Goal: Information Seeking & Learning: Learn about a topic

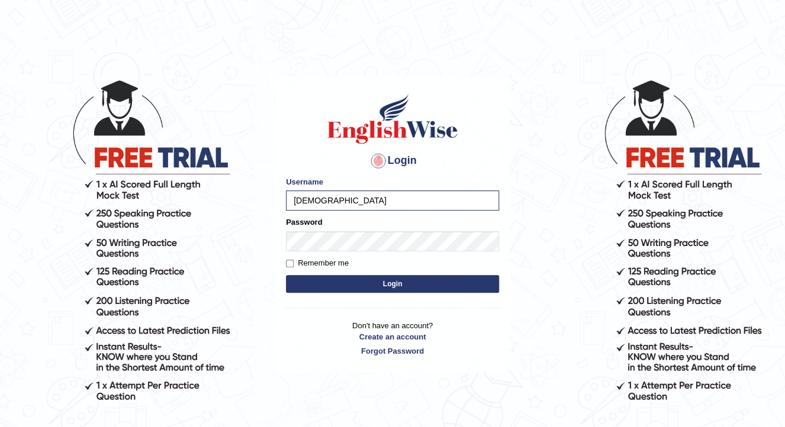
click at [286, 275] on button "Login" at bounding box center [392, 284] width 213 height 18
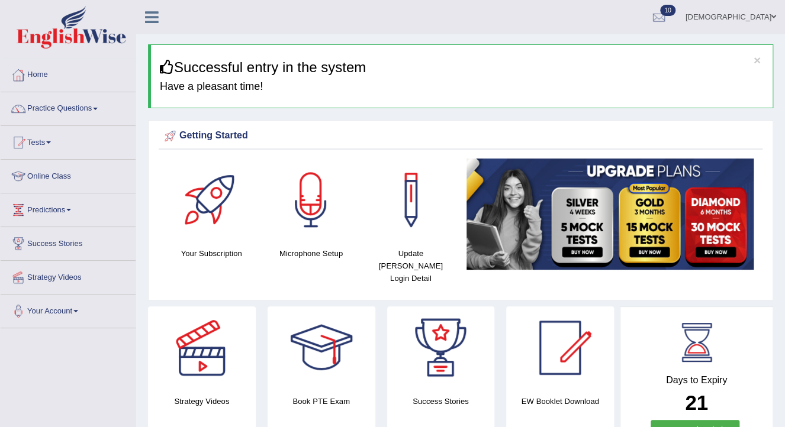
click at [42, 74] on link "Home" at bounding box center [68, 74] width 135 height 30
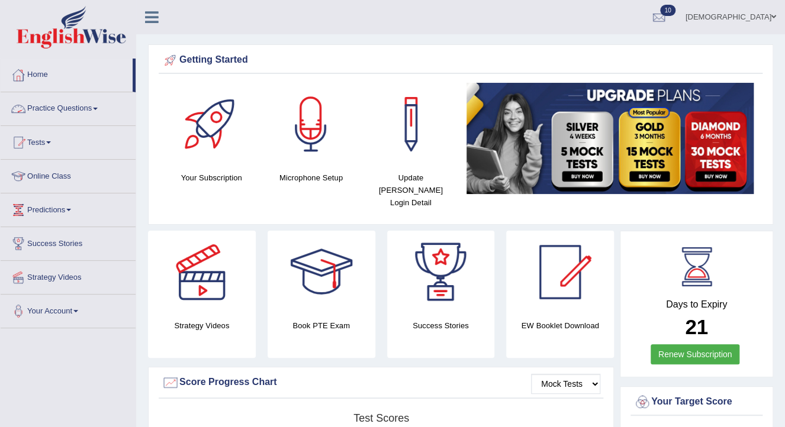
click at [86, 109] on link "Practice Questions" at bounding box center [68, 107] width 135 height 30
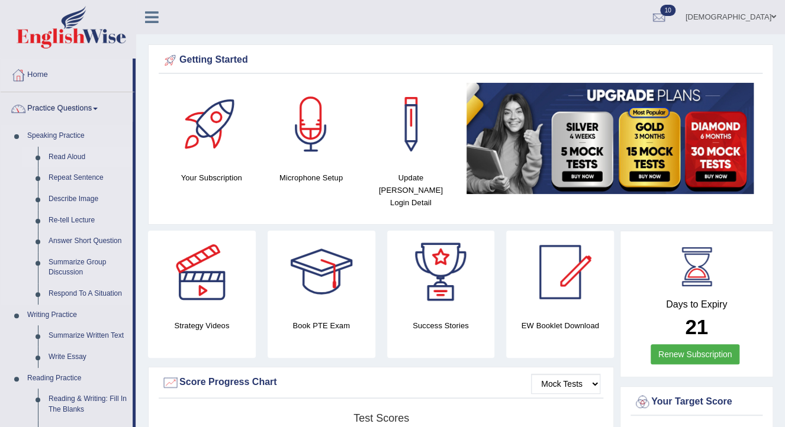
click at [66, 156] on link "Read Aloud" at bounding box center [87, 157] width 89 height 21
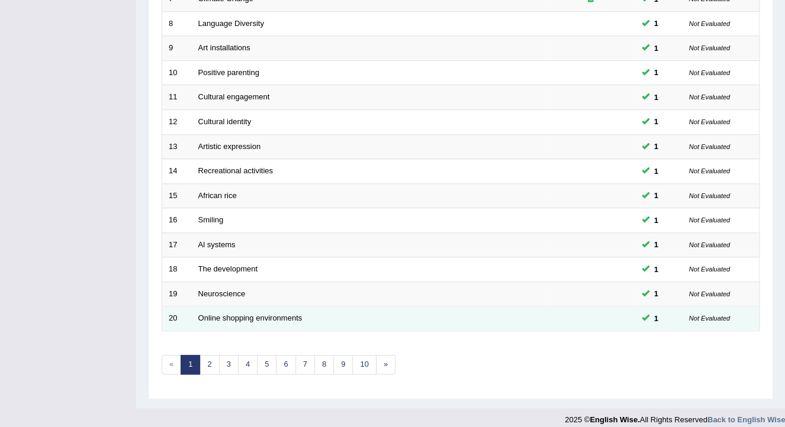
scroll to position [353, 0]
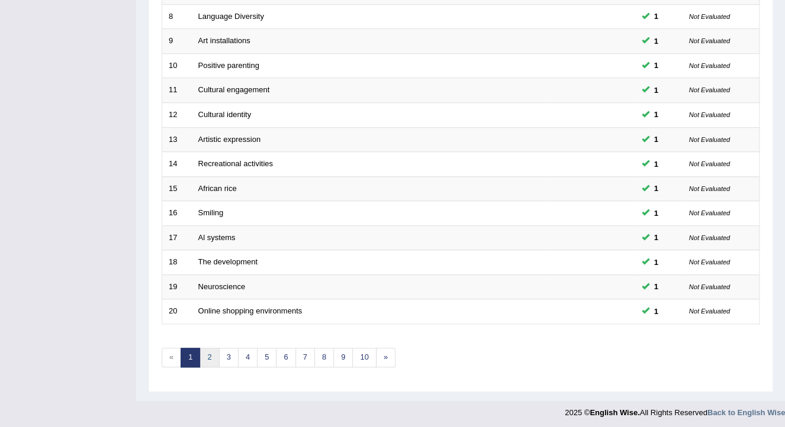
click at [211, 359] on link "2" at bounding box center [210, 358] width 20 height 20
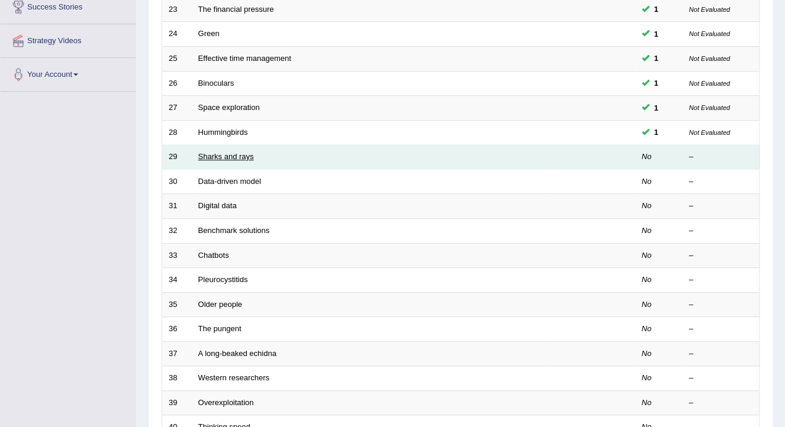
click at [227, 158] on link "Sharks and rays" at bounding box center [226, 156] width 56 height 9
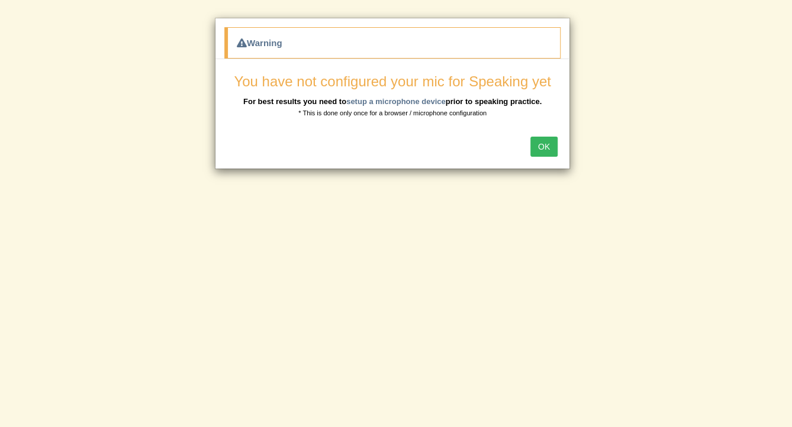
click at [549, 144] on button "OK" at bounding box center [543, 147] width 27 height 20
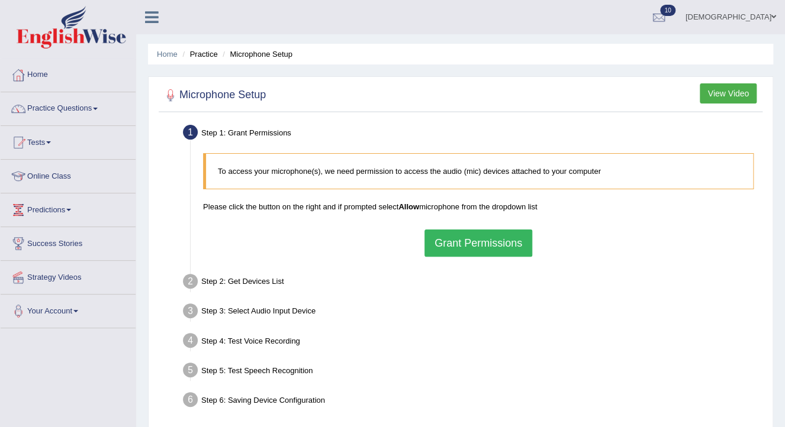
click at [510, 252] on button "Grant Permissions" at bounding box center [478, 243] width 108 height 27
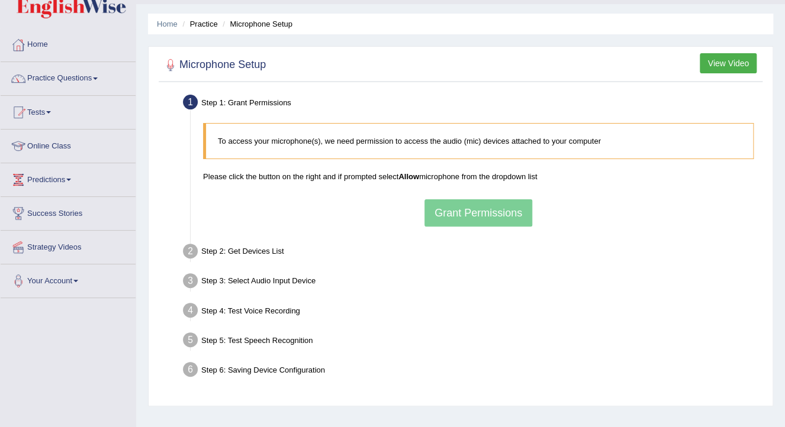
scroll to position [47, 0]
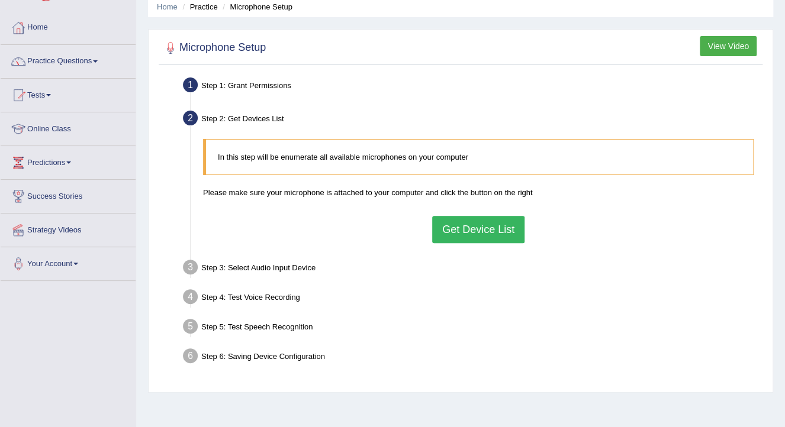
click at [485, 221] on button "Get Device List" at bounding box center [478, 229] width 92 height 27
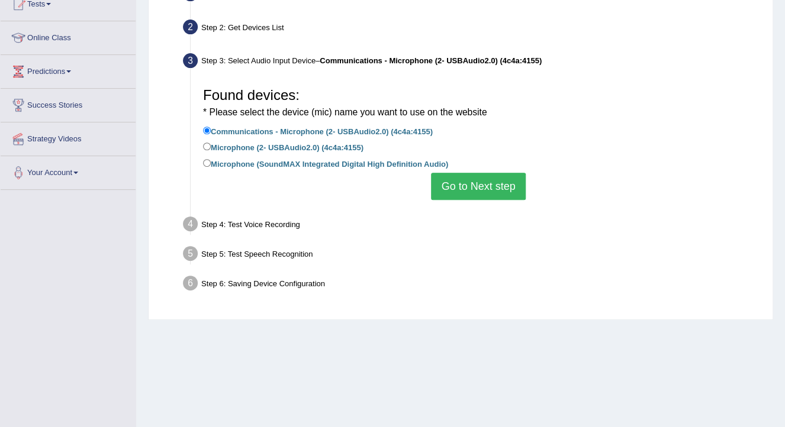
scroll to position [142, 0]
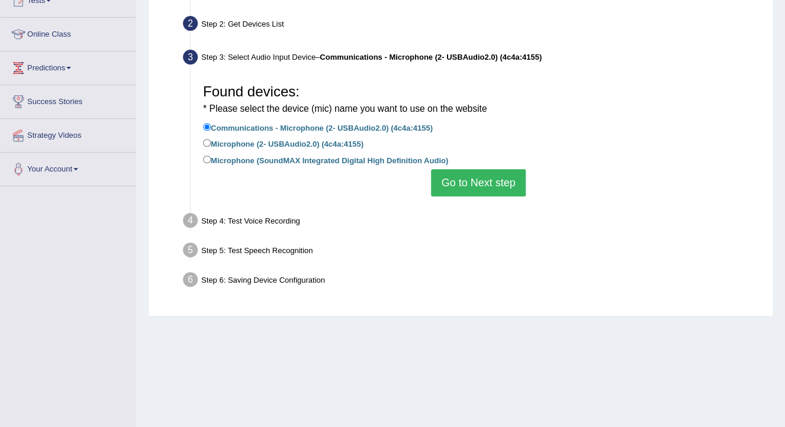
click at [472, 179] on button "Go to Next step" at bounding box center [478, 182] width 94 height 27
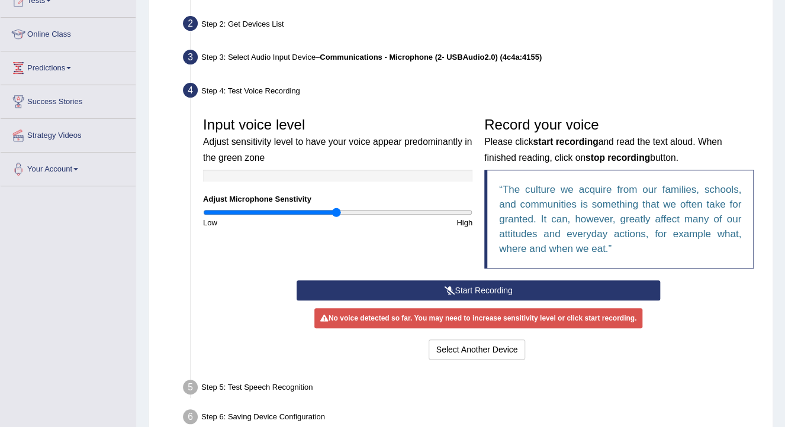
click at [435, 289] on button "Start Recording" at bounding box center [478, 291] width 363 height 20
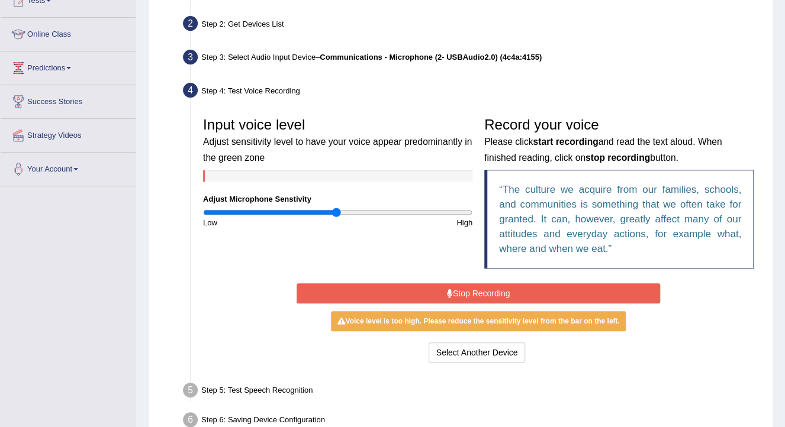
click at [435, 289] on button "Stop Recording" at bounding box center [478, 294] width 363 height 20
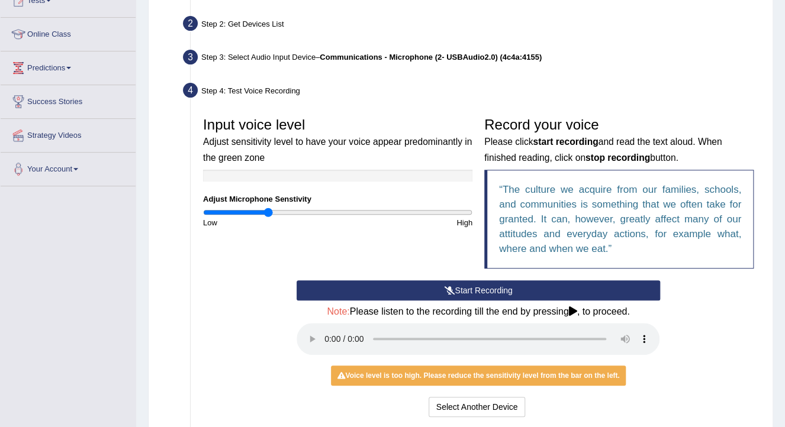
click at [268, 211] on input "range" at bounding box center [337, 212] width 269 height 9
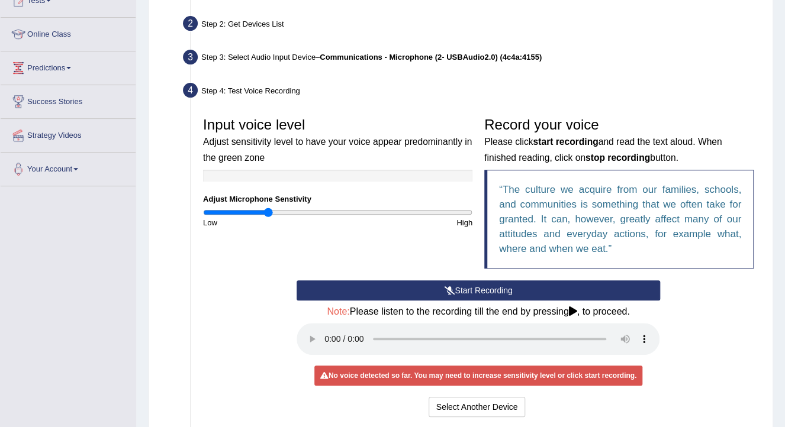
click at [430, 284] on button "Start Recording" at bounding box center [478, 291] width 363 height 20
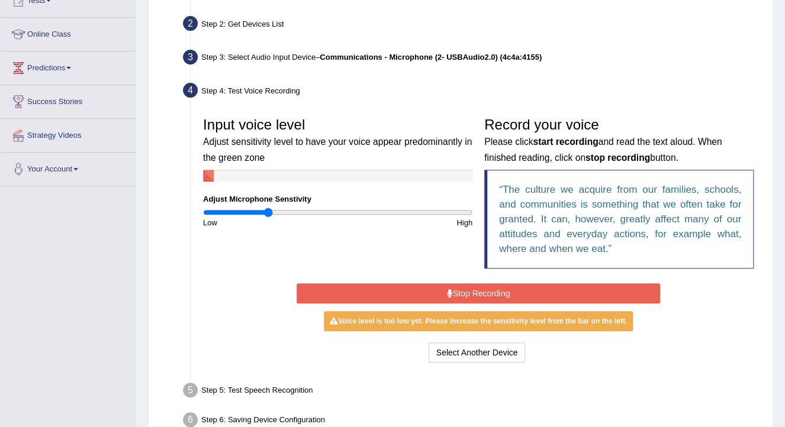
click at [449, 285] on button "Stop Recording" at bounding box center [478, 294] width 363 height 20
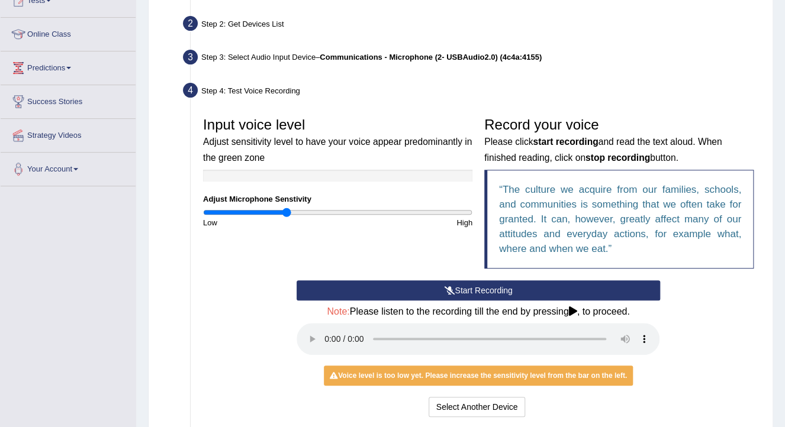
type input "0.62"
click at [287, 211] on input "range" at bounding box center [337, 212] width 269 height 9
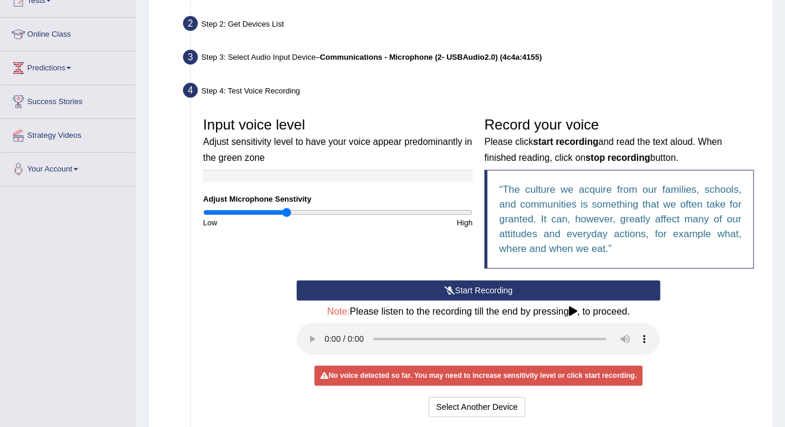
click at [353, 288] on button "Start Recording" at bounding box center [478, 291] width 363 height 20
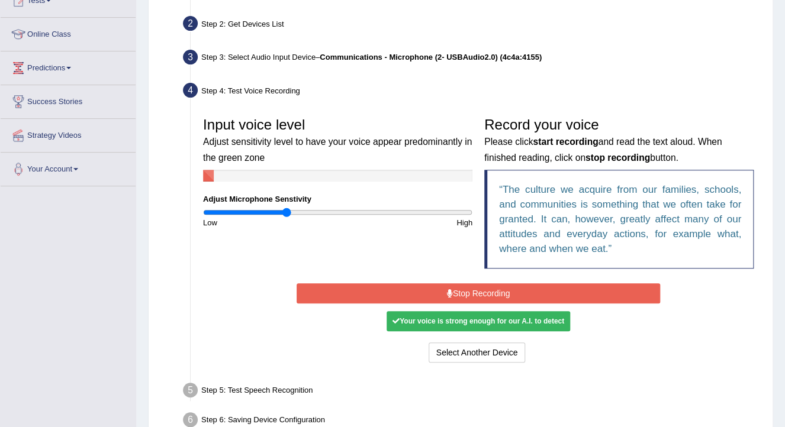
click at [464, 291] on button "Stop Recording" at bounding box center [478, 294] width 363 height 20
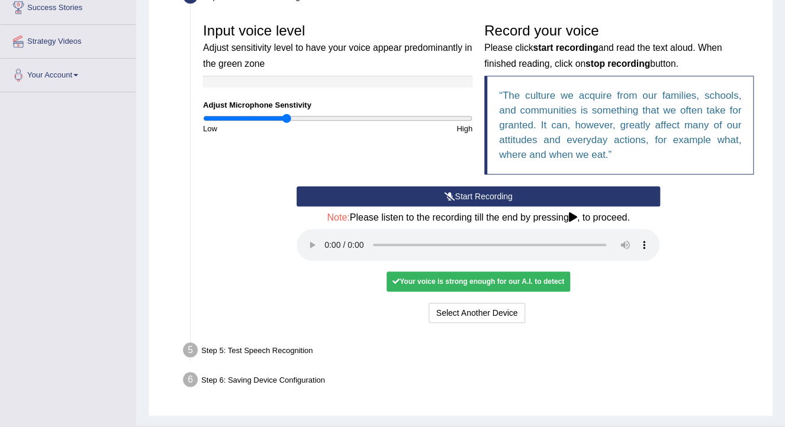
scroll to position [237, 0]
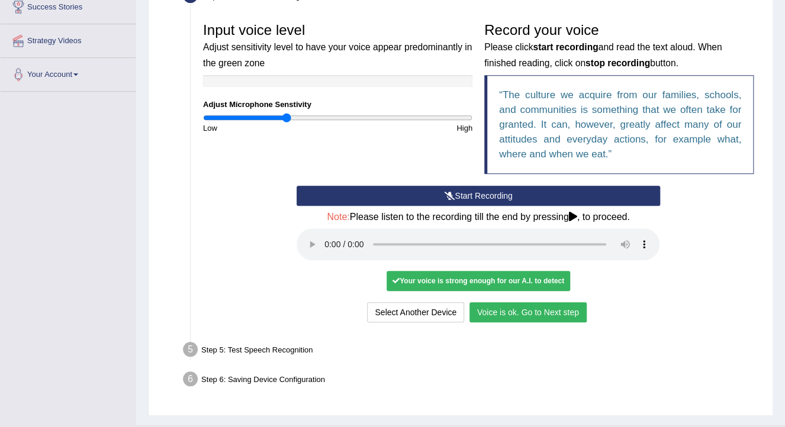
click at [553, 310] on button "Voice is ok. Go to Next step" at bounding box center [527, 313] width 117 height 20
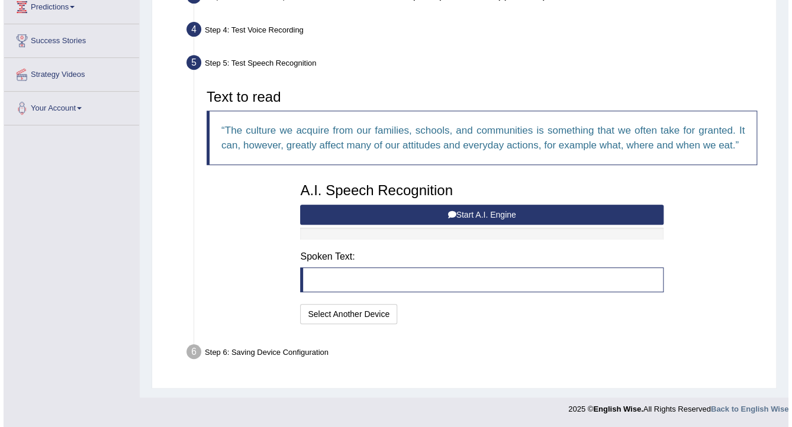
scroll to position [202, 0]
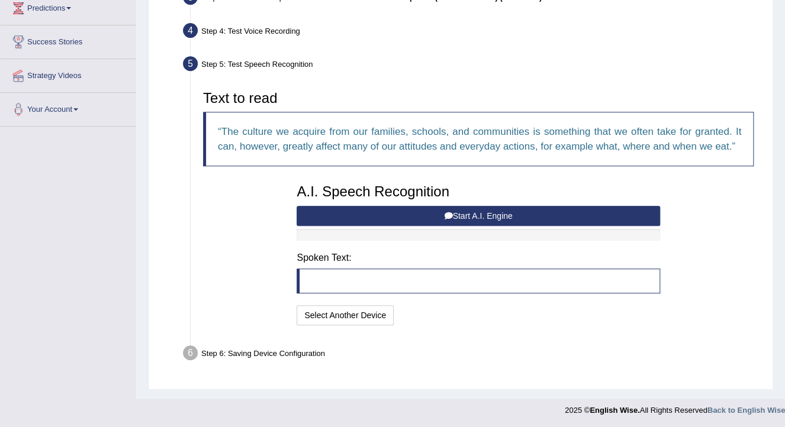
click at [372, 207] on button "Start A.I. Engine" at bounding box center [478, 216] width 363 height 20
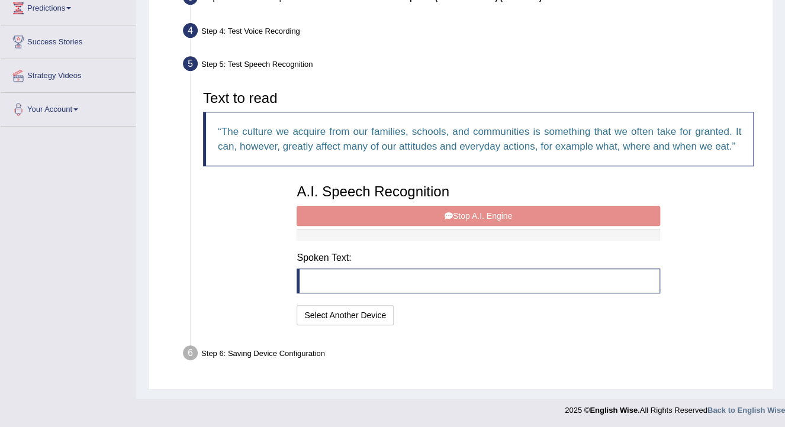
click at [435, 214] on div "A.I. Speech Recognition Start A.I. Engine Stop A.I. Engine Note: Please listen …" at bounding box center [478, 253] width 375 height 150
click at [361, 314] on button "Select Another Device" at bounding box center [345, 315] width 97 height 20
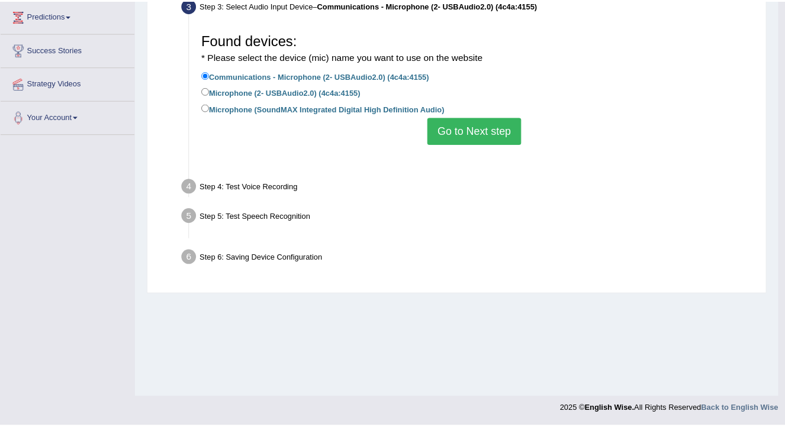
scroll to position [194, 0]
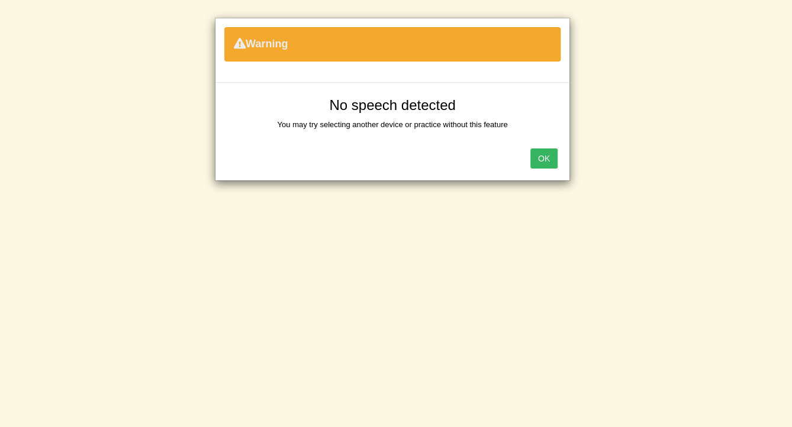
click at [544, 157] on button "OK" at bounding box center [543, 159] width 27 height 20
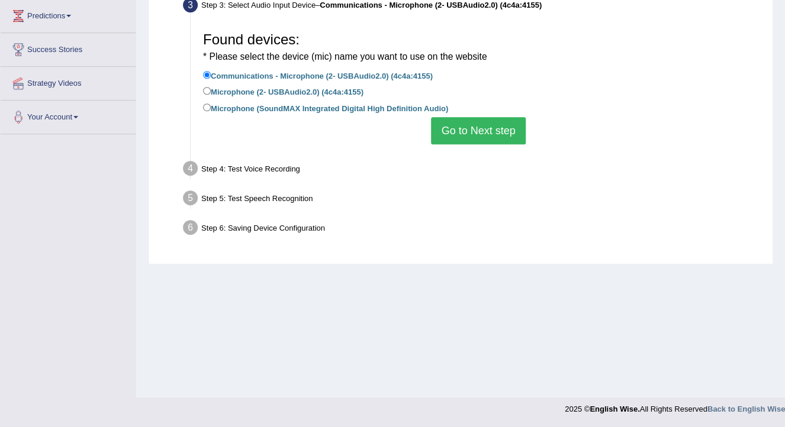
click at [279, 88] on label "Microphone (2- USBAudio2.0) (4c4a:4155)" at bounding box center [283, 91] width 160 height 13
click at [211, 88] on input "Microphone (2- USBAudio2.0) (4c4a:4155)" at bounding box center [207, 91] width 8 height 8
radio input "true"
click at [455, 134] on button "Go to Next step" at bounding box center [478, 130] width 94 height 27
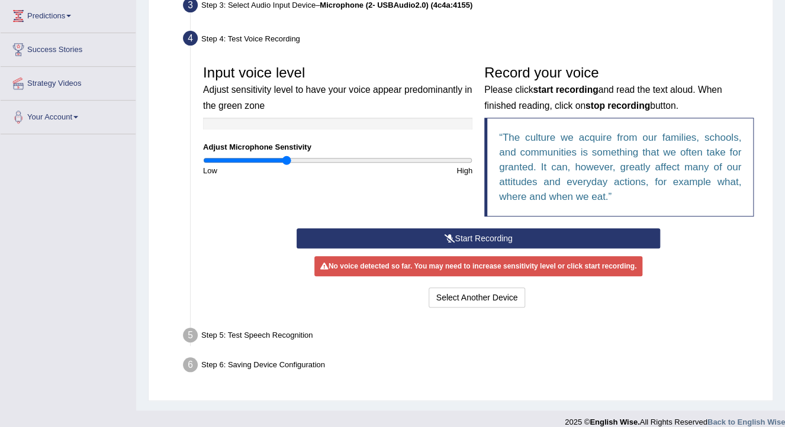
click at [476, 232] on button "Start Recording" at bounding box center [478, 239] width 363 height 20
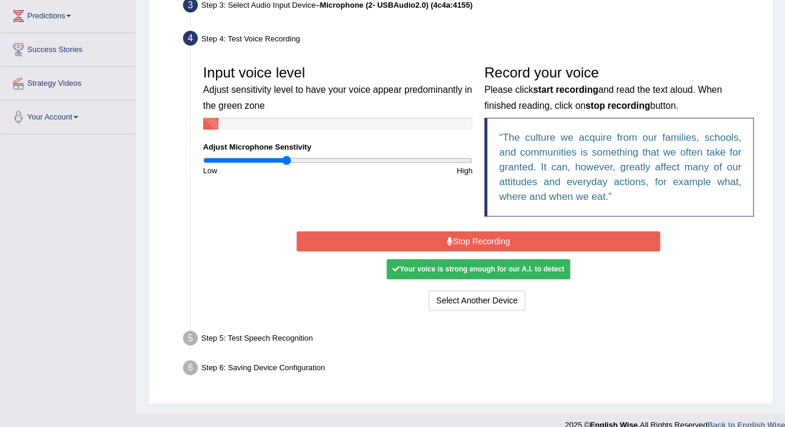
click at [475, 239] on button "Stop Recording" at bounding box center [478, 241] width 363 height 20
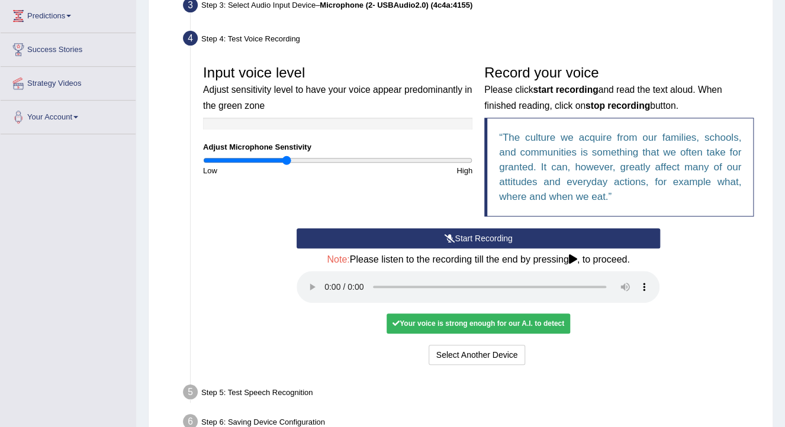
scroll to position [242, 0]
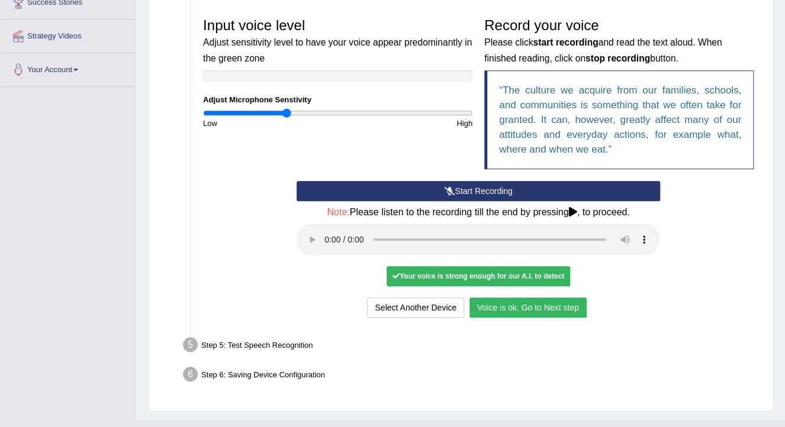
click at [560, 305] on button "Voice is ok. Go to Next step" at bounding box center [527, 308] width 117 height 20
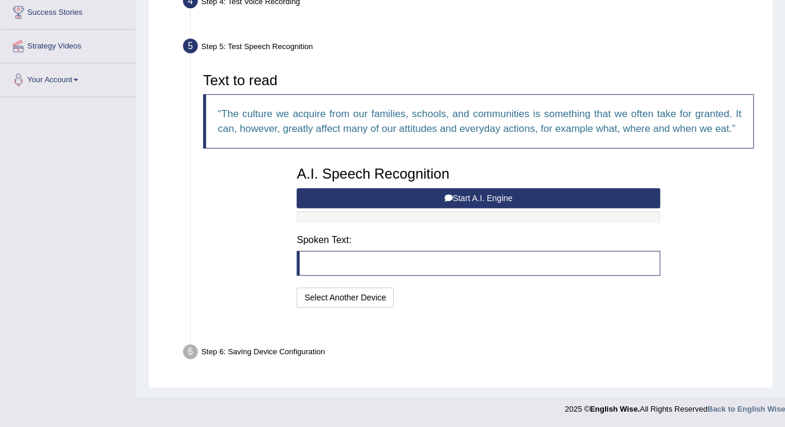
scroll to position [202, 0]
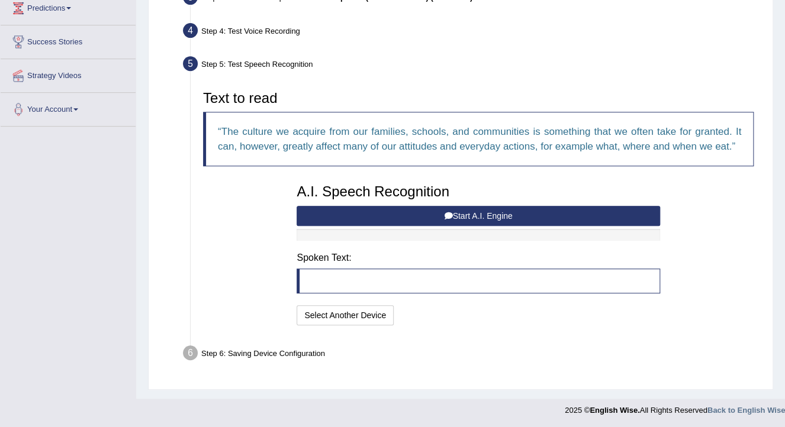
click at [435, 209] on button "Start A.I. Engine" at bounding box center [478, 216] width 363 height 20
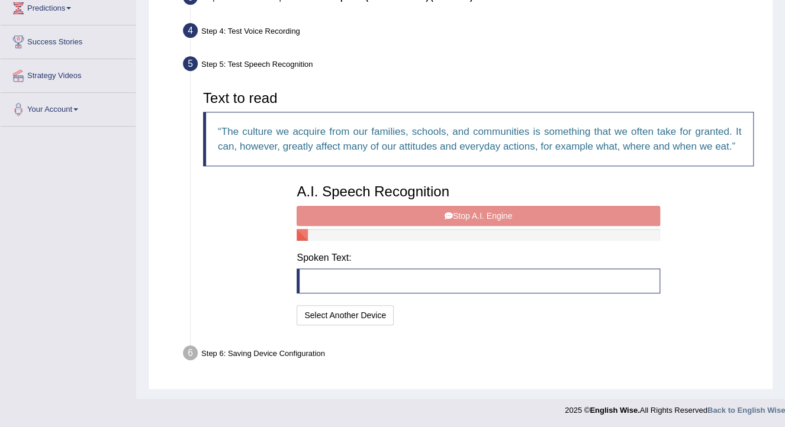
click at [436, 214] on div "A.I. Speech Recognition Start A.I. Engine Stop A.I. Engine Note: Please listen …" at bounding box center [478, 253] width 375 height 150
click at [337, 321] on button "Select Another Device" at bounding box center [345, 315] width 97 height 20
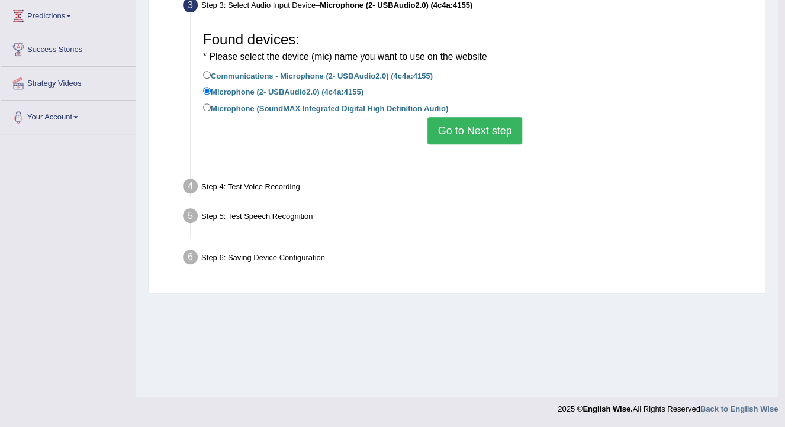
scroll to position [194, 0]
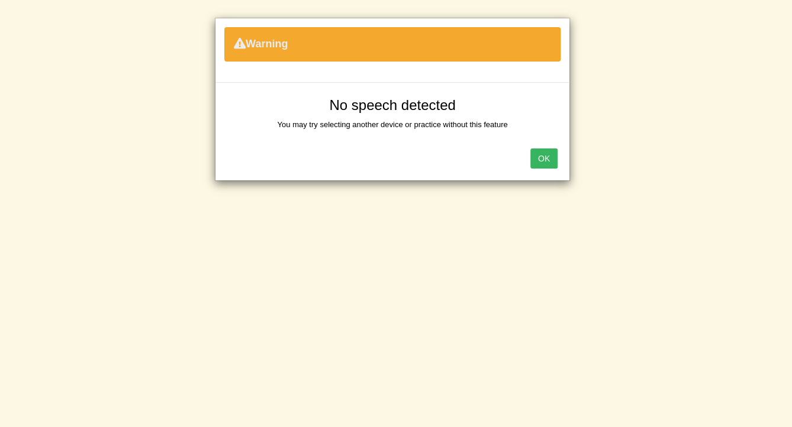
click at [555, 161] on button "OK" at bounding box center [543, 159] width 27 height 20
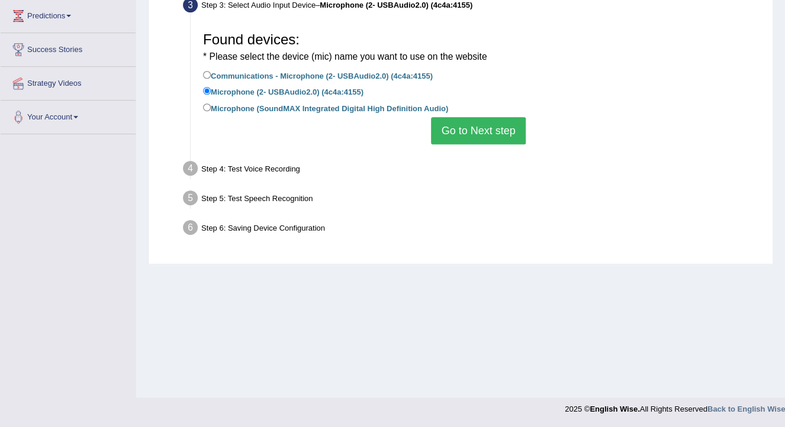
click at [368, 108] on label "Microphone (SoundMAX Integrated Digital High Definition Audio)" at bounding box center [325, 107] width 245 height 13
click at [211, 108] on input "Microphone (SoundMAX Integrated Digital High Definition Audio)" at bounding box center [207, 108] width 8 height 8
radio input "true"
click at [472, 126] on button "Go to Next step" at bounding box center [478, 130] width 94 height 27
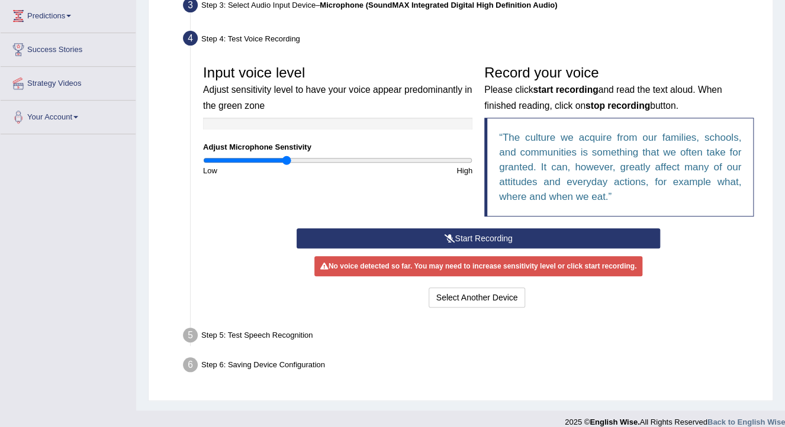
click at [497, 225] on div "Record your voice Please click start recording and read the text aloud. When fi…" at bounding box center [618, 143] width 281 height 169
click at [495, 239] on button "Start Recording" at bounding box center [478, 239] width 363 height 20
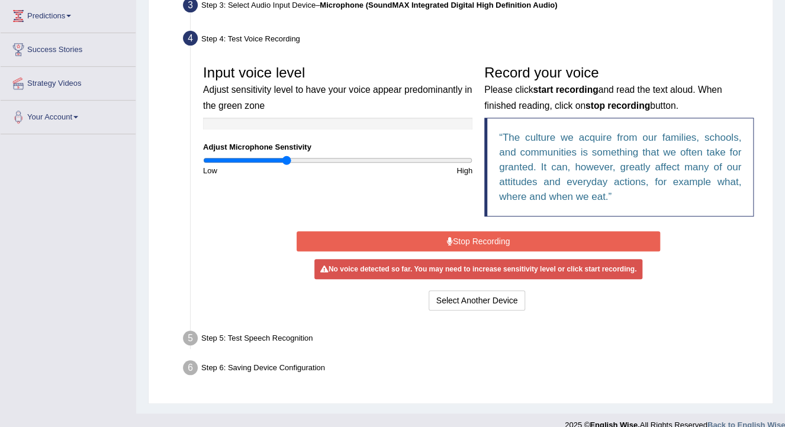
click at [495, 239] on button "Stop Recording" at bounding box center [478, 241] width 363 height 20
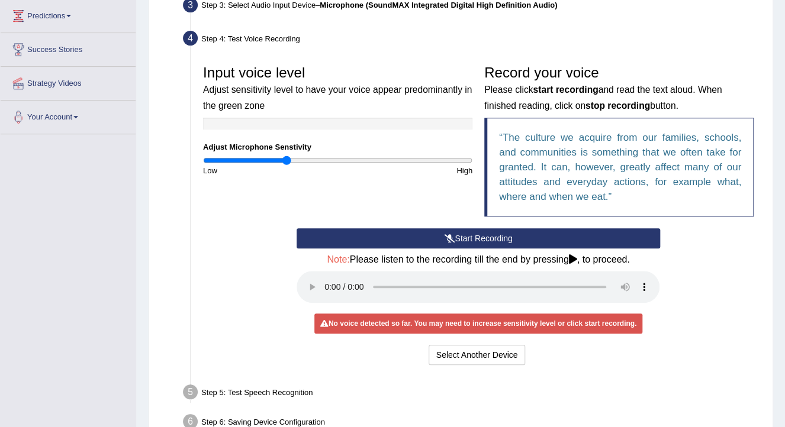
click at [463, 233] on button "Start Recording" at bounding box center [478, 239] width 363 height 20
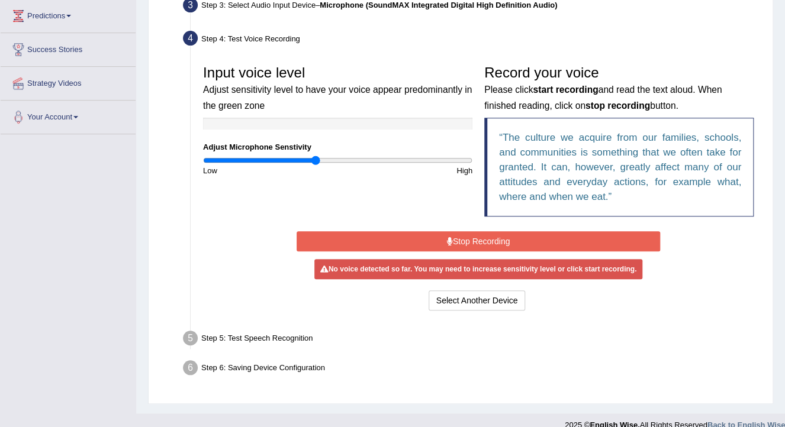
type input "0.84"
click at [314, 160] on input "range" at bounding box center [337, 160] width 269 height 9
click at [464, 240] on button "Stop Recording" at bounding box center [478, 241] width 363 height 20
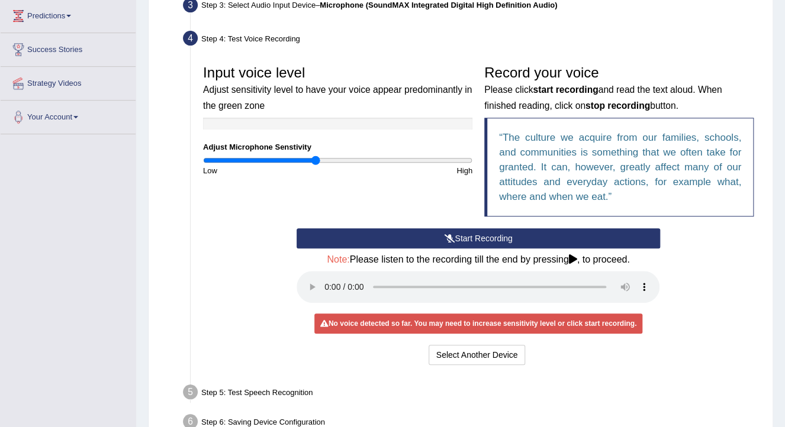
click at [427, 240] on button "Start Recording" at bounding box center [478, 239] width 363 height 20
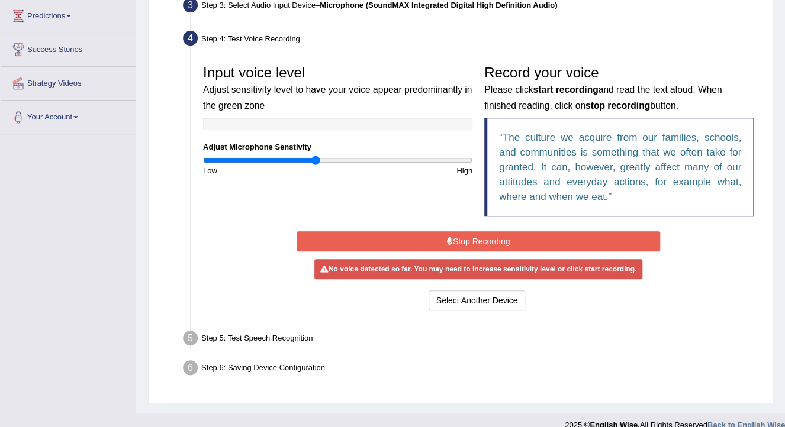
click at [427, 240] on button "Stop Recording" at bounding box center [478, 241] width 363 height 20
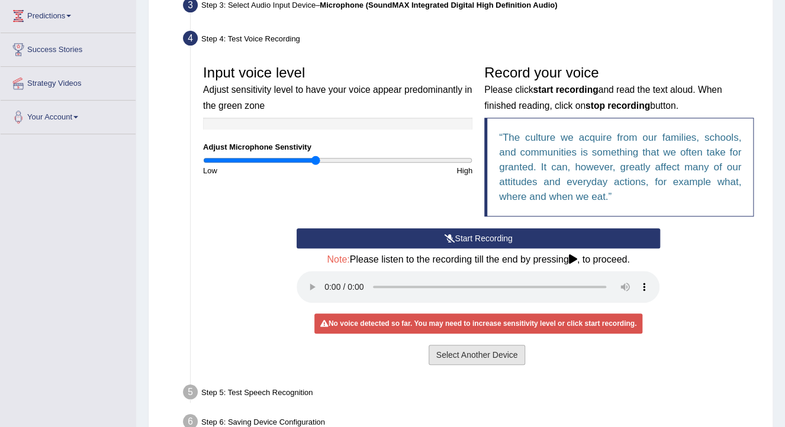
click at [453, 352] on button "Select Another Device" at bounding box center [477, 355] width 97 height 20
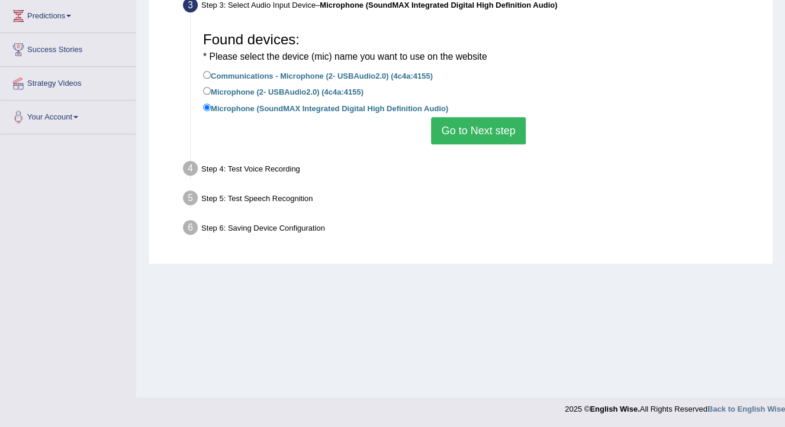
click at [274, 88] on label "Microphone (2- USBAudio2.0) (4c4a:4155)" at bounding box center [283, 91] width 160 height 13
click at [211, 88] on input "Microphone (2- USBAudio2.0) (4c4a:4155)" at bounding box center [207, 91] width 8 height 8
radio input "true"
click at [466, 127] on button "Go to Next step" at bounding box center [478, 130] width 94 height 27
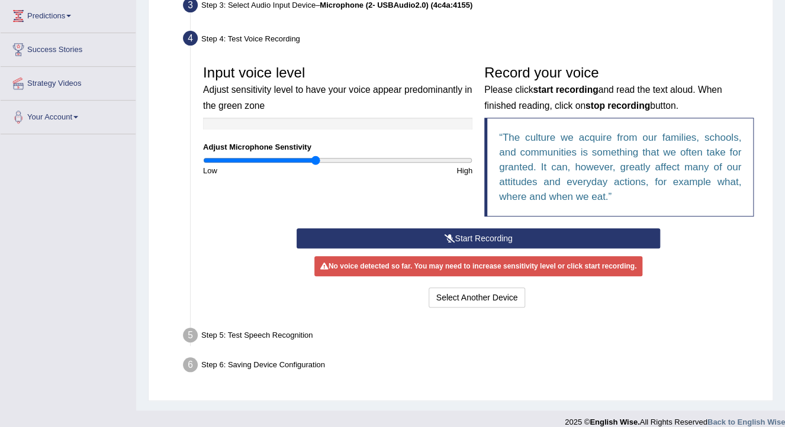
click at [479, 229] on button "Start Recording" at bounding box center [478, 239] width 363 height 20
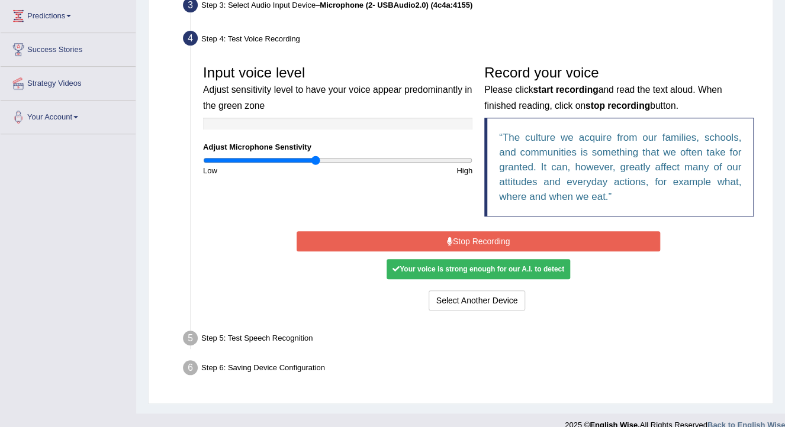
click at [475, 234] on button "Stop Recording" at bounding box center [478, 241] width 363 height 20
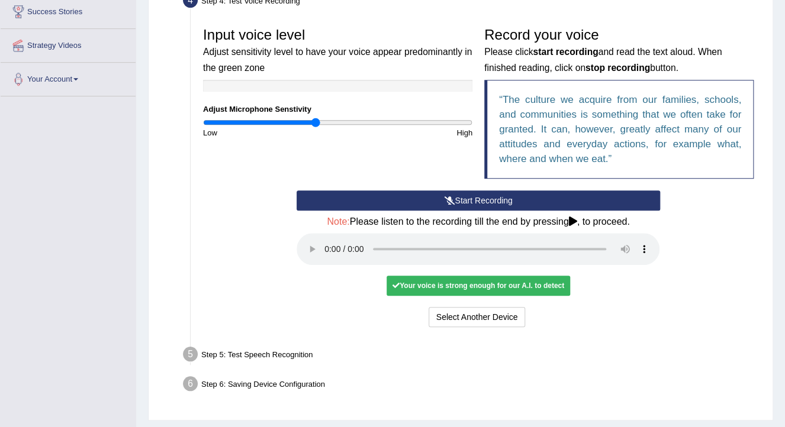
scroll to position [263, 0]
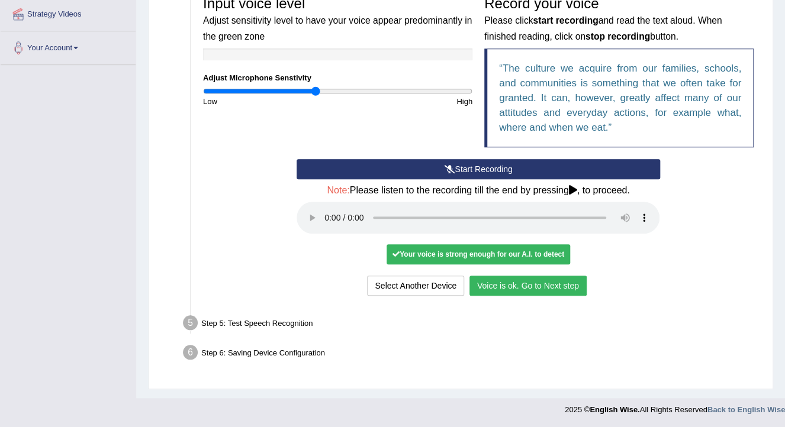
click at [528, 291] on button "Voice is ok. Go to Next step" at bounding box center [527, 286] width 117 height 20
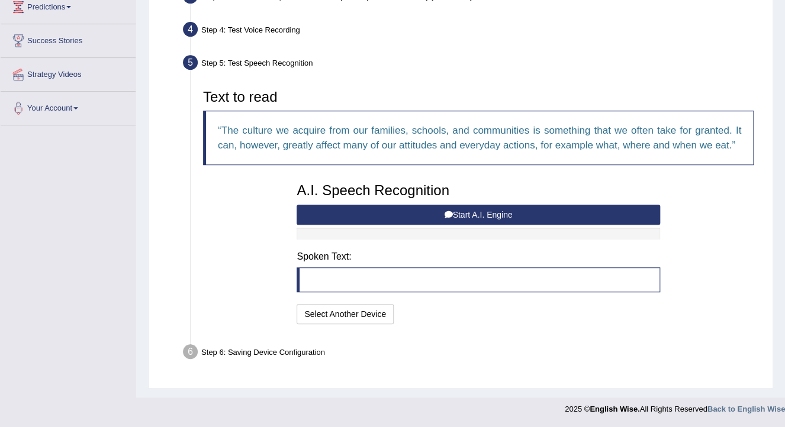
scroll to position [202, 0]
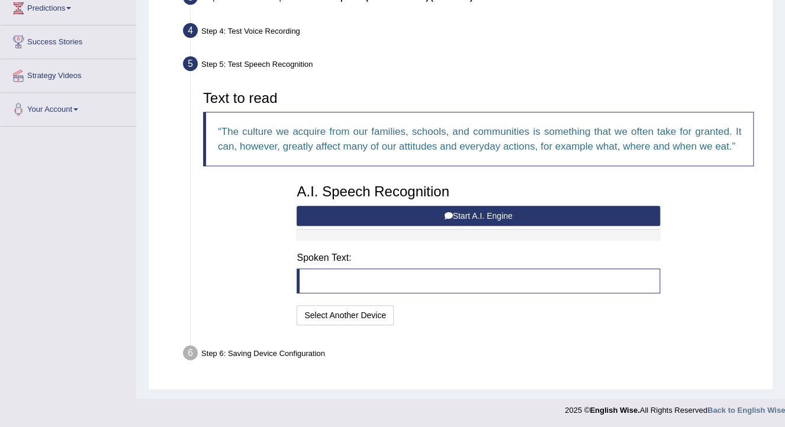
click at [430, 220] on button "Start A.I. Engine" at bounding box center [478, 216] width 363 height 20
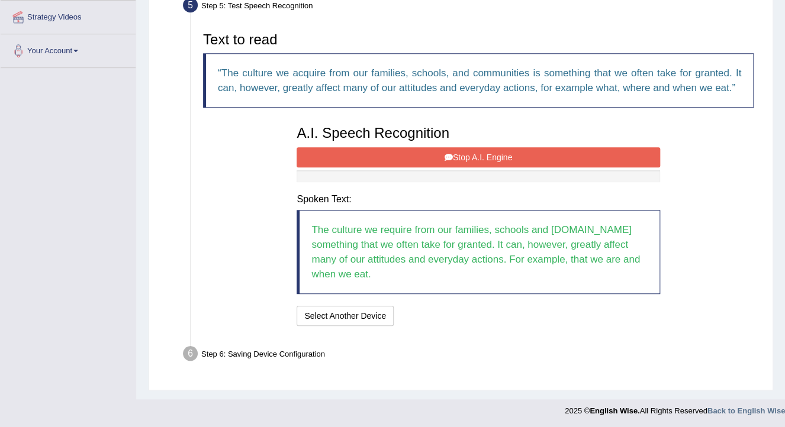
scroll to position [261, 0]
click at [448, 317] on div "I will practice without this feature Select Another Device Speech is ok. Go to …" at bounding box center [478, 316] width 363 height 23
click at [431, 249] on blockquote "The culture we require from our families, schools and communities.Is something …" at bounding box center [478, 252] width 363 height 84
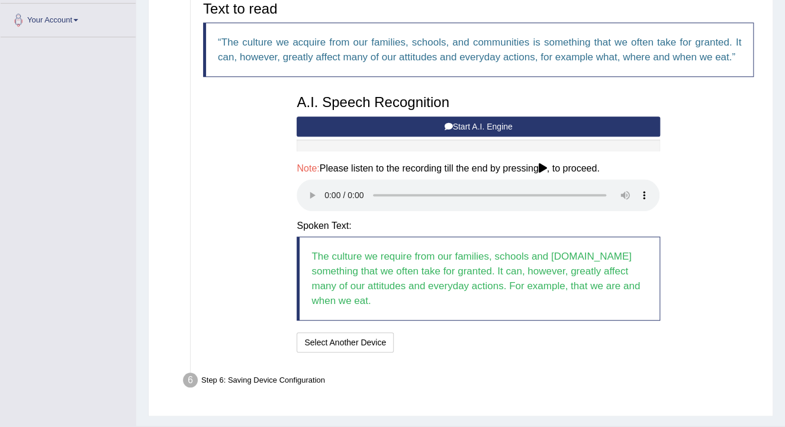
scroll to position [308, 0]
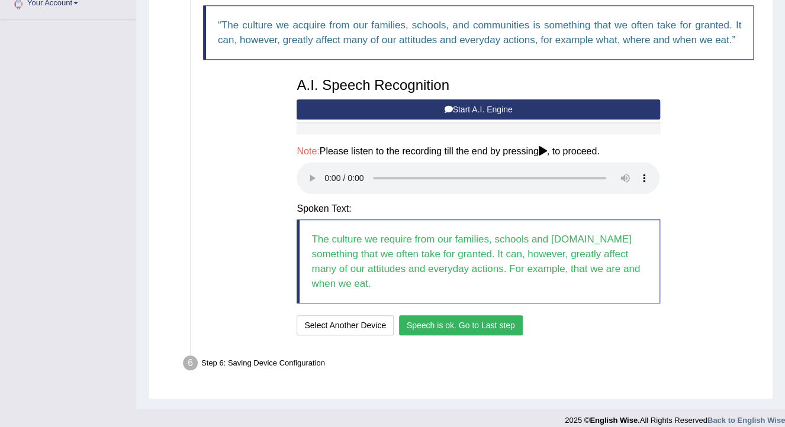
click at [459, 330] on button "Speech is ok. Go to Last step" at bounding box center [461, 326] width 124 height 20
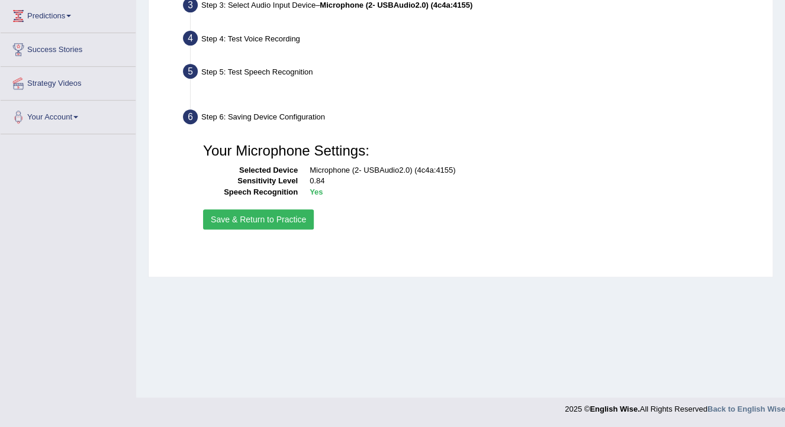
scroll to position [194, 0]
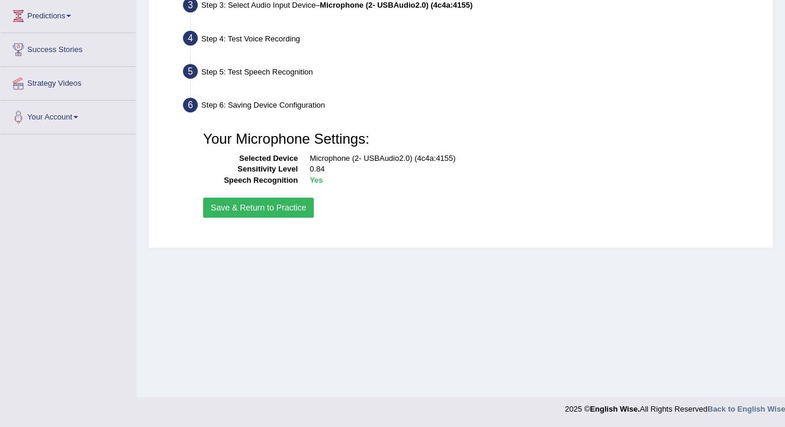
click at [276, 206] on button "Save & Return to Practice" at bounding box center [258, 208] width 111 height 20
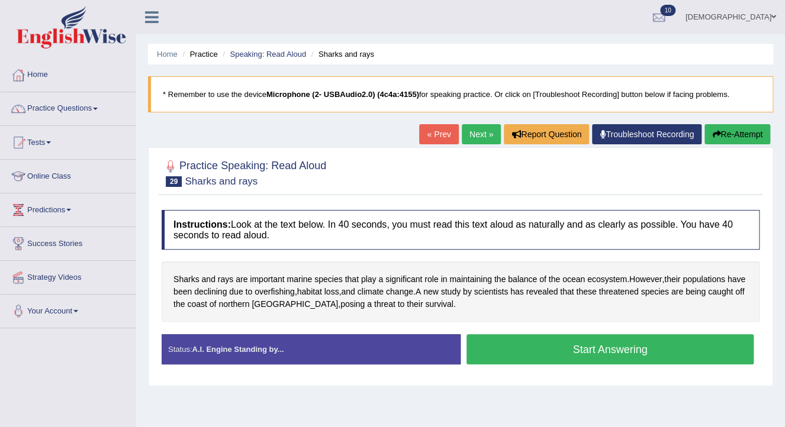
click at [511, 343] on button "Start Answering" at bounding box center [610, 349] width 287 height 30
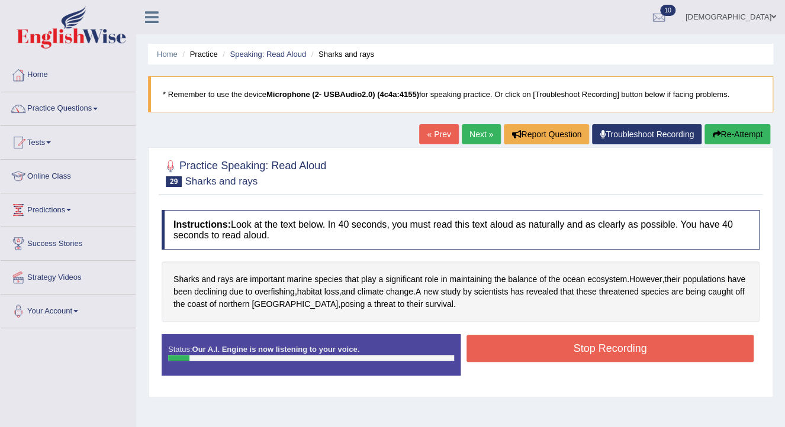
scroll to position [47, 0]
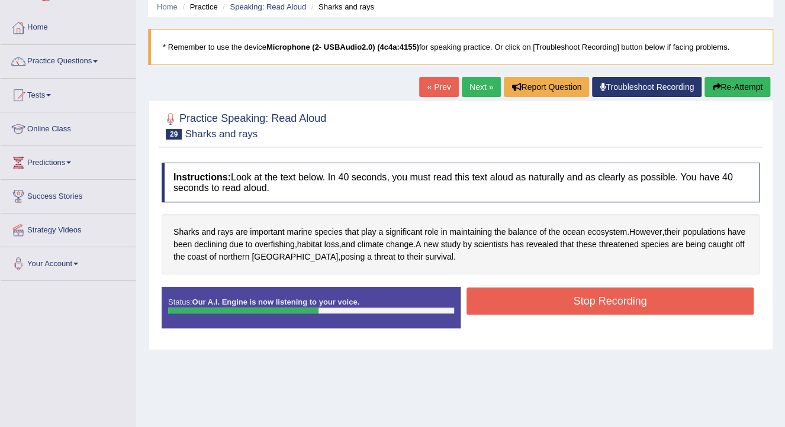
click at [525, 298] on button "Stop Recording" at bounding box center [610, 301] width 287 height 27
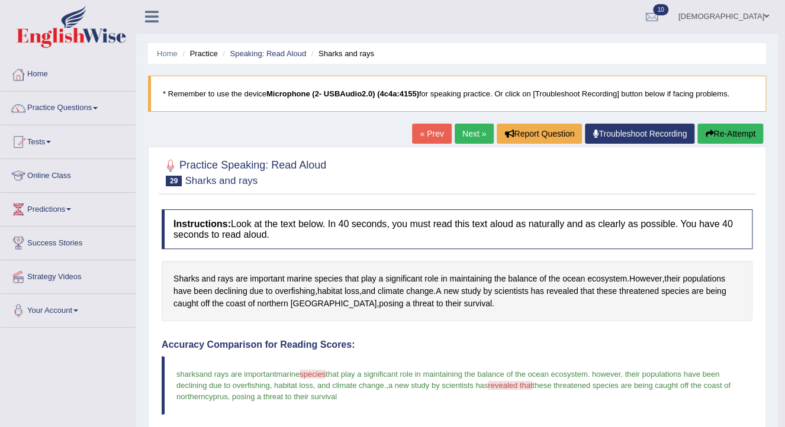
scroll to position [0, 0]
click at [478, 131] on link "Next »" at bounding box center [474, 134] width 39 height 20
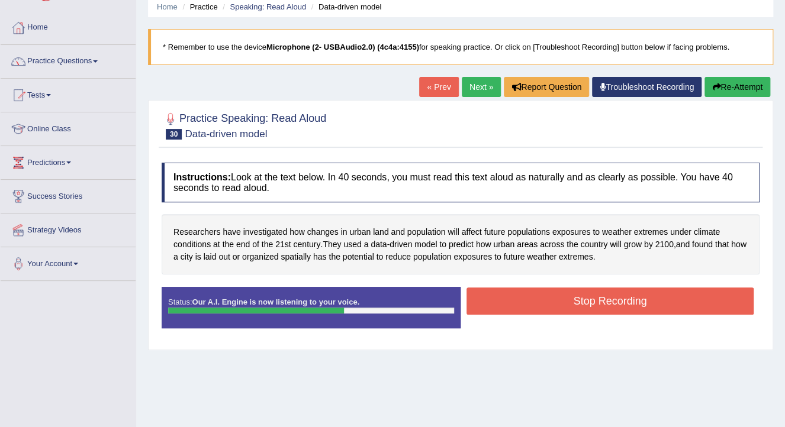
click at [545, 303] on button "Stop Recording" at bounding box center [610, 301] width 287 height 27
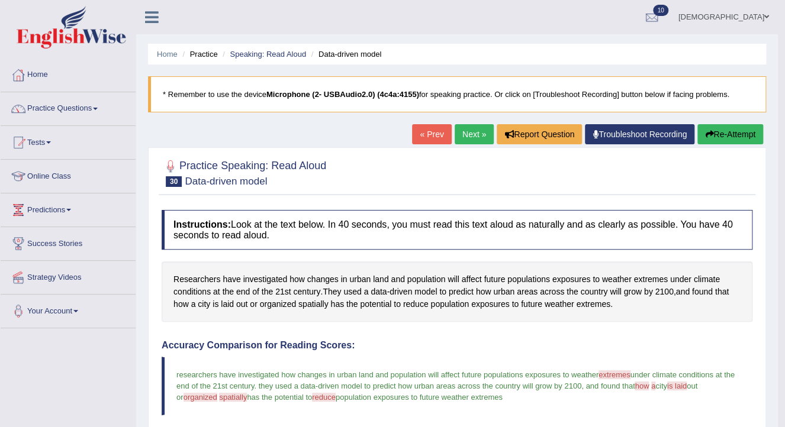
click at [472, 131] on link "Next »" at bounding box center [474, 134] width 39 height 20
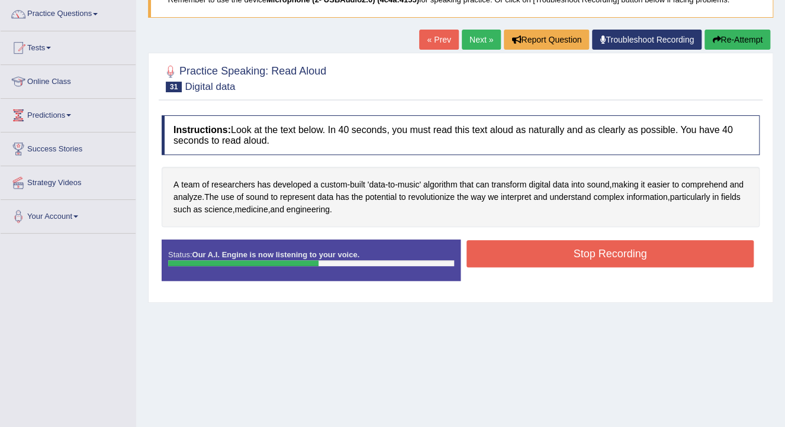
click at [572, 253] on button "Stop Recording" at bounding box center [610, 253] width 287 height 27
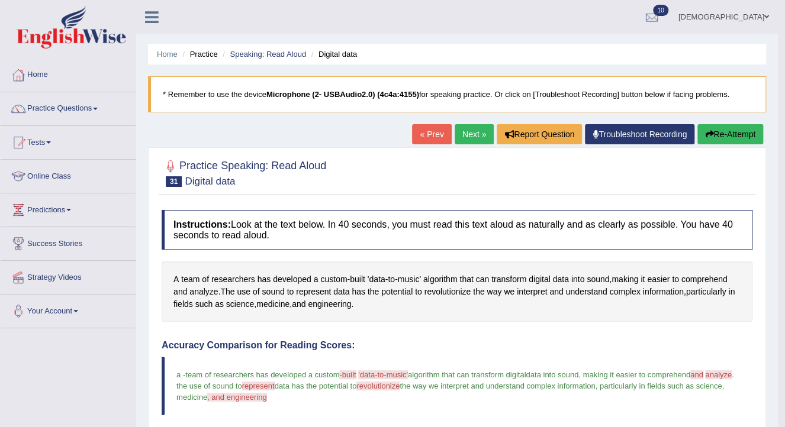
click at [472, 136] on link "Next »" at bounding box center [474, 134] width 39 height 20
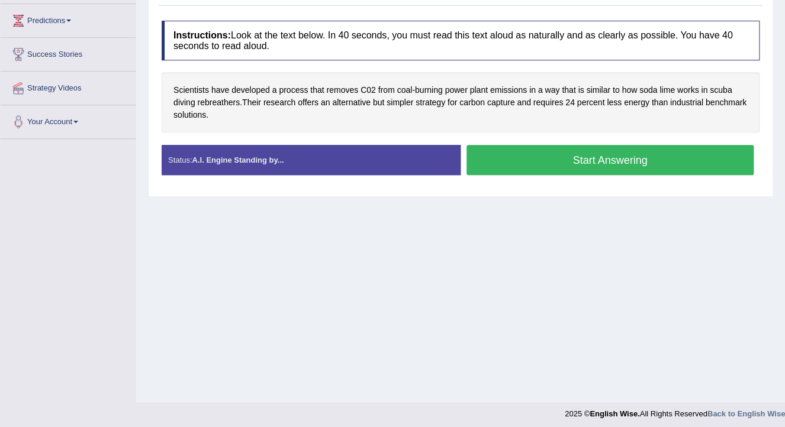
click at [524, 170] on button "Start Answering" at bounding box center [610, 160] width 287 height 30
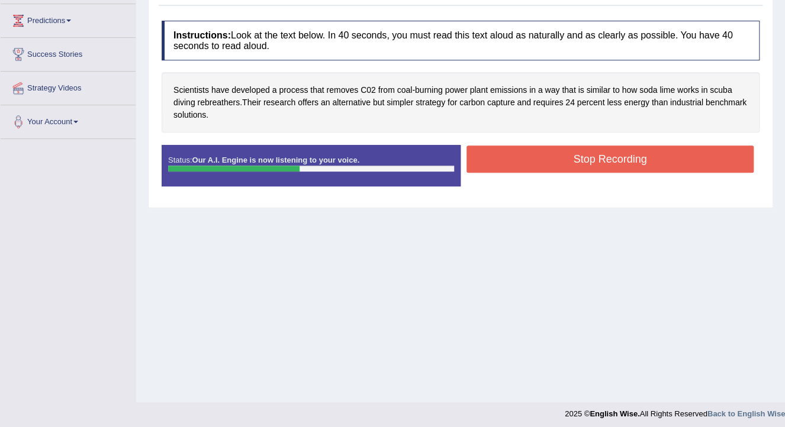
click at [560, 158] on button "Stop Recording" at bounding box center [610, 159] width 287 height 27
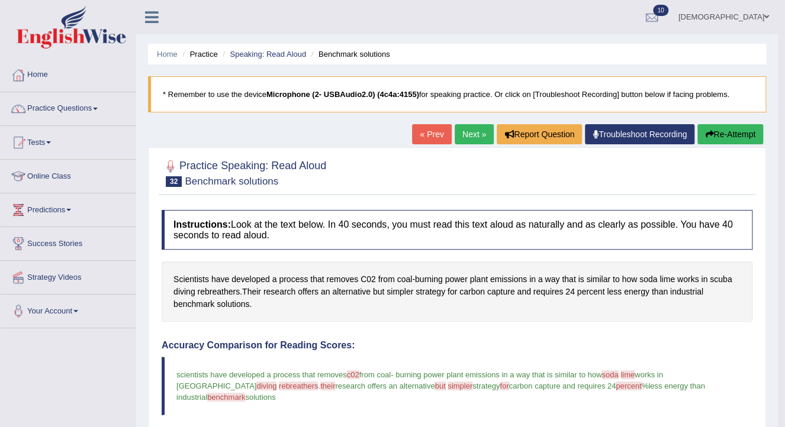
click at [472, 138] on link "Next »" at bounding box center [474, 134] width 39 height 20
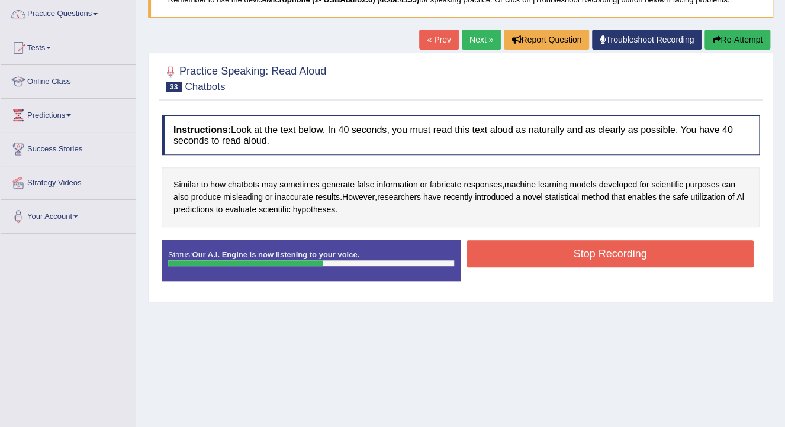
click at [547, 250] on button "Stop Recording" at bounding box center [610, 253] width 287 height 27
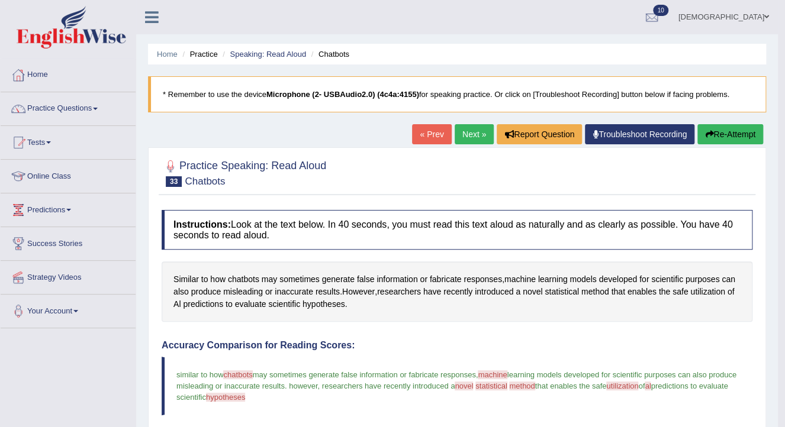
click at [469, 133] on link "Next »" at bounding box center [474, 134] width 39 height 20
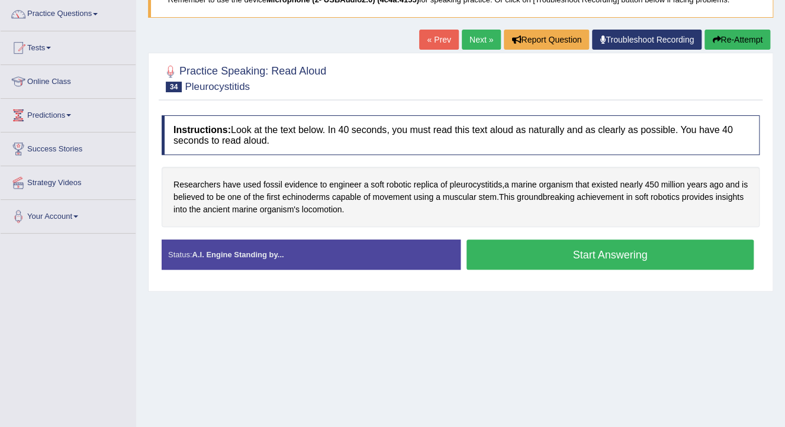
click at [533, 246] on button "Start Answering" at bounding box center [610, 255] width 287 height 30
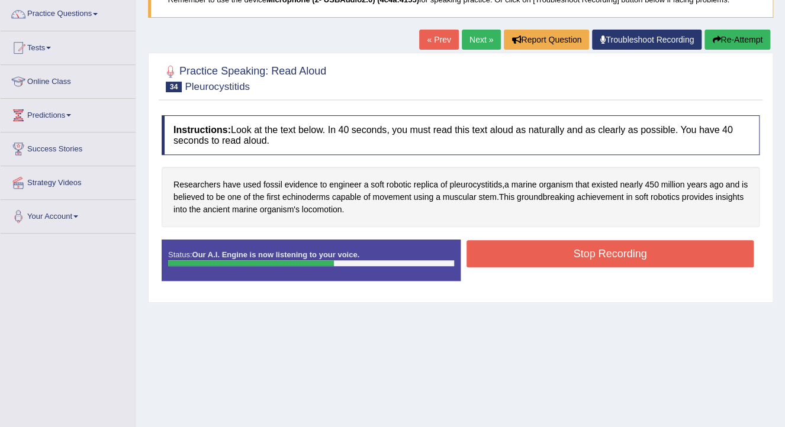
click at [535, 250] on button "Stop Recording" at bounding box center [610, 253] width 287 height 27
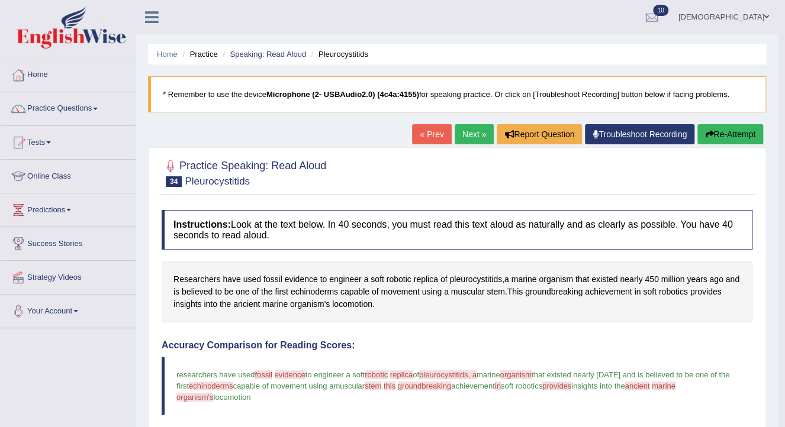
click at [478, 137] on link "Next »" at bounding box center [474, 134] width 39 height 20
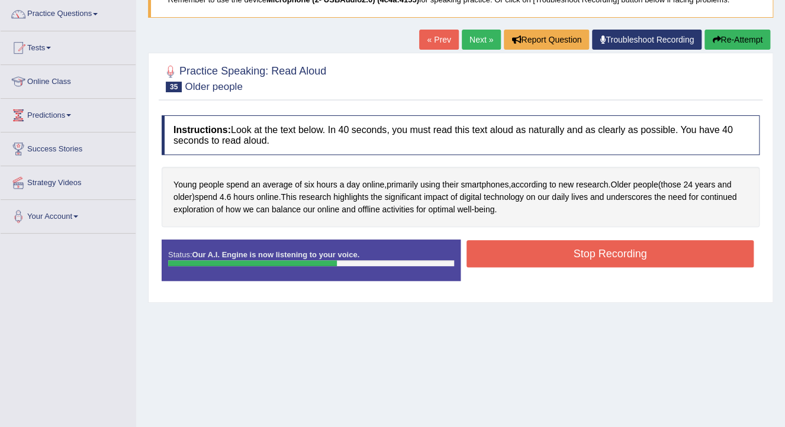
click at [538, 251] on button "Stop Recording" at bounding box center [610, 253] width 287 height 27
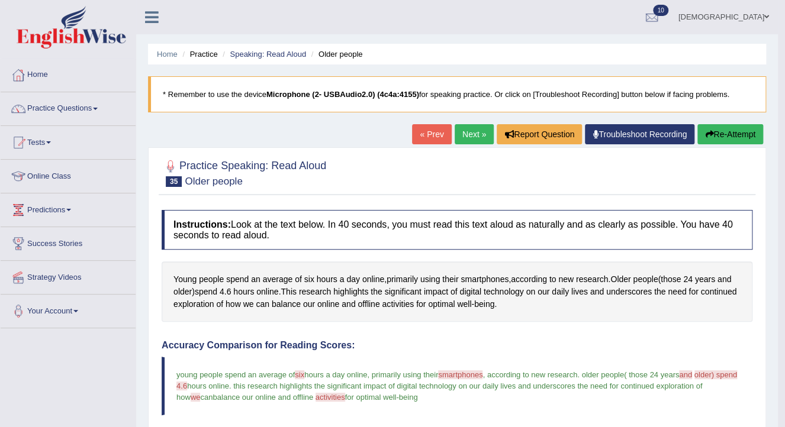
click at [469, 133] on link "Next »" at bounding box center [474, 134] width 39 height 20
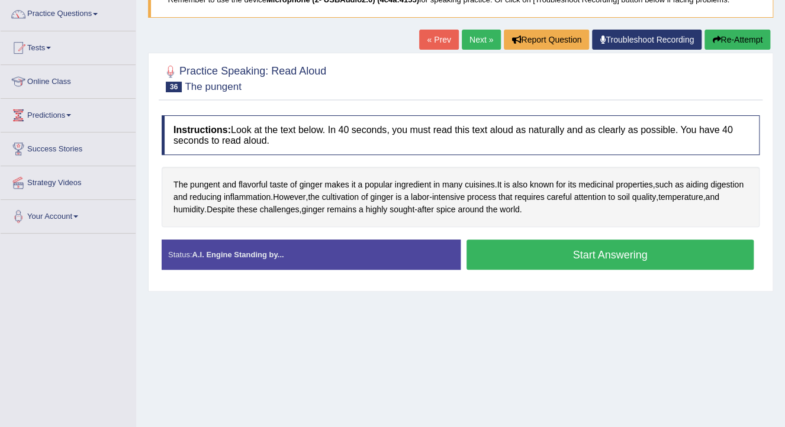
click at [547, 258] on button "Start Answering" at bounding box center [610, 255] width 287 height 30
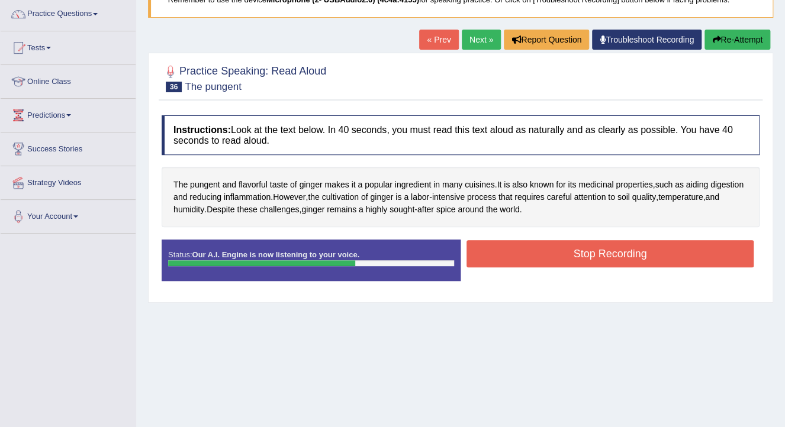
click at [564, 255] on button "Stop Recording" at bounding box center [610, 253] width 287 height 27
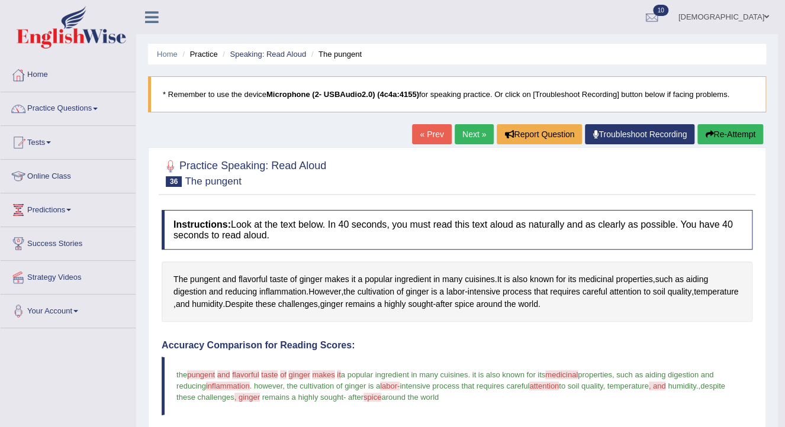
click at [466, 137] on link "Next »" at bounding box center [474, 134] width 39 height 20
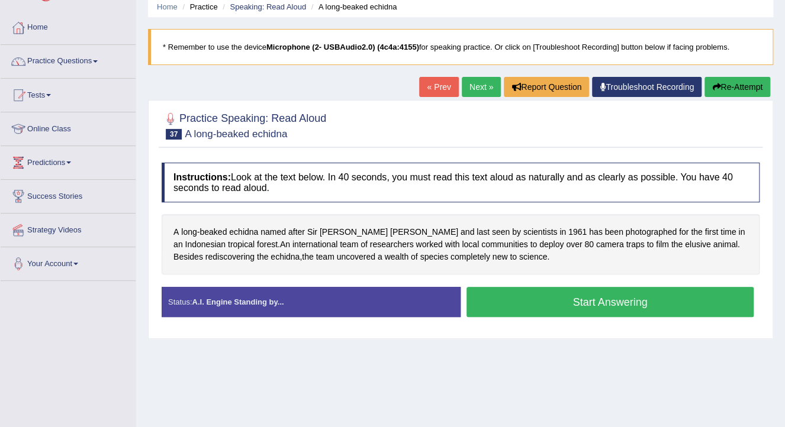
click at [527, 283] on div "Instructions: Look at the text below. In 40 seconds, you must read this text al…" at bounding box center [461, 245] width 604 height 176
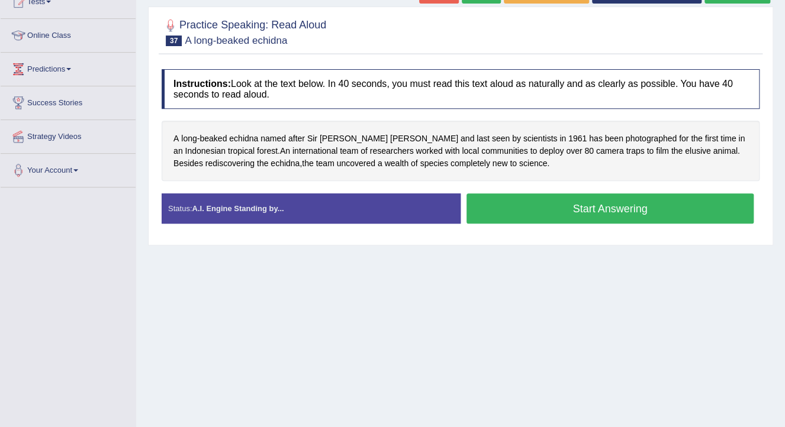
scroll to position [142, 0]
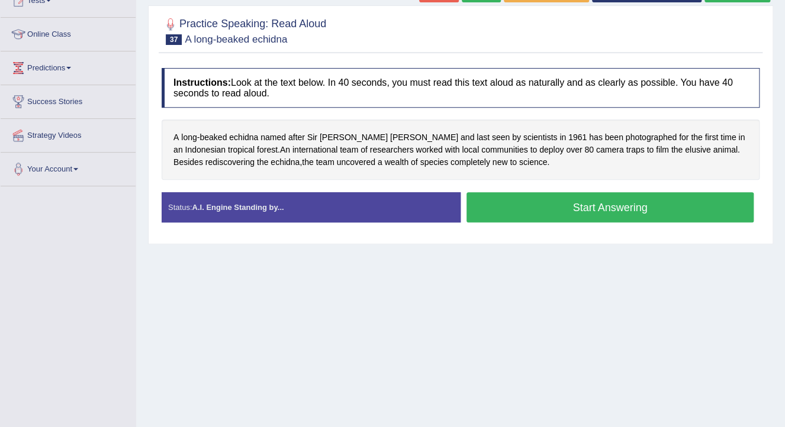
click at [545, 204] on button "Start Answering" at bounding box center [610, 207] width 287 height 30
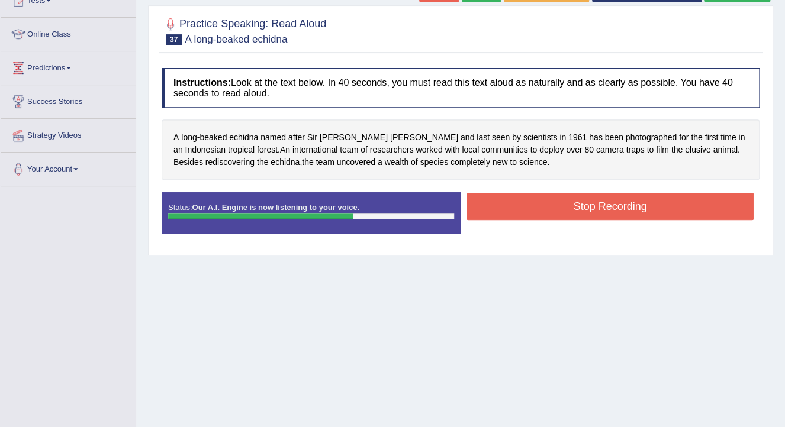
click at [552, 210] on button "Stop Recording" at bounding box center [610, 206] width 287 height 27
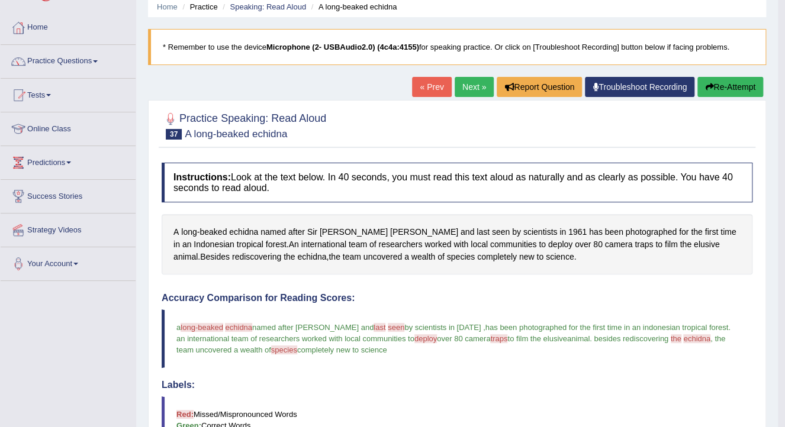
scroll to position [0, 0]
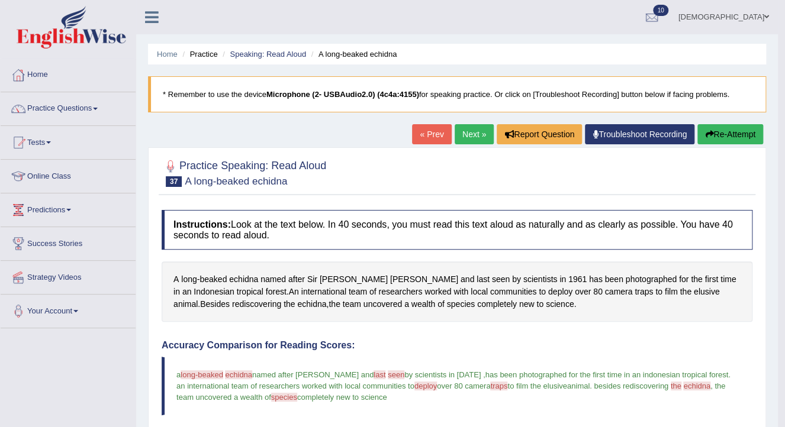
click at [471, 143] on link "Next »" at bounding box center [474, 134] width 39 height 20
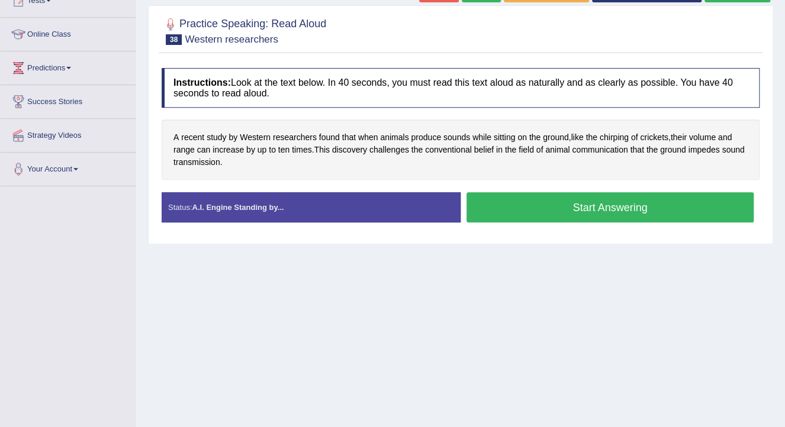
click at [516, 206] on button "Start Answering" at bounding box center [610, 207] width 287 height 30
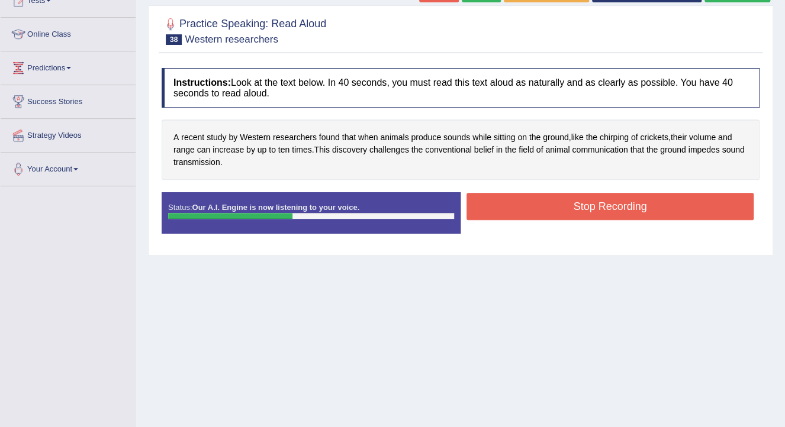
click at [523, 212] on button "Stop Recording" at bounding box center [610, 206] width 287 height 27
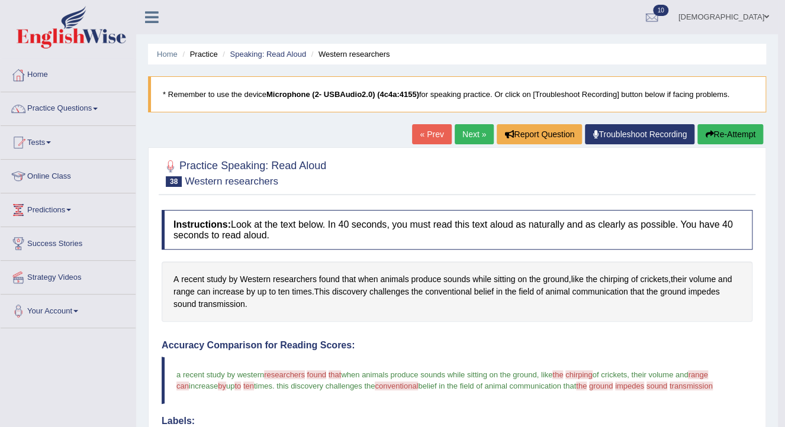
click at [473, 133] on link "Next »" at bounding box center [474, 134] width 39 height 20
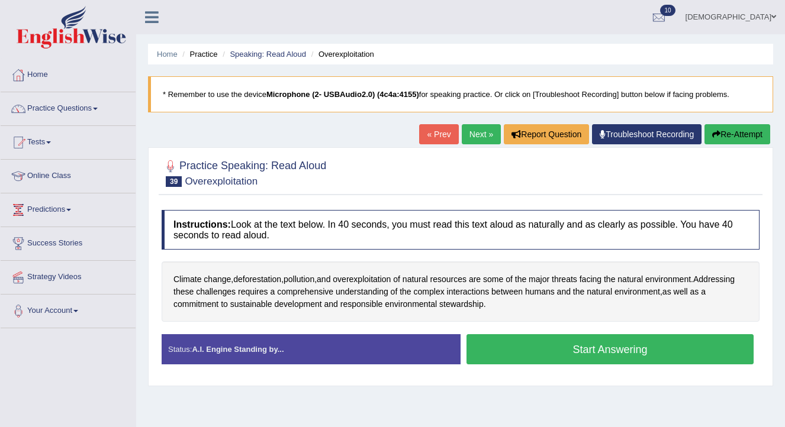
click at [496, 334] on button "Start Answering" at bounding box center [610, 349] width 287 height 30
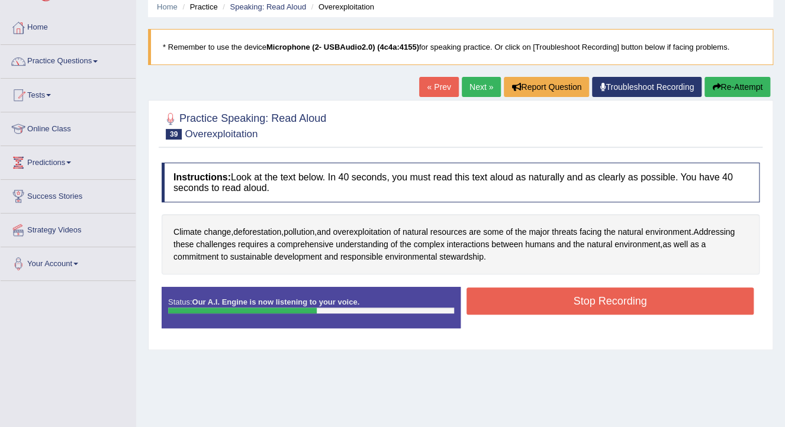
click at [509, 298] on button "Stop Recording" at bounding box center [610, 301] width 287 height 27
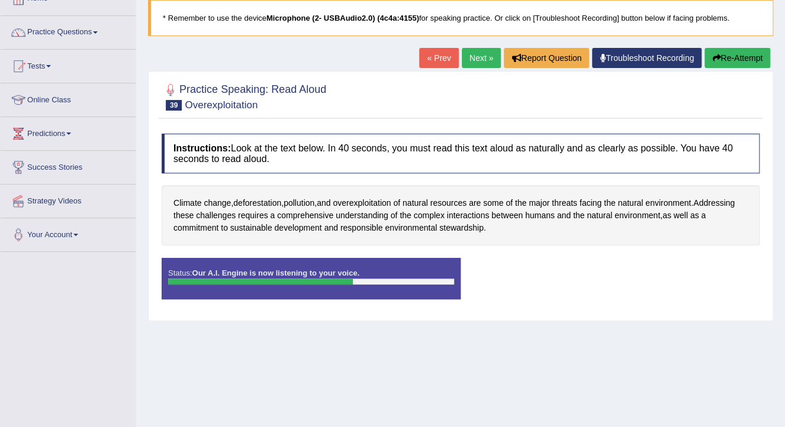
scroll to position [47, 0]
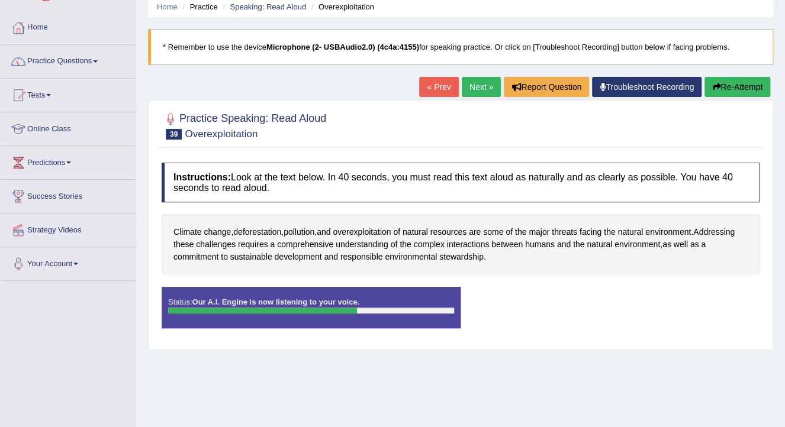
click at [423, 304] on div "Status: Our A.I. Engine is now listening to your voice." at bounding box center [311, 307] width 299 height 41
click at [402, 311] on div at bounding box center [311, 311] width 286 height 6
click at [386, 310] on div at bounding box center [311, 311] width 286 height 6
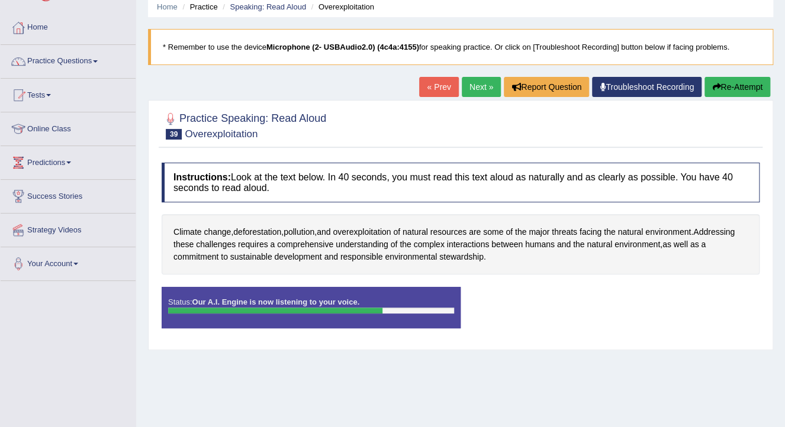
click at [386, 310] on div at bounding box center [311, 311] width 286 height 6
click at [386, 310] on div at bounding box center [278, 311] width 220 height 6
click at [355, 305] on div "Status: Our A.I. Engine is now listening to your voice." at bounding box center [311, 307] width 299 height 41
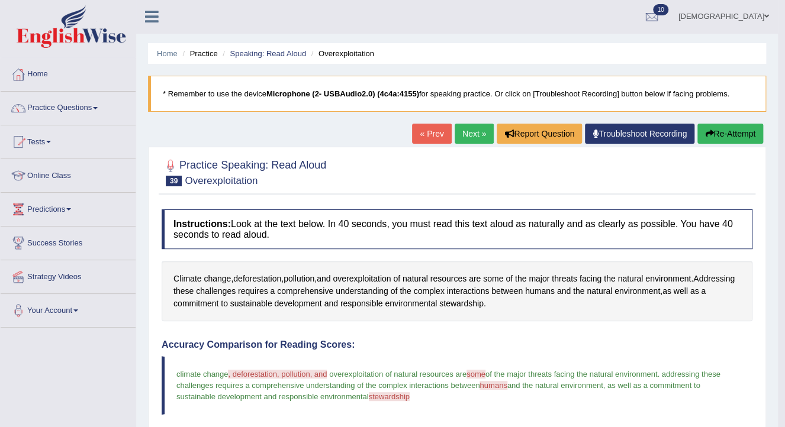
scroll to position [0, 0]
click at [478, 136] on link "Next »" at bounding box center [474, 134] width 39 height 20
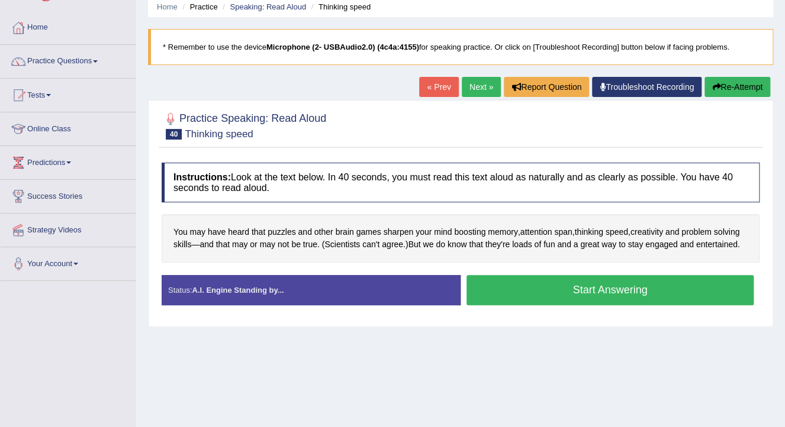
click at [487, 289] on button "Start Answering" at bounding box center [610, 290] width 287 height 30
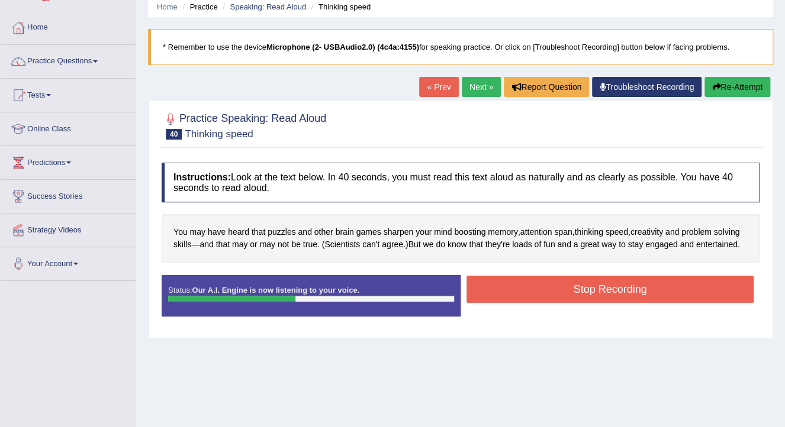
click at [511, 286] on button "Stop Recording" at bounding box center [610, 289] width 287 height 27
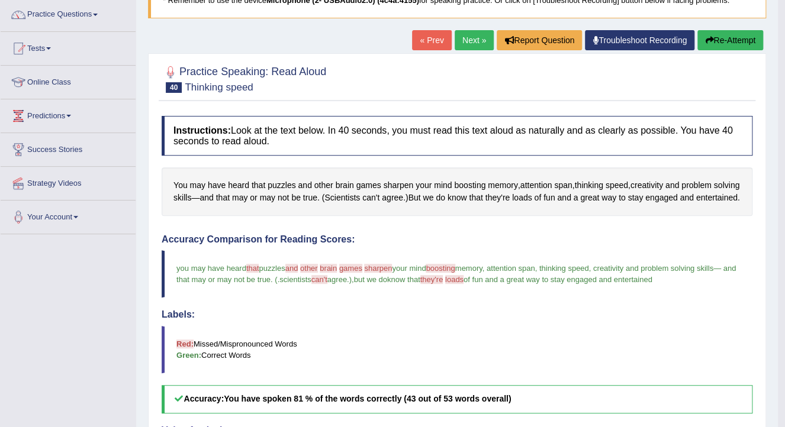
scroll to position [37, 0]
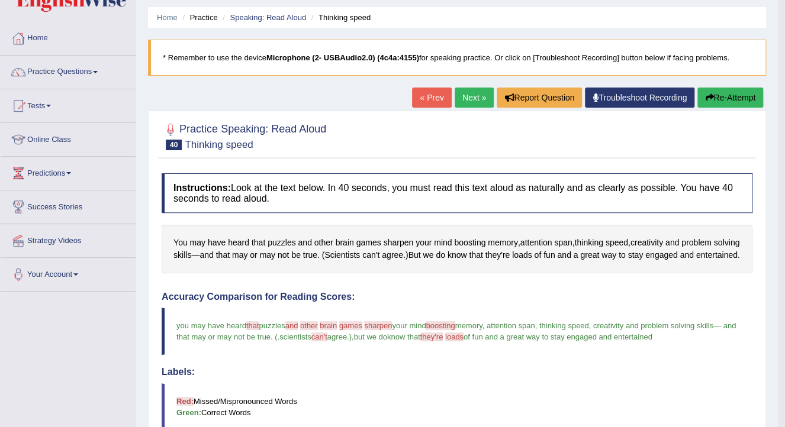
click at [464, 96] on link "Next »" at bounding box center [474, 98] width 39 height 20
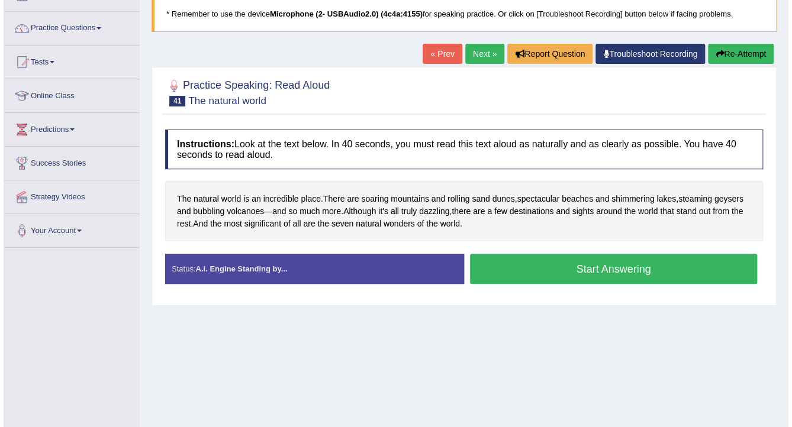
scroll to position [95, 0]
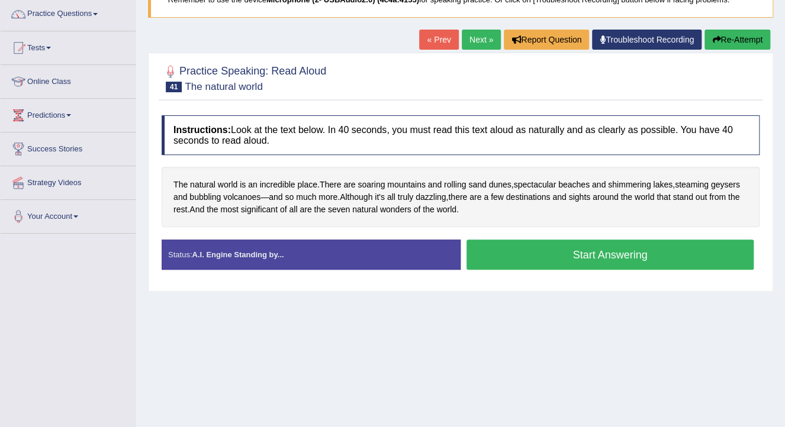
click at [523, 250] on button "Start Answering" at bounding box center [610, 255] width 287 height 30
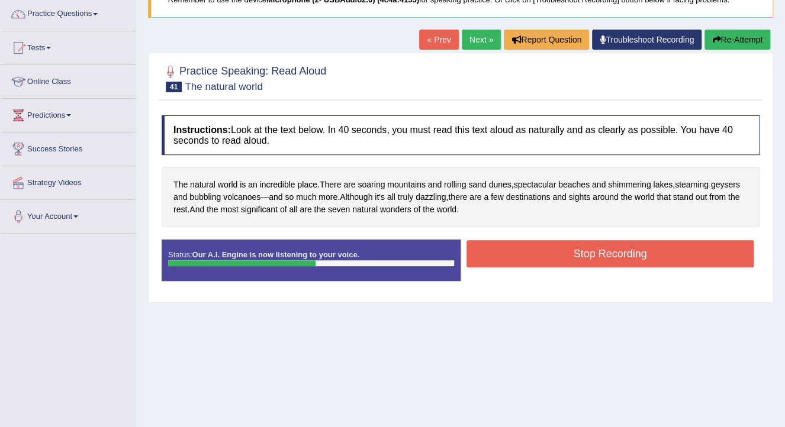
click at [516, 253] on button "Stop Recording" at bounding box center [610, 253] width 287 height 27
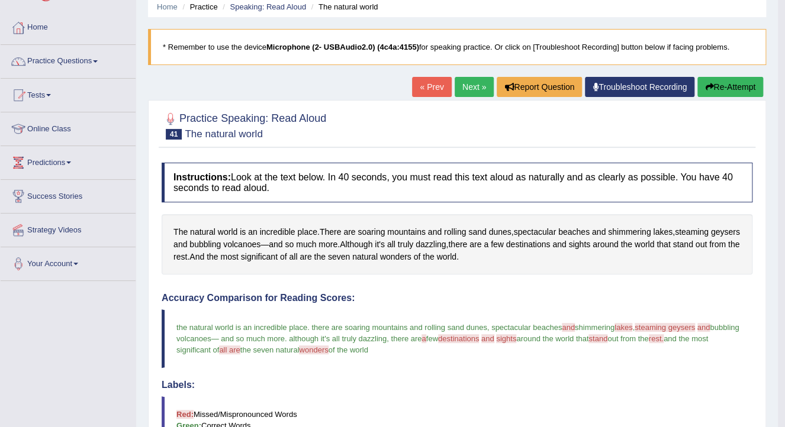
scroll to position [0, 0]
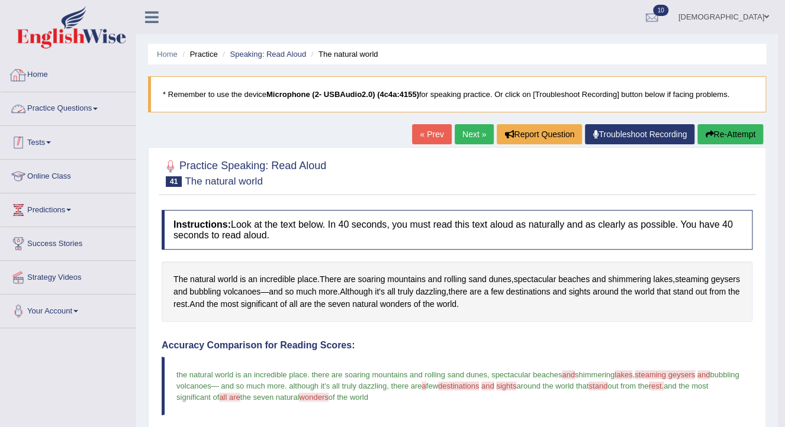
click at [51, 141] on span at bounding box center [48, 142] width 5 height 2
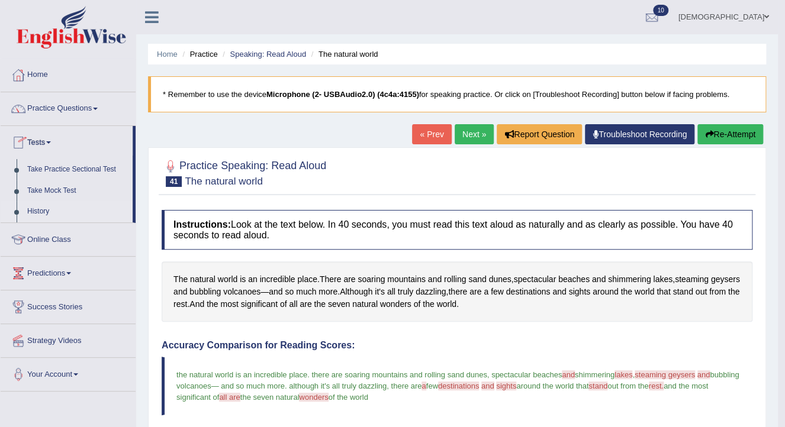
click at [43, 210] on link "History" at bounding box center [77, 211] width 111 height 21
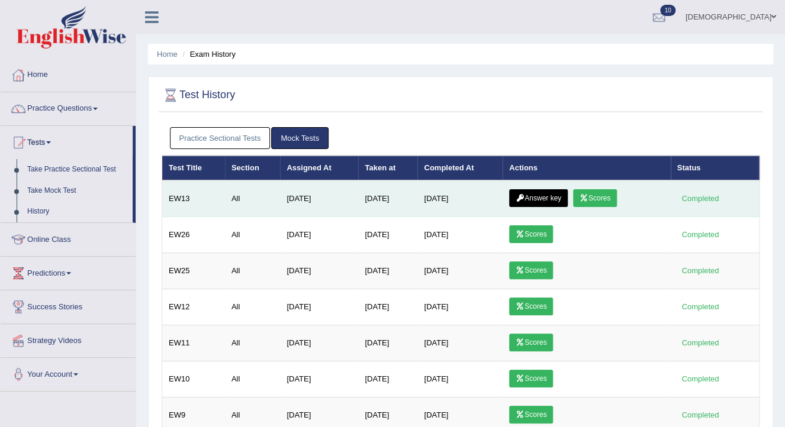
click at [585, 200] on icon at bounding box center [584, 198] width 9 height 7
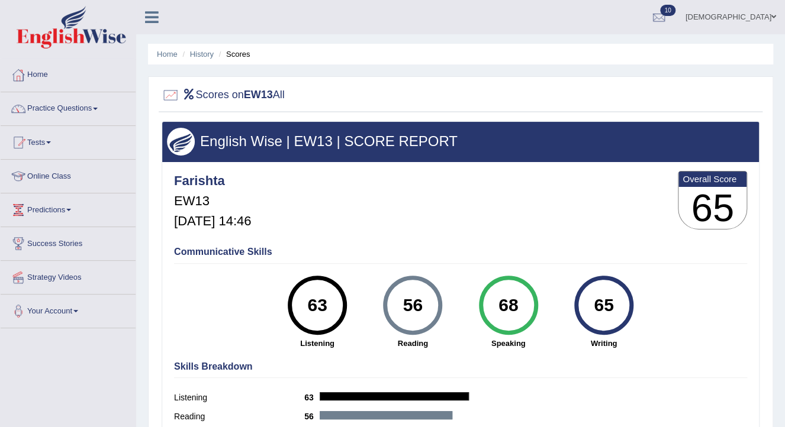
drag, startPoint x: 495, startPoint y: 306, endPoint x: 525, endPoint y: 298, distance: 30.6
click at [525, 298] on div "68" at bounding box center [508, 306] width 43 height 50
drag, startPoint x: 525, startPoint y: 298, endPoint x: 522, endPoint y: 270, distance: 28.5
click at [522, 270] on div "Communicative Skills 63 Listening 56 Reading 68 Speaking 65 Writing" at bounding box center [460, 297] width 579 height 112
click at [212, 54] on link "History" at bounding box center [202, 54] width 24 height 9
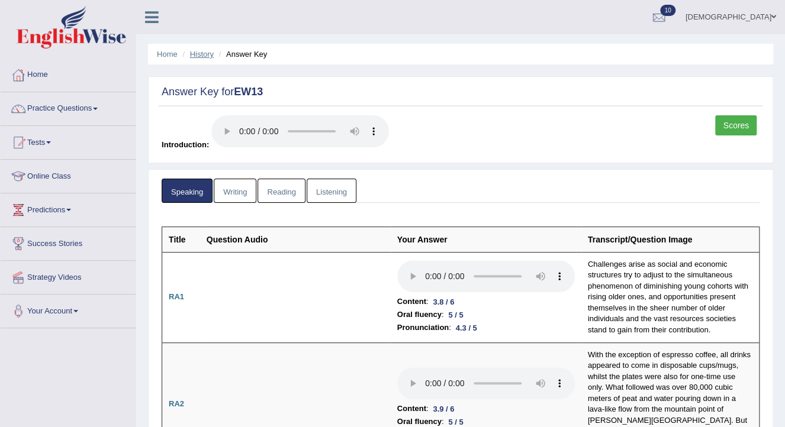
click at [206, 54] on link "History" at bounding box center [202, 54] width 24 height 9
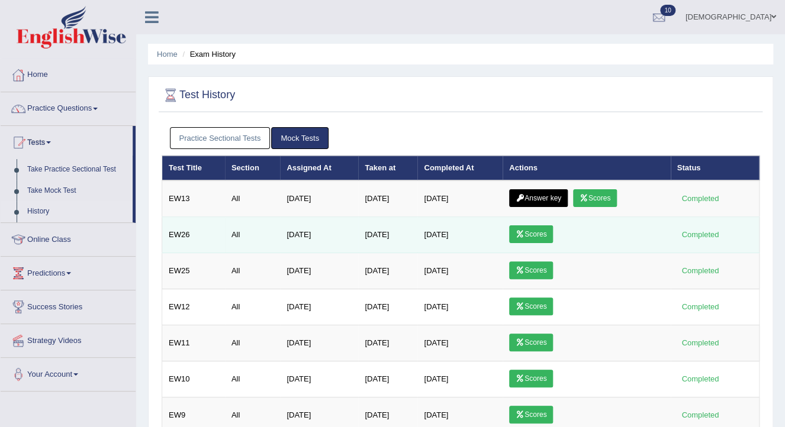
click at [526, 237] on link "Scores" at bounding box center [531, 235] width 44 height 18
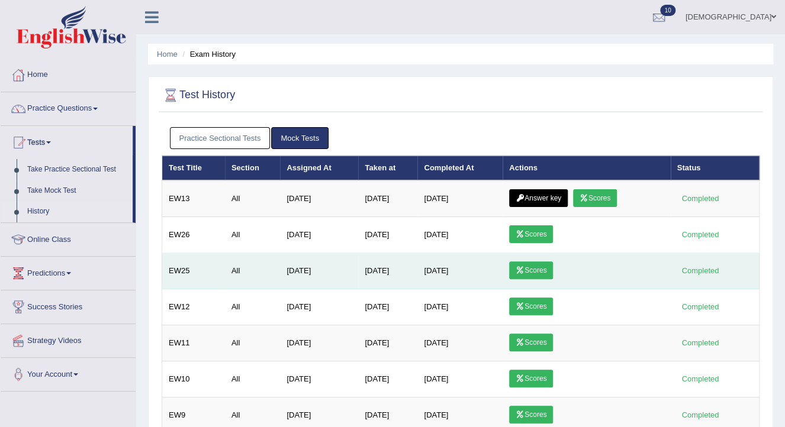
click at [511, 263] on link "Scores" at bounding box center [531, 271] width 44 height 18
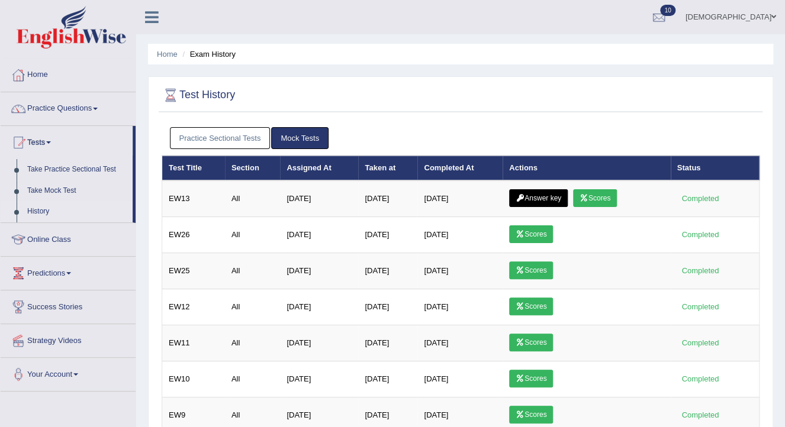
click at [542, 192] on link "Answer key" at bounding box center [538, 198] width 59 height 18
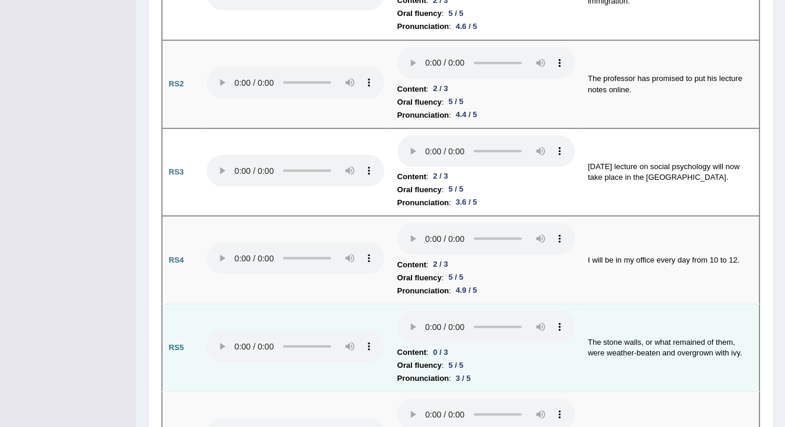
scroll to position [922, 0]
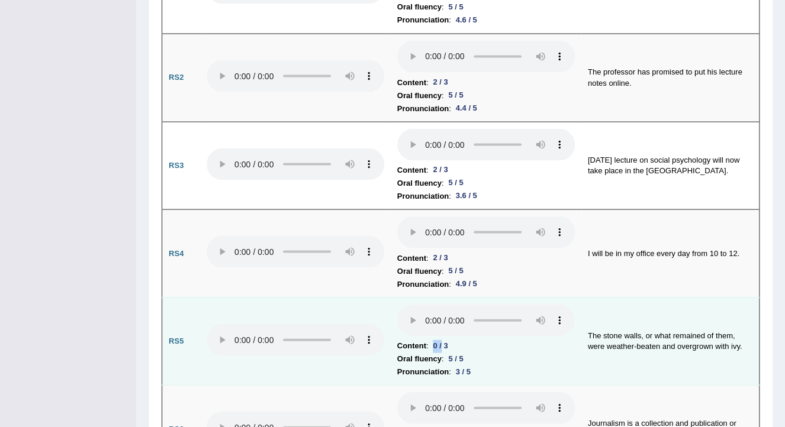
drag, startPoint x: 439, startPoint y: 314, endPoint x: 430, endPoint y: 318, distance: 9.6
click at [430, 340] on div "0 / 3" at bounding box center [440, 346] width 24 height 12
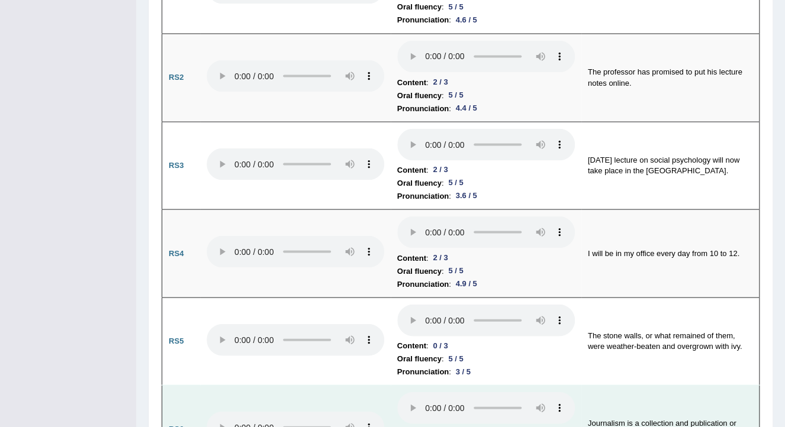
drag, startPoint x: 446, startPoint y: 404, endPoint x: 419, endPoint y: 404, distance: 27.2
click at [419, 427] on li "Content : 1 / 3" at bounding box center [486, 433] width 178 height 13
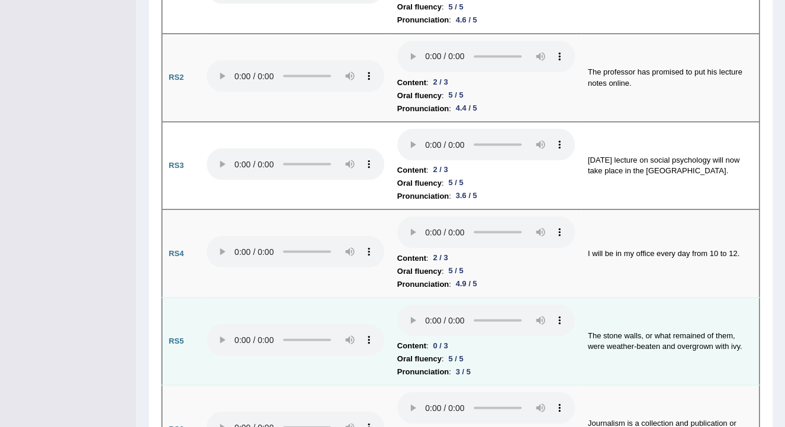
drag, startPoint x: 419, startPoint y: 404, endPoint x: 406, endPoint y: 320, distance: 84.6
click at [406, 339] on b "Content" at bounding box center [411, 345] width 29 height 13
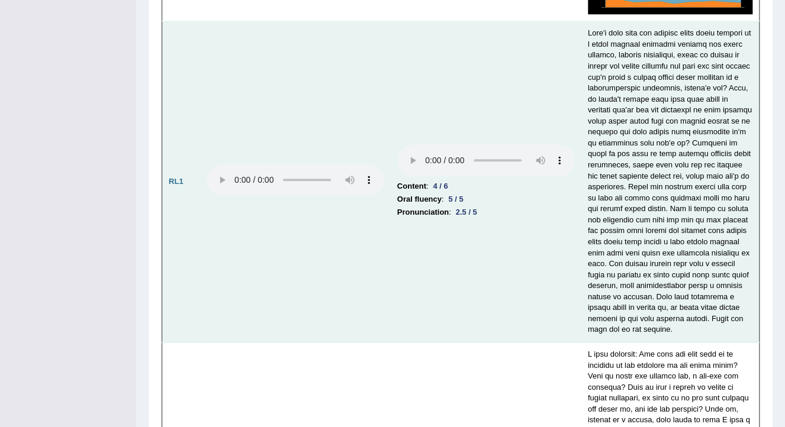
scroll to position [2485, 0]
drag, startPoint x: 483, startPoint y: 188, endPoint x: 446, endPoint y: 197, distance: 38.5
click at [446, 197] on td "Content : 4 / 6 Oral fluency : 5 / 5 Pronunciation : 2.5 / 5" at bounding box center [486, 182] width 191 height 321
drag, startPoint x: 446, startPoint y: 197, endPoint x: 620, endPoint y: 204, distance: 174.2
click at [620, 204] on td at bounding box center [670, 182] width 178 height 321
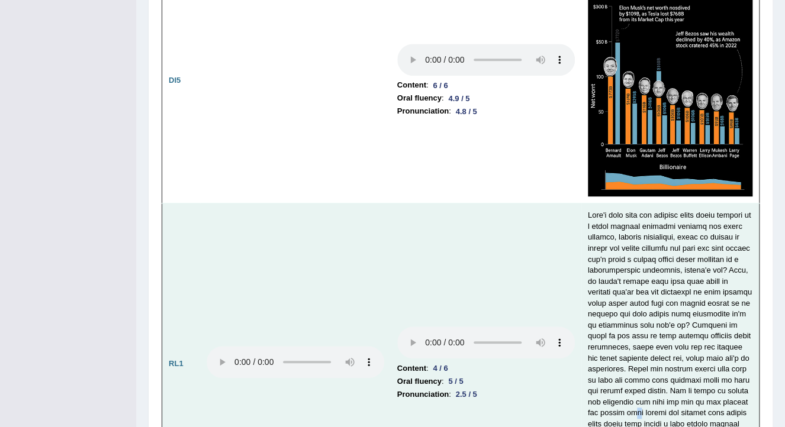
scroll to position [2295, 0]
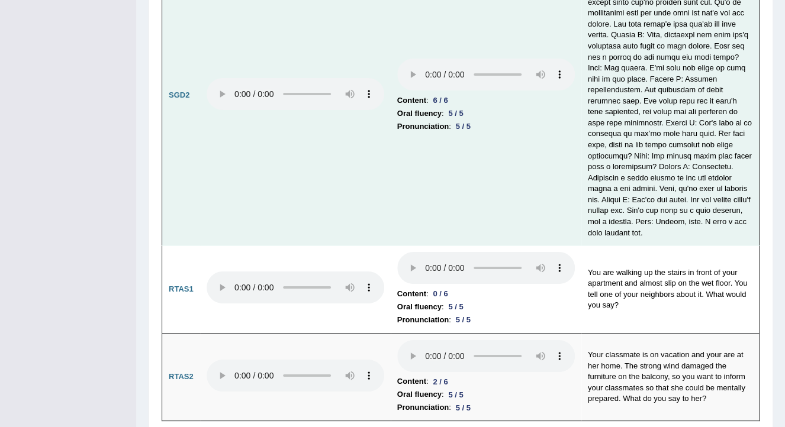
scroll to position [3772, 0]
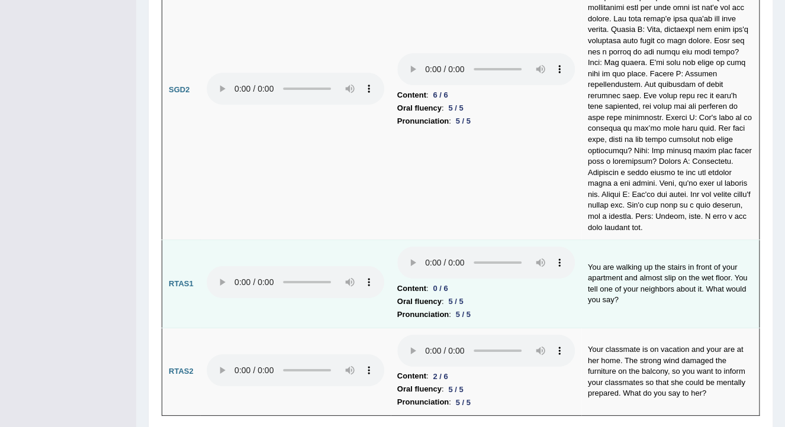
drag, startPoint x: 414, startPoint y: 243, endPoint x: 430, endPoint y: 244, distance: 16.0
click at [430, 282] on li "Content : 0 / 6" at bounding box center [486, 288] width 178 height 13
drag, startPoint x: 430, startPoint y: 244, endPoint x: 451, endPoint y: 240, distance: 20.4
click at [451, 282] on div "0 / 6" at bounding box center [440, 288] width 24 height 12
drag, startPoint x: 638, startPoint y: 242, endPoint x: 671, endPoint y: 243, distance: 33.2
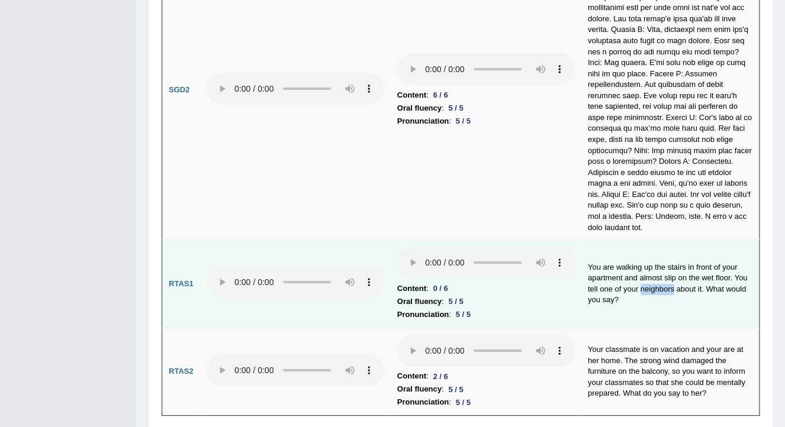
click at [671, 243] on td "You are walking up the stairs in front of your apartment and almost slip on the…" at bounding box center [670, 284] width 178 height 88
drag, startPoint x: 671, startPoint y: 243, endPoint x: 650, endPoint y: 254, distance: 23.6
click at [650, 254] on td "You are walking up the stairs in front of your apartment and almost slip on the…" at bounding box center [670, 284] width 178 height 88
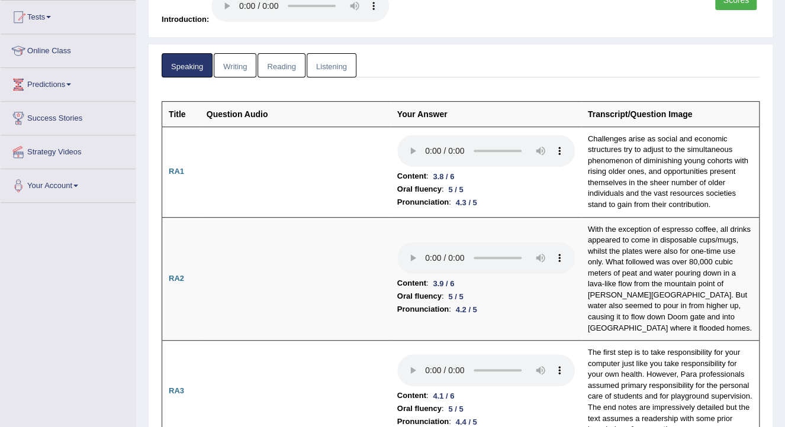
scroll to position [0, 0]
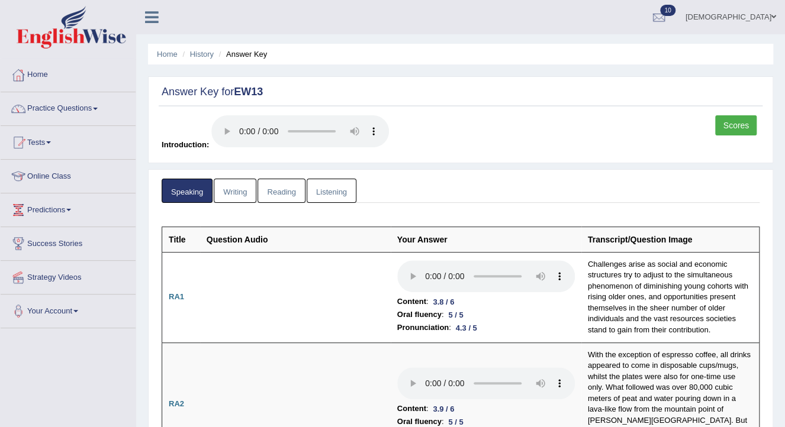
click at [237, 189] on link "Writing" at bounding box center [235, 191] width 43 height 24
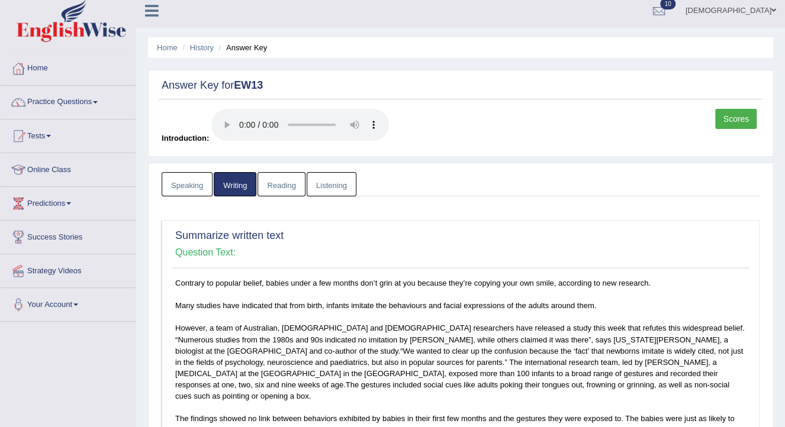
scroll to position [189, 0]
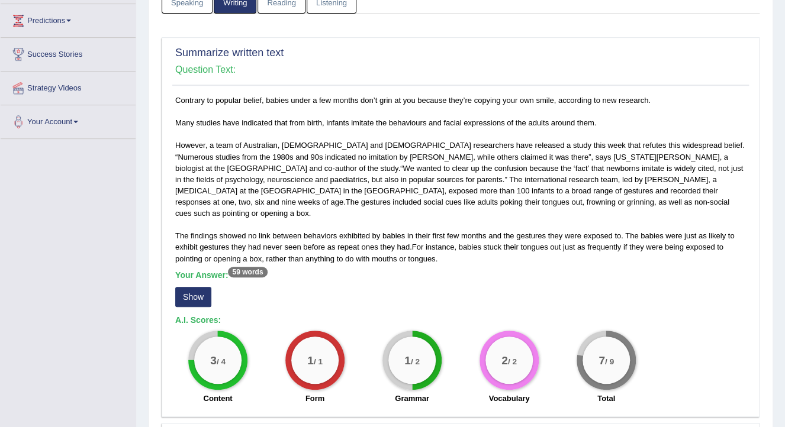
click at [207, 287] on button "Show" at bounding box center [193, 297] width 36 height 20
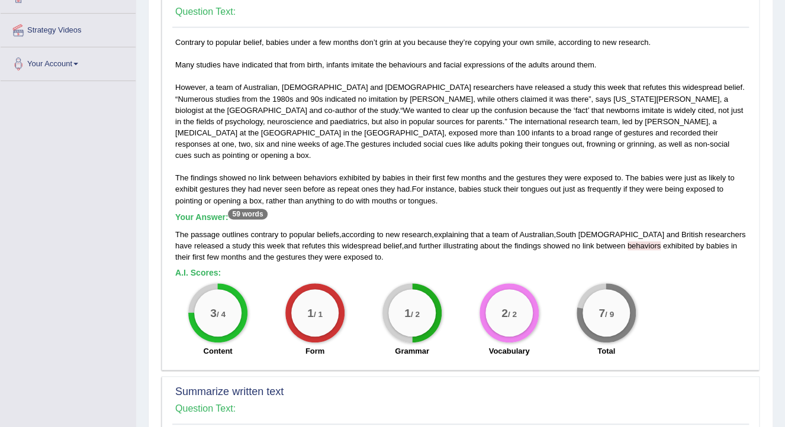
scroll to position [237, 0]
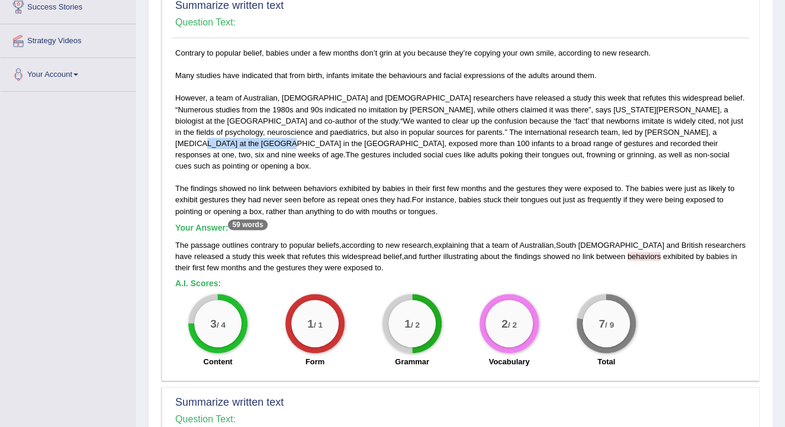
drag, startPoint x: 635, startPoint y: 131, endPoint x: 704, endPoint y: 130, distance: 68.7
click at [704, 130] on div "Contrary to popular belief, babies under a few months don’t grin at you because…" at bounding box center [460, 210] width 577 height 327
drag, startPoint x: 704, startPoint y: 130, endPoint x: 530, endPoint y: 163, distance: 177.2
click at [530, 163] on div "Contrary to popular belief, babies under a few months don’t grin at you because…" at bounding box center [460, 210] width 577 height 327
drag, startPoint x: 255, startPoint y: 96, endPoint x: 332, endPoint y: 95, distance: 77.0
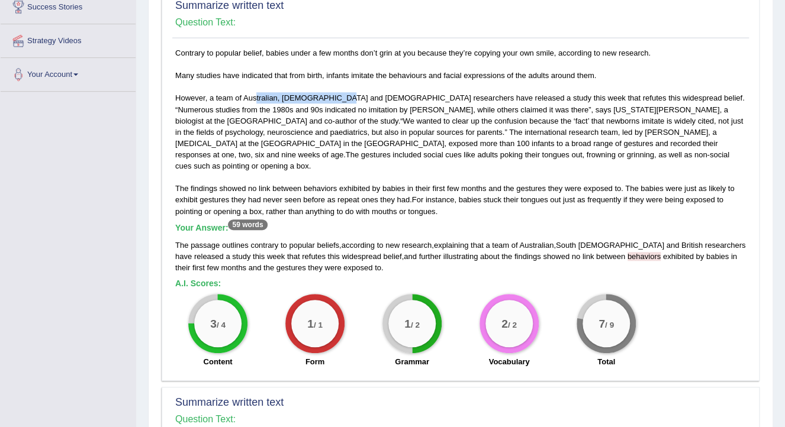
click at [332, 95] on div "Contrary to popular belief, babies under a few months don’t grin at you because…" at bounding box center [460, 210] width 577 height 327
drag, startPoint x: 332, startPoint y: 95, endPoint x: 342, endPoint y: 129, distance: 35.6
click at [342, 129] on div "Contrary to popular belief, babies under a few months don’t grin at you because…" at bounding box center [460, 210] width 577 height 327
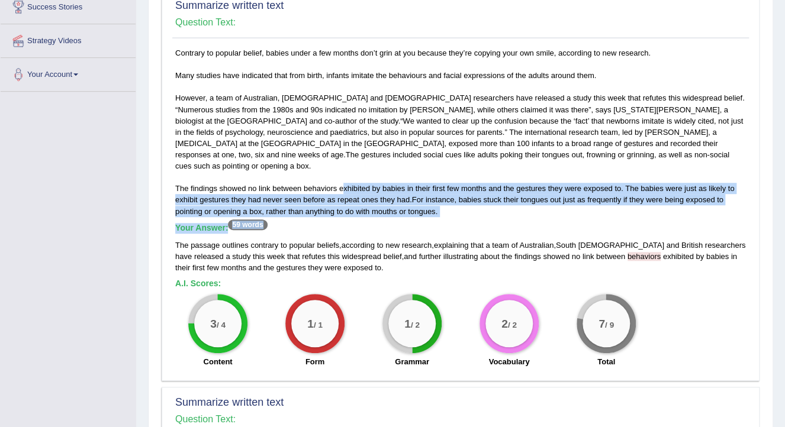
drag, startPoint x: 341, startPoint y: 182, endPoint x: 414, endPoint y: 205, distance: 76.4
click at [414, 205] on div "Contrary to popular belief, babies under a few months don’t grin at you because…" at bounding box center [460, 210] width 577 height 327
drag, startPoint x: 414, startPoint y: 205, endPoint x: 467, endPoint y: 202, distance: 52.7
click at [467, 202] on div "Contrary to popular belief, babies under a few months don’t grin at you because…" at bounding box center [460, 210] width 577 height 327
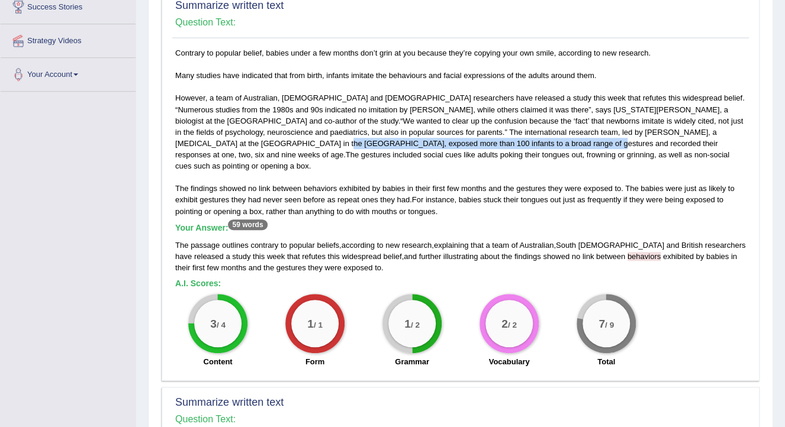
drag, startPoint x: 205, startPoint y: 140, endPoint x: 454, endPoint y: 139, distance: 249.2
click at [454, 139] on div "Contrary to popular belief, babies under a few months don’t grin at you because…" at bounding box center [460, 210] width 577 height 327
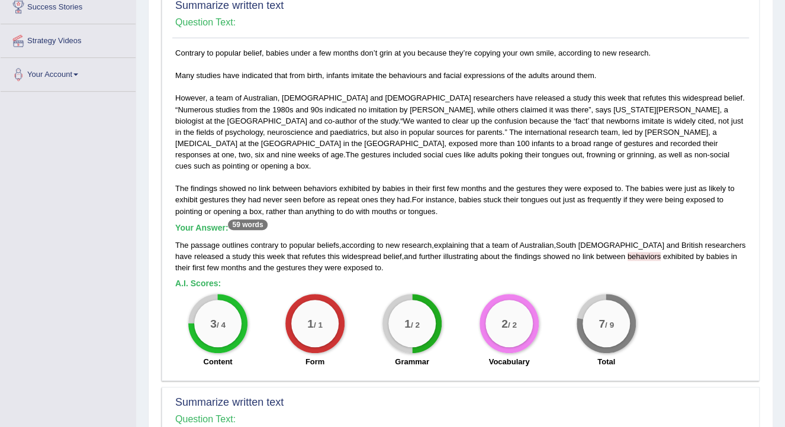
click at [593, 141] on div "Contrary to popular belief, babies under a few months don’t grin at you because…" at bounding box center [460, 210] width 577 height 327
drag, startPoint x: 715, startPoint y: 130, endPoint x: 725, endPoint y: 131, distance: 9.5
click at [725, 131] on div "Contrary to popular belief, babies under a few months don’t grin at you because…" at bounding box center [460, 210] width 577 height 327
drag, startPoint x: 725, startPoint y: 131, endPoint x: 649, endPoint y: 192, distance: 96.9
click at [649, 192] on div "Contrary to popular belief, babies under a few months don’t grin at you because…" at bounding box center [460, 210] width 577 height 327
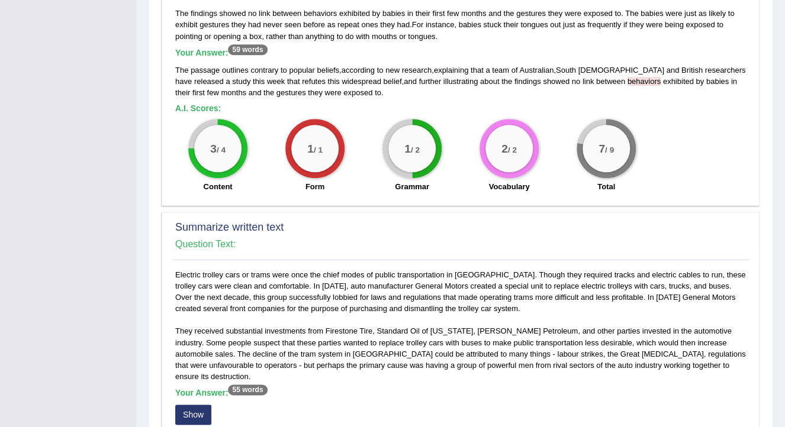
scroll to position [521, 0]
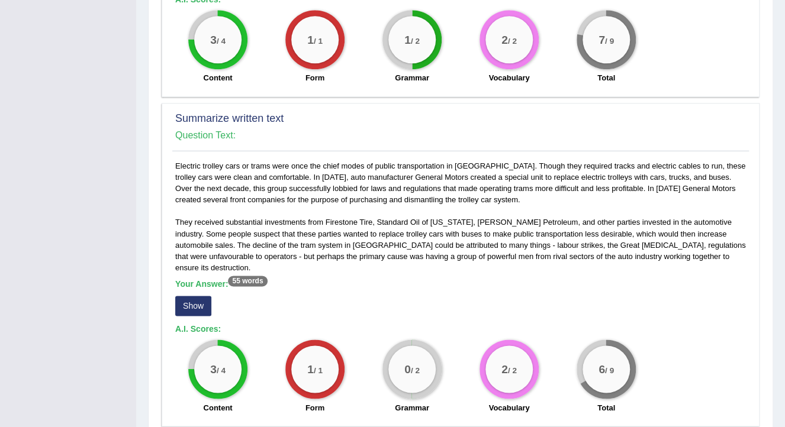
click at [209, 296] on button "Show" at bounding box center [193, 306] width 36 height 20
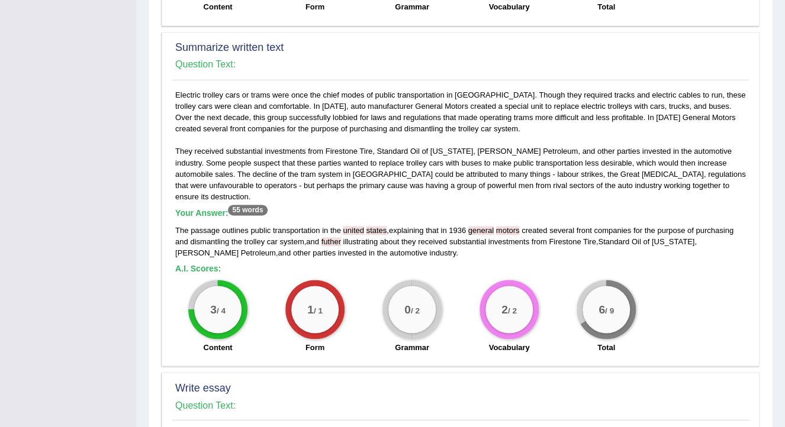
scroll to position [616, 0]
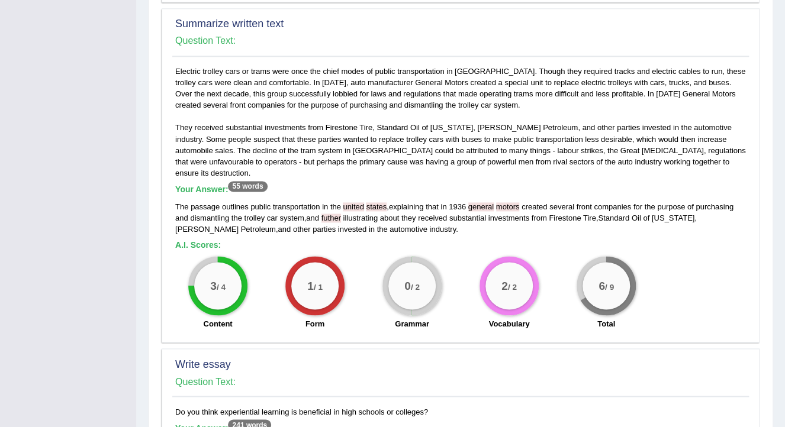
click at [346, 202] on span "united" at bounding box center [353, 206] width 21 height 9
drag, startPoint x: 457, startPoint y: 57, endPoint x: 517, endPoint y: 54, distance: 60.5
click at [517, 66] on div "Electric trolley cars or trams were once the chief modes of public transportati…" at bounding box center [460, 201] width 577 height 271
drag, startPoint x: 517, startPoint y: 54, endPoint x: 469, endPoint y: 86, distance: 57.6
click at [469, 86] on div "Electric trolley cars or trams were once the chief modes of public transportati…" at bounding box center [460, 201] width 577 height 271
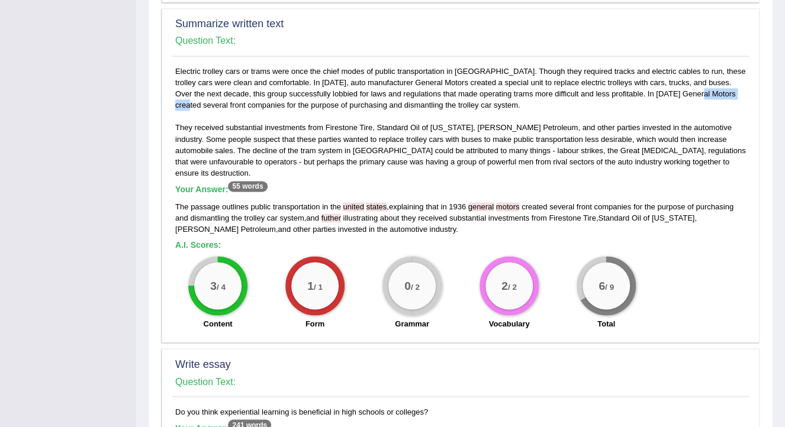
drag, startPoint x: 654, startPoint y: 80, endPoint x: 704, endPoint y: 79, distance: 50.9
click at [704, 79] on div "Electric trolley cars or trams were once the chief modes of public transportati…" at bounding box center [460, 201] width 577 height 271
drag, startPoint x: 704, startPoint y: 79, endPoint x: 684, endPoint y: 94, distance: 25.8
click at [684, 94] on div "Electric trolley cars or trams were once the chief modes of public transportati…" at bounding box center [460, 201] width 577 height 271
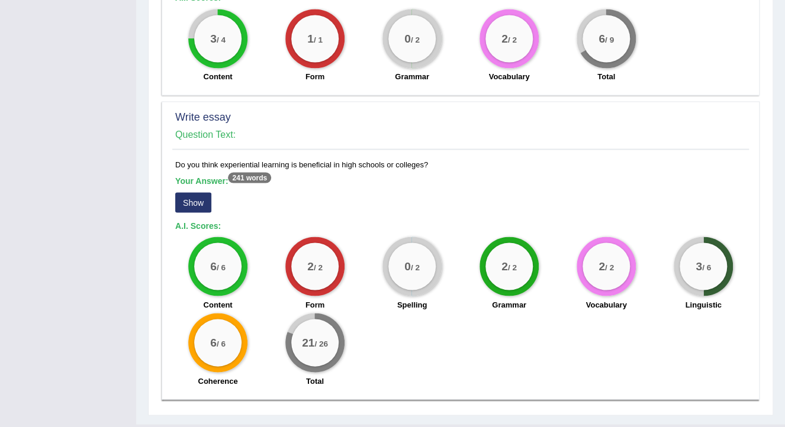
scroll to position [867, 0]
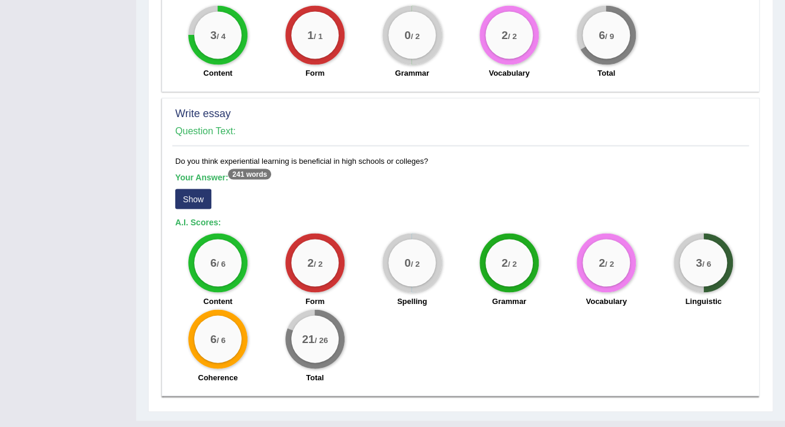
click at [199, 189] on button "Show" at bounding box center [193, 199] width 36 height 20
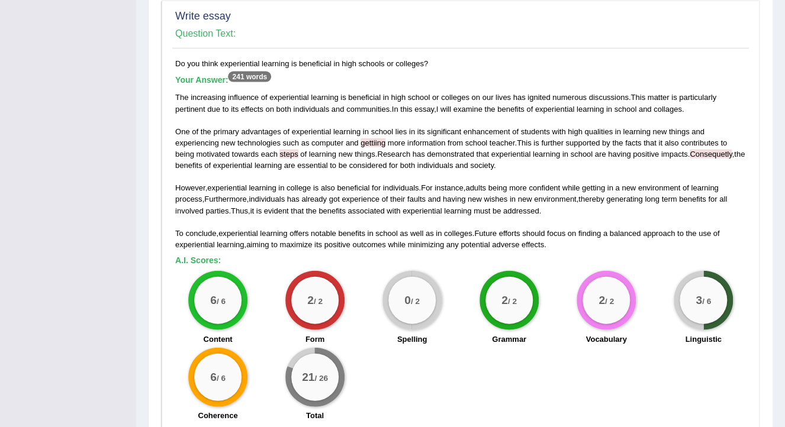
scroll to position [1002, 0]
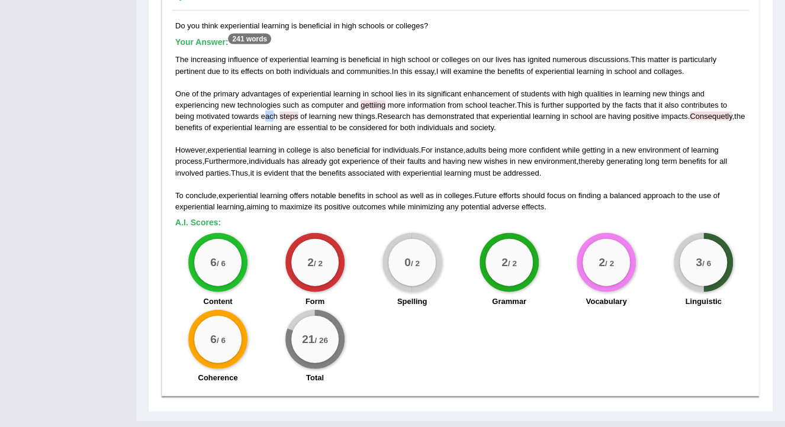
drag, startPoint x: 272, startPoint y: 91, endPoint x: 265, endPoint y: 91, distance: 6.5
click at [265, 112] on span "each" at bounding box center [269, 116] width 17 height 9
drag, startPoint x: 265, startPoint y: 91, endPoint x: 294, endPoint y: 92, distance: 28.4
click at [294, 112] on span "steps" at bounding box center [288, 116] width 18 height 9
drag, startPoint x: 277, startPoint y: 91, endPoint x: 266, endPoint y: 86, distance: 11.4
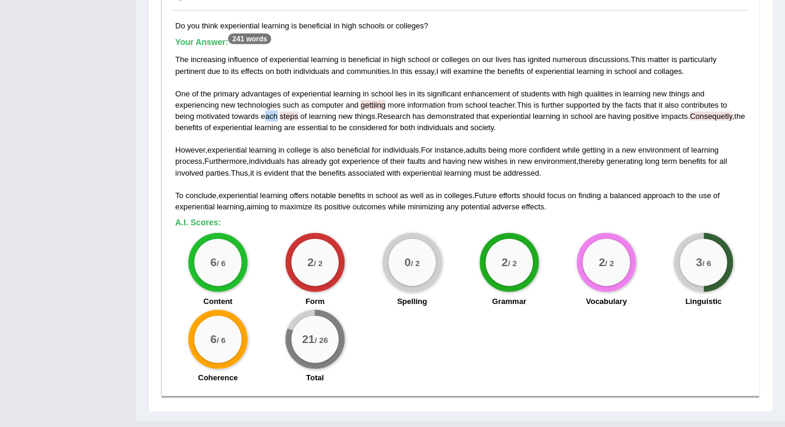
click at [266, 86] on div "The increasing influence of experiential learning is beneficial in high school …" at bounding box center [460, 133] width 571 height 159
drag, startPoint x: 266, startPoint y: 86, endPoint x: 297, endPoint y: 91, distance: 30.5
click at [297, 112] on span "steps" at bounding box center [288, 116] width 18 height 9
drag, startPoint x: 734, startPoint y: 240, endPoint x: 704, endPoint y: 245, distance: 30.7
click at [704, 245] on div "3 / 6 Linguistic" at bounding box center [703, 271] width 97 height 76
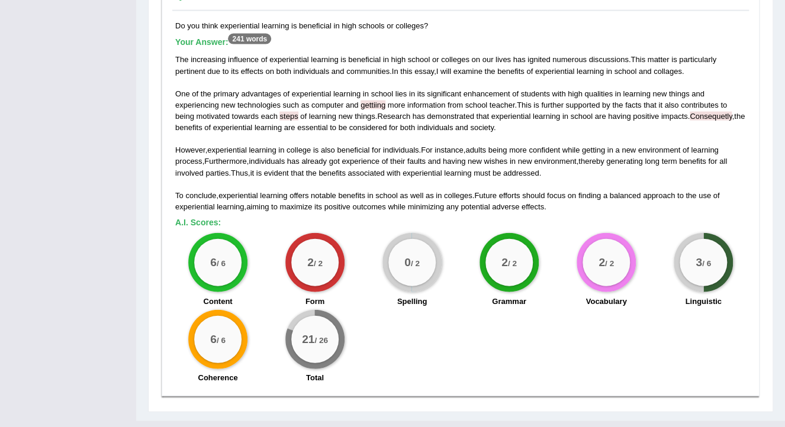
drag, startPoint x: 704, startPoint y: 245, endPoint x: 642, endPoint y: 178, distance: 91.4
click at [644, 179] on div "The increasing influence of experiential learning is beneficial in high school …" at bounding box center [460, 133] width 571 height 159
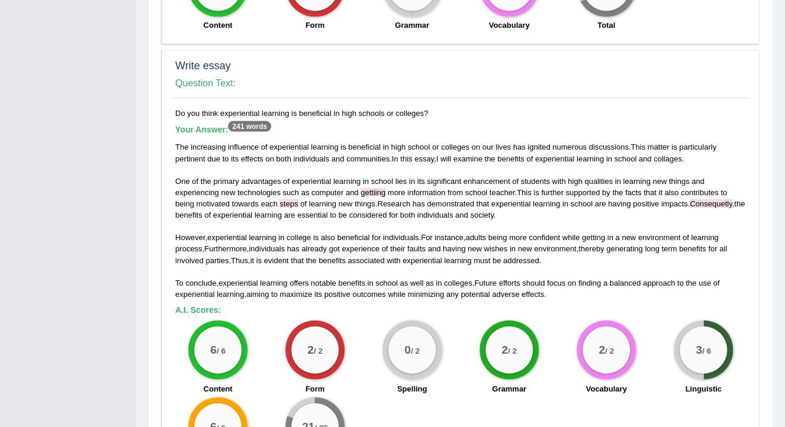
scroll to position [907, 0]
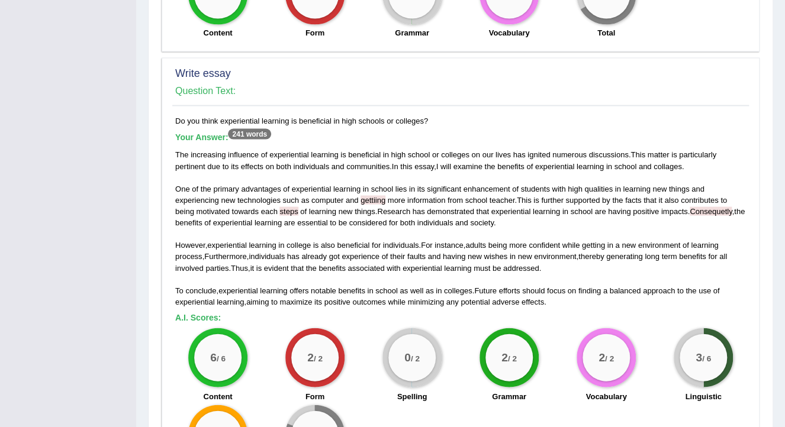
drag, startPoint x: 213, startPoint y: 97, endPoint x: 418, endPoint y: 83, distance: 205.3
click at [418, 83] on div "Write essay Question Text: Do you think experiential learning is beneficial in …" at bounding box center [461, 274] width 598 height 434
click at [513, 201] on div "The increasing influence of experiential learning is beneficial in high school …" at bounding box center [460, 228] width 571 height 159
drag, startPoint x: 286, startPoint y: 161, endPoint x: 349, endPoint y: 159, distance: 63.4
click at [349, 159] on div "The increasing influence of experiential learning is beneficial in high school …" at bounding box center [460, 228] width 571 height 159
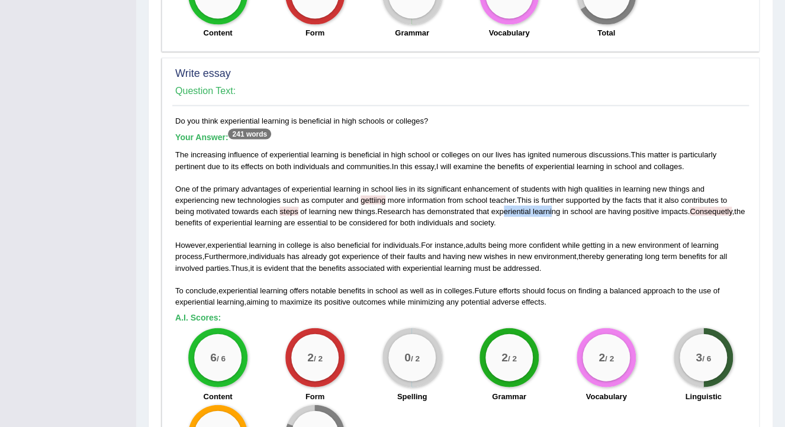
drag, startPoint x: 506, startPoint y: 188, endPoint x: 555, endPoint y: 181, distance: 49.6
click at [555, 181] on div "The increasing influence of experiential learning is beneficial in high school …" at bounding box center [460, 228] width 571 height 159
drag, startPoint x: 241, startPoint y: 197, endPoint x: 313, endPoint y: 196, distance: 71.6
click at [313, 196] on div "The increasing influence of experiential learning is beneficial in high school …" at bounding box center [460, 228] width 571 height 159
drag, startPoint x: 421, startPoint y: 246, endPoint x: 462, endPoint y: 240, distance: 41.9
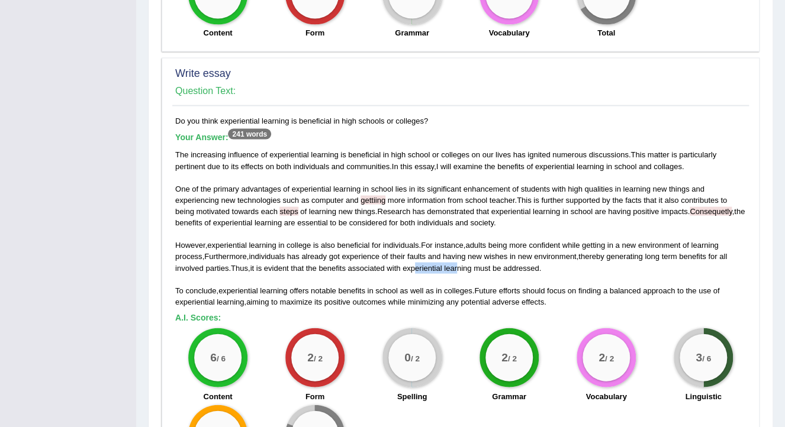
click at [462, 240] on div "The increasing influence of experiential learning is beneficial in high school …" at bounding box center [460, 228] width 571 height 159
click at [366, 252] on span "experience" at bounding box center [361, 256] width 38 height 9
drag, startPoint x: 237, startPoint y: 218, endPoint x: 249, endPoint y: 220, distance: 11.4
click at [249, 220] on div "The increasing influence of experiential learning is beneficial in high school …" at bounding box center [460, 228] width 571 height 159
drag, startPoint x: 249, startPoint y: 220, endPoint x: 310, endPoint y: 237, distance: 63.9
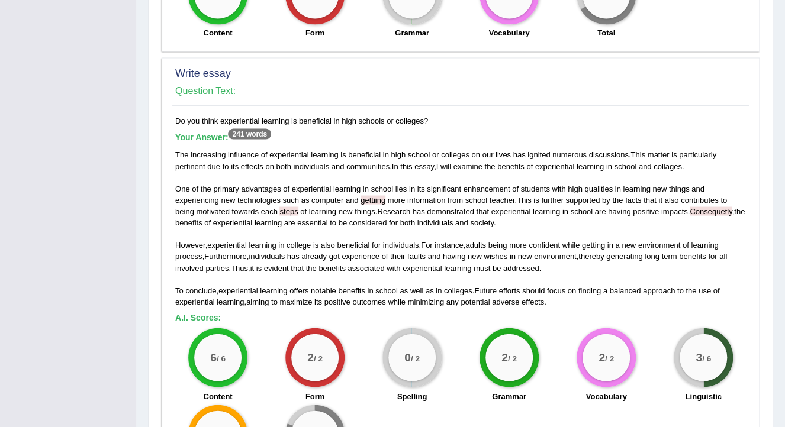
click at [310, 237] on div "The increasing influence of experiential learning is beneficial in high school …" at bounding box center [460, 228] width 571 height 159
drag, startPoint x: 217, startPoint y: 94, endPoint x: 400, endPoint y: 83, distance: 183.2
click at [400, 83] on div "Write essay Question Text: Do you think experiential learning is beneficial in …" at bounding box center [461, 274] width 598 height 434
click at [363, 195] on span "gettiing" at bounding box center [373, 199] width 25 height 9
drag, startPoint x: 217, startPoint y: 96, endPoint x: 419, endPoint y: 92, distance: 201.3
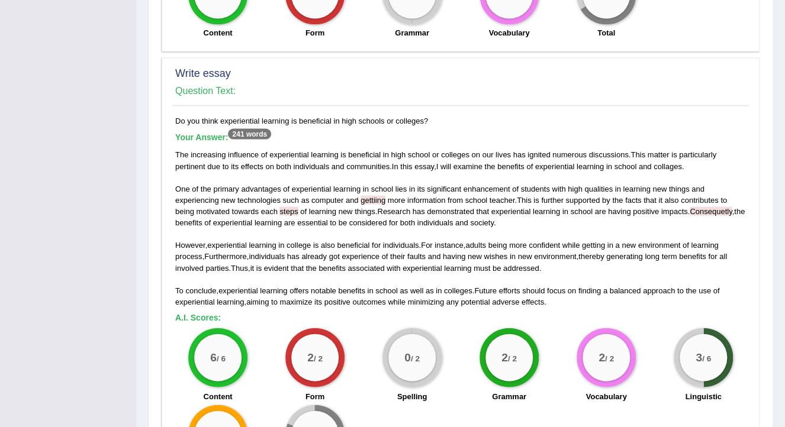
click at [419, 115] on div "Do you think experiential learning is beneficial in high schools or colleges? Y…" at bounding box center [460, 299] width 577 height 369
drag, startPoint x: 419, startPoint y: 92, endPoint x: 327, endPoint y: 95, distance: 91.8
click at [327, 115] on div "Do you think experiential learning is beneficial in high schools or colleges? Y…" at bounding box center [460, 299] width 577 height 369
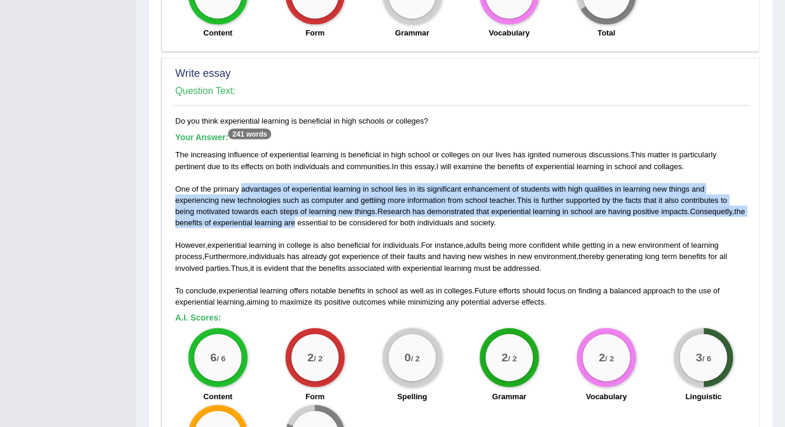
drag, startPoint x: 239, startPoint y: 168, endPoint x: 308, endPoint y: 194, distance: 73.4
click at [308, 194] on div "The increasing influence of experiential learning is beneficial in high school …" at bounding box center [460, 228] width 571 height 159
drag, startPoint x: 308, startPoint y: 194, endPoint x: 285, endPoint y: 160, distance: 41.4
click at [285, 184] on span "of" at bounding box center [286, 188] width 7 height 9
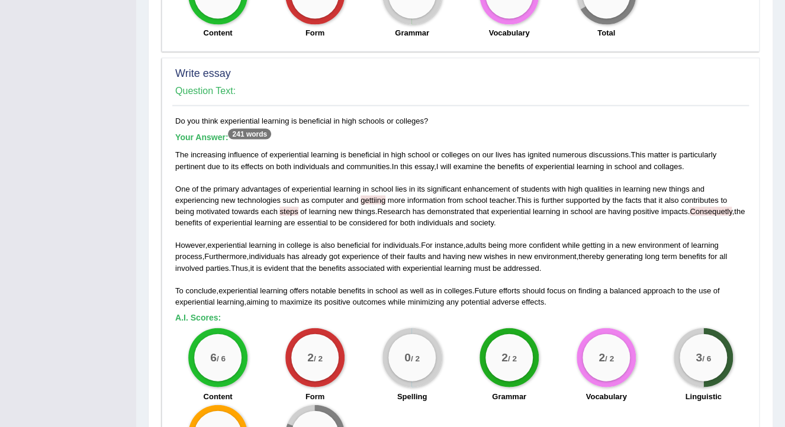
drag, startPoint x: 218, startPoint y: 94, endPoint x: 428, endPoint y: 98, distance: 210.2
click at [428, 115] on div "Do you think experiential learning is beneficial in high schools or colleges? Y…" at bounding box center [460, 299] width 577 height 369
drag, startPoint x: 240, startPoint y: 332, endPoint x: 201, endPoint y: 334, distance: 38.6
click at [201, 334] on div "6 / 6" at bounding box center [217, 357] width 47 height 47
drag, startPoint x: 201, startPoint y: 334, endPoint x: 240, endPoint y: 348, distance: 40.6
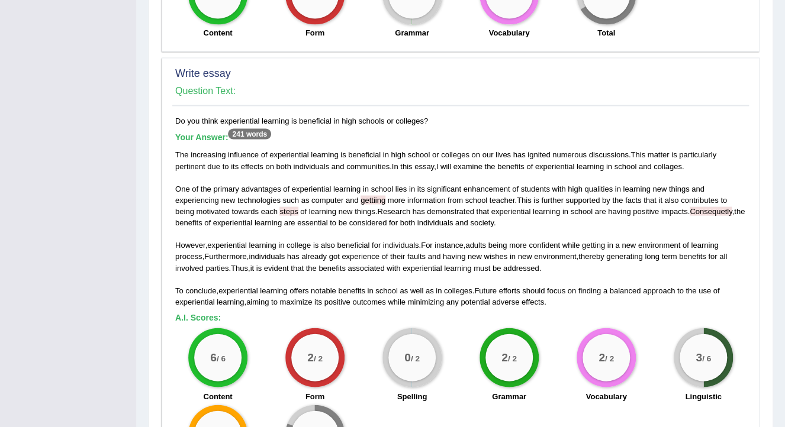
click at [240, 348] on div "6 / 6" at bounding box center [217, 357] width 59 height 59
drag, startPoint x: 266, startPoint y: 99, endPoint x: 419, endPoint y: 96, distance: 152.8
click at [419, 115] on div "Do you think experiential learning is beneficial in high schools or colleges? Y…" at bounding box center [460, 299] width 577 height 369
drag, startPoint x: 419, startPoint y: 96, endPoint x: 431, endPoint y: 95, distance: 12.4
click at [431, 115] on div "Do you think experiential learning is beneficial in high schools or colleges? Y…" at bounding box center [460, 299] width 577 height 369
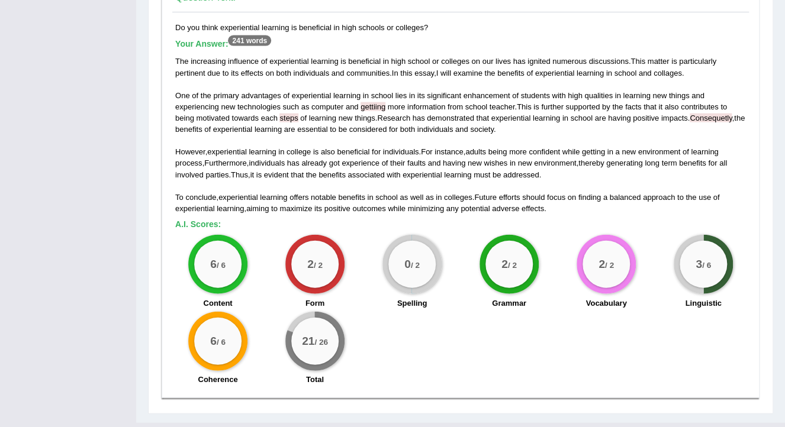
scroll to position [1002, 0]
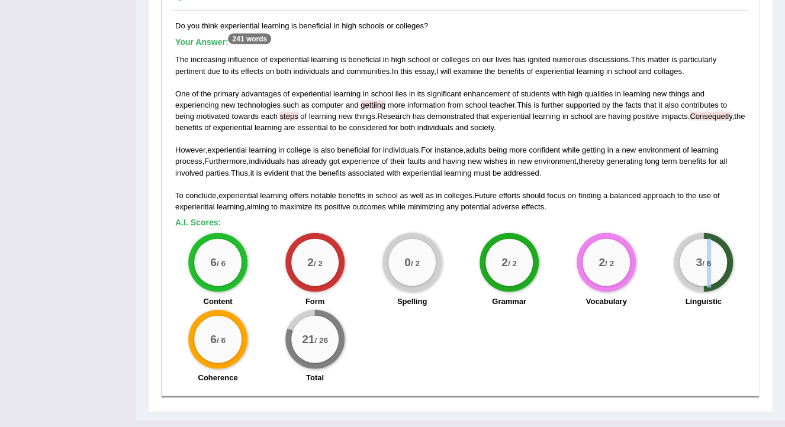
drag, startPoint x: 712, startPoint y: 238, endPoint x: 704, endPoint y: 238, distance: 7.7
click at [704, 260] on small "/ 6" at bounding box center [706, 264] width 9 height 9
click at [368, 157] on span "experience" at bounding box center [361, 161] width 38 height 9
drag, startPoint x: 198, startPoint y: 228, endPoint x: 208, endPoint y: 230, distance: 10.9
click at [208, 239] on div "6 / 6" at bounding box center [217, 262] width 47 height 47
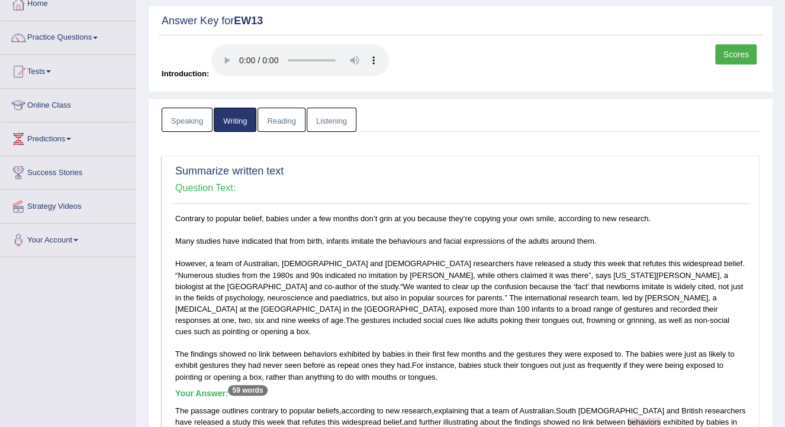
scroll to position [0, 0]
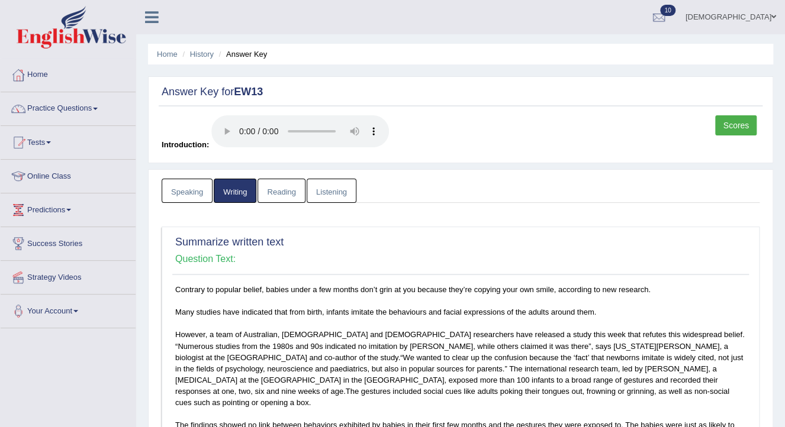
click at [285, 194] on link "Reading" at bounding box center [281, 191] width 47 height 24
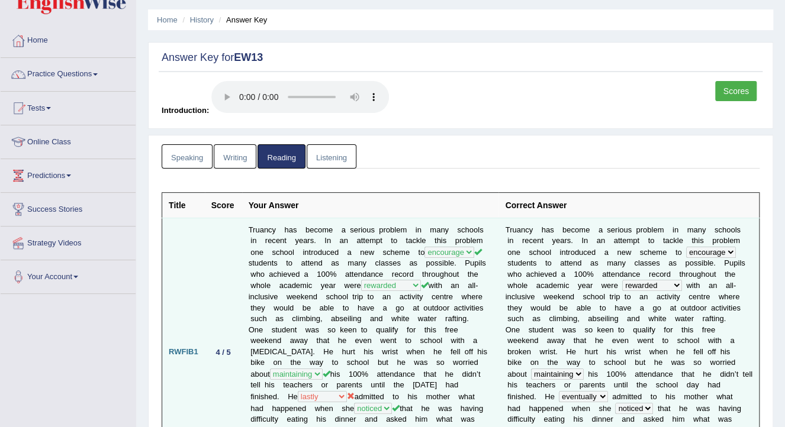
scroll to position [142, 0]
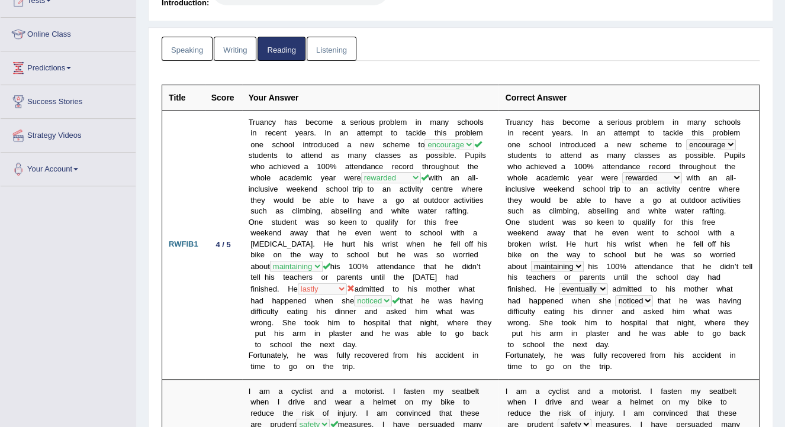
click at [318, 44] on link "Listening" at bounding box center [332, 49] width 50 height 24
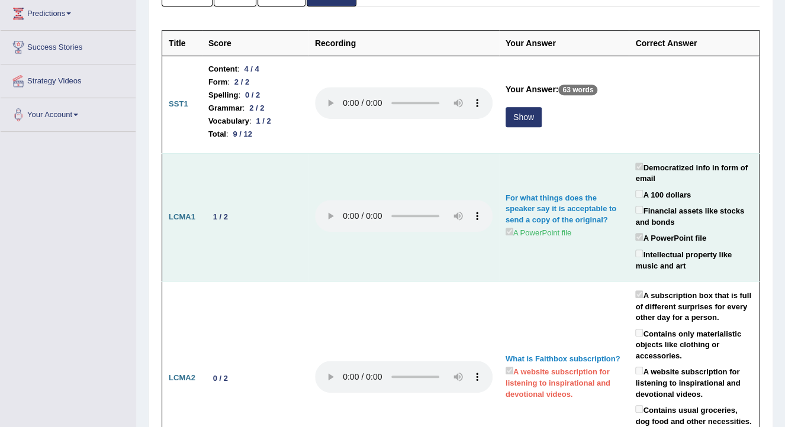
scroll to position [237, 0]
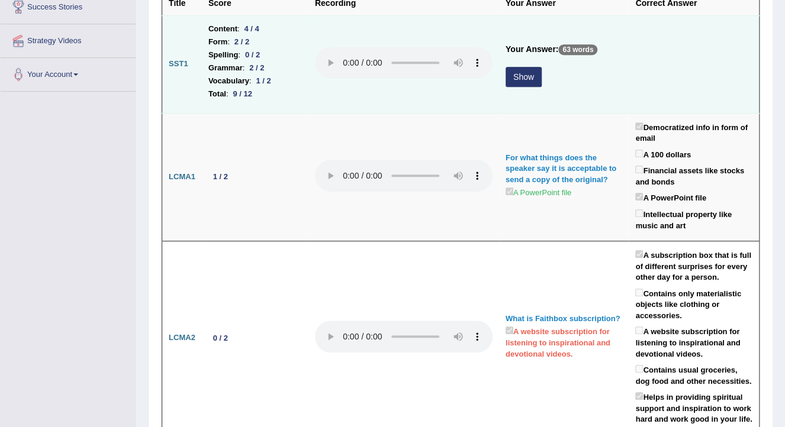
click at [526, 67] on button "Show" at bounding box center [524, 77] width 36 height 20
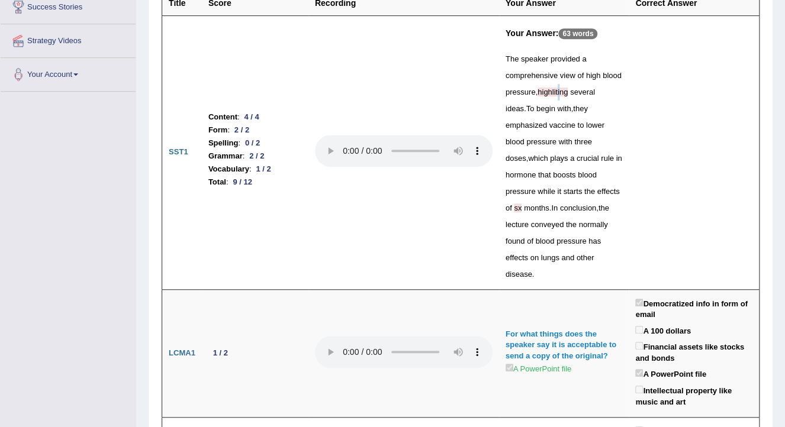
drag, startPoint x: 561, startPoint y: 86, endPoint x: 558, endPoint y: 93, distance: 7.4
click at [558, 93] on span "highliting" at bounding box center [553, 92] width 30 height 9
click at [584, 200] on div "The speaker provided a comprehensive view of high blood pressure , highliting s…" at bounding box center [564, 167] width 117 height 232
drag, startPoint x: 249, startPoint y: 159, endPoint x: 263, endPoint y: 157, distance: 14.3
click at [263, 163] on div "1 / 2" at bounding box center [264, 169] width 24 height 12
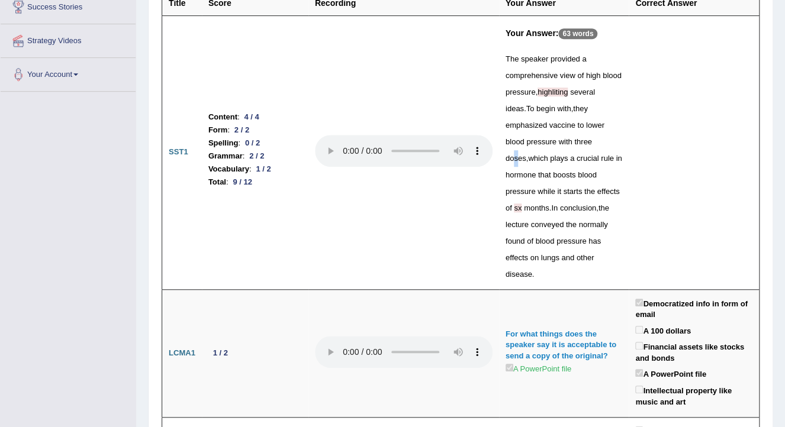
click at [526, 154] on span "doses" at bounding box center [516, 158] width 21 height 9
drag, startPoint x: 549, startPoint y: 144, endPoint x: 580, endPoint y: 203, distance: 66.2
click at [580, 203] on div "The speaker provided a comprehensive view of high blood pressure , highliting s…" at bounding box center [564, 167] width 117 height 232
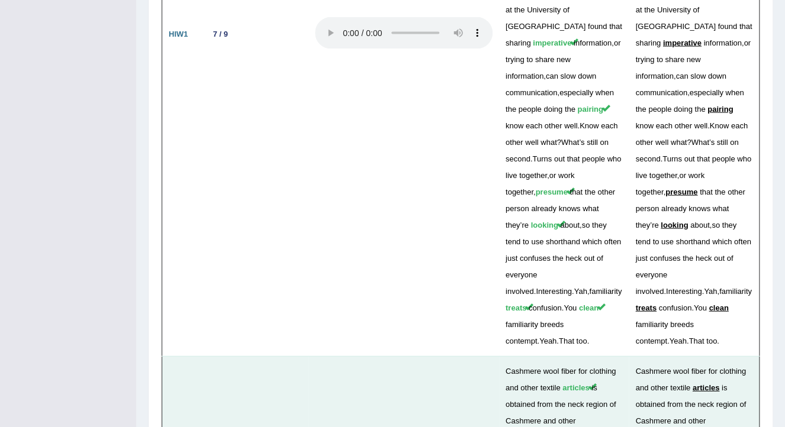
scroll to position [3280, 0]
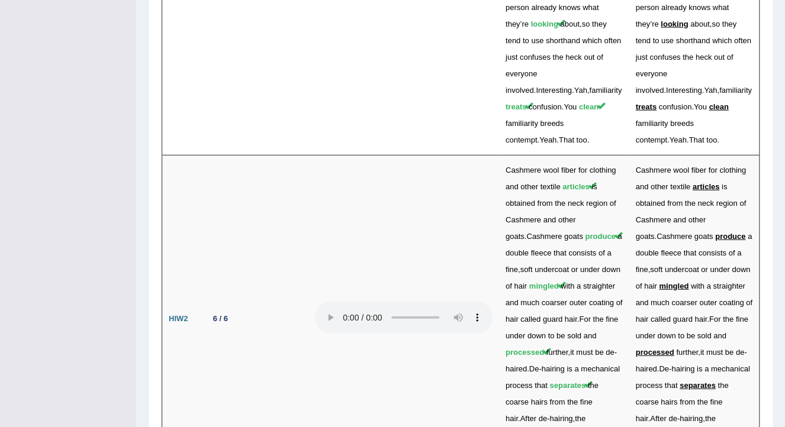
drag, startPoint x: 239, startPoint y: 348, endPoint x: 223, endPoint y: 224, distance: 124.8
drag, startPoint x: 223, startPoint y: 224, endPoint x: 236, endPoint y: 241, distance: 21.5
drag, startPoint x: 210, startPoint y: 231, endPoint x: 220, endPoint y: 233, distance: 9.6
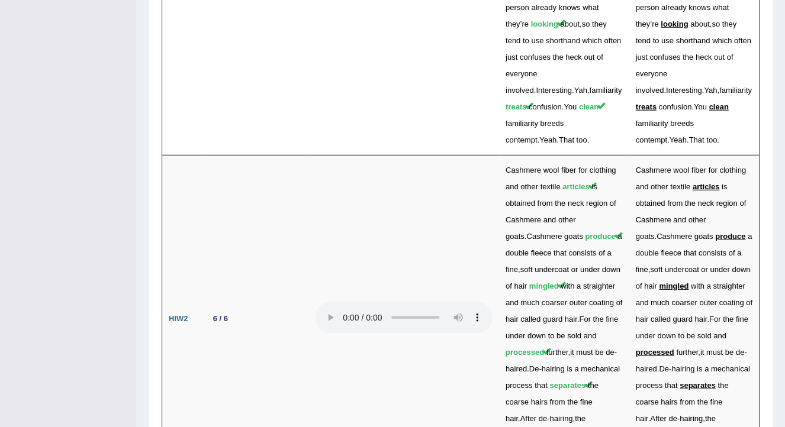
drag, startPoint x: 220, startPoint y: 233, endPoint x: 223, endPoint y: 279, distance: 46.3
drag, startPoint x: 231, startPoint y: 231, endPoint x: 225, endPoint y: 230, distance: 6.2
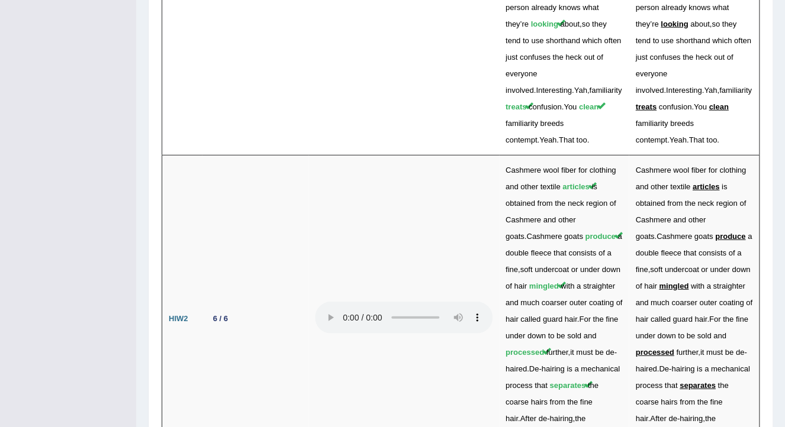
drag, startPoint x: 225, startPoint y: 230, endPoint x: 242, endPoint y: 236, distance: 17.8
drag, startPoint x: 710, startPoint y: 242, endPoint x: 744, endPoint y: 241, distance: 33.2
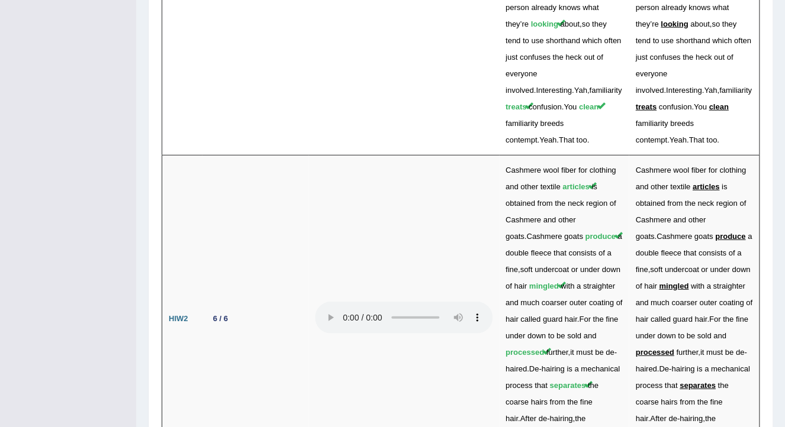
drag, startPoint x: 730, startPoint y: 236, endPoint x: 715, endPoint y: 239, distance: 15.1
drag, startPoint x: 715, startPoint y: 239, endPoint x: 713, endPoint y: 259, distance: 20.2
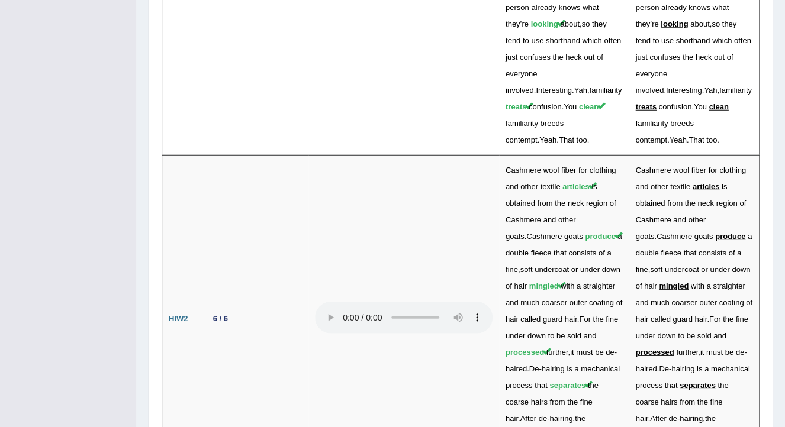
drag, startPoint x: 713, startPoint y: 235, endPoint x: 700, endPoint y: 235, distance: 12.4
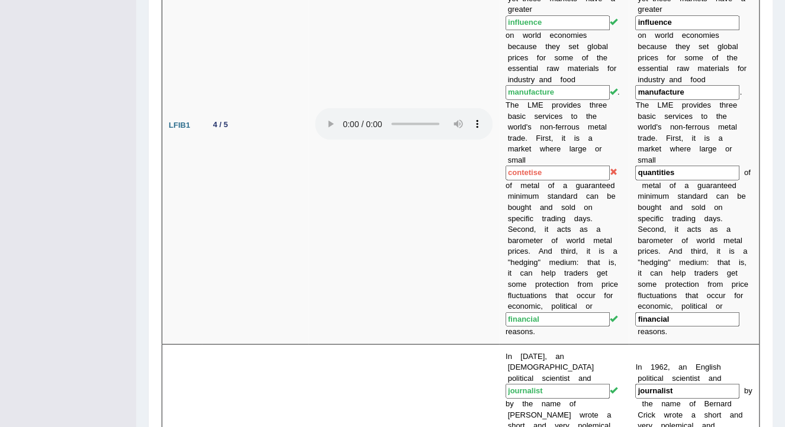
scroll to position [1184, 0]
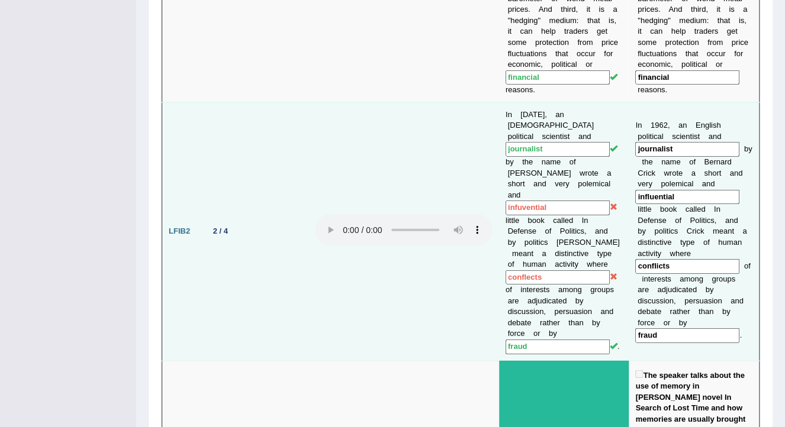
click at [561, 140] on td "In 1962, an English political scientist and journalist by the name of Bernard C…" at bounding box center [564, 231] width 130 height 259
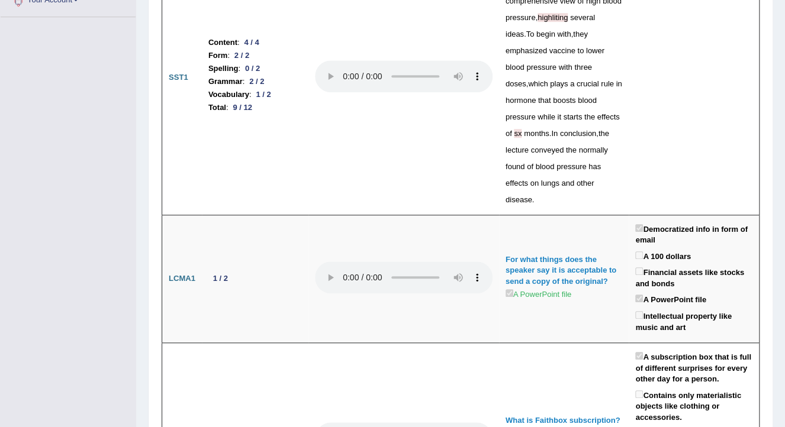
scroll to position [189, 0]
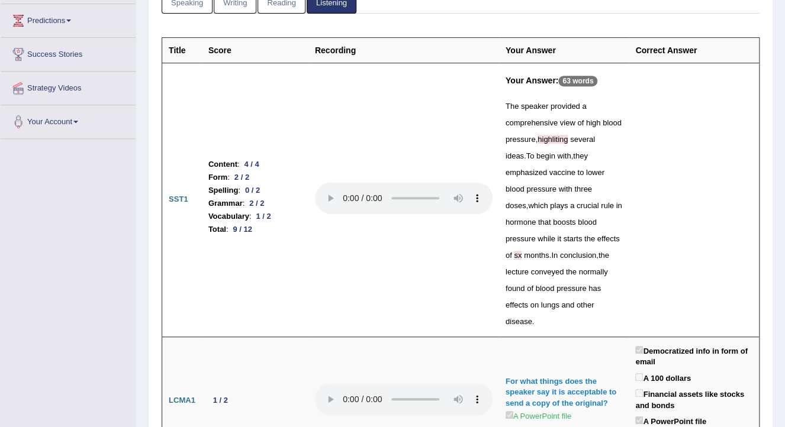
click at [287, 3] on link "Reading" at bounding box center [281, 1] width 47 height 24
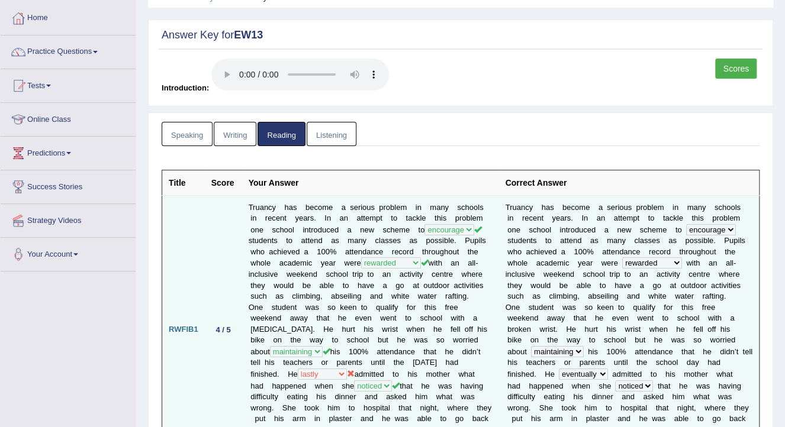
scroll to position [0, 0]
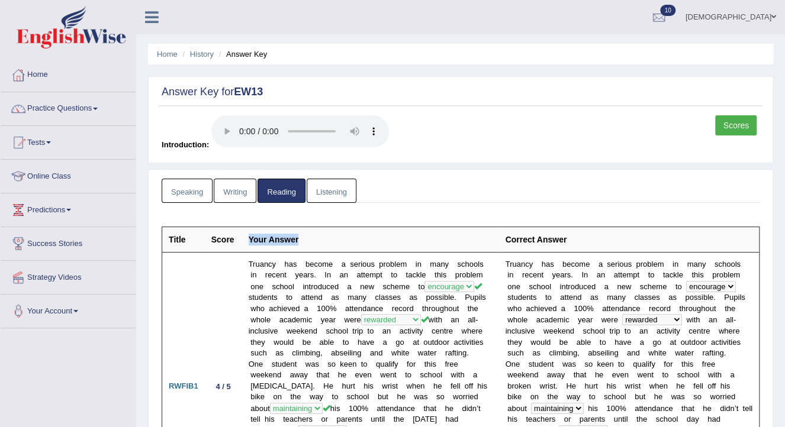
drag, startPoint x: 294, startPoint y: 241, endPoint x: 240, endPoint y: 244, distance: 53.4
click at [242, 244] on th "Your Answer" at bounding box center [370, 239] width 257 height 25
drag, startPoint x: 240, startPoint y: 244, endPoint x: 229, endPoint y: 240, distance: 12.5
click at [228, 236] on th "Score" at bounding box center [223, 239] width 37 height 25
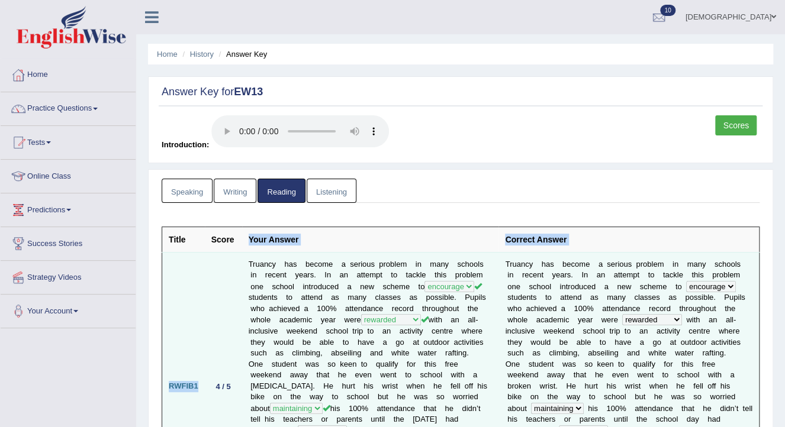
drag, startPoint x: 229, startPoint y: 240, endPoint x: 213, endPoint y: 252, distance: 19.5
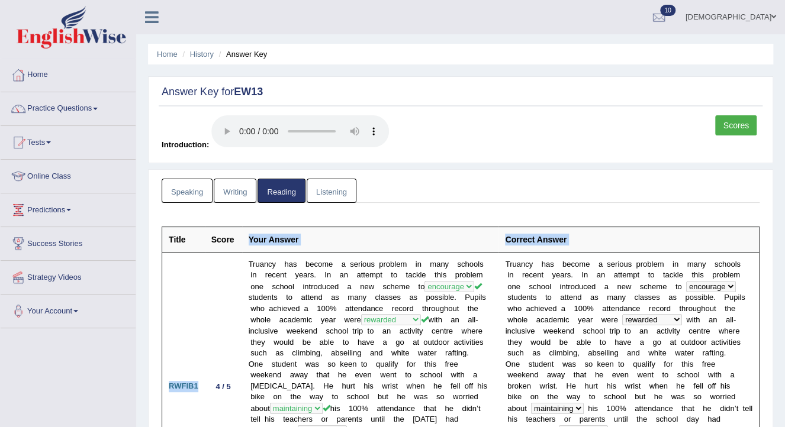
drag, startPoint x: 213, startPoint y: 252, endPoint x: 326, endPoint y: 247, distance: 112.6
click at [326, 247] on th "Your Answer" at bounding box center [370, 239] width 257 height 25
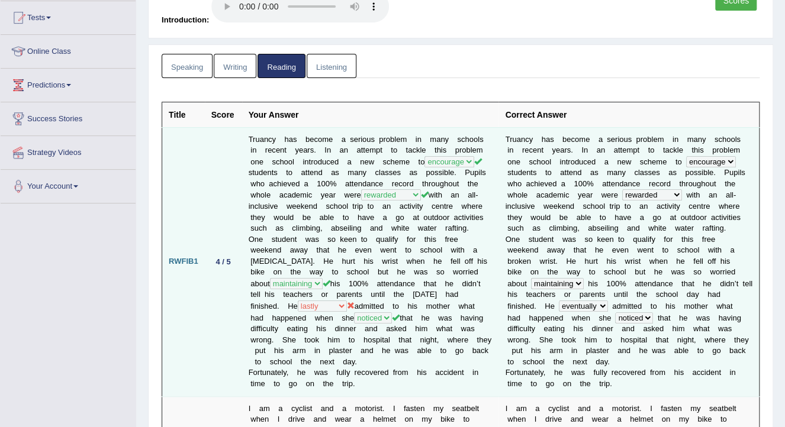
scroll to position [142, 0]
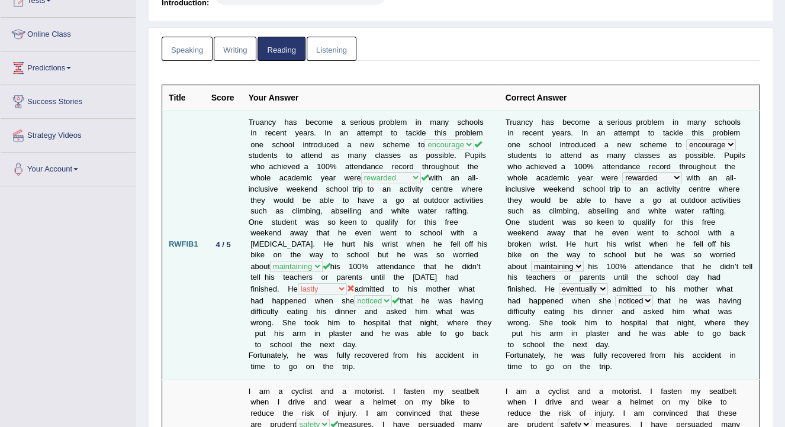
click at [317, 196] on td "Truancy has become a serious problem in many schools in recent years. In an att…" at bounding box center [370, 244] width 257 height 269
click at [280, 292] on td "Truancy has become a serious problem in many schools in recent years. In an att…" at bounding box center [370, 244] width 257 height 269
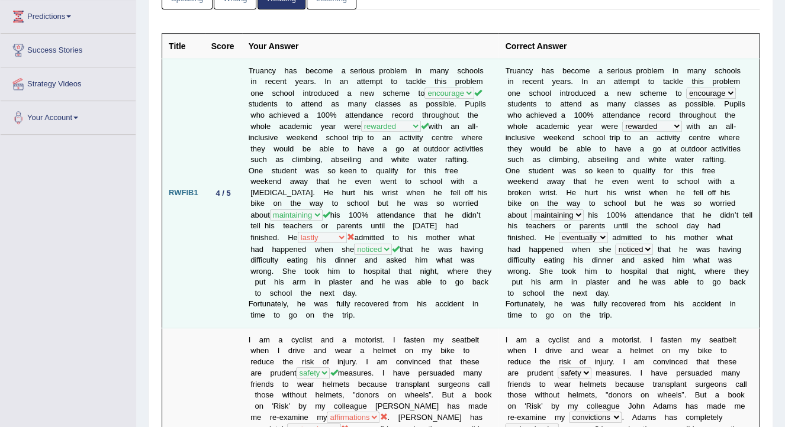
scroll to position [237, 0]
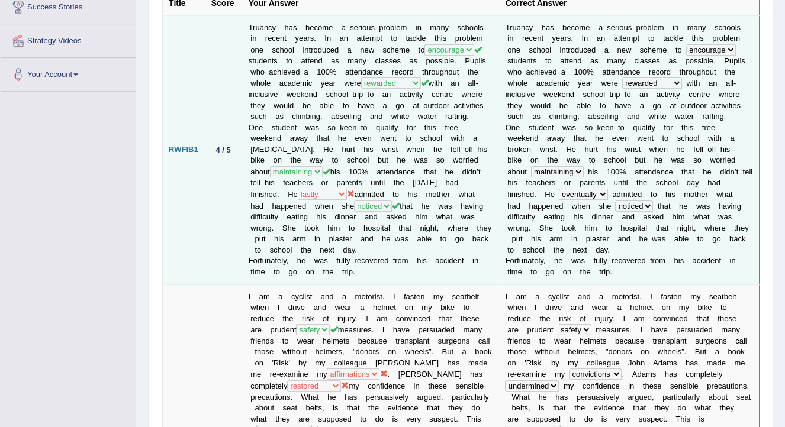
click at [404, 231] on td "Truancy has become a serious problem in many schools in recent years. In an att…" at bounding box center [370, 149] width 257 height 269
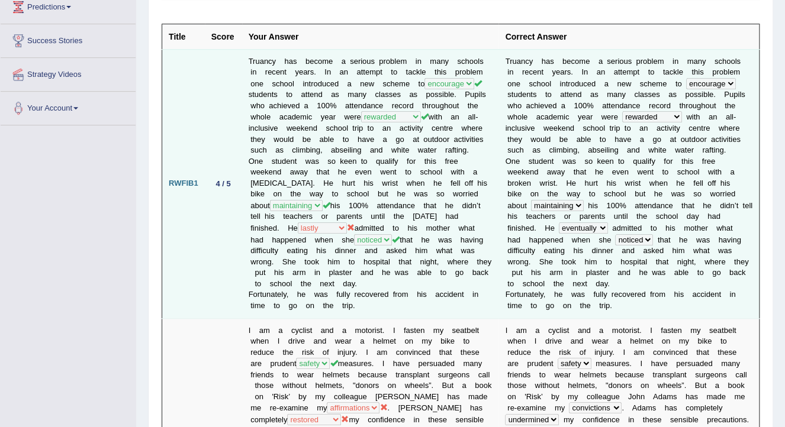
scroll to position [189, 0]
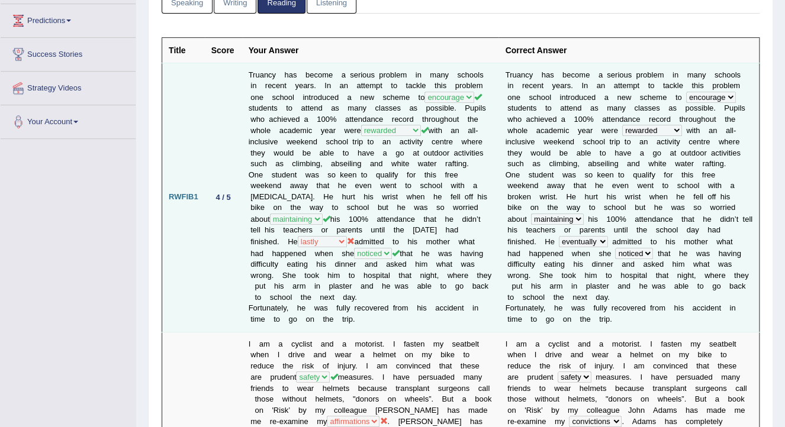
click at [688, 239] on td "T r u a n c y h a s b e c o m e a s e r i o u s p r o b l e m i n m a n y s c h…" at bounding box center [628, 197] width 260 height 269
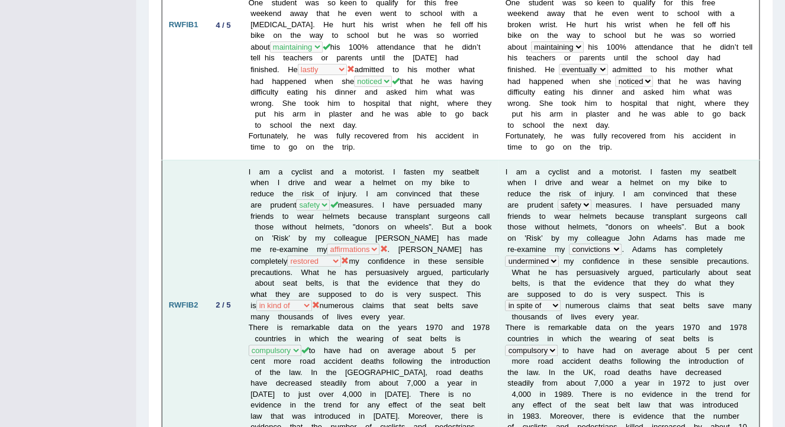
scroll to position [379, 0]
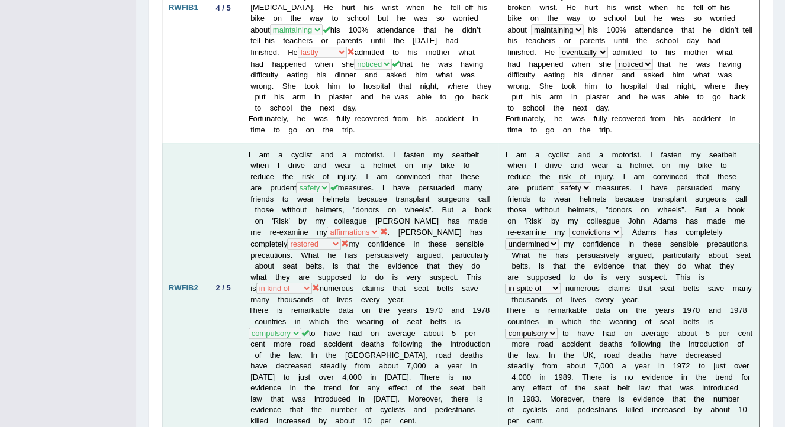
click at [511, 273] on b "a" at bounding box center [509, 277] width 4 height 9
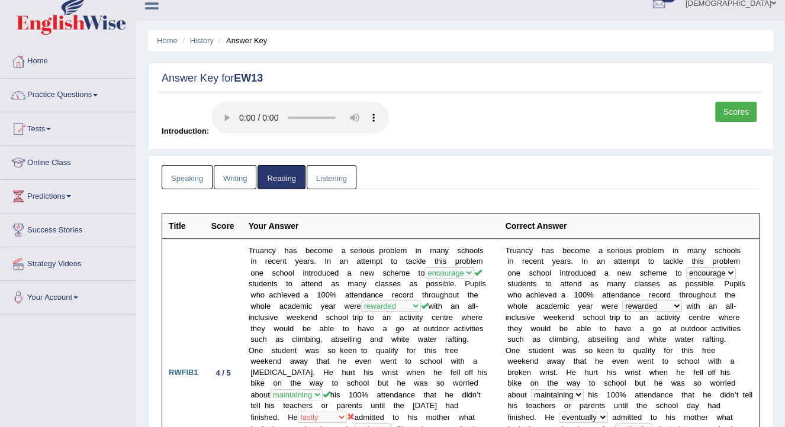
scroll to position [0, 0]
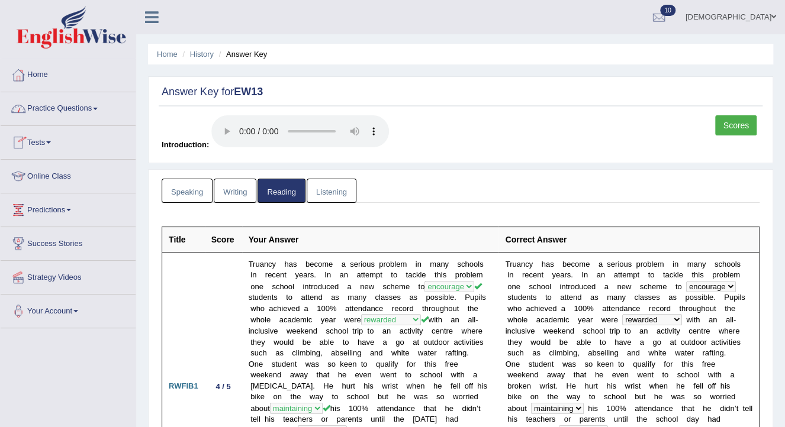
click at [66, 108] on link "Practice Questions" at bounding box center [68, 107] width 135 height 30
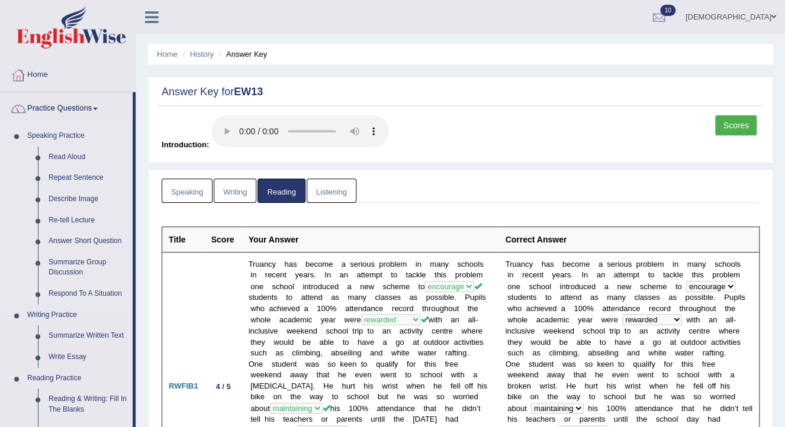
click at [98, 292] on link "Respond To A Situation" at bounding box center [87, 294] width 89 height 21
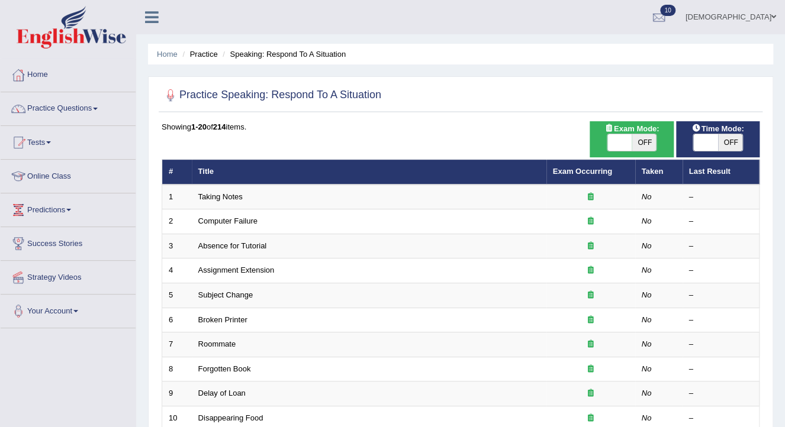
click at [708, 142] on span at bounding box center [705, 142] width 25 height 17
checkbox input "true"
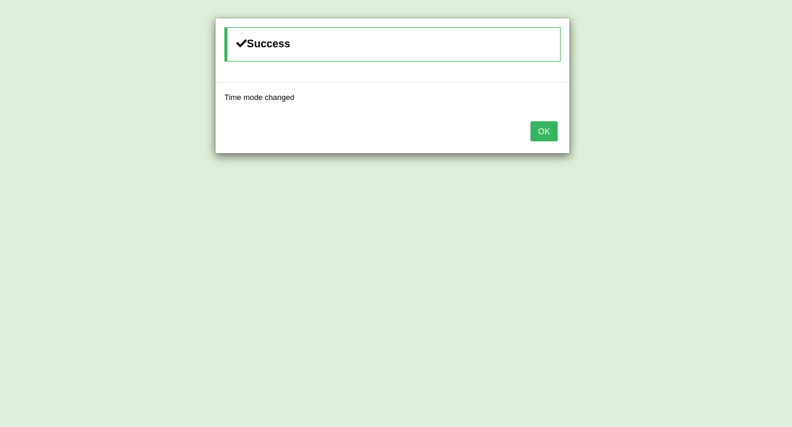
click at [539, 124] on button "OK" at bounding box center [543, 131] width 27 height 20
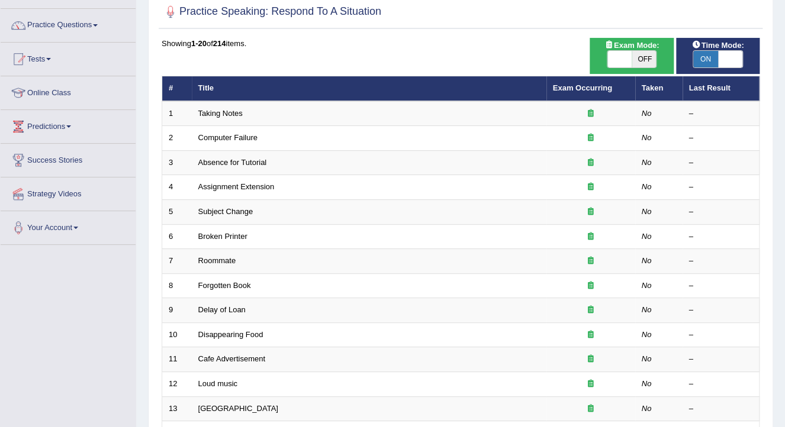
scroll to position [95, 0]
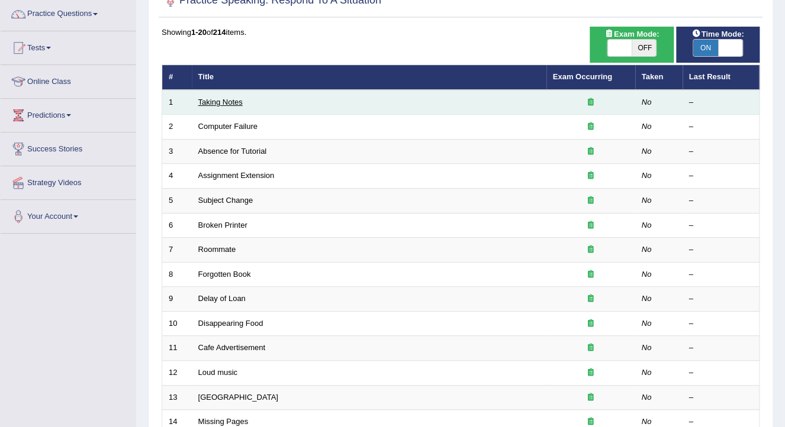
click at [230, 99] on link "Taking Notes" at bounding box center [220, 102] width 44 height 9
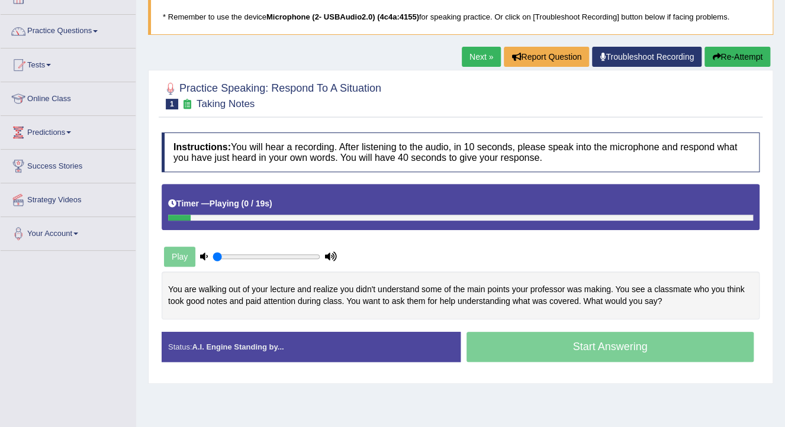
scroll to position [95, 0]
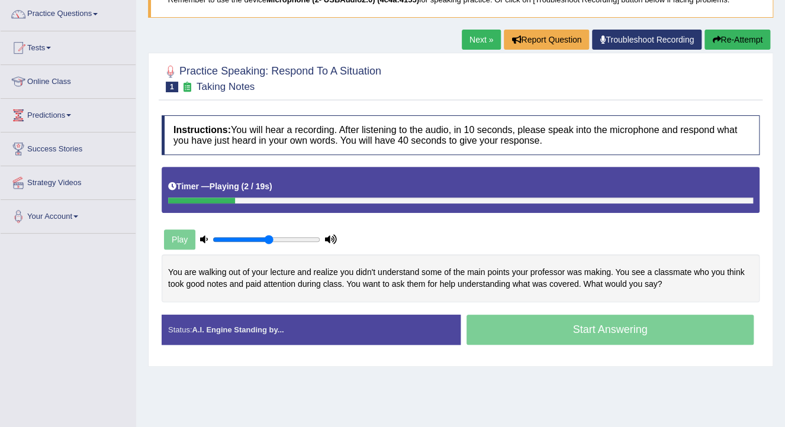
click at [269, 237] on input "range" at bounding box center [267, 239] width 108 height 9
type input "0.7"
click at [284, 240] on input "range" at bounding box center [267, 239] width 108 height 9
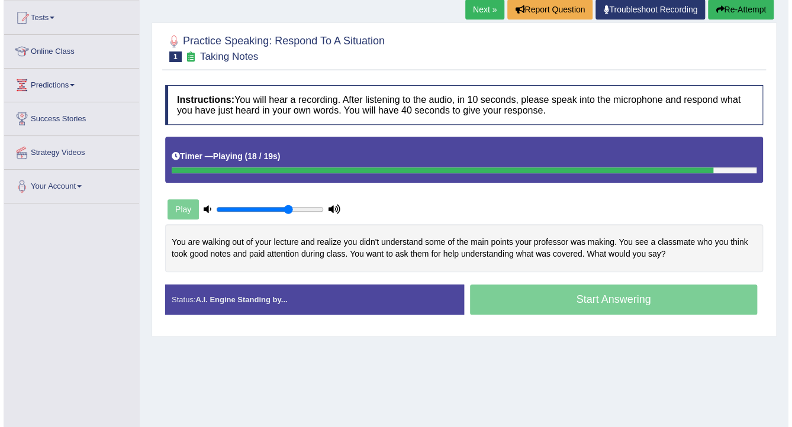
scroll to position [142, 0]
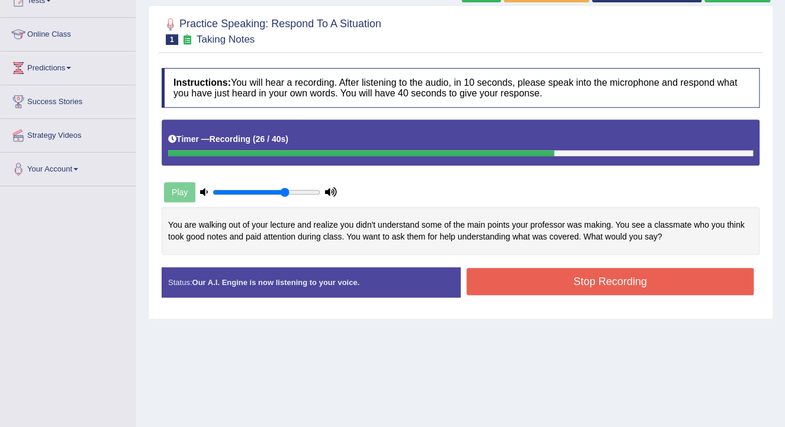
click at [547, 285] on button "Stop Recording" at bounding box center [610, 281] width 287 height 27
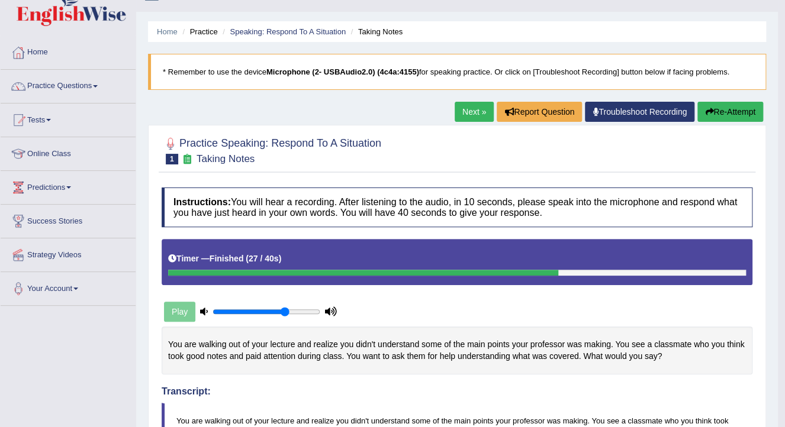
scroll to position [0, 0]
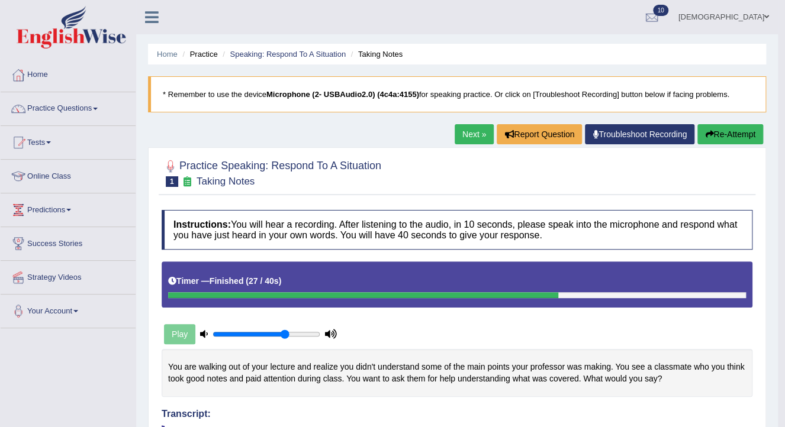
click at [475, 140] on link "Next »" at bounding box center [474, 134] width 39 height 20
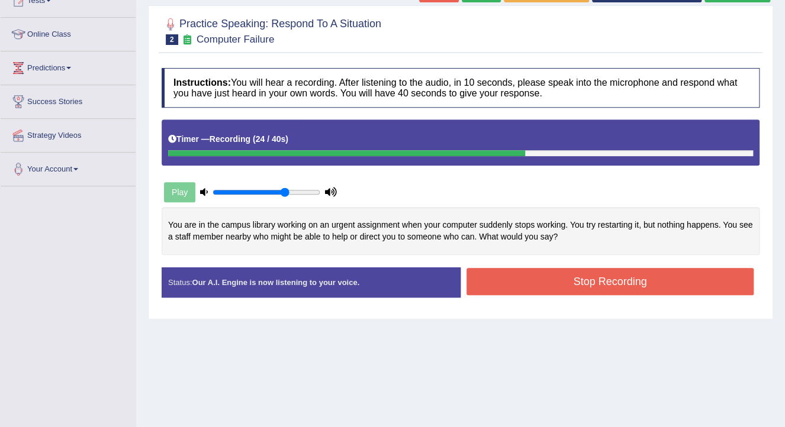
click at [590, 279] on button "Stop Recording" at bounding box center [610, 281] width 287 height 27
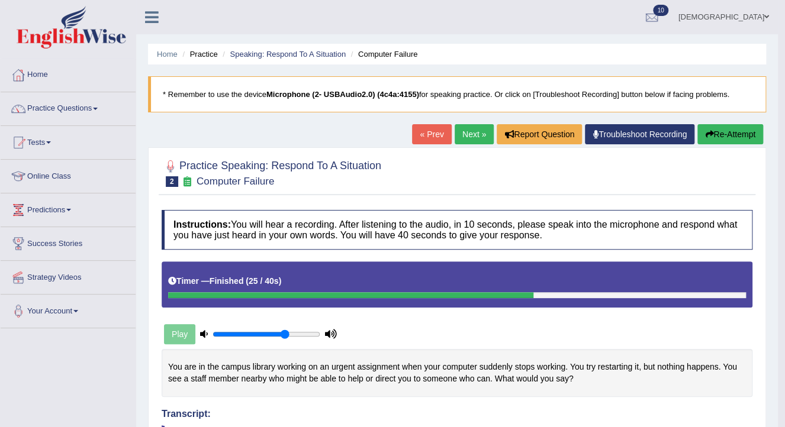
click at [460, 128] on link "Next »" at bounding box center [474, 134] width 39 height 20
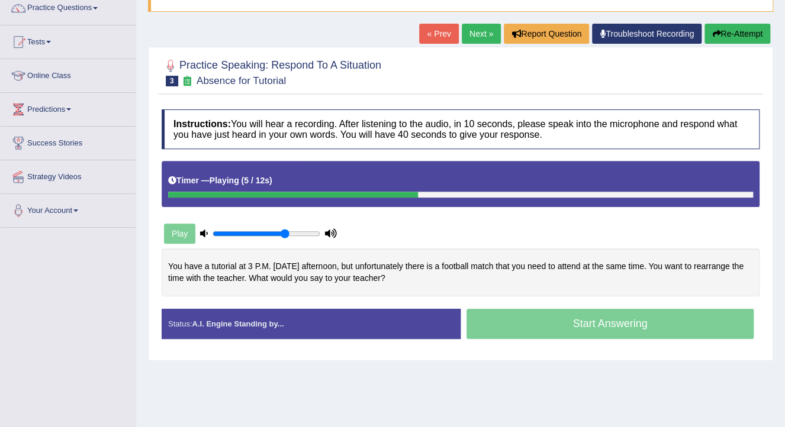
scroll to position [99, 0]
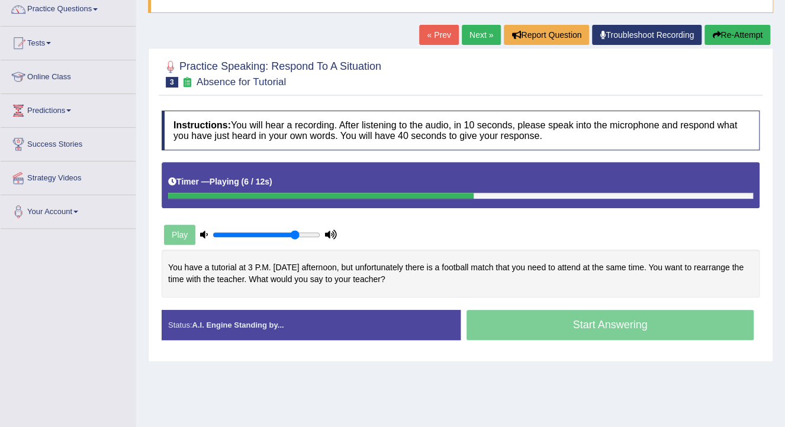
type input "0.8"
click at [294, 231] on input "range" at bounding box center [267, 234] width 108 height 9
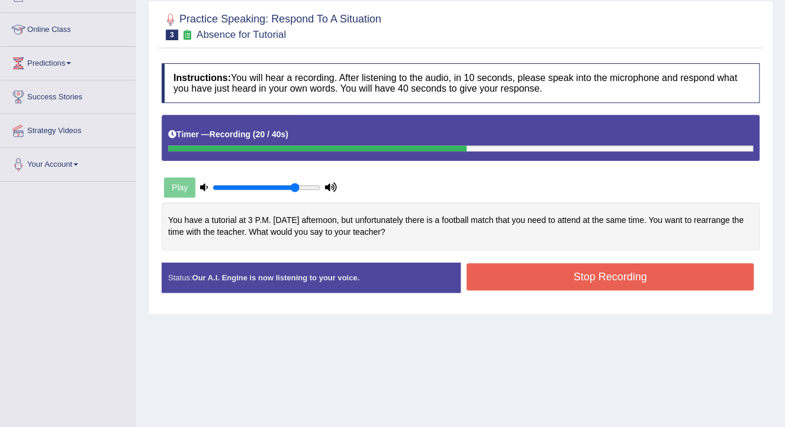
click at [635, 268] on button "Stop Recording" at bounding box center [610, 276] width 287 height 27
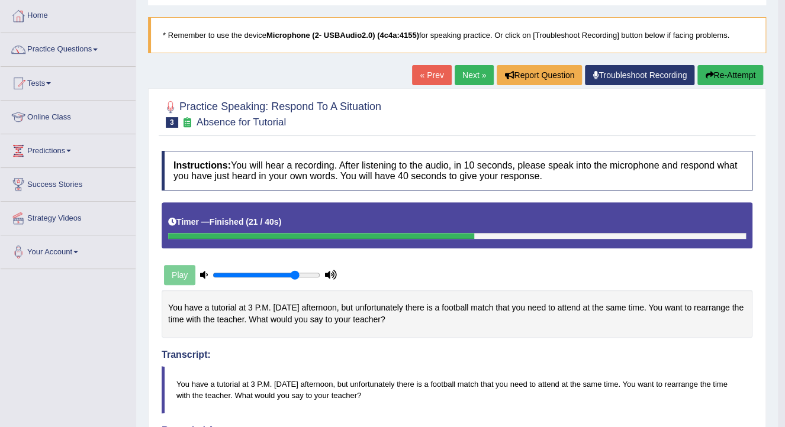
scroll to position [52, 0]
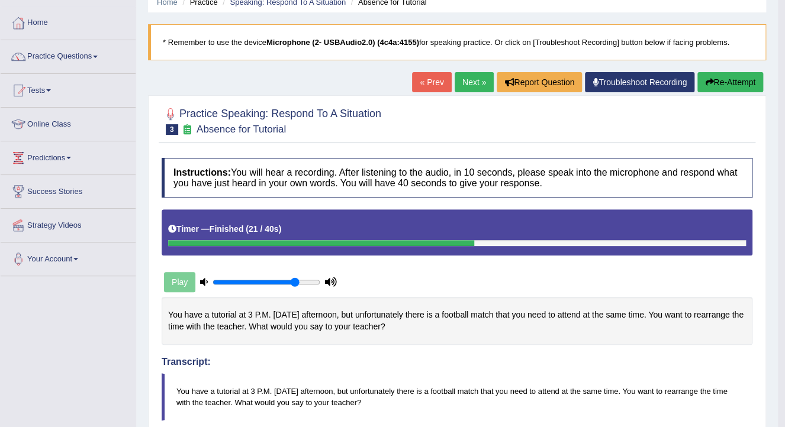
click at [462, 81] on link "Next »" at bounding box center [474, 82] width 39 height 20
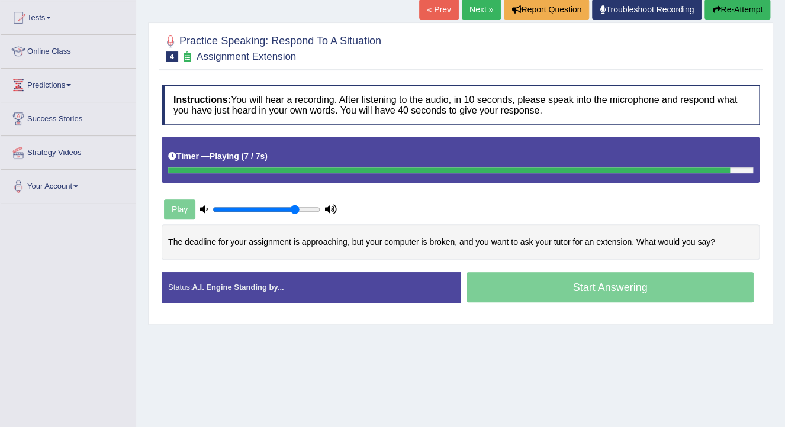
scroll to position [142, 0]
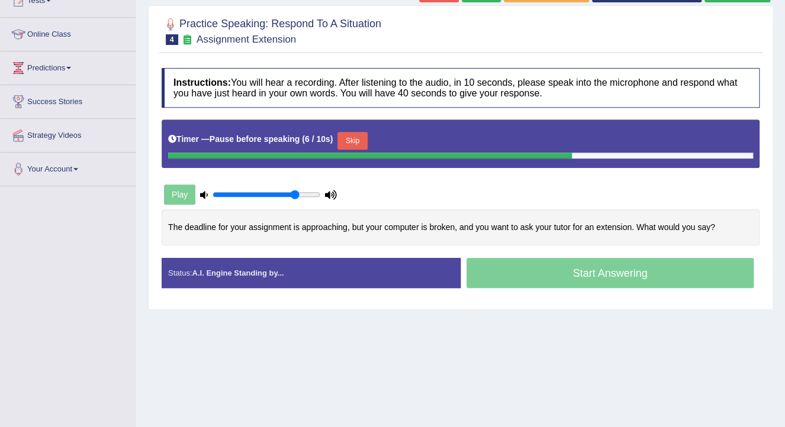
click at [356, 137] on button "Skip" at bounding box center [352, 141] width 30 height 18
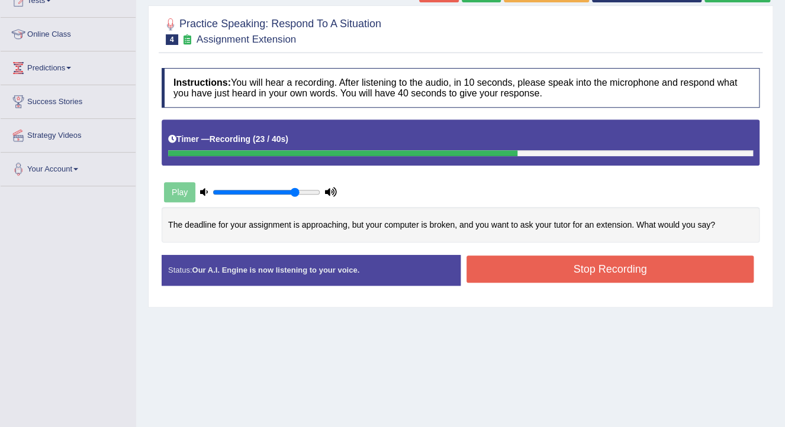
click at [563, 271] on button "Stop Recording" at bounding box center [610, 269] width 287 height 27
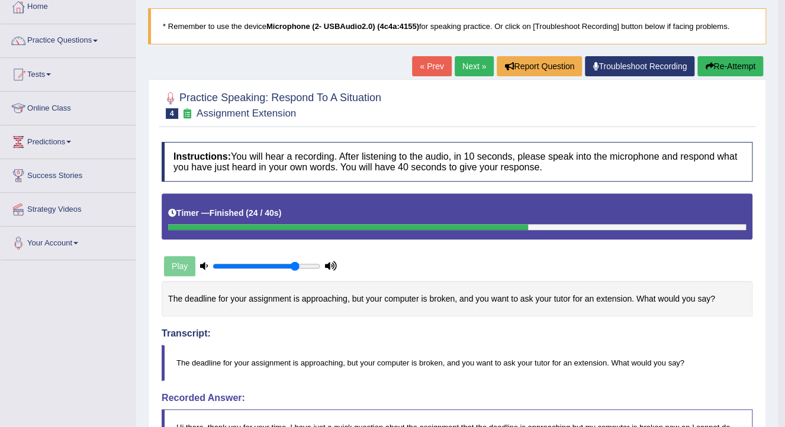
scroll to position [0, 0]
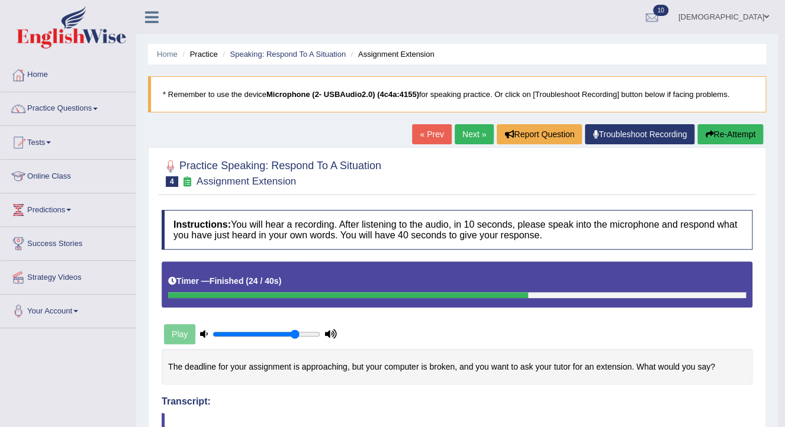
click at [458, 136] on link "Next »" at bounding box center [474, 134] width 39 height 20
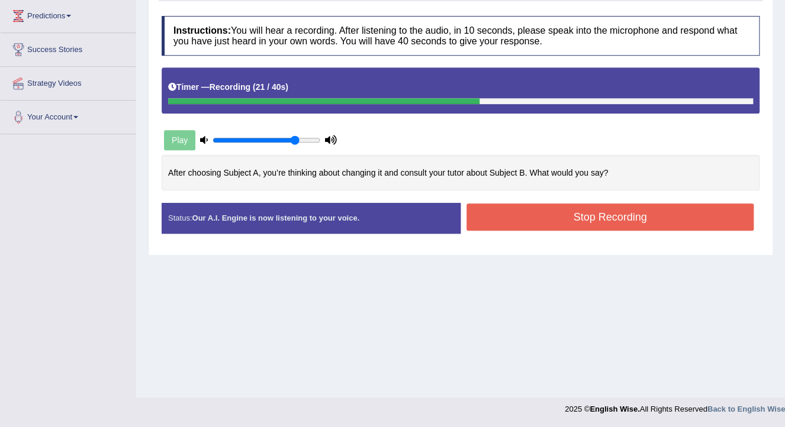
click at [539, 229] on button "Stop Recording" at bounding box center [610, 217] width 287 height 27
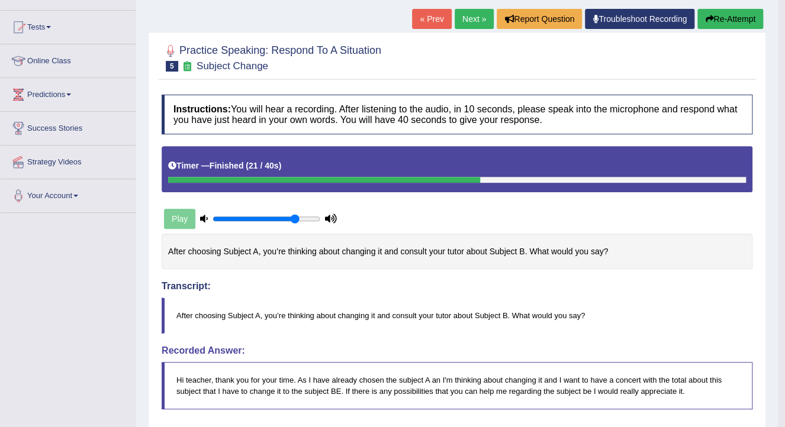
scroll to position [99, 0]
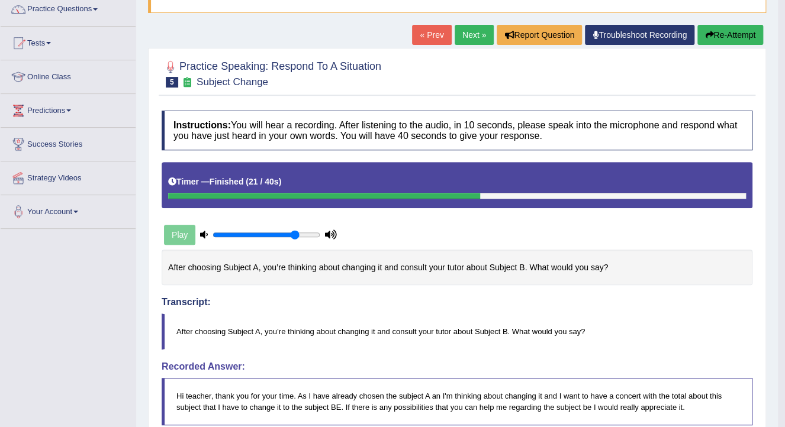
click at [476, 36] on link "Next »" at bounding box center [474, 35] width 39 height 20
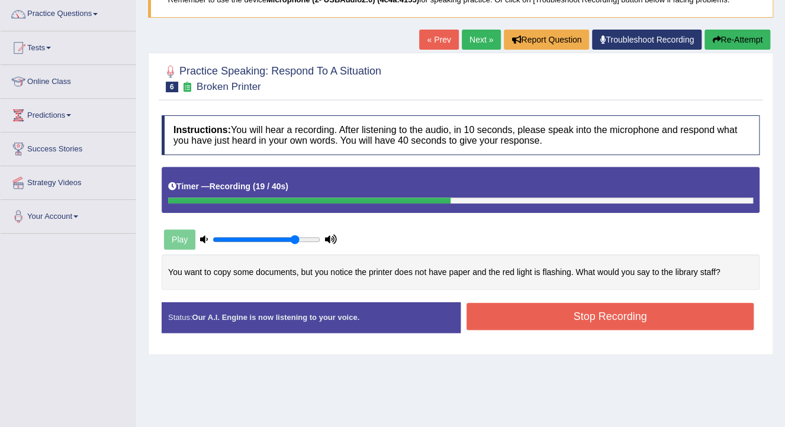
click at [604, 324] on button "Stop Recording" at bounding box center [610, 316] width 287 height 27
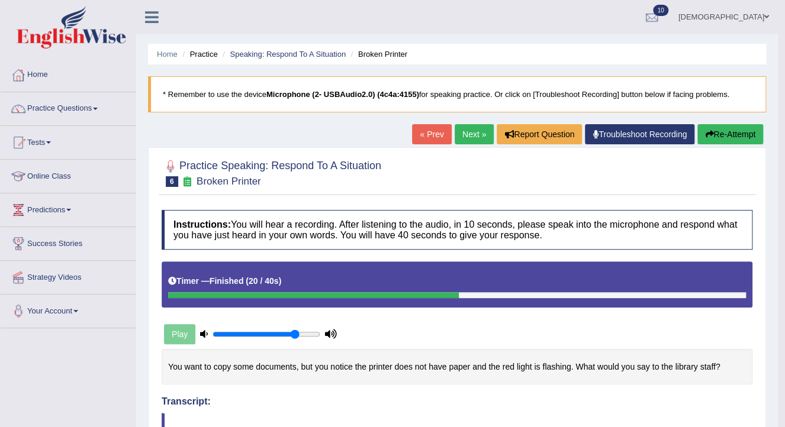
click at [467, 133] on link "Next »" at bounding box center [474, 134] width 39 height 20
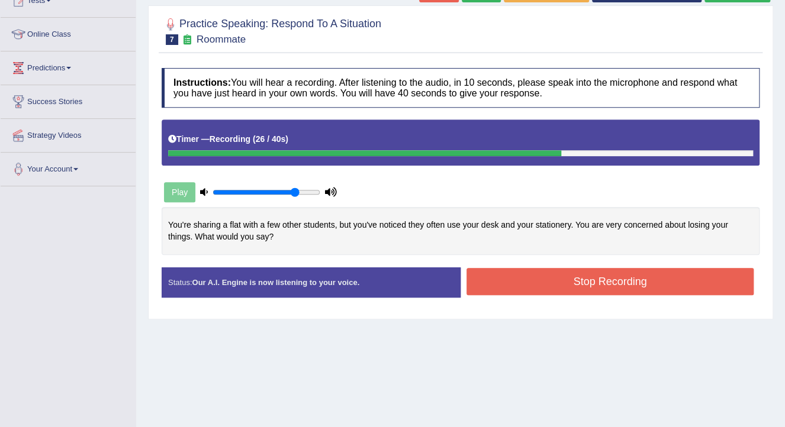
click at [612, 285] on button "Stop Recording" at bounding box center [610, 281] width 287 height 27
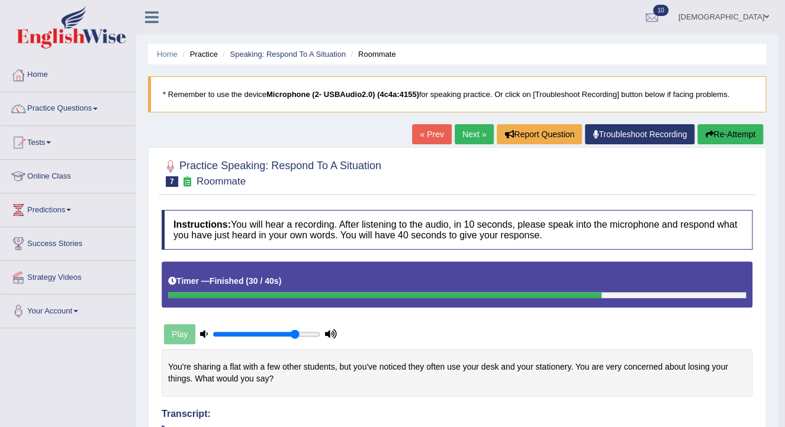
click at [465, 133] on link "Next »" at bounding box center [474, 134] width 39 height 20
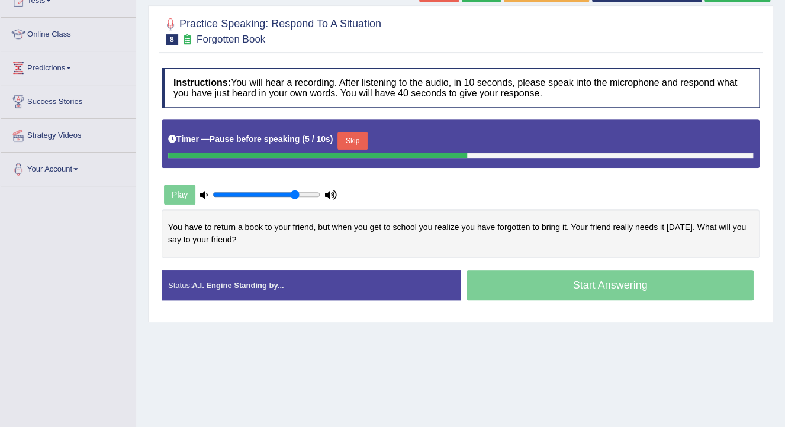
scroll to position [189, 0]
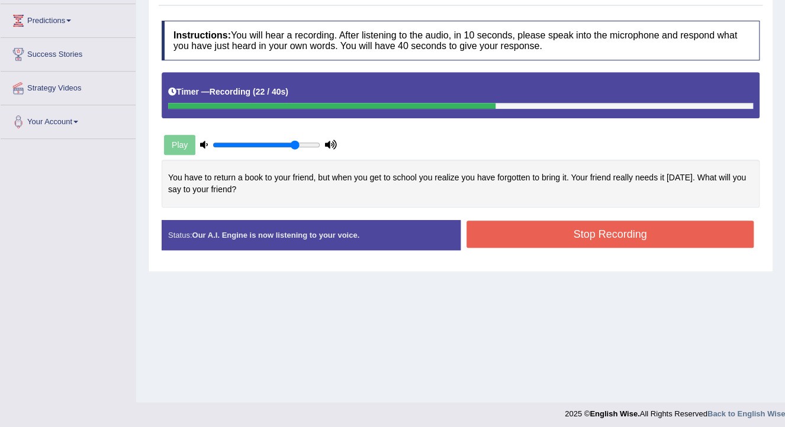
click at [571, 228] on button "Stop Recording" at bounding box center [610, 234] width 287 height 27
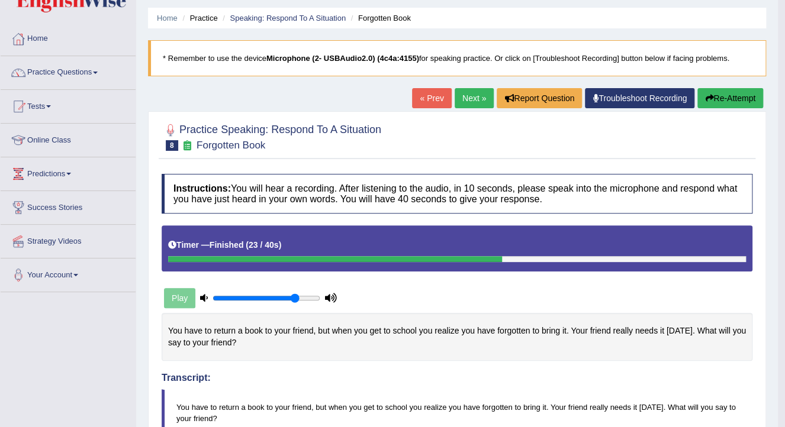
scroll to position [0, 0]
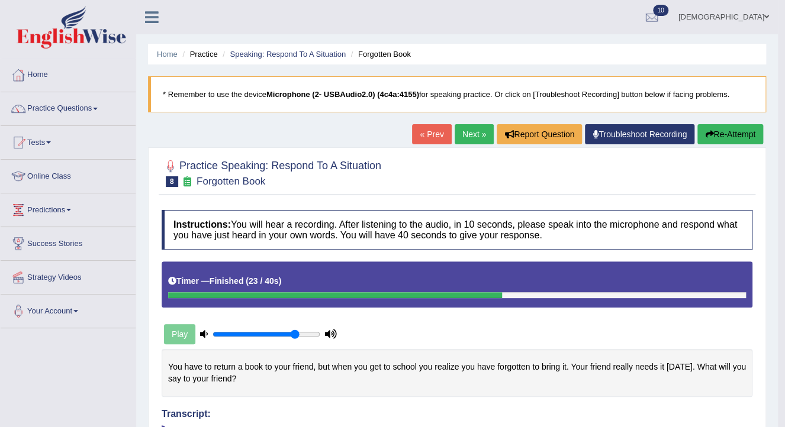
click at [478, 136] on link "Next »" at bounding box center [474, 134] width 39 height 20
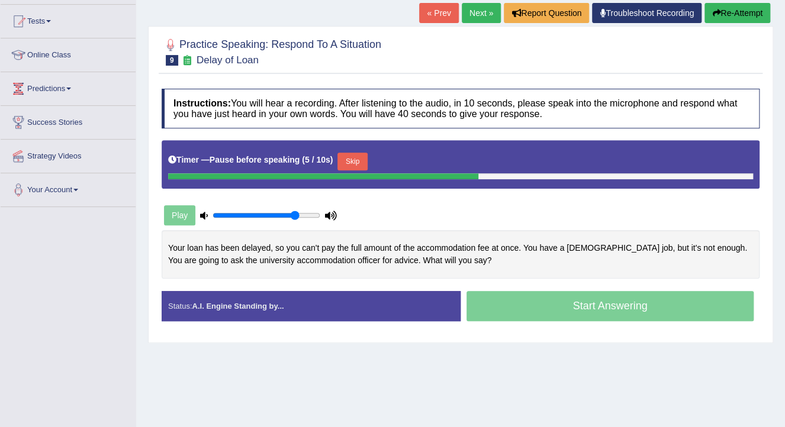
scroll to position [142, 0]
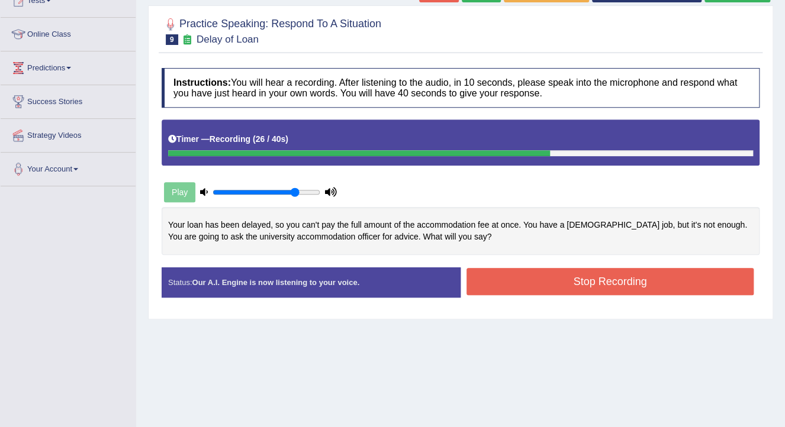
click at [614, 281] on button "Stop Recording" at bounding box center [610, 281] width 287 height 27
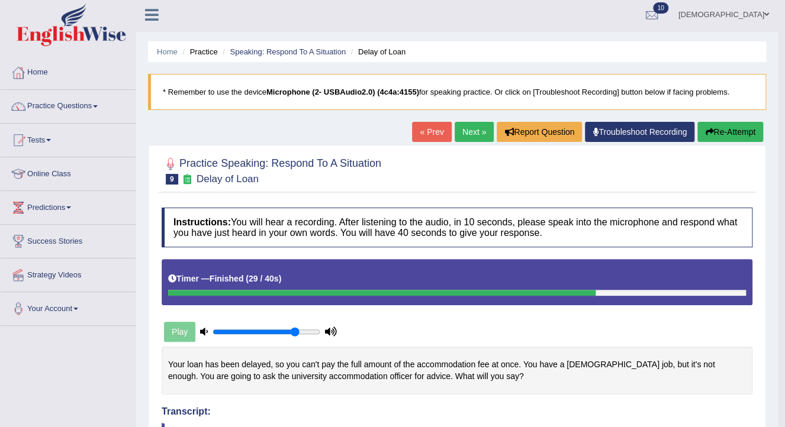
scroll to position [0, 0]
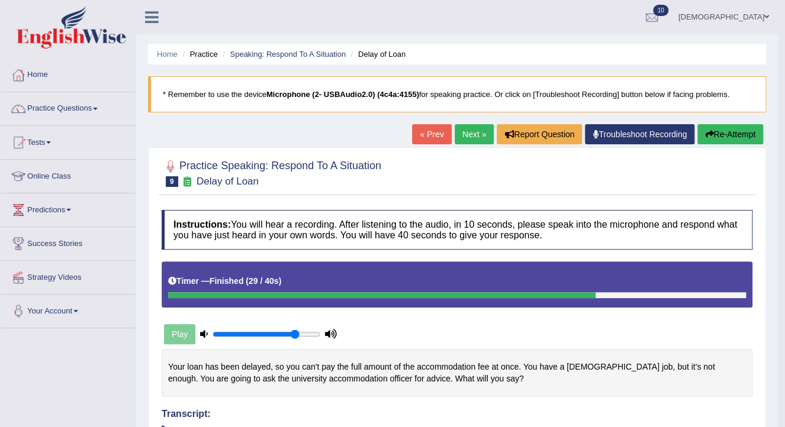
click at [470, 146] on div "« Prev Next » Report Question Troubleshoot Recording Re-Attempt" at bounding box center [589, 135] width 354 height 23
click at [472, 130] on link "Next »" at bounding box center [474, 134] width 39 height 20
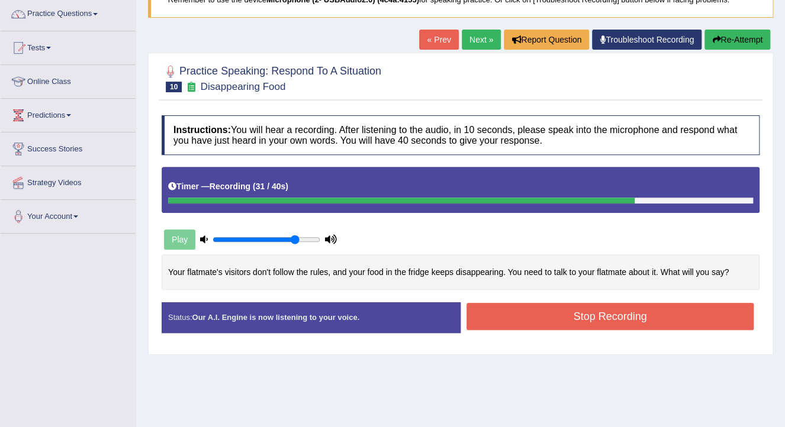
click at [600, 320] on button "Stop Recording" at bounding box center [610, 316] width 287 height 27
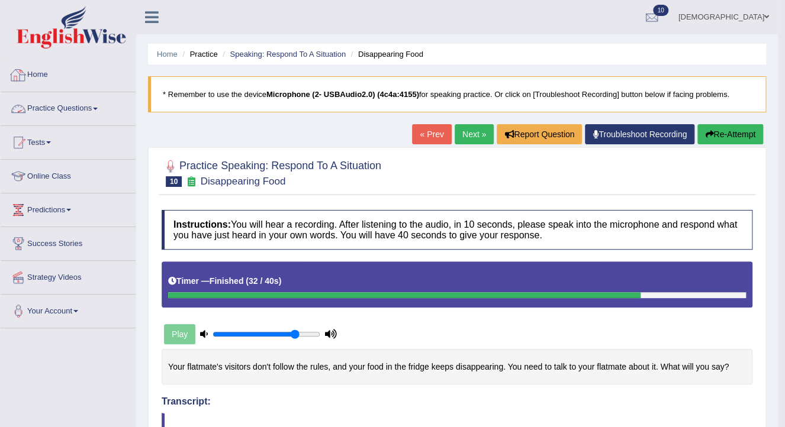
click at [40, 73] on link "Home" at bounding box center [68, 74] width 135 height 30
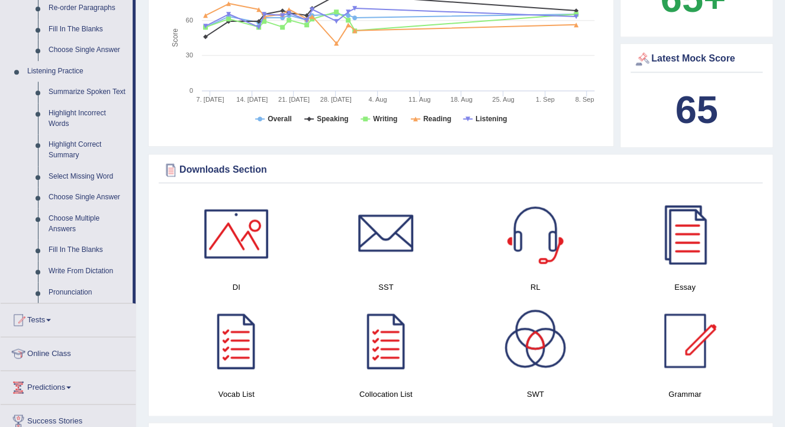
scroll to position [568, 0]
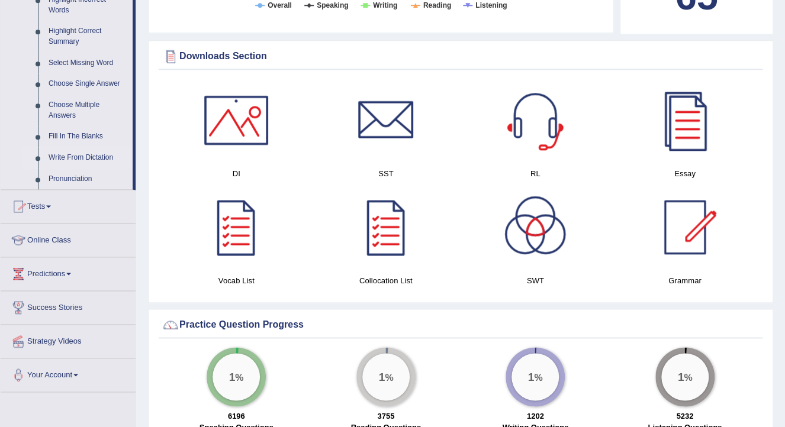
click at [98, 158] on link "Write From Dictation" at bounding box center [87, 157] width 89 height 21
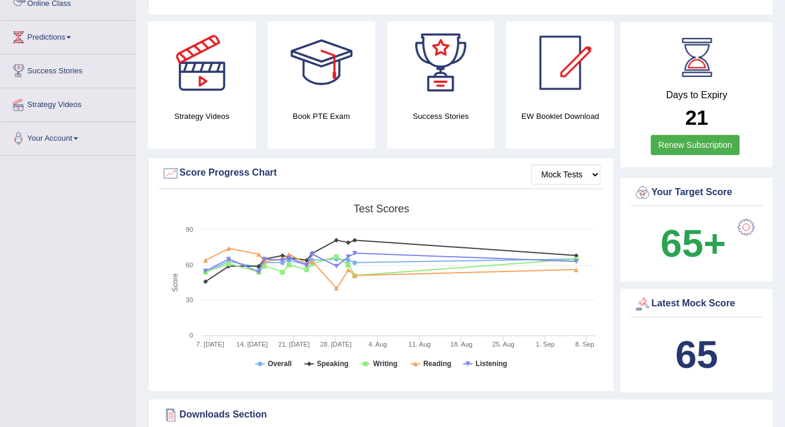
scroll to position [215, 0]
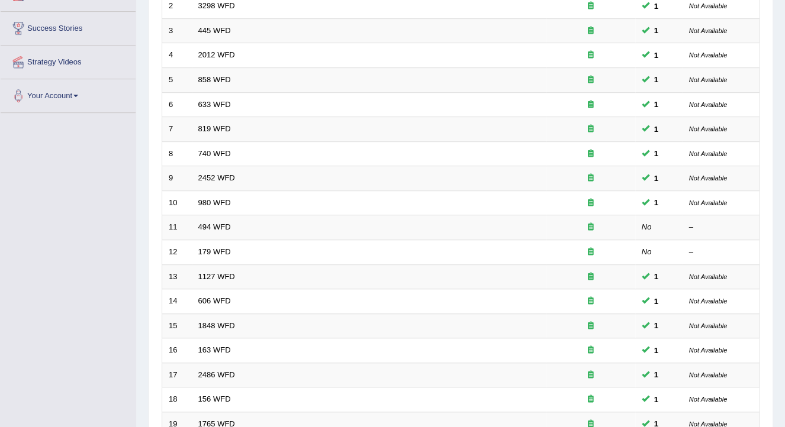
scroll to position [211, 0]
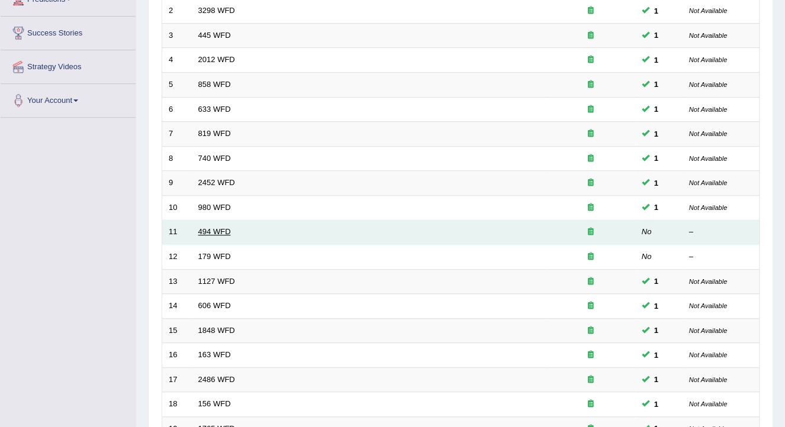
click at [213, 232] on link "494 WFD" at bounding box center [214, 231] width 33 height 9
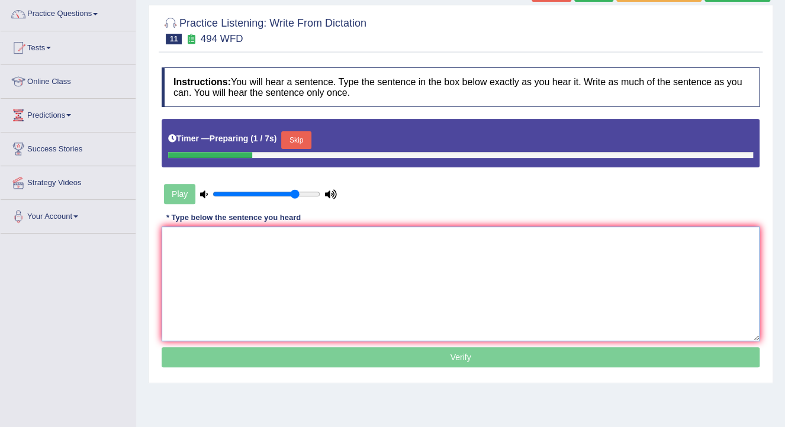
click at [404, 284] on textarea at bounding box center [461, 284] width 598 height 115
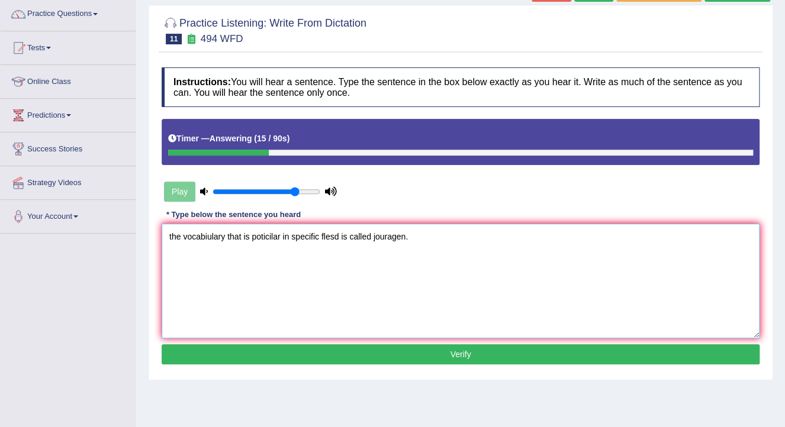
click at [180, 237] on textarea "the vocabiulary that is poticilar in specific flesd is called jouragen." at bounding box center [461, 281] width 598 height 115
click at [228, 236] on textarea "The vocabiulary that is poticilar in specific flesd is called jouragen." at bounding box center [461, 281] width 598 height 115
click at [280, 234] on textarea "The vocabulary that is poticilar in specific flesd is called jouragen." at bounding box center [461, 281] width 598 height 115
click at [344, 240] on textarea "The vocabulary that is particular in specific flesd is called jouragen." at bounding box center [461, 281] width 598 height 115
click at [413, 246] on textarea "The vocabulary that is particular in specific field is called jouragen." at bounding box center [461, 281] width 598 height 115
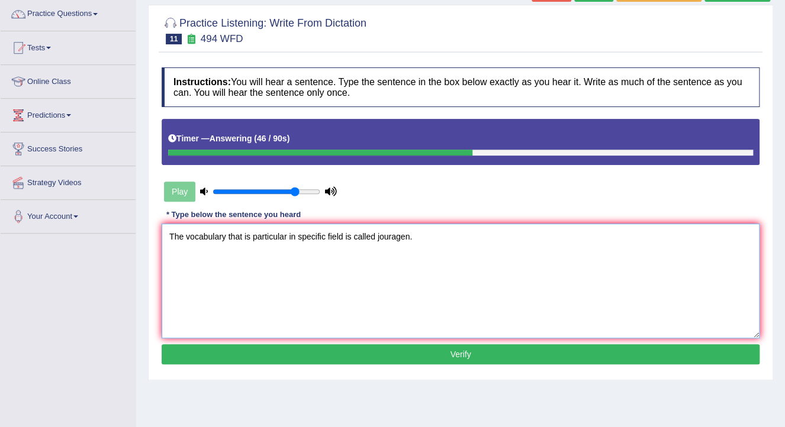
type textarea "The vocabulary that is particular in specific field is called jouragen."
click at [422, 358] on button "Verify" at bounding box center [461, 355] width 598 height 20
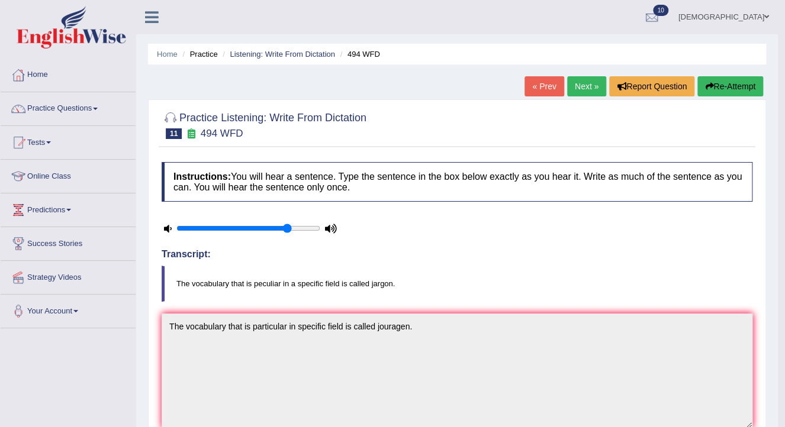
click at [579, 89] on link "Next »" at bounding box center [586, 86] width 39 height 20
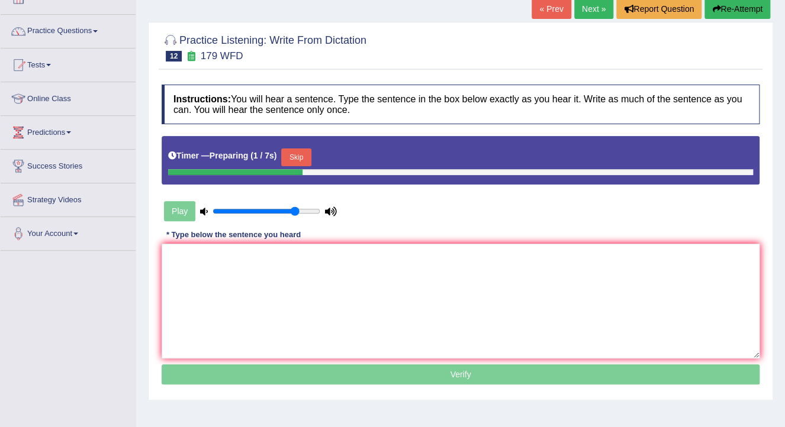
scroll to position [95, 0]
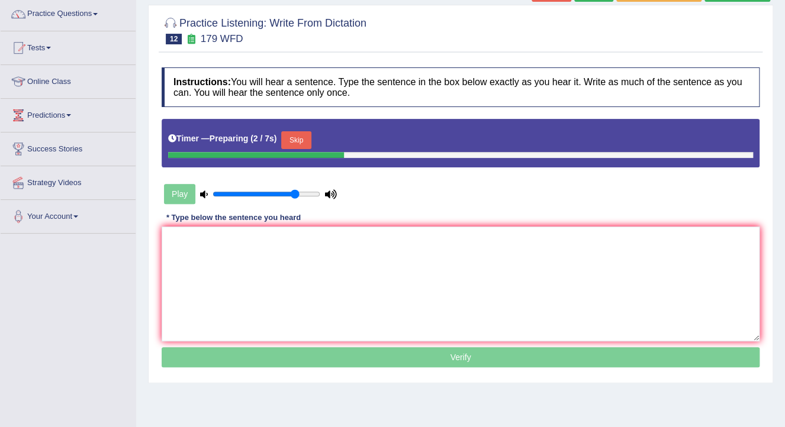
click at [411, 318] on textarea at bounding box center [461, 284] width 598 height 115
type input "0.95"
click at [308, 191] on input "range" at bounding box center [267, 193] width 108 height 9
click at [320, 251] on textarea at bounding box center [461, 284] width 598 height 115
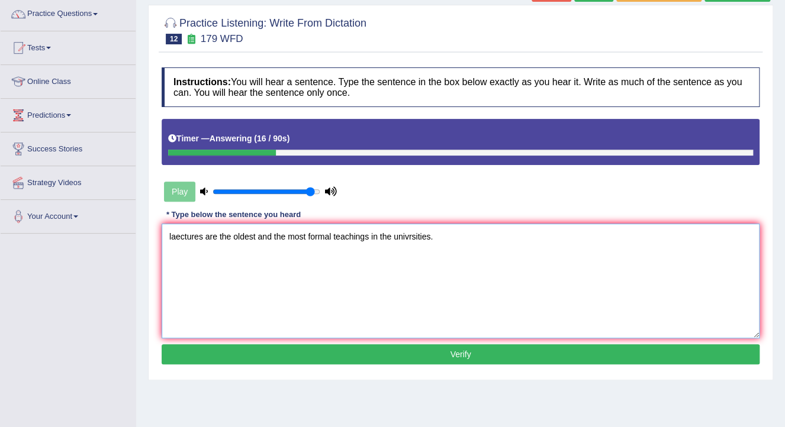
click at [172, 242] on textarea "laectures are the oldest and the most formal teachings in the univrsities." at bounding box center [461, 281] width 598 height 115
click at [176, 242] on textarea "Laectures are the oldest and the most formal teachings in the univrsities." at bounding box center [461, 281] width 598 height 115
click at [379, 239] on textarea "Lectures are the oldest and the most formal teachings in the univrsities." at bounding box center [461, 281] width 598 height 115
click at [455, 233] on textarea "Lectures are the oldest and the most formal teachings in at the univrsities." at bounding box center [461, 281] width 598 height 115
type textarea "Lectures are the oldest and the most formal teachings in at the universities."
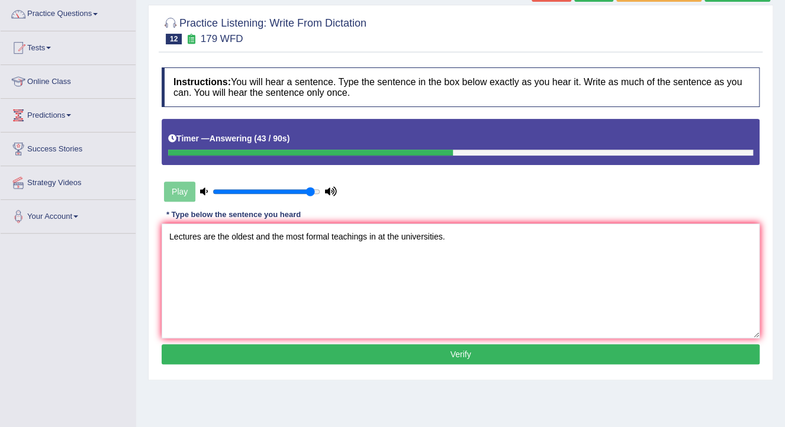
click at [374, 355] on button "Verify" at bounding box center [461, 355] width 598 height 20
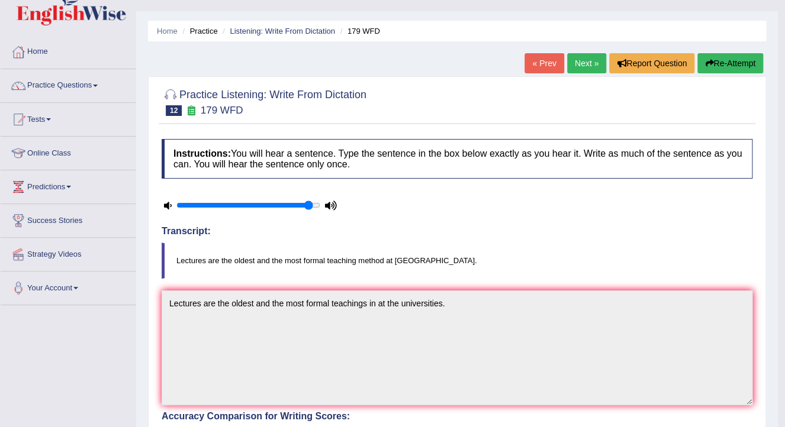
scroll to position [0, 0]
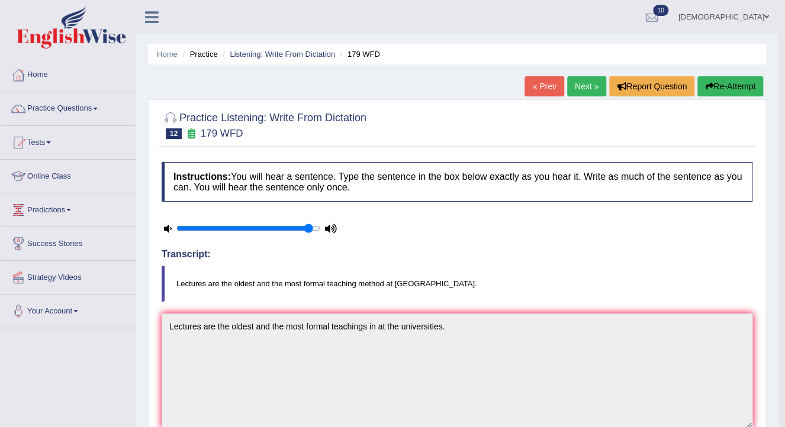
click at [578, 88] on link "Next »" at bounding box center [586, 86] width 39 height 20
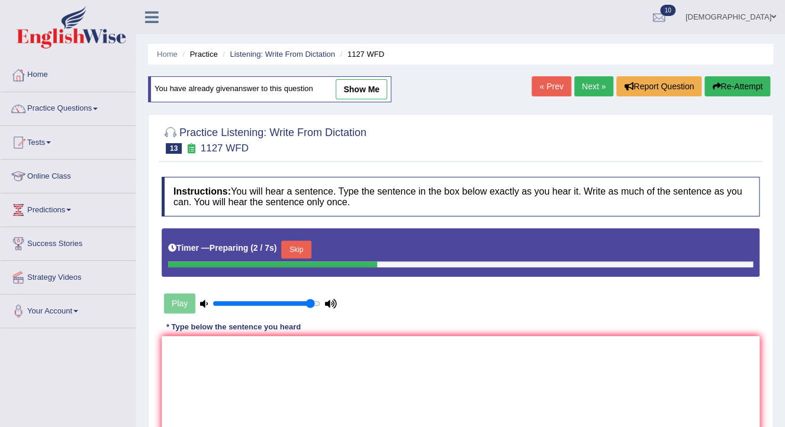
click at [604, 85] on link "Next »" at bounding box center [593, 86] width 39 height 20
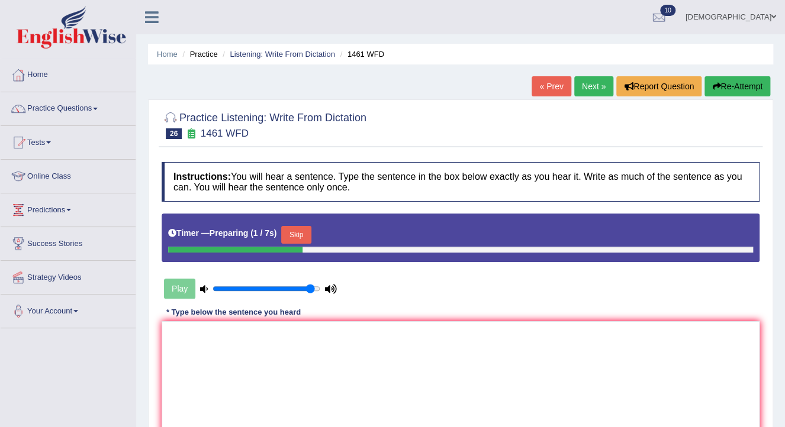
click at [546, 85] on link "« Prev" at bounding box center [551, 86] width 39 height 20
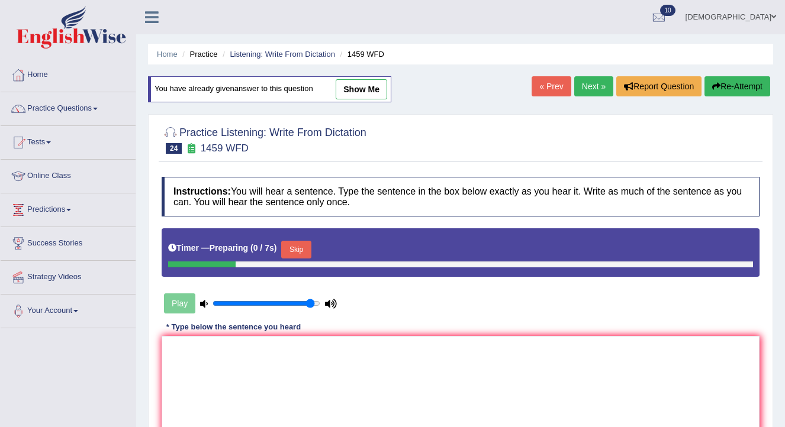
click at [578, 82] on link "Next »" at bounding box center [593, 86] width 39 height 20
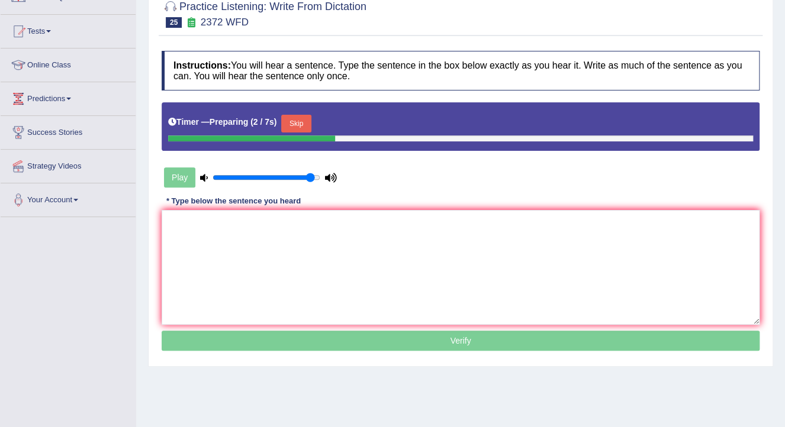
scroll to position [95, 0]
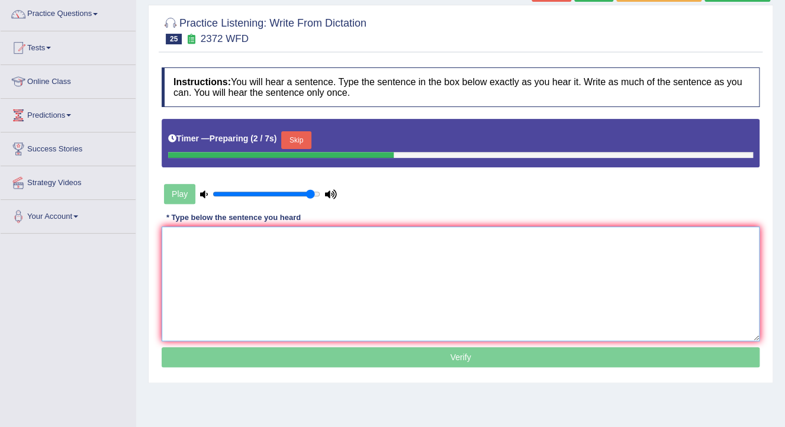
click at [442, 274] on textarea at bounding box center [461, 284] width 598 height 115
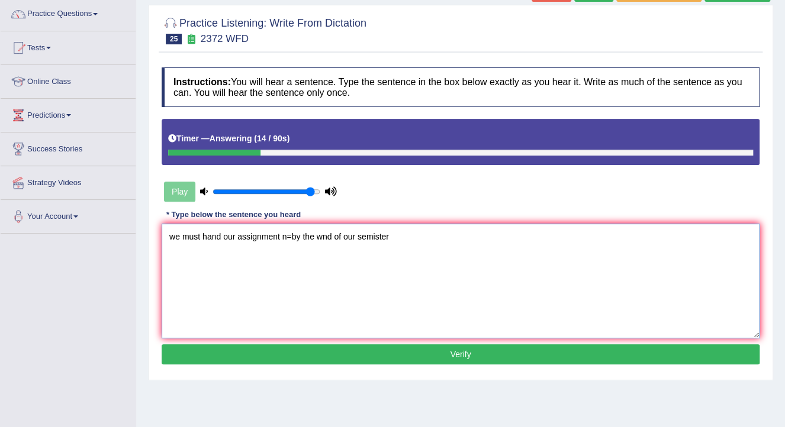
click at [291, 239] on textarea "we must hand our assignment n=by the wnd of our semister" at bounding box center [461, 281] width 598 height 115
click at [313, 239] on textarea "we must hand our assignment by the wnd of our semister" at bounding box center [461, 281] width 598 height 115
click at [384, 237] on textarea "we must hand our assignment by the end of our semister" at bounding box center [461, 281] width 598 height 115
type textarea "we must hand our assignment by the end of our semister."
click at [381, 356] on button "Verify" at bounding box center [461, 355] width 598 height 20
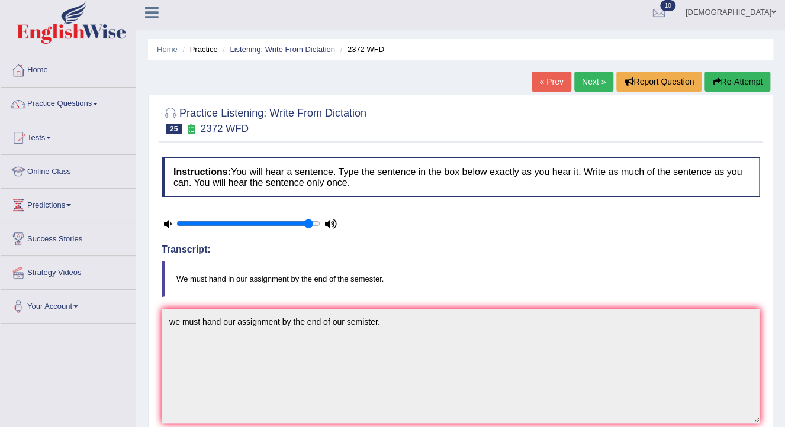
scroll to position [0, 0]
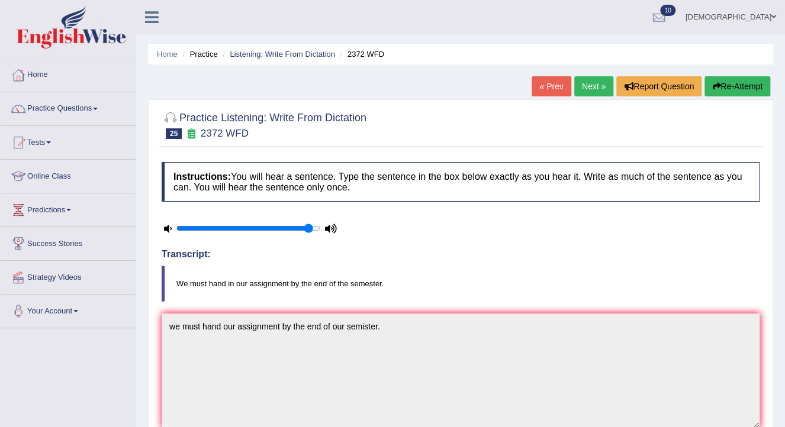
click at [591, 83] on link "Next »" at bounding box center [593, 86] width 39 height 20
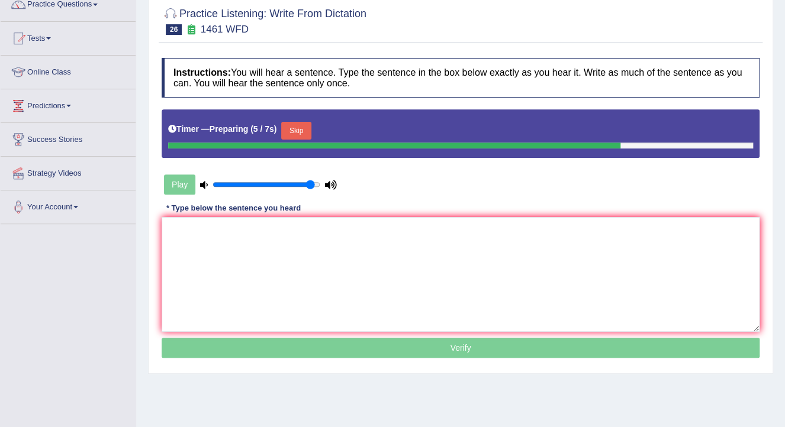
click at [293, 124] on button "Skip" at bounding box center [296, 131] width 30 height 18
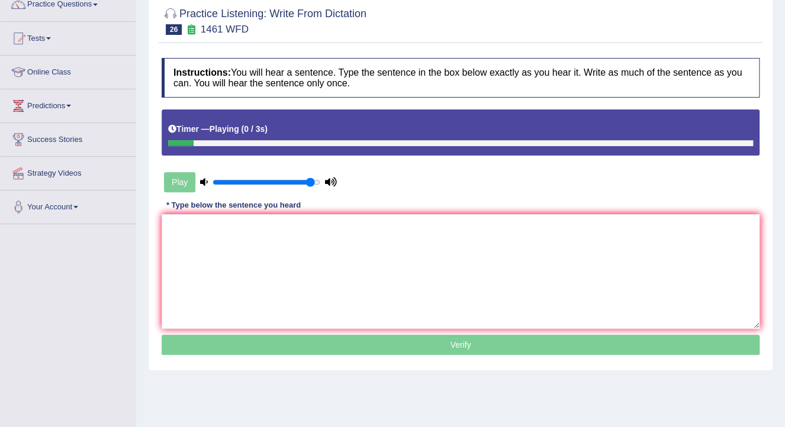
click at [305, 352] on p "Verify" at bounding box center [461, 345] width 598 height 20
click at [320, 295] on textarea at bounding box center [461, 271] width 598 height 115
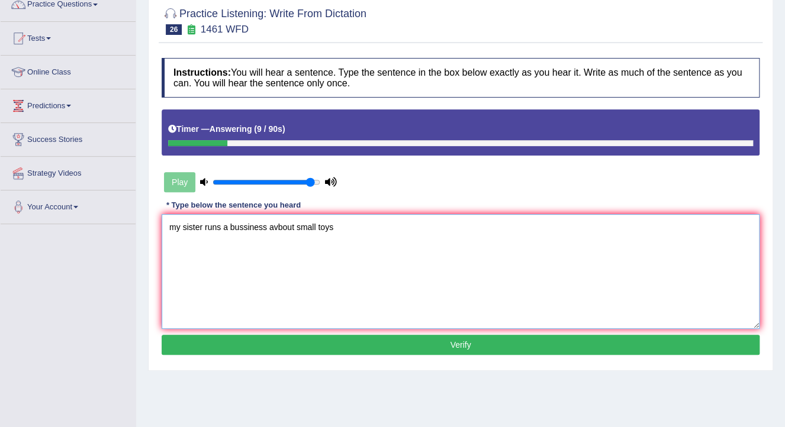
click at [174, 230] on textarea "my sister runs a bussiness avbout small toys" at bounding box center [461, 271] width 598 height 115
click at [277, 229] on textarea "My sister runs a bussiness avbout small toys" at bounding box center [461, 271] width 598 height 115
click at [337, 230] on textarea "My sister runs a bussiness about small toys" at bounding box center [461, 271] width 598 height 115
click at [252, 248] on textarea "My sister runs a bussiness about small toys." at bounding box center [461, 271] width 598 height 115
click at [355, 242] on textarea "My sister runs a bussiness about small toys." at bounding box center [461, 271] width 598 height 115
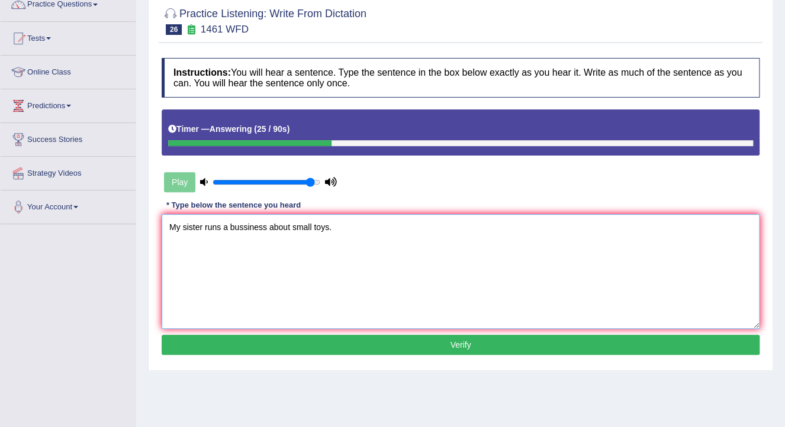
click at [268, 227] on textarea "My sister runs a bussiness about small toys." at bounding box center [461, 271] width 598 height 115
click at [467, 242] on textarea "My sister runs a bussiness business bussines about small toys." at bounding box center [461, 271] width 598 height 115
type textarea "My sister runs a bussiness business bussines about small toys."
click at [355, 343] on button "Verify" at bounding box center [461, 345] width 598 height 20
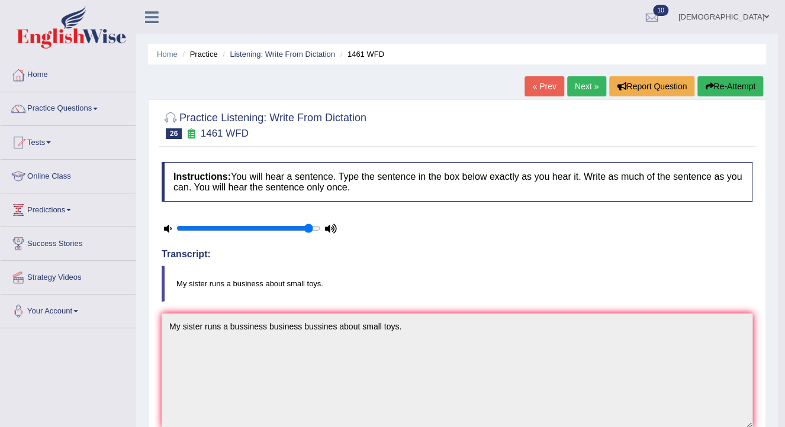
click at [578, 85] on link "Next »" at bounding box center [586, 86] width 39 height 20
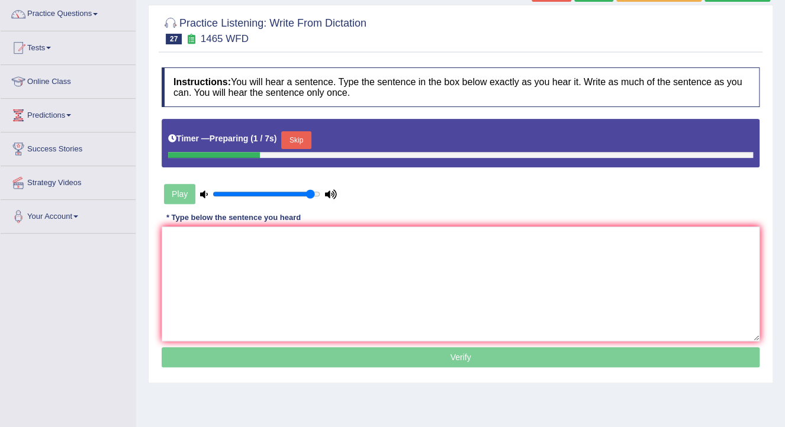
click at [430, 294] on textarea at bounding box center [461, 284] width 598 height 115
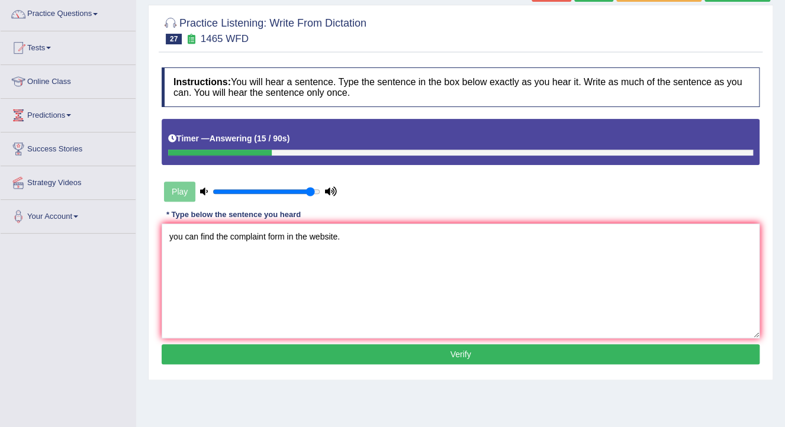
click at [173, 242] on textarea "you can find the complaint form in the website." at bounding box center [461, 281] width 598 height 115
click at [352, 251] on textarea "You can find the complaint form in the website." at bounding box center [461, 281] width 598 height 115
type textarea "You can find the complaint form in the website."
click at [311, 351] on button "Verify" at bounding box center [461, 355] width 598 height 20
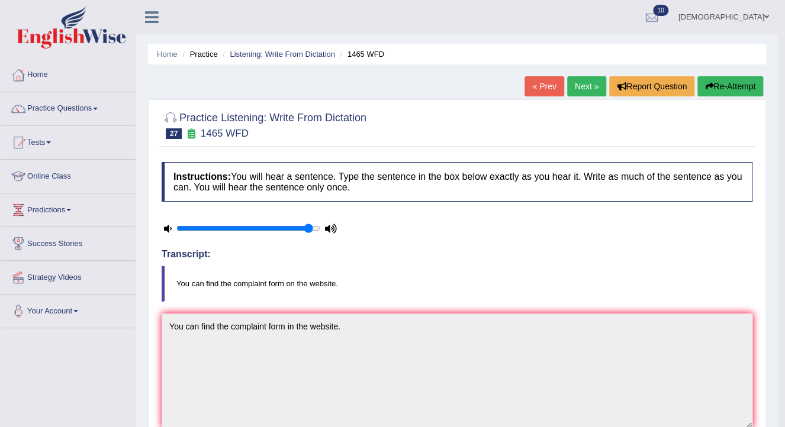
click at [592, 88] on link "Next »" at bounding box center [586, 86] width 39 height 20
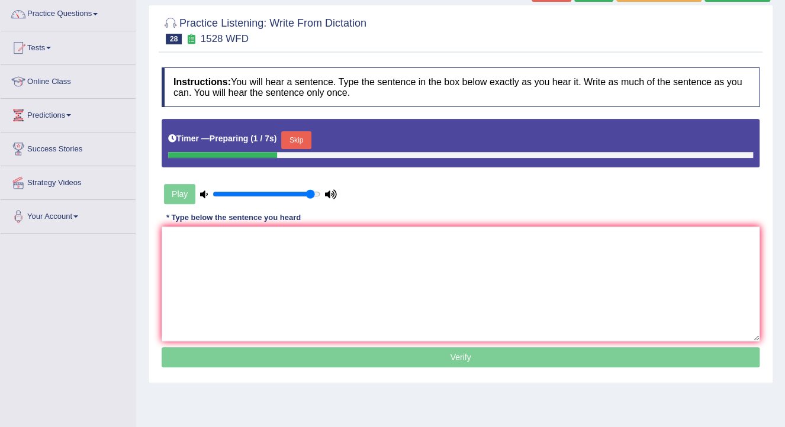
click at [329, 272] on textarea at bounding box center [461, 284] width 598 height 115
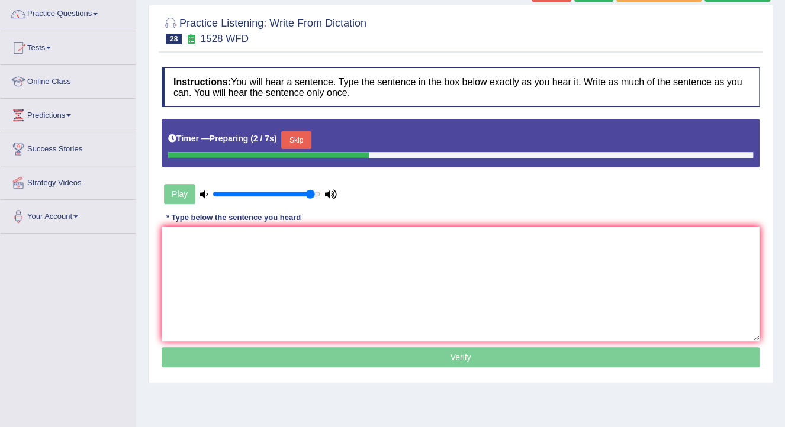
click at [329, 272] on textarea at bounding box center [461, 284] width 598 height 115
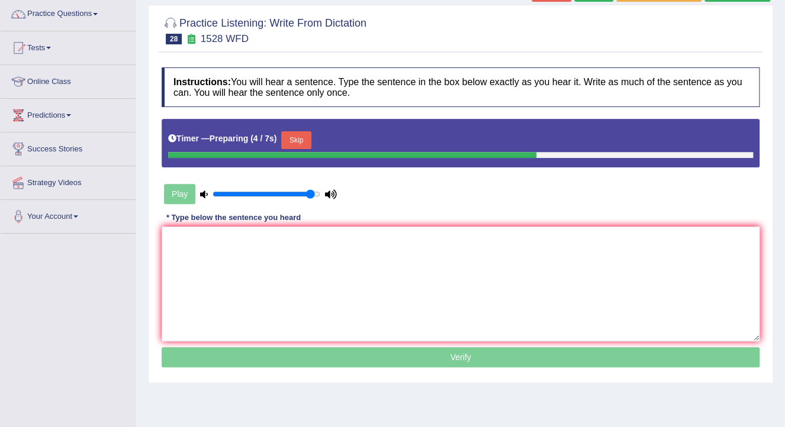
click at [329, 272] on textarea at bounding box center [461, 284] width 598 height 115
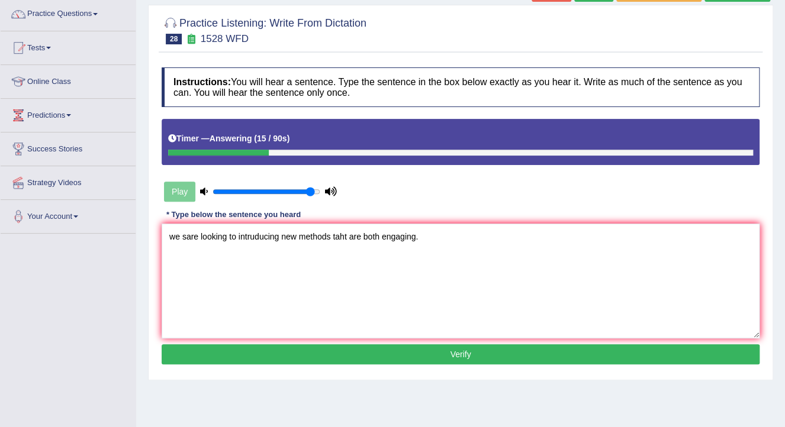
click at [185, 239] on textarea "we sare looking to intruducing new methods taht are both engaging." at bounding box center [461, 281] width 598 height 115
click at [245, 240] on textarea "We are looking to intruducing new methods taht are both engaging." at bounding box center [461, 281] width 598 height 115
click at [246, 244] on textarea "We are looking to intruducing new methods taht are both engaging." at bounding box center [461, 281] width 598 height 115
click at [337, 239] on textarea "We are looking to introducing new methods taht are both engaging." at bounding box center [461, 281] width 598 height 115
click at [341, 237] on textarea "We are looking to introducing new methods taht are both engaging." at bounding box center [461, 281] width 598 height 115
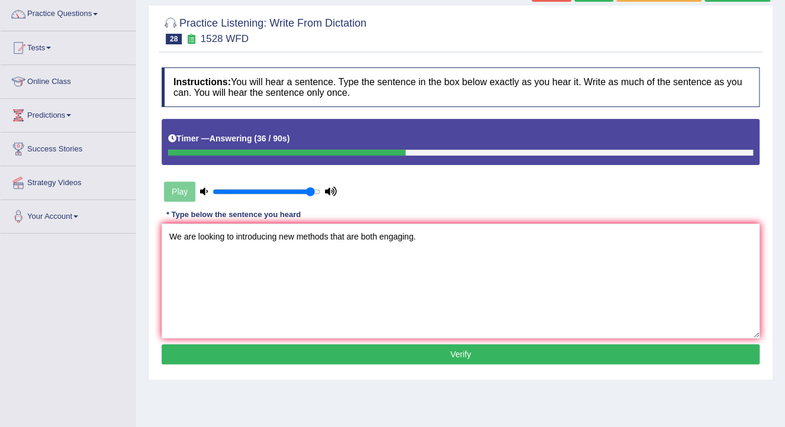
click at [425, 239] on textarea "We are looking to introducing new methods that are both engaging." at bounding box center [461, 281] width 598 height 115
type textarea "We are looking to introducing new methods that are both engaging."
click at [397, 359] on button "Verify" at bounding box center [461, 355] width 598 height 20
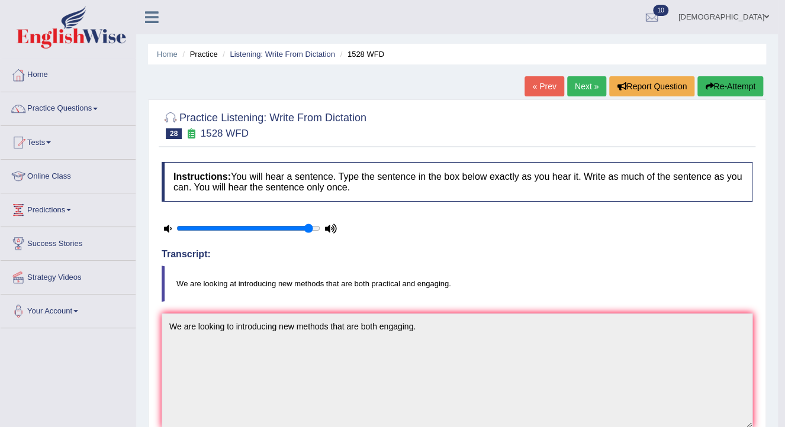
click at [580, 83] on link "Next »" at bounding box center [586, 86] width 39 height 20
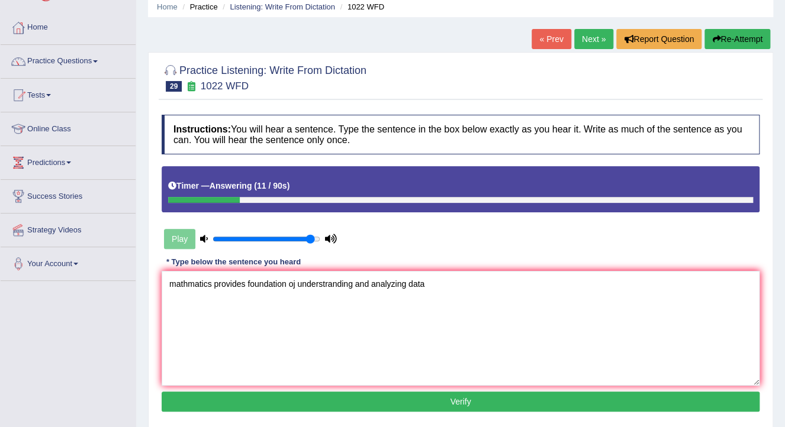
click at [177, 291] on textarea "mathmatics provides foundation oj understranding and analyzing data" at bounding box center [461, 328] width 598 height 115
click at [247, 284] on textarea "Mathmatics provides foundation oj understranding and analyzing data" at bounding box center [461, 328] width 598 height 115
click at [308, 286] on textarea "Mathmatics provides a foundation oj understranding and analyzing data" at bounding box center [461, 328] width 598 height 115
click at [302, 289] on textarea "Mathmatics provides a foundation oj understranding and analyzing data" at bounding box center [461, 328] width 598 height 115
click at [467, 294] on textarea "Mathmatics provides a foundation on in understranding and analyzing data" at bounding box center [461, 328] width 598 height 115
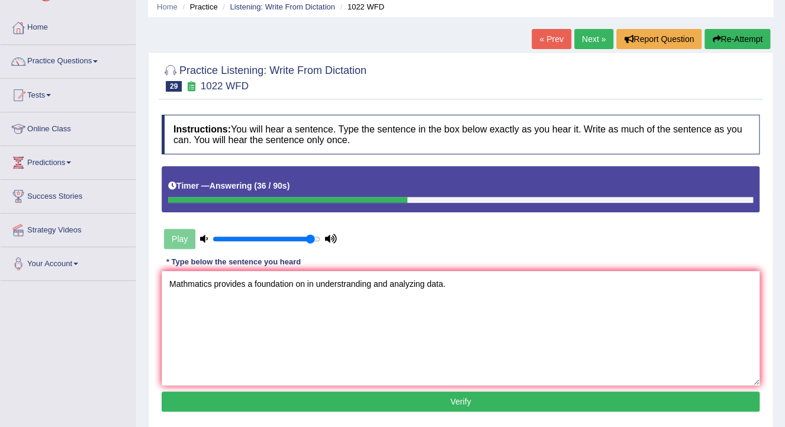
type textarea "Mathmatics provides a foundation on in understranding and analyzing data."
click at [362, 403] on button "Verify" at bounding box center [461, 402] width 598 height 20
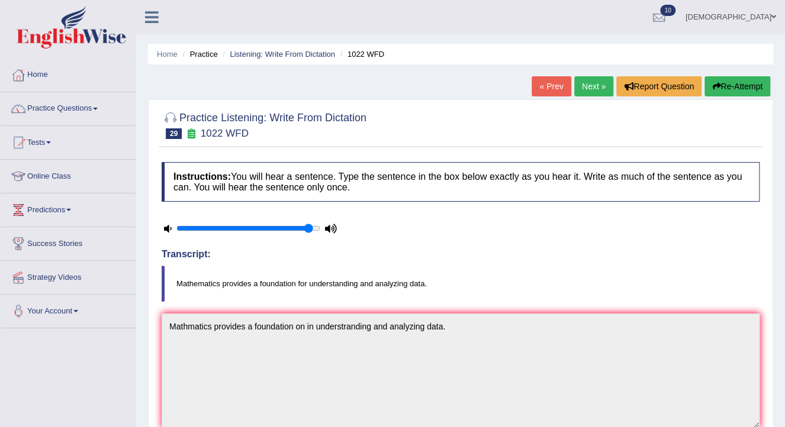
click at [592, 88] on link "Next »" at bounding box center [593, 86] width 39 height 20
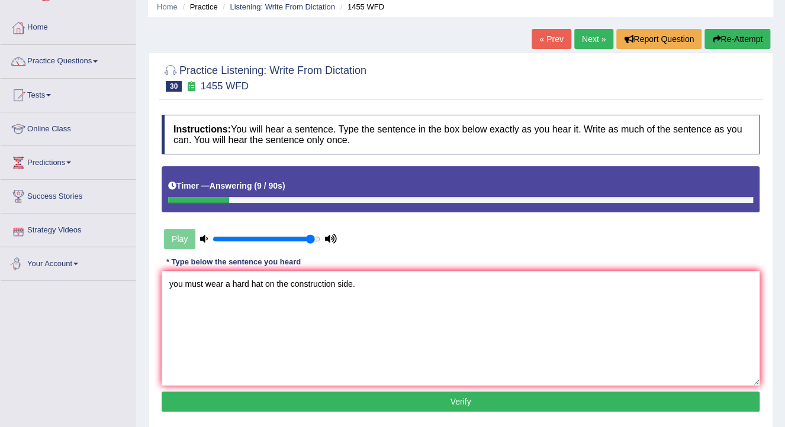
click at [170, 291] on textarea "you must wear a hard hat on the construction side." at bounding box center [461, 328] width 598 height 115
click at [369, 291] on textarea "You must wear a hard hat on the construction side." at bounding box center [461, 328] width 598 height 115
type textarea "You must wear a hard hat on the construction side."
click at [398, 395] on button "Verify" at bounding box center [461, 402] width 598 height 20
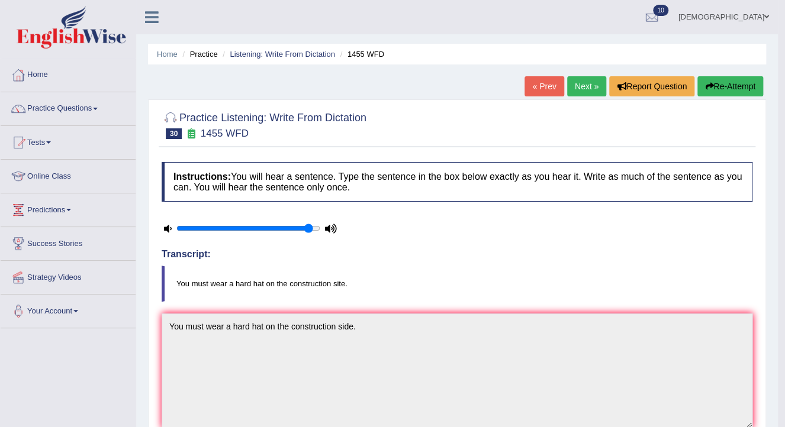
click at [578, 89] on link "Next »" at bounding box center [586, 86] width 39 height 20
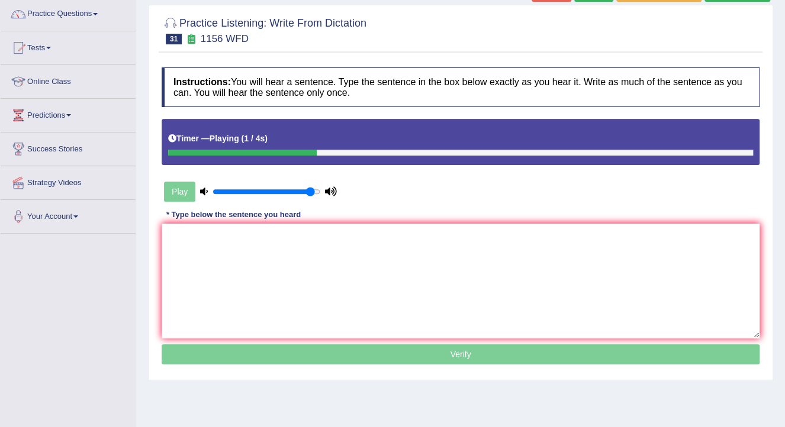
type textarea "c"
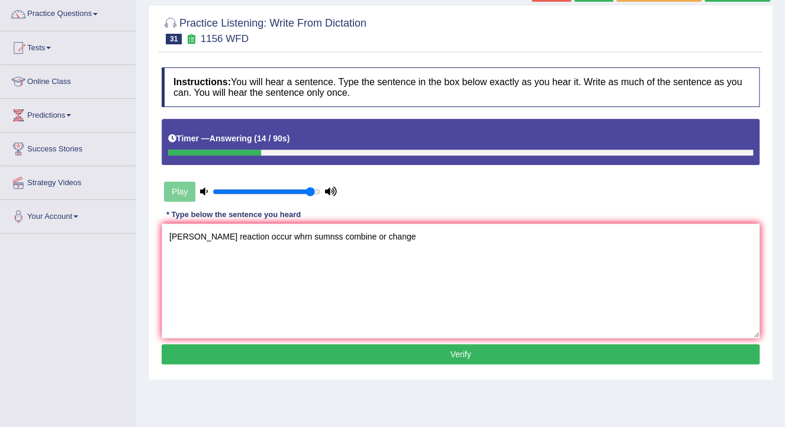
click at [179, 239] on textarea "ch mical reaction occur whrn sumnss combine or change" at bounding box center [461, 281] width 598 height 115
click at [173, 240] on textarea "chemical reaction occur whrn sumnss combine or change" at bounding box center [461, 281] width 598 height 115
click at [258, 238] on textarea "Chemical reaction occur whrn sumnss combine or change" at bounding box center [461, 281] width 598 height 115
click at [279, 239] on textarea "Chemical reaction occure whrn sumnss combine or change" at bounding box center [461, 281] width 598 height 115
click at [410, 242] on textarea "Chemical reaction occure when sumnss combine or change" at bounding box center [461, 281] width 598 height 115
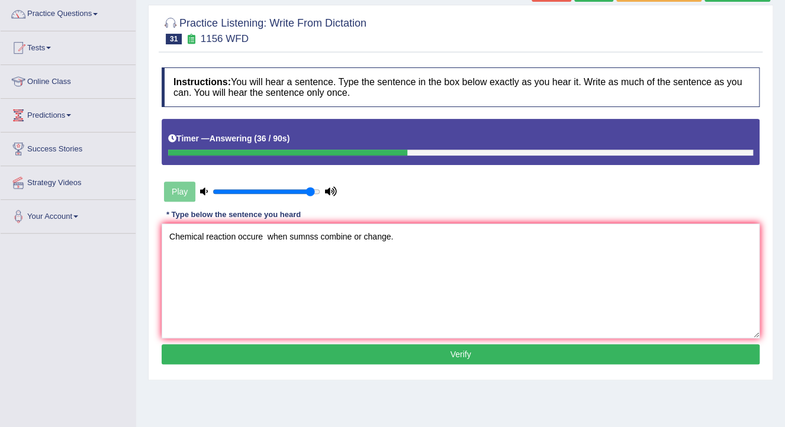
click at [247, 240] on textarea "Chemical reaction occure when sumnss combine or change." at bounding box center [461, 281] width 598 height 115
type textarea "Chemical reaction occure when sumnss combine or change."
click at [341, 355] on button "Verify" at bounding box center [461, 355] width 598 height 20
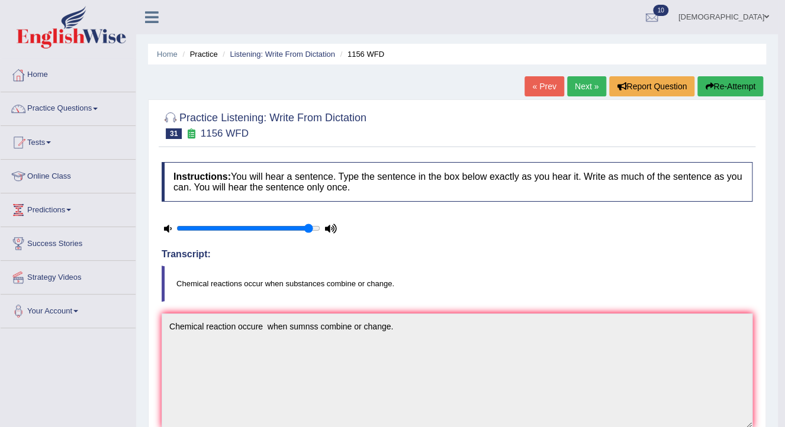
click at [753, 21] on link "farishta" at bounding box center [724, 15] width 108 height 31
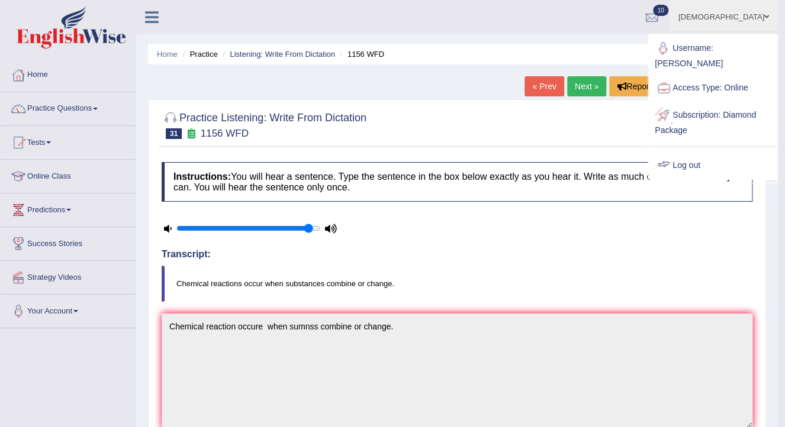
click at [697, 154] on link "Log out" at bounding box center [713, 165] width 128 height 27
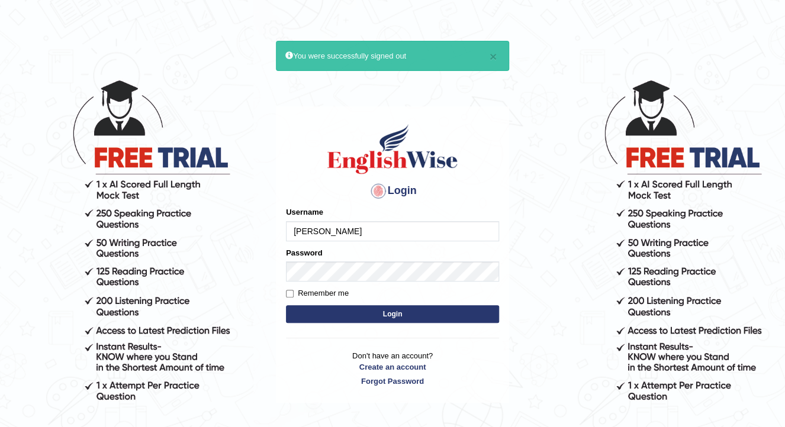
click at [353, 224] on div "Username samiksha" at bounding box center [392, 224] width 213 height 34
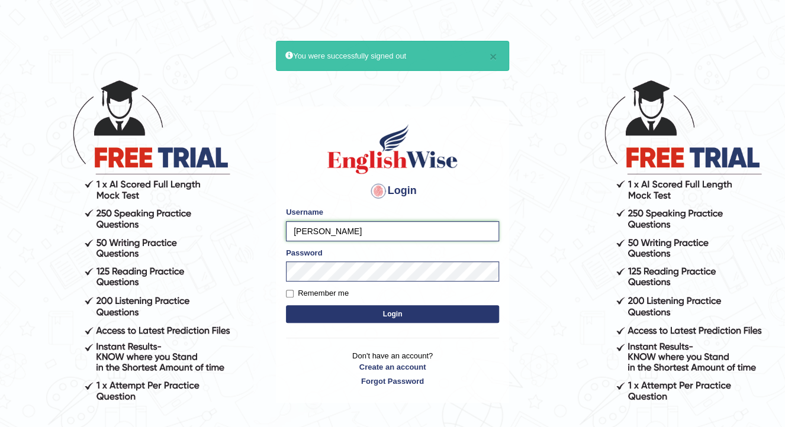
drag, startPoint x: 351, startPoint y: 227, endPoint x: 252, endPoint y: 230, distance: 98.9
click at [252, 230] on body "× You were successfully signed out Login Please fix the following errors: Usern…" at bounding box center [392, 252] width 785 height 427
type input "pernegul"
click at [286, 305] on button "Login" at bounding box center [392, 314] width 213 height 18
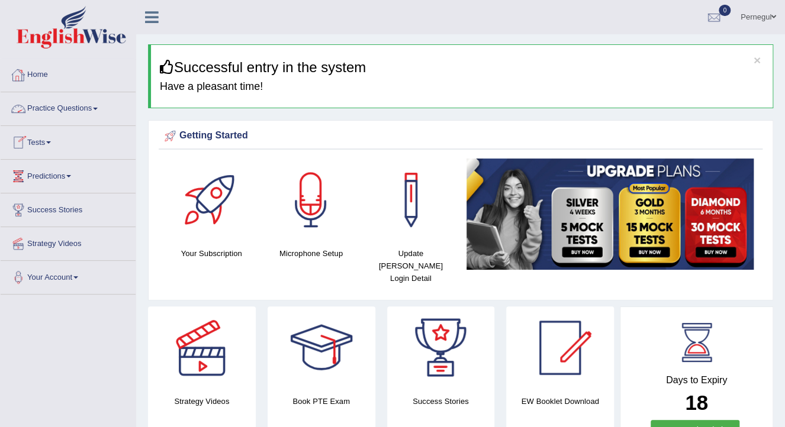
click at [50, 107] on link "Practice Questions" at bounding box center [68, 107] width 135 height 30
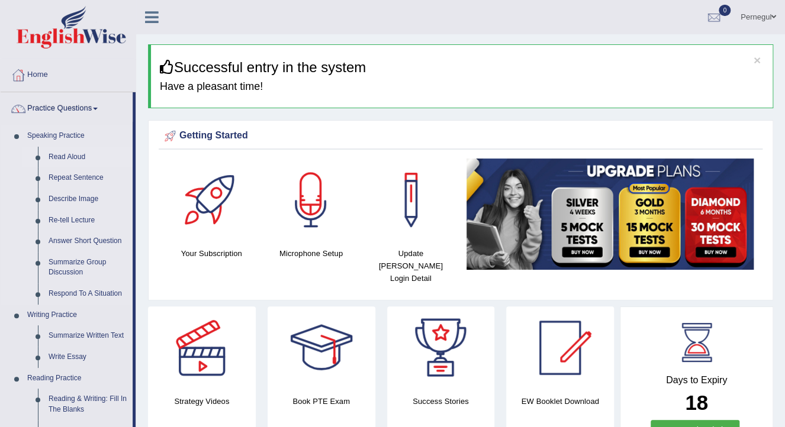
click at [60, 157] on link "Read Aloud" at bounding box center [87, 157] width 89 height 21
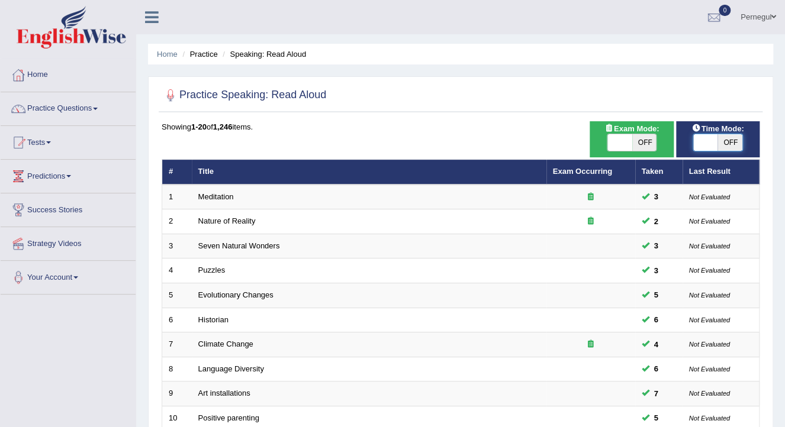
click at [711, 142] on span at bounding box center [705, 142] width 25 height 17
checkbox input "true"
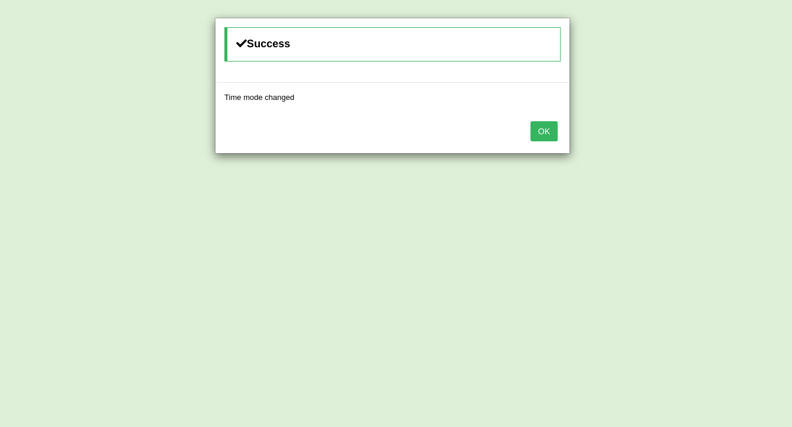
click at [554, 126] on button "OK" at bounding box center [543, 131] width 27 height 20
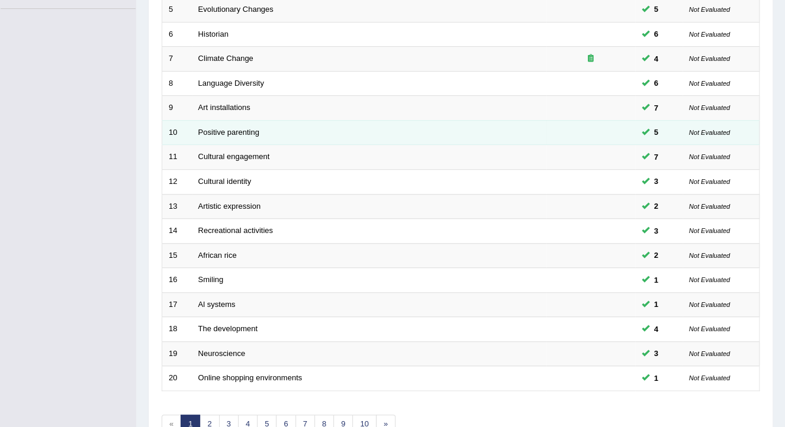
scroll to position [353, 0]
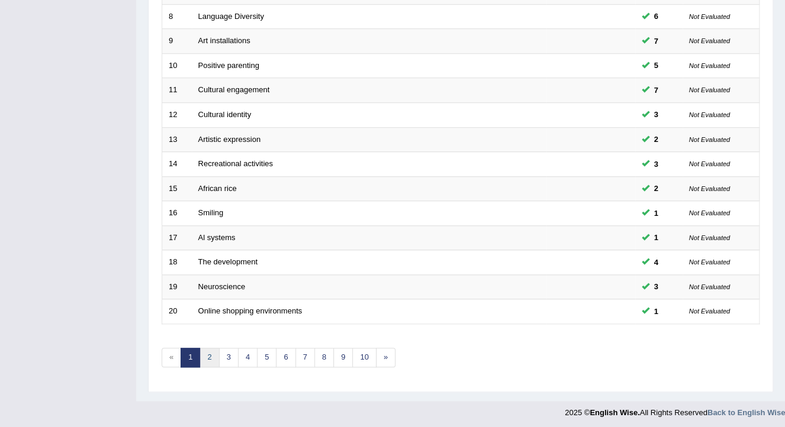
click at [211, 356] on link "2" at bounding box center [210, 358] width 20 height 20
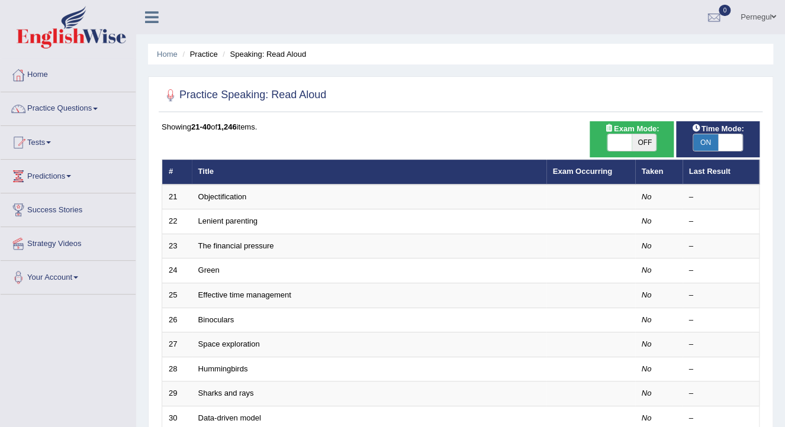
click at [233, 196] on link "Objectification" at bounding box center [222, 196] width 49 height 9
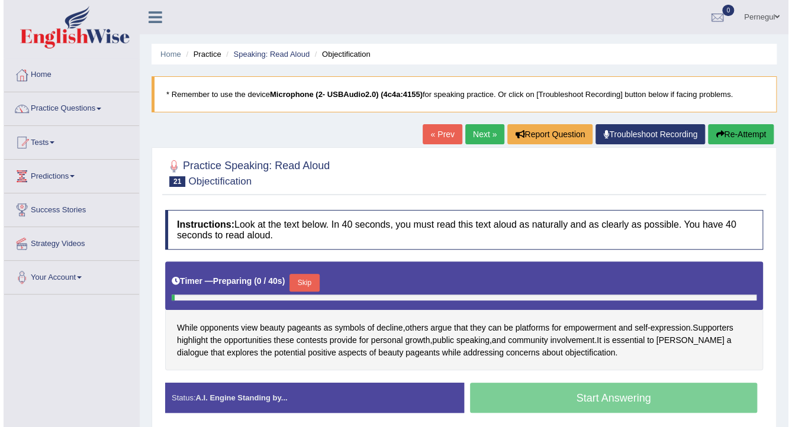
scroll to position [95, 0]
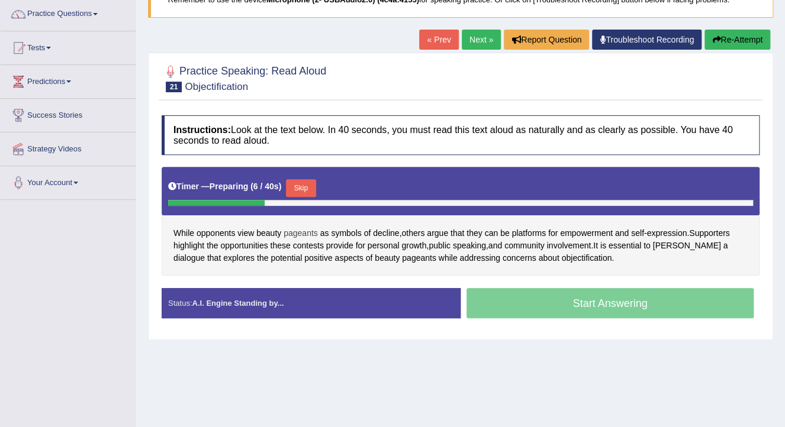
click at [301, 230] on span "pageants" at bounding box center [301, 233] width 34 height 12
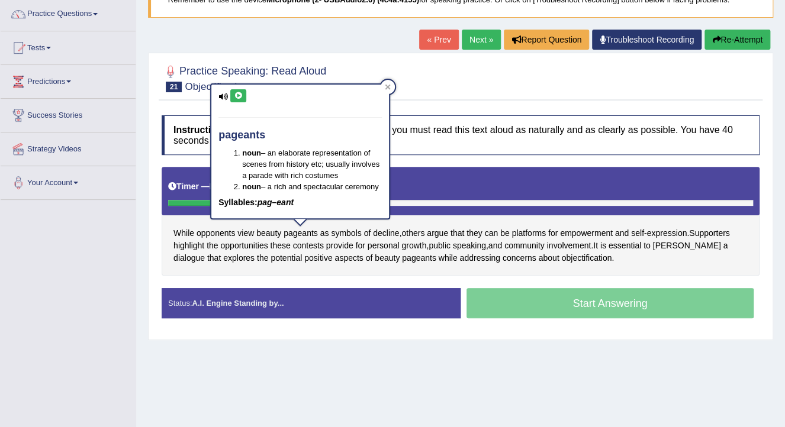
click at [242, 93] on icon at bounding box center [238, 95] width 9 height 7
click at [386, 86] on icon at bounding box center [388, 87] width 6 height 6
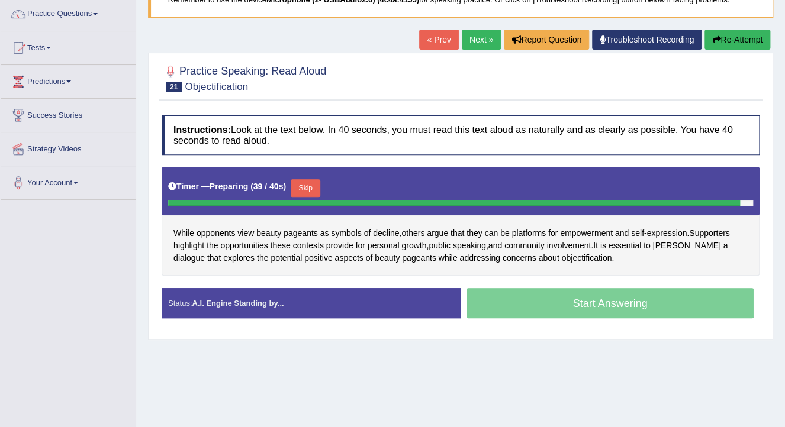
click at [304, 182] on button "Skip" at bounding box center [306, 188] width 30 height 18
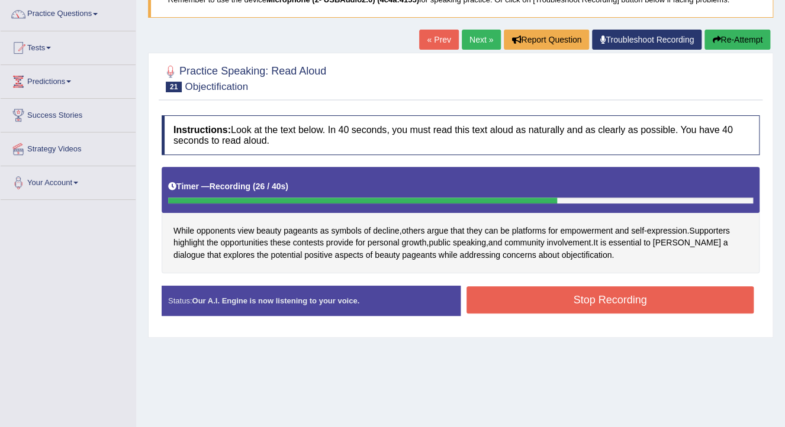
click at [591, 305] on button "Stop Recording" at bounding box center [610, 300] width 287 height 27
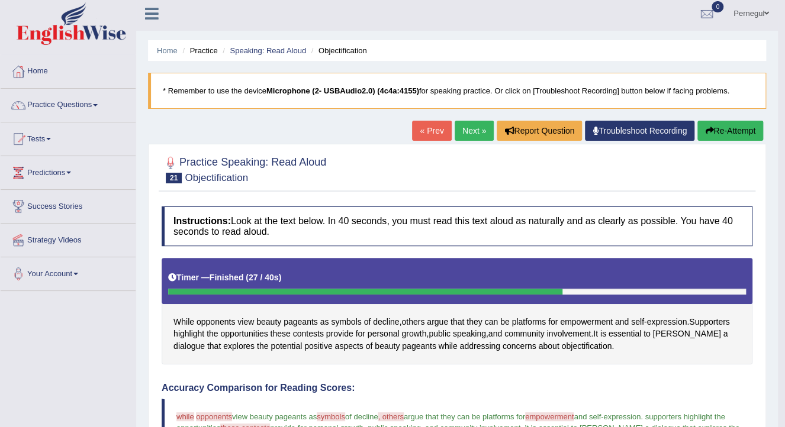
scroll to position [0, 0]
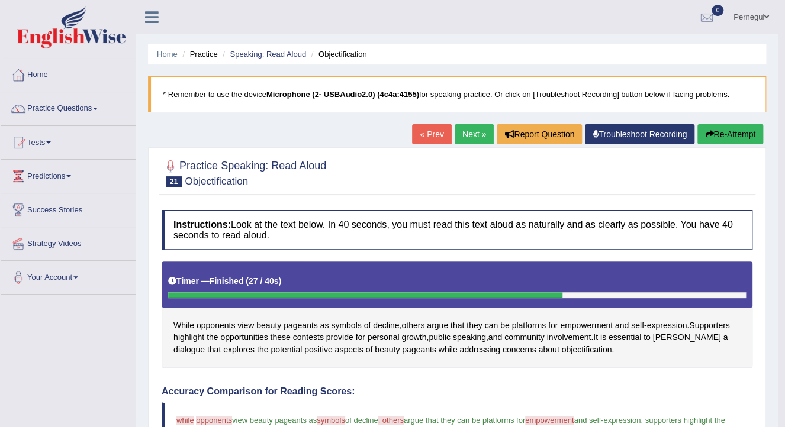
click at [472, 131] on link "Next »" at bounding box center [474, 134] width 39 height 20
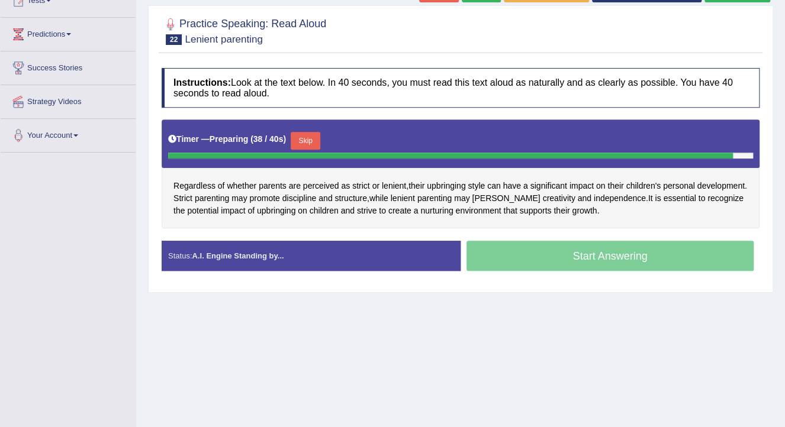
click at [301, 139] on button "Skip" at bounding box center [306, 141] width 30 height 18
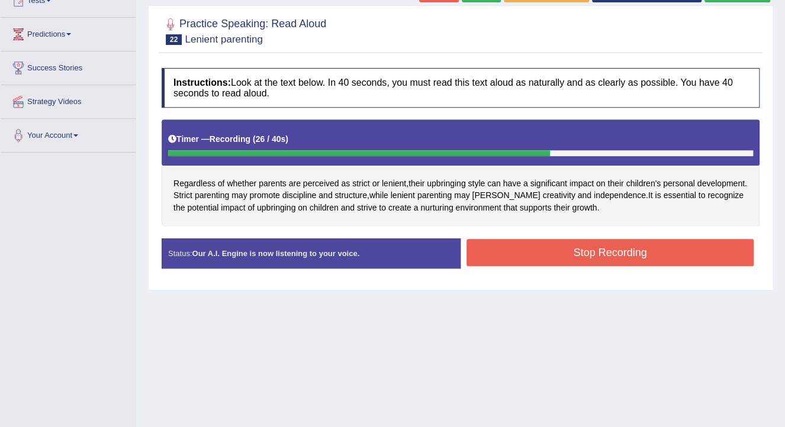
click at [620, 257] on button "Stop Recording" at bounding box center [610, 252] width 287 height 27
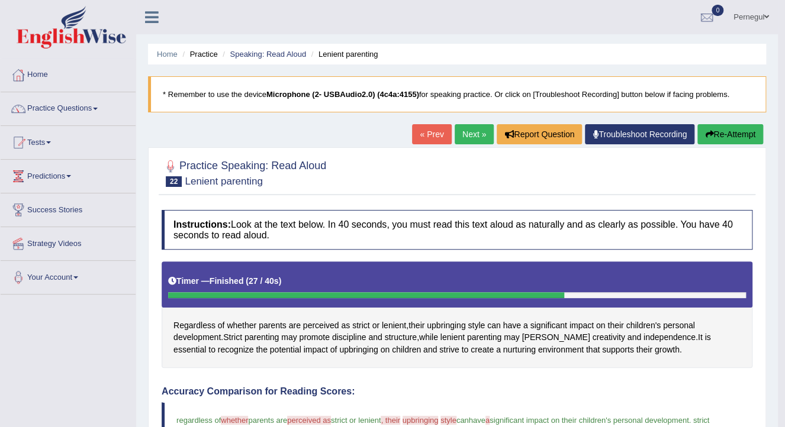
click at [758, 130] on button "Re-Attempt" at bounding box center [730, 134] width 66 height 20
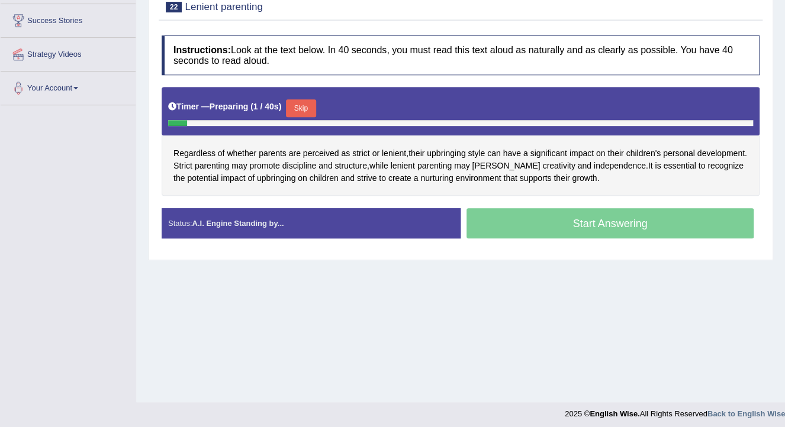
click at [306, 102] on button "Skip" at bounding box center [301, 108] width 30 height 18
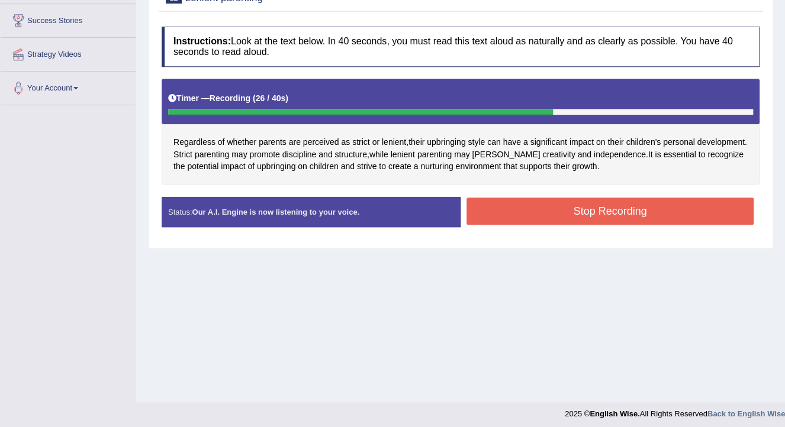
click at [559, 208] on button "Stop Recording" at bounding box center [610, 211] width 287 height 27
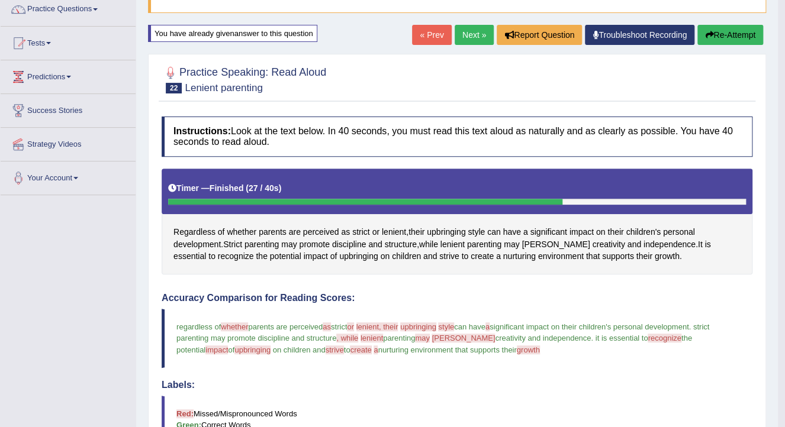
scroll to position [41, 0]
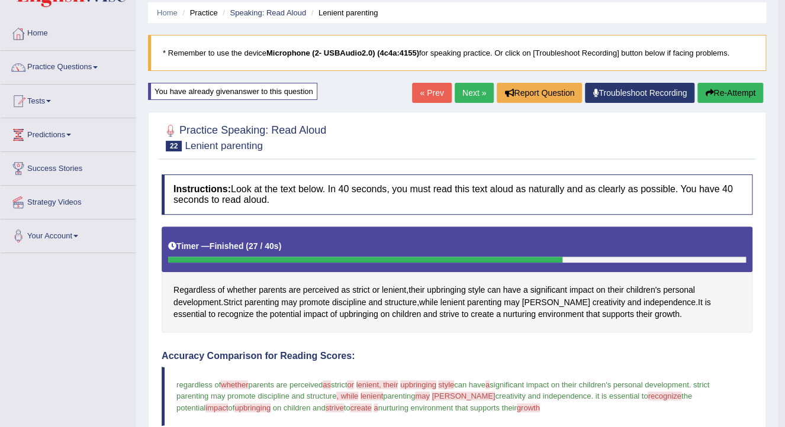
click at [477, 81] on div "Home Practice Speaking: Read Aloud Lenient parenting * Remember to use the devi…" at bounding box center [457, 368] width 642 height 819
click at [469, 88] on link "Next »" at bounding box center [474, 93] width 39 height 20
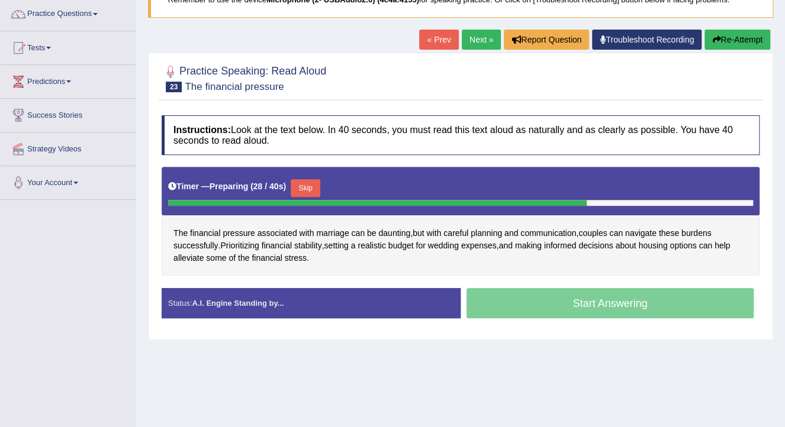
click at [302, 186] on button "Skip" at bounding box center [306, 188] width 30 height 18
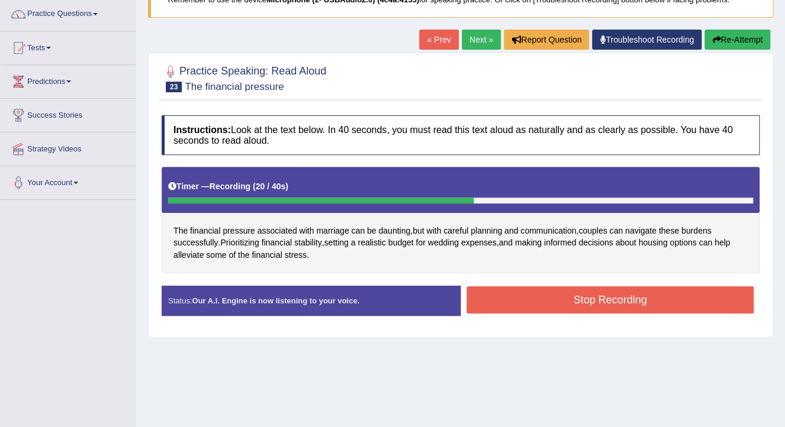
click at [659, 298] on button "Stop Recording" at bounding box center [610, 300] width 287 height 27
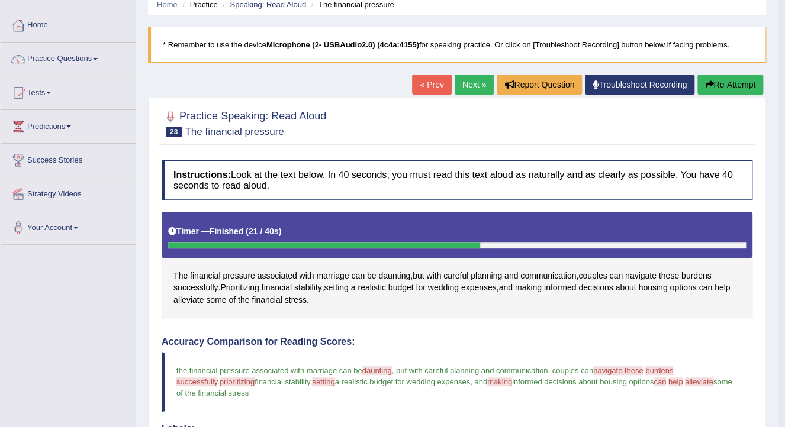
scroll to position [47, 0]
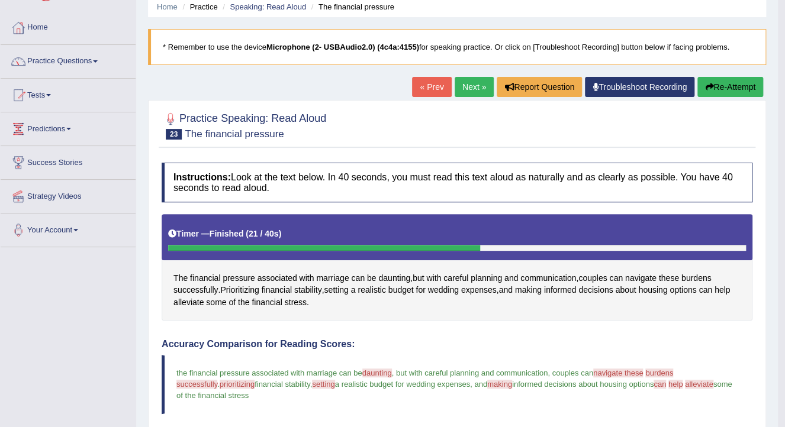
click at [462, 91] on link "Next »" at bounding box center [474, 87] width 39 height 20
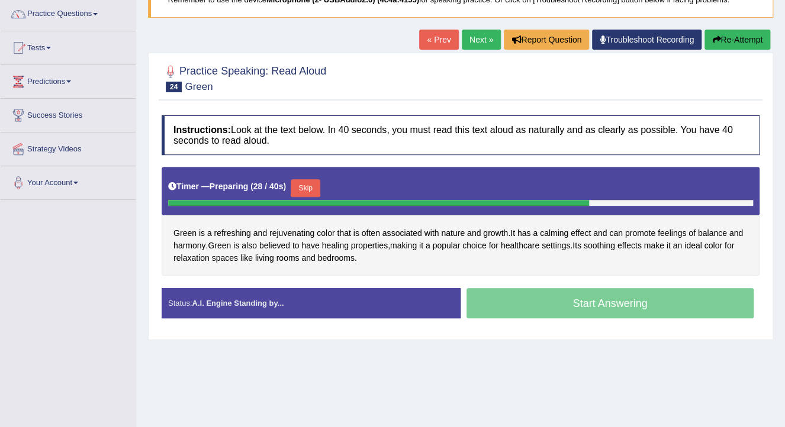
click at [303, 183] on button "Skip" at bounding box center [306, 188] width 30 height 18
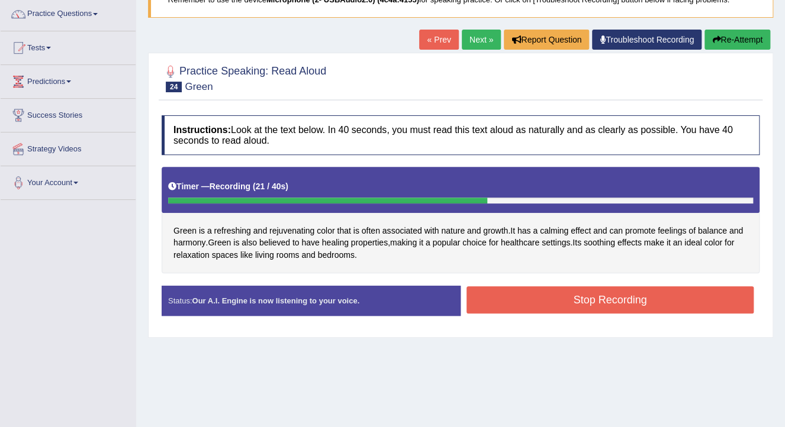
click at [516, 296] on button "Stop Recording" at bounding box center [610, 300] width 287 height 27
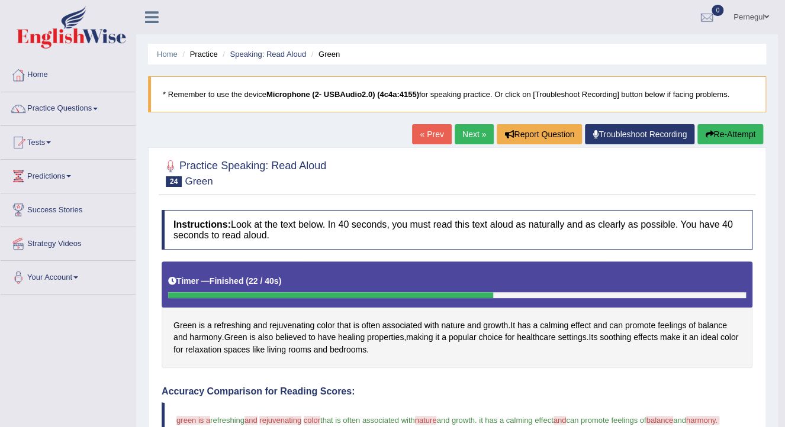
click at [465, 135] on link "Next »" at bounding box center [474, 134] width 39 height 20
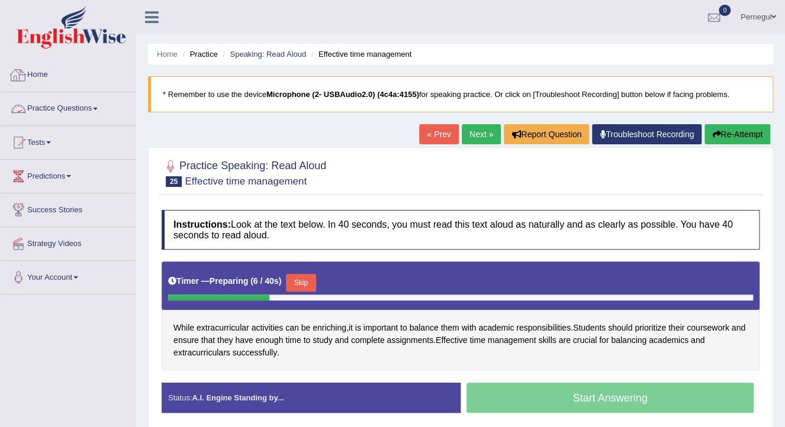
click at [52, 107] on link "Practice Questions" at bounding box center [68, 107] width 135 height 30
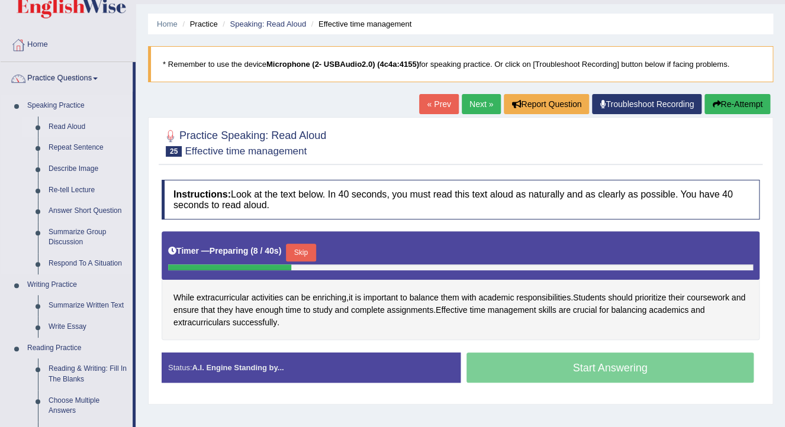
scroll to position [47, 0]
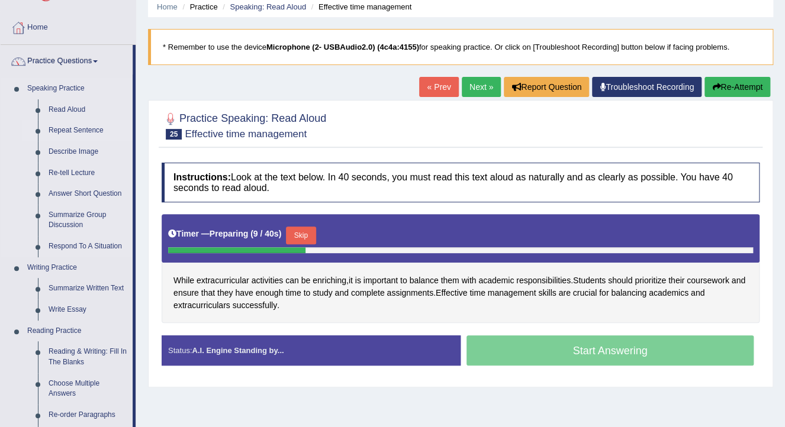
click at [72, 129] on link "Repeat Sentence" at bounding box center [87, 130] width 89 height 21
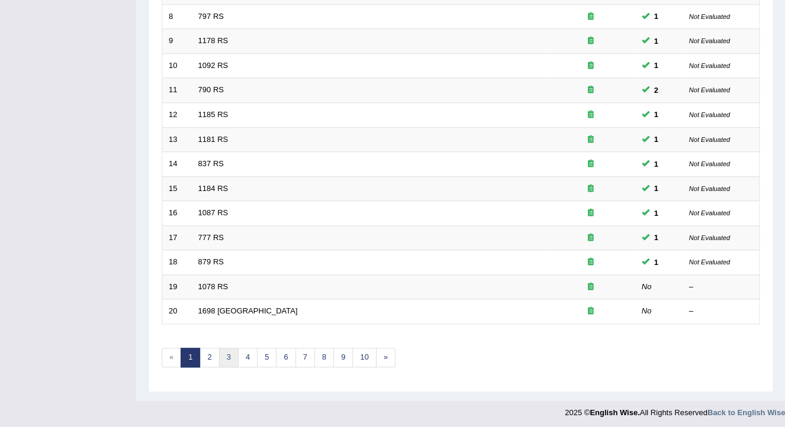
scroll to position [353, 0]
click at [221, 351] on link "3" at bounding box center [229, 358] width 20 height 20
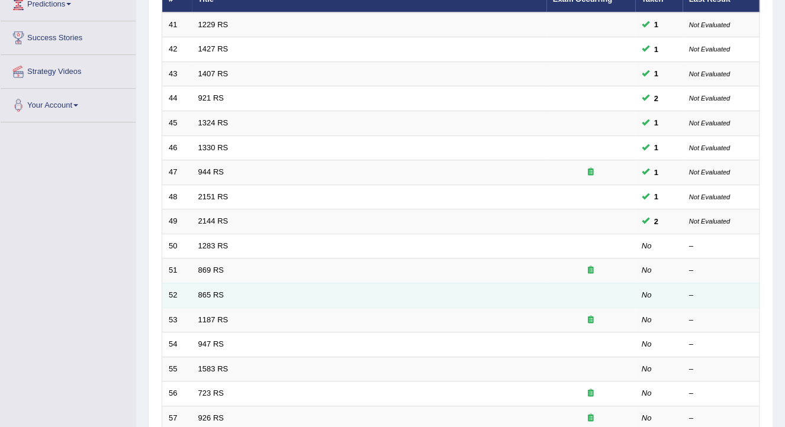
scroll to position [189, 0]
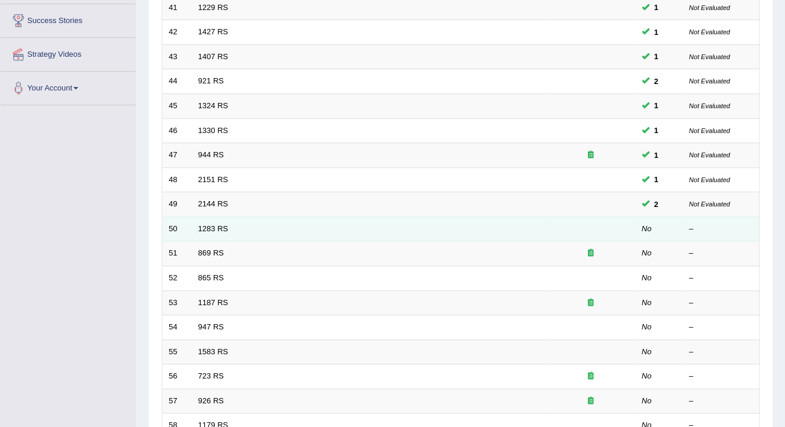
click at [211, 222] on td "1283 RS" at bounding box center [369, 229] width 355 height 25
click at [213, 227] on link "1283 RS" at bounding box center [213, 228] width 30 height 9
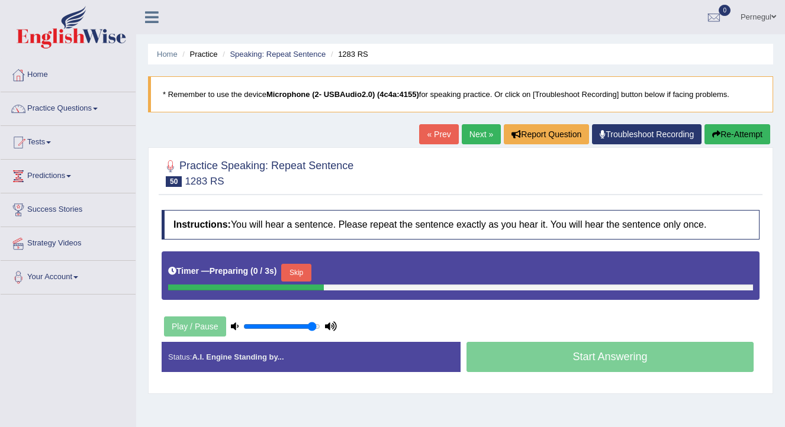
click at [289, 274] on button "Skip" at bounding box center [296, 273] width 30 height 18
click at [352, 275] on button "Skip" at bounding box center [348, 273] width 30 height 18
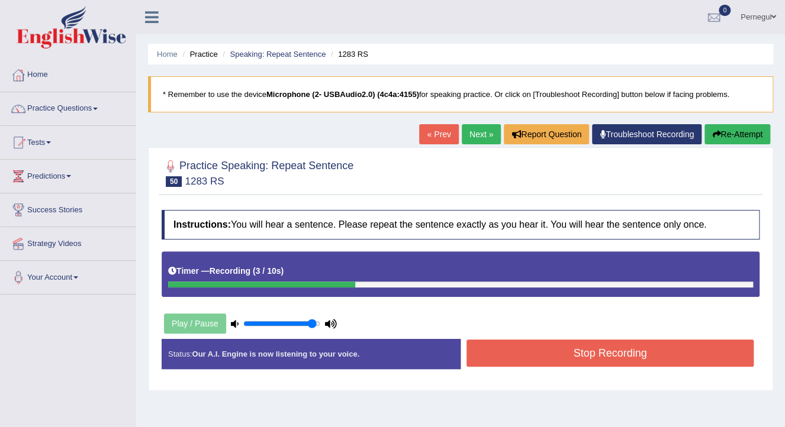
click at [573, 350] on button "Stop Recording" at bounding box center [610, 353] width 287 height 27
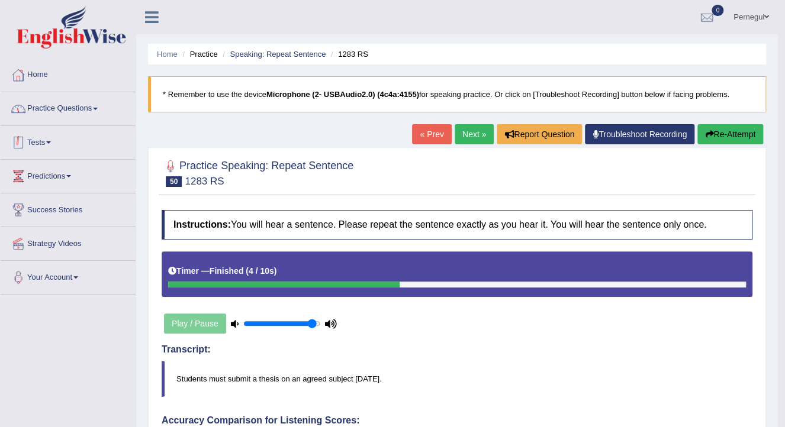
click at [36, 137] on link "Tests" at bounding box center [68, 141] width 135 height 30
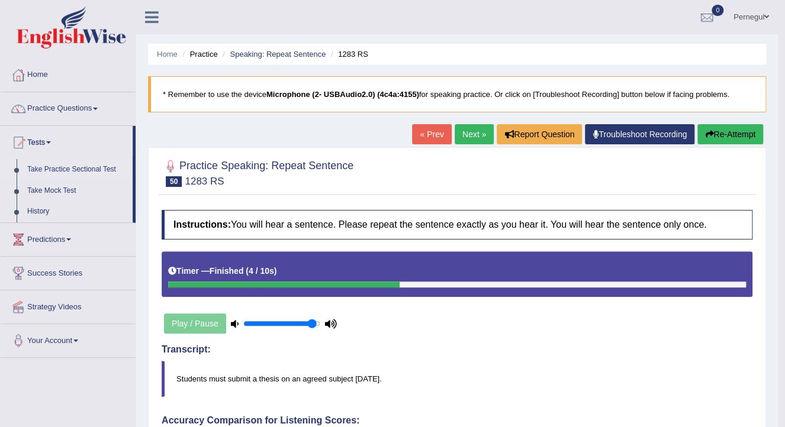
click at [47, 169] on link "Take Practice Sectional Test" at bounding box center [77, 169] width 111 height 21
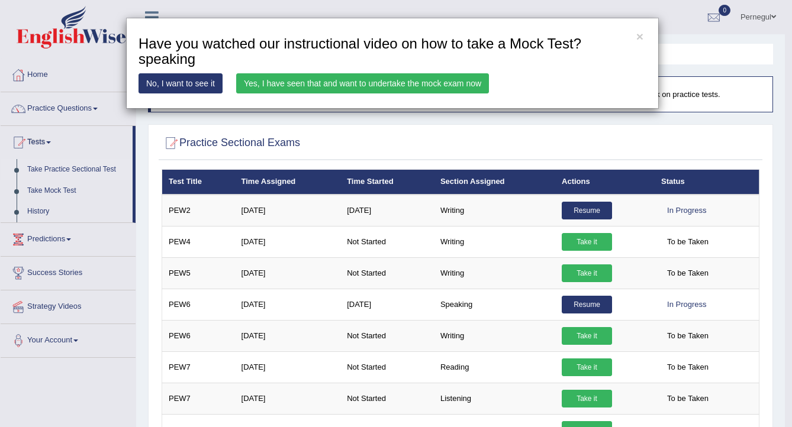
click at [424, 83] on link "Yes, I have seen that and want to undertake the mock exam now" at bounding box center [362, 83] width 253 height 20
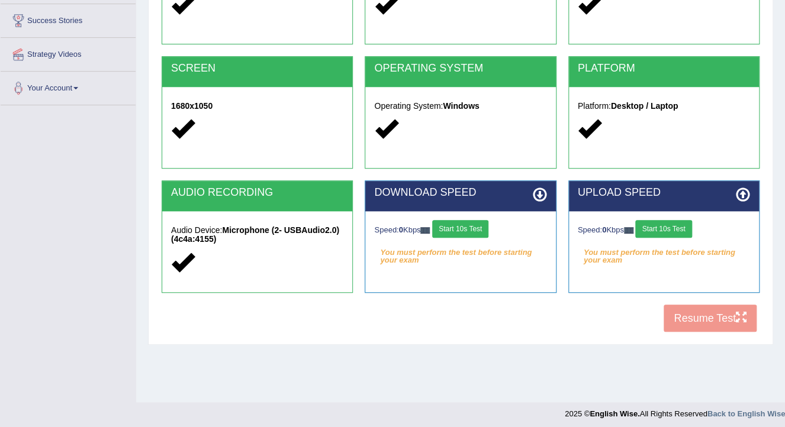
click at [471, 229] on button "Start 10s Test" at bounding box center [460, 229] width 56 height 18
click at [667, 227] on button "Start 10s Test" at bounding box center [663, 229] width 56 height 18
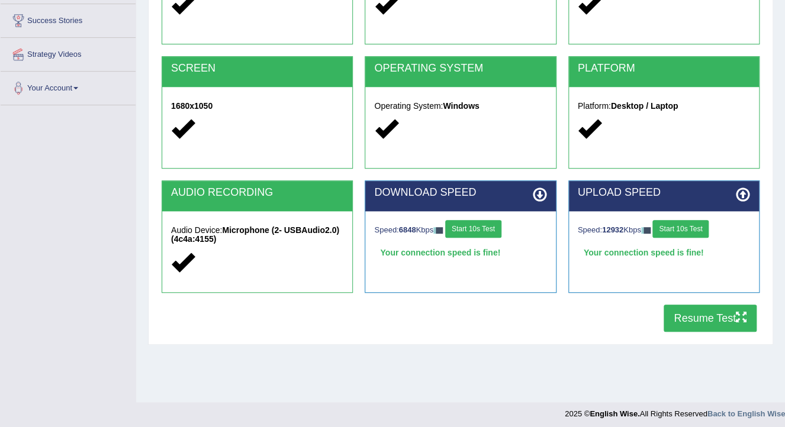
click at [706, 324] on button "Resume Test" at bounding box center [710, 318] width 93 height 27
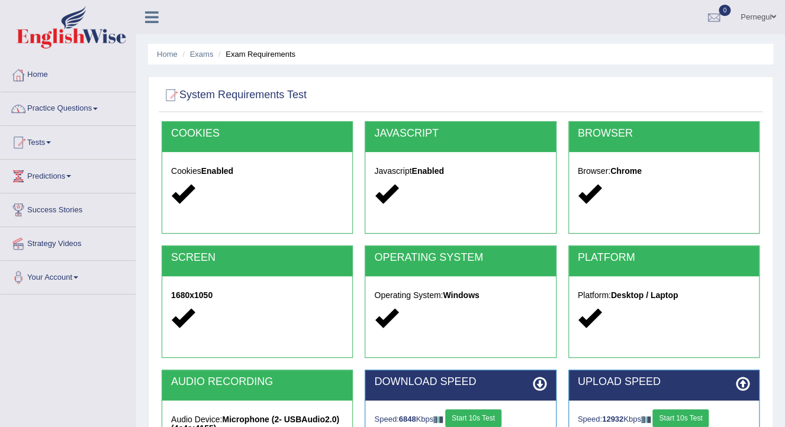
click at [43, 109] on link "Practice Questions" at bounding box center [68, 107] width 135 height 30
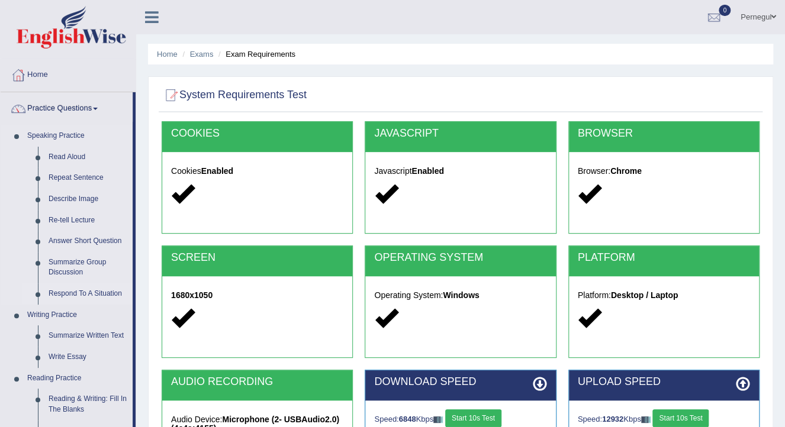
click at [84, 289] on link "Respond To A Situation" at bounding box center [87, 294] width 89 height 21
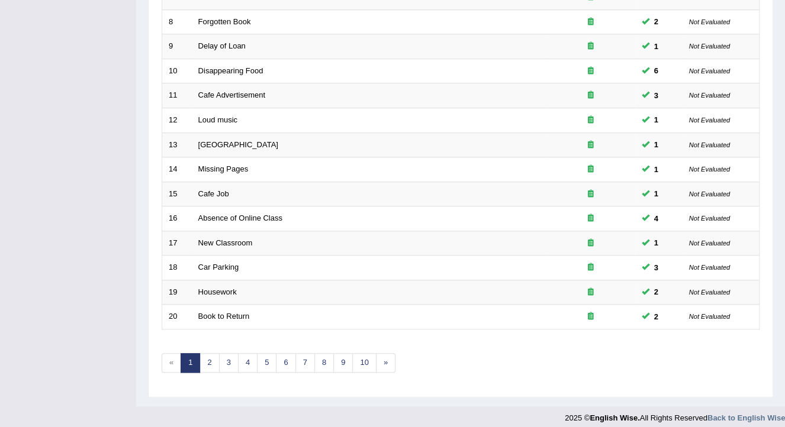
scroll to position [353, 0]
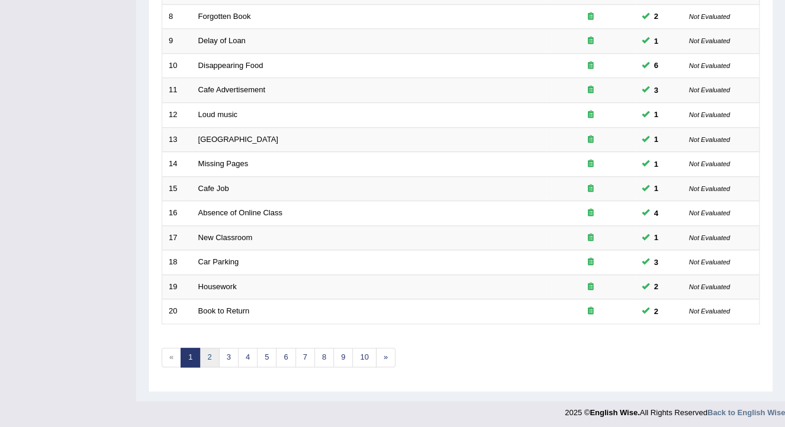
click at [207, 358] on link "2" at bounding box center [210, 358] width 20 height 20
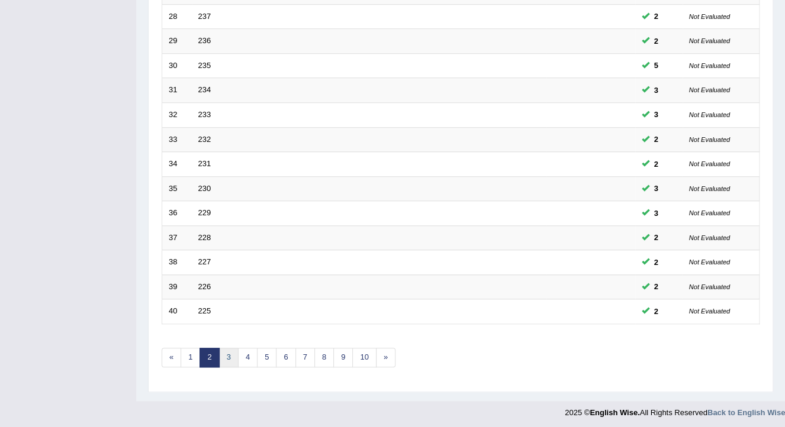
click at [230, 353] on link "3" at bounding box center [229, 358] width 20 height 20
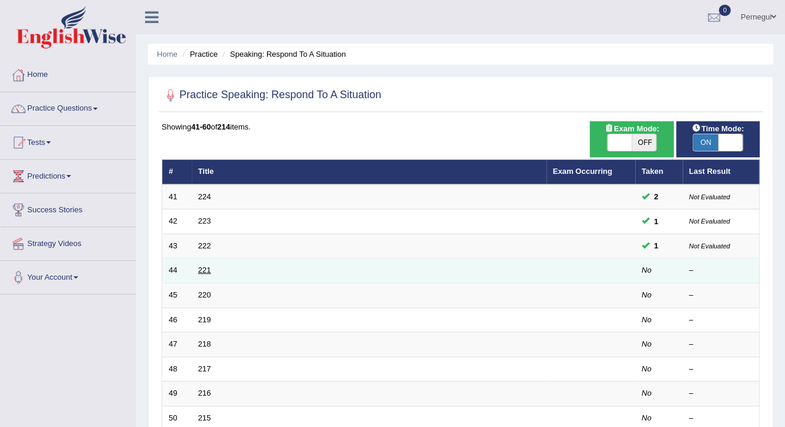
click at [201, 270] on link "221" at bounding box center [204, 270] width 13 height 9
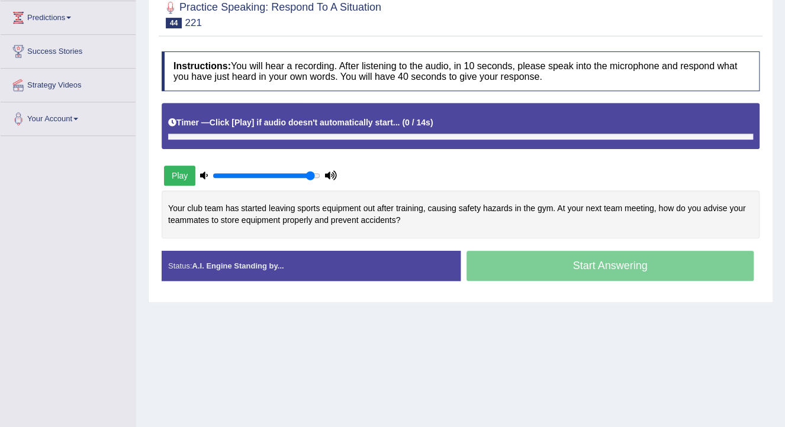
scroll to position [142, 0]
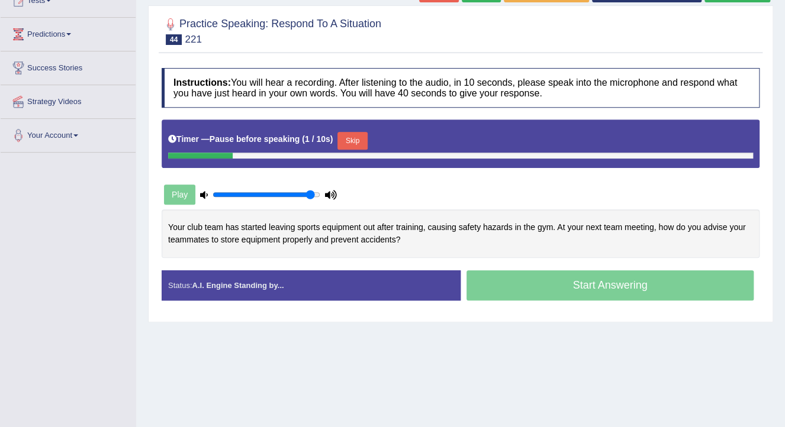
click at [347, 137] on button "Skip" at bounding box center [352, 141] width 30 height 18
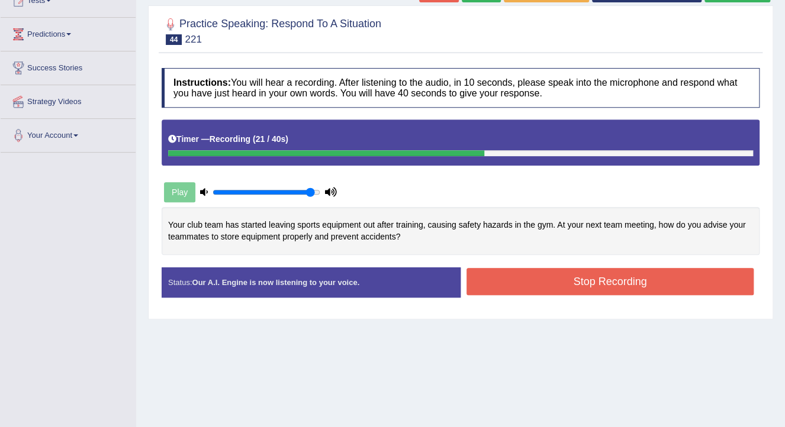
click at [600, 279] on button "Stop Recording" at bounding box center [610, 281] width 287 height 27
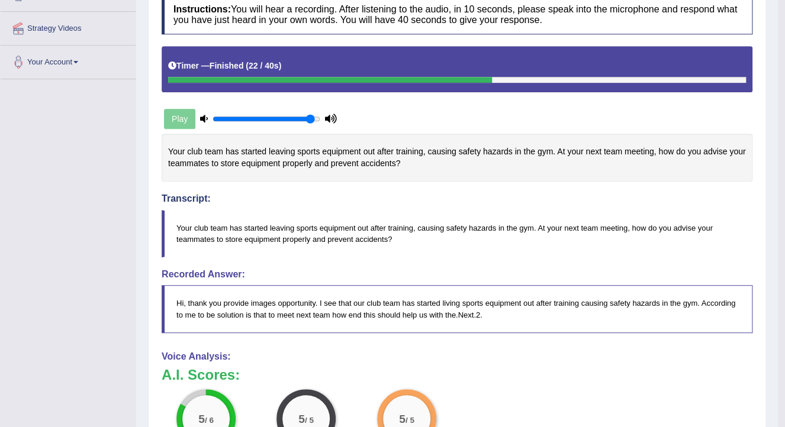
scroll to position [56, 0]
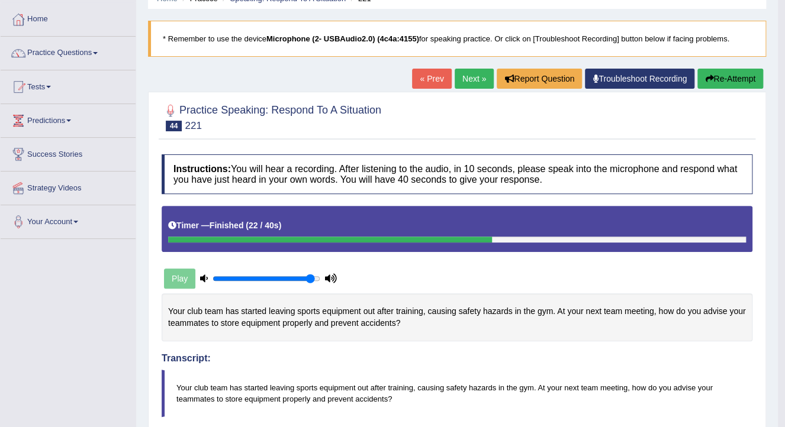
click at [465, 78] on link "Next »" at bounding box center [474, 79] width 39 height 20
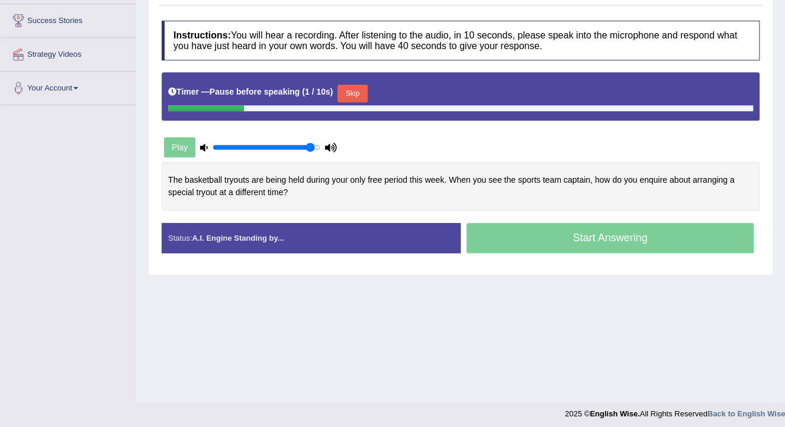
click at [349, 95] on button "Skip" at bounding box center [352, 94] width 30 height 18
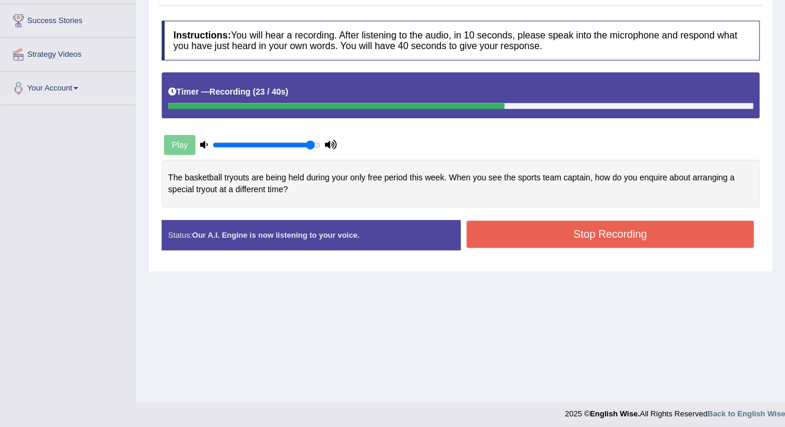
click at [590, 228] on button "Stop Recording" at bounding box center [610, 234] width 287 height 27
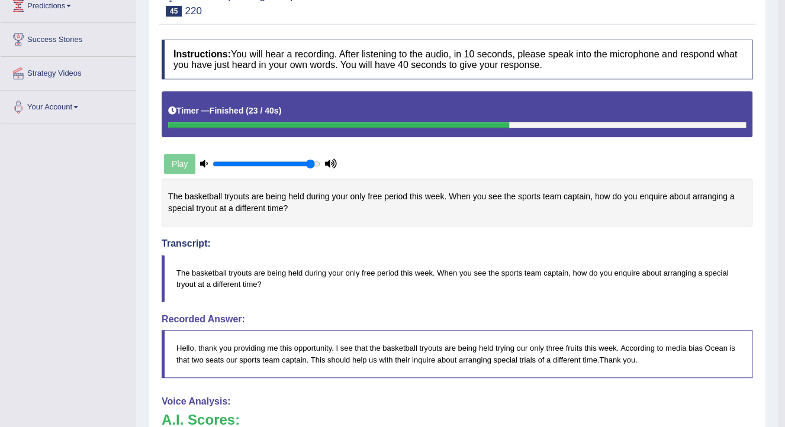
scroll to position [95, 0]
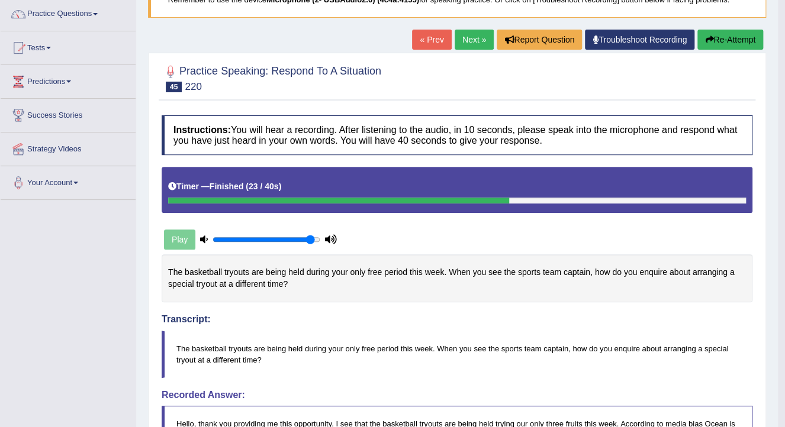
click at [475, 38] on link "Next »" at bounding box center [474, 40] width 39 height 20
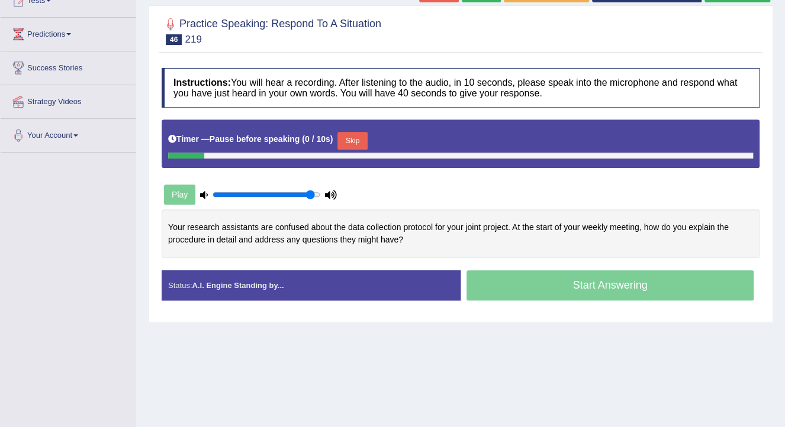
click at [358, 137] on button "Skip" at bounding box center [352, 141] width 30 height 18
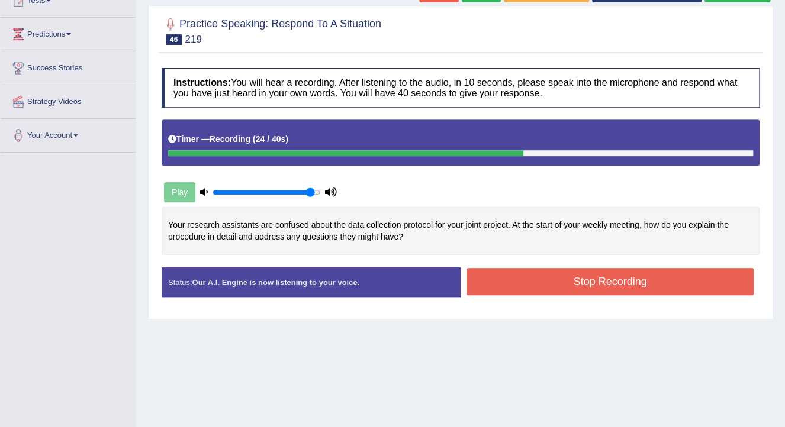
click at [567, 284] on button "Stop Recording" at bounding box center [610, 281] width 287 height 27
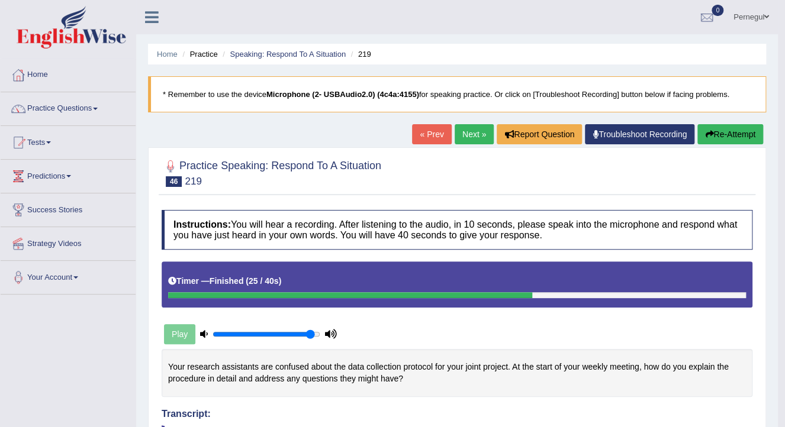
click at [468, 128] on link "Next »" at bounding box center [474, 134] width 39 height 20
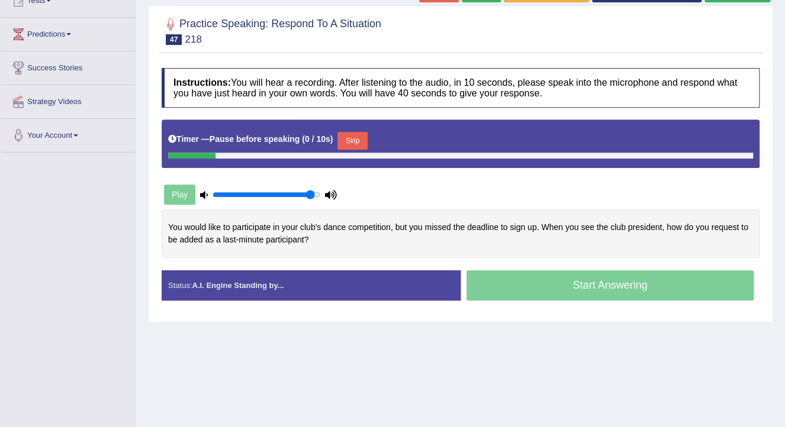
click at [341, 137] on button "Skip" at bounding box center [352, 141] width 30 height 18
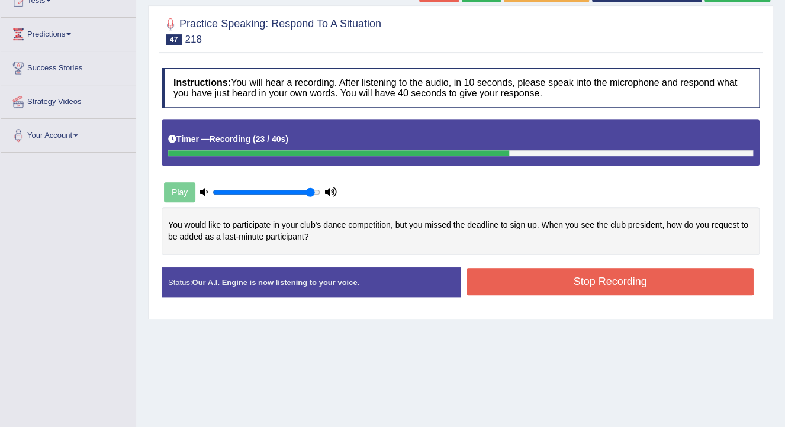
click at [616, 278] on button "Stop Recording" at bounding box center [610, 281] width 287 height 27
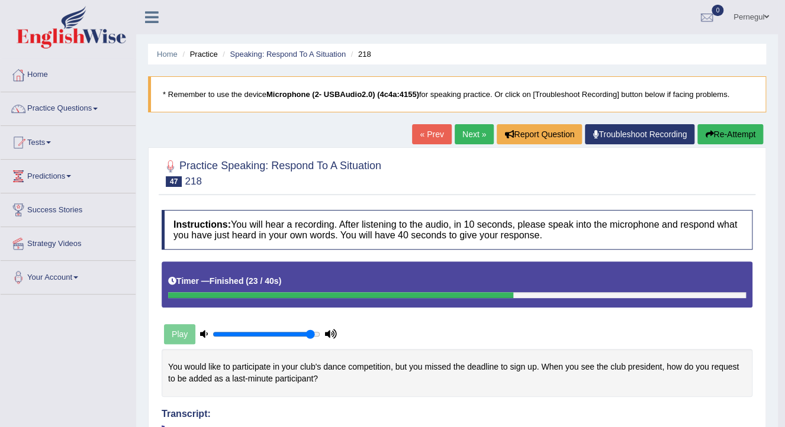
click at [730, 131] on button "Re-Attempt" at bounding box center [730, 134] width 66 height 20
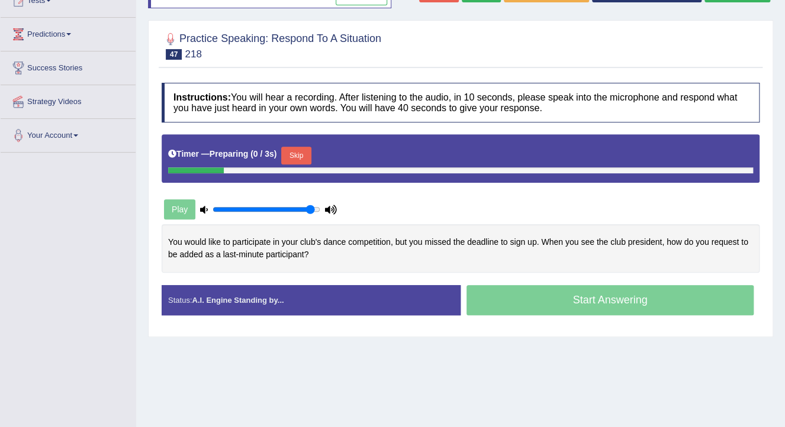
scroll to position [142, 0]
click at [295, 155] on button "Skip" at bounding box center [296, 156] width 30 height 18
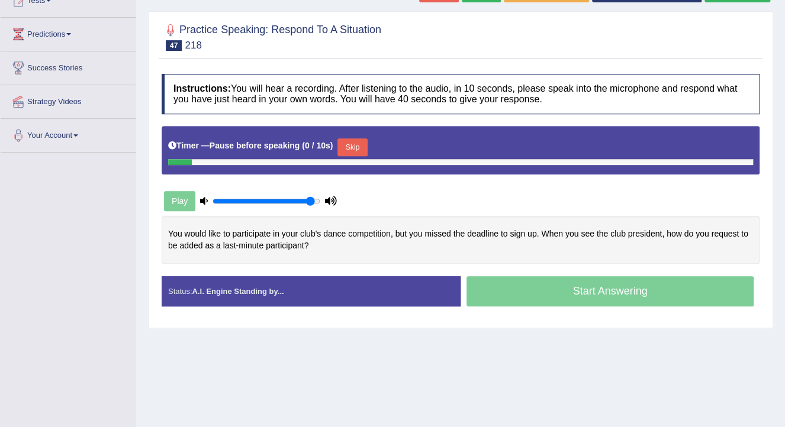
click at [349, 141] on button "Skip" at bounding box center [352, 148] width 30 height 18
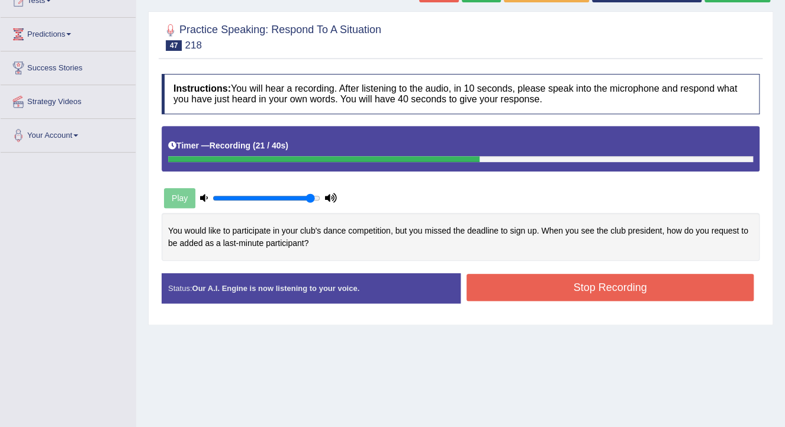
click at [528, 289] on button "Stop Recording" at bounding box center [610, 287] width 287 height 27
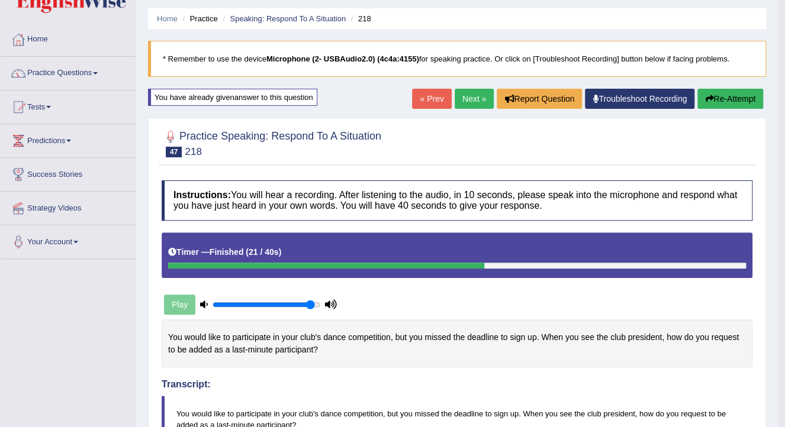
scroll to position [0, 0]
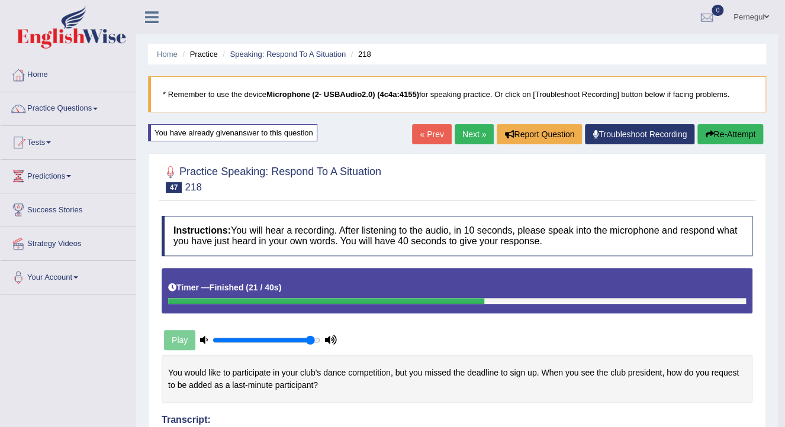
click at [462, 136] on link "Next »" at bounding box center [474, 134] width 39 height 20
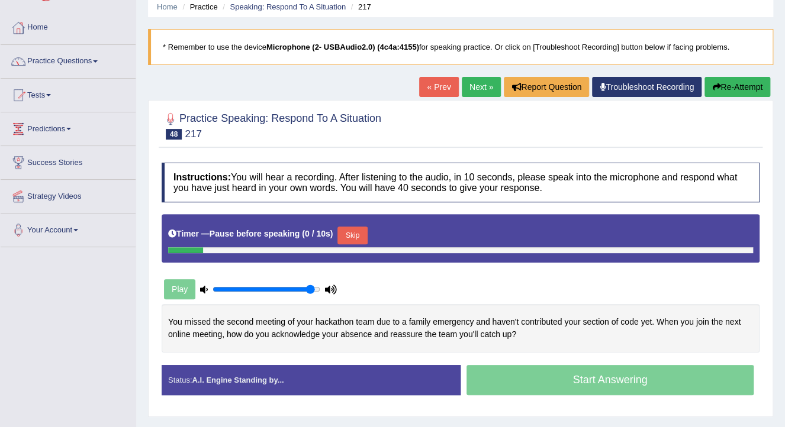
click at [346, 233] on button "Skip" at bounding box center [352, 236] width 30 height 18
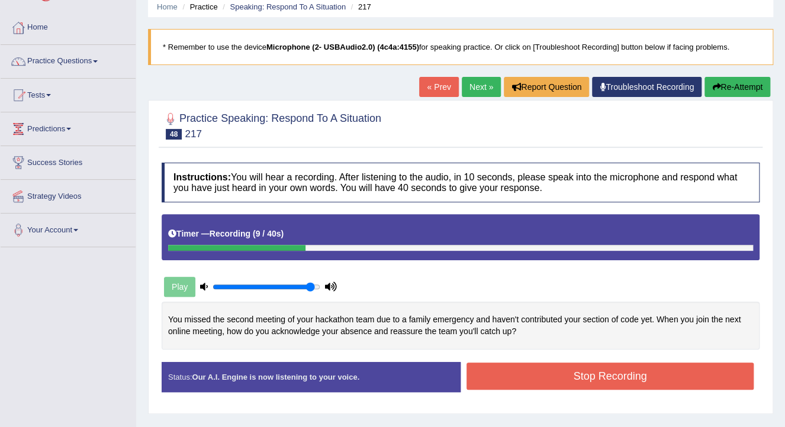
click at [728, 90] on button "Re-Attempt" at bounding box center [737, 87] width 66 height 20
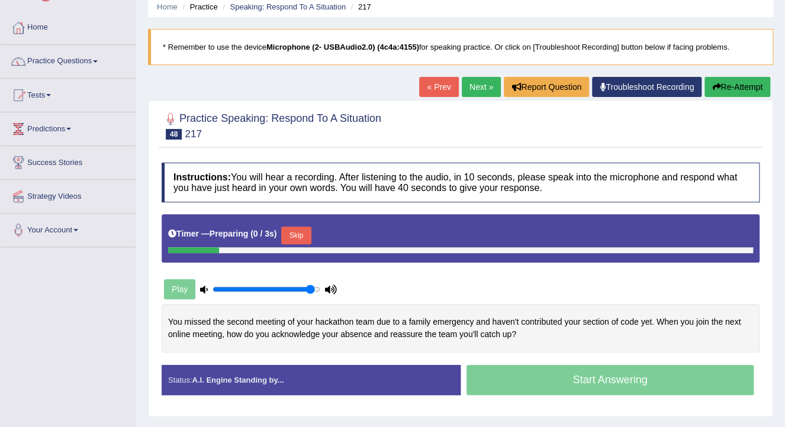
click at [294, 233] on button "Skip" at bounding box center [296, 236] width 30 height 18
click at [357, 234] on button "Skip" at bounding box center [352, 236] width 30 height 18
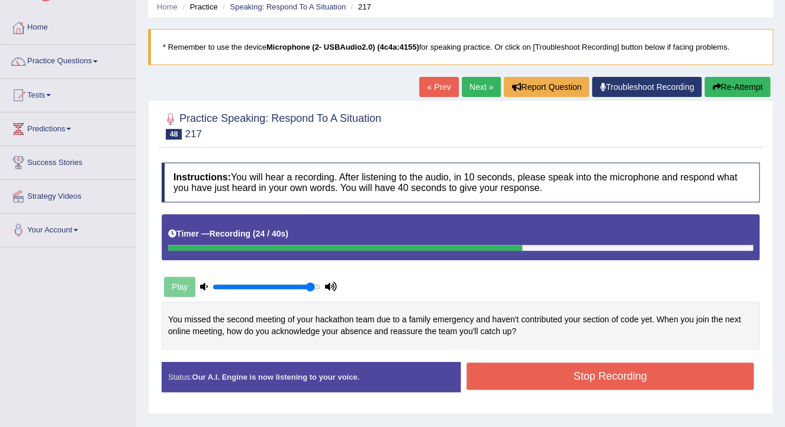
click at [519, 374] on button "Stop Recording" at bounding box center [610, 376] width 287 height 27
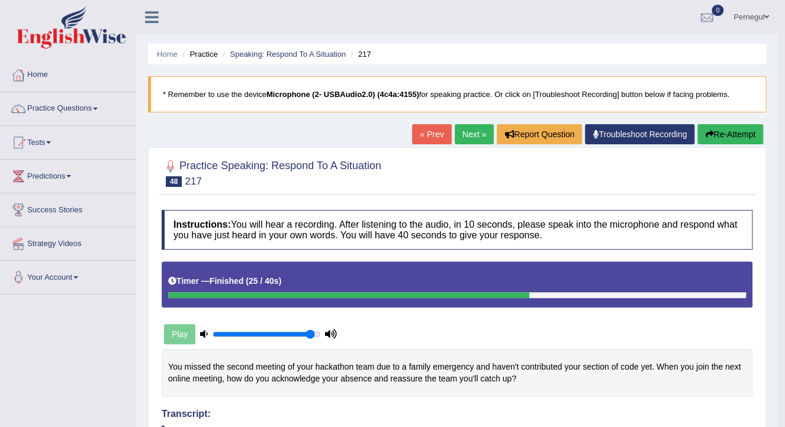
click at [467, 130] on link "Next »" at bounding box center [474, 134] width 39 height 20
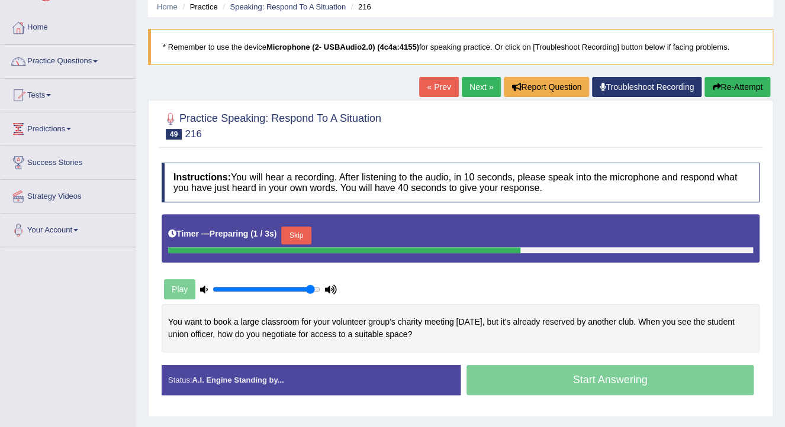
click at [291, 234] on button "Skip" at bounding box center [296, 236] width 30 height 18
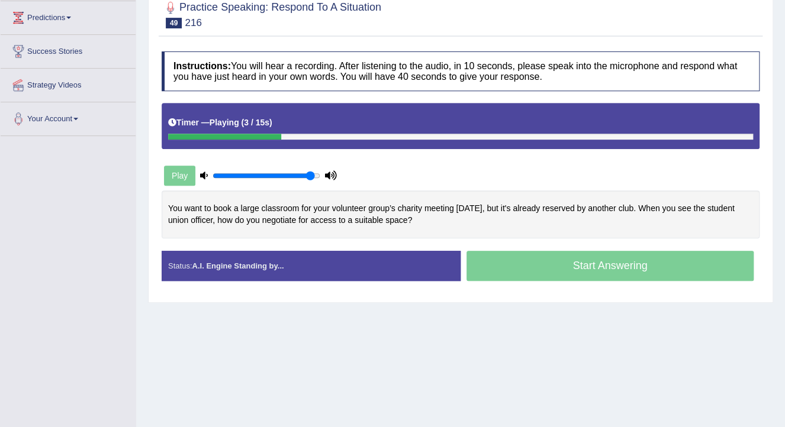
scroll to position [142, 0]
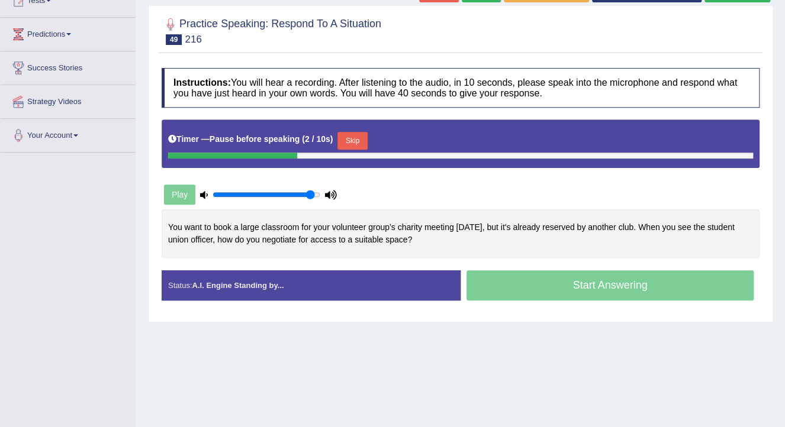
click at [349, 137] on button "Skip" at bounding box center [352, 141] width 30 height 18
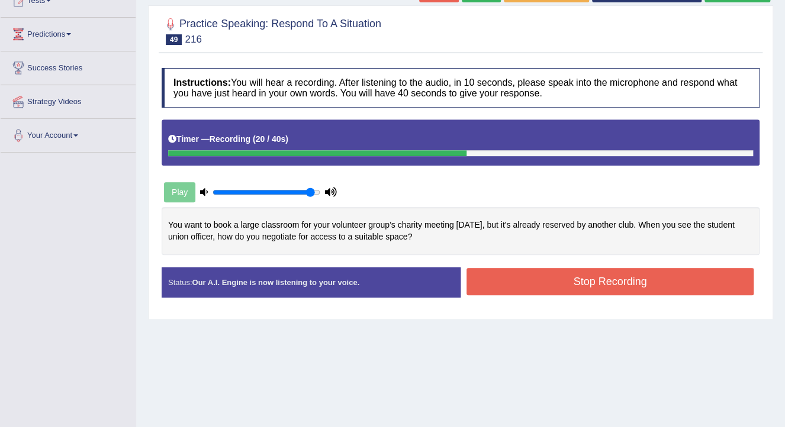
click at [590, 278] on button "Stop Recording" at bounding box center [610, 281] width 287 height 27
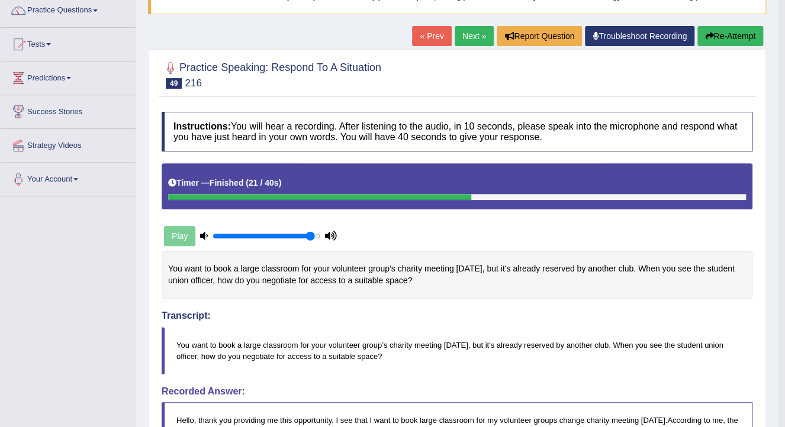
scroll to position [95, 0]
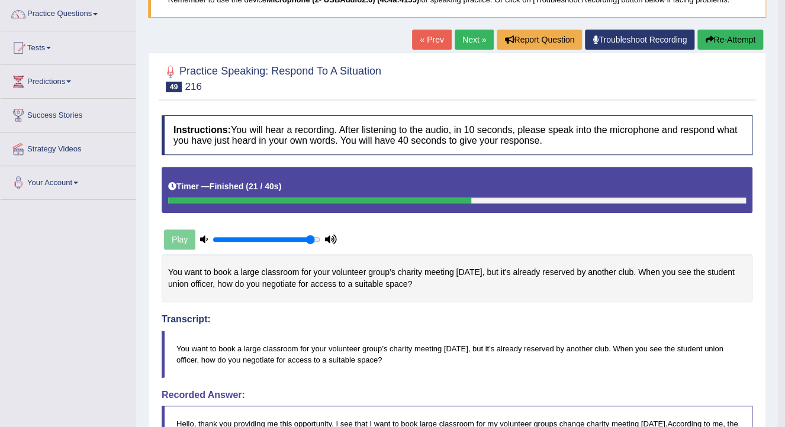
click at [462, 38] on link "Next »" at bounding box center [474, 40] width 39 height 20
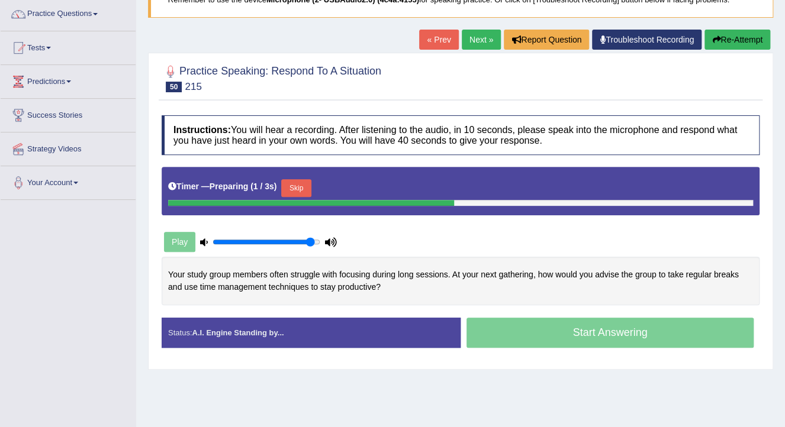
scroll to position [95, 0]
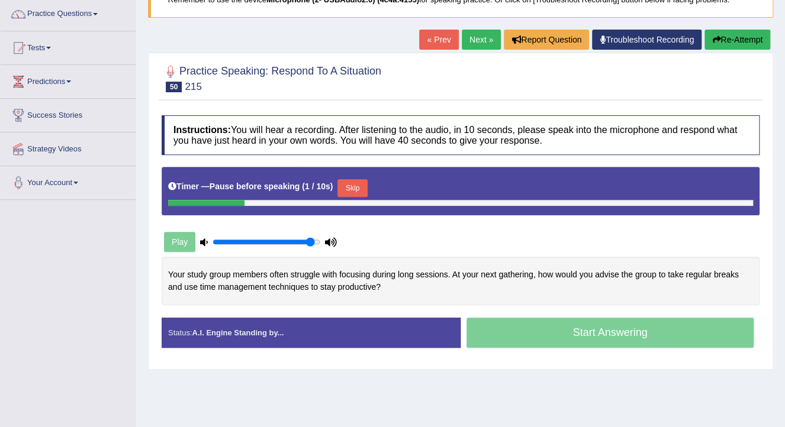
click at [346, 188] on button "Skip" at bounding box center [352, 188] width 30 height 18
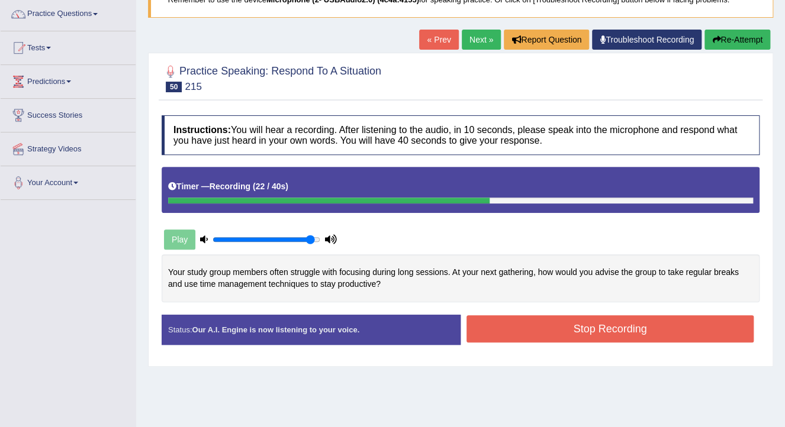
click at [588, 326] on button "Stop Recording" at bounding box center [610, 329] width 287 height 27
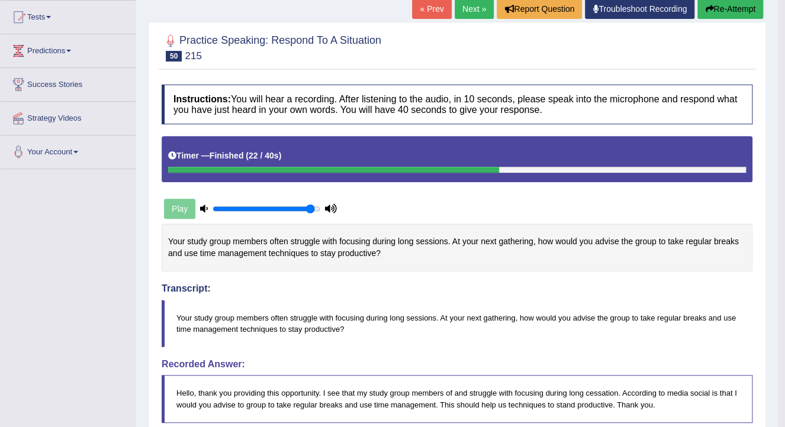
scroll to position [0, 0]
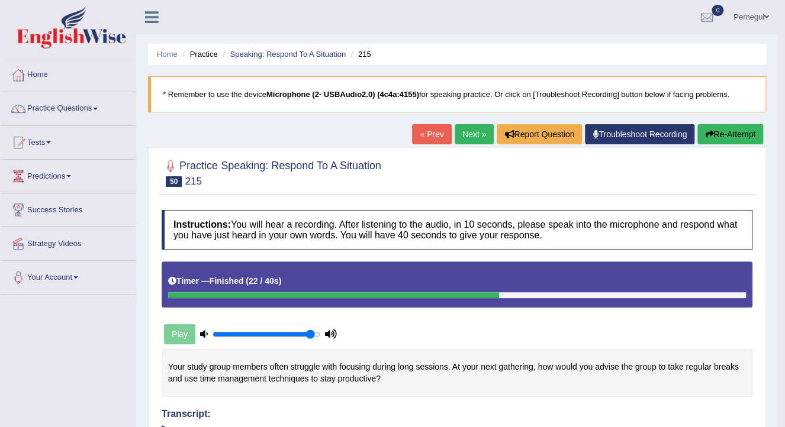
click at [469, 130] on link "Next »" at bounding box center [474, 134] width 39 height 20
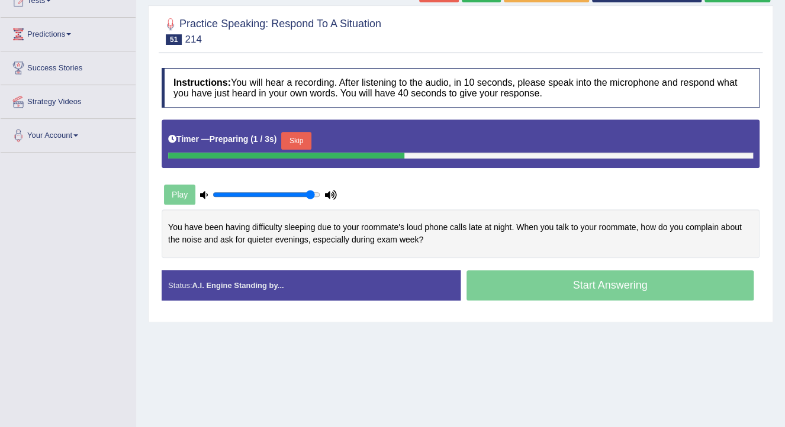
click at [289, 134] on button "Skip" at bounding box center [296, 141] width 30 height 18
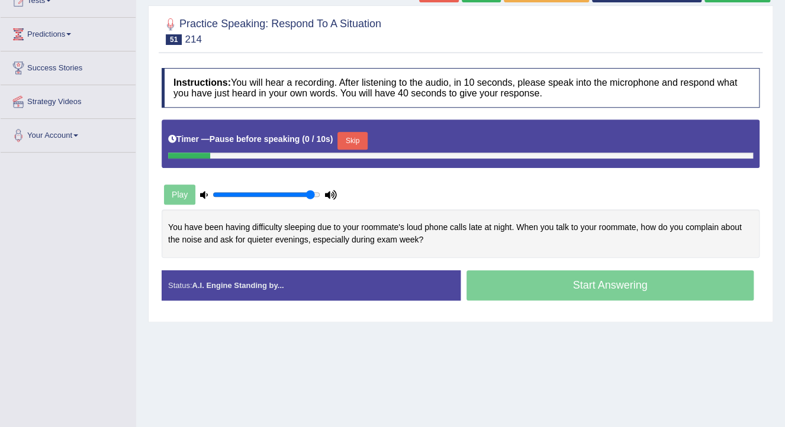
click at [348, 139] on button "Skip" at bounding box center [352, 141] width 30 height 18
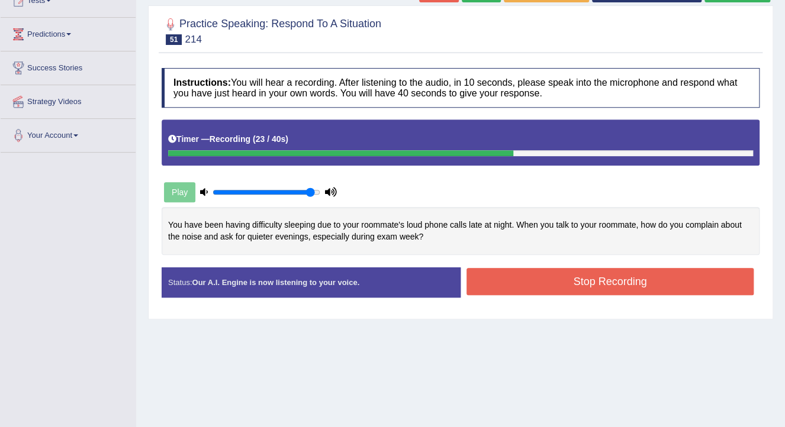
click at [526, 278] on button "Stop Recording" at bounding box center [610, 281] width 287 height 27
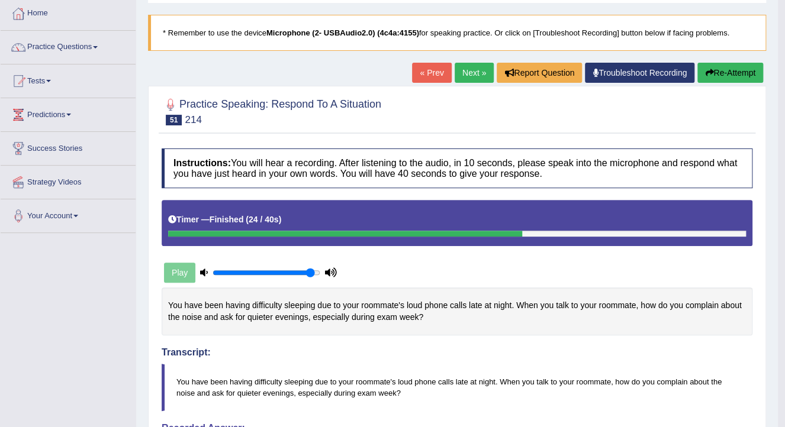
scroll to position [56, 0]
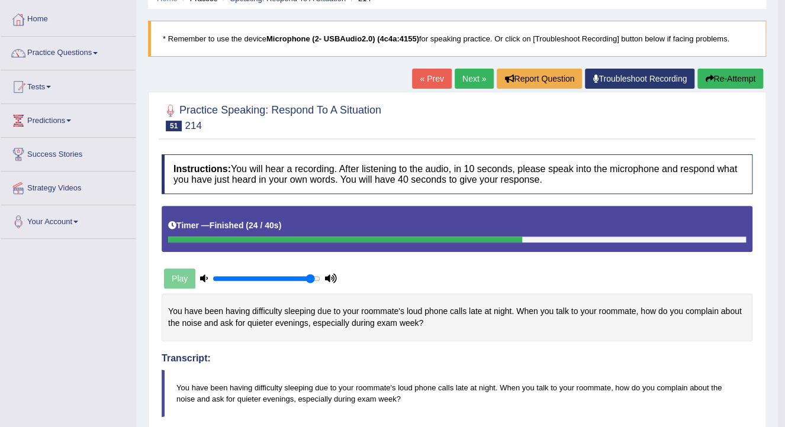
click at [730, 78] on button "Re-Attempt" at bounding box center [730, 79] width 66 height 20
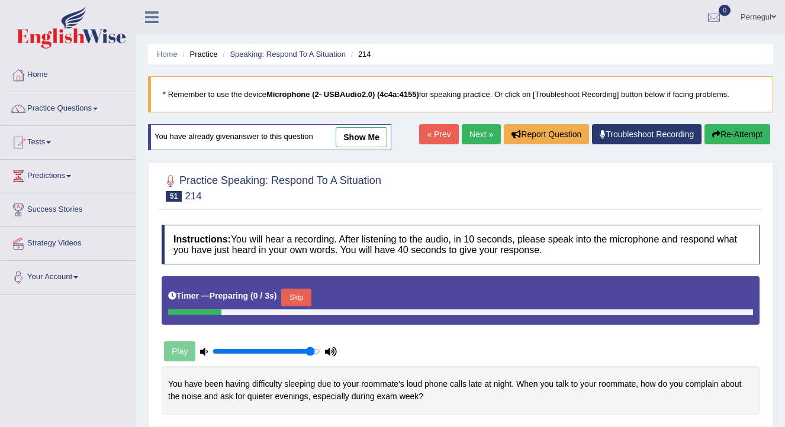
scroll to position [56, 0]
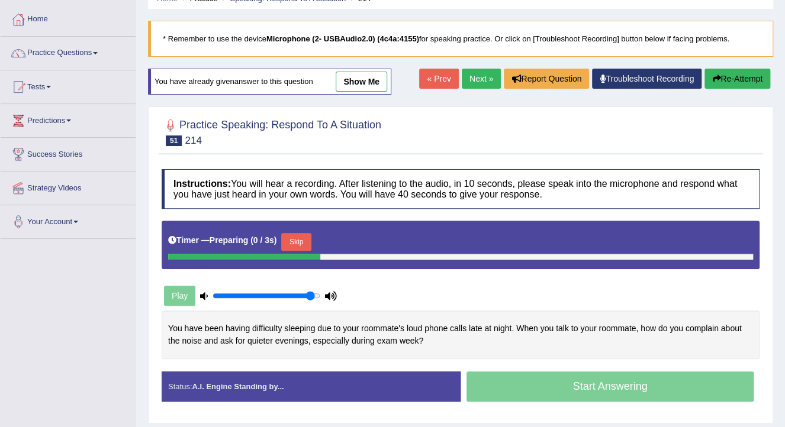
click at [298, 242] on button "Skip" at bounding box center [296, 242] width 30 height 18
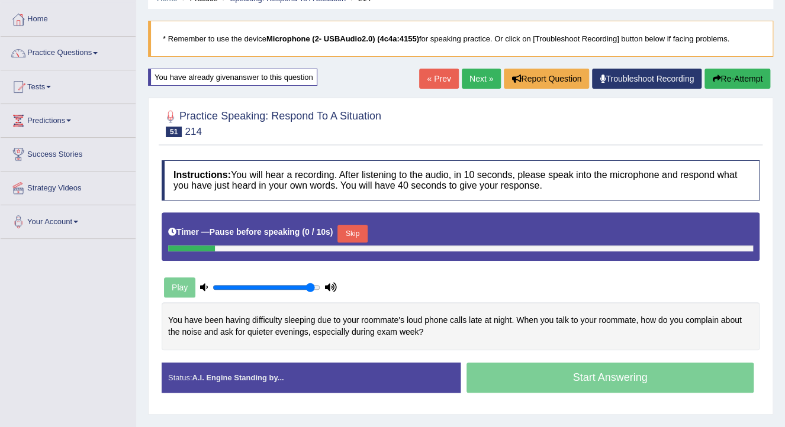
click at [352, 225] on button "Skip" at bounding box center [352, 234] width 30 height 18
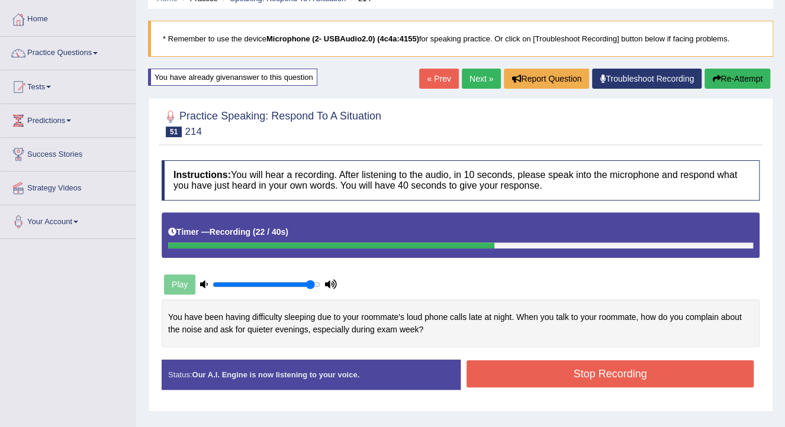
click at [571, 379] on button "Stop Recording" at bounding box center [610, 374] width 287 height 27
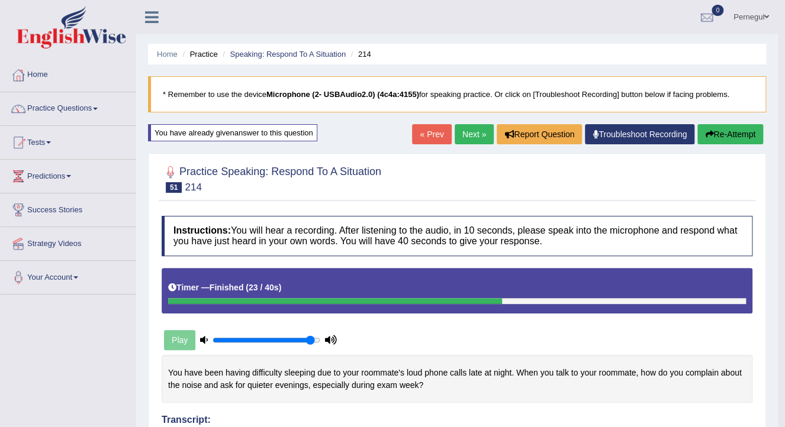
click at [465, 142] on link "Next »" at bounding box center [474, 134] width 39 height 20
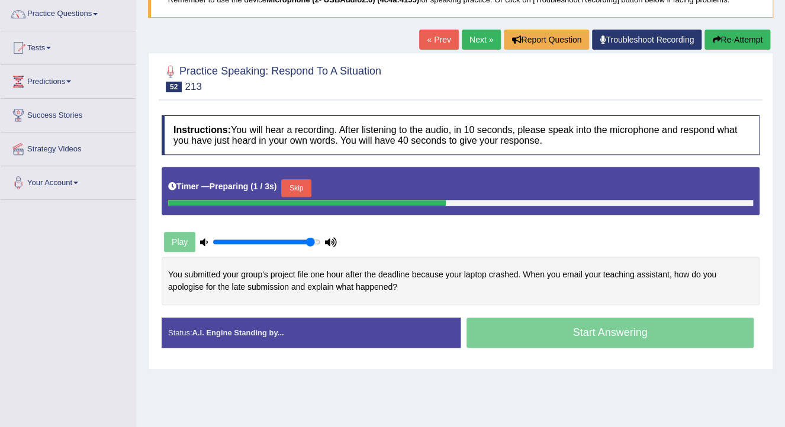
scroll to position [95, 0]
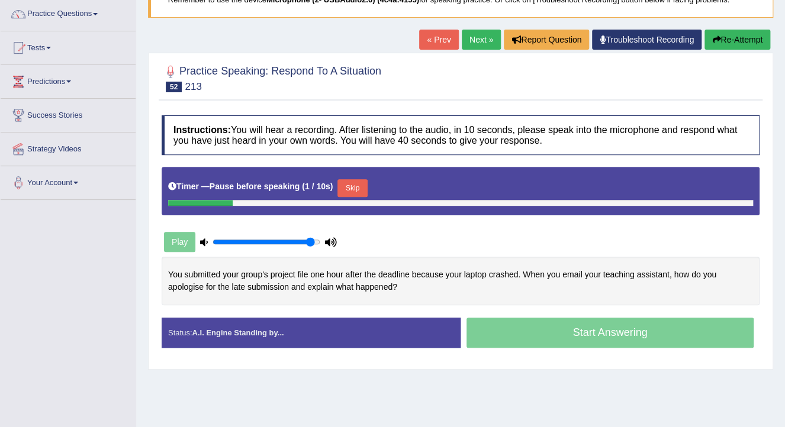
click at [354, 185] on button "Skip" at bounding box center [352, 188] width 30 height 18
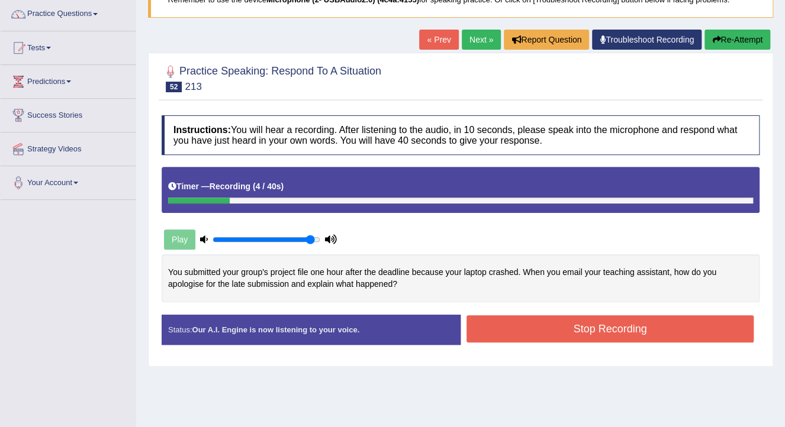
click at [751, 42] on button "Re-Attempt" at bounding box center [737, 40] width 66 height 20
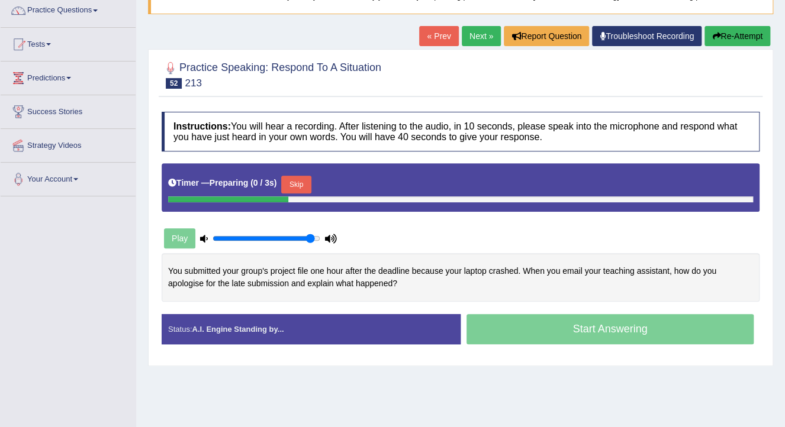
scroll to position [98, 0]
click at [345, 184] on button "Skip" at bounding box center [352, 185] width 30 height 18
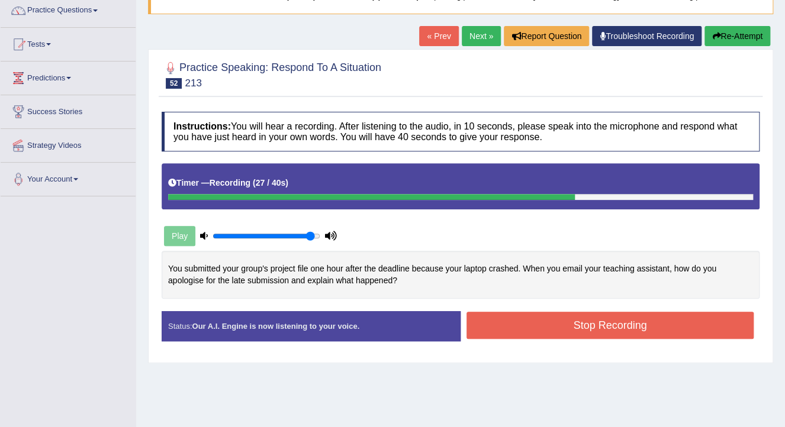
click at [578, 329] on button "Stop Recording" at bounding box center [610, 325] width 287 height 27
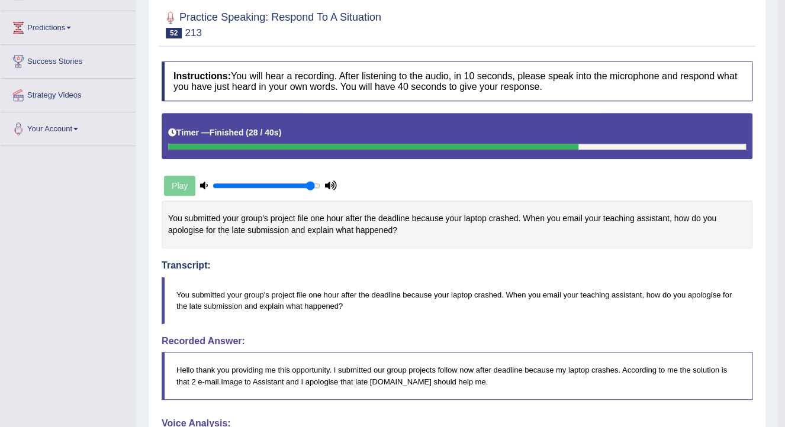
scroll to position [8, 0]
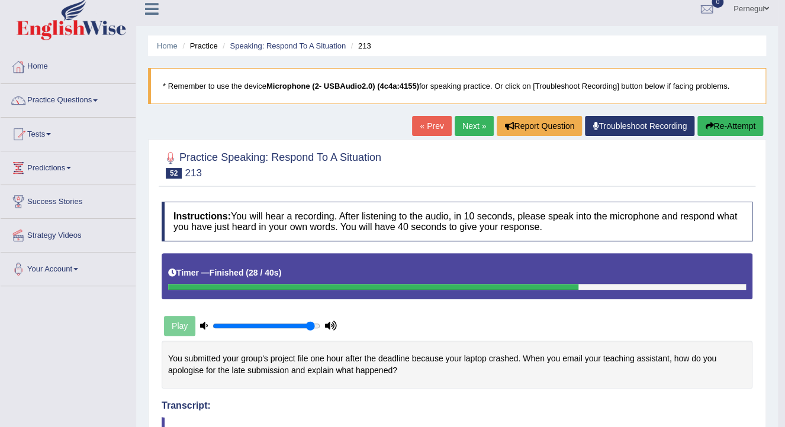
click at [722, 130] on button "Re-Attempt" at bounding box center [730, 126] width 66 height 20
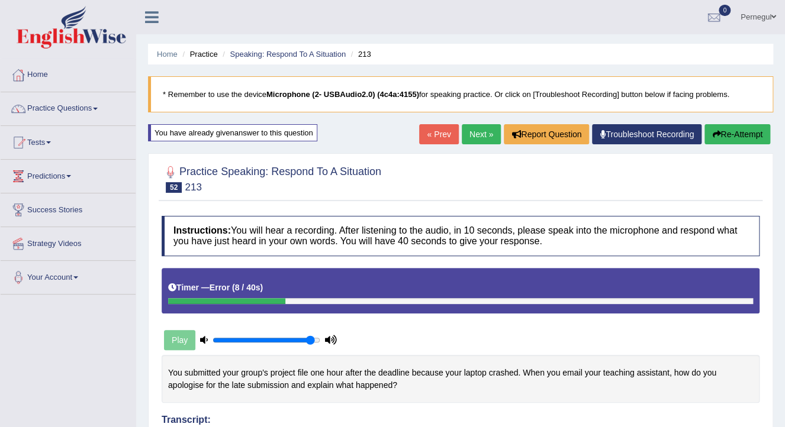
click at [484, 133] on link "Next »" at bounding box center [481, 134] width 39 height 20
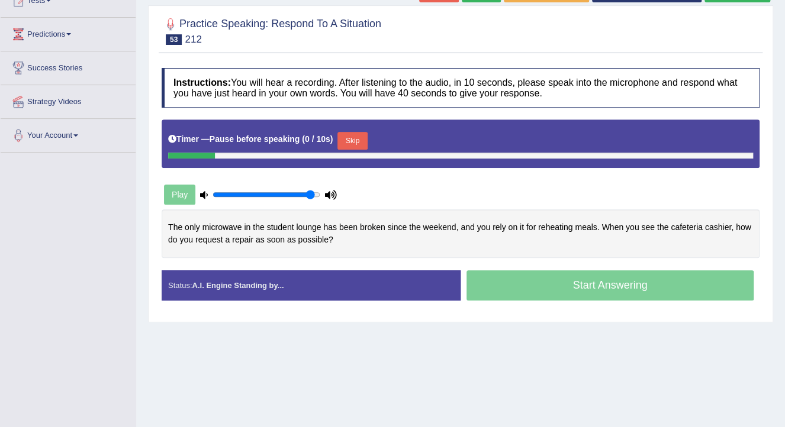
click at [348, 137] on button "Skip" at bounding box center [352, 141] width 30 height 18
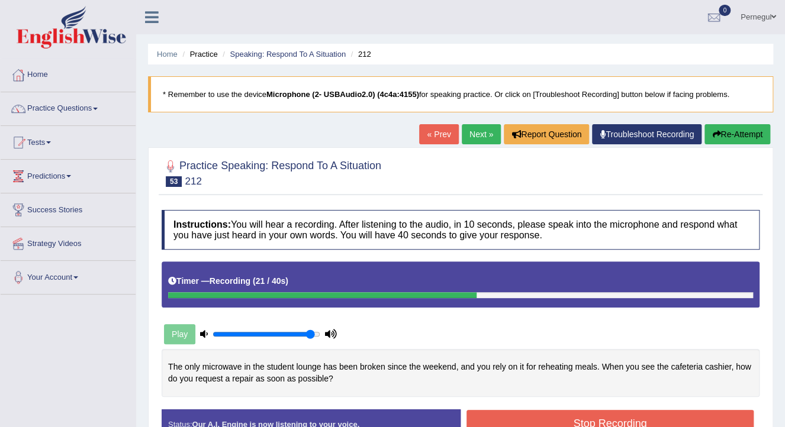
click at [722, 137] on button "Re-Attempt" at bounding box center [737, 134] width 66 height 20
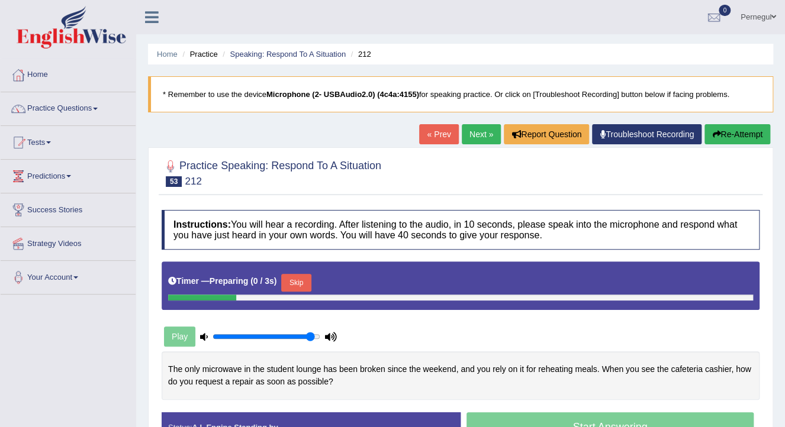
click at [290, 280] on button "Skip" at bounding box center [296, 283] width 30 height 18
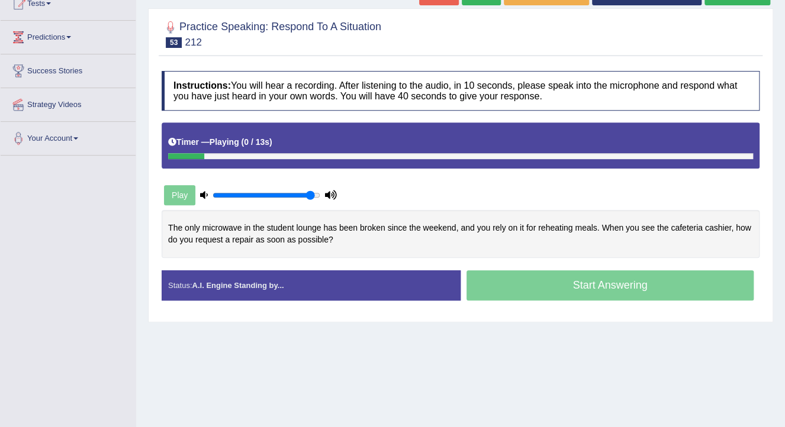
scroll to position [142, 0]
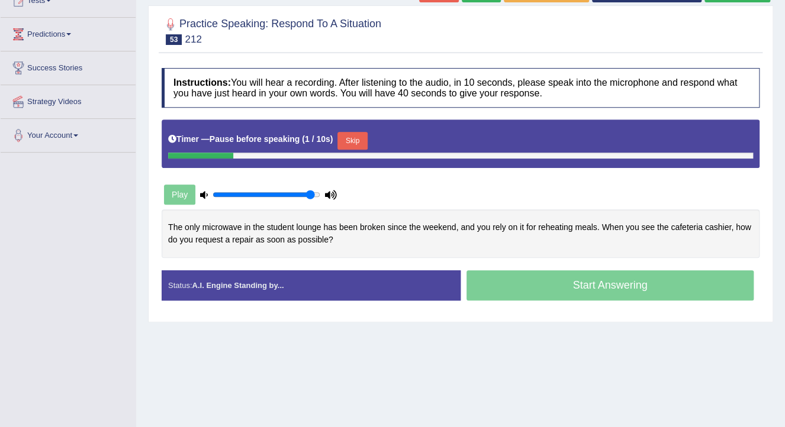
click at [353, 137] on button "Skip" at bounding box center [352, 141] width 30 height 18
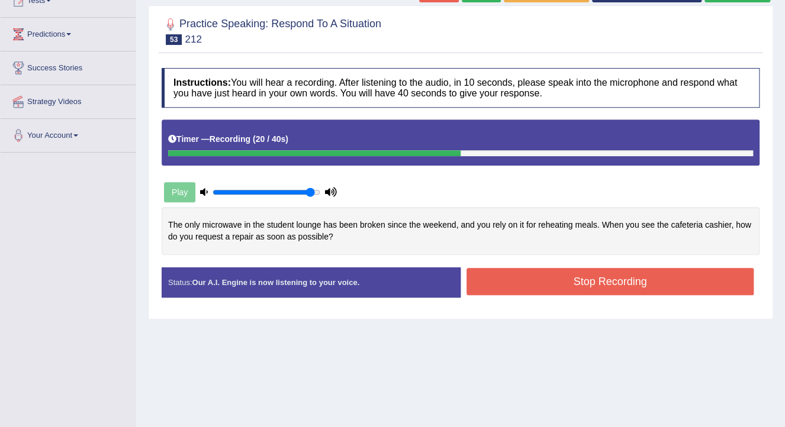
click at [575, 284] on button "Stop Recording" at bounding box center [610, 281] width 287 height 27
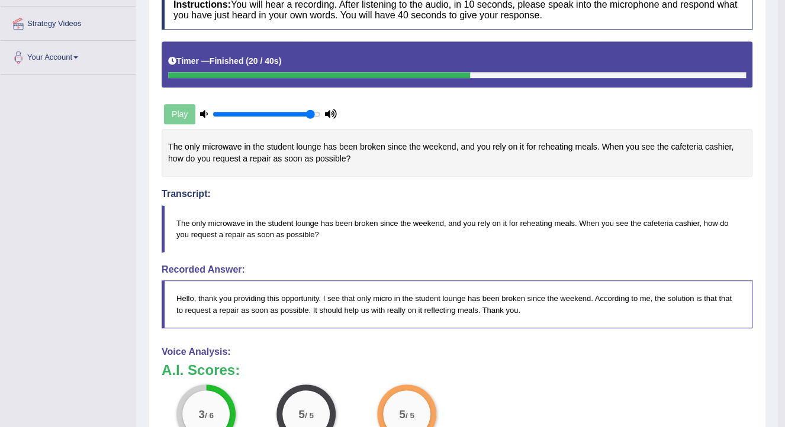
scroll to position [56, 0]
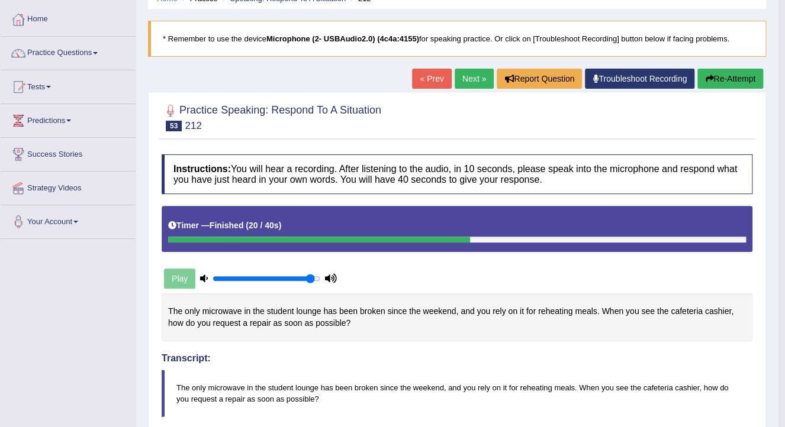
click at [481, 84] on link "Next »" at bounding box center [474, 79] width 39 height 20
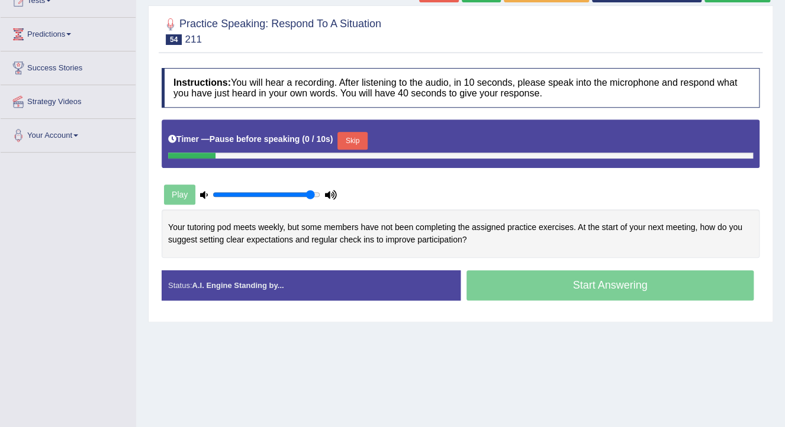
click at [346, 139] on button "Skip" at bounding box center [352, 141] width 30 height 18
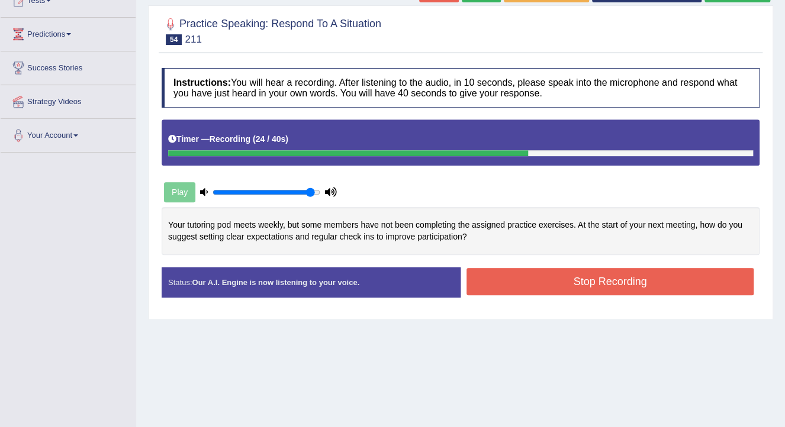
click at [613, 281] on button "Stop Recording" at bounding box center [610, 281] width 287 height 27
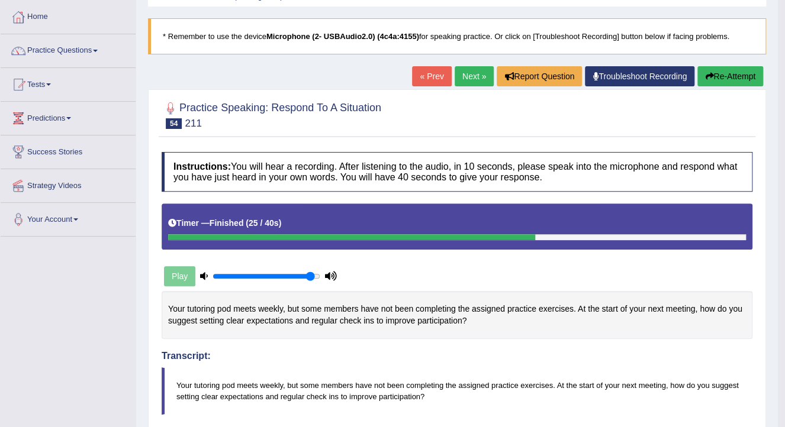
scroll to position [56, 0]
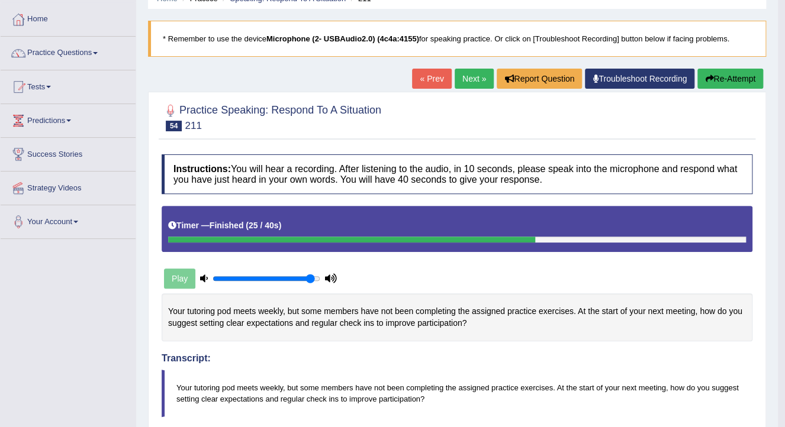
click at [474, 78] on link "Next »" at bounding box center [474, 79] width 39 height 20
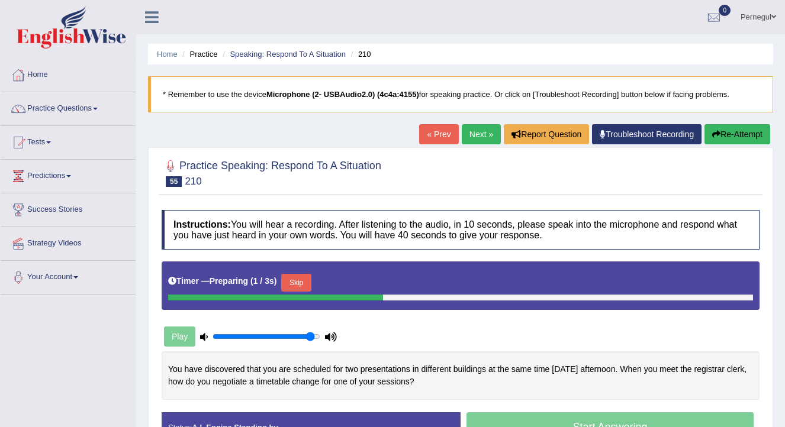
click at [293, 274] on button "Skip" at bounding box center [296, 283] width 30 height 18
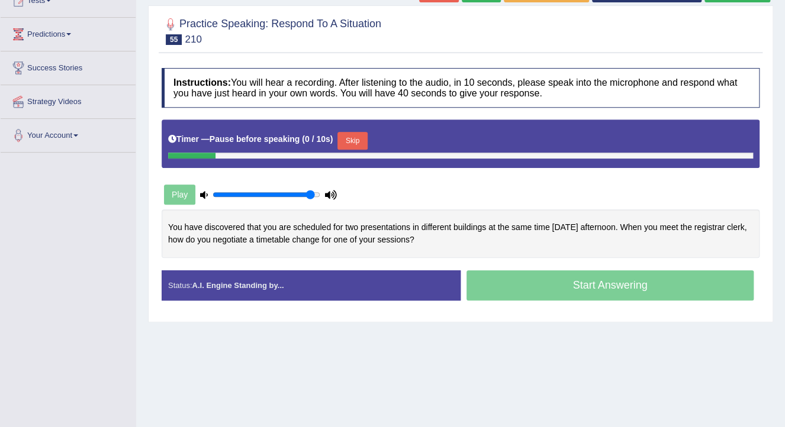
click at [343, 137] on button "Skip" at bounding box center [352, 141] width 30 height 18
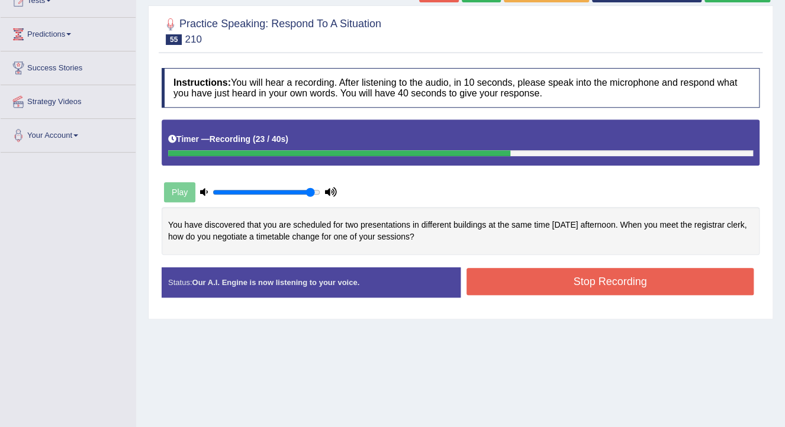
click at [676, 275] on button "Stop Recording" at bounding box center [610, 281] width 287 height 27
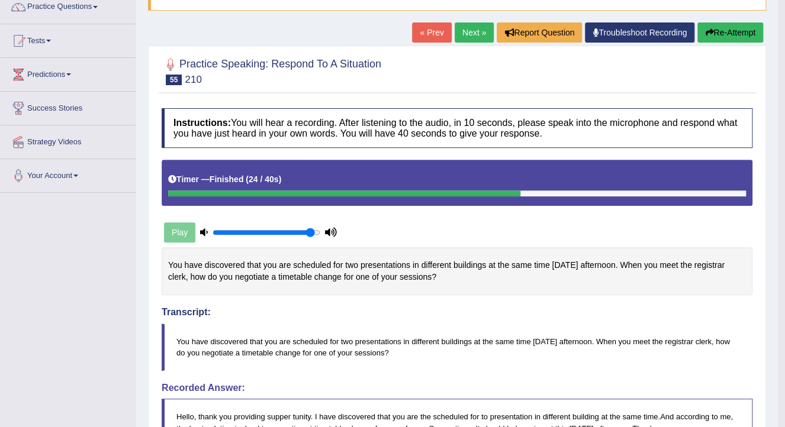
scroll to position [95, 0]
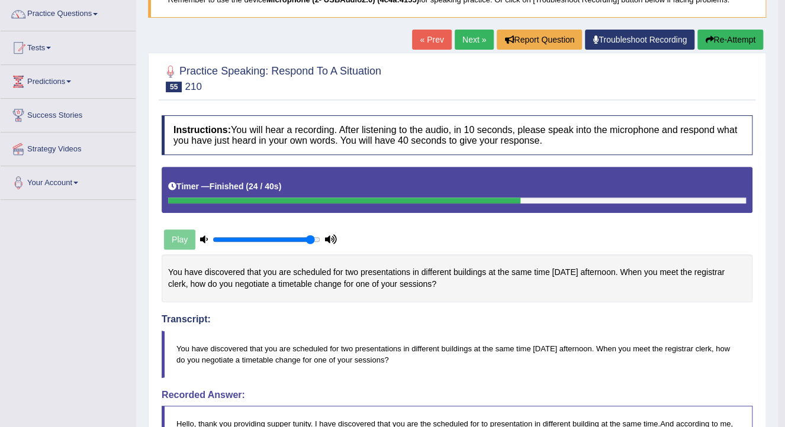
click at [464, 33] on link "Next »" at bounding box center [474, 40] width 39 height 20
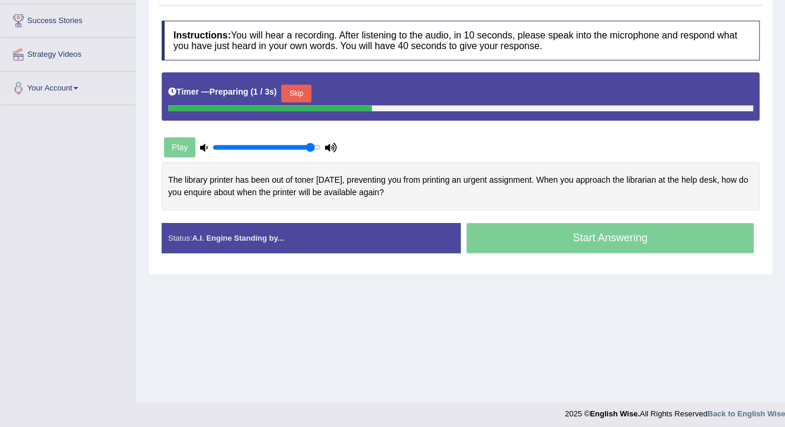
scroll to position [189, 0]
click at [298, 89] on button "Skip" at bounding box center [296, 94] width 30 height 18
click at [348, 91] on button "Skip" at bounding box center [352, 94] width 30 height 18
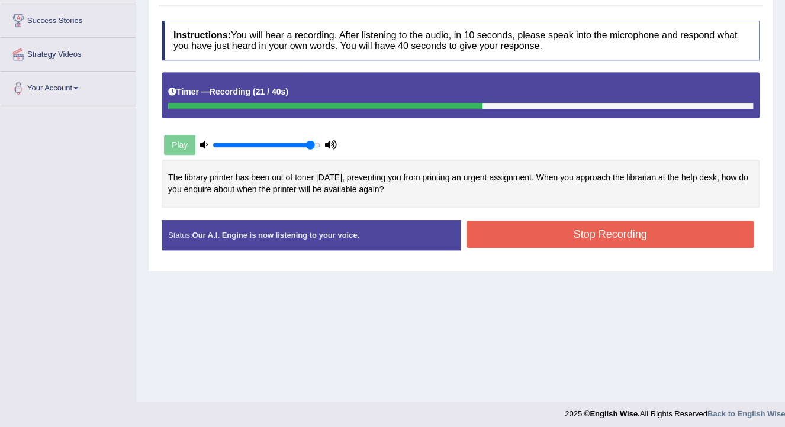
click at [611, 227] on button "Stop Recording" at bounding box center [610, 234] width 287 height 27
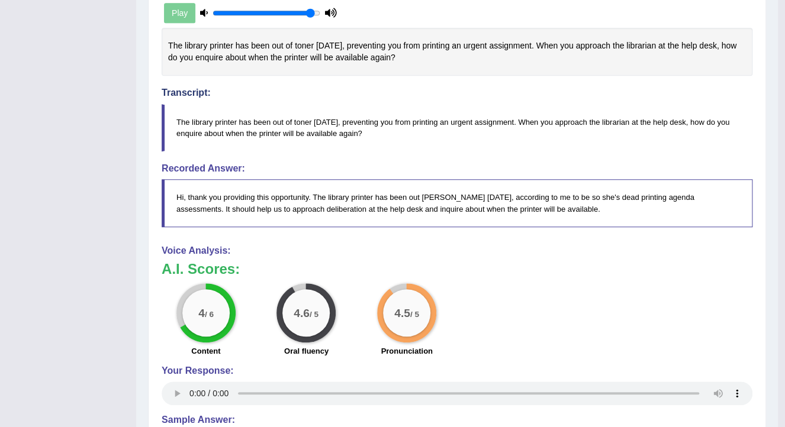
scroll to position [47, 0]
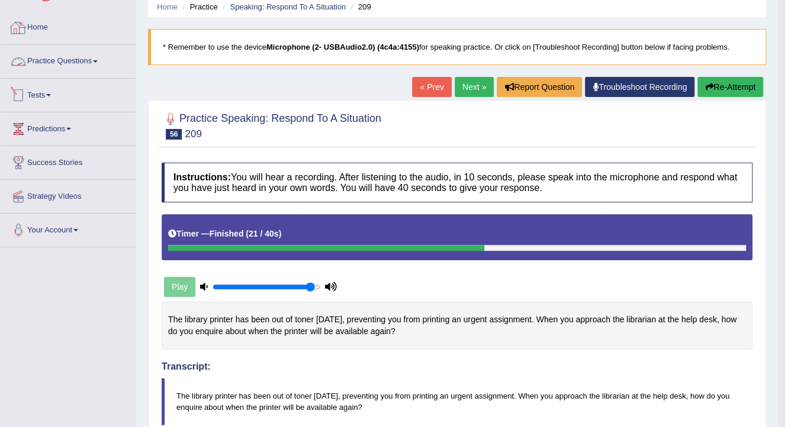
click at [54, 59] on link "Practice Questions" at bounding box center [68, 60] width 135 height 30
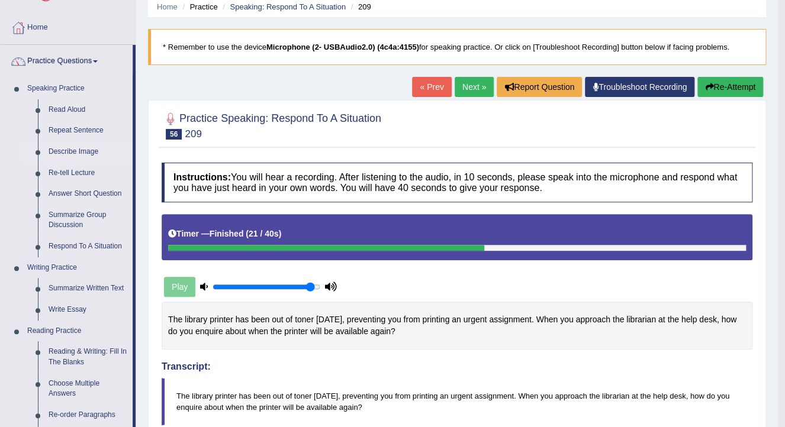
click at [78, 152] on link "Describe Image" at bounding box center [87, 151] width 89 height 21
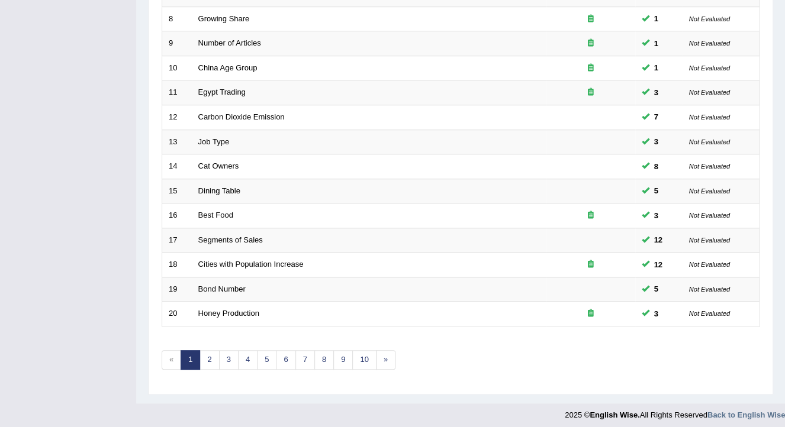
scroll to position [353, 0]
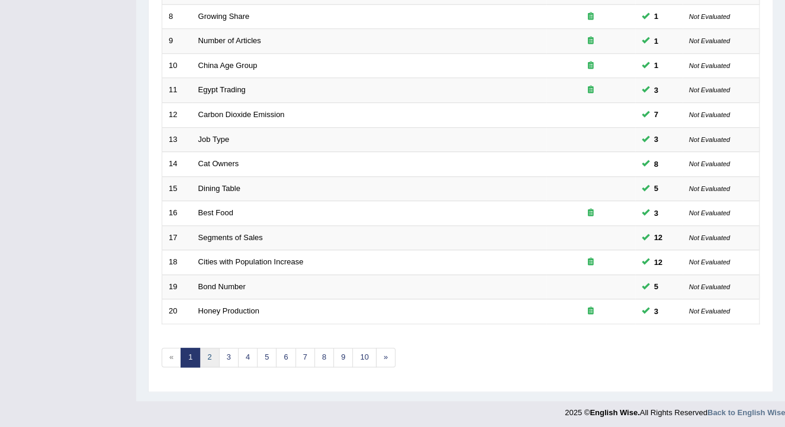
click at [202, 355] on link "2" at bounding box center [210, 358] width 20 height 20
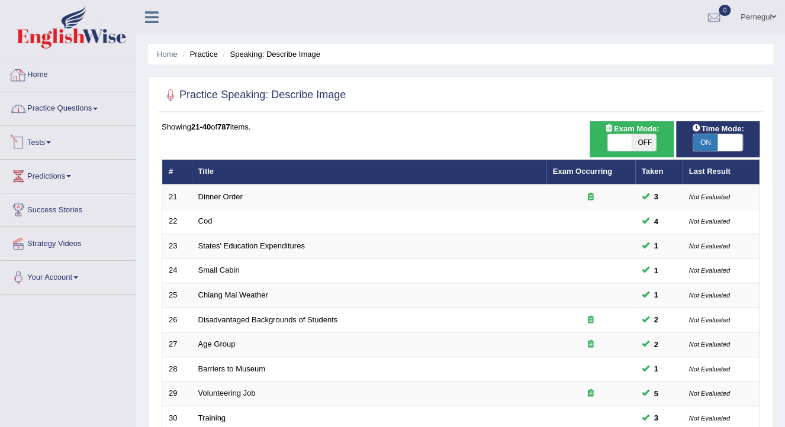
click at [47, 106] on link "Practice Questions" at bounding box center [68, 107] width 135 height 30
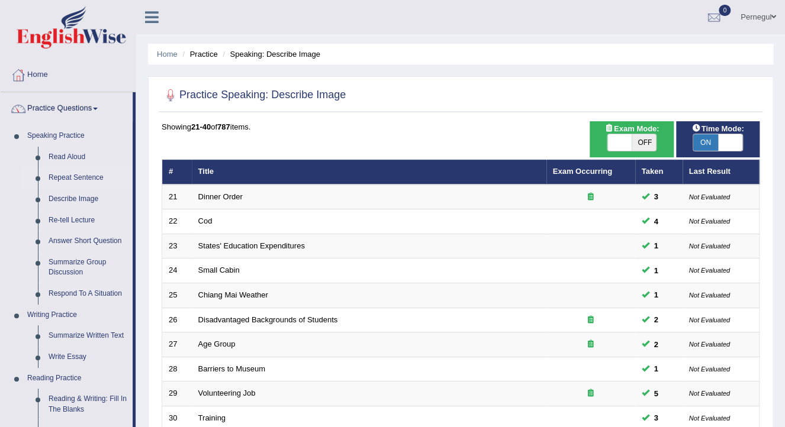
click at [64, 178] on link "Repeat Sentence" at bounding box center [87, 178] width 89 height 21
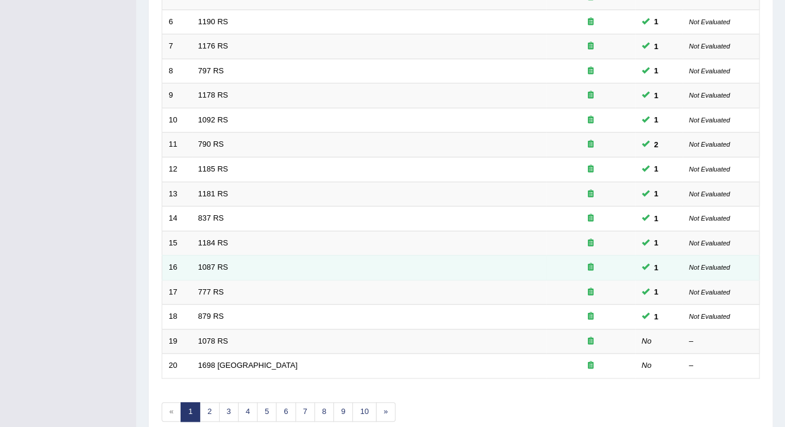
scroll to position [353, 0]
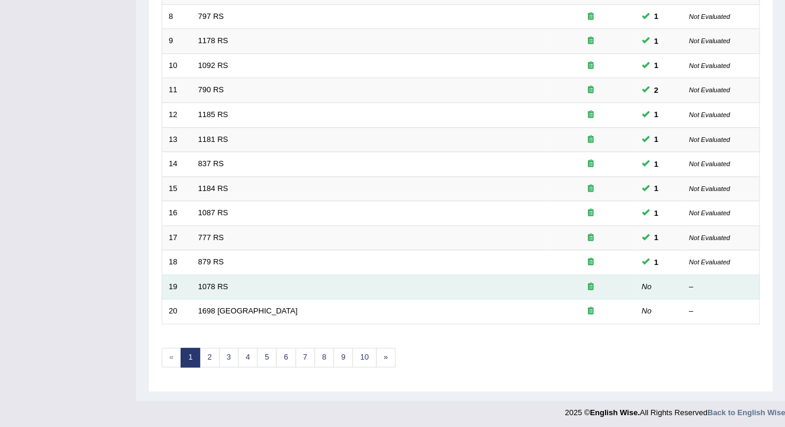
click at [208, 277] on td "1078 RS" at bounding box center [369, 287] width 355 height 25
click at [209, 282] on link "1078 RS" at bounding box center [213, 286] width 30 height 9
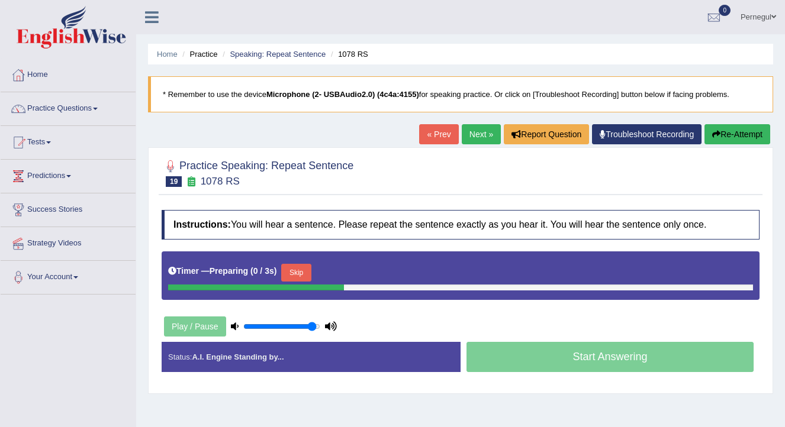
click at [286, 274] on button "Skip" at bounding box center [296, 273] width 30 height 18
click at [346, 269] on button "Skip" at bounding box center [348, 273] width 30 height 18
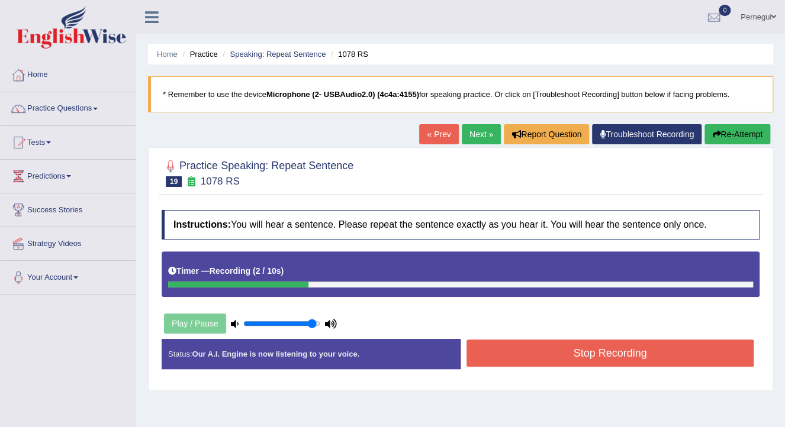
click at [637, 355] on button "Stop Recording" at bounding box center [610, 353] width 287 height 27
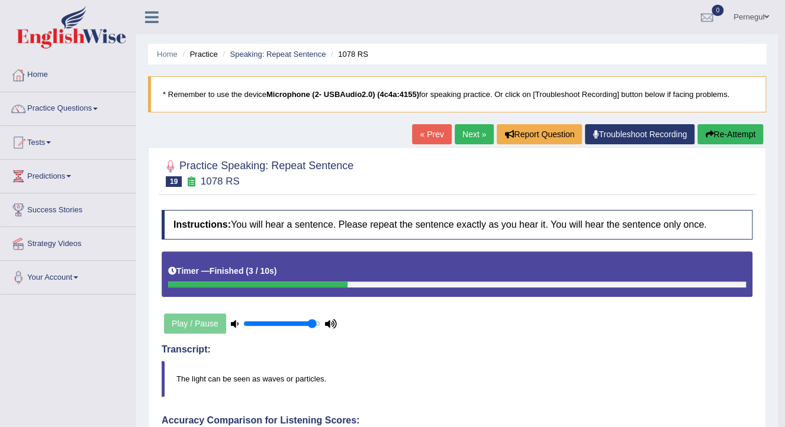
click at [726, 134] on button "Re-Attempt" at bounding box center [730, 134] width 66 height 20
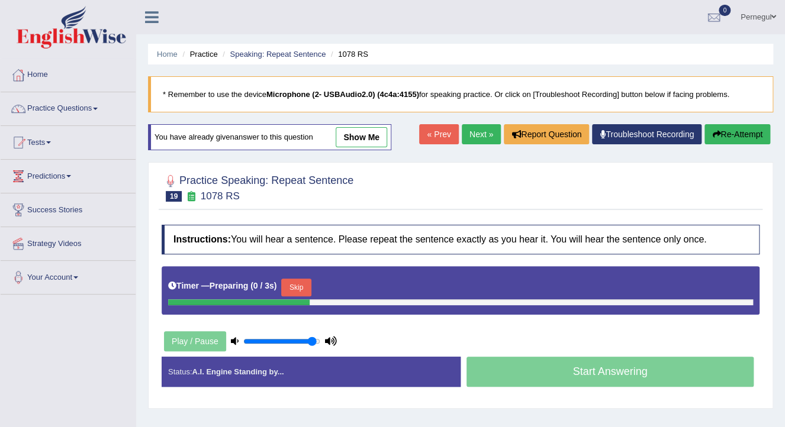
click at [301, 287] on button "Skip" at bounding box center [296, 288] width 30 height 18
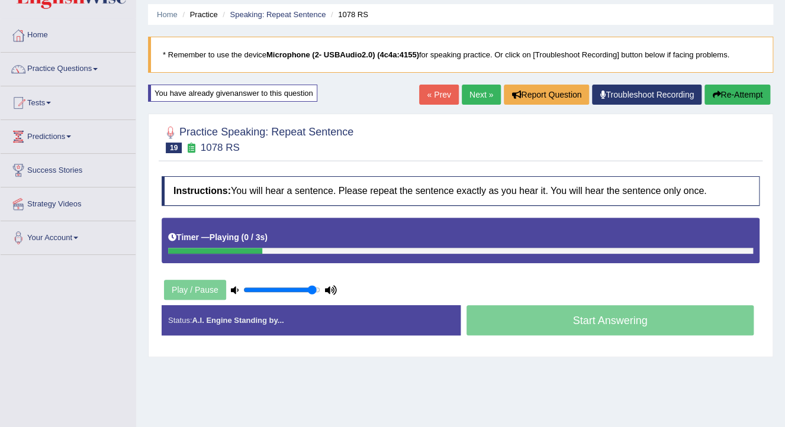
scroll to position [95, 0]
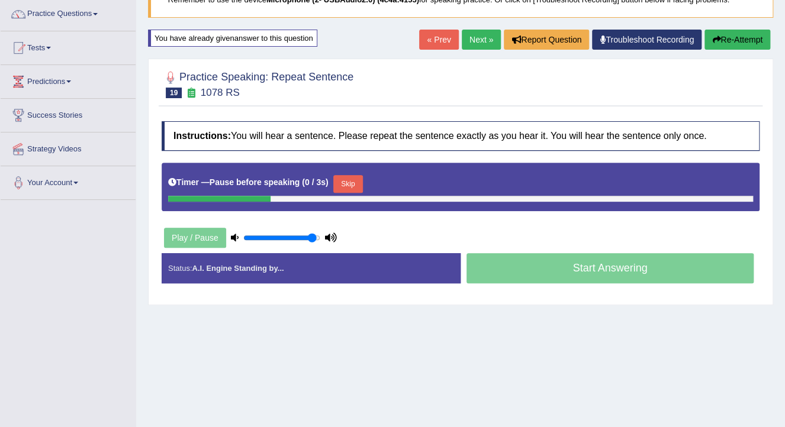
click at [337, 182] on button "Skip" at bounding box center [348, 184] width 30 height 18
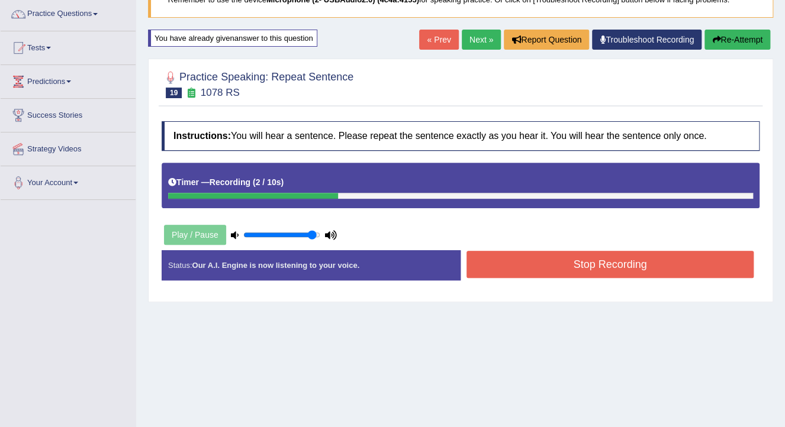
click at [595, 263] on button "Stop Recording" at bounding box center [610, 264] width 287 height 27
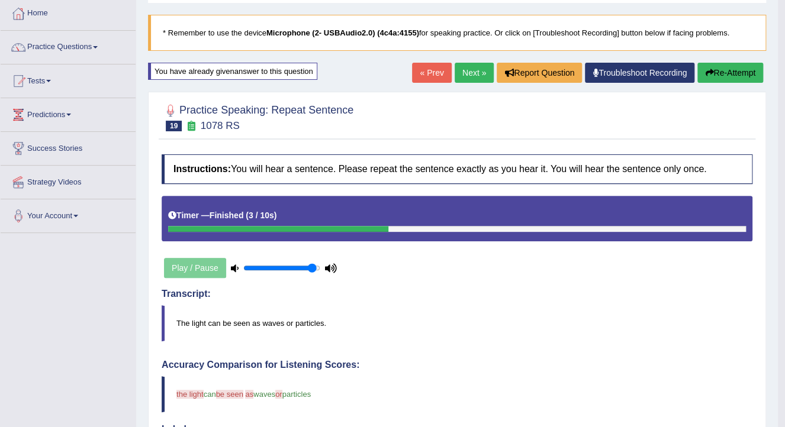
scroll to position [47, 0]
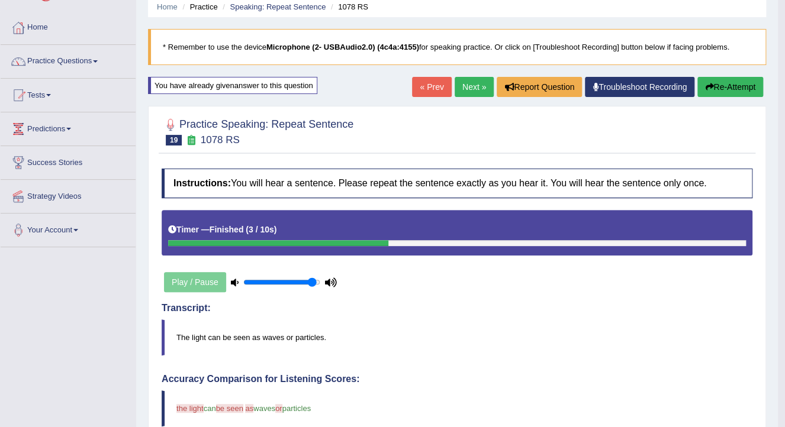
click at [458, 91] on link "Next »" at bounding box center [474, 87] width 39 height 20
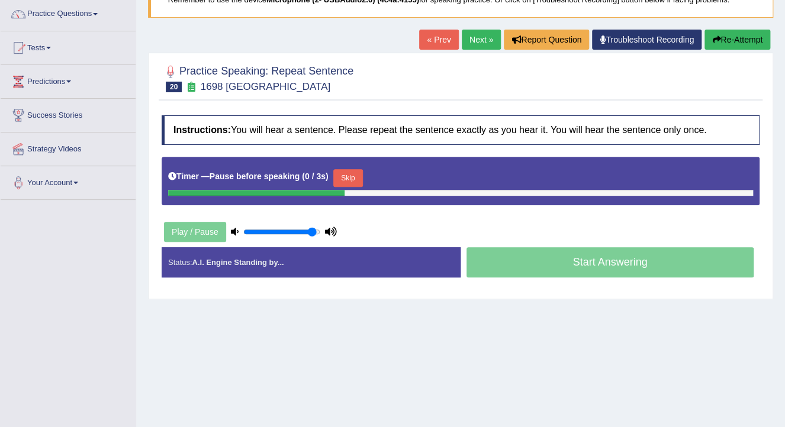
click at [339, 172] on button "Skip" at bounding box center [348, 178] width 30 height 18
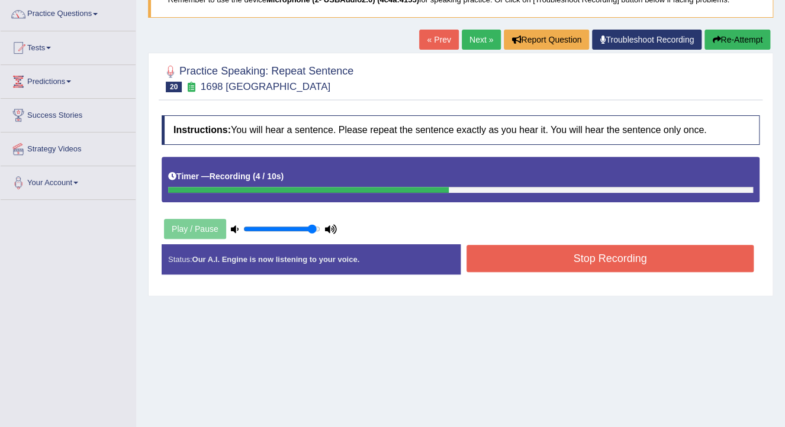
click at [651, 265] on button "Stop Recording" at bounding box center [610, 258] width 287 height 27
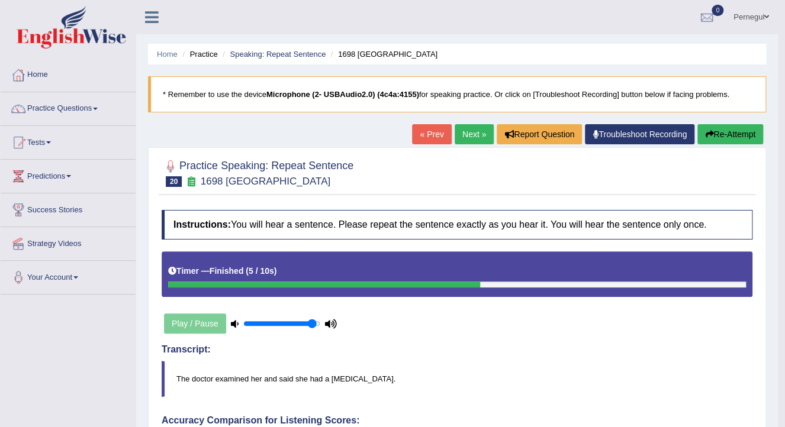
click at [713, 130] on button "Re-Attempt" at bounding box center [730, 134] width 66 height 20
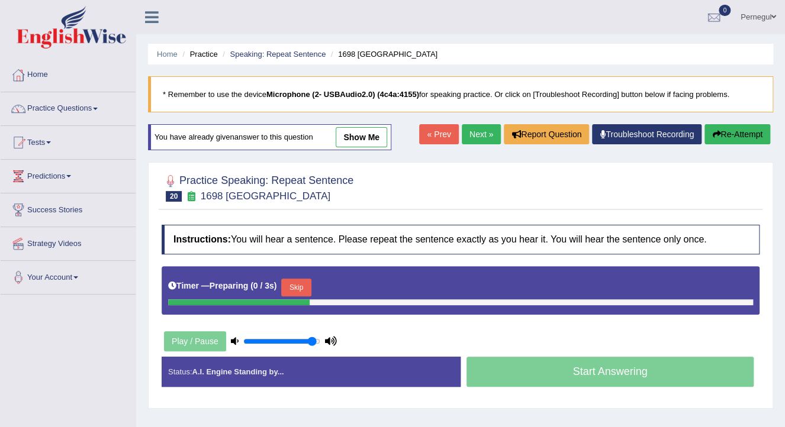
click at [284, 282] on button "Skip" at bounding box center [296, 288] width 30 height 18
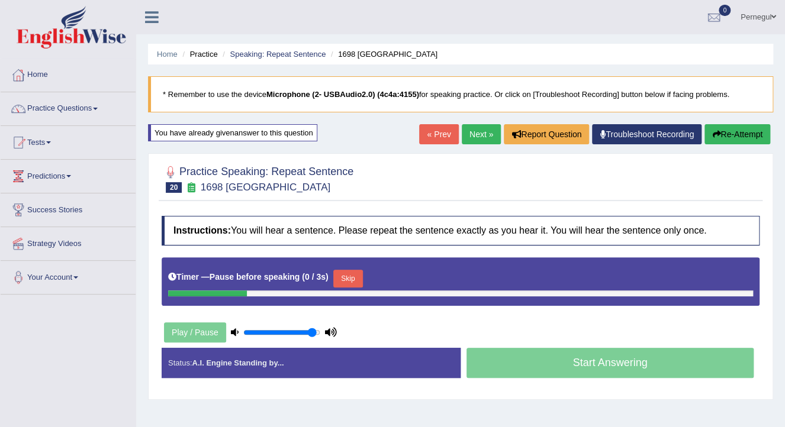
click at [344, 274] on button "Skip" at bounding box center [348, 279] width 30 height 18
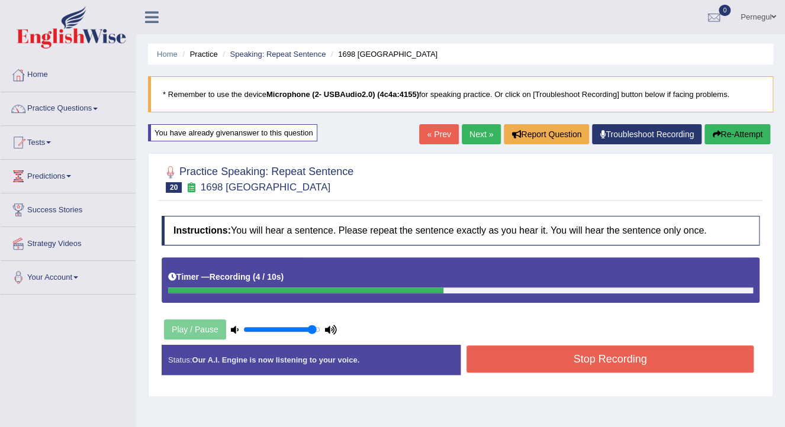
click at [566, 360] on button "Stop Recording" at bounding box center [610, 359] width 287 height 27
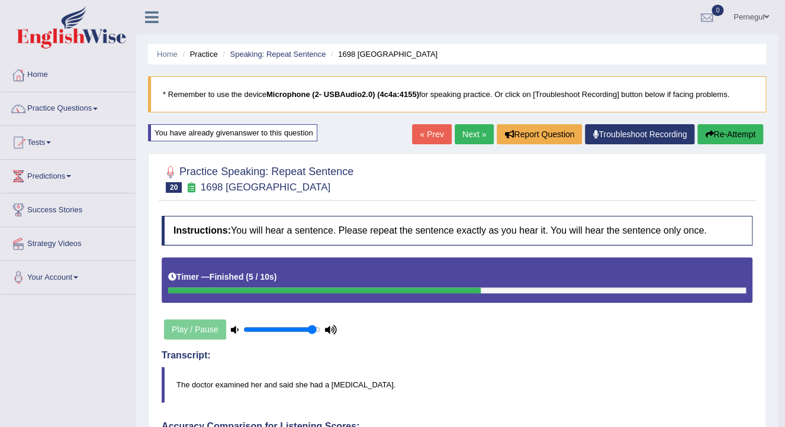
click at [464, 137] on link "Next »" at bounding box center [474, 134] width 39 height 20
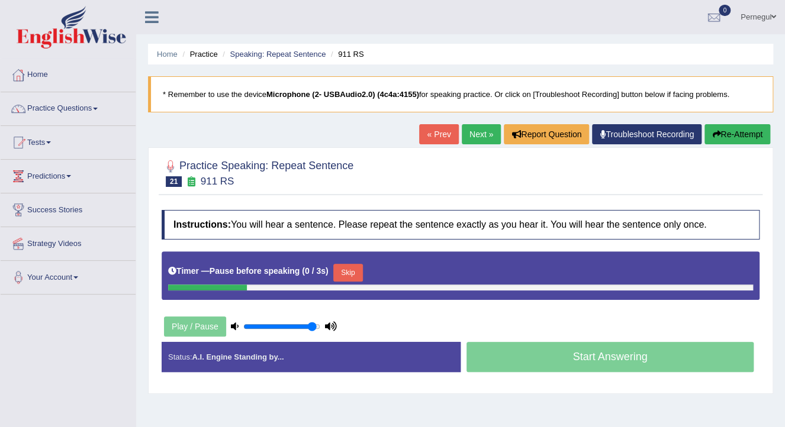
click at [342, 271] on button "Skip" at bounding box center [348, 273] width 30 height 18
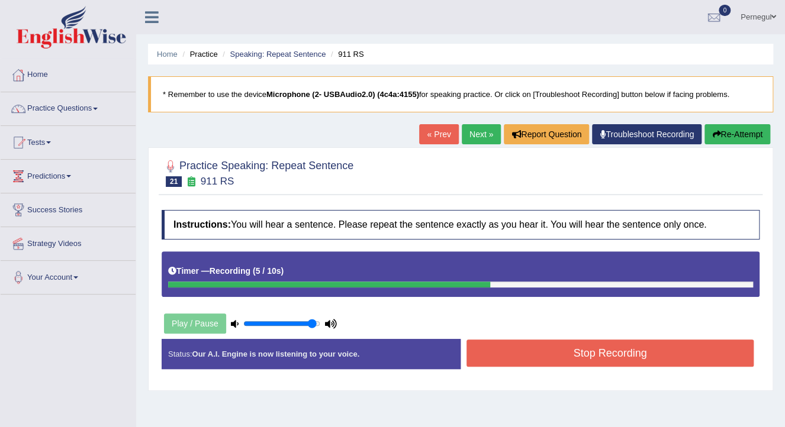
click at [577, 354] on button "Stop Recording" at bounding box center [610, 353] width 287 height 27
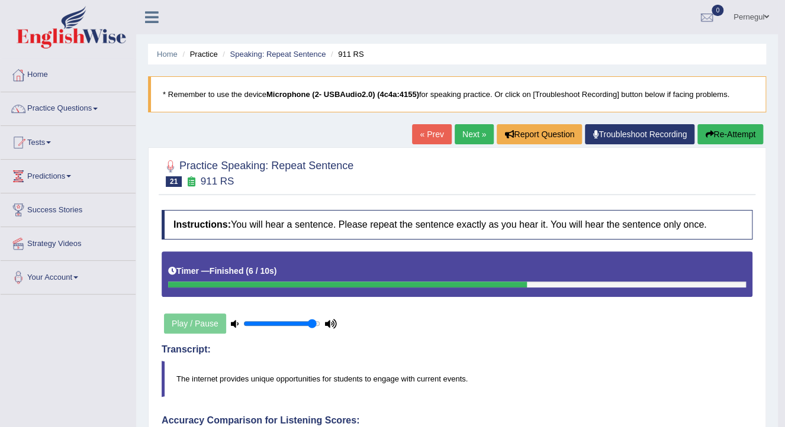
click at [471, 138] on link "Next »" at bounding box center [474, 134] width 39 height 20
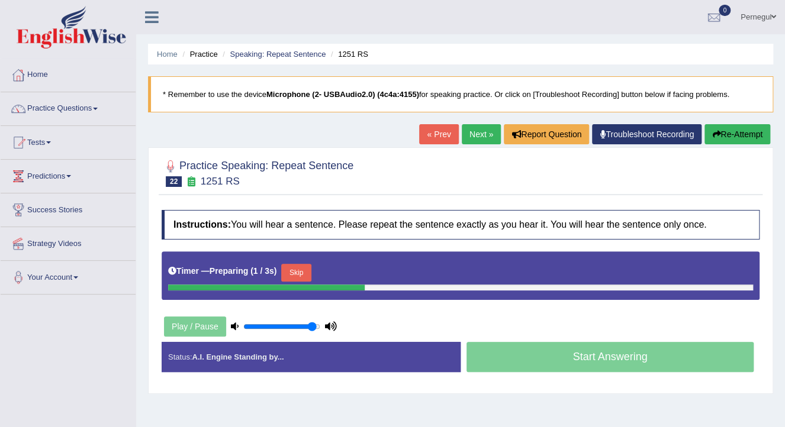
click at [298, 273] on button "Skip" at bounding box center [296, 273] width 30 height 18
click at [341, 271] on button "Skip" at bounding box center [348, 273] width 30 height 18
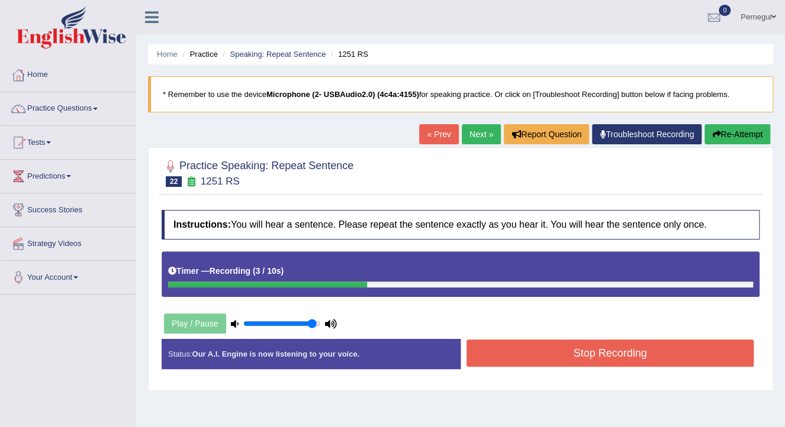
click at [693, 354] on button "Stop Recording" at bounding box center [610, 353] width 287 height 27
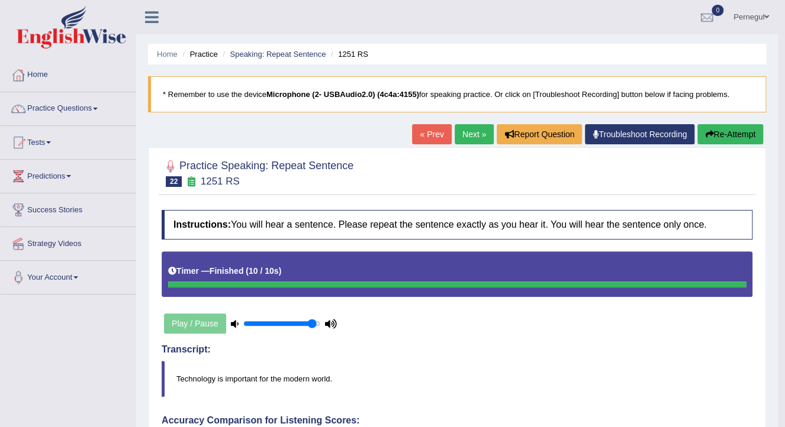
click at [700, 131] on button "Re-Attempt" at bounding box center [730, 134] width 66 height 20
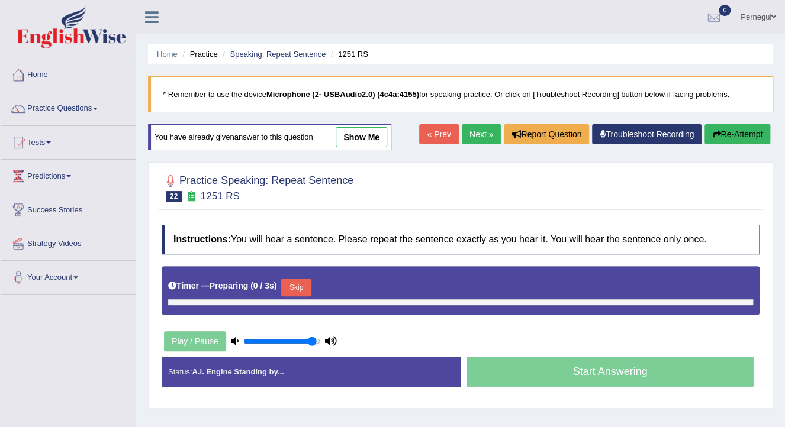
click at [282, 287] on button "Skip" at bounding box center [296, 288] width 30 height 18
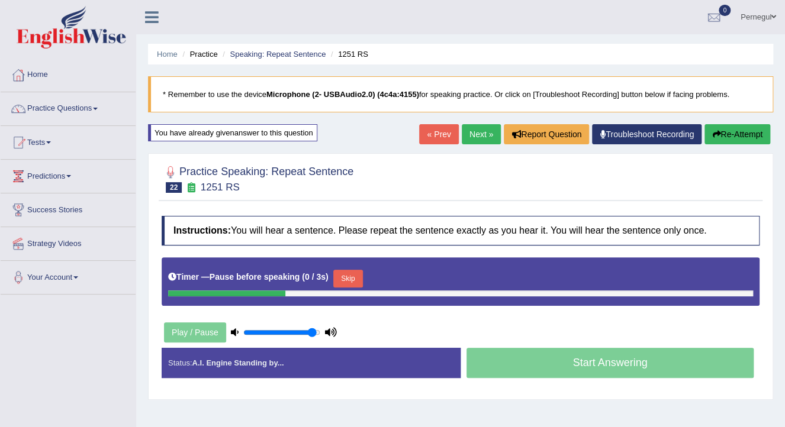
click at [349, 275] on button "Skip" at bounding box center [348, 279] width 30 height 18
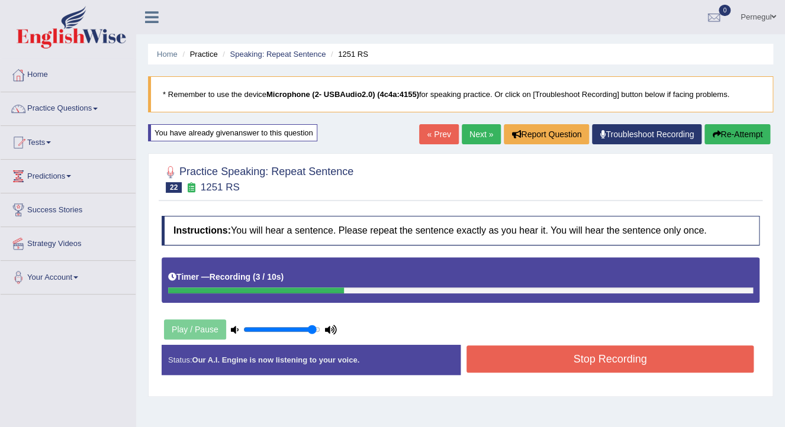
click at [586, 362] on button "Stop Recording" at bounding box center [610, 359] width 287 height 27
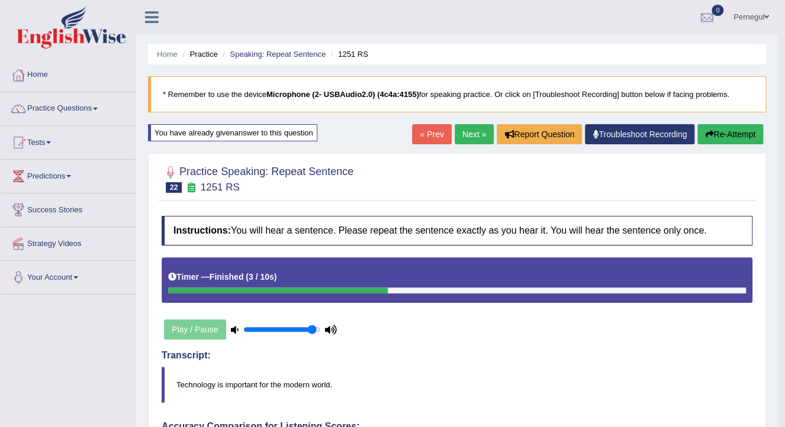
click at [468, 128] on link "Next »" at bounding box center [474, 134] width 39 height 20
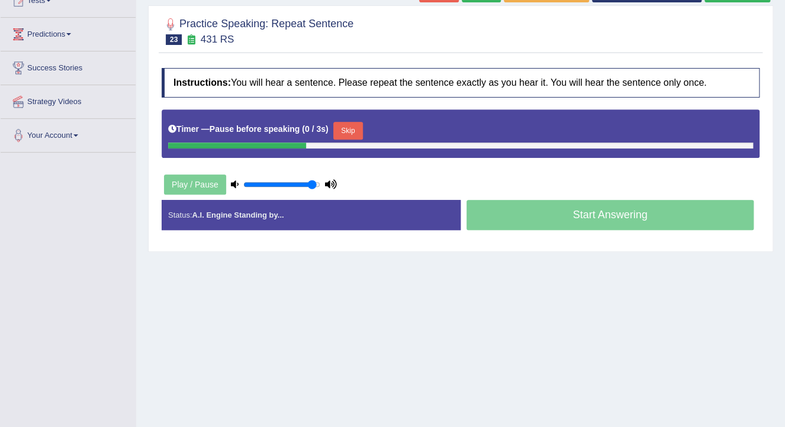
click at [340, 131] on button "Skip" at bounding box center [348, 131] width 30 height 18
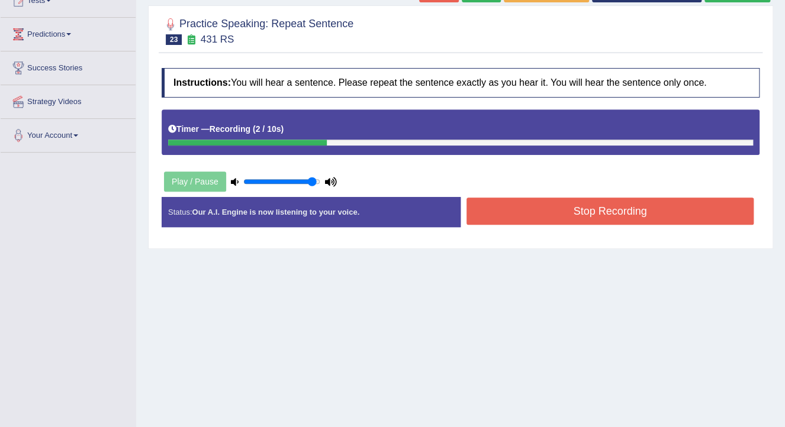
click at [629, 204] on button "Stop Recording" at bounding box center [610, 211] width 287 height 27
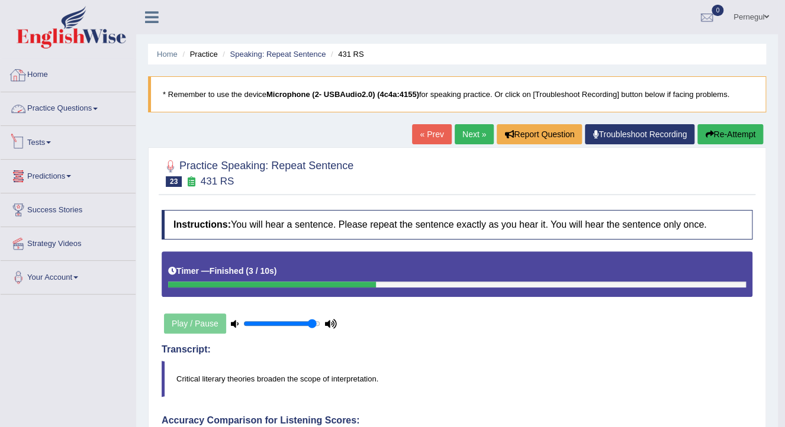
drag, startPoint x: 52, startPoint y: 105, endPoint x: 59, endPoint y: 107, distance: 7.9
click at [52, 105] on link "Practice Questions" at bounding box center [68, 107] width 135 height 30
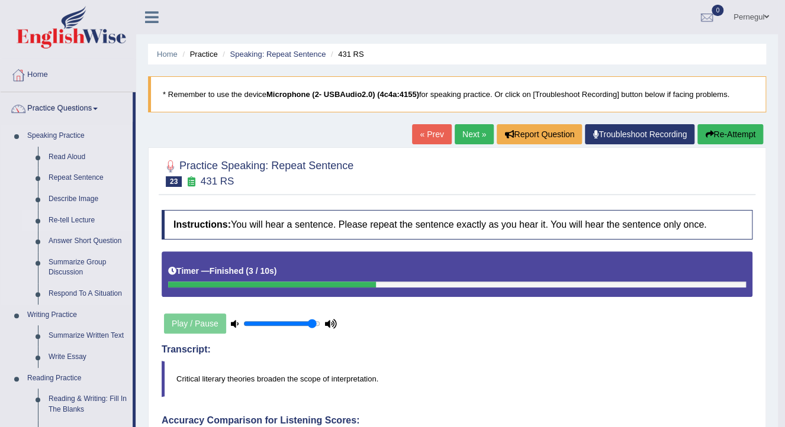
click at [69, 220] on link "Re-tell Lecture" at bounding box center [87, 220] width 89 height 21
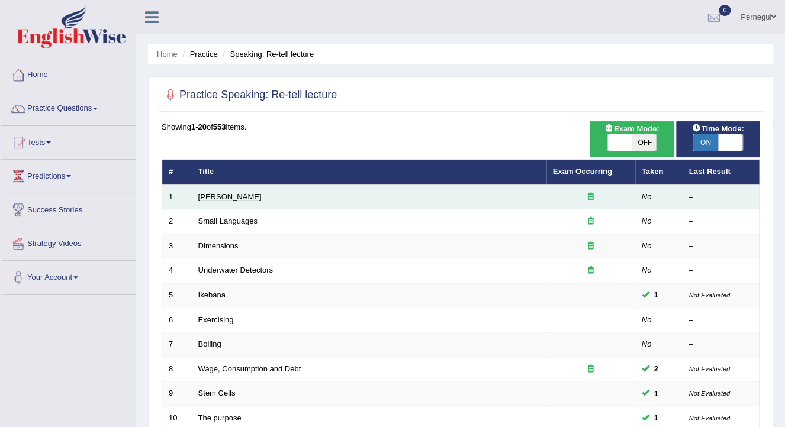
click at [205, 194] on link "Amory Lovins" at bounding box center [229, 196] width 63 height 9
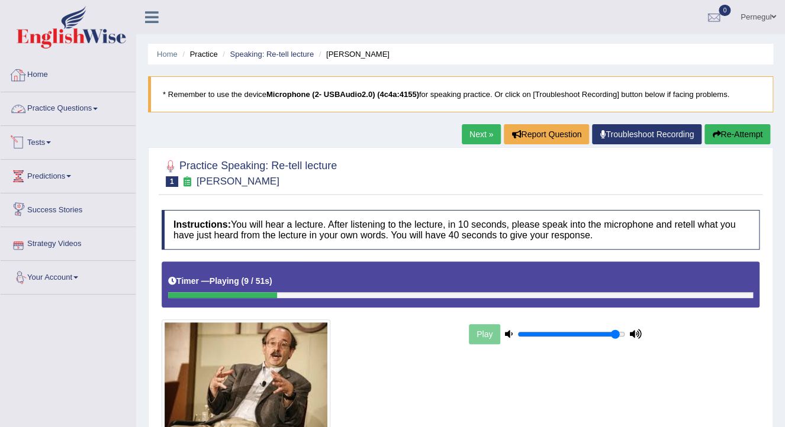
click at [64, 111] on link "Practice Questions" at bounding box center [68, 107] width 135 height 30
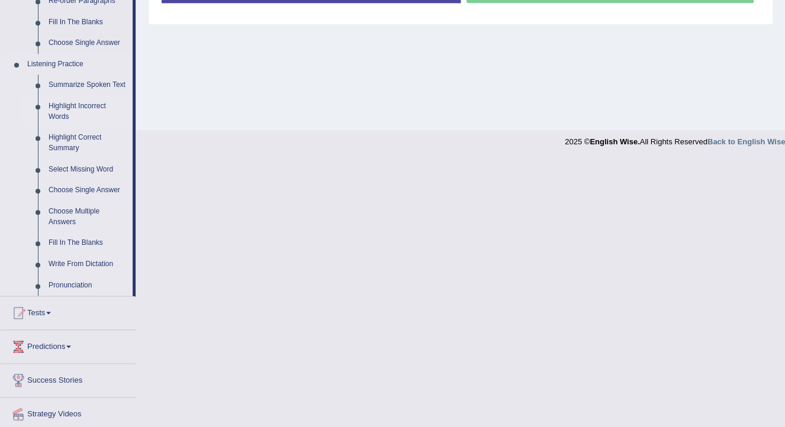
scroll to position [474, 0]
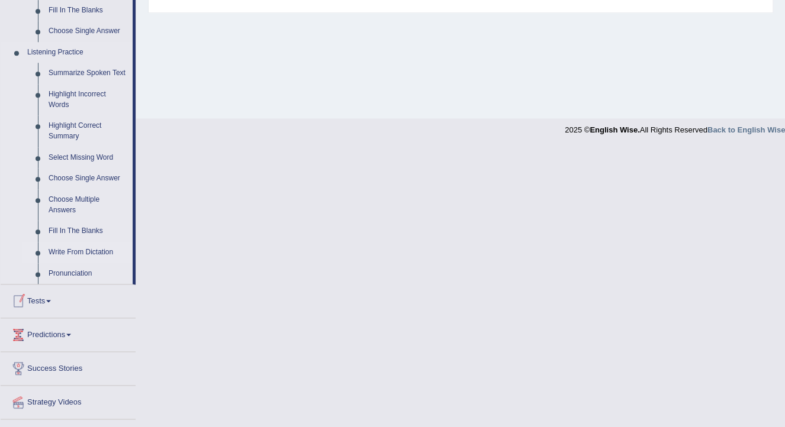
click at [56, 254] on link "Write From Dictation" at bounding box center [87, 252] width 89 height 21
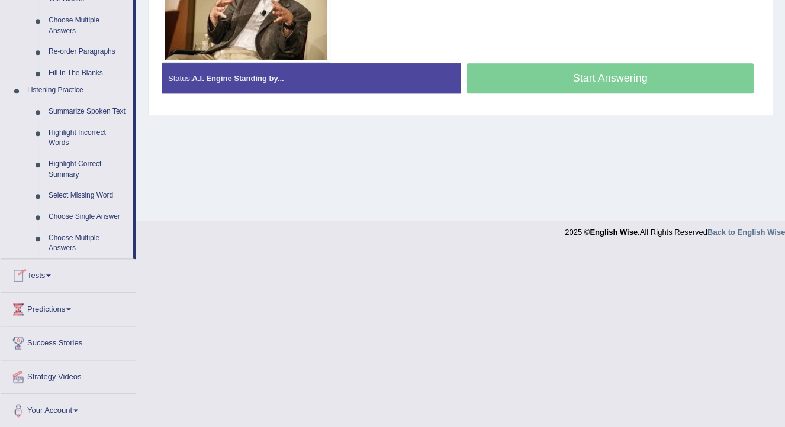
scroll to position [194, 0]
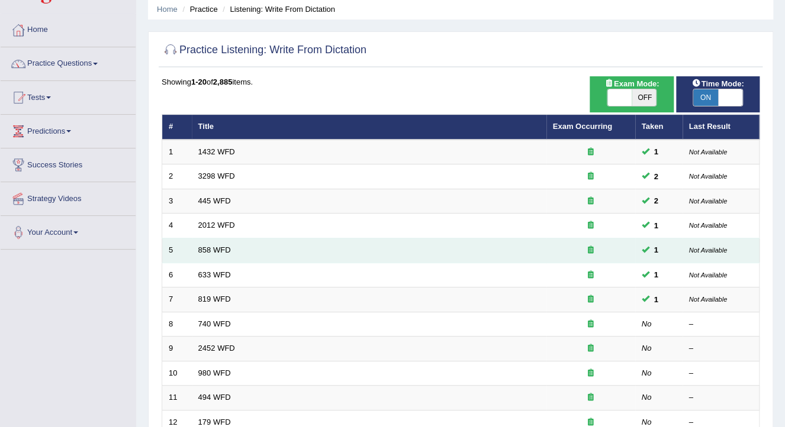
scroll to position [142, 0]
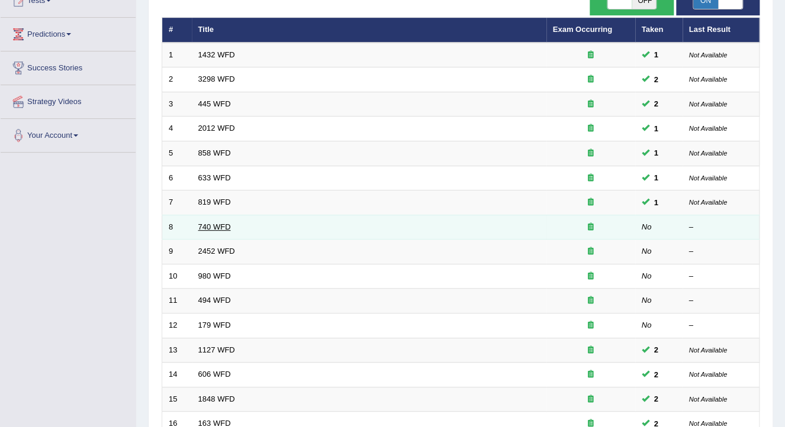
click at [211, 223] on link "740 WFD" at bounding box center [214, 227] width 33 height 9
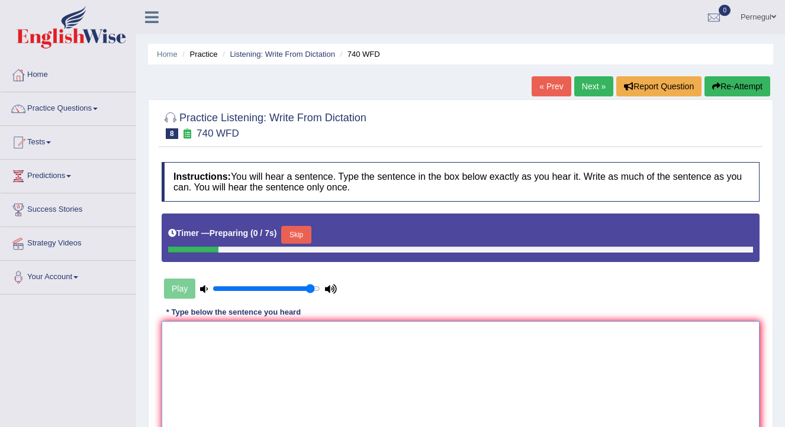
click at [215, 355] on textarea at bounding box center [461, 378] width 598 height 115
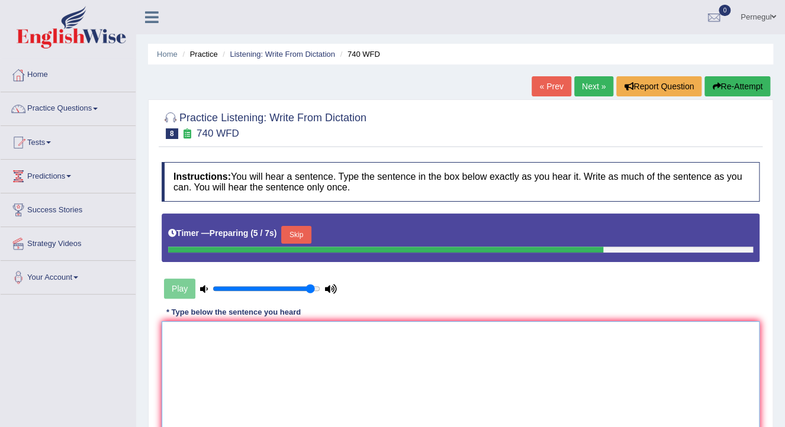
click at [218, 353] on textarea at bounding box center [461, 378] width 598 height 115
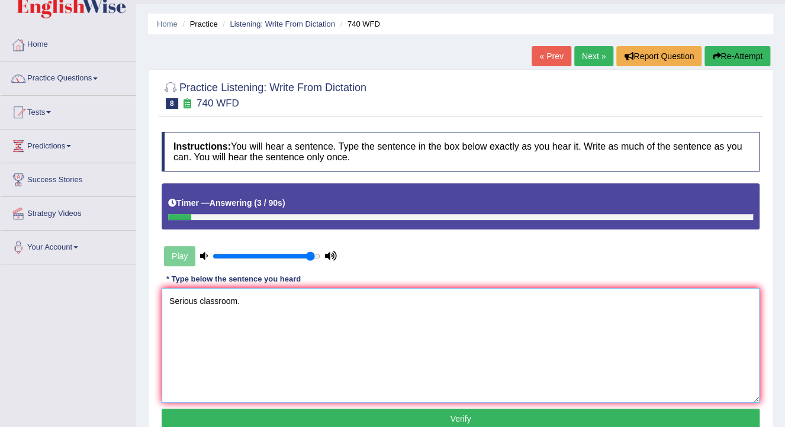
scroll to position [47, 0]
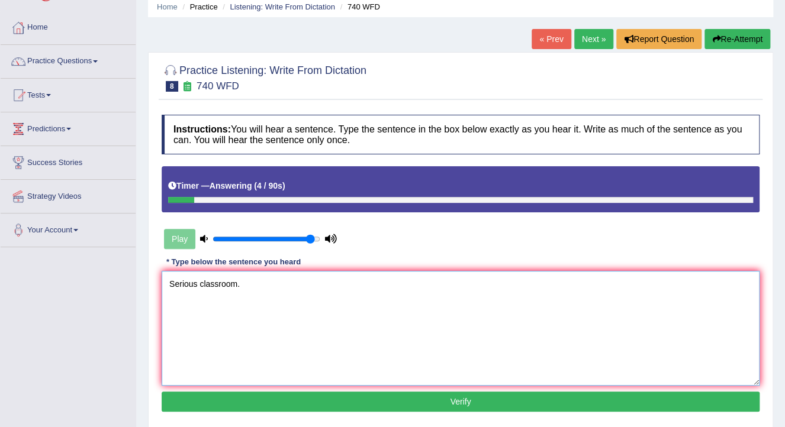
type textarea "Serious classroom."
click at [265, 406] on button "Verify" at bounding box center [461, 402] width 598 height 20
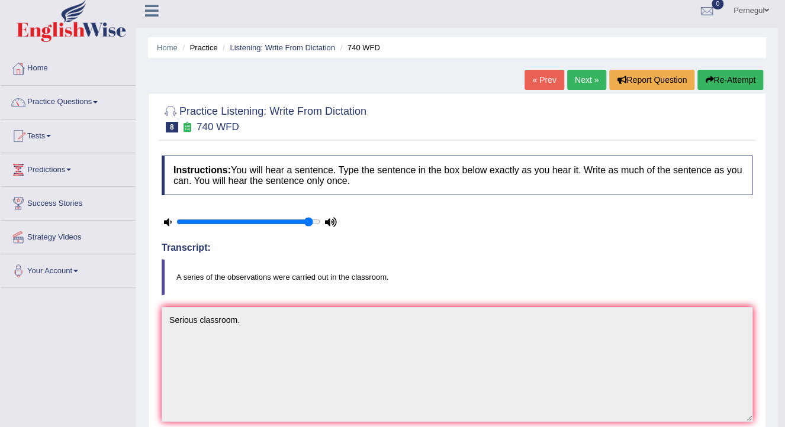
scroll to position [0, 0]
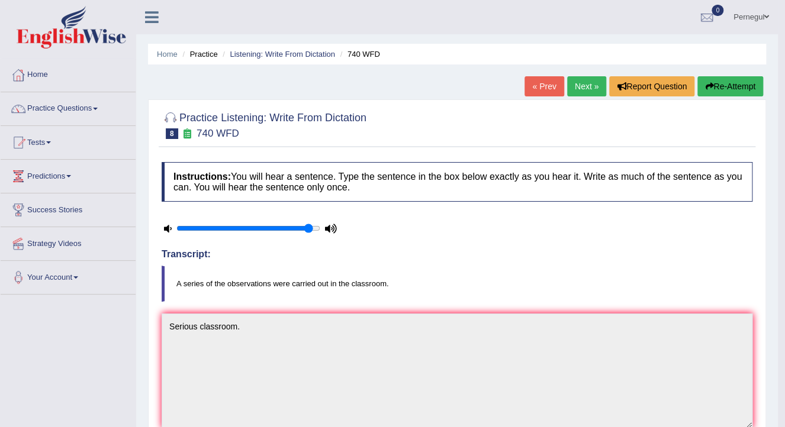
click at [580, 83] on link "Next »" at bounding box center [586, 86] width 39 height 20
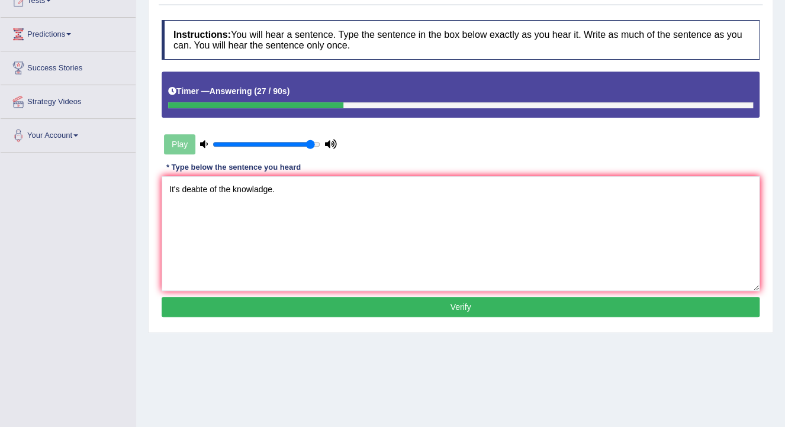
type textarea "It's deabte of the knowladge."
click at [410, 301] on button "Verify" at bounding box center [461, 307] width 598 height 20
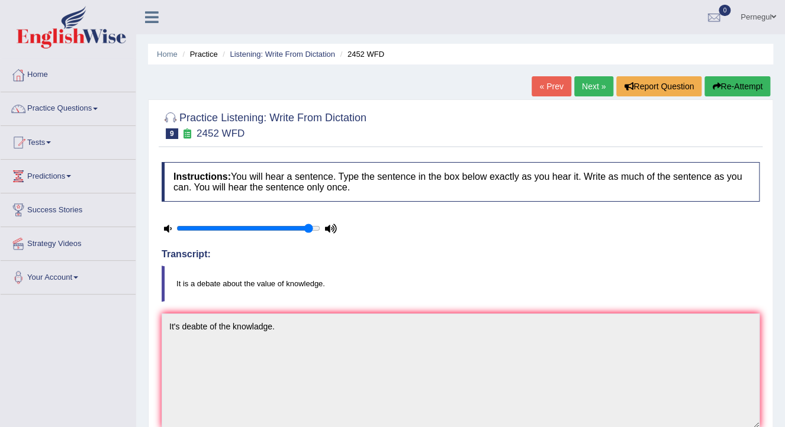
click at [585, 83] on link "Next »" at bounding box center [593, 86] width 39 height 20
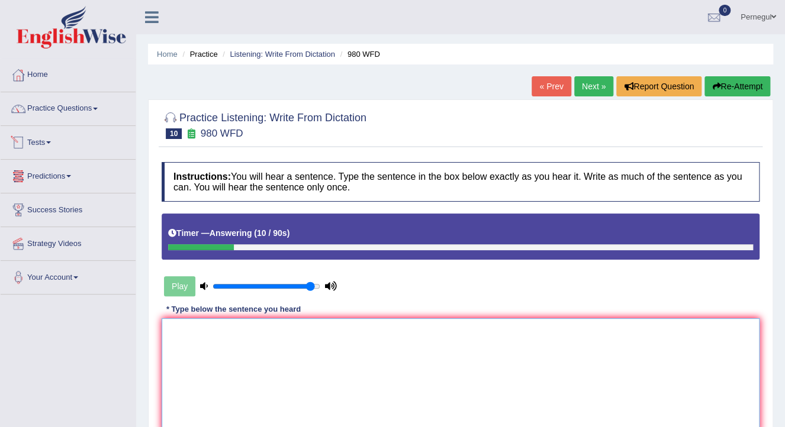
click at [187, 347] on textarea at bounding box center [461, 375] width 598 height 115
drag, startPoint x: 230, startPoint y: 284, endPoint x: 250, endPoint y: 287, distance: 20.4
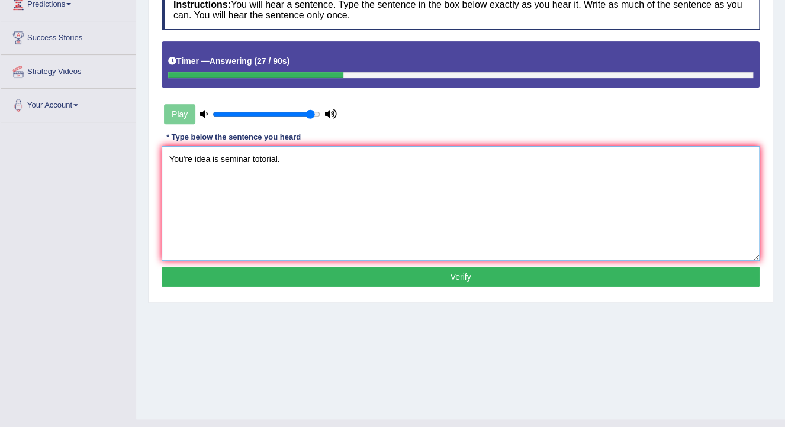
scroll to position [189, 0]
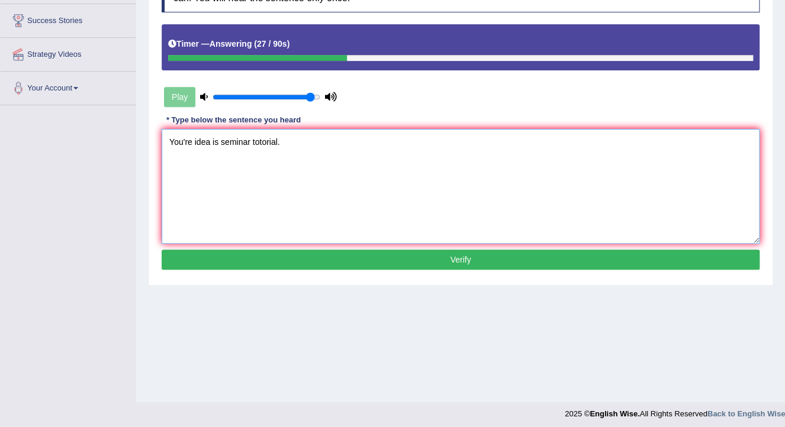
type textarea "You're idea is seminar totorial."
click at [290, 263] on button "Verify" at bounding box center [461, 260] width 598 height 20
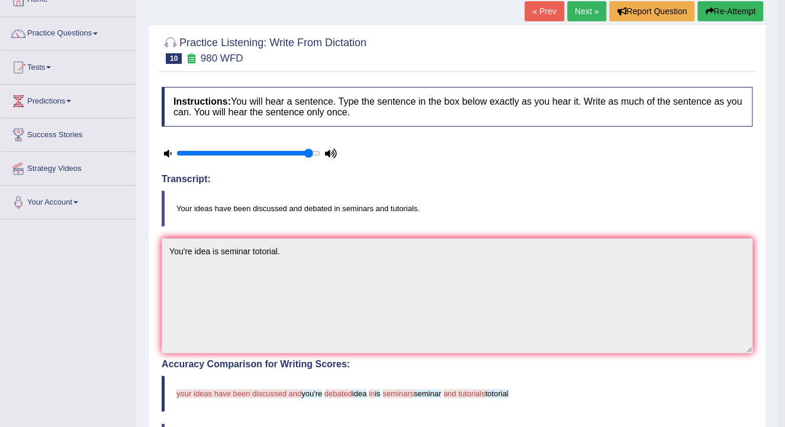
scroll to position [0, 0]
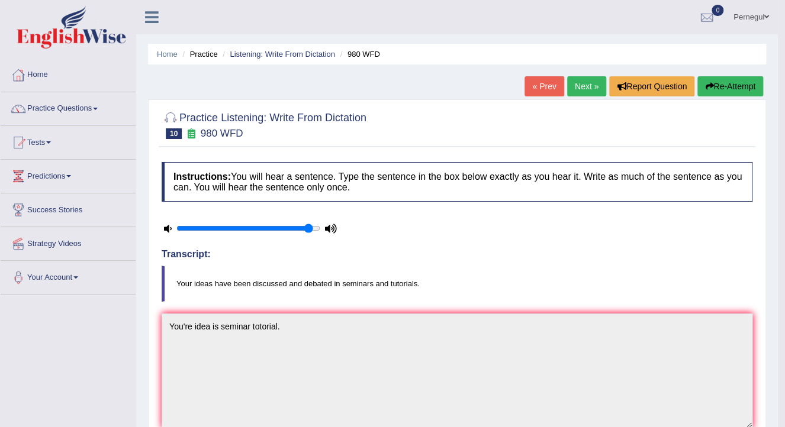
click at [717, 83] on button "Re-Attempt" at bounding box center [730, 86] width 66 height 20
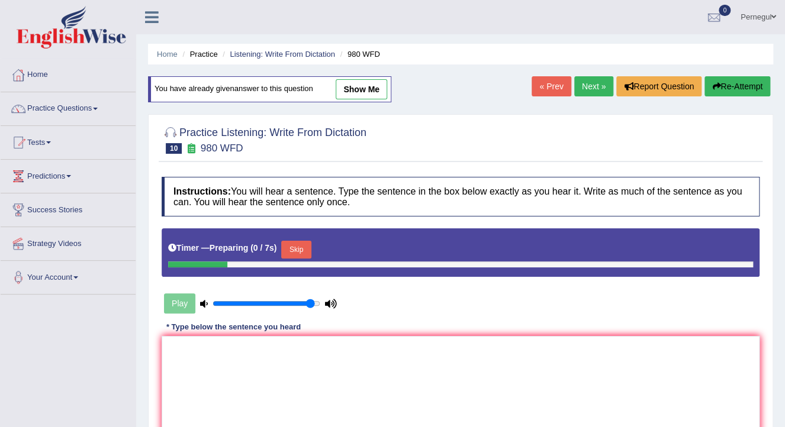
click at [589, 94] on link "Next »" at bounding box center [593, 86] width 39 height 20
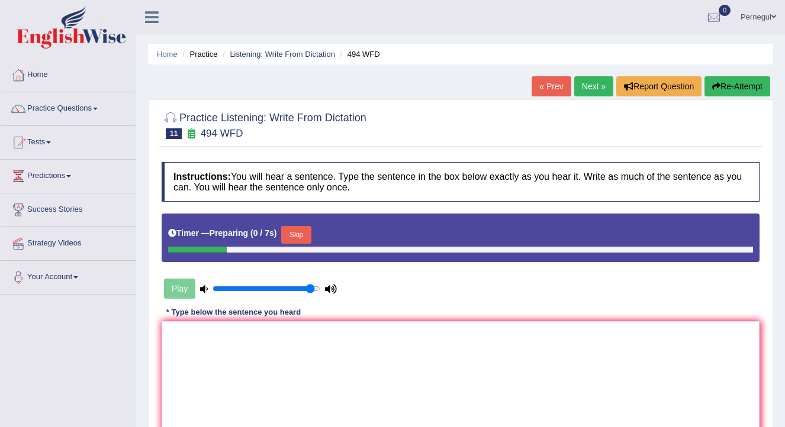
click at [198, 358] on textarea at bounding box center [461, 378] width 598 height 115
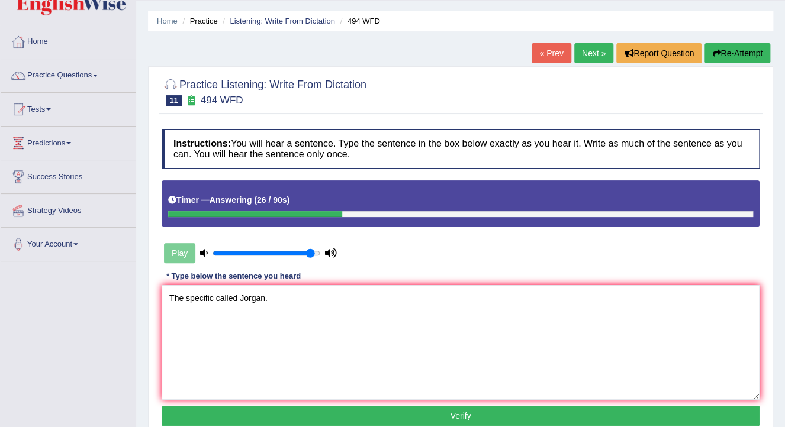
scroll to position [95, 0]
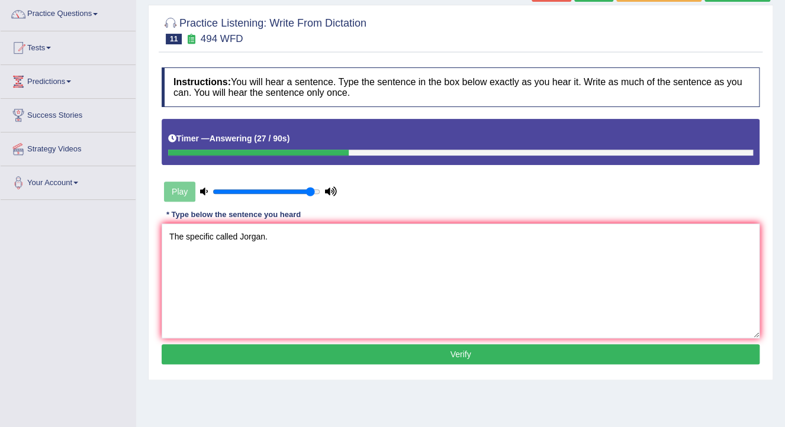
type textarea "The specific called Jorgan."
click at [263, 349] on button "Verify" at bounding box center [461, 355] width 598 height 20
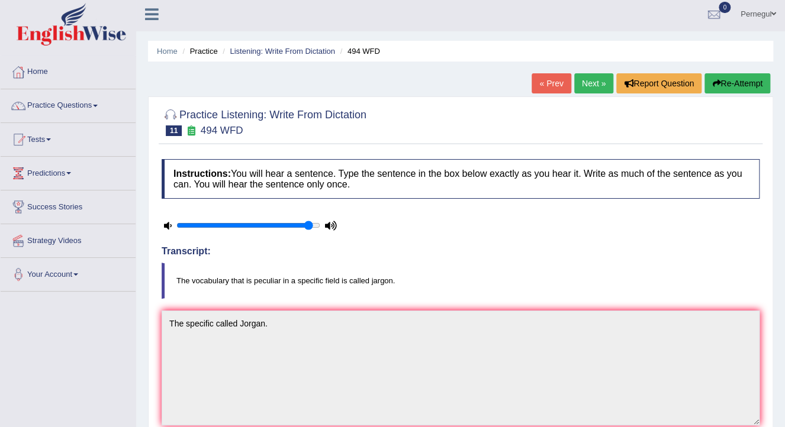
scroll to position [0, 0]
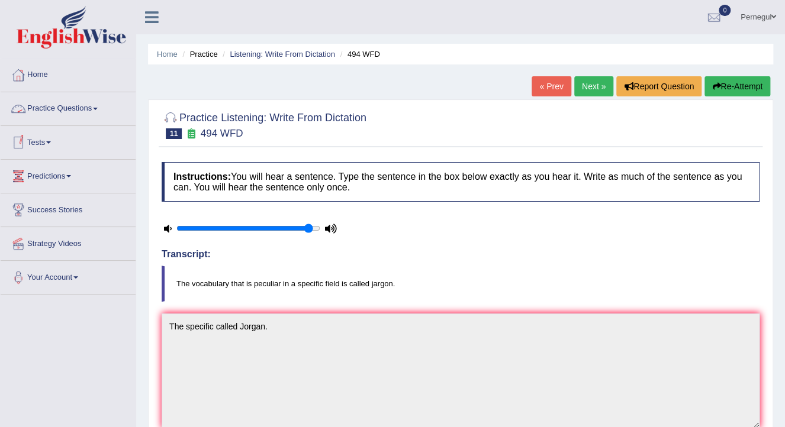
click at [69, 116] on link "Practice Questions" at bounding box center [68, 107] width 135 height 30
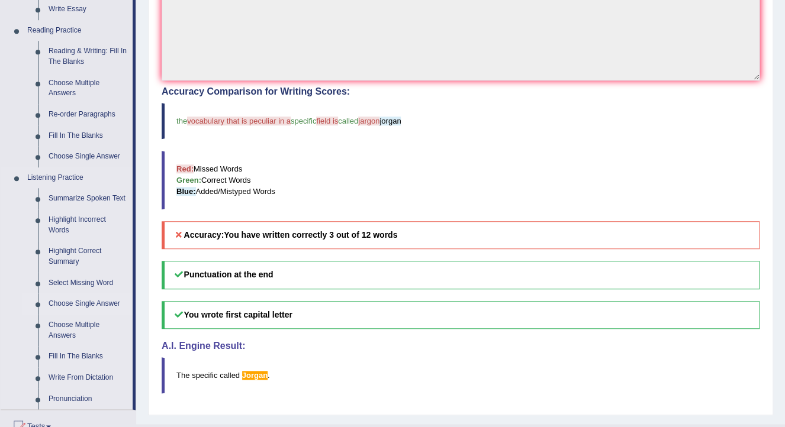
scroll to position [332, 0]
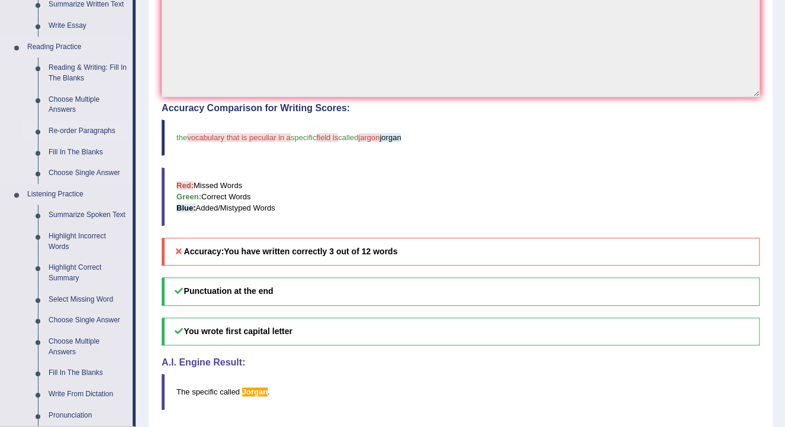
click at [72, 127] on link "Re-order Paragraphs" at bounding box center [87, 131] width 89 height 21
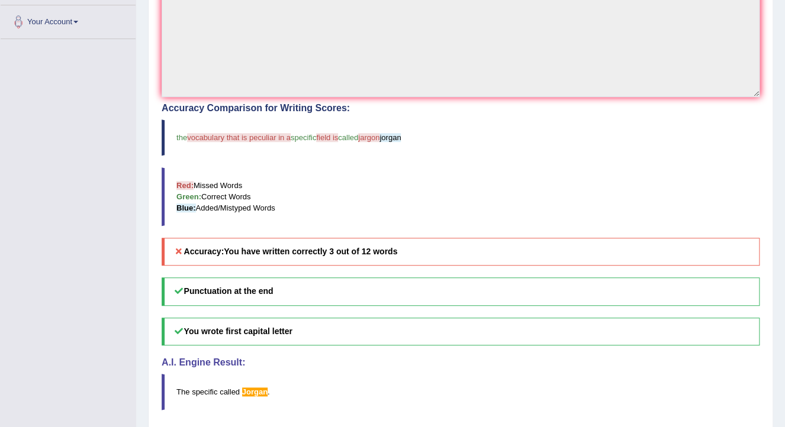
scroll to position [188, 0]
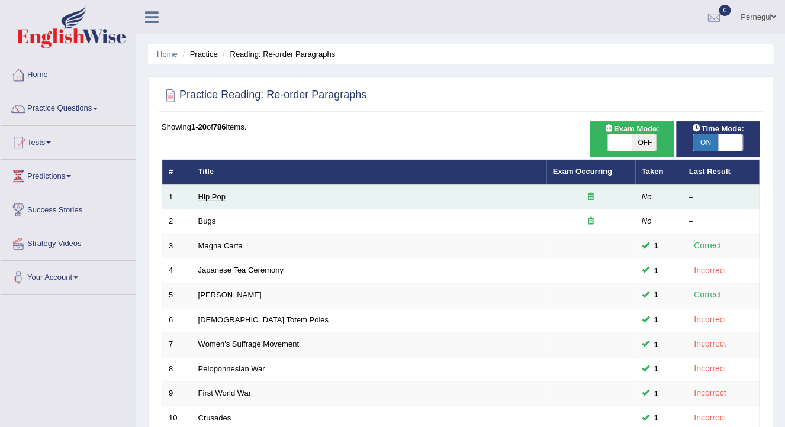
click at [210, 195] on link "Hip Pop" at bounding box center [211, 196] width 27 height 9
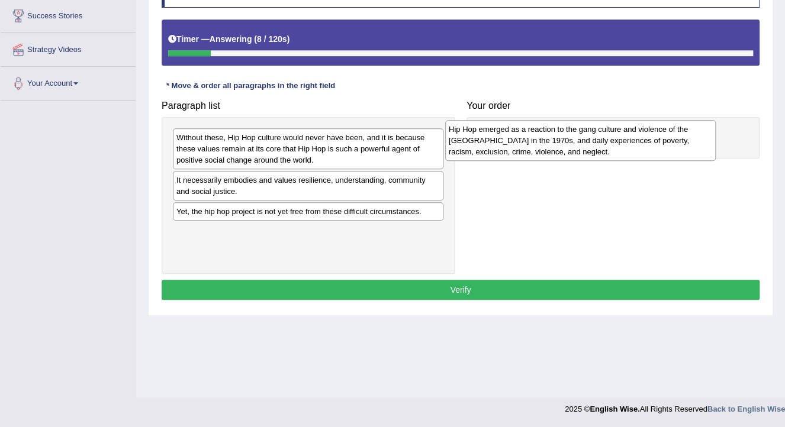
drag, startPoint x: 233, startPoint y: 151, endPoint x: 505, endPoint y: 142, distance: 272.5
click at [505, 142] on div "Hip Hop emerged as a reaction to the gang culture and violence of the South Bro…" at bounding box center [580, 140] width 271 height 41
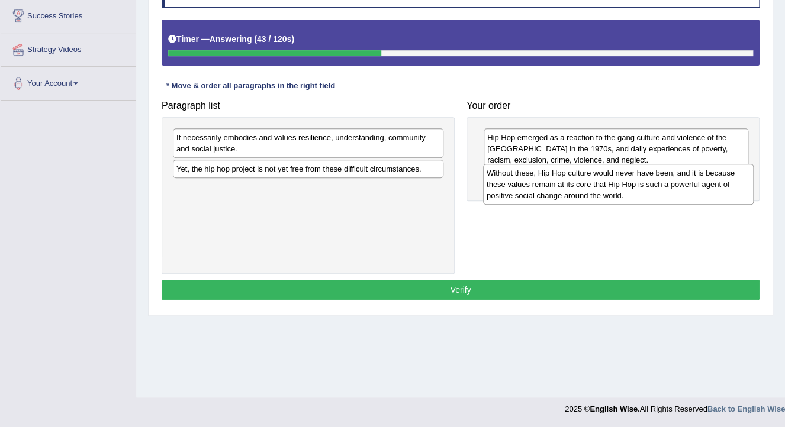
drag, startPoint x: 195, startPoint y: 147, endPoint x: 505, endPoint y: 183, distance: 312.2
click at [505, 183] on div "Without these, Hip Hop culture would never have been, and it is because these v…" at bounding box center [618, 184] width 271 height 41
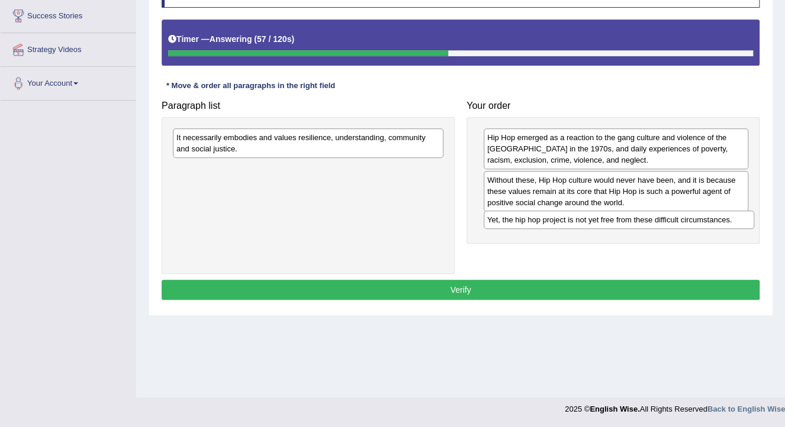
drag, startPoint x: 273, startPoint y: 172, endPoint x: 584, endPoint y: 224, distance: 315.0
click at [584, 224] on div "Yet, the hip hop project is not yet free from these difficult circumstances." at bounding box center [619, 220] width 271 height 18
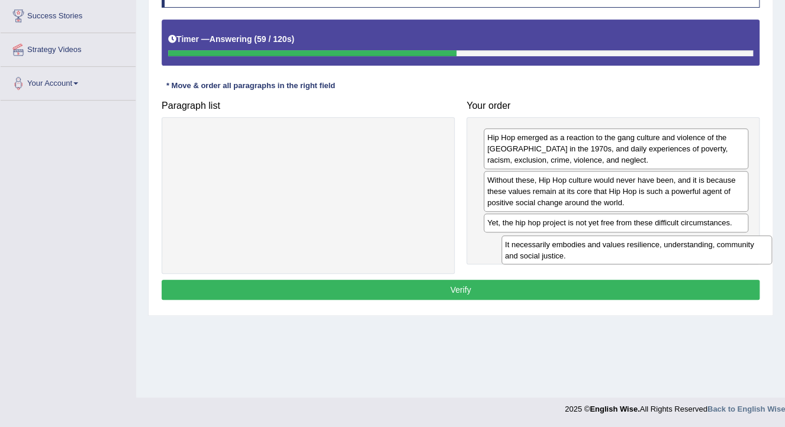
drag, startPoint x: 308, startPoint y: 137, endPoint x: 588, endPoint y: 258, distance: 304.7
click at [631, 242] on div "It necessarily embodies and values resilience, understanding, community and soc…" at bounding box center [636, 251] width 271 height 30
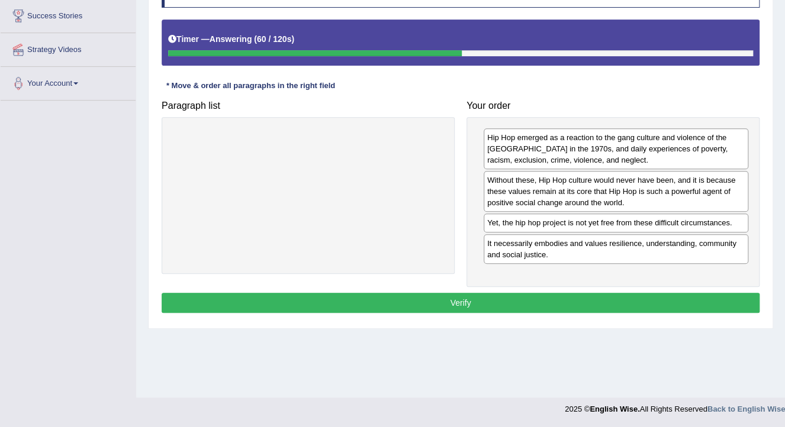
click at [536, 297] on button "Verify" at bounding box center [461, 303] width 598 height 20
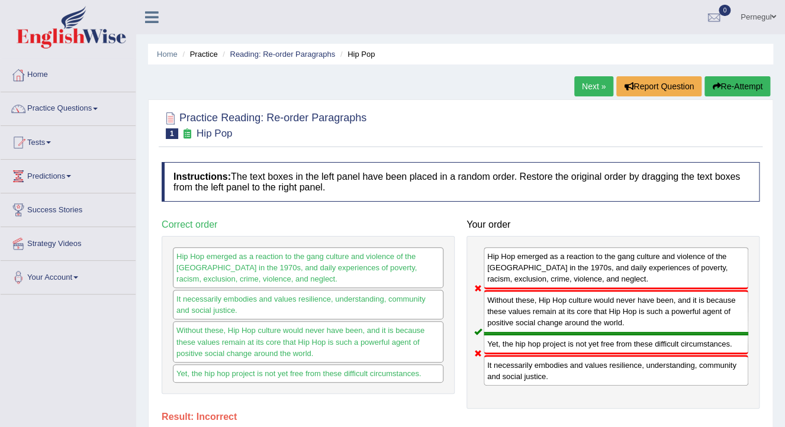
click at [588, 86] on link "Next »" at bounding box center [593, 86] width 39 height 20
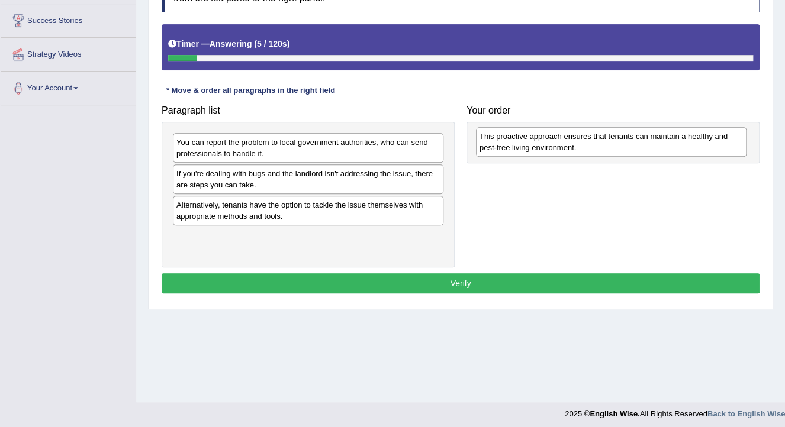
drag, startPoint x: 220, startPoint y: 250, endPoint x: 523, endPoint y: 150, distance: 319.0
click at [523, 150] on div "This proactive approach ensures that tenants can maintain a healthy and pest-fr…" at bounding box center [611, 142] width 271 height 30
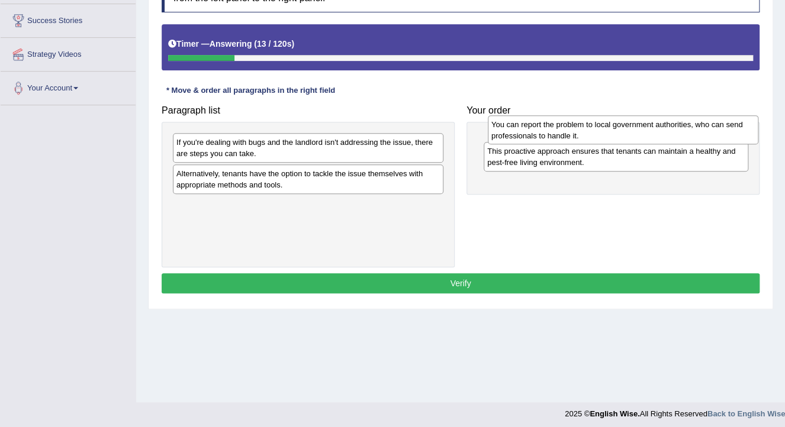
drag, startPoint x: 209, startPoint y: 153, endPoint x: 524, endPoint y: 135, distance: 315.4
click at [524, 135] on div "You can report the problem to local government authorities, who can send profes…" at bounding box center [623, 130] width 271 height 30
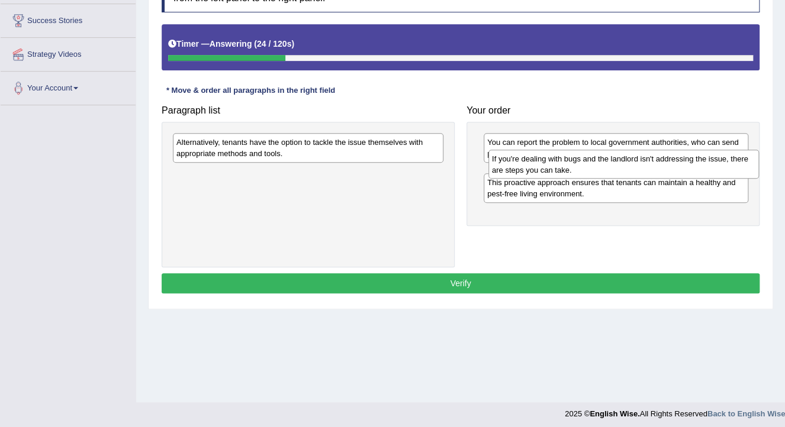
drag, startPoint x: 218, startPoint y: 152, endPoint x: 533, endPoint y: 168, distance: 316.0
click at [533, 168] on div "If you're dealing with bugs and the landlord isn't addressing the issue, there …" at bounding box center [623, 165] width 271 height 30
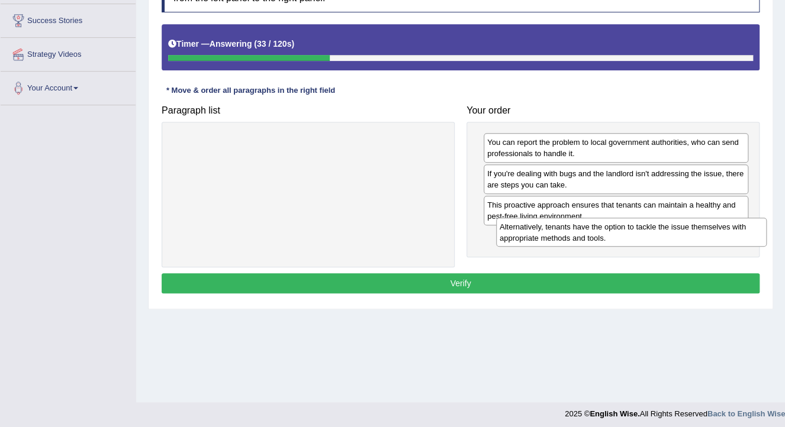
drag, startPoint x: 188, startPoint y: 147, endPoint x: 513, endPoint y: 233, distance: 336.2
click at [513, 233] on div "Alternatively, tenants have the option to tackle the issue themselves with appr…" at bounding box center [631, 233] width 271 height 30
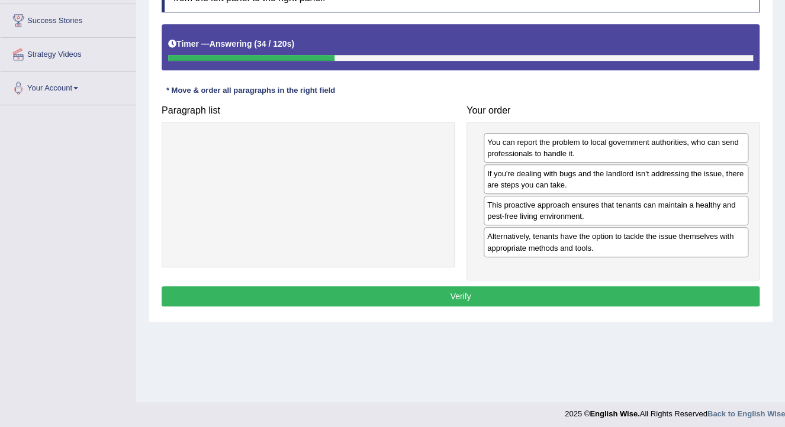
click at [497, 294] on button "Verify" at bounding box center [461, 297] width 598 height 20
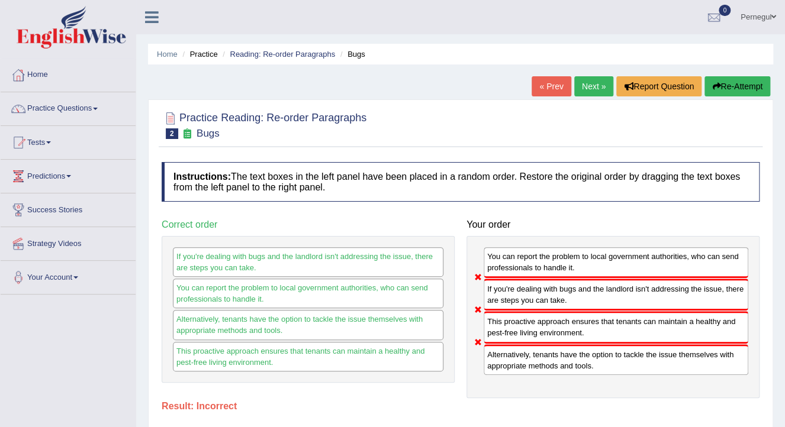
click at [589, 85] on link "Next »" at bounding box center [593, 86] width 39 height 20
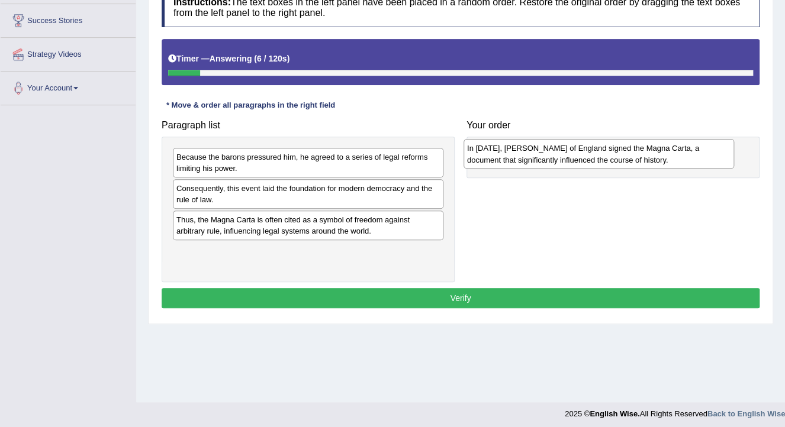
drag, startPoint x: 269, startPoint y: 197, endPoint x: 559, endPoint y: 157, distance: 293.4
click at [559, 157] on div "In 1215, King John of England signed the Magna Carta, a document that significa…" at bounding box center [599, 154] width 271 height 30
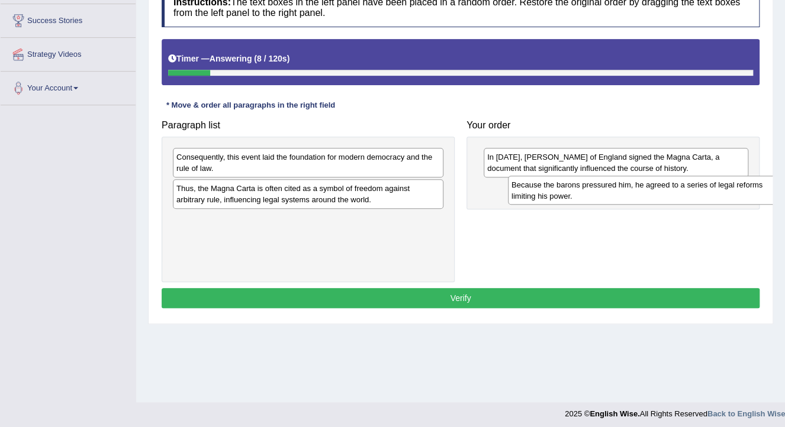
drag, startPoint x: 243, startPoint y: 163, endPoint x: 561, endPoint y: 191, distance: 319.1
click at [561, 191] on div "Because the barons pressured him, he agreed to a series of legal reforms limiti…" at bounding box center [643, 191] width 271 height 30
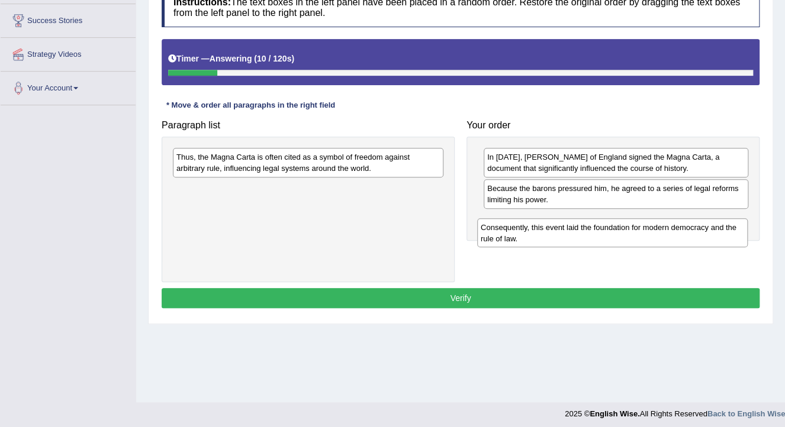
drag, startPoint x: 276, startPoint y: 168, endPoint x: 346, endPoint y: 207, distance: 80.0
click at [571, 236] on div "Consequently, this event laid the foundation for modern democracy and the rule …" at bounding box center [612, 233] width 271 height 30
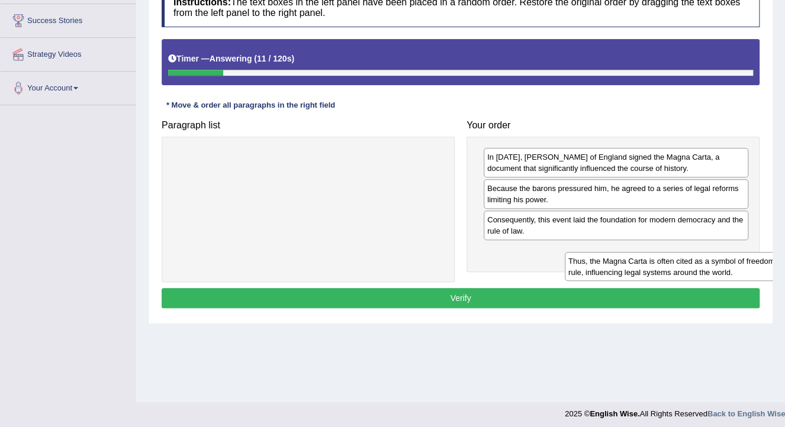
drag, startPoint x: 287, startPoint y: 154, endPoint x: 630, endPoint y: 255, distance: 358.5
click at [631, 255] on div "Thus, the Magna Carta is often cited as a symbol of freedom against arbitrary r…" at bounding box center [700, 267] width 271 height 30
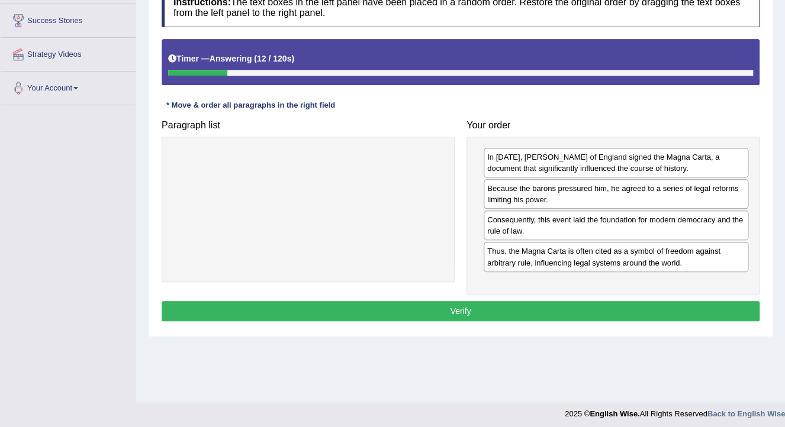
click at [556, 307] on button "Verify" at bounding box center [461, 311] width 598 height 20
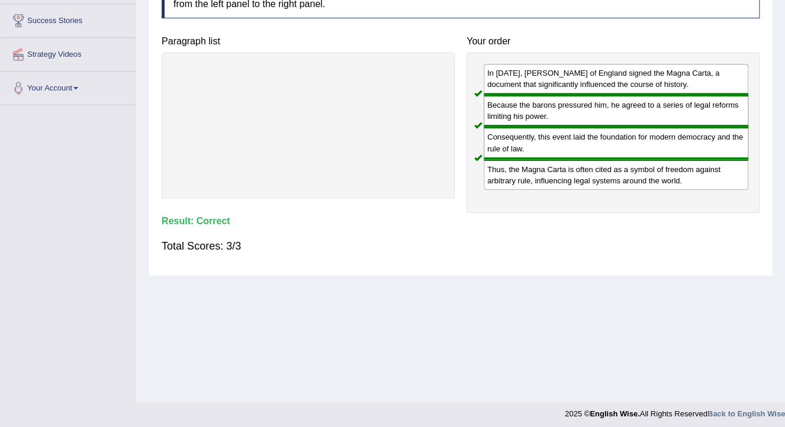
drag, startPoint x: 556, startPoint y: 306, endPoint x: 526, endPoint y: 294, distance: 31.9
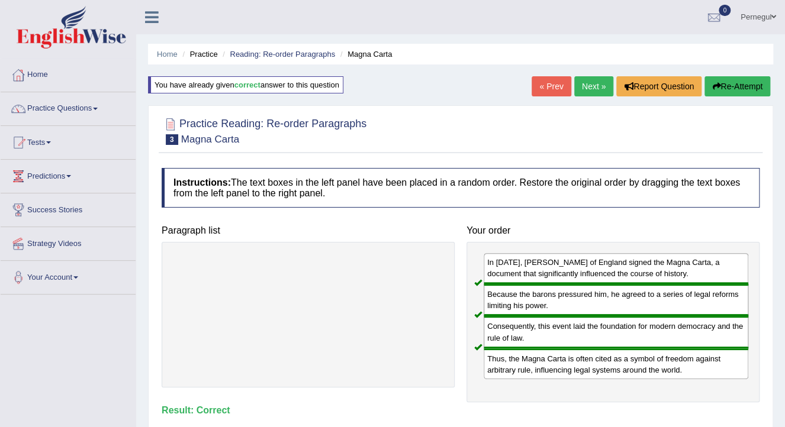
click at [593, 88] on link "Next »" at bounding box center [593, 86] width 39 height 20
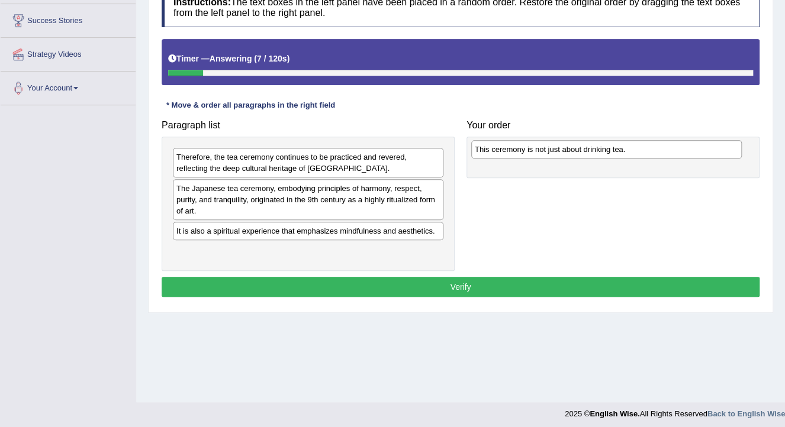
drag, startPoint x: 257, startPoint y: 253, endPoint x: 555, endPoint y: 152, distance: 315.1
click at [555, 152] on div "This ceremony is not just about drinking tea." at bounding box center [606, 149] width 271 height 18
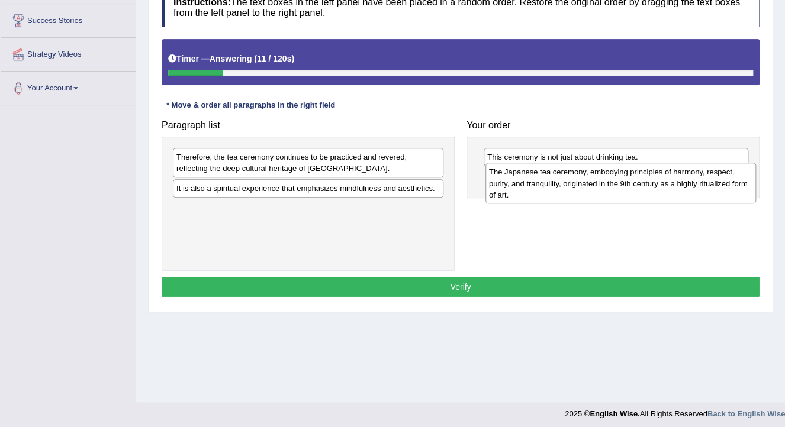
drag, startPoint x: 301, startPoint y: 204, endPoint x: 614, endPoint y: 188, distance: 313.0
click at [614, 188] on div "The Japanese tea ceremony, embodying principles of harmony, respect, purity, an…" at bounding box center [620, 183] width 271 height 41
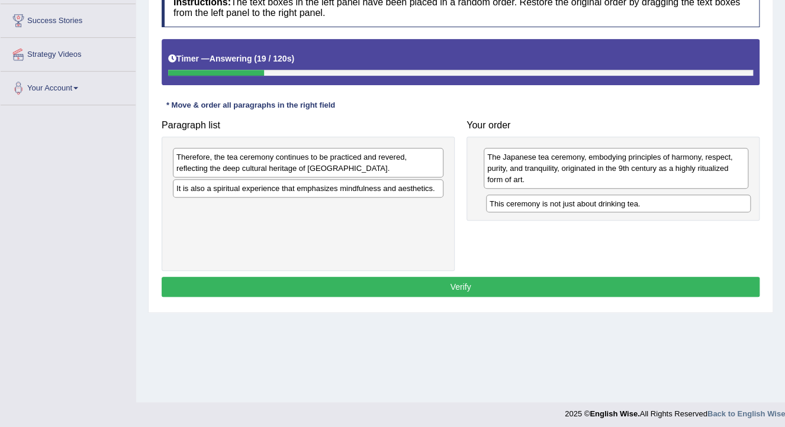
drag, startPoint x: 556, startPoint y: 159, endPoint x: 559, endPoint y: 206, distance: 46.8
click at [559, 206] on div "This ceremony is not just about drinking tea." at bounding box center [618, 204] width 265 height 18
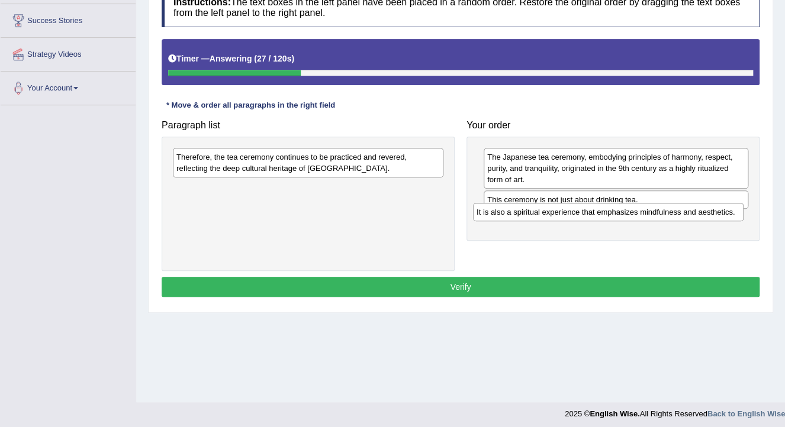
drag, startPoint x: 202, startPoint y: 188, endPoint x: 502, endPoint y: 213, distance: 301.1
click at [502, 213] on div "It is also a spiritual experience that emphasizes mindfulness and aesthetics." at bounding box center [608, 212] width 271 height 18
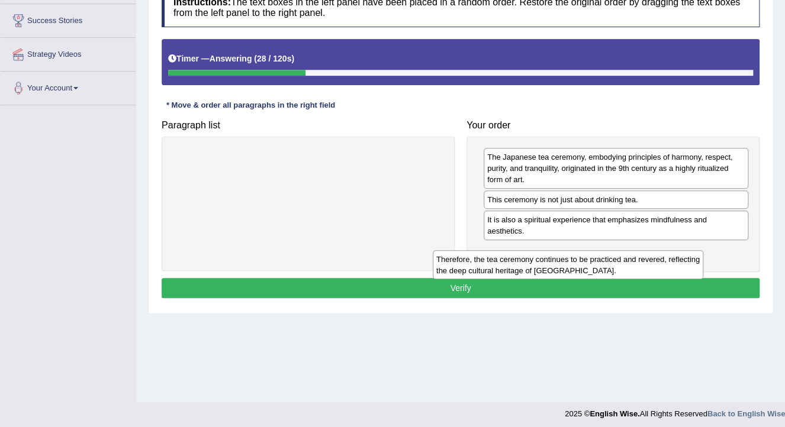
drag, startPoint x: 405, startPoint y: 168, endPoint x: 670, endPoint y: 259, distance: 280.5
click at [670, 259] on div "Therefore, the tea ceremony continues to be practiced and revered, reflecting t…" at bounding box center [568, 265] width 271 height 30
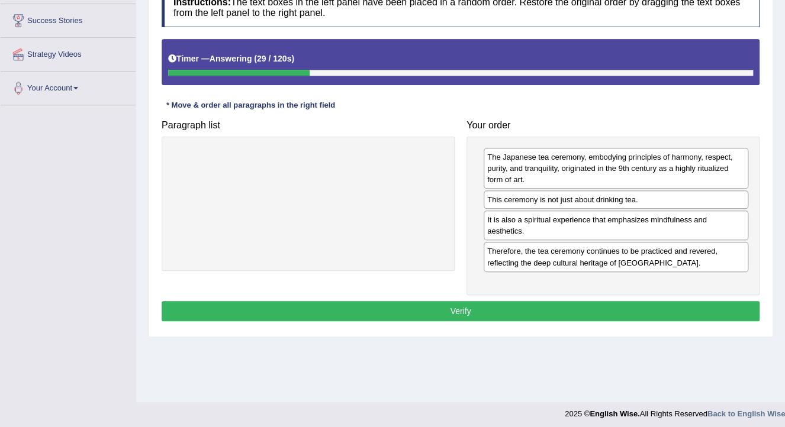
drag, startPoint x: 584, startPoint y: 289, endPoint x: 580, endPoint y: 295, distance: 6.9
click at [581, 291] on div "The Japanese tea ceremony, embodying principles of harmony, respect, purity, an…" at bounding box center [613, 216] width 293 height 159
click at [581, 303] on button "Verify" at bounding box center [461, 311] width 598 height 20
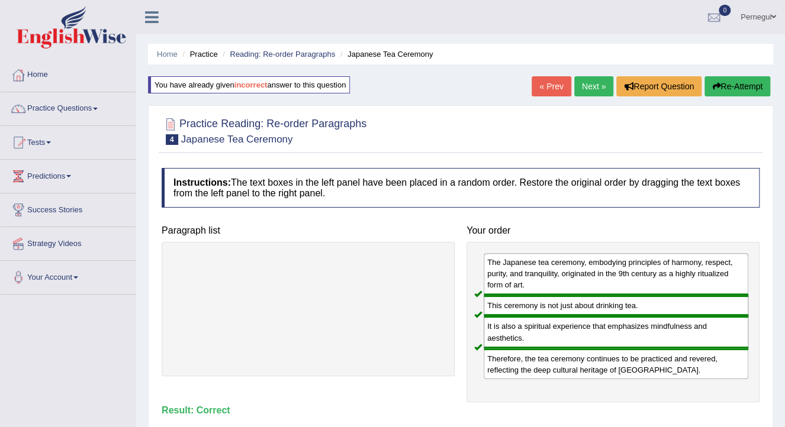
click at [580, 82] on link "Next »" at bounding box center [593, 86] width 39 height 20
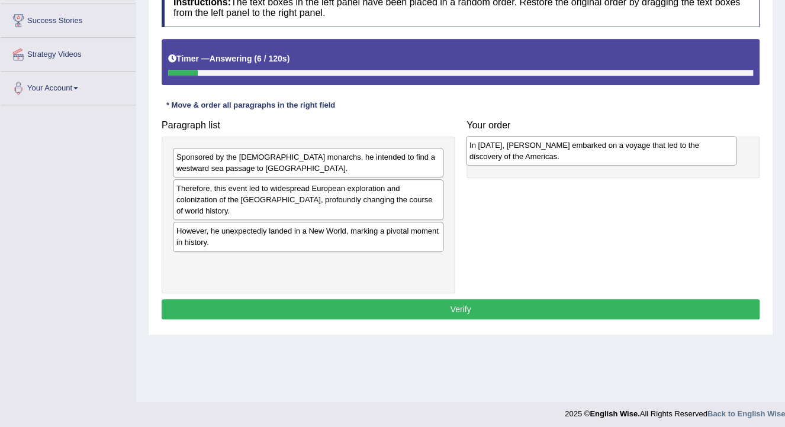
drag, startPoint x: 282, startPoint y: 273, endPoint x: 575, endPoint y: 156, distance: 315.4
click at [575, 156] on div "In 1492, Christopher Columbus embarked on a voyage that led to the discovery of…" at bounding box center [601, 151] width 271 height 30
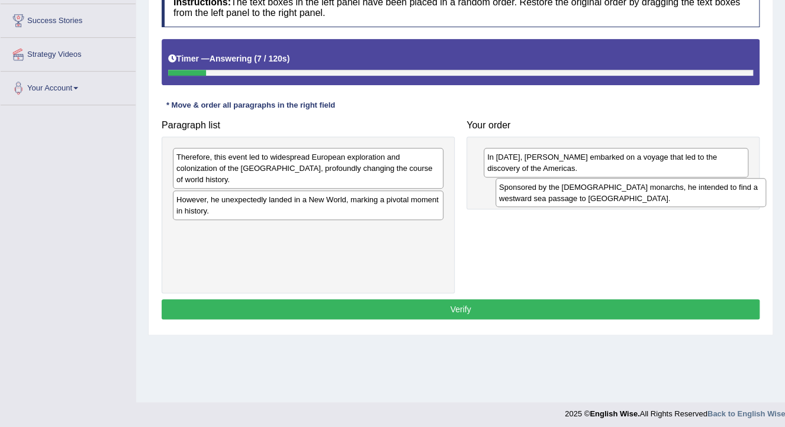
drag, startPoint x: 247, startPoint y: 168, endPoint x: 500, endPoint y: 191, distance: 253.2
click at [549, 198] on div "Sponsored by the Spanish monarchs, he intended to find a westward sea passage t…" at bounding box center [631, 193] width 271 height 30
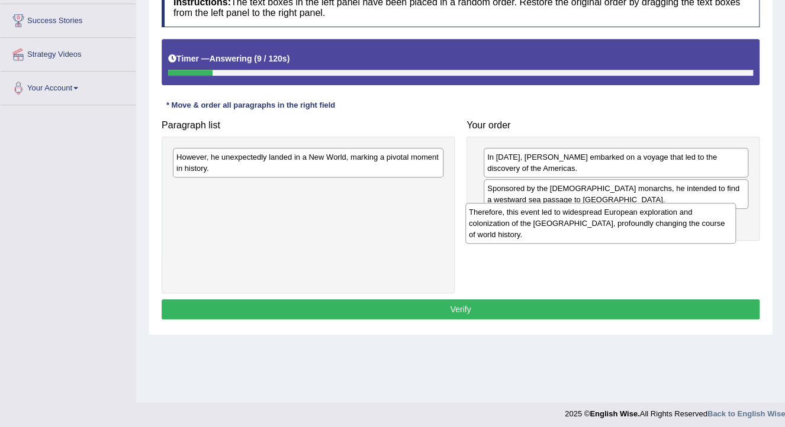
drag, startPoint x: 421, startPoint y: 170, endPoint x: 436, endPoint y: 188, distance: 23.1
click at [700, 225] on div "Therefore, this event led to widespread European exploration and colonization o…" at bounding box center [600, 223] width 271 height 41
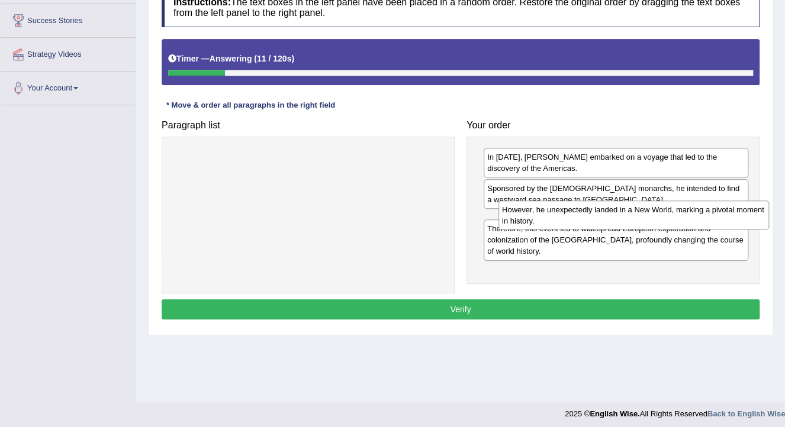
drag, startPoint x: 397, startPoint y: 167, endPoint x: 722, endPoint y: 220, distance: 329.8
click at [722, 220] on div "However, he unexpectedly landed in a New World, marking a pivotal moment in his…" at bounding box center [633, 216] width 271 height 30
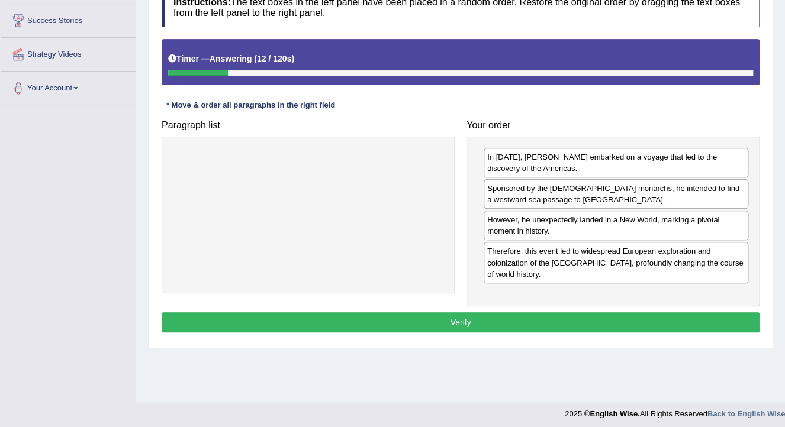
click at [525, 316] on button "Verify" at bounding box center [461, 323] width 598 height 20
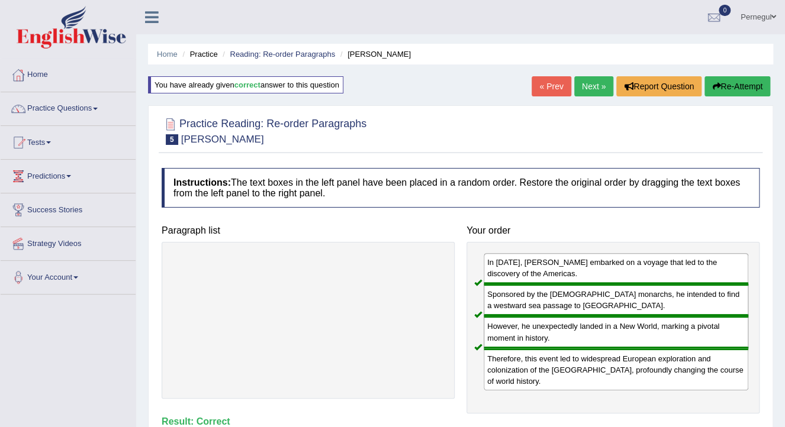
click at [594, 86] on link "Next »" at bounding box center [593, 86] width 39 height 20
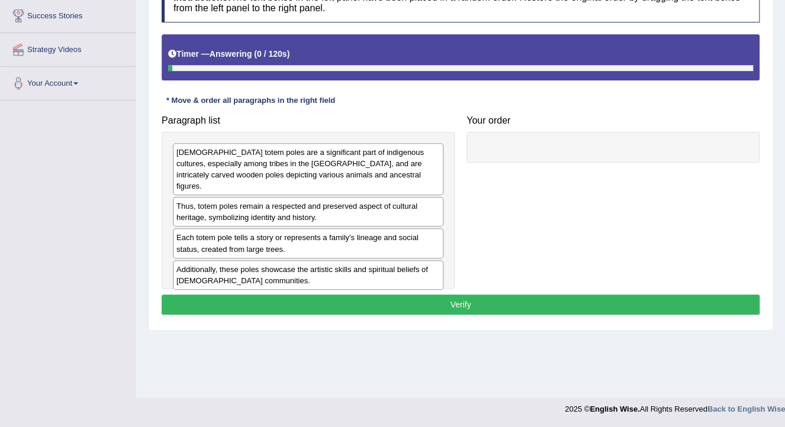
scroll to position [194, 0]
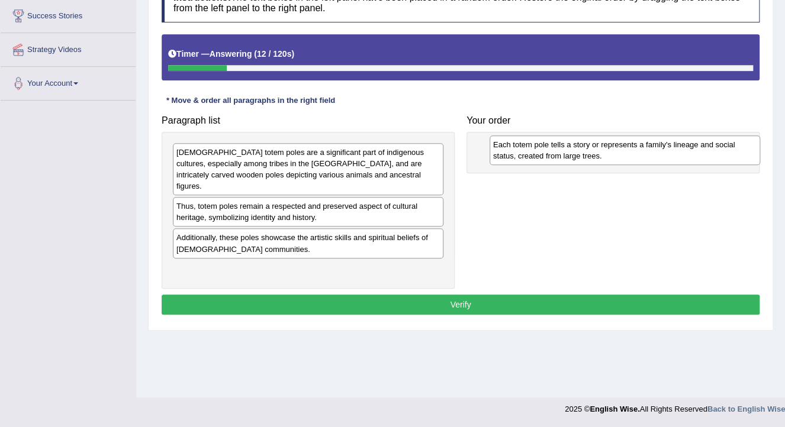
drag, startPoint x: 357, startPoint y: 236, endPoint x: 654, endPoint y: 155, distance: 307.5
click at [671, 155] on div "Each totem pole tells a story or represents a family's lineage and social statu…" at bounding box center [625, 151] width 271 height 30
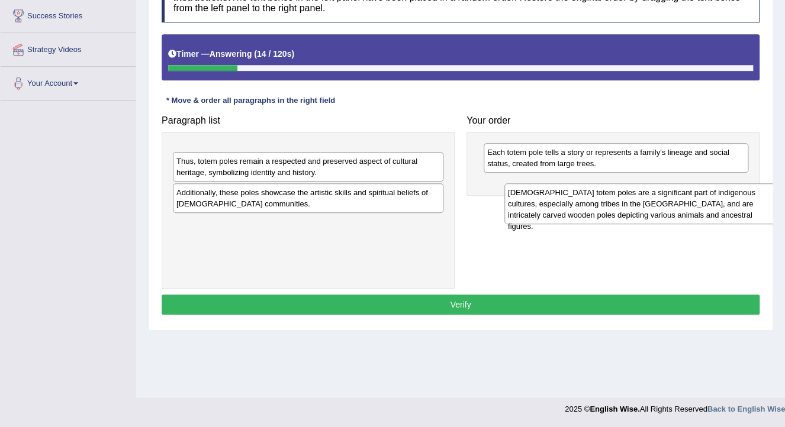
drag, startPoint x: 342, startPoint y: 151, endPoint x: 674, endPoint y: 191, distance: 333.9
click at [674, 191] on div "[DEMOGRAPHIC_DATA] totem poles are a significant part of indigenous cultures, e…" at bounding box center [639, 204] width 271 height 41
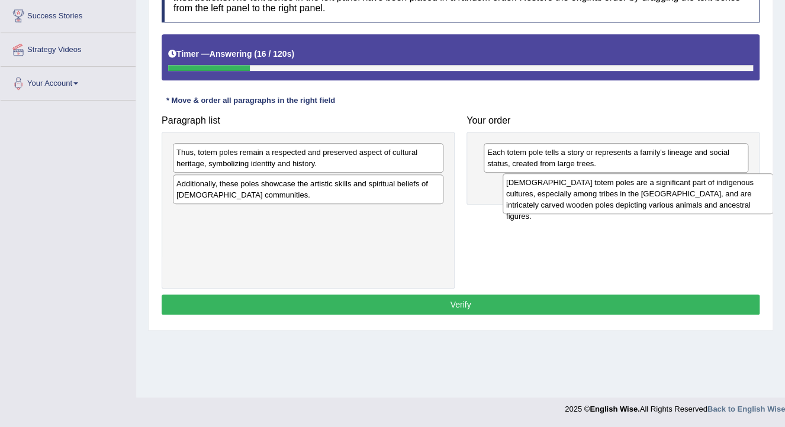
drag, startPoint x: 302, startPoint y: 156, endPoint x: 630, endPoint y: 186, distance: 329.9
click at [630, 186] on div "[DEMOGRAPHIC_DATA] totem poles are a significant part of indigenous cultures, e…" at bounding box center [638, 193] width 271 height 41
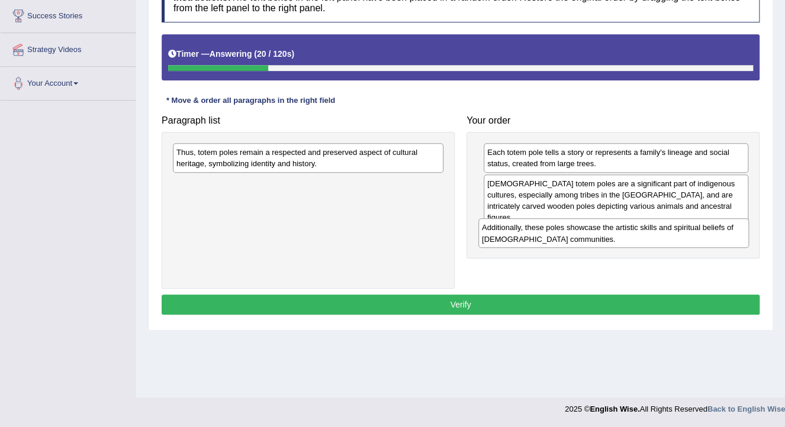
drag, startPoint x: 251, startPoint y: 192, endPoint x: 556, endPoint y: 235, distance: 307.9
click at [556, 235] on div "Additionally, these poles showcase the artistic skills and spiritual beliefs of…" at bounding box center [613, 233] width 271 height 30
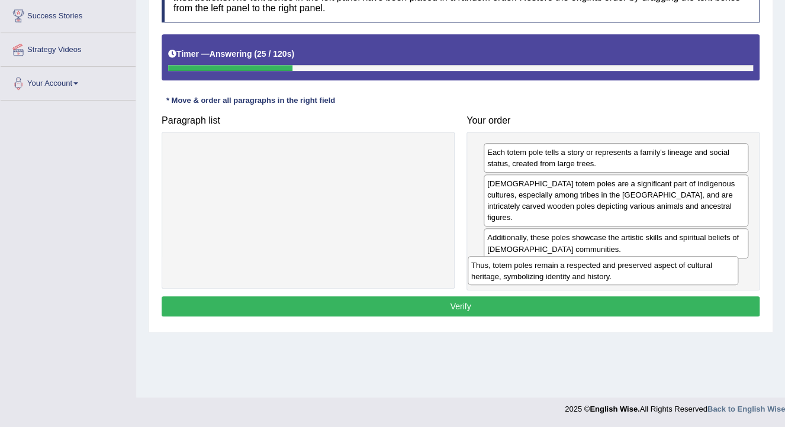
drag, startPoint x: 385, startPoint y: 156, endPoint x: 680, endPoint y: 269, distance: 315.8
click at [680, 269] on div "Thus, totem poles remain a respected and preserved aspect of cultural heritage,…" at bounding box center [603, 271] width 271 height 30
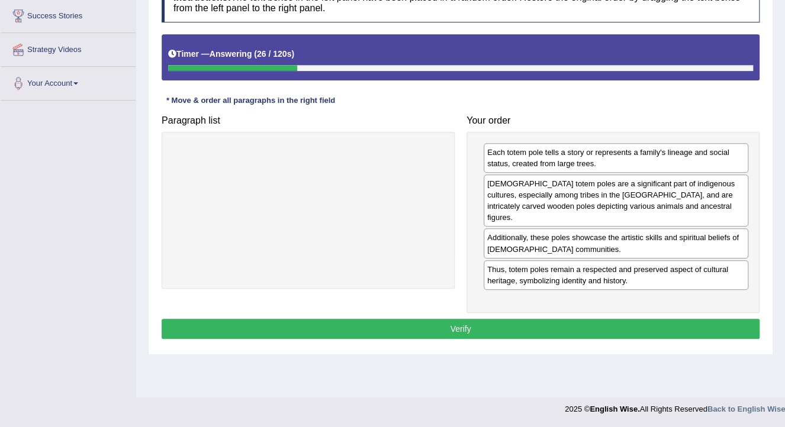
click at [656, 322] on button "Verify" at bounding box center [461, 329] width 598 height 20
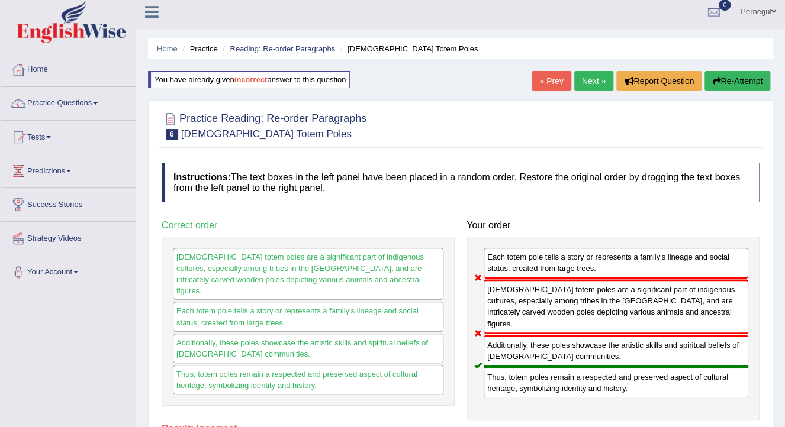
scroll to position [5, 0]
click at [583, 85] on link "Next »" at bounding box center [593, 82] width 39 height 20
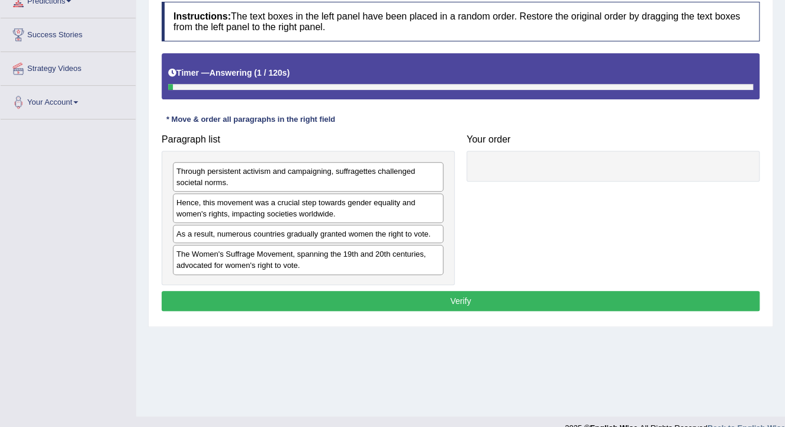
scroll to position [194, 0]
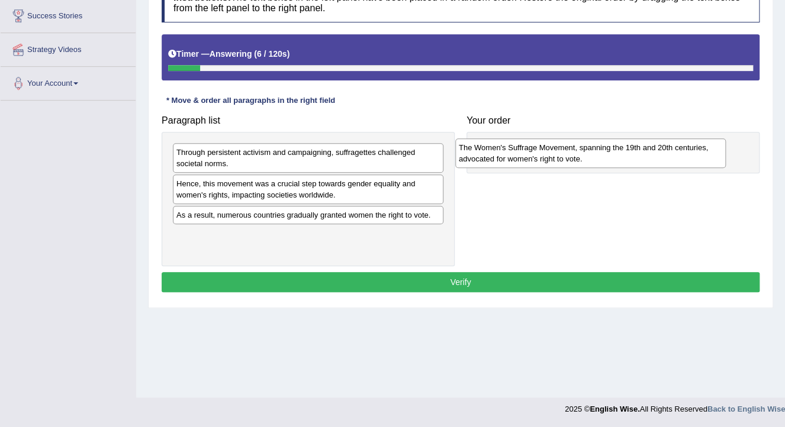
drag, startPoint x: 202, startPoint y: 247, endPoint x: 485, endPoint y: 161, distance: 295.3
click at [485, 161] on div "The Women's Suffrage Movement, spanning the 19th and 20th centuries, advocated …" at bounding box center [590, 154] width 271 height 30
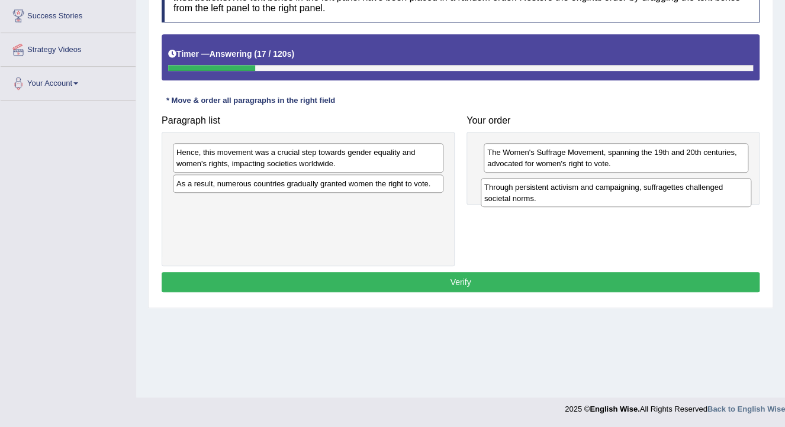
drag, startPoint x: 301, startPoint y: 166, endPoint x: 609, endPoint y: 201, distance: 309.8
click at [609, 201] on div "Through persistent activism and campaigning, suffragettes challenged societal n…" at bounding box center [616, 193] width 271 height 30
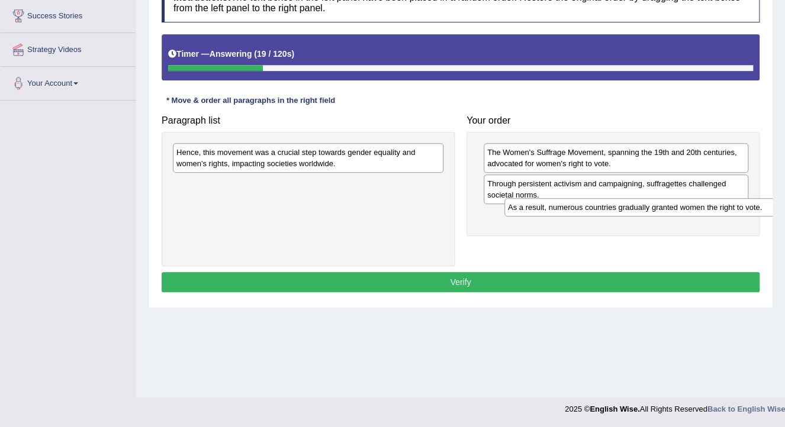
drag, startPoint x: 376, startPoint y: 182, endPoint x: 528, endPoint y: 188, distance: 152.2
click at [703, 206] on div "As a result, numerous countries gradually granted women the right to vote." at bounding box center [639, 207] width 271 height 18
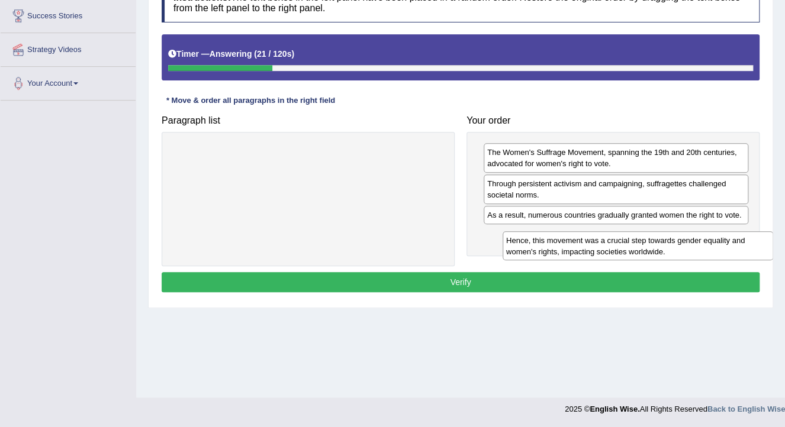
drag, startPoint x: 423, startPoint y: 163, endPoint x: 751, endPoint y: 250, distance: 339.5
click at [751, 250] on div "Hence, this movement was a crucial step towards gender equality and women's rig…" at bounding box center [638, 246] width 271 height 30
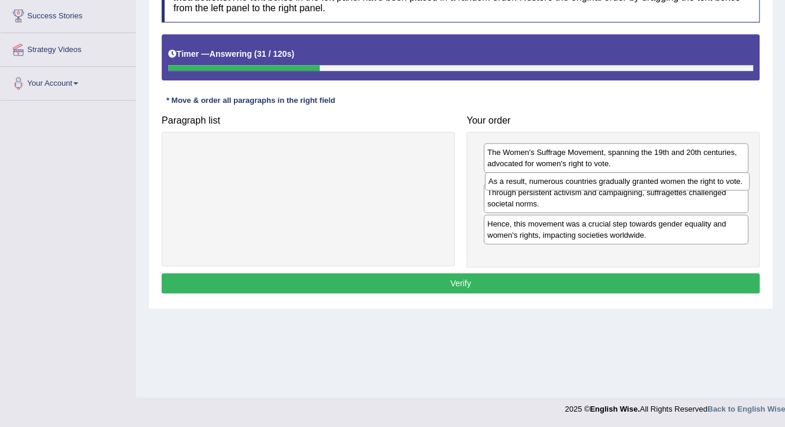
drag, startPoint x: 715, startPoint y: 215, endPoint x: 716, endPoint y: 182, distance: 33.2
click at [716, 182] on div "As a result, numerous countries gradually granted women the right to vote." at bounding box center [617, 181] width 265 height 18
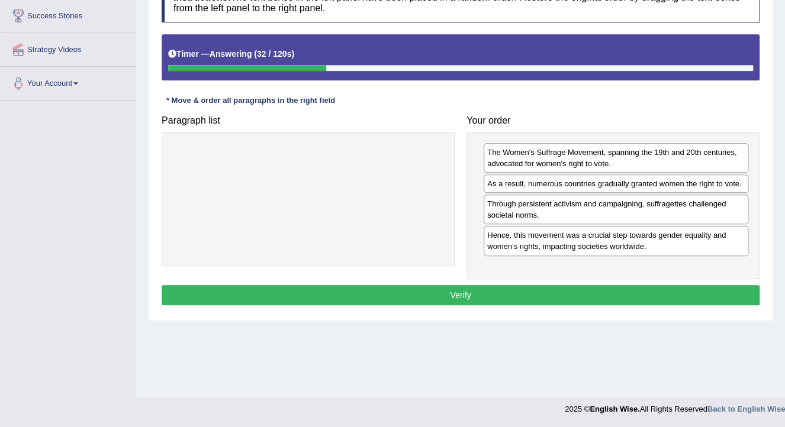
click at [655, 292] on button "Verify" at bounding box center [461, 295] width 598 height 20
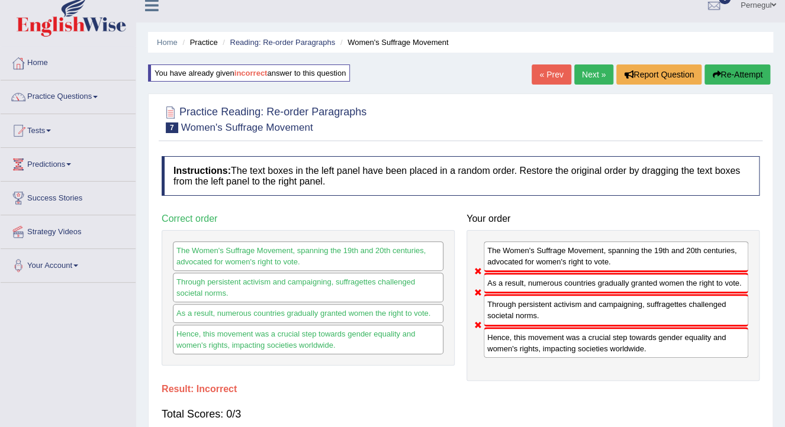
scroll to position [5, 0]
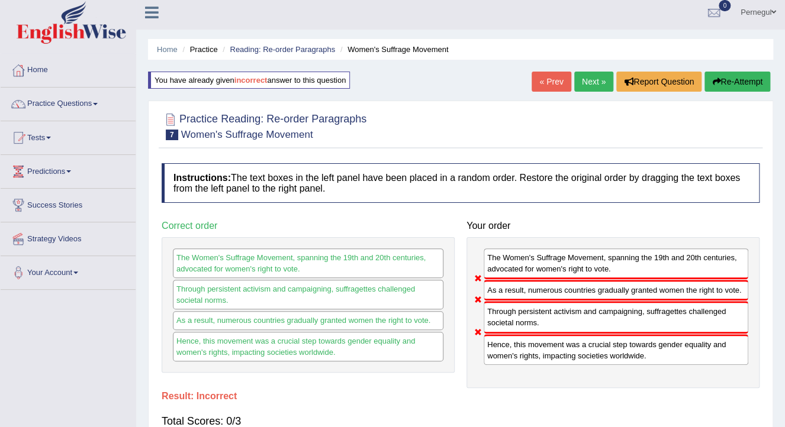
click at [584, 78] on link "Next »" at bounding box center [593, 82] width 39 height 20
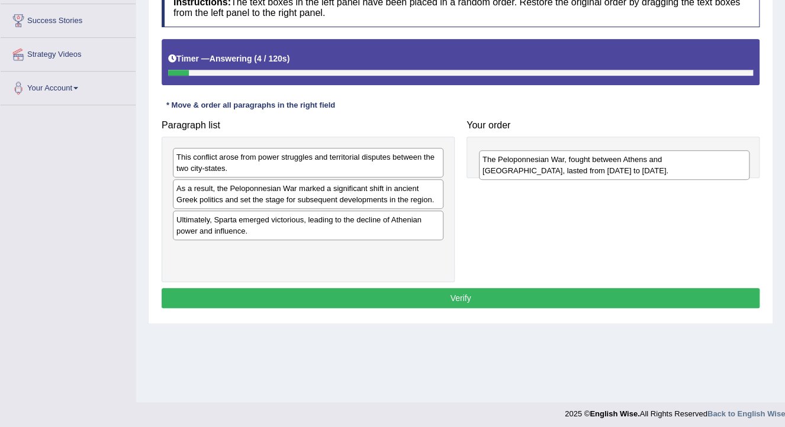
drag, startPoint x: 381, startPoint y: 258, endPoint x: 687, endPoint y: 167, distance: 319.4
click at [687, 167] on div "The Peloponnesian War, fought between Athens and [GEOGRAPHIC_DATA], lasted from…" at bounding box center [614, 165] width 271 height 30
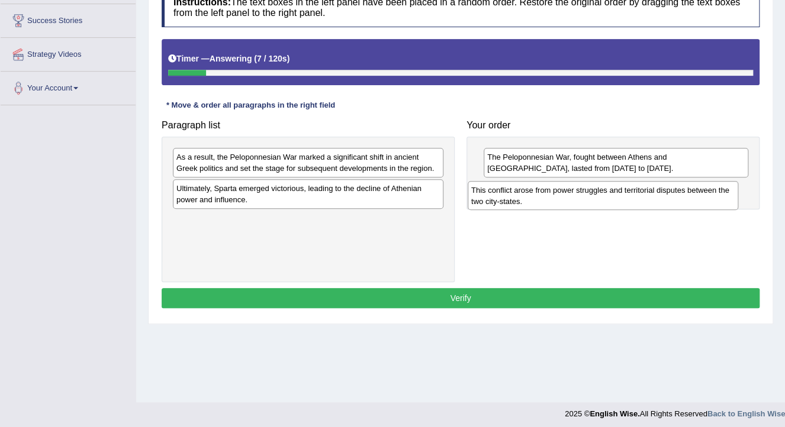
drag, startPoint x: 350, startPoint y: 162, endPoint x: 644, endPoint y: 195, distance: 296.0
click at [644, 195] on div "This conflict arose from power struggles and territorial disputes between the t…" at bounding box center [603, 196] width 271 height 30
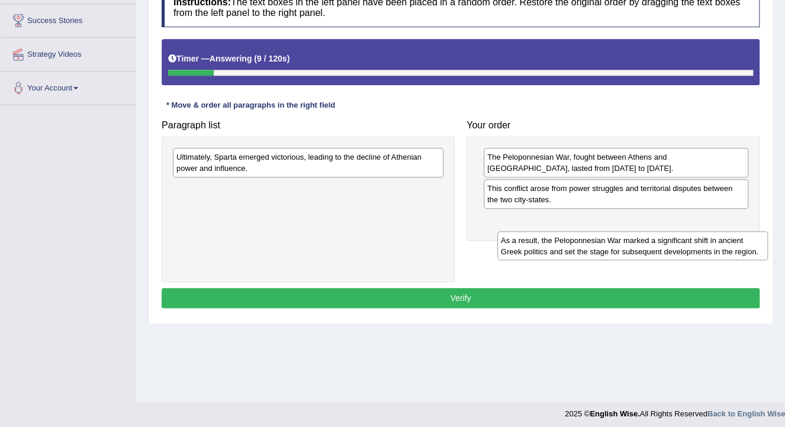
drag, startPoint x: 433, startPoint y: 178, endPoint x: 681, endPoint y: 234, distance: 254.2
click at [694, 236] on div "As a result, the Peloponnesian War marked a significant shift in ancient Greek …" at bounding box center [632, 246] width 271 height 30
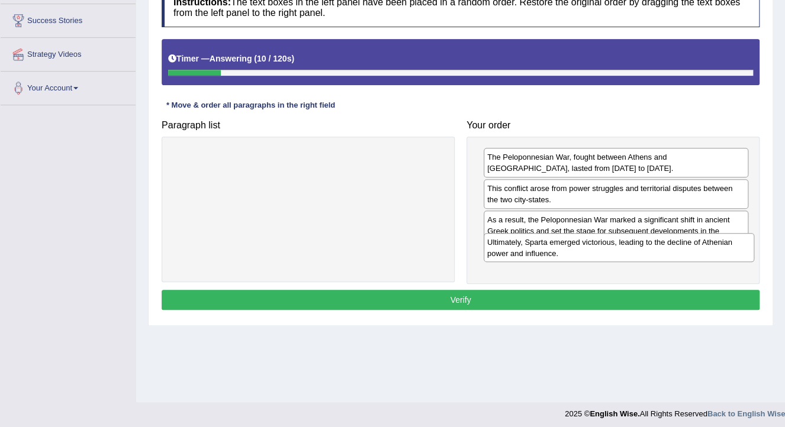
drag, startPoint x: 363, startPoint y: 163, endPoint x: 674, endPoint y: 249, distance: 322.3
click at [674, 249] on div "Ultimately, Sparta emerged victorious, leading to the decline of Athenian power…" at bounding box center [619, 248] width 271 height 30
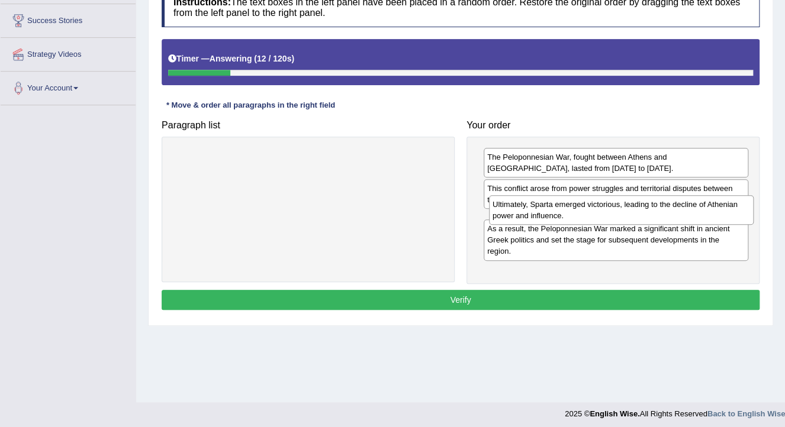
drag, startPoint x: 587, startPoint y: 263, endPoint x: 585, endPoint y: 245, distance: 17.9
click at [592, 217] on div "Ultimately, Sparta emerged victorious, leading to the decline of Athenian power…" at bounding box center [621, 210] width 265 height 30
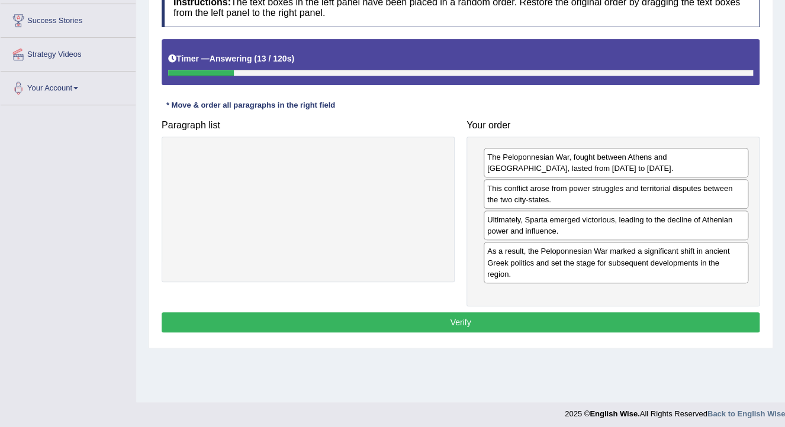
click at [578, 313] on button "Verify" at bounding box center [461, 323] width 598 height 20
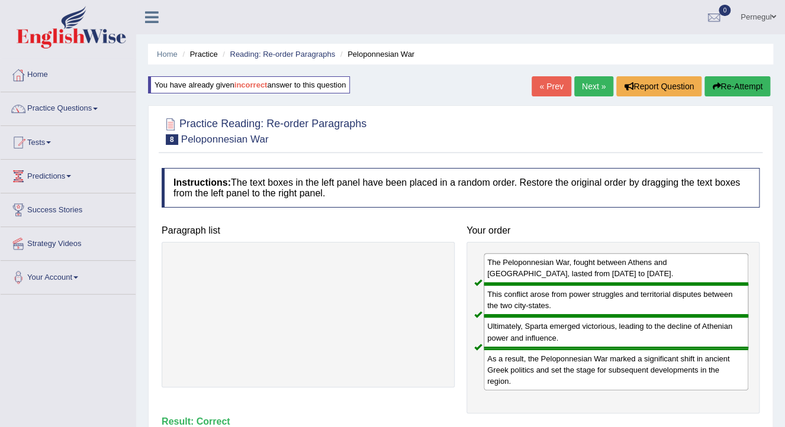
click at [585, 83] on link "Next »" at bounding box center [593, 86] width 39 height 20
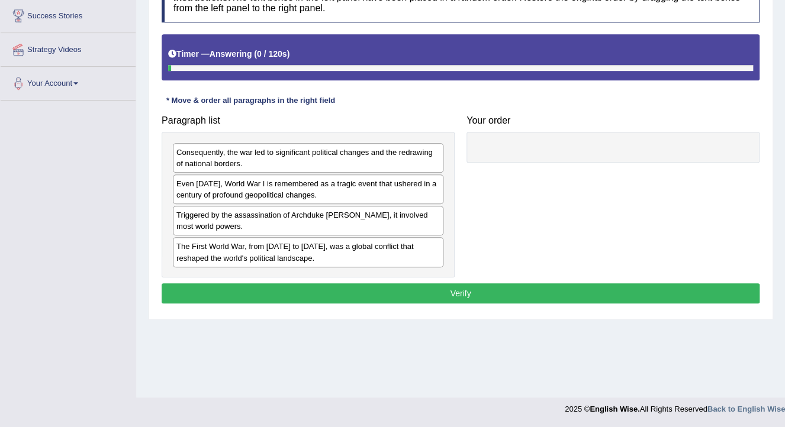
scroll to position [194, 0]
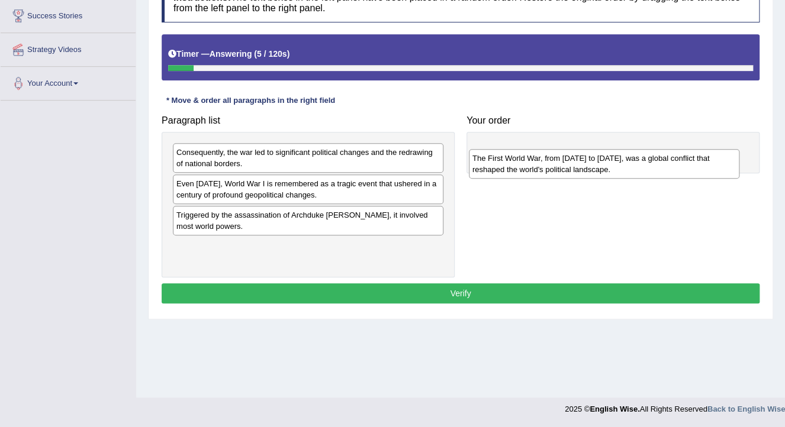
drag, startPoint x: 236, startPoint y: 253, endPoint x: 530, endPoint y: 166, distance: 307.4
click at [530, 166] on div "The First World War, from [DATE] to [DATE], was a global conflict that reshaped…" at bounding box center [604, 164] width 271 height 30
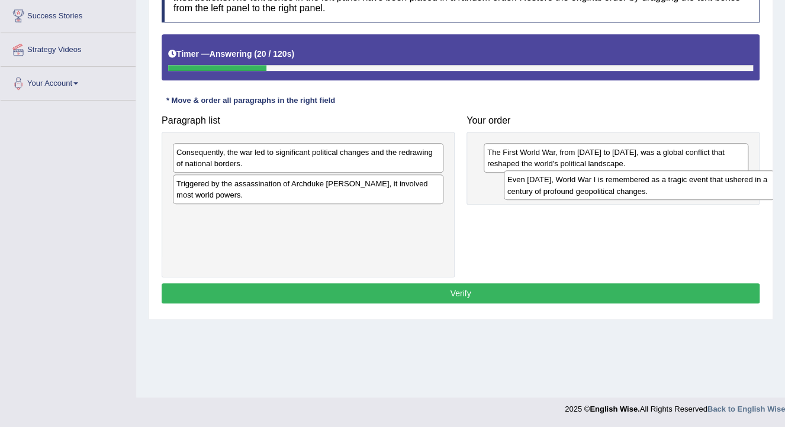
drag, startPoint x: 229, startPoint y: 191, endPoint x: 559, endPoint y: 188, distance: 331.0
click at [559, 188] on div "Even [DATE], World War I is remembered as a tragic event that ushered in a cent…" at bounding box center [639, 185] width 271 height 30
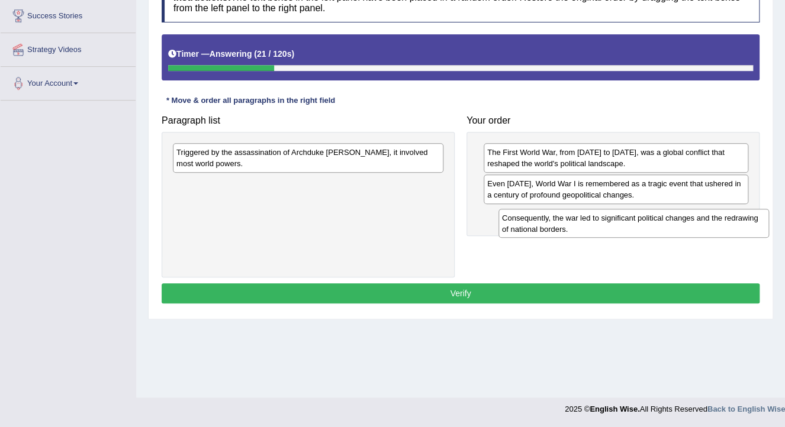
drag, startPoint x: 350, startPoint y: 152, endPoint x: 497, endPoint y: 192, distance: 152.8
click at [662, 214] on div "Consequently, the war led to significant political changes and the redrawing of…" at bounding box center [633, 224] width 271 height 30
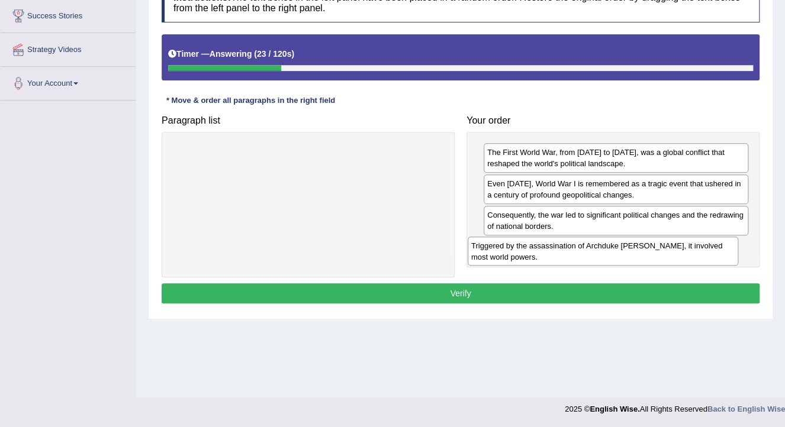
drag, startPoint x: 369, startPoint y: 159, endPoint x: 665, endPoint y: 253, distance: 310.8
click at [665, 253] on div "Triggered by the assassination of Archduke Franz Ferdinand, it involved most wo…" at bounding box center [603, 252] width 271 height 30
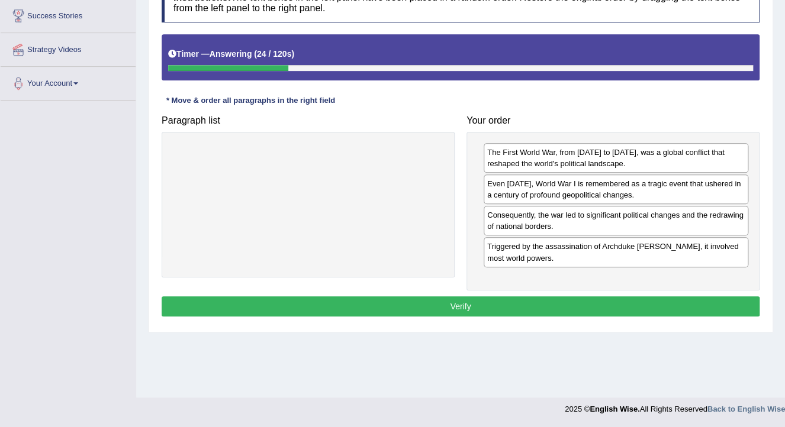
click at [602, 301] on button "Verify" at bounding box center [461, 307] width 598 height 20
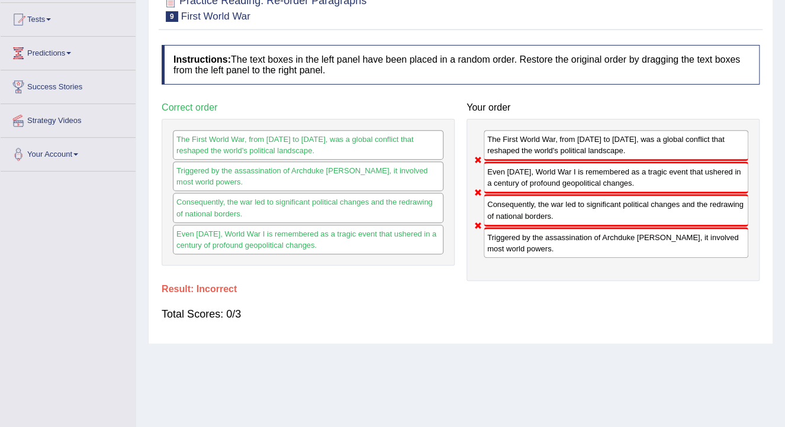
scroll to position [5, 0]
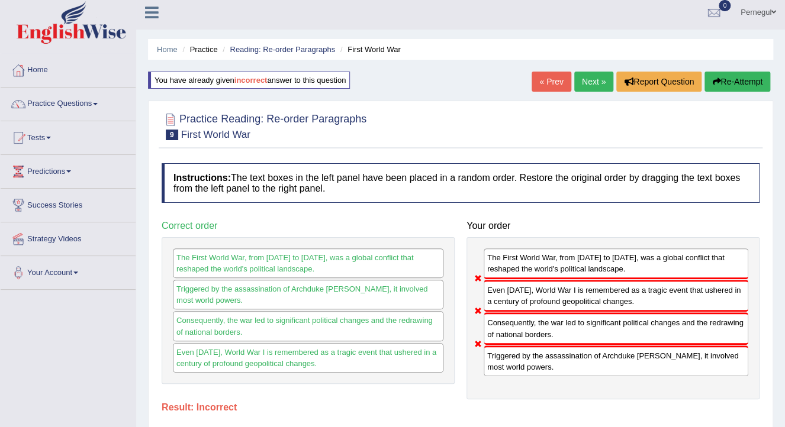
click at [585, 88] on link "Next »" at bounding box center [593, 82] width 39 height 20
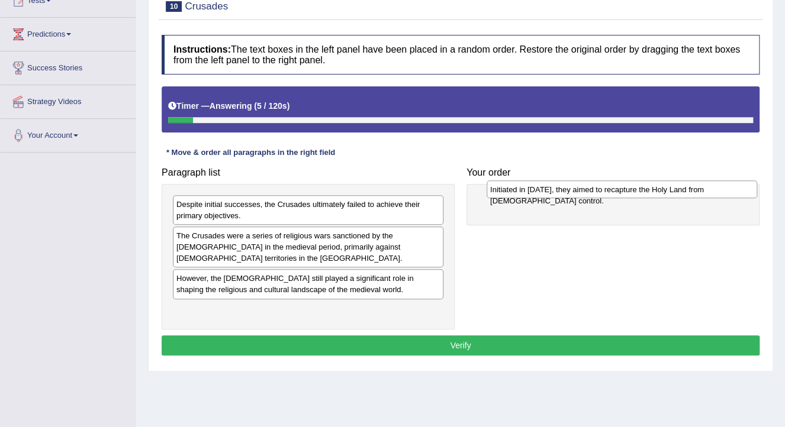
drag, startPoint x: 211, startPoint y: 204, endPoint x: 519, endPoint y: 189, distance: 308.2
click at [522, 189] on div "Initiated in [DATE], they aimed to recapture the Holy Land from [DEMOGRAPHIC_DA…" at bounding box center [622, 190] width 271 height 18
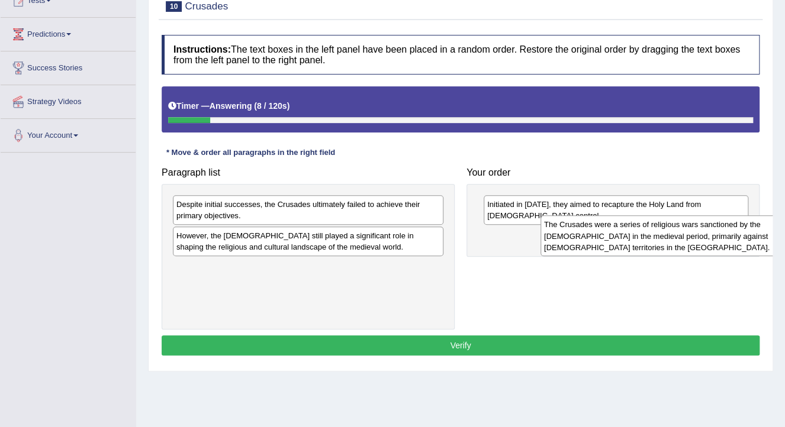
drag, startPoint x: 336, startPoint y: 253, endPoint x: 664, endPoint y: 243, distance: 327.6
click at [700, 243] on div "The Crusades were a series of religious wars sanctioned by the [DEMOGRAPHIC_DAT…" at bounding box center [676, 235] width 271 height 41
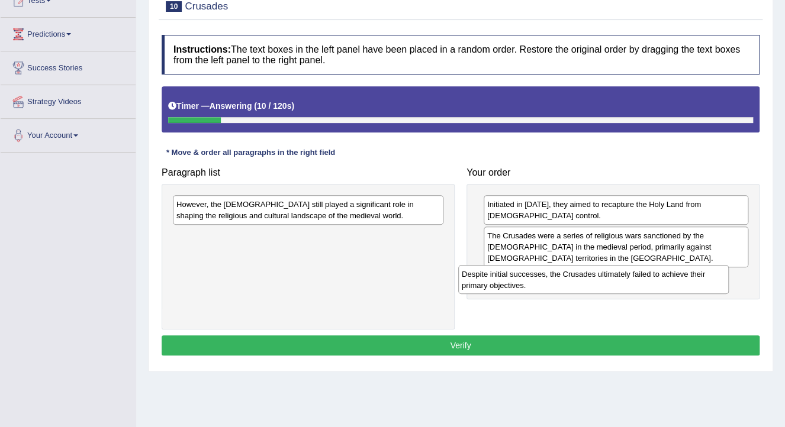
drag, startPoint x: 355, startPoint y: 214, endPoint x: 622, endPoint y: 279, distance: 275.4
click at [634, 284] on div "Despite initial successes, the Crusades ultimately failed to achieve their prim…" at bounding box center [593, 280] width 271 height 30
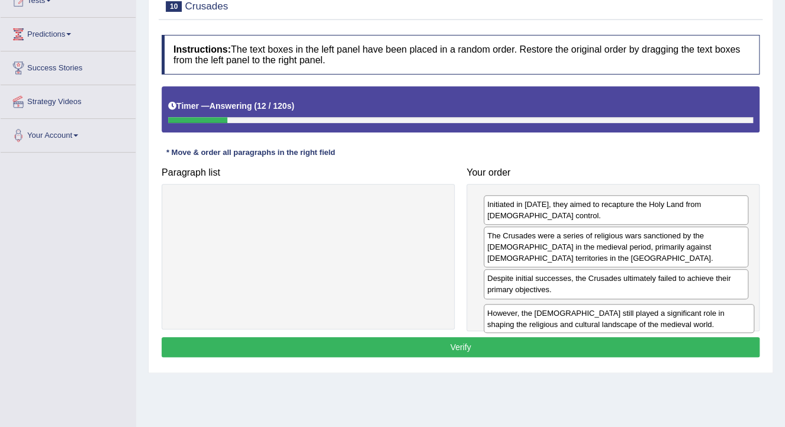
drag, startPoint x: 398, startPoint y: 214, endPoint x: 693, endPoint y: 322, distance: 313.9
click at [701, 322] on div "However, the [DEMOGRAPHIC_DATA] still played a significant role in shaping the …" at bounding box center [619, 319] width 271 height 30
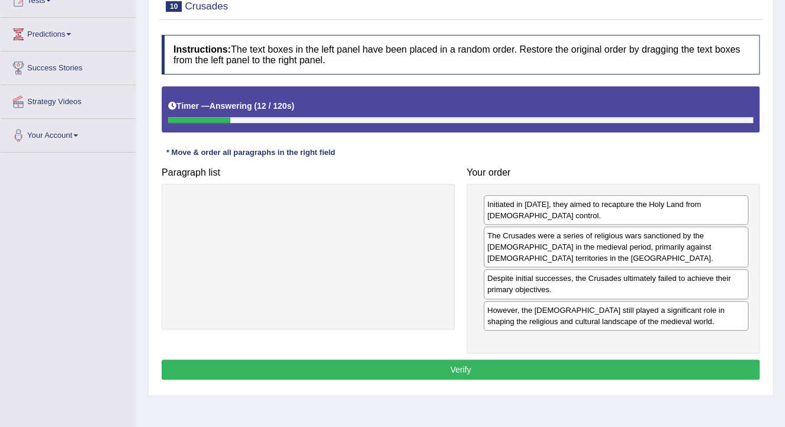
click at [599, 346] on div "Initiated in [DATE], they aimed to recapture the Holy Land from [DEMOGRAPHIC_DA…" at bounding box center [613, 269] width 293 height 170
click at [601, 352] on div "Instructions: The text boxes in the left panel have been placed in a random ord…" at bounding box center [461, 209] width 604 height 361
click at [606, 360] on button "Verify" at bounding box center [461, 370] width 598 height 20
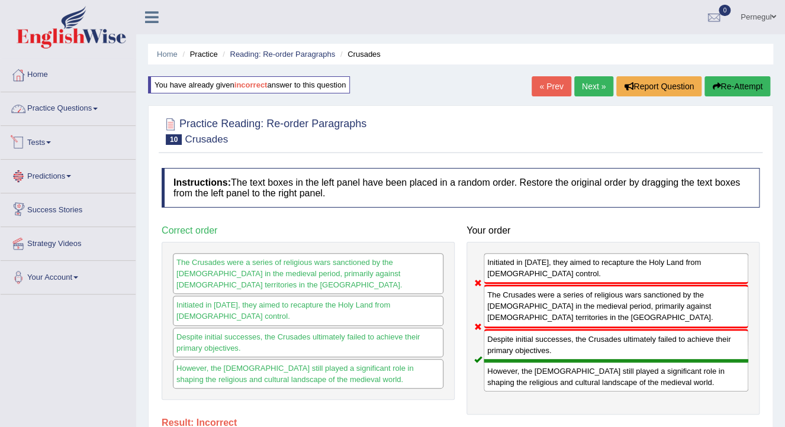
click at [52, 104] on link "Practice Questions" at bounding box center [68, 107] width 135 height 30
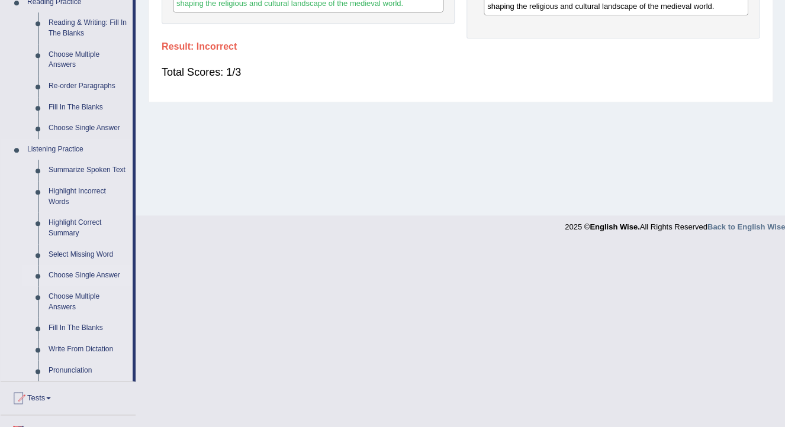
scroll to position [379, 0]
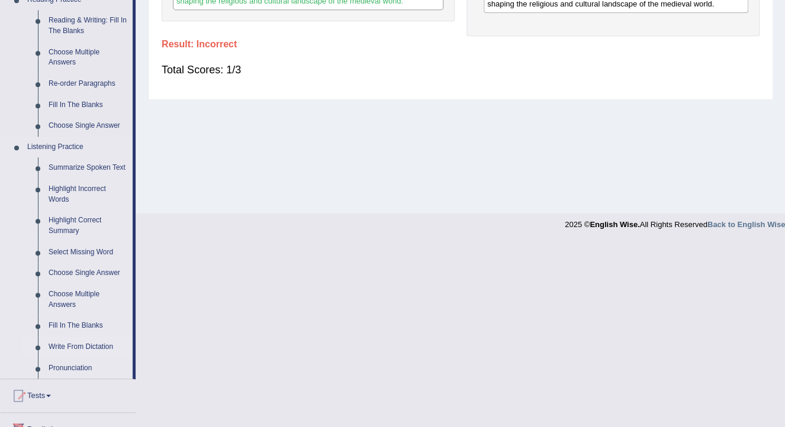
click at [73, 346] on link "Write From Dictation" at bounding box center [87, 347] width 89 height 21
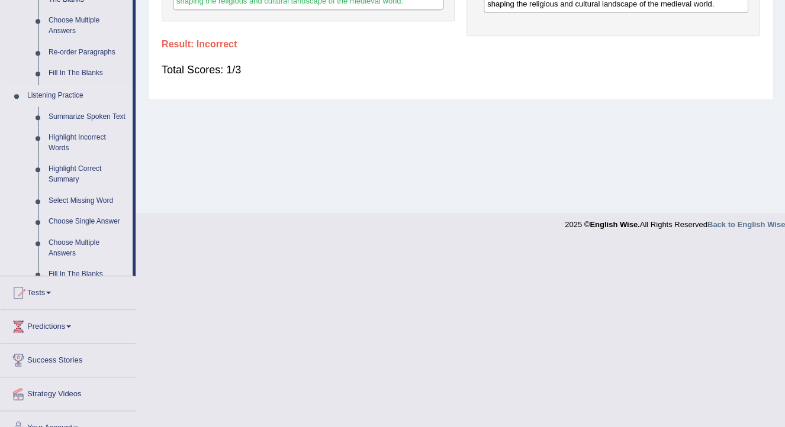
scroll to position [194, 0]
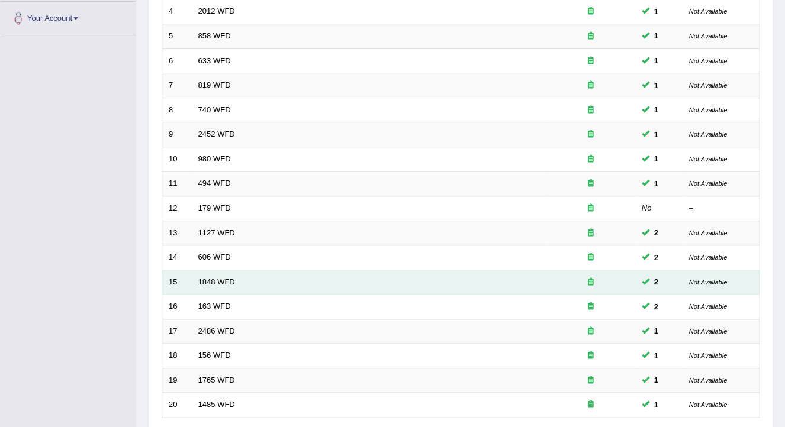
scroll to position [258, 0]
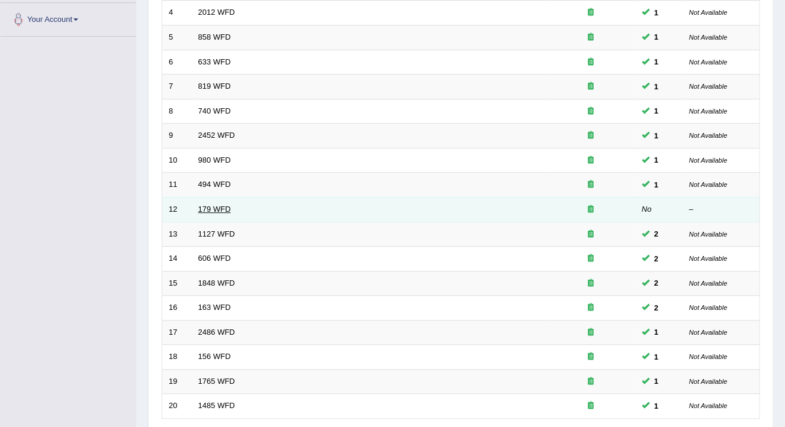
click at [205, 205] on link "179 WFD" at bounding box center [214, 209] width 33 height 9
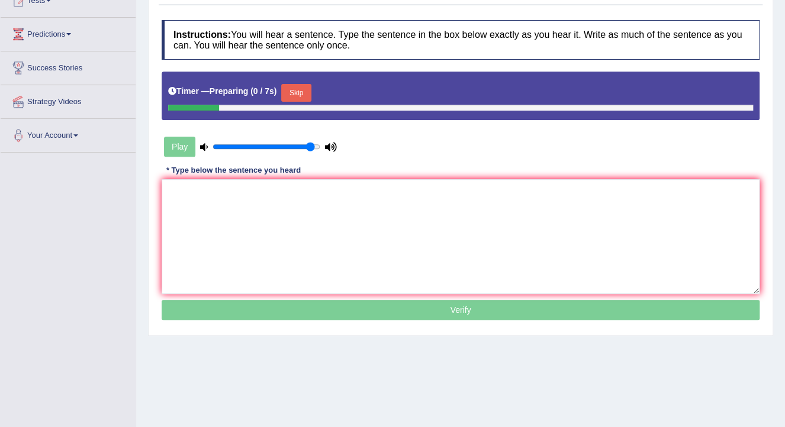
scroll to position [142, 0]
click at [294, 90] on button "Skip" at bounding box center [296, 93] width 30 height 18
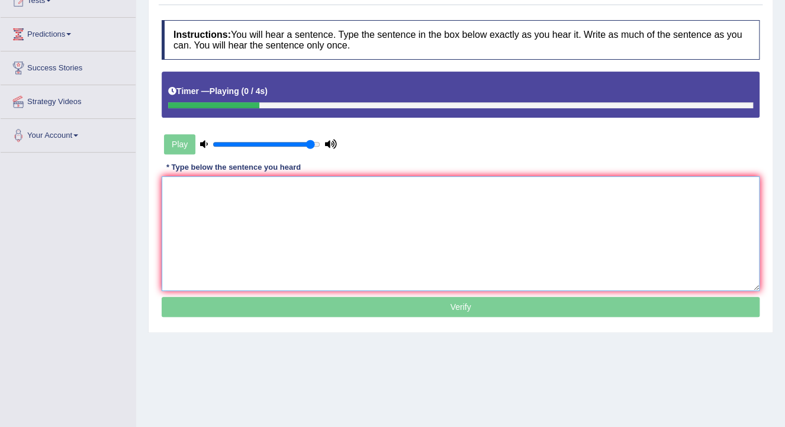
click at [319, 279] on textarea at bounding box center [461, 233] width 598 height 115
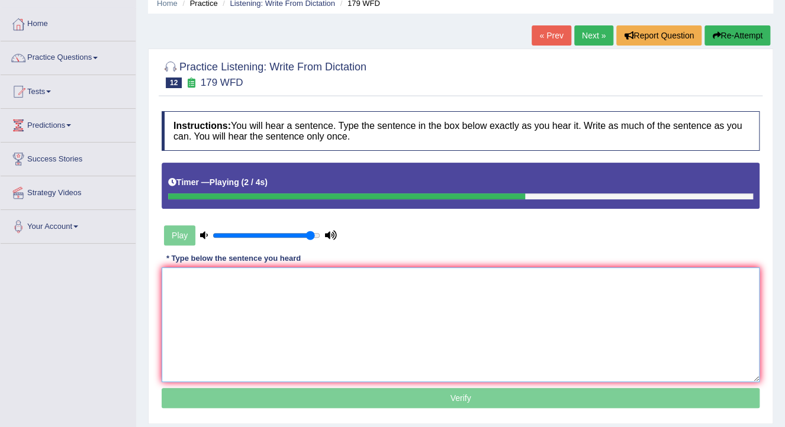
scroll to position [0, 0]
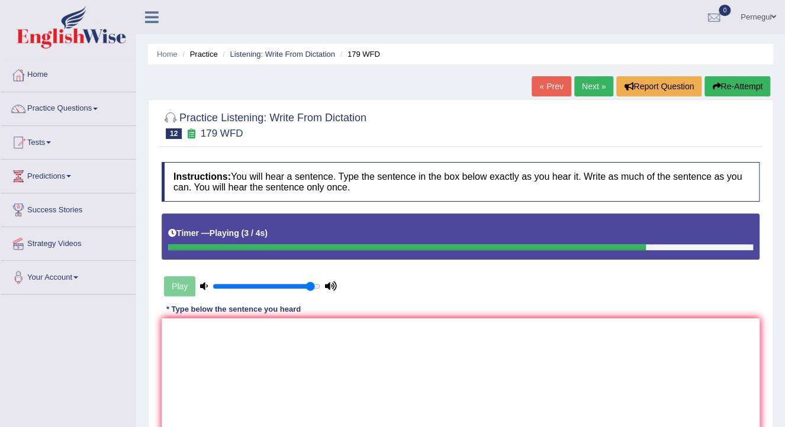
click at [736, 85] on button "Re-Attempt" at bounding box center [737, 86] width 66 height 20
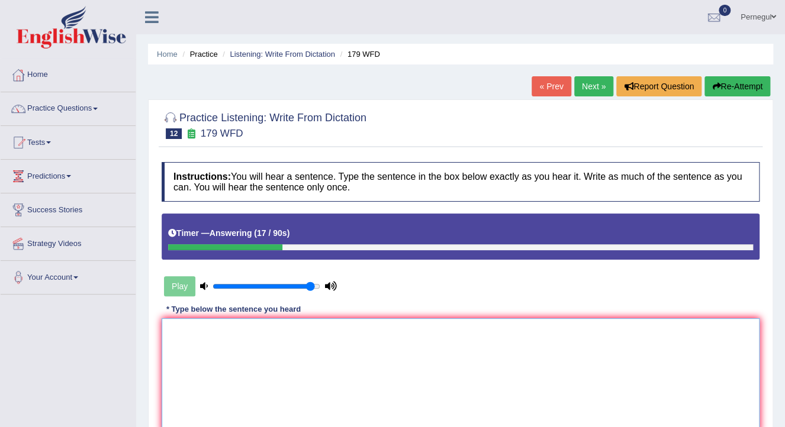
click at [231, 350] on textarea at bounding box center [461, 375] width 598 height 115
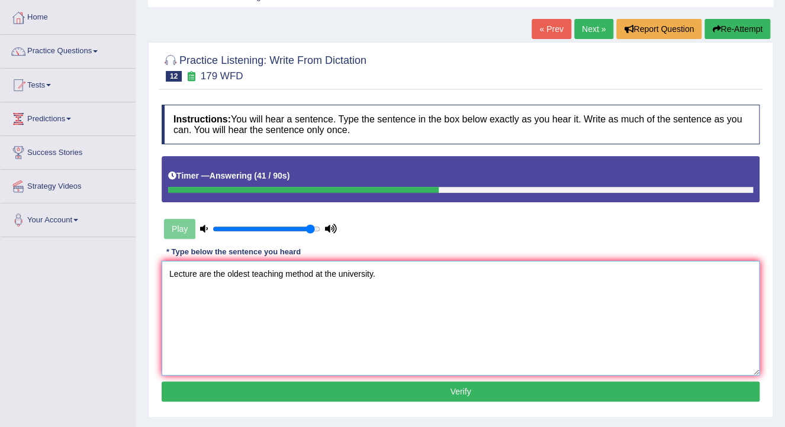
scroll to position [189, 0]
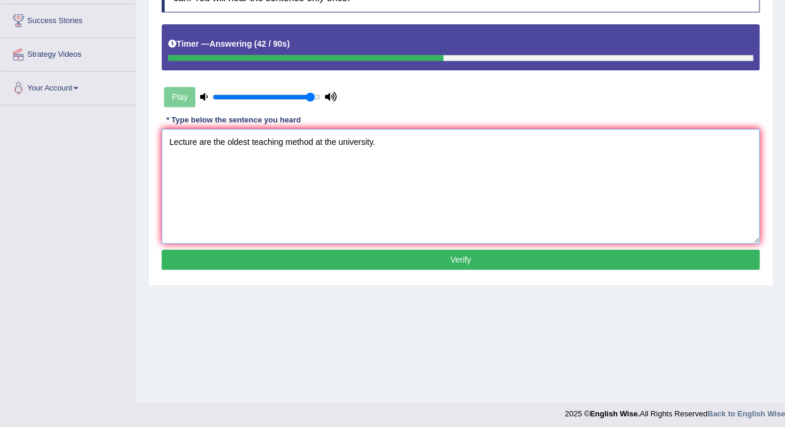
type textarea "Lecture are the oldest teaching method at the university."
click at [247, 258] on button "Verify" at bounding box center [461, 260] width 598 height 20
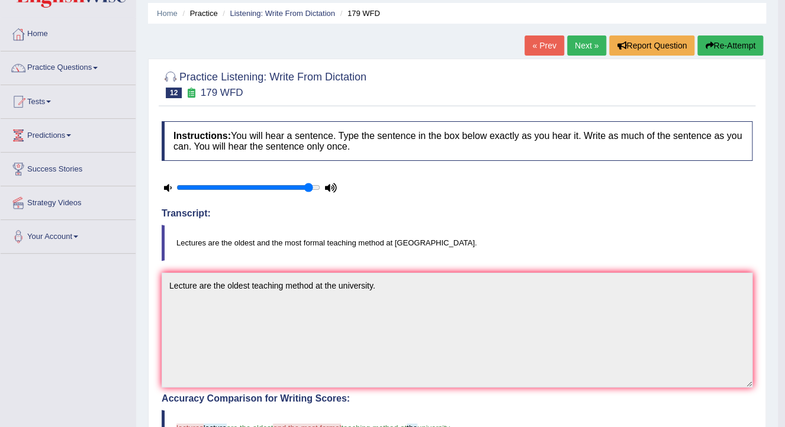
scroll to position [0, 0]
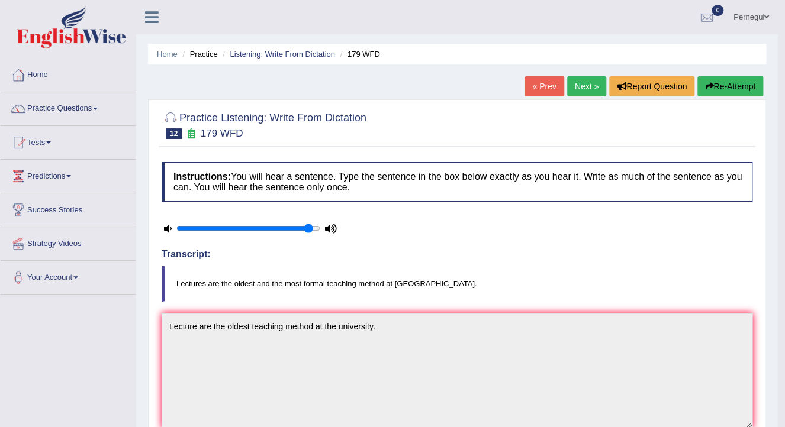
click at [579, 82] on link "Next »" at bounding box center [586, 86] width 39 height 20
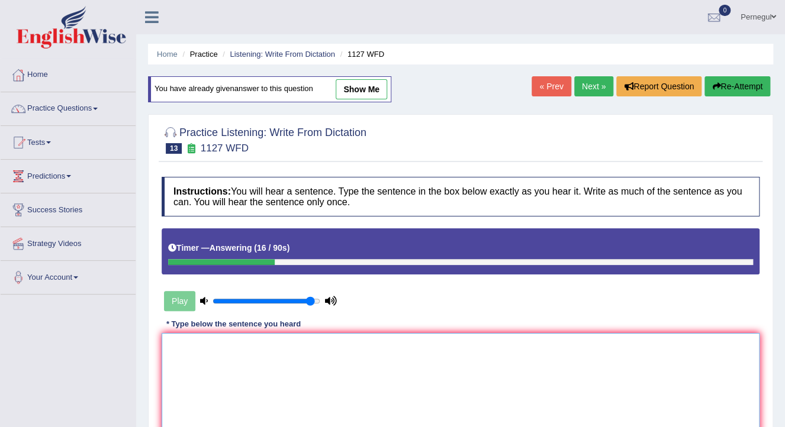
click at [176, 360] on textarea at bounding box center [461, 390] width 598 height 115
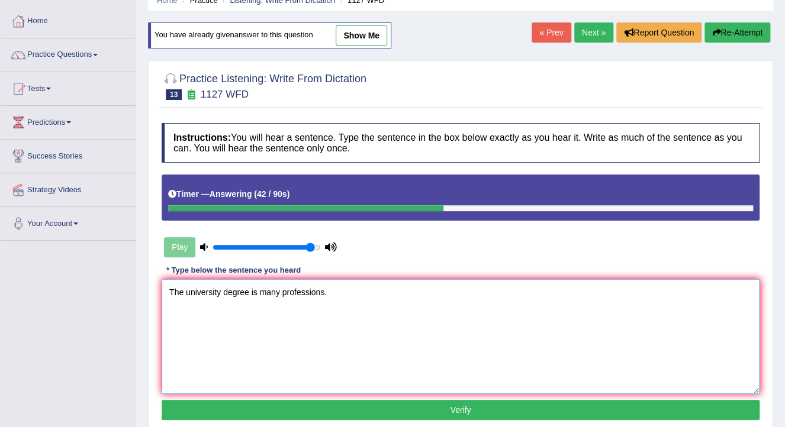
scroll to position [189, 0]
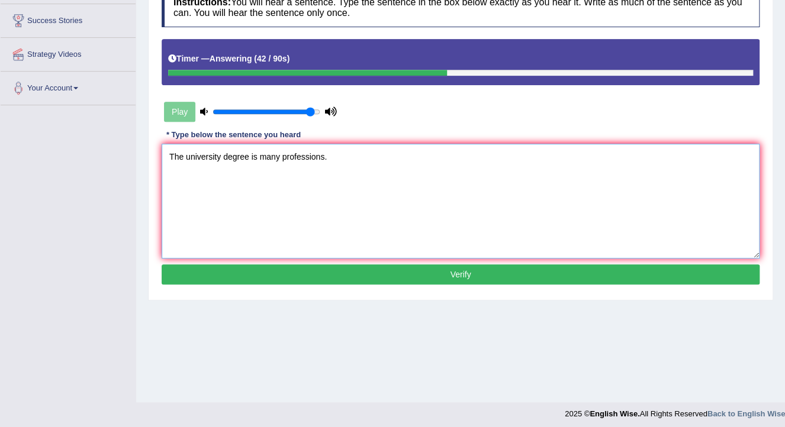
type textarea "The university degree is many professions."
click at [260, 271] on button "Verify" at bounding box center [461, 275] width 598 height 20
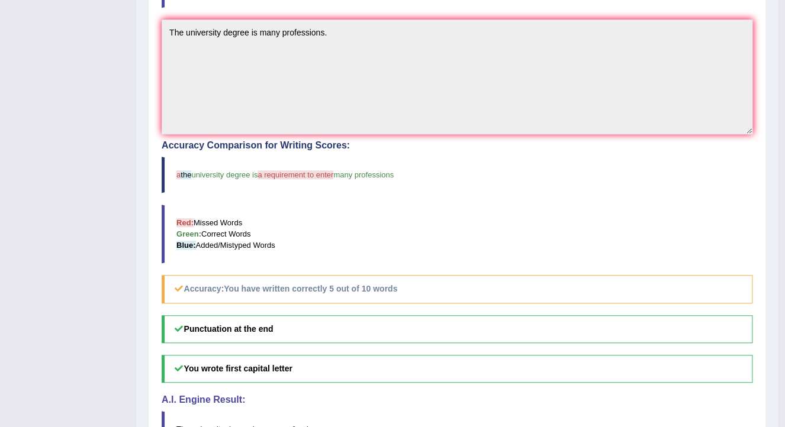
scroll to position [47, 0]
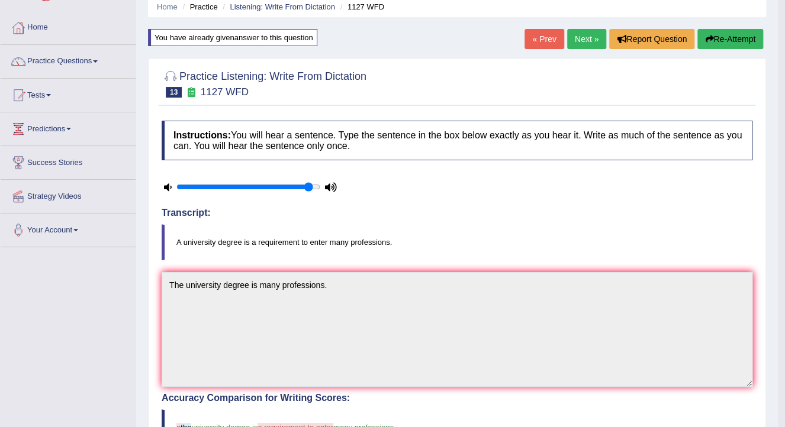
click at [580, 39] on link "Next »" at bounding box center [586, 39] width 39 height 20
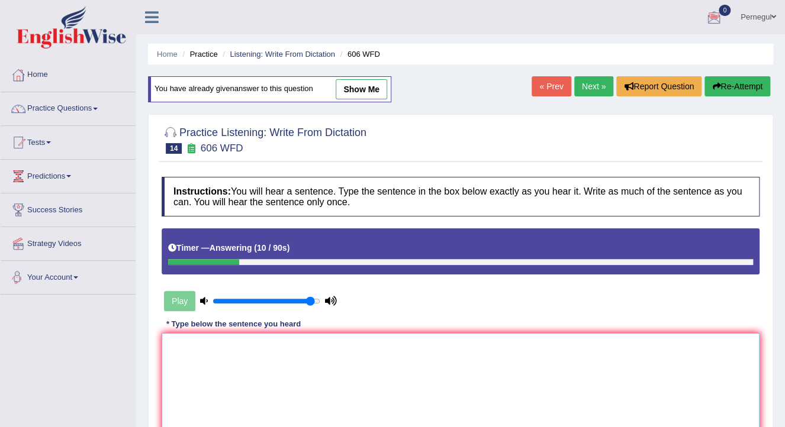
click at [225, 355] on textarea at bounding box center [461, 390] width 598 height 115
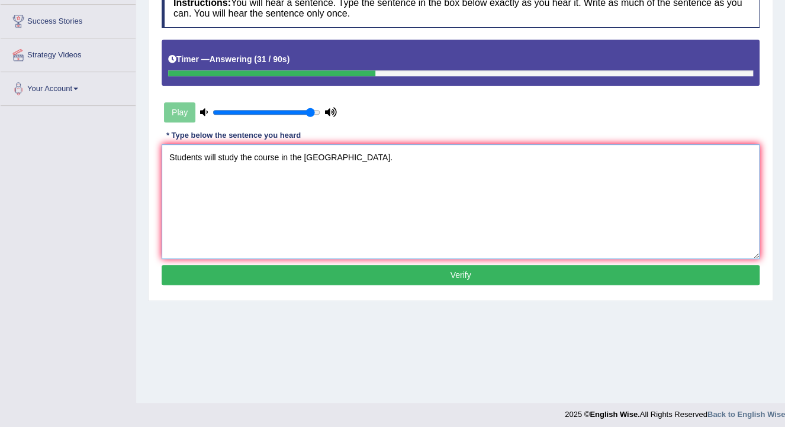
scroll to position [189, 0]
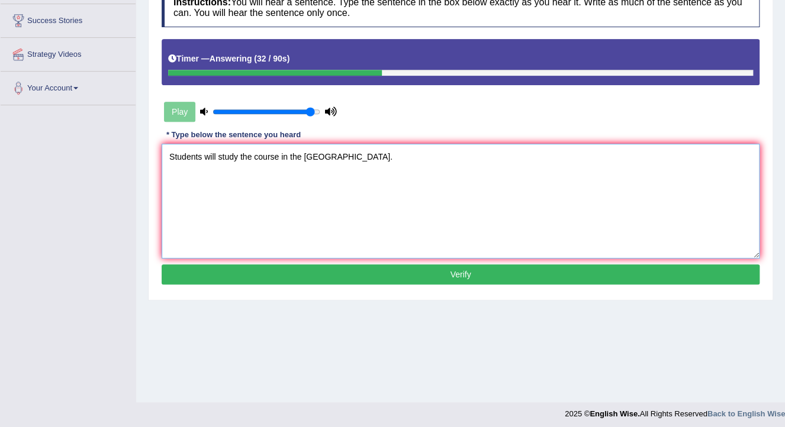
type textarea "Students will study the course in the [GEOGRAPHIC_DATA]."
click at [242, 272] on button "Verify" at bounding box center [461, 275] width 598 height 20
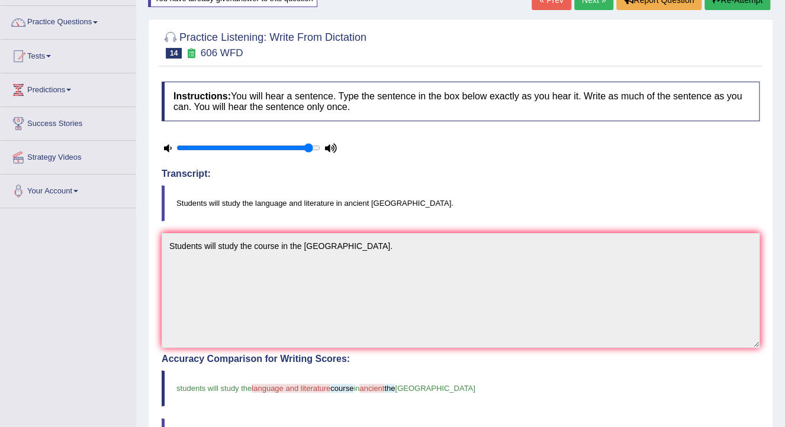
scroll to position [0, 0]
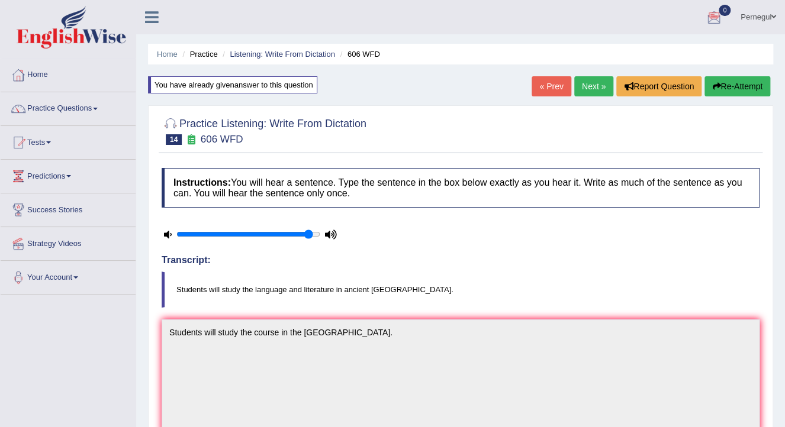
click at [598, 87] on link "Next »" at bounding box center [593, 86] width 39 height 20
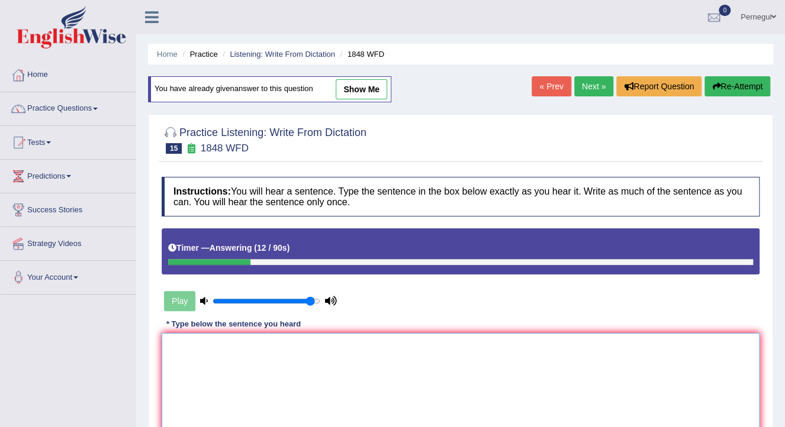
click at [255, 389] on textarea at bounding box center [461, 390] width 598 height 115
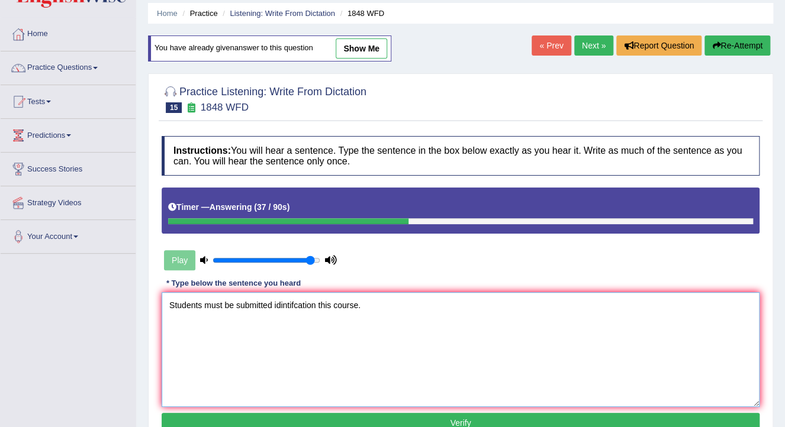
scroll to position [142, 0]
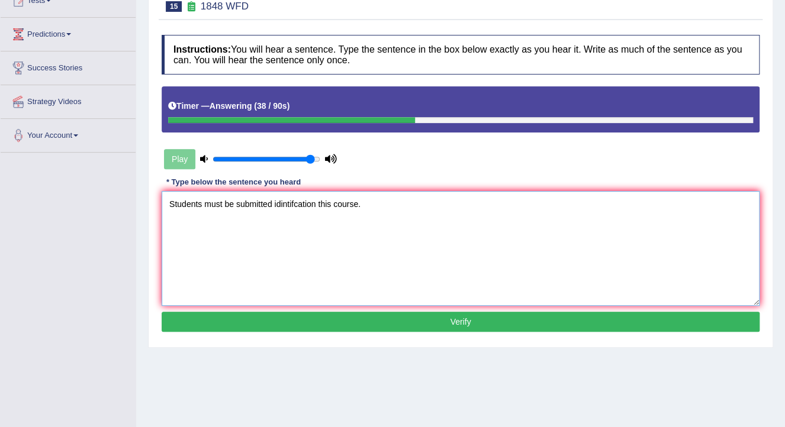
type textarea "Students must be submitted idintifcation this course."
click at [286, 320] on button "Verify" at bounding box center [461, 322] width 598 height 20
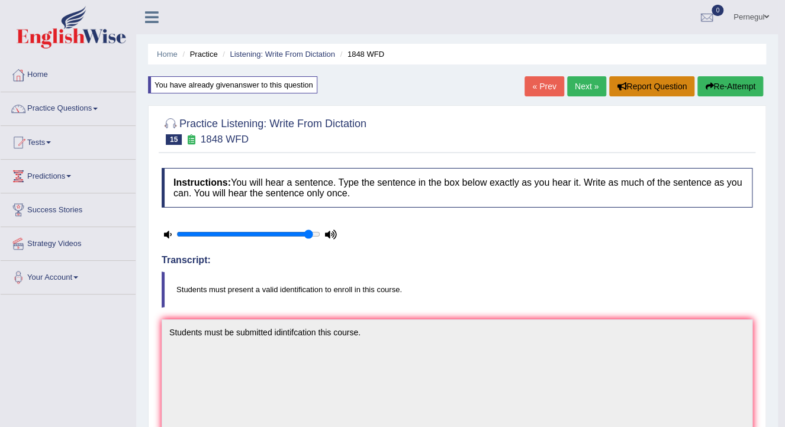
scroll to position [0, 0]
click at [577, 88] on link "Next »" at bounding box center [586, 86] width 39 height 20
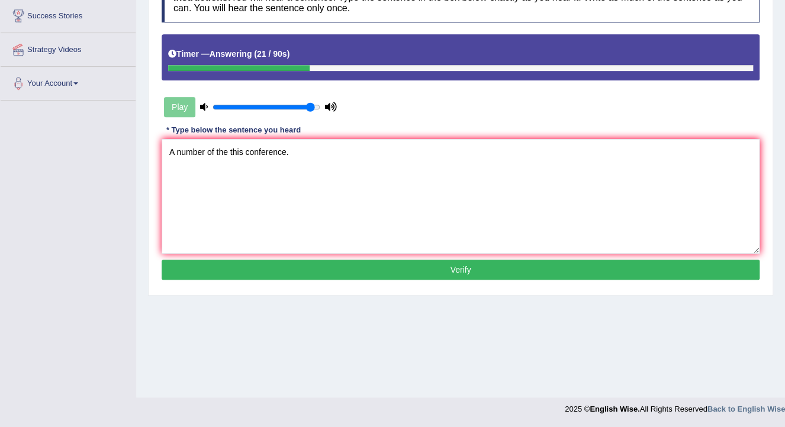
scroll to position [194, 0]
type textarea "A number of the this conference."
click at [287, 272] on button "Verify" at bounding box center [461, 270] width 598 height 20
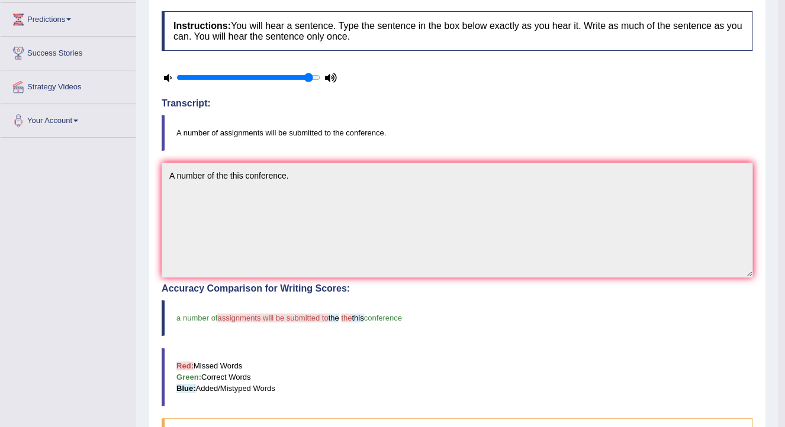
scroll to position [47, 0]
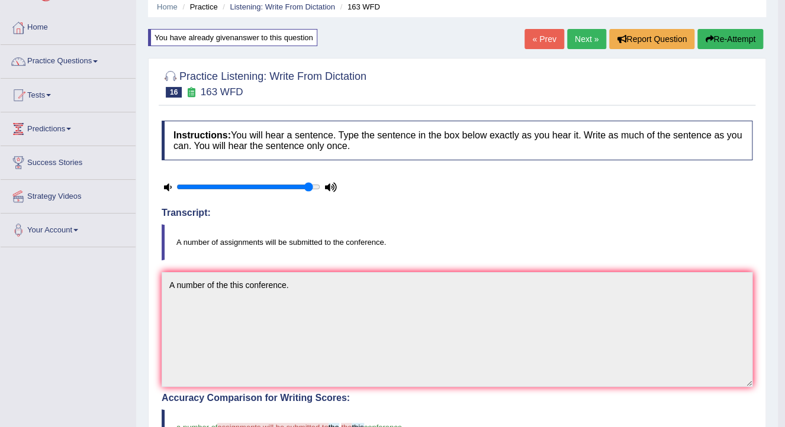
click at [578, 35] on link "Next »" at bounding box center [586, 39] width 39 height 20
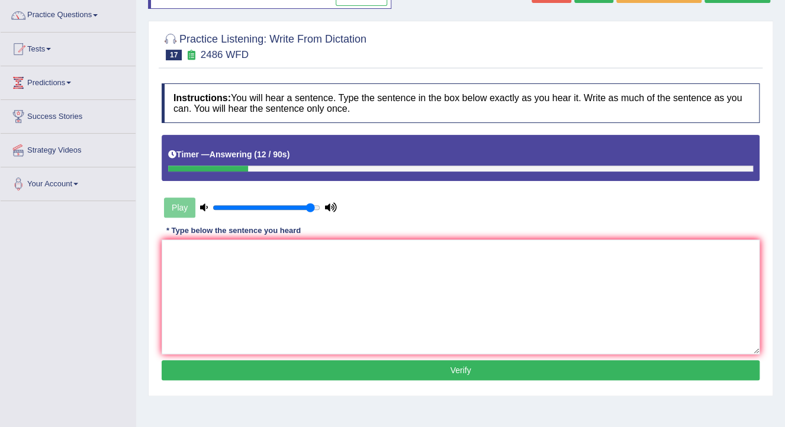
scroll to position [194, 0]
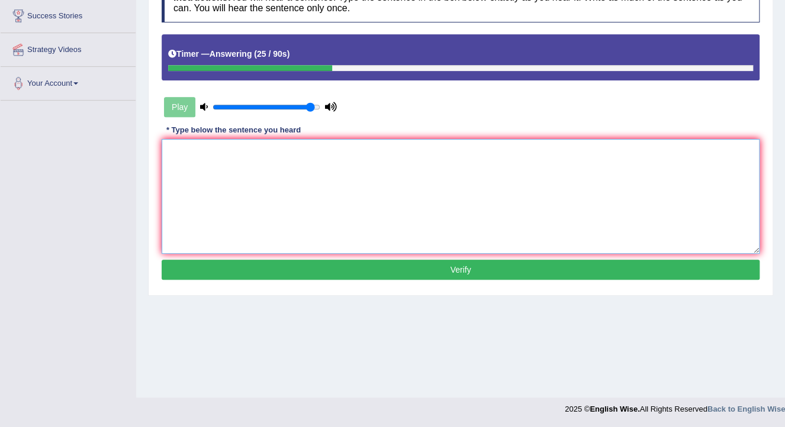
click at [334, 236] on textarea at bounding box center [461, 196] width 598 height 115
type textarea "It is quite clear across the world."
click at [314, 269] on button "Verify" at bounding box center [461, 270] width 598 height 20
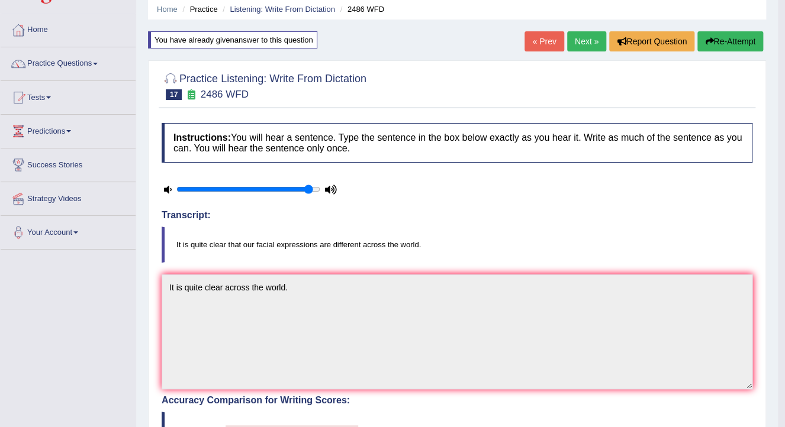
scroll to position [0, 0]
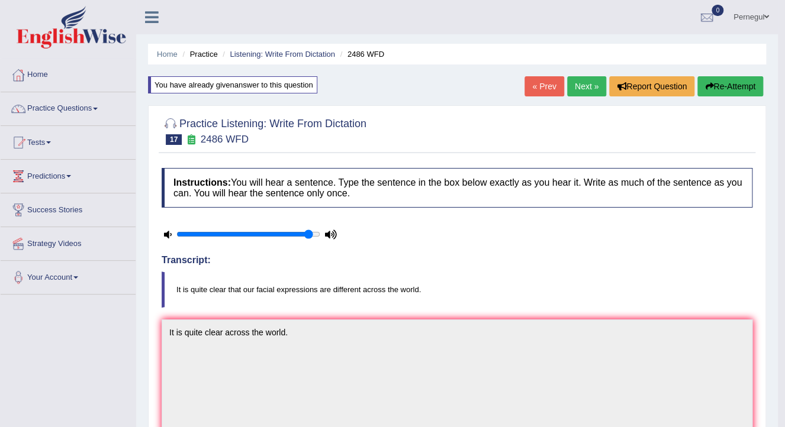
click at [586, 86] on link "Next »" at bounding box center [586, 86] width 39 height 20
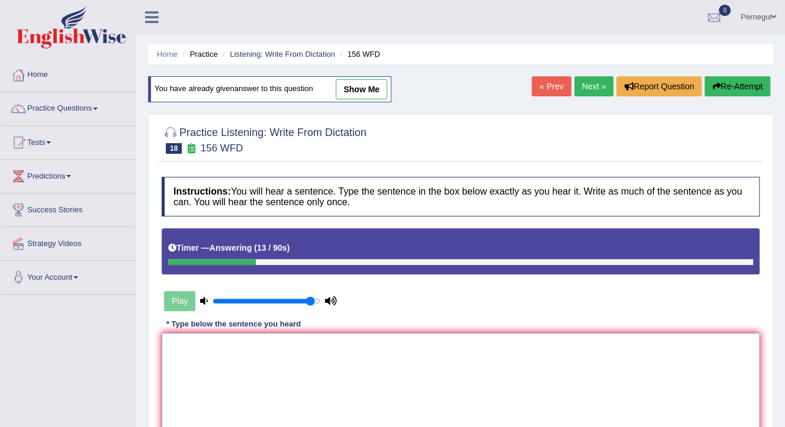
drag, startPoint x: 343, startPoint y: 340, endPoint x: 352, endPoint y: 336, distance: 9.5
click at [352, 336] on textarea at bounding box center [461, 390] width 598 height 115
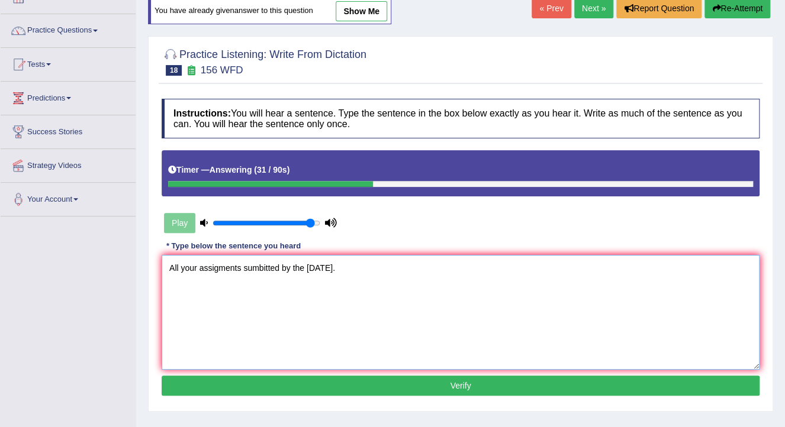
scroll to position [189, 0]
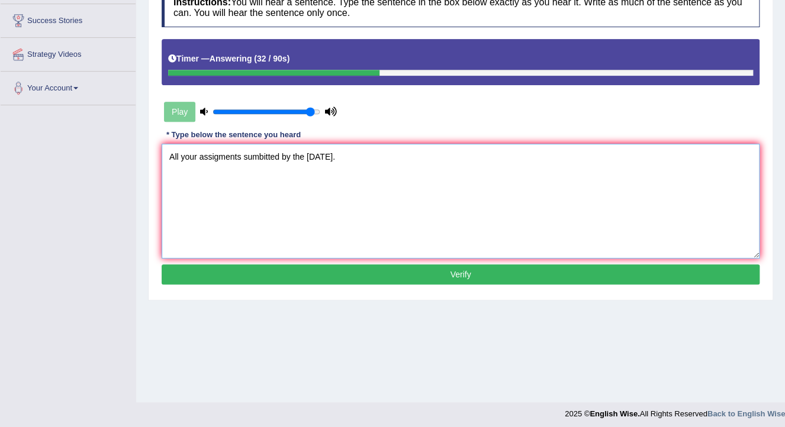
type textarea "All your assigments sumbitted by the [DATE]."
click at [339, 273] on button "Verify" at bounding box center [461, 275] width 598 height 20
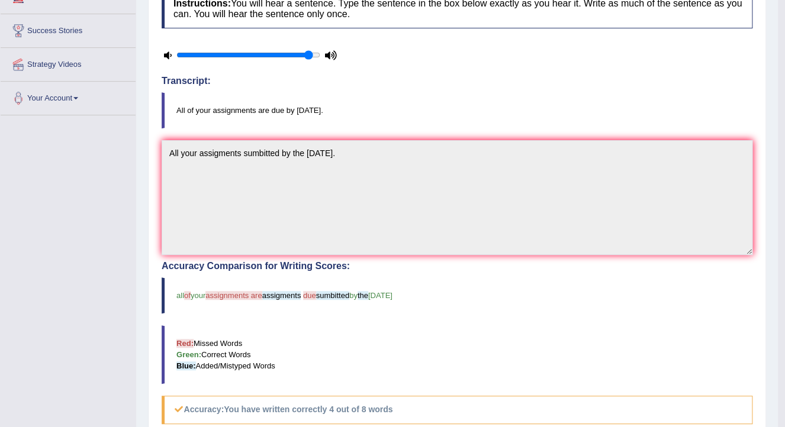
scroll to position [0, 0]
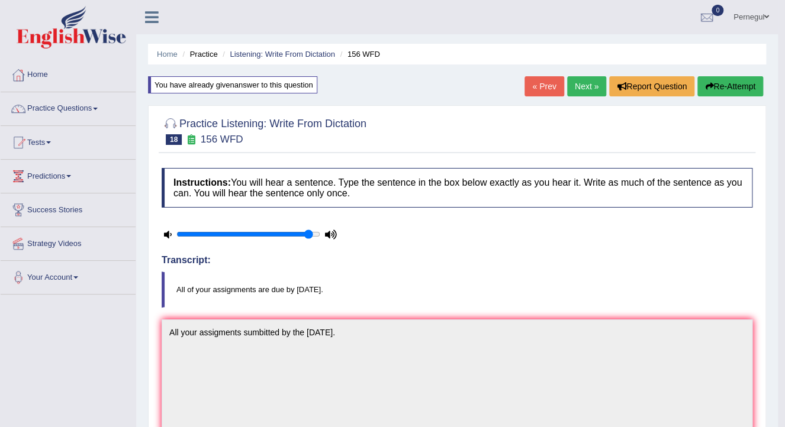
click at [575, 84] on link "Next »" at bounding box center [586, 86] width 39 height 20
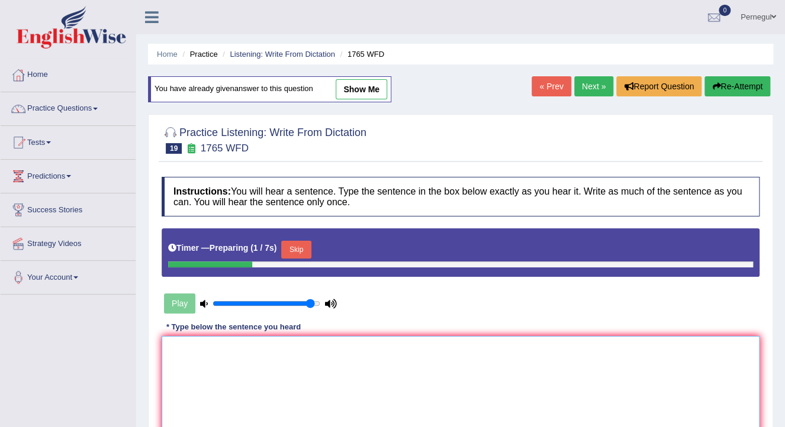
click at [298, 374] on textarea at bounding box center [461, 393] width 598 height 115
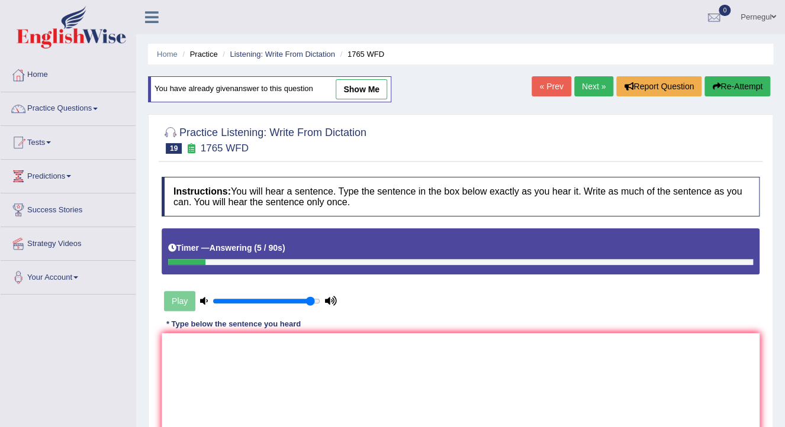
click at [726, 82] on button "Re-Attempt" at bounding box center [737, 86] width 66 height 20
click at [742, 83] on button "Re-Attempt" at bounding box center [737, 86] width 66 height 20
click at [735, 83] on button "Re-Attempt" at bounding box center [737, 86] width 66 height 20
click at [273, 361] on textarea at bounding box center [461, 390] width 598 height 115
click at [213, 348] on textarea "Application sharing" at bounding box center [461, 390] width 598 height 115
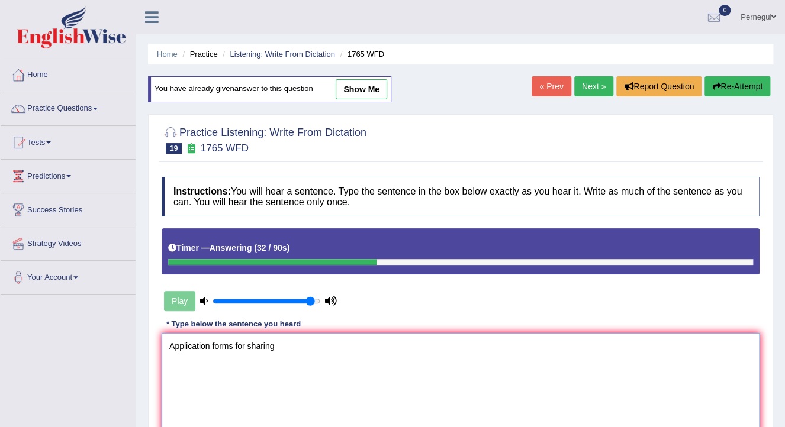
click at [282, 346] on textarea "Application forms for sharing" at bounding box center [461, 390] width 598 height 115
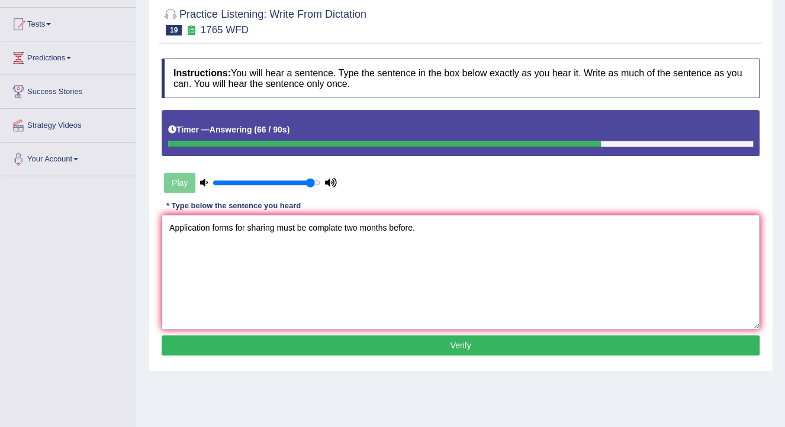
scroll to position [142, 0]
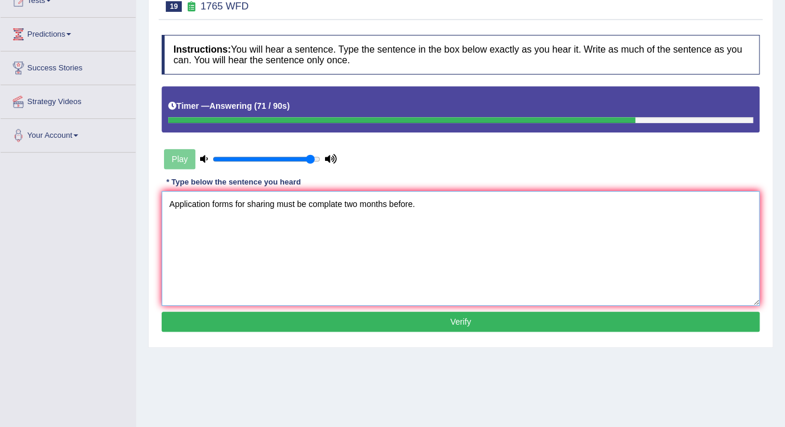
type textarea "Application forms for sharing must be complate two months before."
click at [417, 318] on button "Verify" at bounding box center [461, 322] width 598 height 20
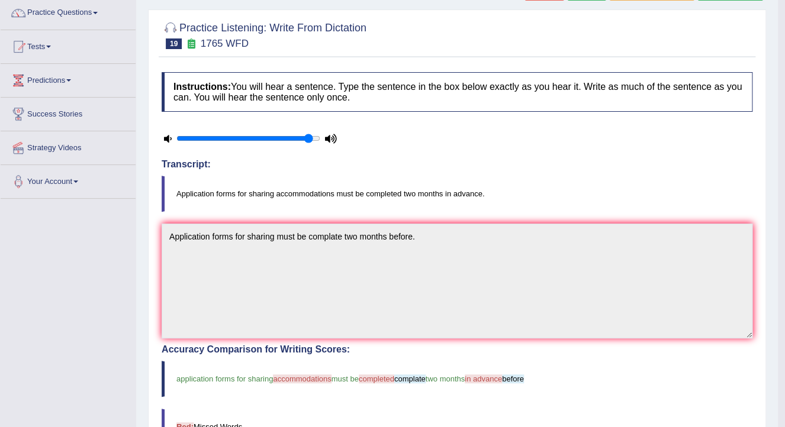
scroll to position [0, 0]
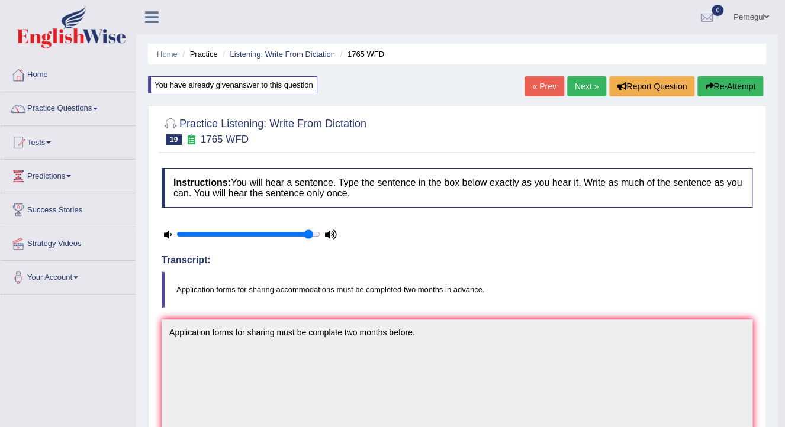
click at [575, 84] on link "Next »" at bounding box center [586, 86] width 39 height 20
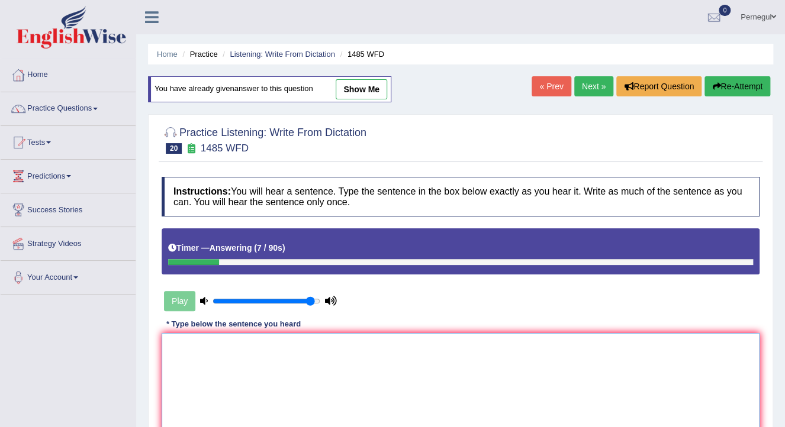
click at [215, 352] on textarea at bounding box center [461, 390] width 598 height 115
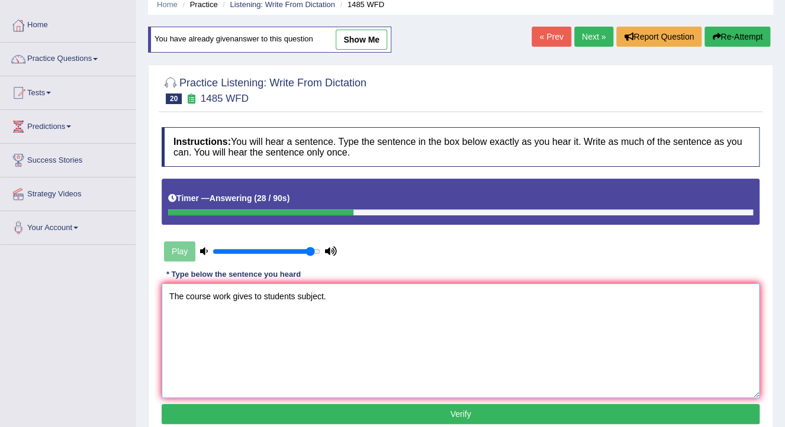
scroll to position [189, 0]
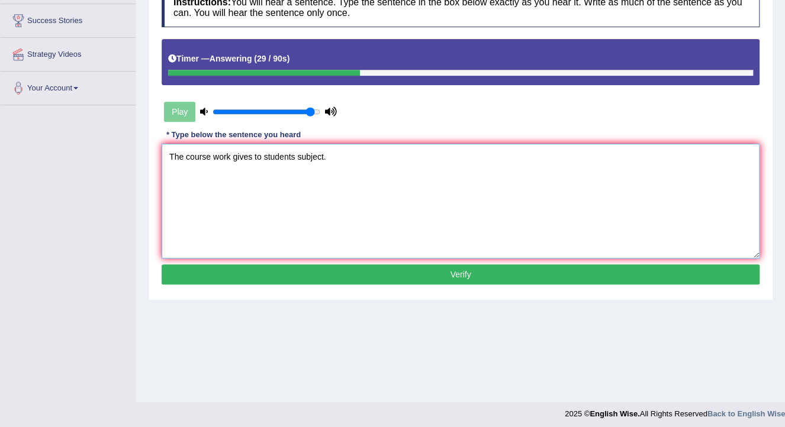
type textarea "The course work gives to students subject."
click at [298, 272] on button "Verify" at bounding box center [461, 275] width 598 height 20
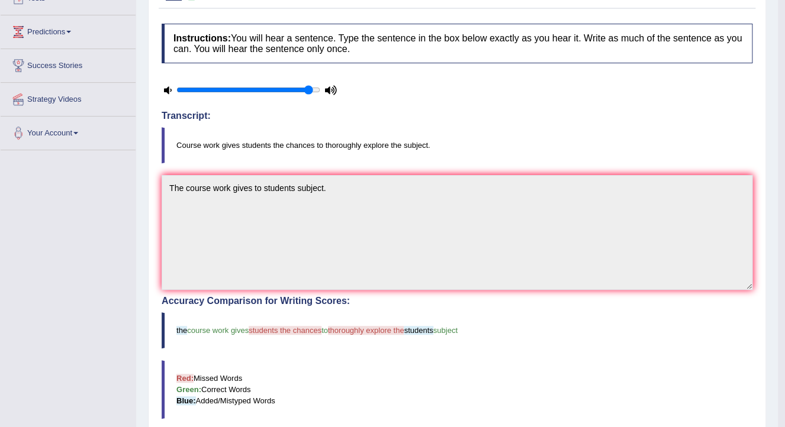
scroll to position [0, 0]
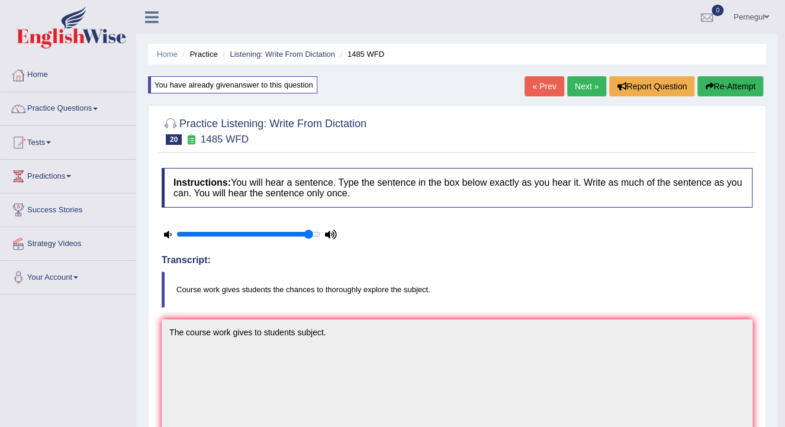
click at [587, 84] on link "Next »" at bounding box center [586, 86] width 39 height 20
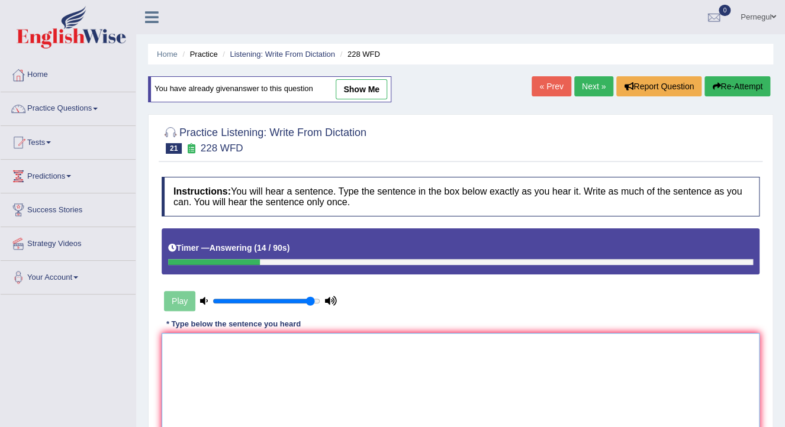
click at [306, 359] on textarea at bounding box center [461, 390] width 598 height 115
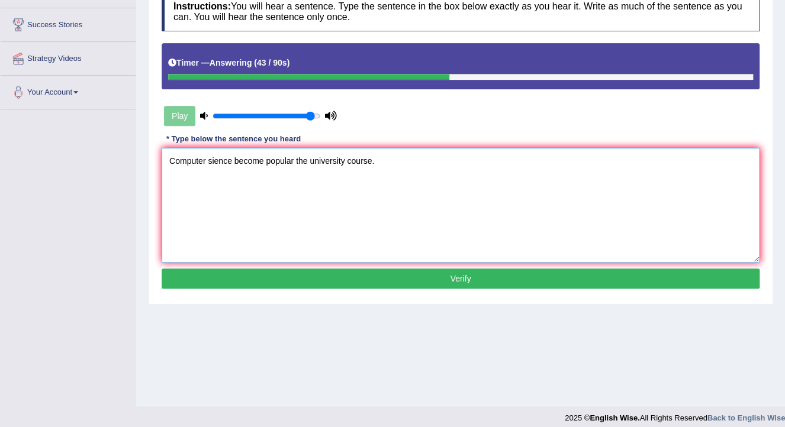
scroll to position [189, 0]
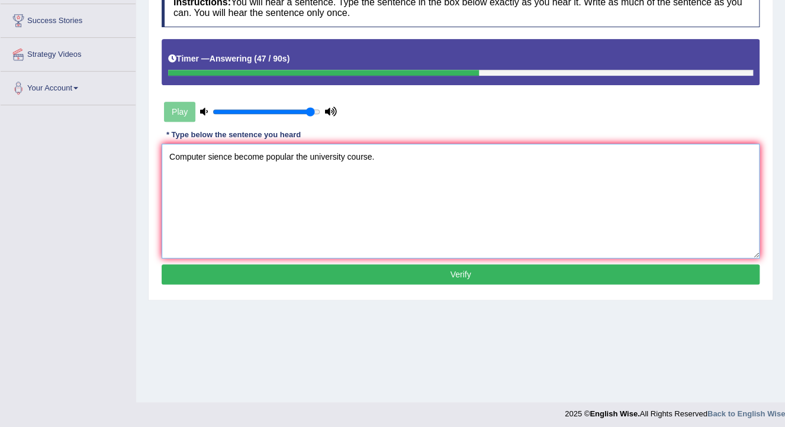
type textarea "Computer sience become popular the university course."
click at [324, 275] on button "Verify" at bounding box center [461, 275] width 598 height 20
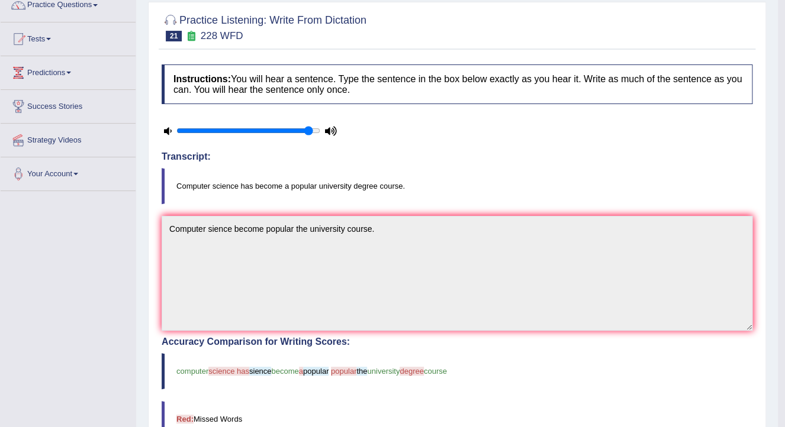
scroll to position [47, 0]
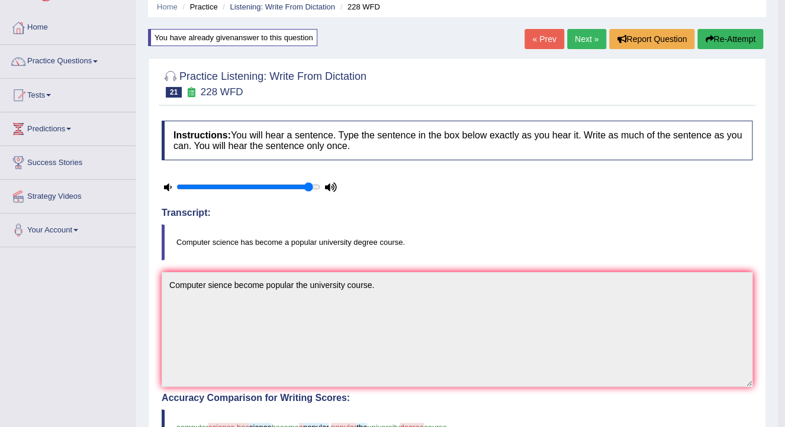
click at [585, 39] on link "Next »" at bounding box center [586, 39] width 39 height 20
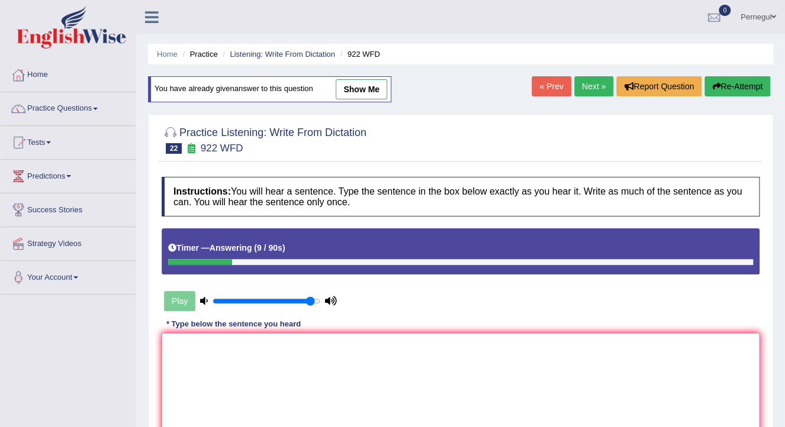
click at [215, 355] on textarea at bounding box center [461, 390] width 598 height 115
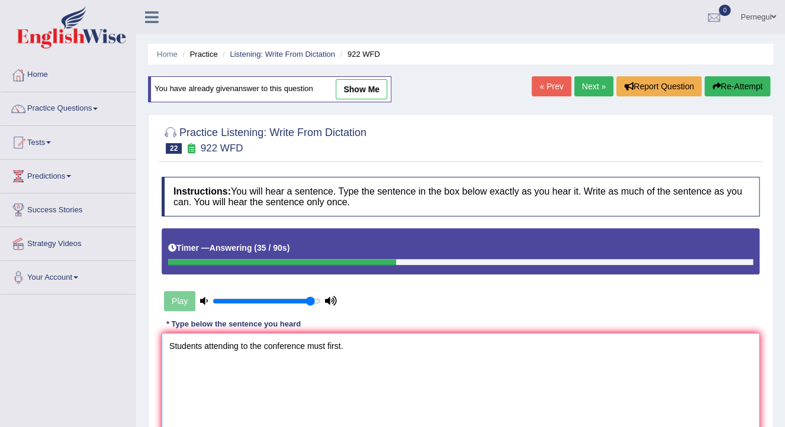
click at [328, 345] on textarea "Students attending to the conference must first." at bounding box center [461, 390] width 598 height 115
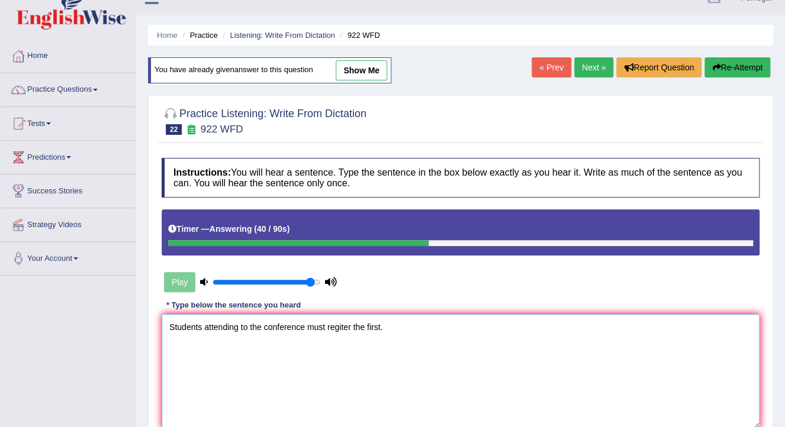
scroll to position [142, 0]
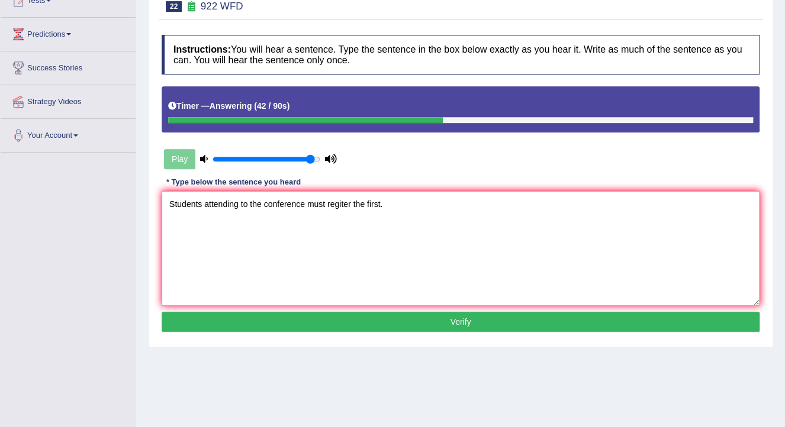
type textarea "Students attending to the conference must regiter the first."
click at [326, 316] on button "Verify" at bounding box center [461, 322] width 598 height 20
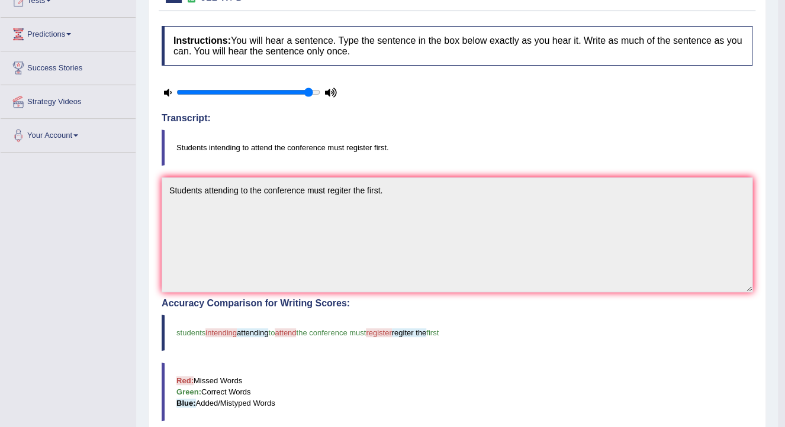
scroll to position [0, 0]
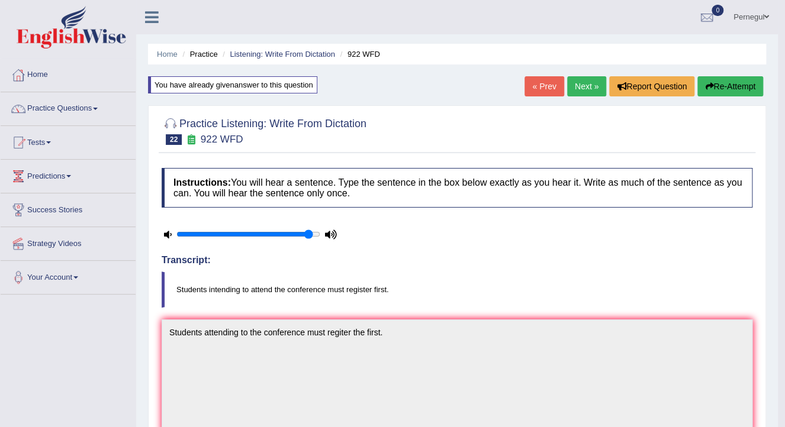
click at [580, 82] on link "Next »" at bounding box center [586, 86] width 39 height 20
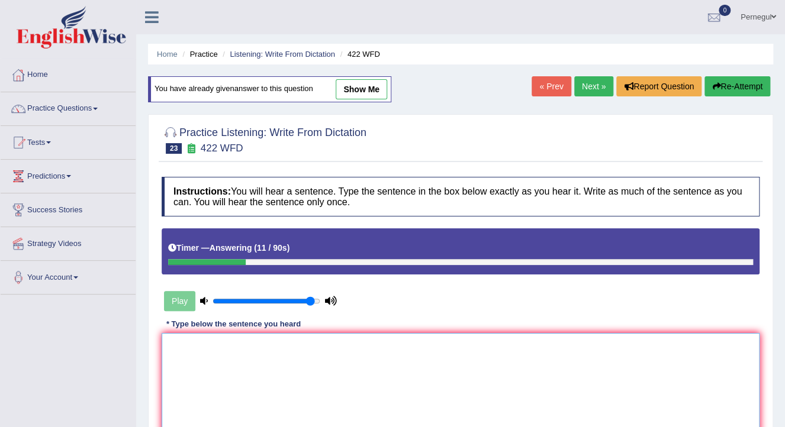
click at [287, 392] on textarea at bounding box center [461, 390] width 598 height 115
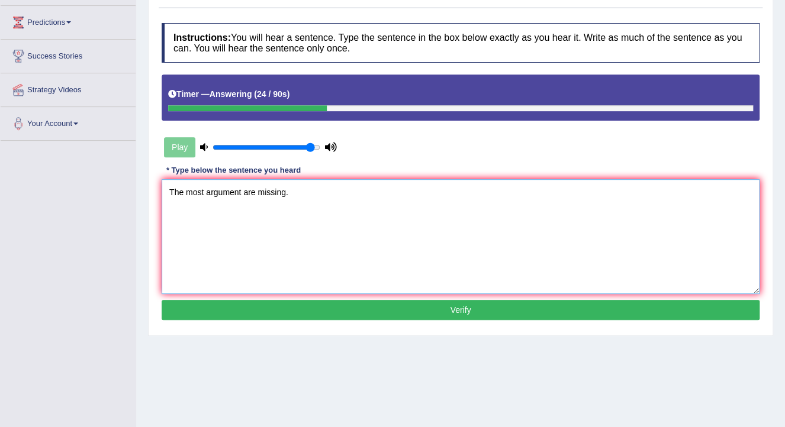
scroll to position [189, 0]
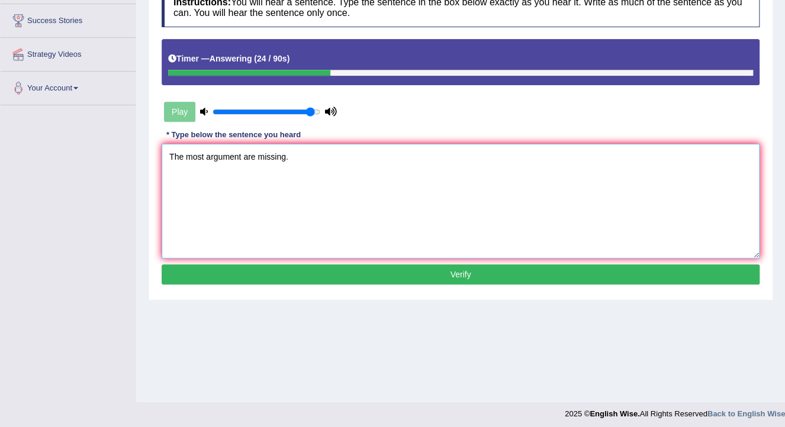
type textarea "The most argument are missing."
click at [279, 277] on button "Verify" at bounding box center [461, 275] width 598 height 20
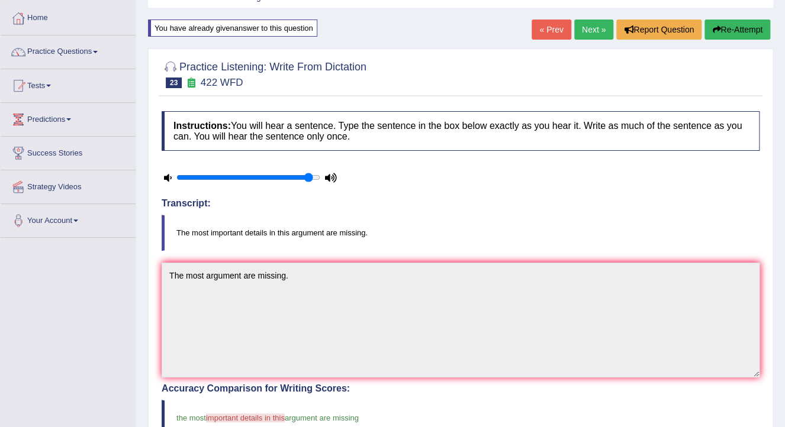
scroll to position [0, 0]
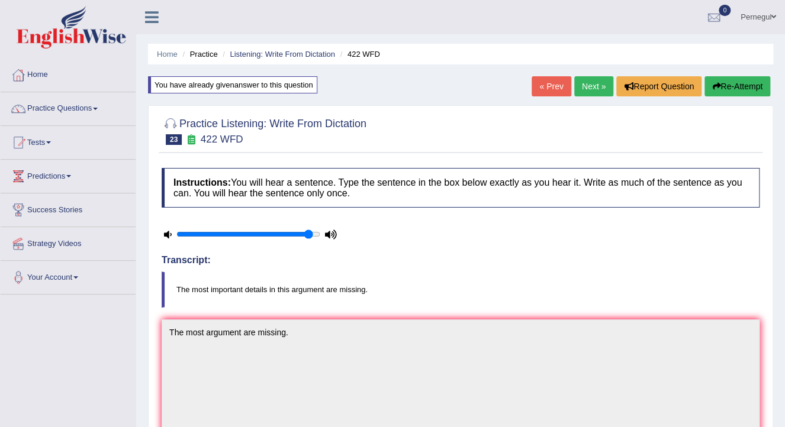
click at [581, 83] on link "Next »" at bounding box center [593, 86] width 39 height 20
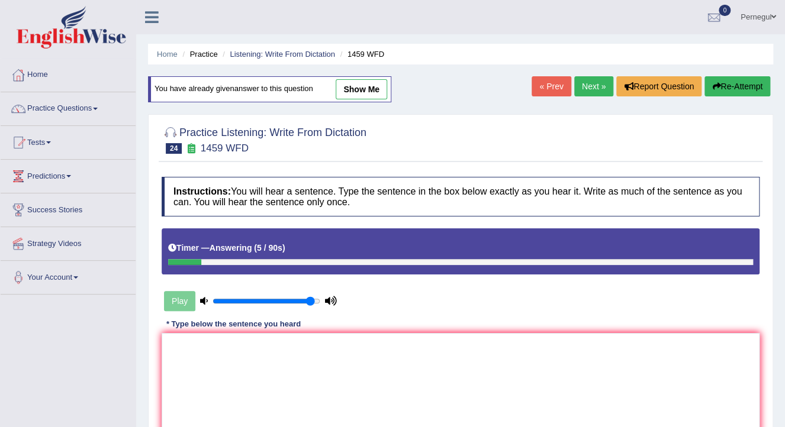
click at [606, 89] on link "Next »" at bounding box center [593, 86] width 39 height 20
click at [540, 348] on textarea at bounding box center [461, 390] width 598 height 115
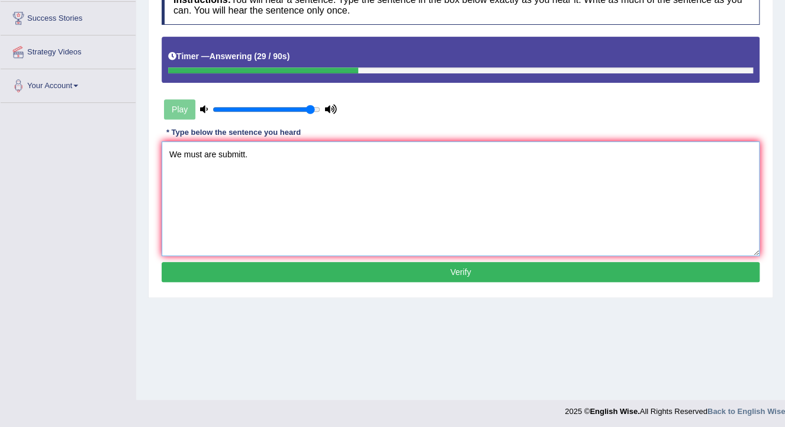
scroll to position [194, 0]
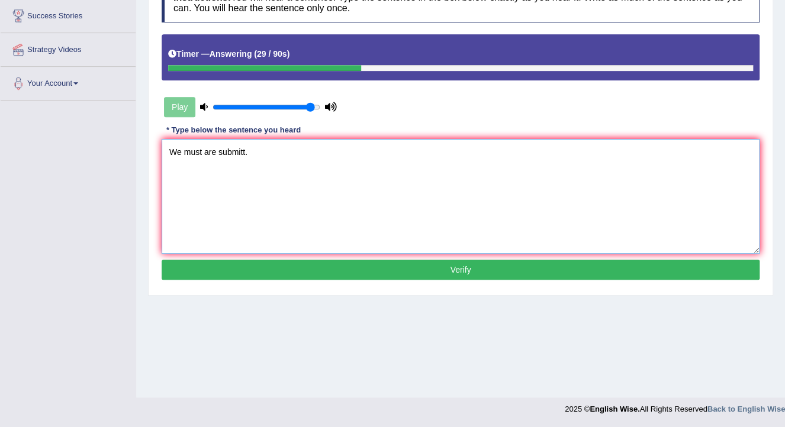
type textarea "We must are submitt."
click at [526, 263] on button "Verify" at bounding box center [461, 270] width 598 height 20
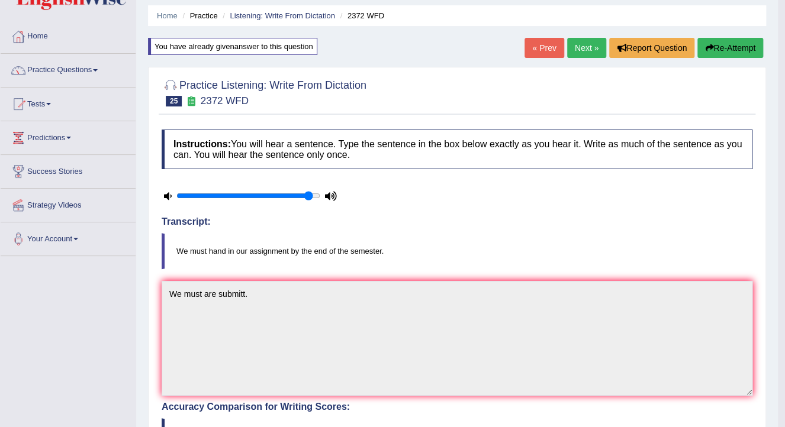
scroll to position [0, 0]
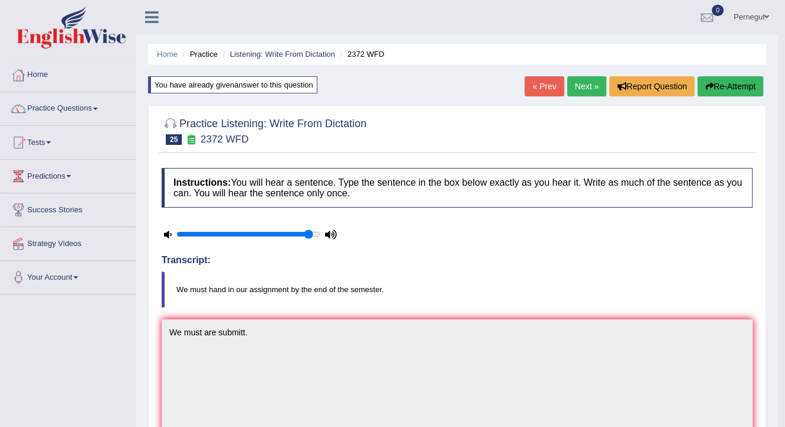
click at [552, 88] on link "« Prev" at bounding box center [544, 86] width 39 height 20
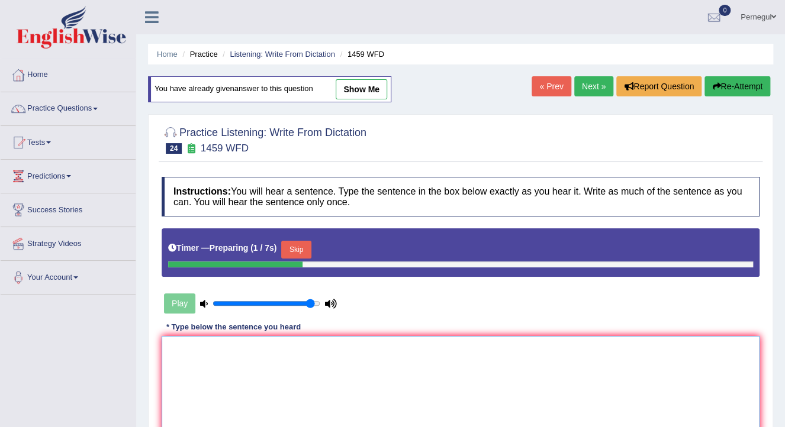
click at [340, 356] on textarea at bounding box center [461, 393] width 598 height 115
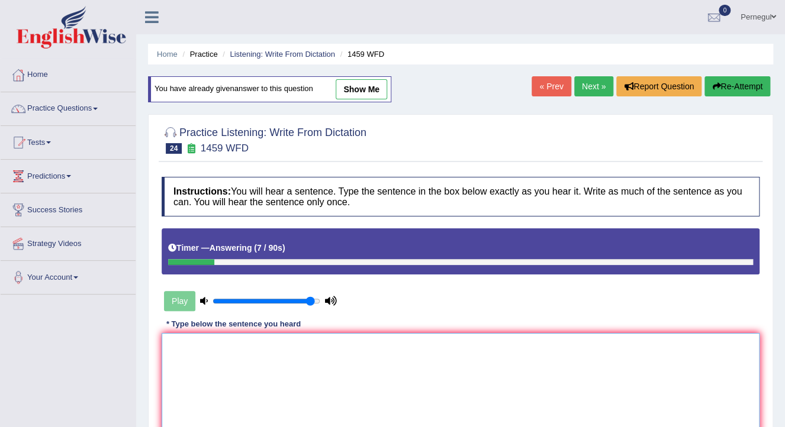
click at [304, 356] on textarea at bounding box center [461, 390] width 598 height 115
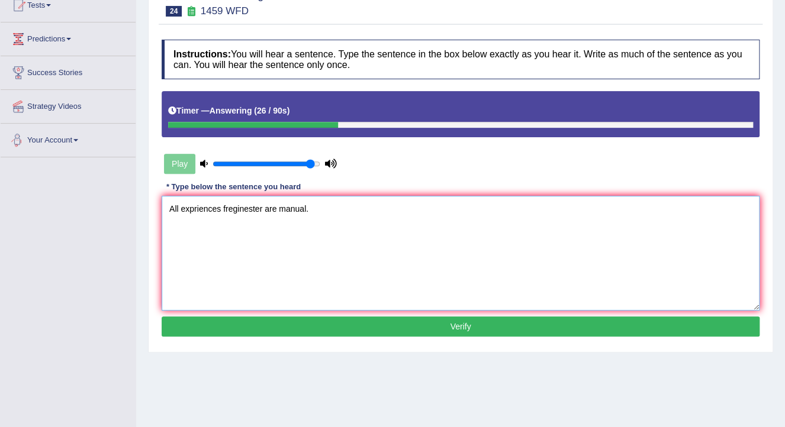
scroll to position [142, 0]
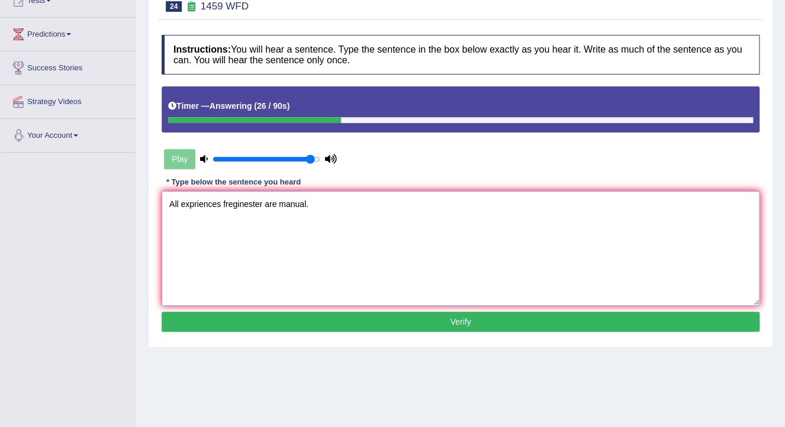
type textarea "All expriences freginester are manual."
click at [352, 320] on button "Verify" at bounding box center [461, 322] width 598 height 20
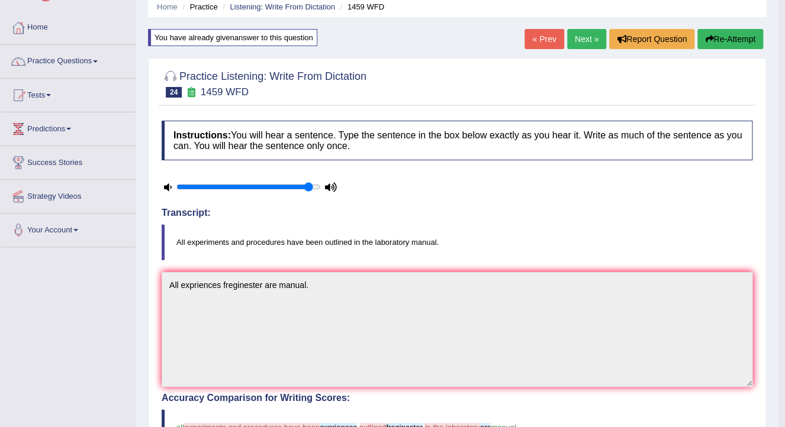
scroll to position [0, 0]
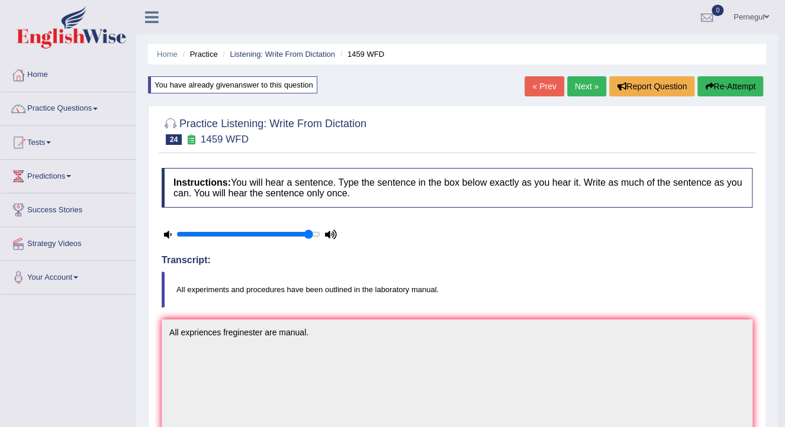
click at [588, 83] on link "Next »" at bounding box center [586, 86] width 39 height 20
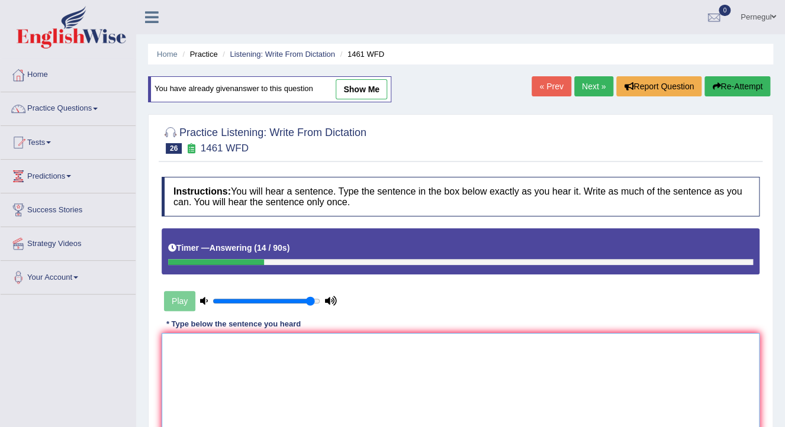
click at [212, 346] on textarea at bounding box center [461, 390] width 598 height 115
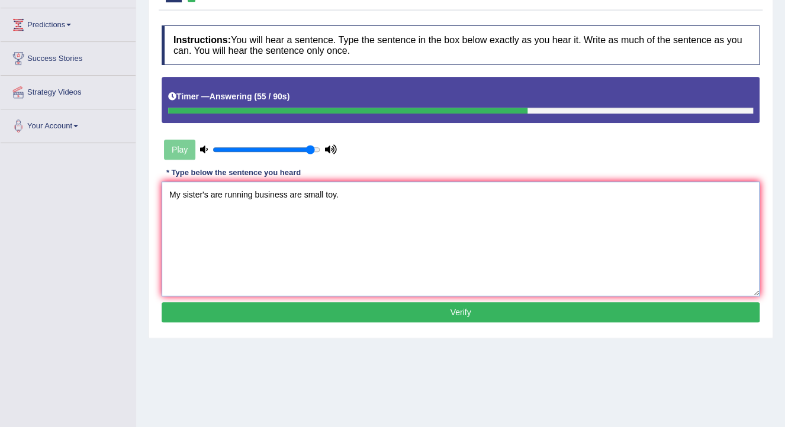
scroll to position [189, 0]
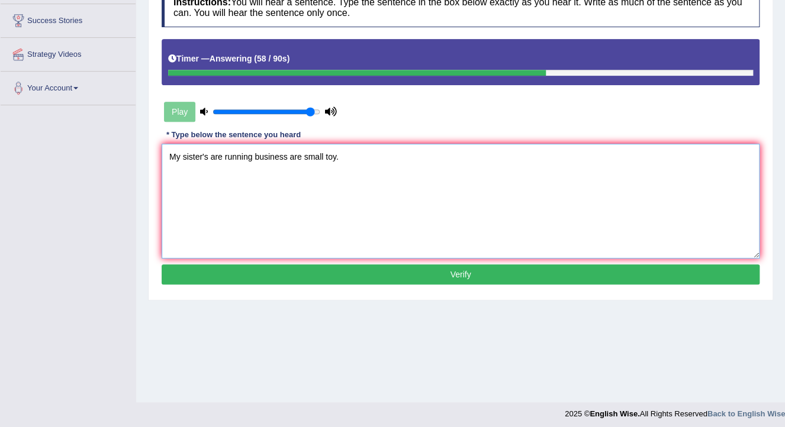
type textarea "My sister's are running business are small toy."
click at [266, 276] on button "Verify" at bounding box center [461, 275] width 598 height 20
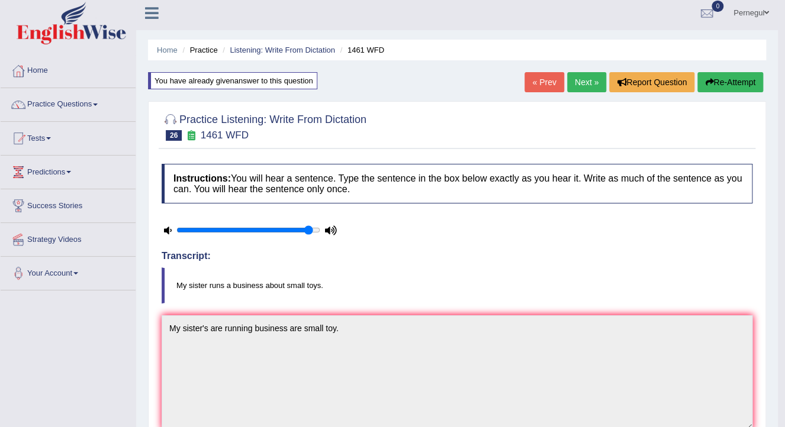
scroll to position [0, 0]
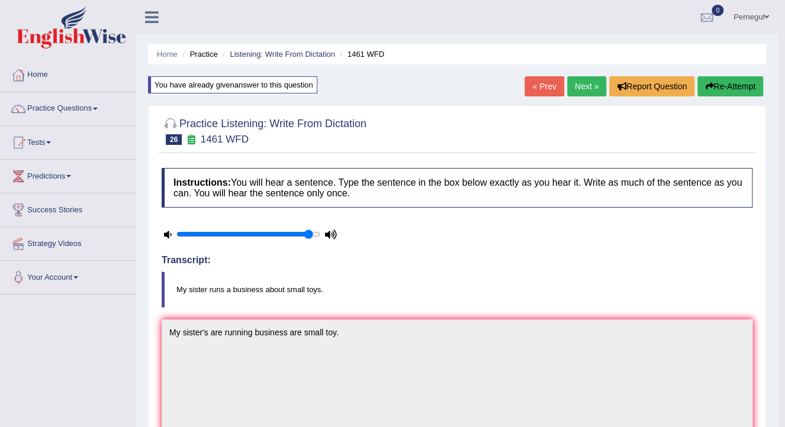
click at [583, 87] on link "Next »" at bounding box center [586, 86] width 39 height 20
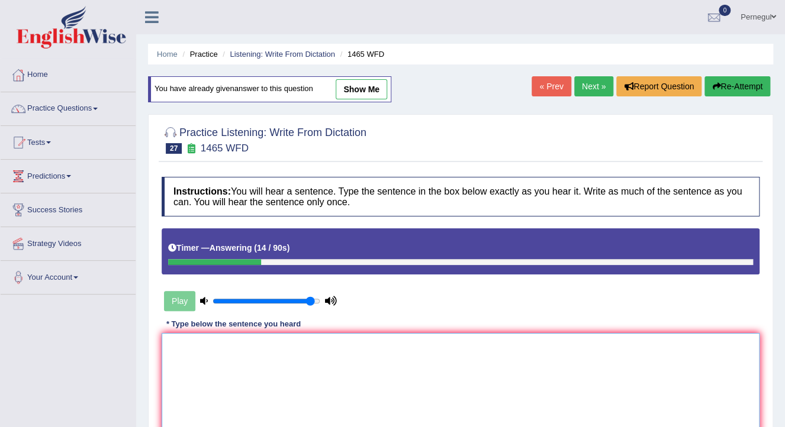
click at [346, 350] on textarea at bounding box center [461, 390] width 598 height 115
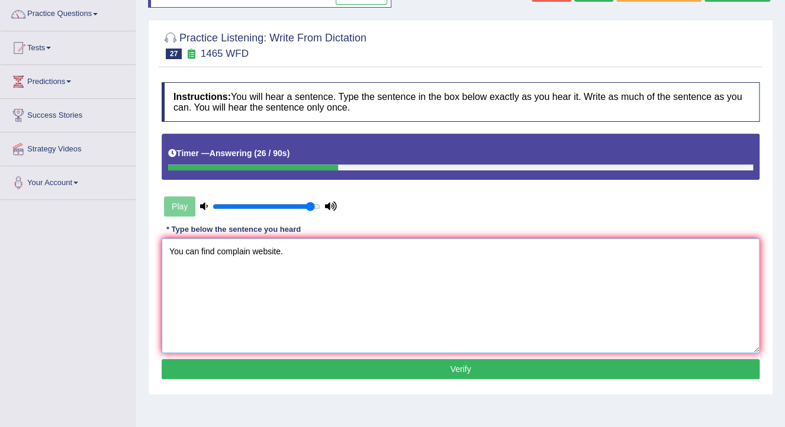
type textarea "You can find complain website."
click at [287, 374] on button "Verify" at bounding box center [461, 369] width 598 height 20
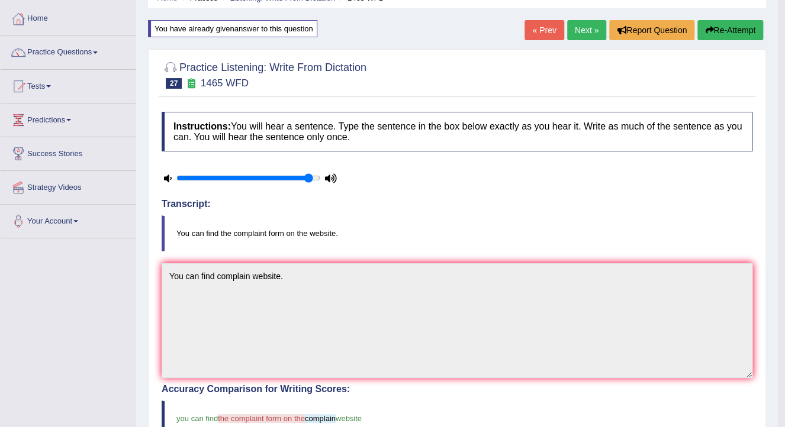
scroll to position [0, 0]
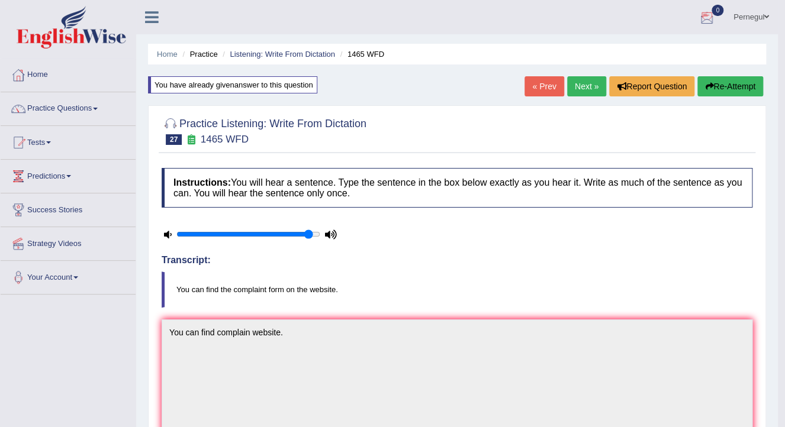
click at [578, 82] on link "Next »" at bounding box center [586, 86] width 39 height 20
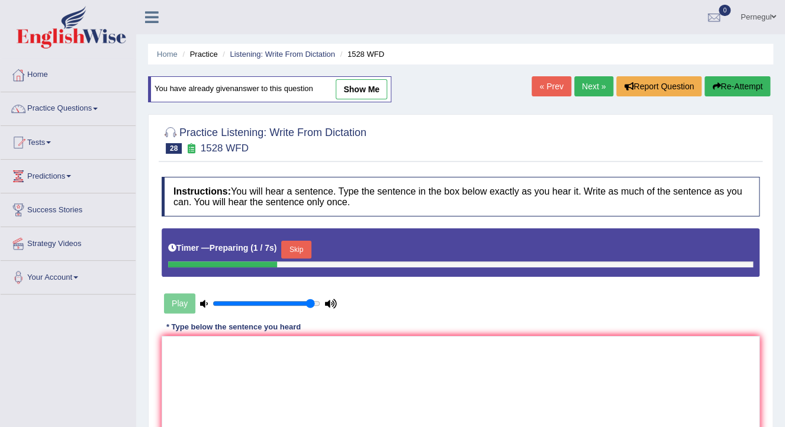
click at [291, 246] on button "Skip" at bounding box center [296, 250] width 30 height 18
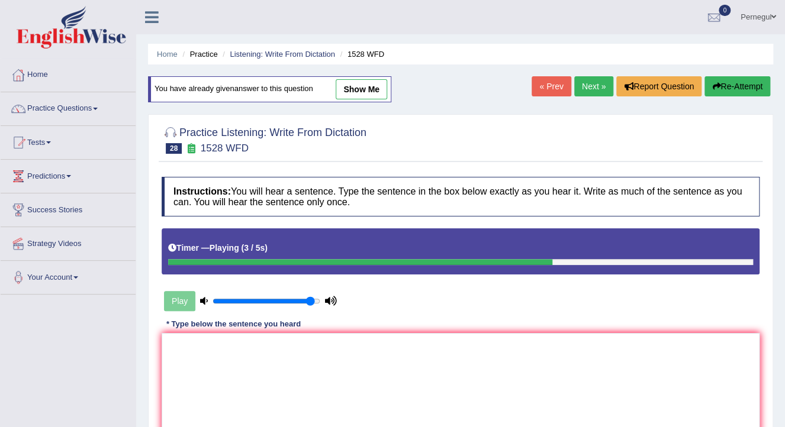
click at [558, 88] on link "« Prev" at bounding box center [551, 86] width 39 height 20
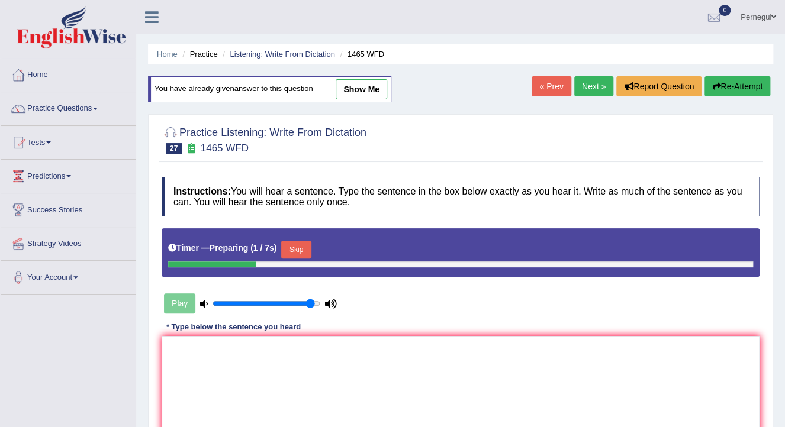
click at [282, 249] on button "Skip" at bounding box center [296, 250] width 30 height 18
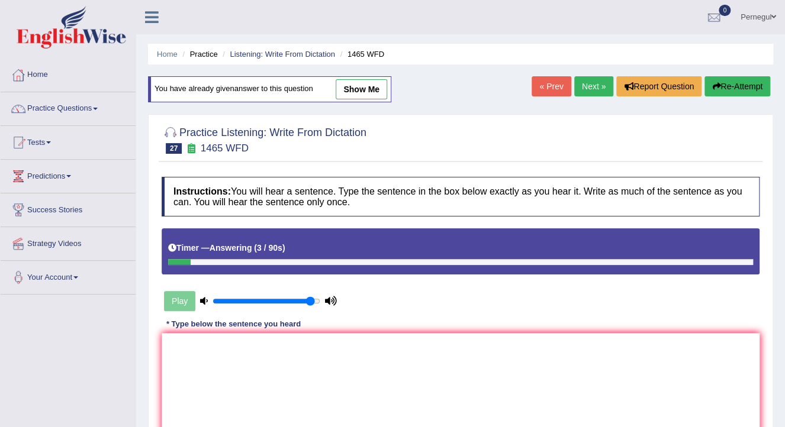
click at [606, 88] on link "Next »" at bounding box center [593, 86] width 39 height 20
click at [170, 378] on textarea at bounding box center [461, 390] width 598 height 115
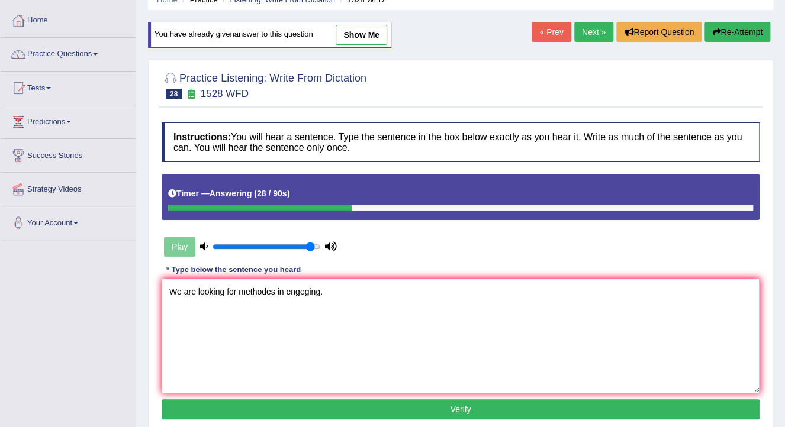
scroll to position [142, 0]
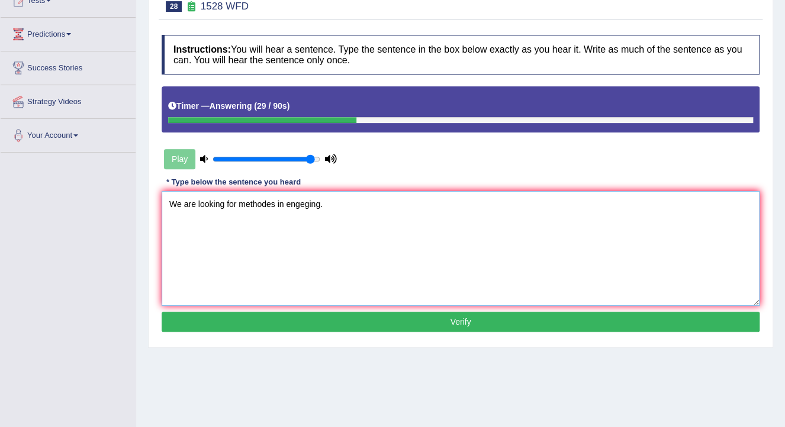
type textarea "We are looking for methodes in engeging."
click at [295, 307] on div "Instructions: You will hear a sentence. Type the sentence in the box below exac…" at bounding box center [461, 185] width 604 height 313
click at [293, 317] on button "Verify" at bounding box center [461, 322] width 598 height 20
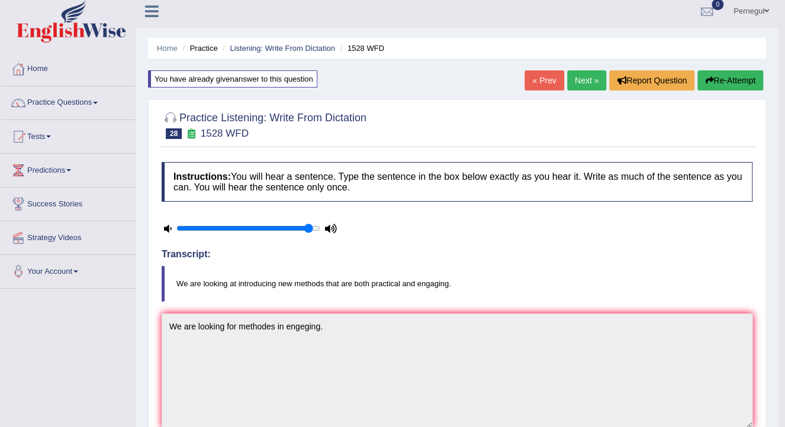
scroll to position [0, 0]
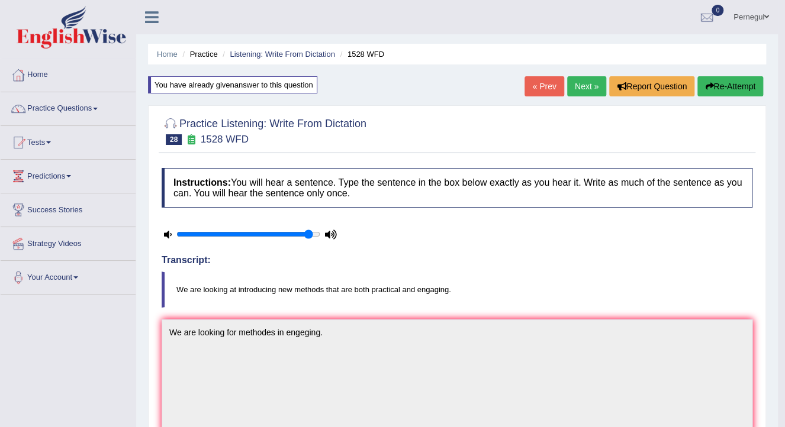
click at [741, 85] on button "Re-Attempt" at bounding box center [730, 86] width 66 height 20
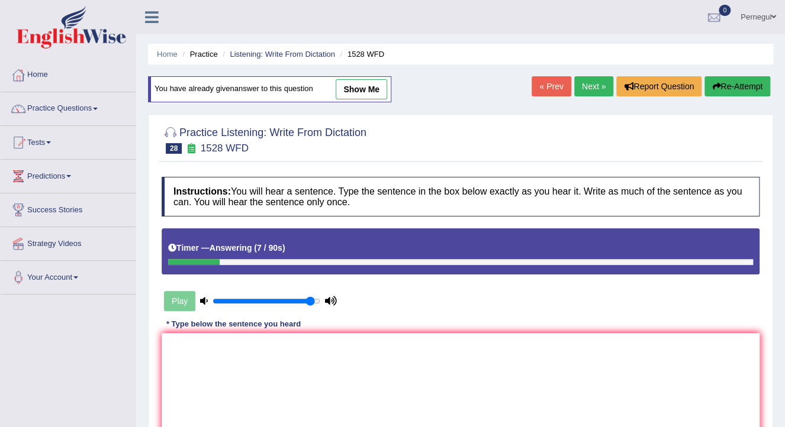
click at [717, 92] on button "Re-Attempt" at bounding box center [737, 86] width 66 height 20
click at [279, 54] on link "Listening: Write From Dictation" at bounding box center [282, 54] width 105 height 9
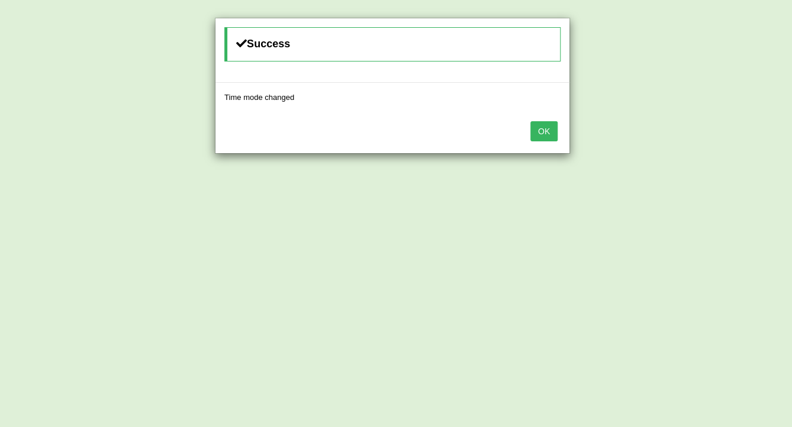
click at [549, 134] on button "OK" at bounding box center [543, 131] width 27 height 20
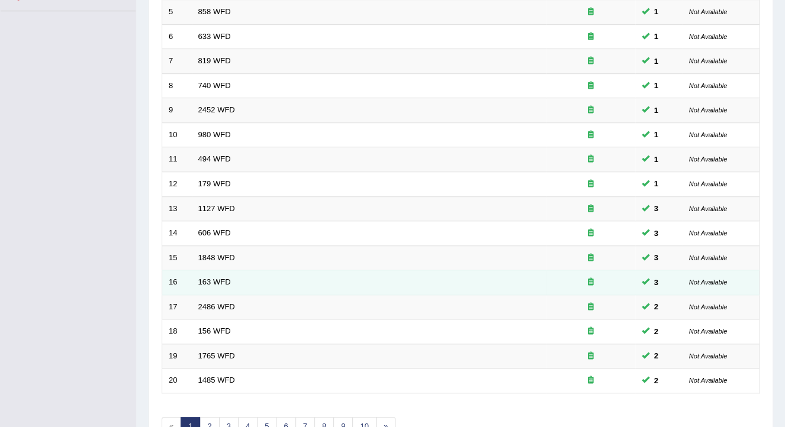
scroll to position [353, 0]
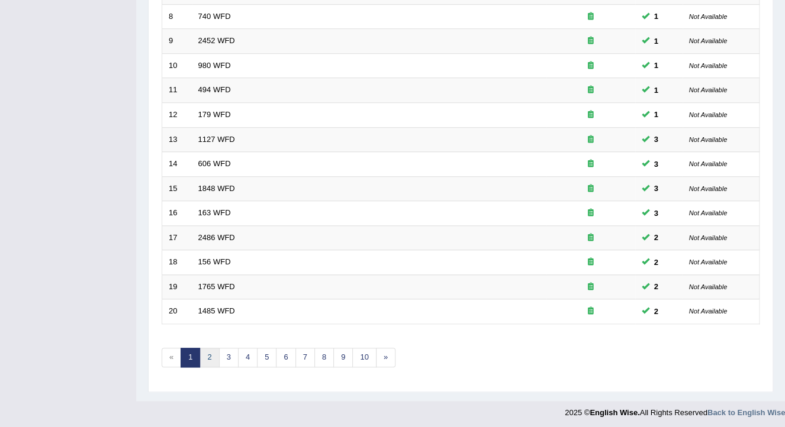
click at [213, 353] on link "2" at bounding box center [210, 358] width 20 height 20
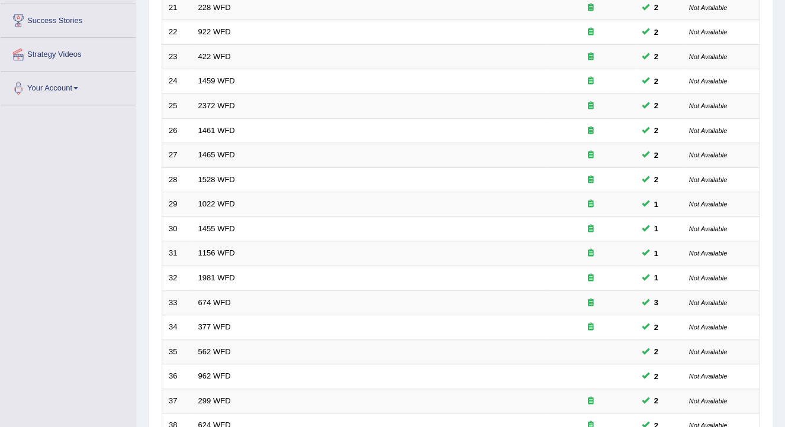
click at [214, 175] on link "1528 WFD" at bounding box center [216, 179] width 37 height 9
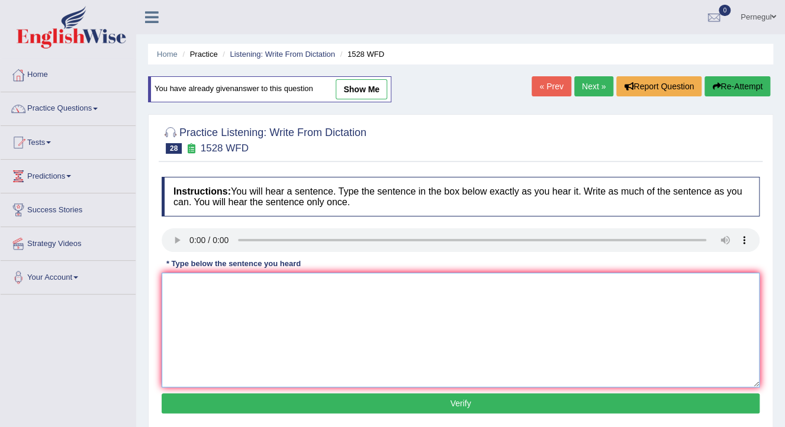
click at [459, 301] on textarea at bounding box center [461, 330] width 598 height 115
click at [591, 82] on link "Next »" at bounding box center [593, 86] width 39 height 20
click at [258, 299] on textarea at bounding box center [461, 330] width 598 height 115
click at [592, 85] on link "Next »" at bounding box center [593, 86] width 39 height 20
click at [50, 113] on link "Practice Questions" at bounding box center [68, 107] width 135 height 30
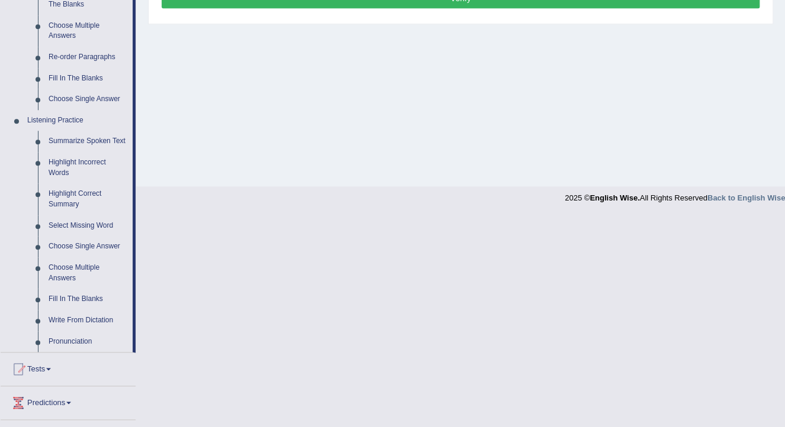
scroll to position [500, 0]
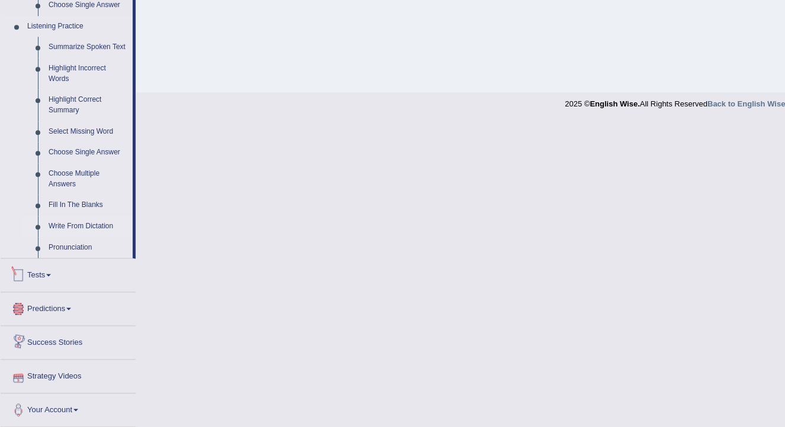
click at [78, 223] on link "Write From Dictation" at bounding box center [87, 226] width 89 height 21
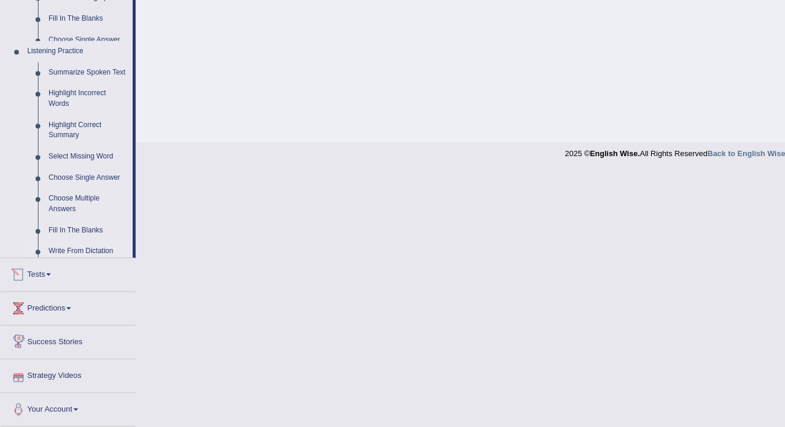
scroll to position [194, 0]
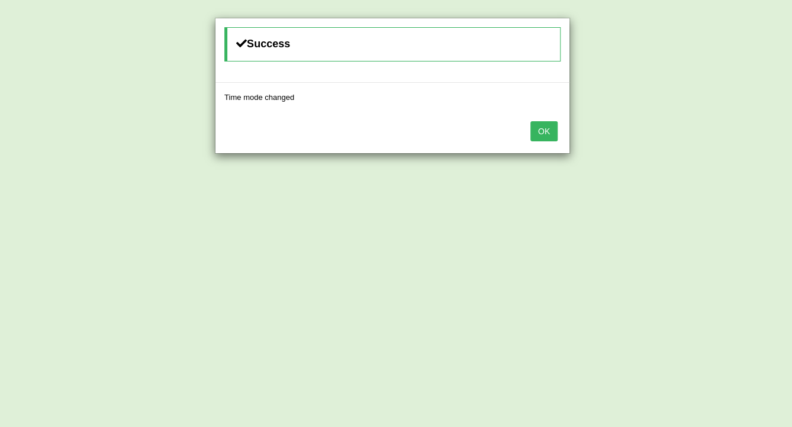
click at [535, 129] on button "OK" at bounding box center [543, 131] width 27 height 20
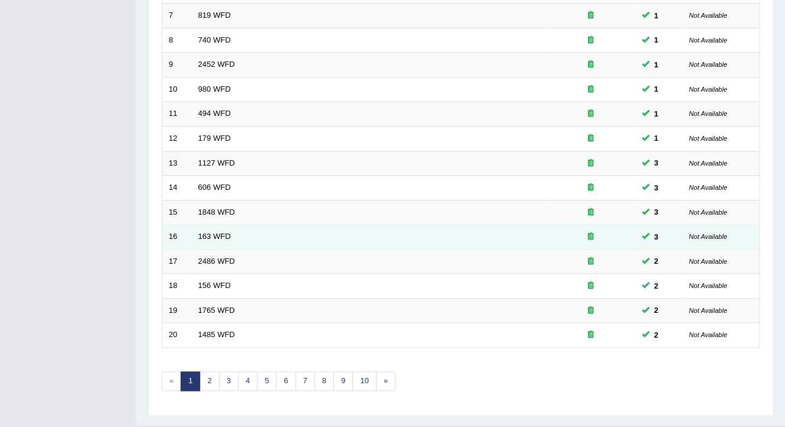
scroll to position [353, 0]
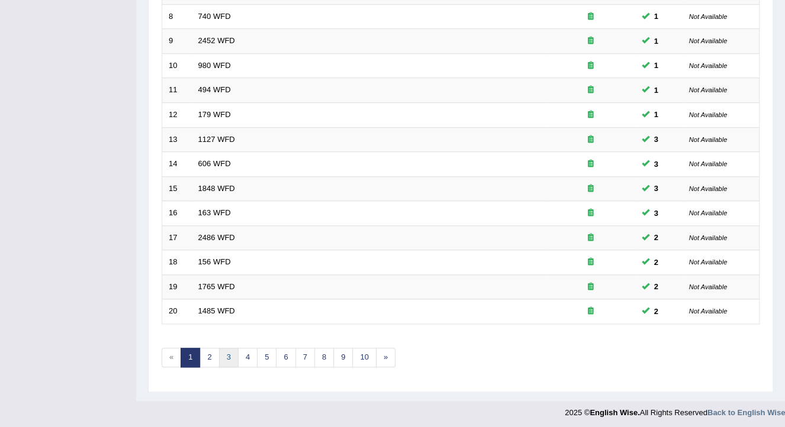
click at [223, 353] on link "3" at bounding box center [229, 358] width 20 height 20
click at [246, 356] on link "4" at bounding box center [248, 358] width 20 height 20
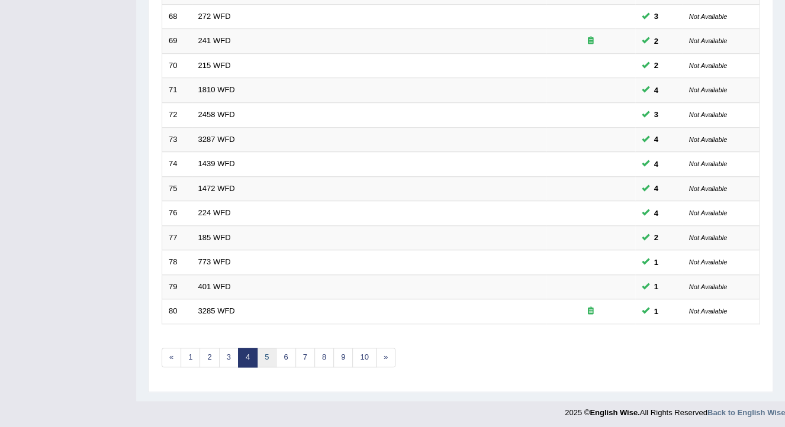
click at [266, 353] on link "5" at bounding box center [267, 358] width 20 height 20
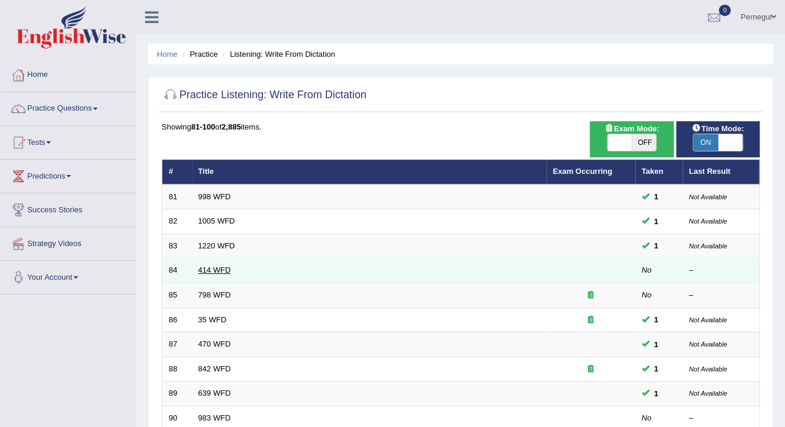
click at [207, 269] on link "414 WFD" at bounding box center [214, 270] width 33 height 9
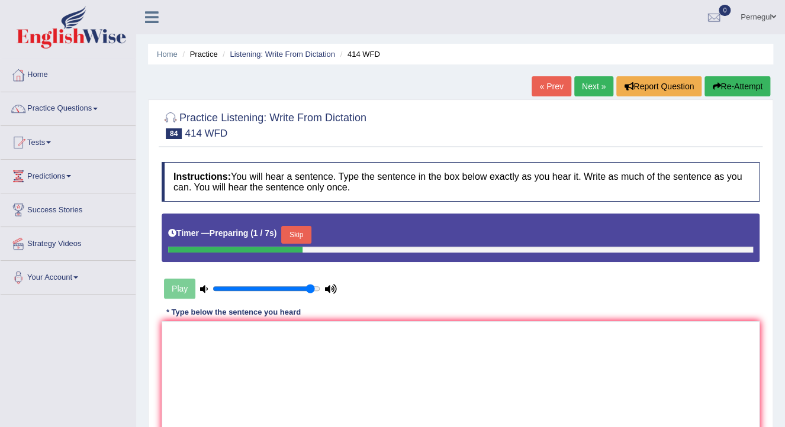
click at [292, 231] on button "Skip" at bounding box center [296, 235] width 30 height 18
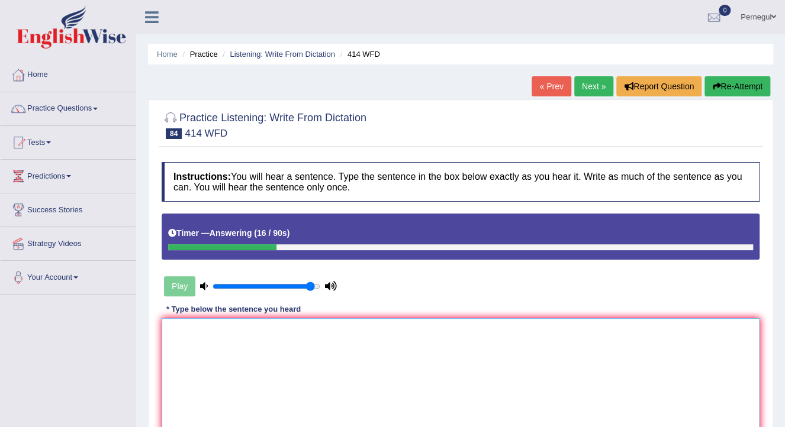
click at [201, 352] on textarea at bounding box center [461, 375] width 598 height 115
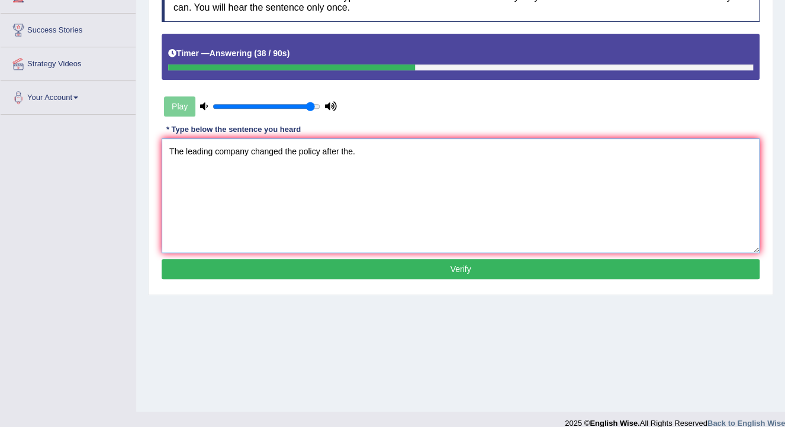
scroll to position [189, 0]
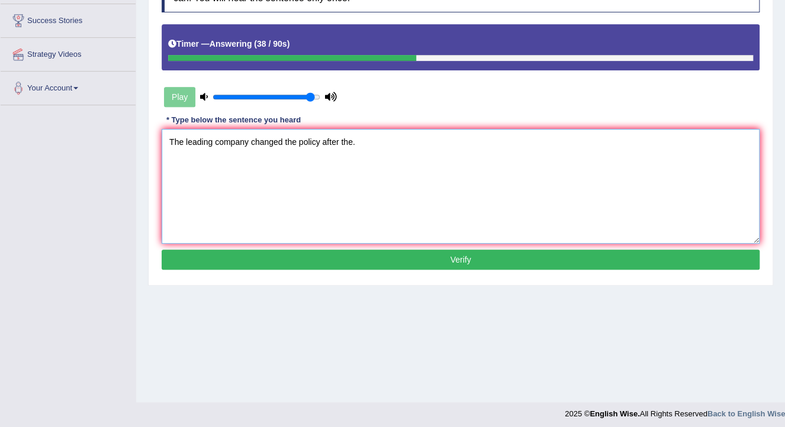
type textarea "The leading company changed the policy after the."
click at [361, 263] on button "Verify" at bounding box center [461, 260] width 598 height 20
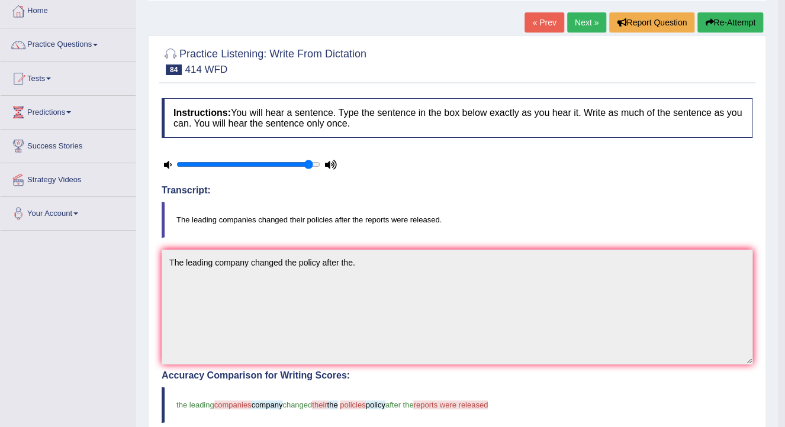
scroll to position [0, 0]
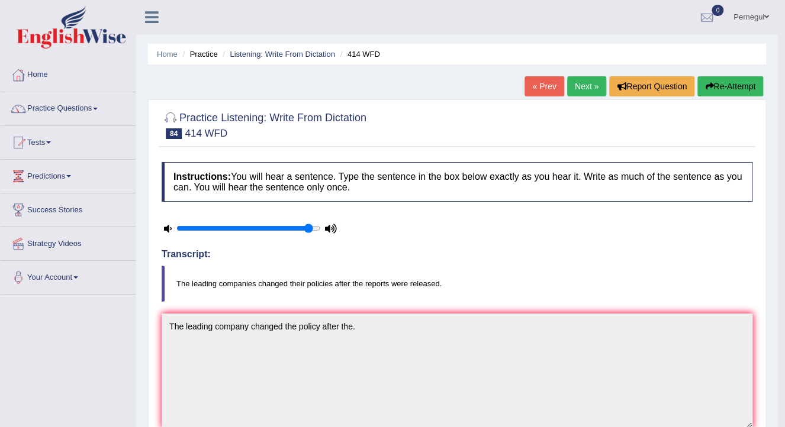
click at [591, 84] on link "Next »" at bounding box center [586, 86] width 39 height 20
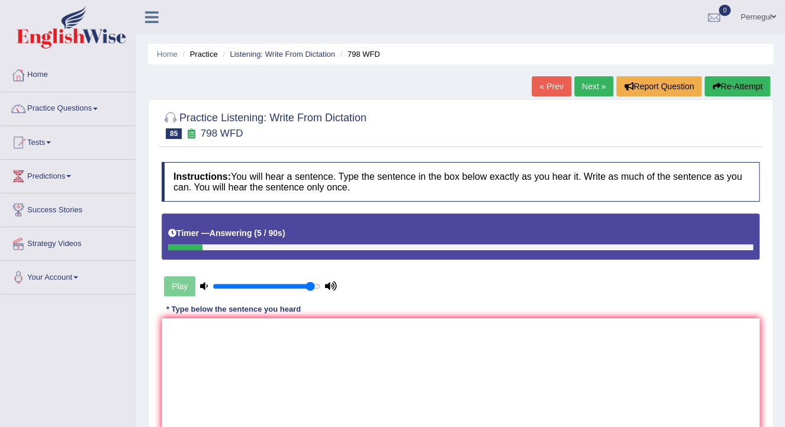
click at [585, 87] on link "Next »" at bounding box center [593, 86] width 39 height 20
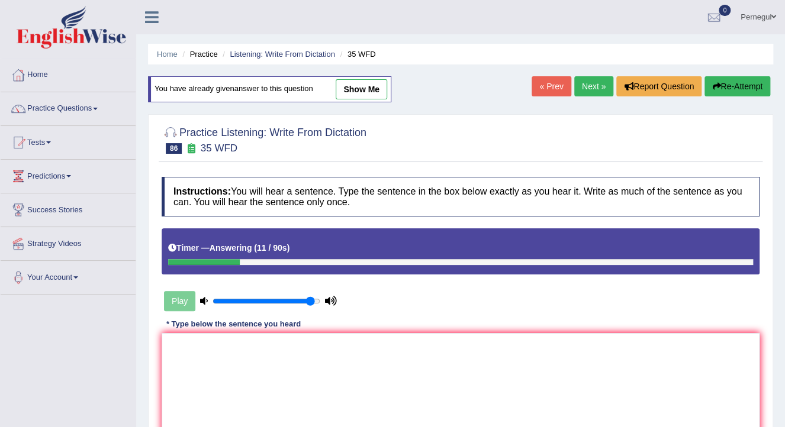
click at [737, 85] on button "Re-Attempt" at bounding box center [737, 86] width 66 height 20
click at [352, 362] on textarea at bounding box center [461, 390] width 598 height 115
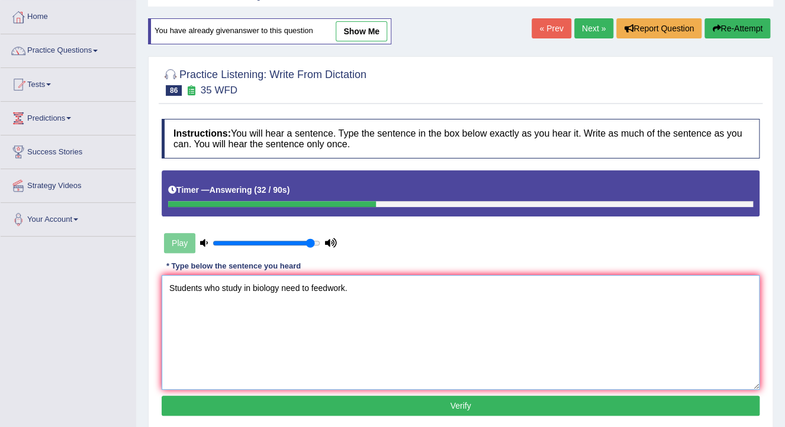
scroll to position [142, 0]
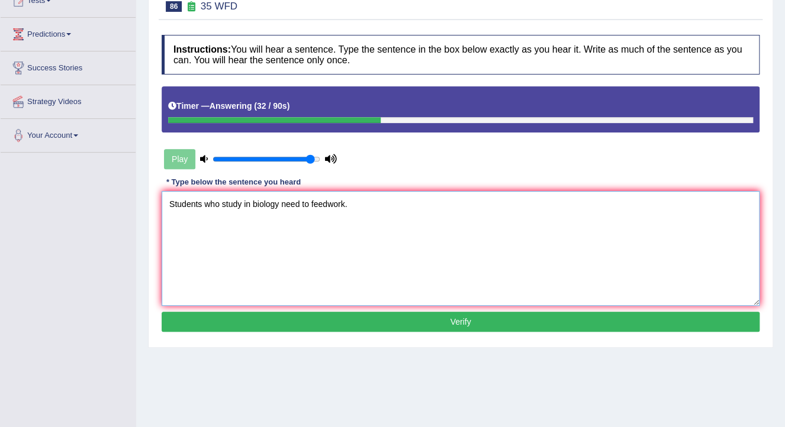
type textarea "Students who study in biology need to feedwork."
click at [327, 321] on button "Verify" at bounding box center [461, 322] width 598 height 20
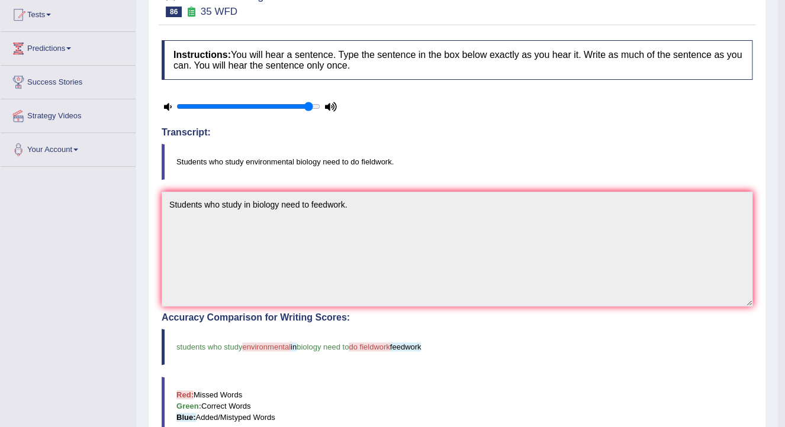
scroll to position [0, 0]
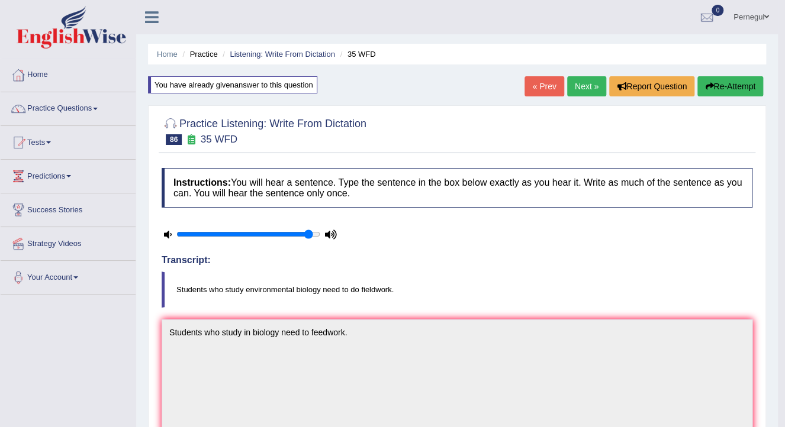
click at [590, 86] on link "Next »" at bounding box center [586, 86] width 39 height 20
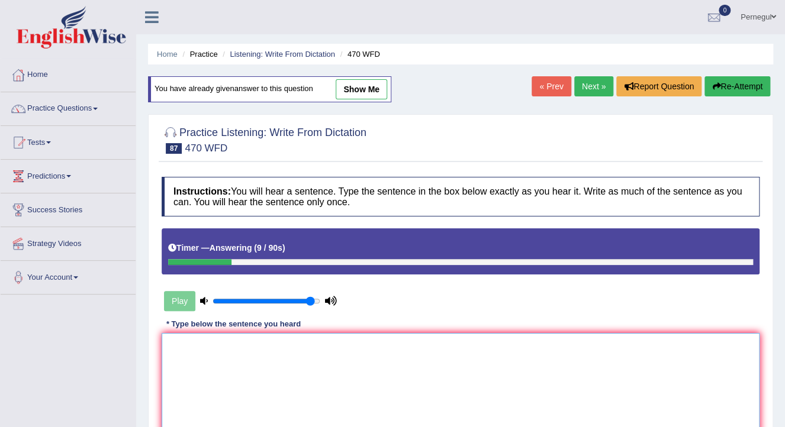
click at [289, 374] on textarea at bounding box center [461, 390] width 598 height 115
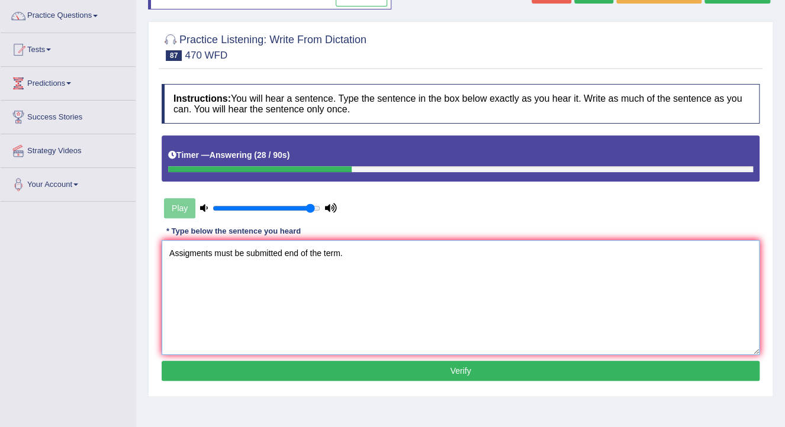
scroll to position [95, 0]
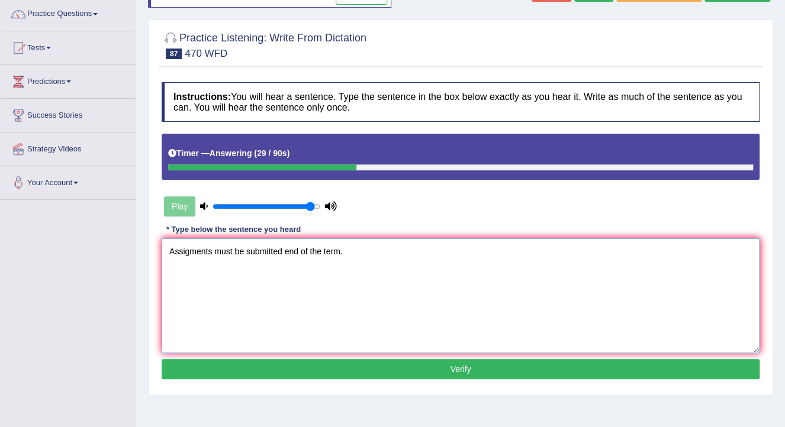
type textarea "Assigments must be submitted end of the term."
click at [291, 367] on button "Verify" at bounding box center [461, 369] width 598 height 20
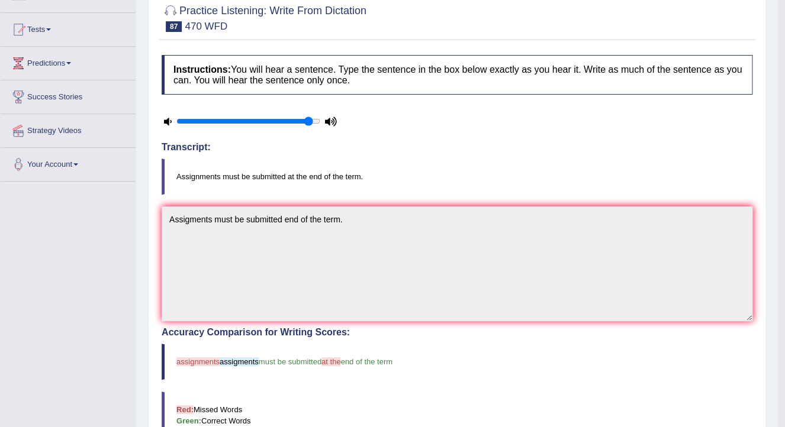
scroll to position [0, 0]
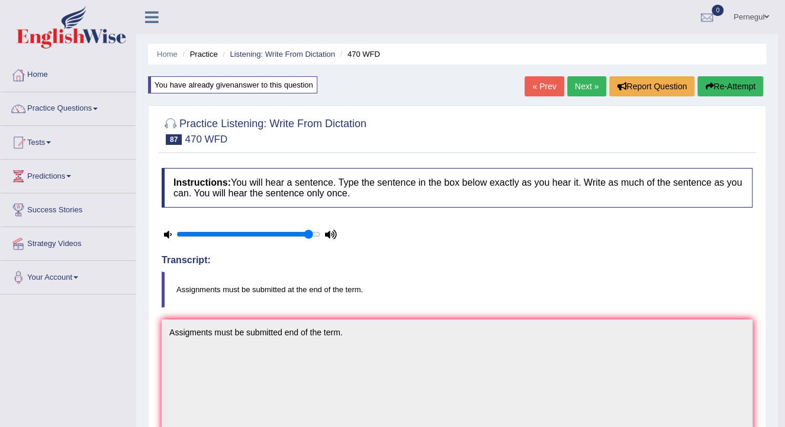
click at [587, 85] on link "Next »" at bounding box center [586, 86] width 39 height 20
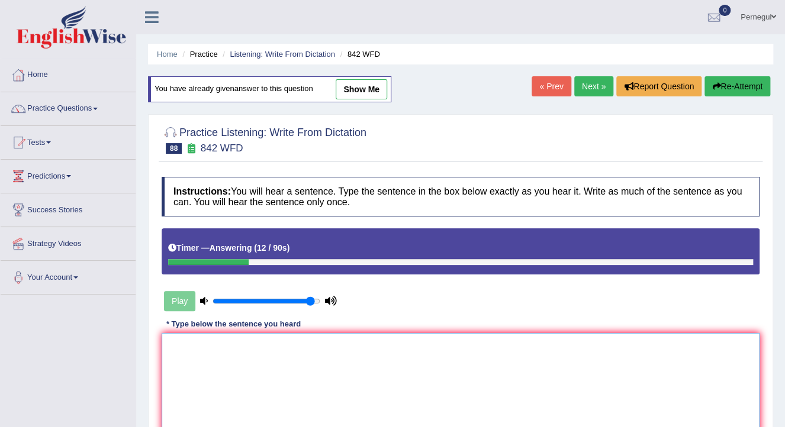
click at [194, 376] on textarea at bounding box center [461, 390] width 598 height 115
click at [227, 345] on textarea "Social policy is study" at bounding box center [461, 390] width 598 height 115
click at [280, 347] on textarea "Social policy is policy study" at bounding box center [461, 390] width 598 height 115
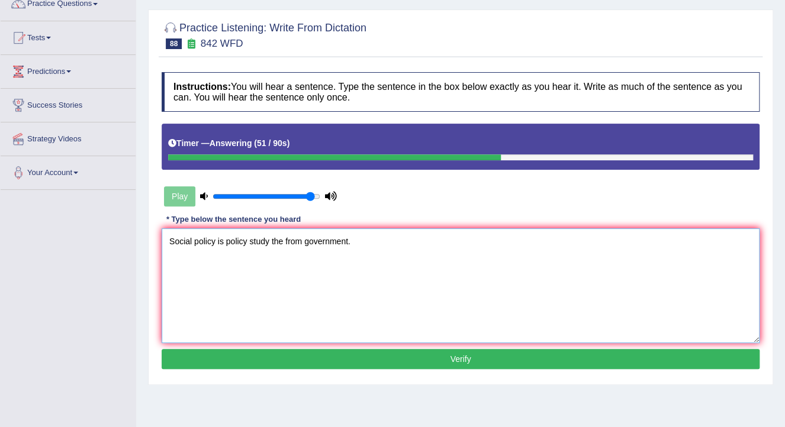
scroll to position [142, 0]
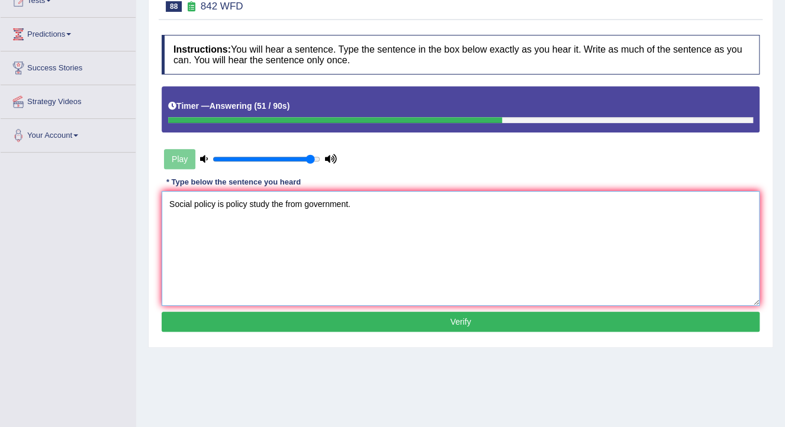
type textarea "Social policy is policy study the from government."
click at [304, 329] on button "Verify" at bounding box center [461, 322] width 598 height 20
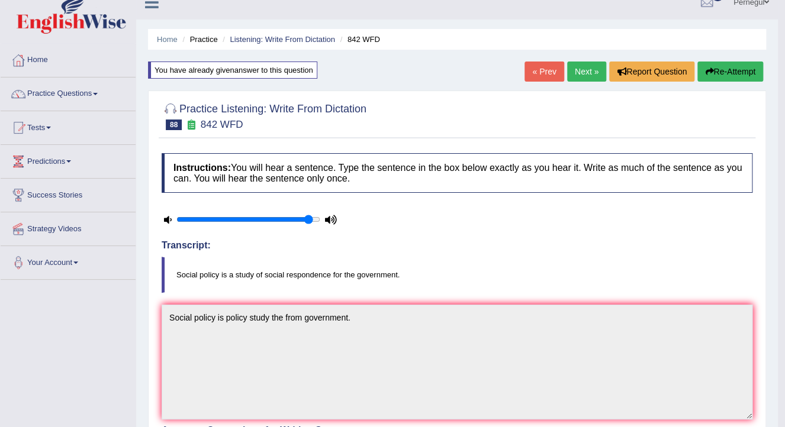
scroll to position [0, 0]
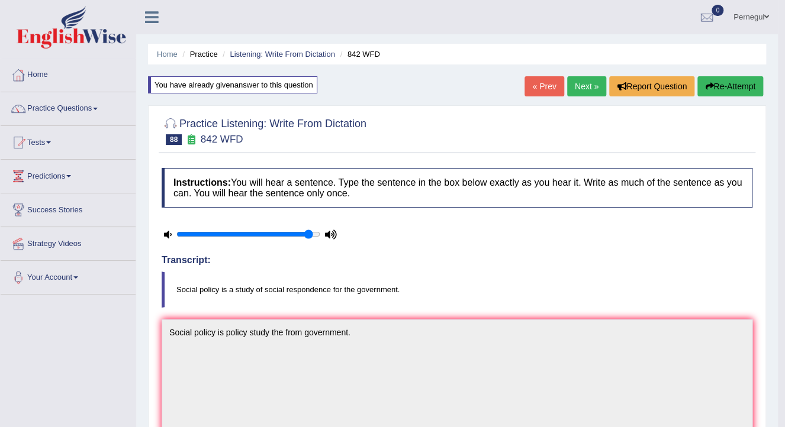
click at [577, 86] on link "Next »" at bounding box center [586, 86] width 39 height 20
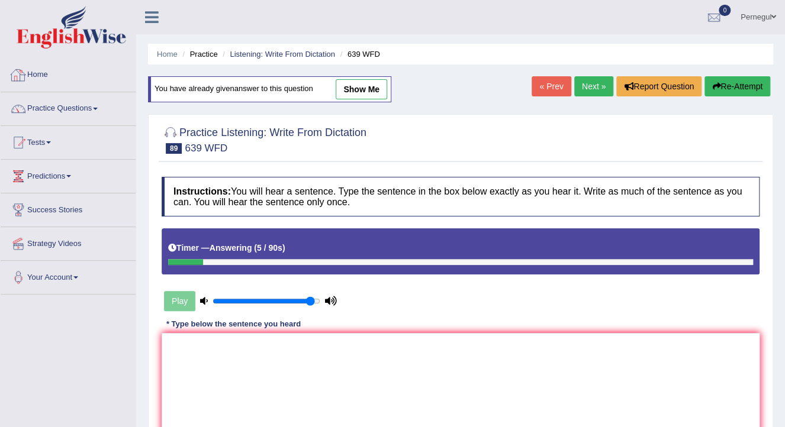
drag, startPoint x: 682, startPoint y: 85, endPoint x: 727, endPoint y: 82, distance: 45.1
click at [727, 82] on button "Re-Attempt" at bounding box center [737, 86] width 66 height 20
click at [215, 349] on textarea at bounding box center [461, 390] width 598 height 115
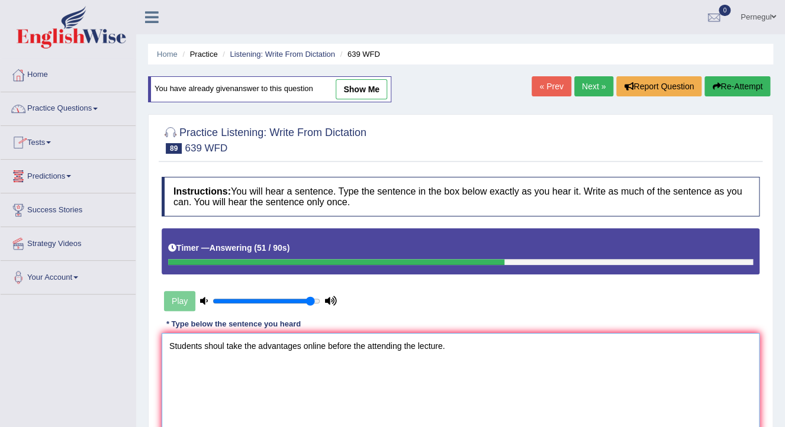
click at [225, 346] on textarea "Students shoul take the advantages online before the attending the lecture." at bounding box center [461, 390] width 598 height 115
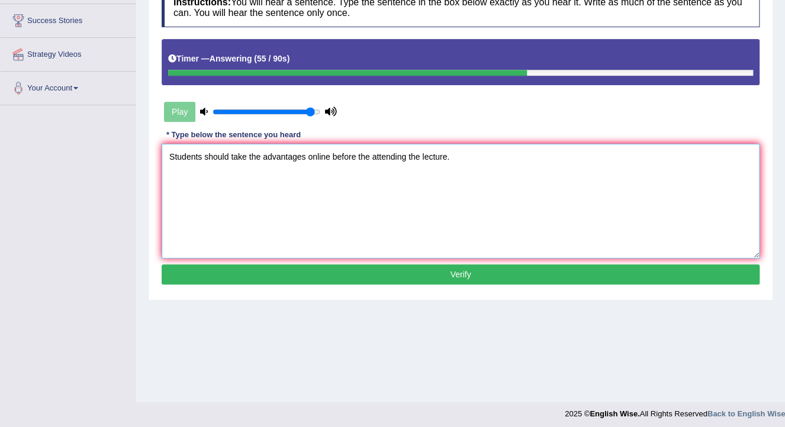
type textarea "Students should take the advantages online before the attending the lecture."
click at [394, 277] on button "Verify" at bounding box center [461, 275] width 598 height 20
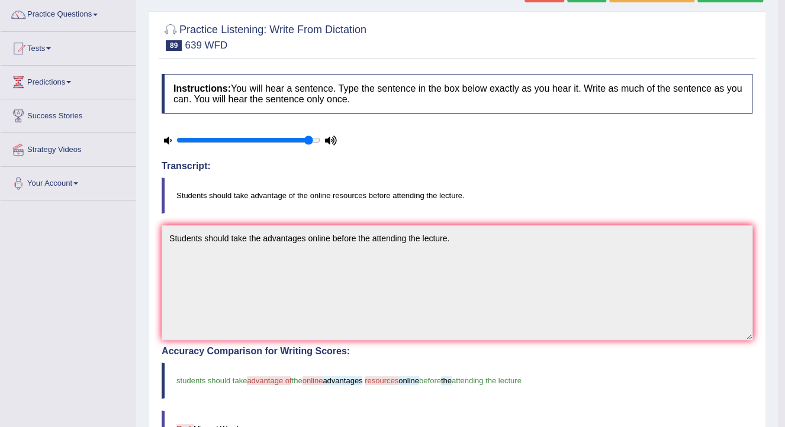
scroll to position [0, 0]
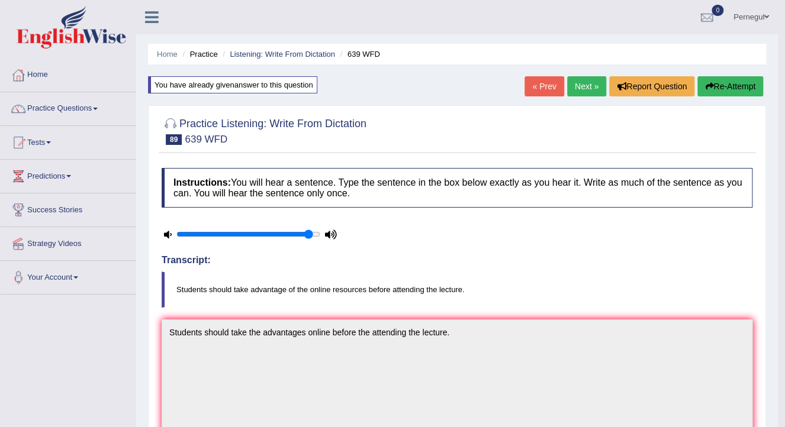
click at [574, 88] on link "Next »" at bounding box center [586, 86] width 39 height 20
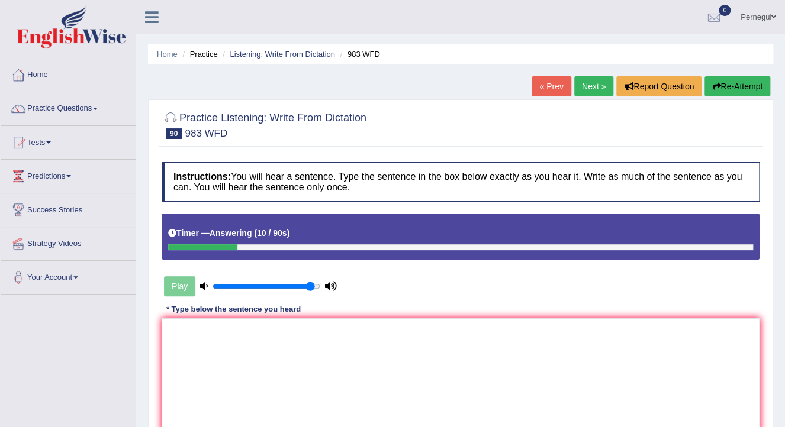
click at [732, 87] on button "Re-Attempt" at bounding box center [737, 86] width 66 height 20
click at [230, 375] on textarea at bounding box center [461, 375] width 598 height 115
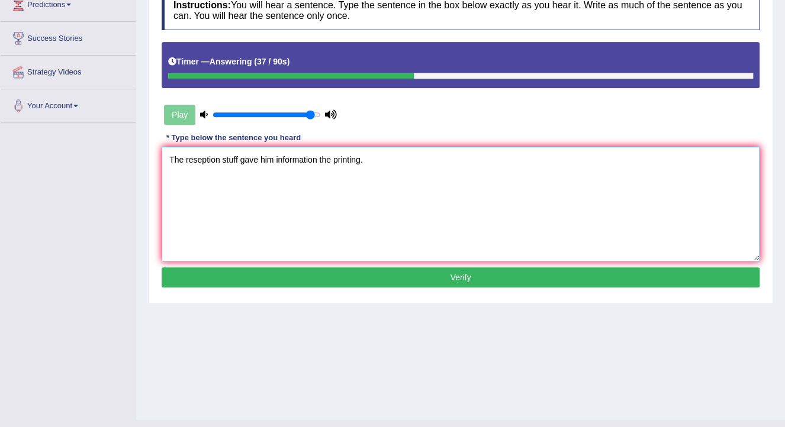
scroll to position [189, 0]
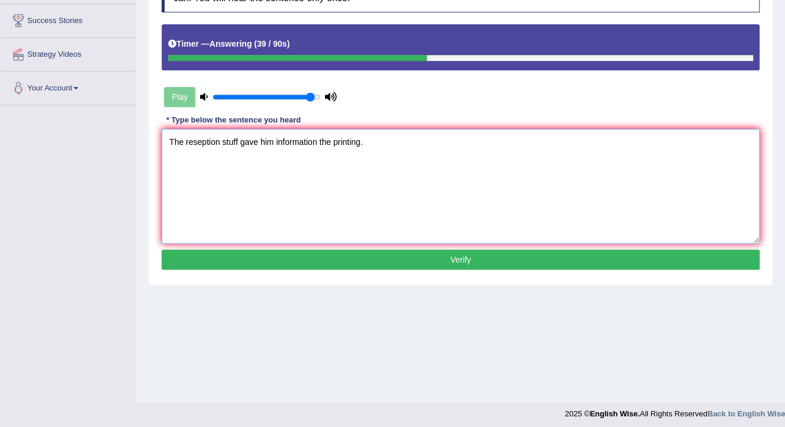
type textarea "The reseption stuff gave him information the printing."
click at [229, 258] on button "Verify" at bounding box center [461, 260] width 598 height 20
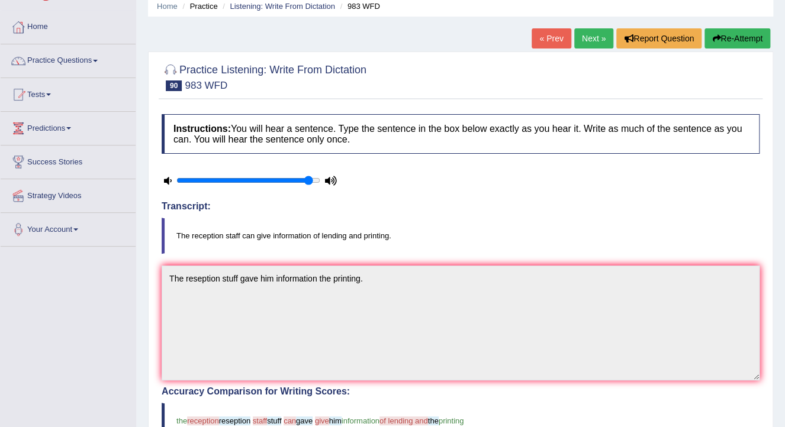
scroll to position [0, 0]
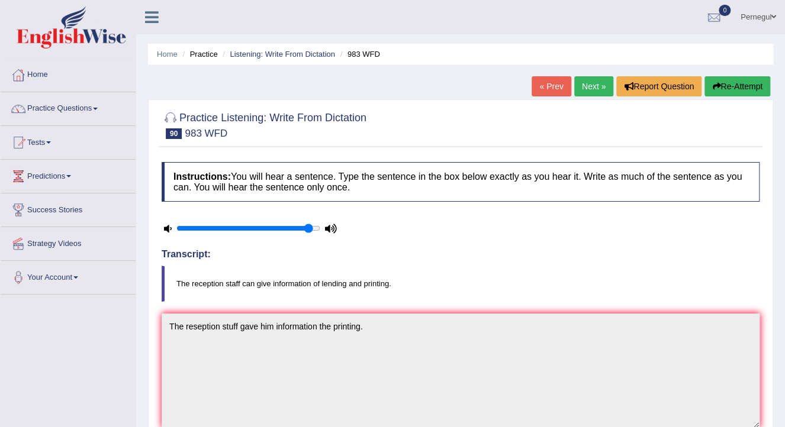
click at [731, 83] on button "Re-Attempt" at bounding box center [737, 86] width 66 height 20
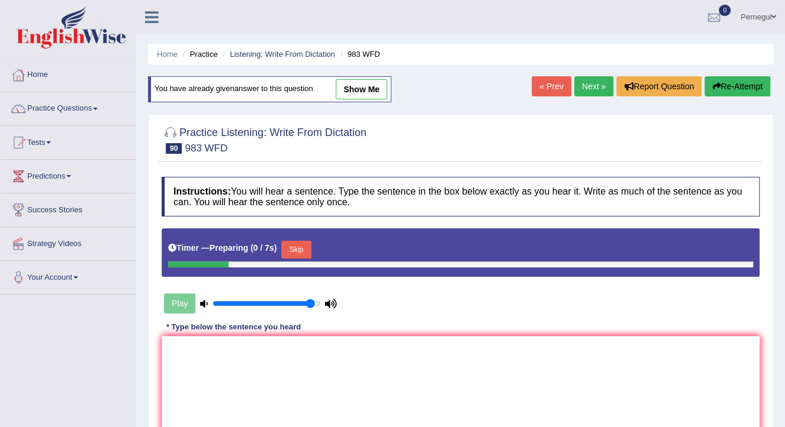
click at [591, 81] on link "Next »" at bounding box center [593, 86] width 39 height 20
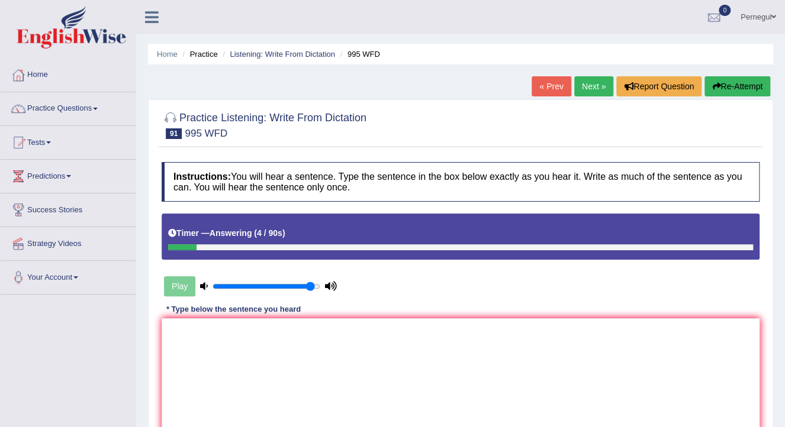
click at [735, 82] on button "Re-Attempt" at bounding box center [737, 86] width 66 height 20
click at [249, 353] on textarea at bounding box center [461, 375] width 598 height 115
type textarea "f"
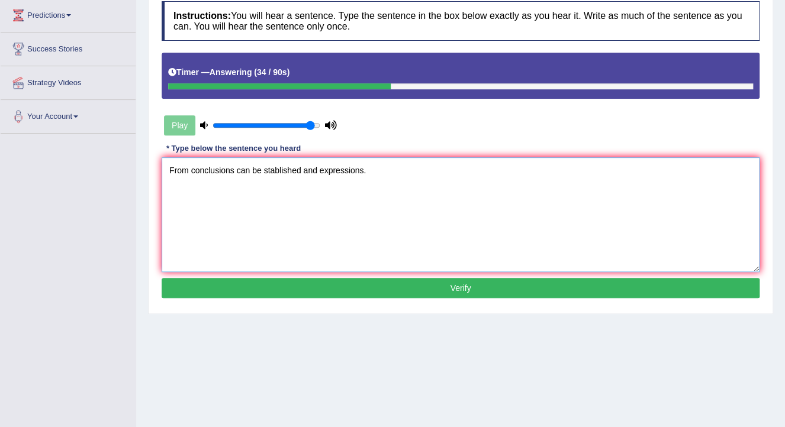
scroll to position [189, 0]
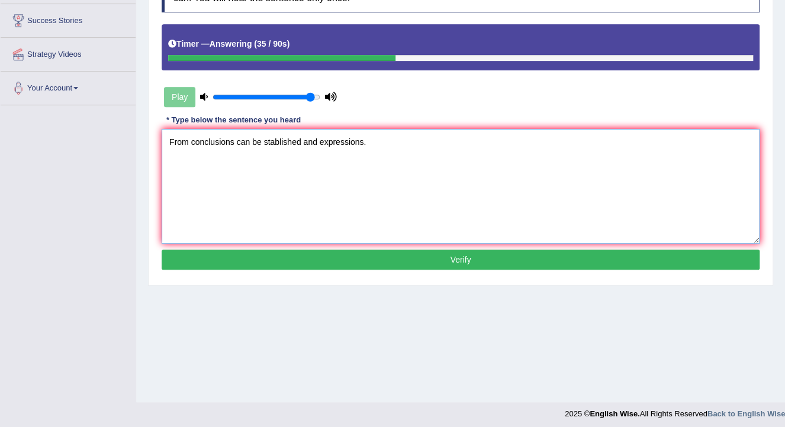
type textarea "From conclusions can be stablished and expressions."
click at [294, 263] on button "Verify" at bounding box center [461, 260] width 598 height 20
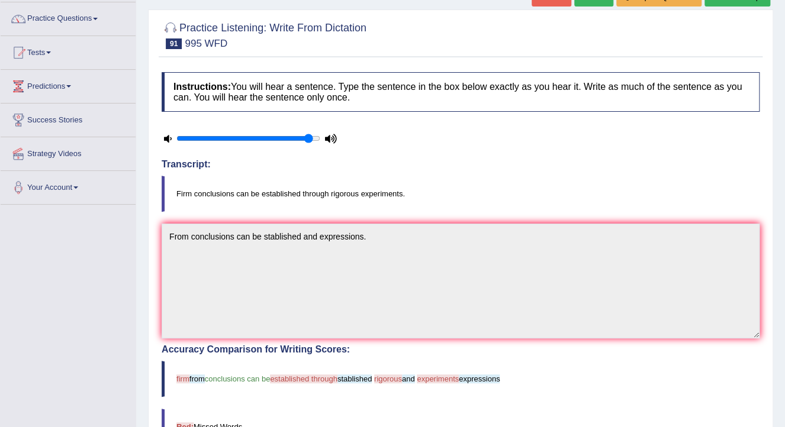
scroll to position [0, 0]
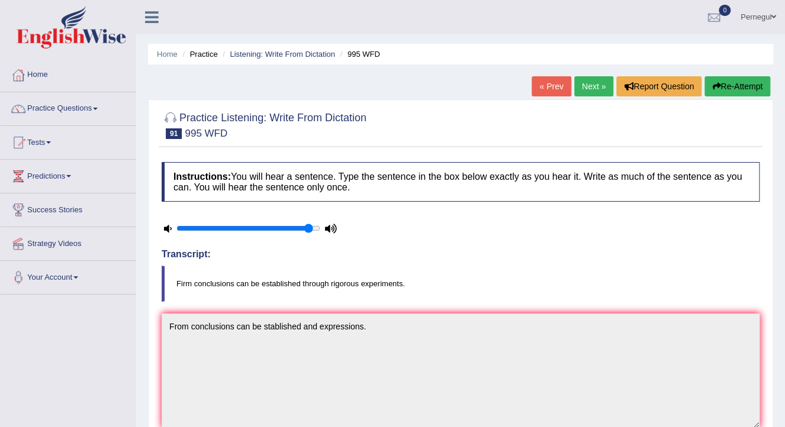
click at [587, 89] on link "Next »" at bounding box center [593, 86] width 39 height 20
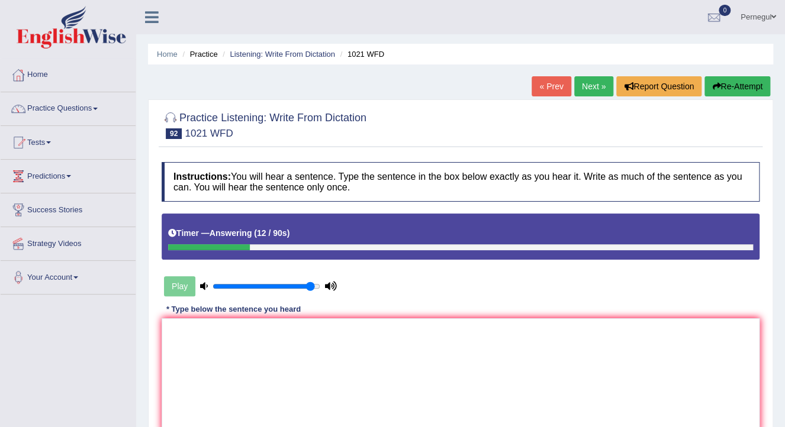
click at [745, 85] on button "Re-Attempt" at bounding box center [737, 86] width 66 height 20
click at [304, 346] on textarea at bounding box center [461, 375] width 598 height 115
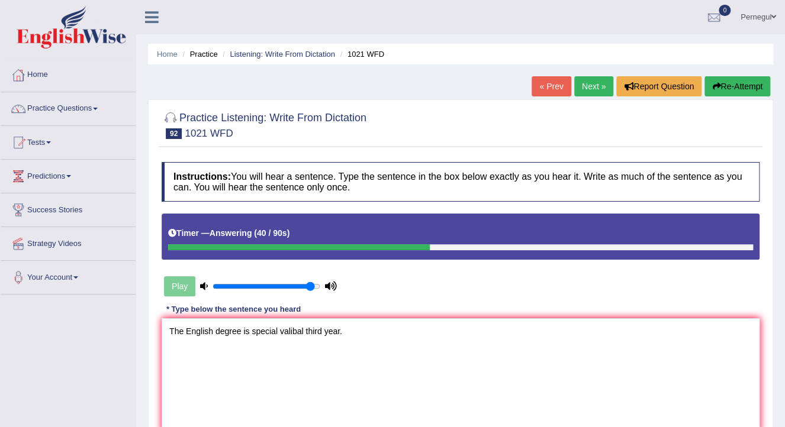
click at [293, 330] on textarea "The English degree is special valibal third year." at bounding box center [461, 375] width 598 height 115
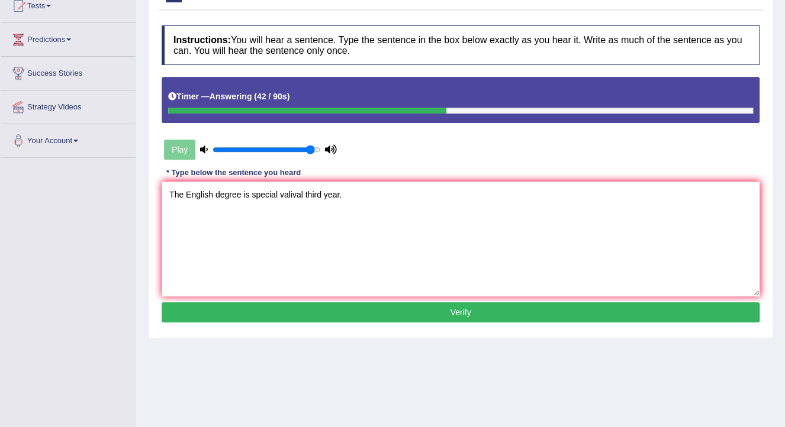
scroll to position [142, 0]
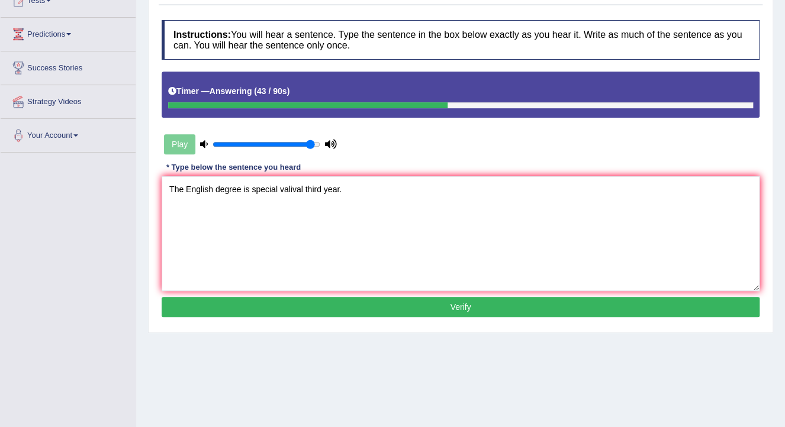
type textarea "The English degree is special valival third year."
click at [332, 305] on button "Verify" at bounding box center [461, 307] width 598 height 20
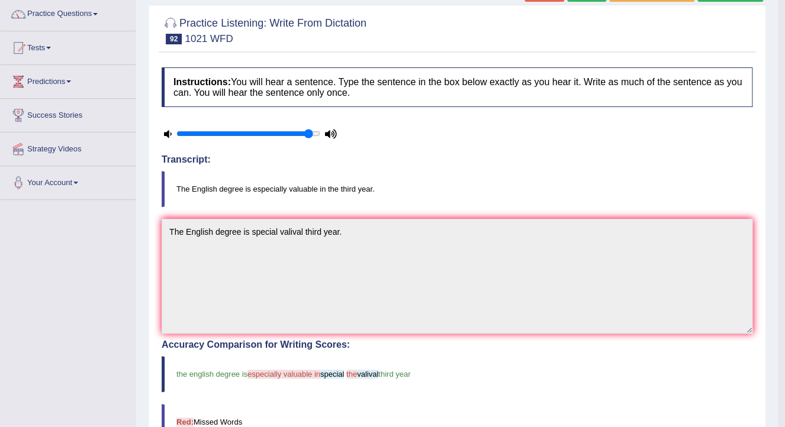
scroll to position [0, 0]
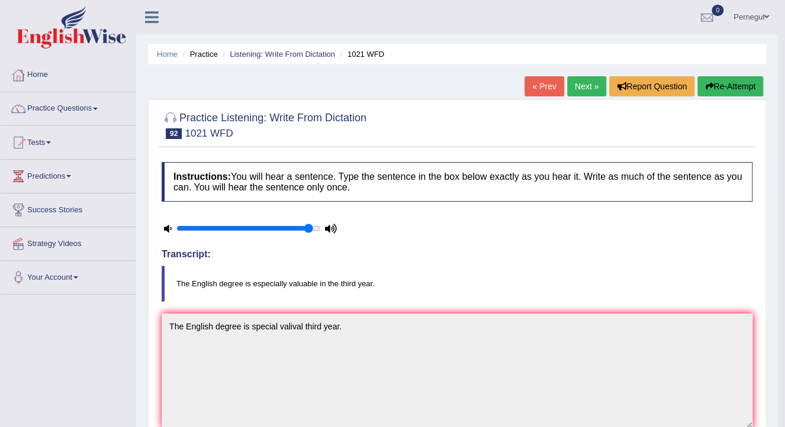
click at [592, 81] on link "Next »" at bounding box center [586, 86] width 39 height 20
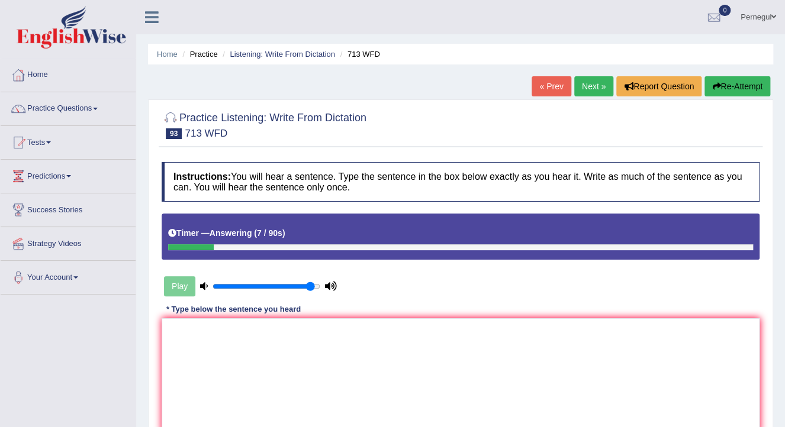
click at [747, 83] on button "Re-Attempt" at bounding box center [737, 86] width 66 height 20
click at [739, 89] on button "Re-Attempt" at bounding box center [737, 86] width 66 height 20
click at [323, 358] on textarea at bounding box center [461, 375] width 598 height 115
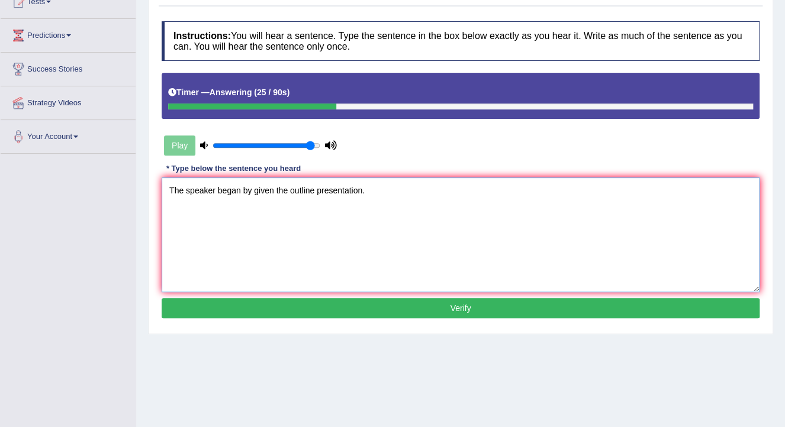
scroll to position [142, 0]
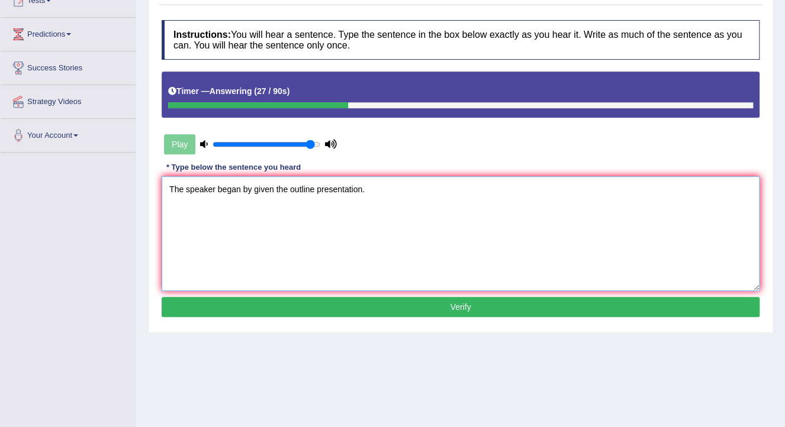
type textarea "The speaker began by given the outline presentation."
click at [285, 303] on button "Verify" at bounding box center [461, 307] width 598 height 20
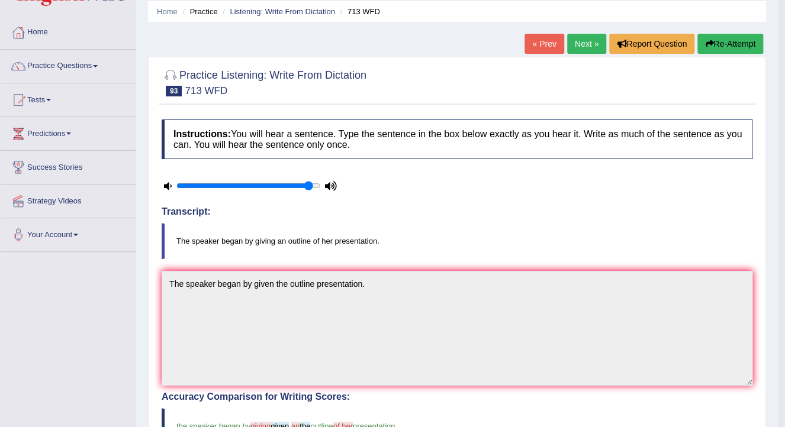
scroll to position [0, 0]
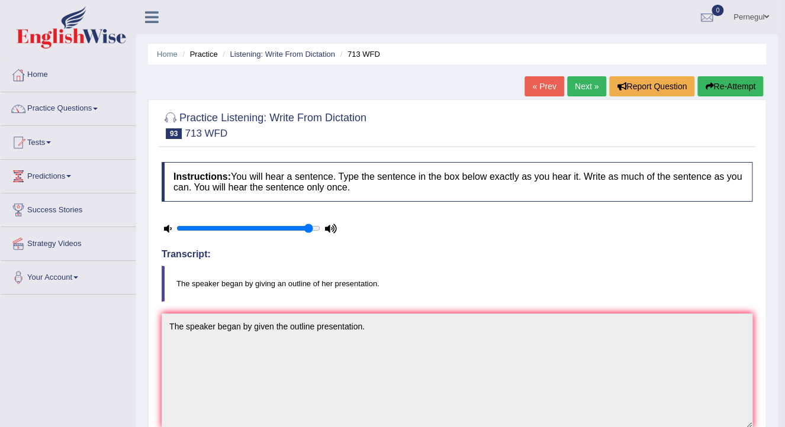
click at [588, 82] on link "Next »" at bounding box center [586, 86] width 39 height 20
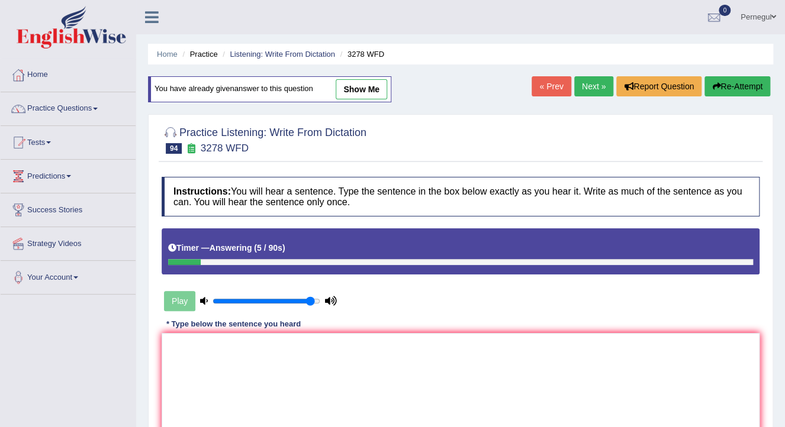
click at [745, 92] on button "Re-Attempt" at bounding box center [737, 86] width 66 height 20
click at [206, 352] on textarea at bounding box center [461, 390] width 598 height 115
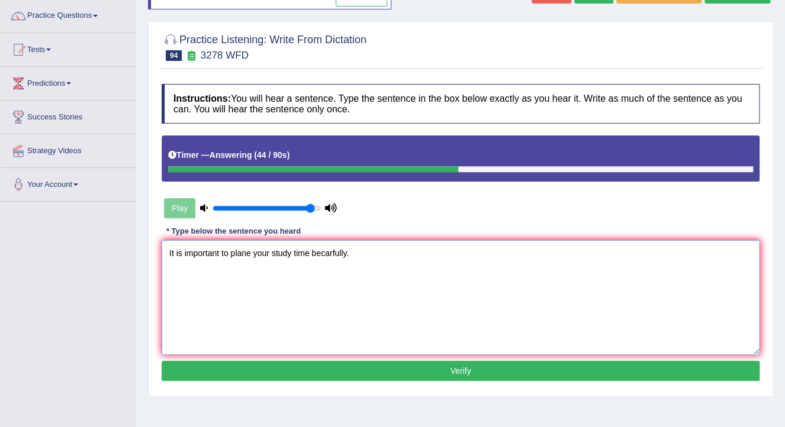
scroll to position [95, 0]
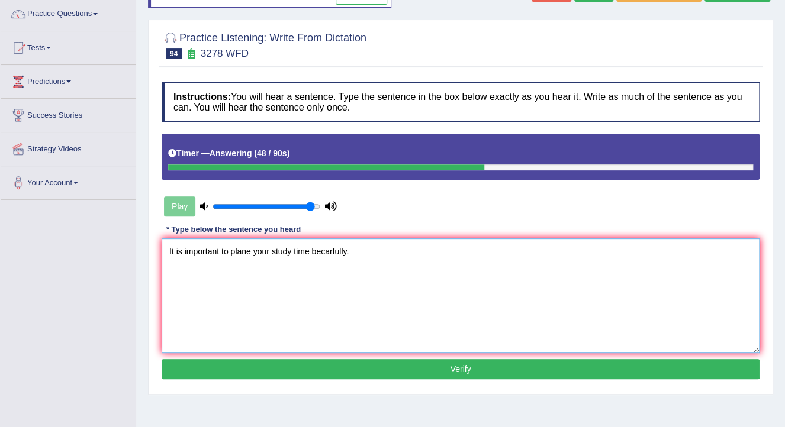
click at [249, 251] on textarea "It is important to plane your study time becarfully." at bounding box center [461, 296] width 598 height 115
type textarea "It is important to plan your study time becarfully."
click at [324, 362] on button "Verify" at bounding box center [461, 369] width 598 height 20
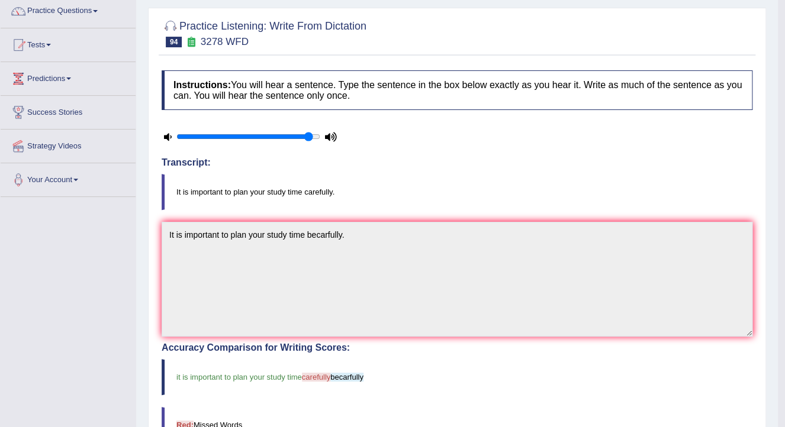
scroll to position [0, 0]
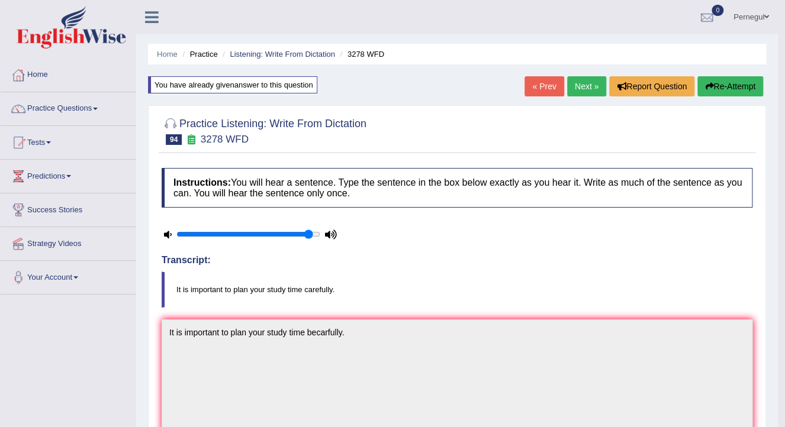
click at [580, 88] on link "Next »" at bounding box center [586, 86] width 39 height 20
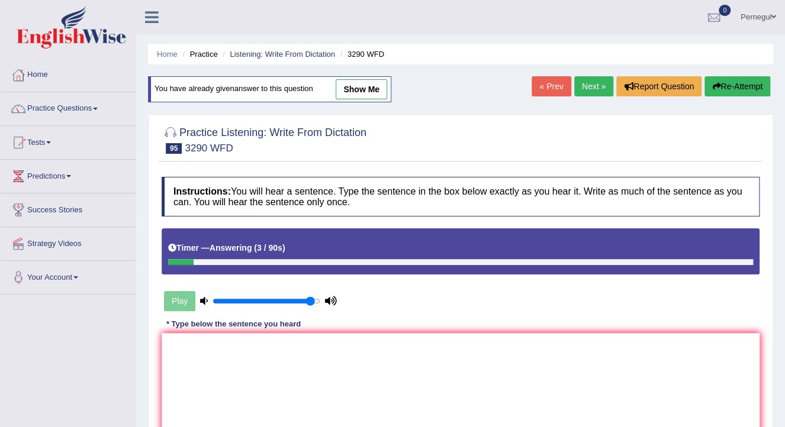
click at [734, 85] on button "Re-Attempt" at bounding box center [737, 86] width 66 height 20
click at [715, 83] on icon "button" at bounding box center [716, 86] width 8 height 8
click at [361, 355] on textarea at bounding box center [461, 390] width 598 height 115
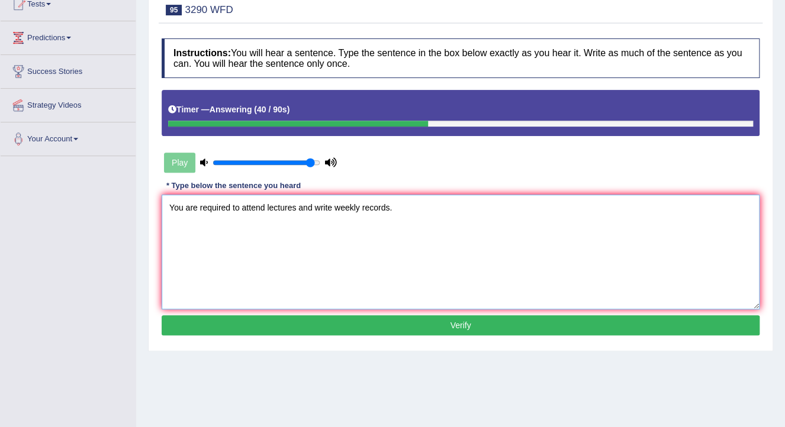
scroll to position [142, 0]
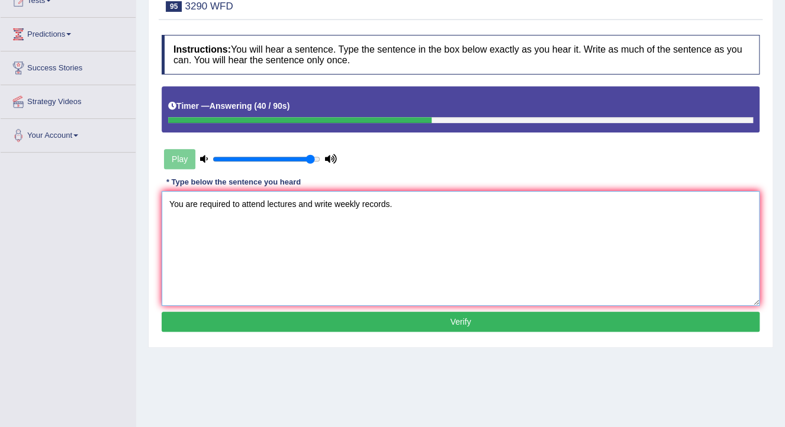
type textarea "You are required to attend lectures and write weekly records."
click at [373, 318] on button "Verify" at bounding box center [461, 322] width 598 height 20
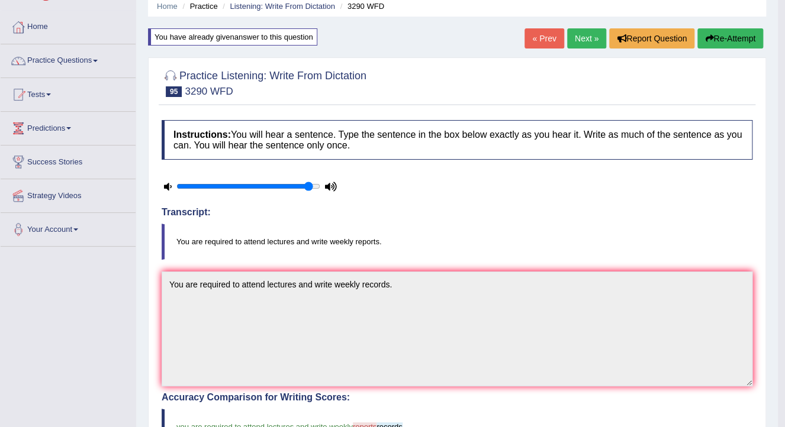
scroll to position [0, 0]
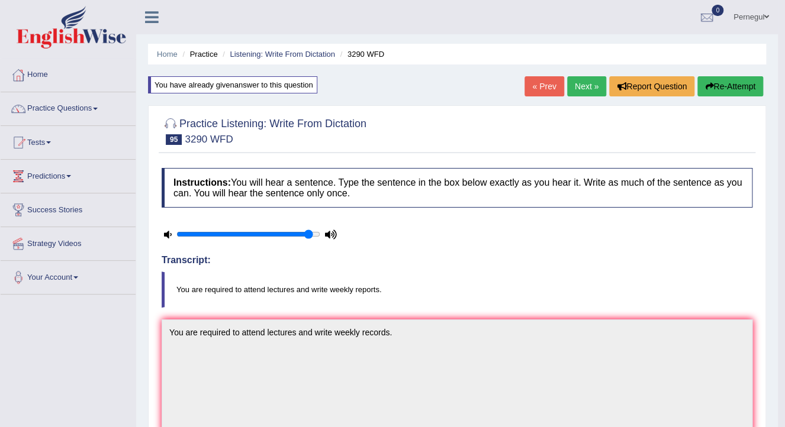
click at [586, 86] on link "Next »" at bounding box center [586, 86] width 39 height 20
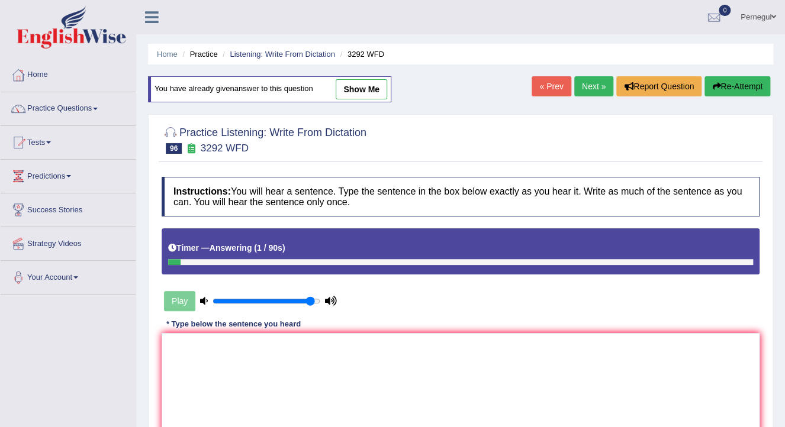
click at [728, 86] on button "Re-Attempt" at bounding box center [737, 86] width 66 height 20
click at [336, 372] on textarea at bounding box center [461, 390] width 598 height 115
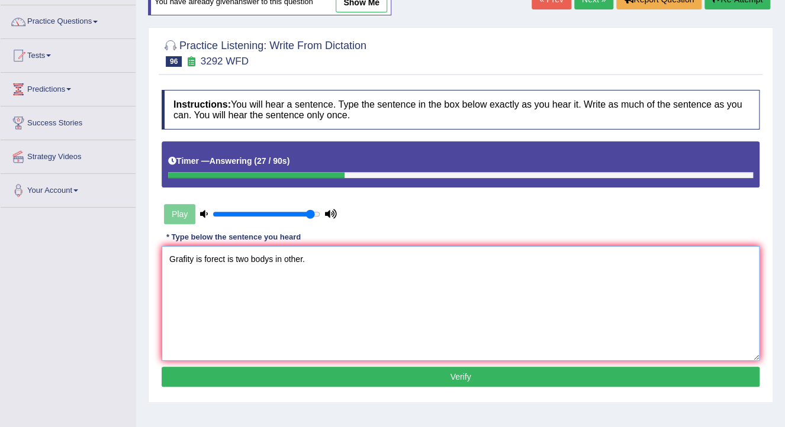
scroll to position [95, 0]
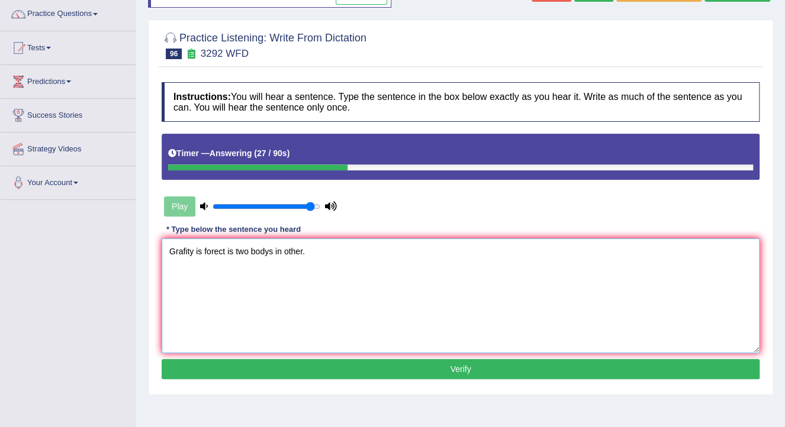
type textarea "Grafity is forect is two bodys in other."
click at [316, 361] on button "Verify" at bounding box center [461, 369] width 598 height 20
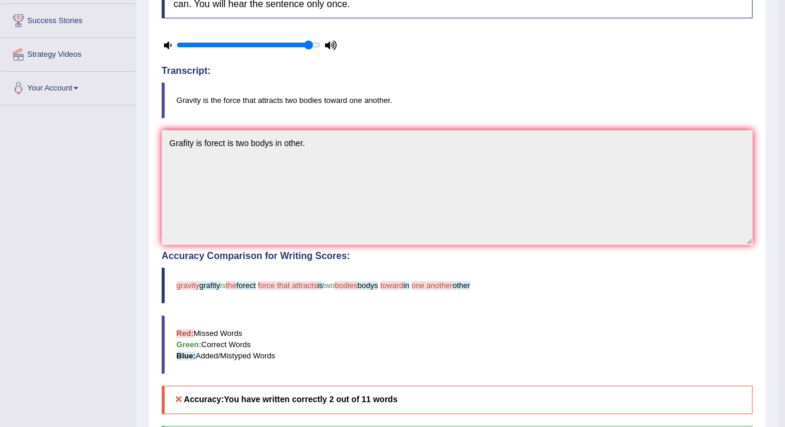
scroll to position [0, 0]
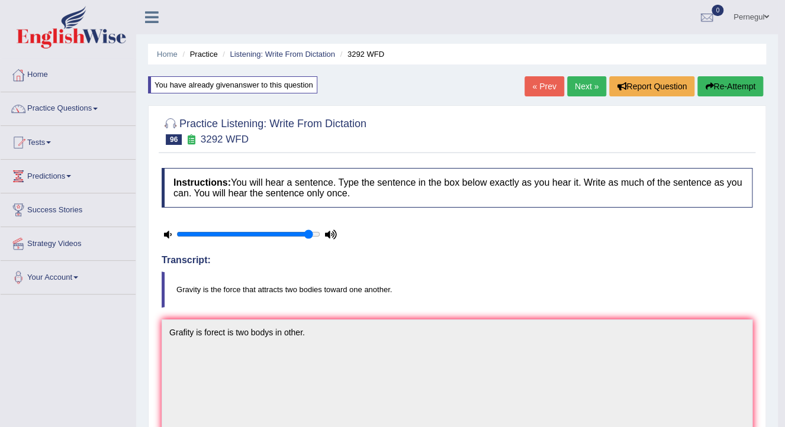
click at [587, 83] on link "Next »" at bounding box center [586, 86] width 39 height 20
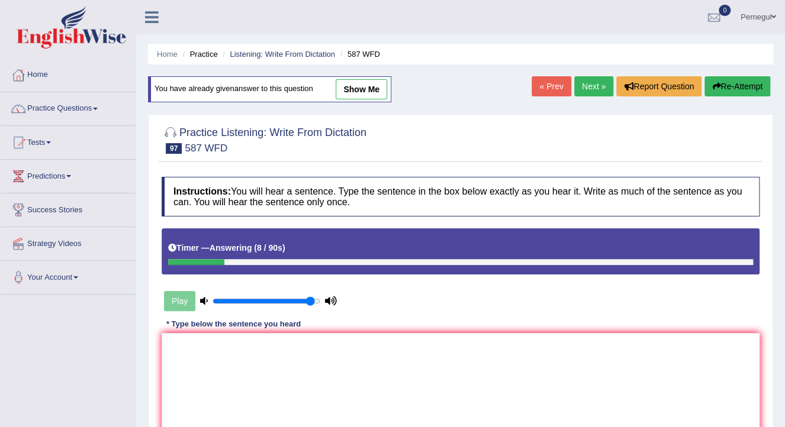
click at [731, 83] on button "Re-Attempt" at bounding box center [737, 86] width 66 height 20
click at [704, 82] on button "Re-Attempt" at bounding box center [737, 86] width 66 height 20
click at [316, 400] on textarea at bounding box center [461, 390] width 598 height 115
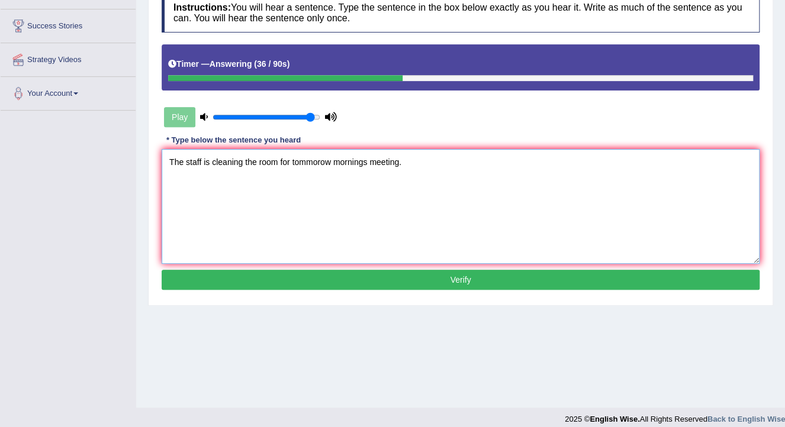
scroll to position [189, 0]
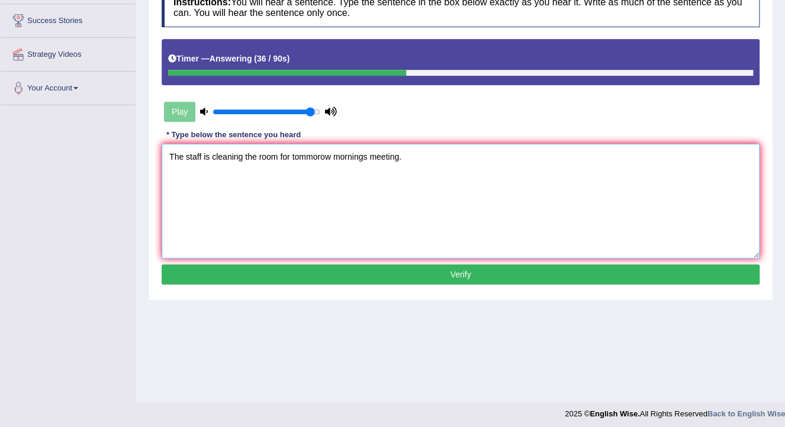
type textarea "The staff is cleaning the room for tommorow mornings meeting."
click at [326, 270] on button "Verify" at bounding box center [461, 275] width 598 height 20
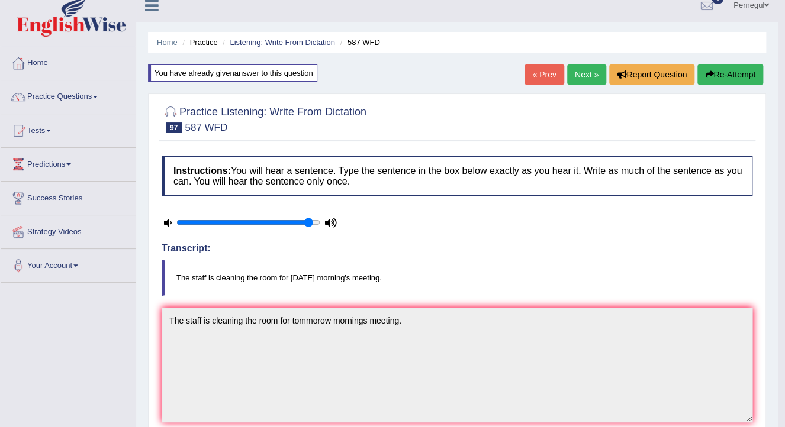
scroll to position [0, 0]
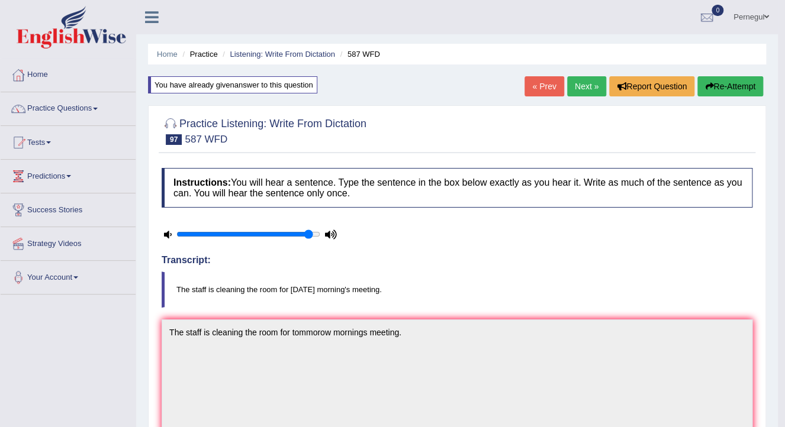
click at [573, 76] on link "Next »" at bounding box center [586, 86] width 39 height 20
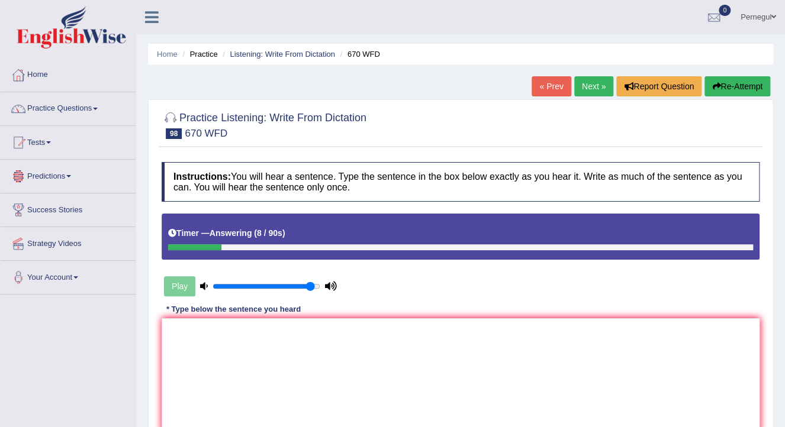
click at [713, 89] on icon "button" at bounding box center [716, 86] width 8 height 8
drag, startPoint x: 540, startPoint y: 346, endPoint x: 561, endPoint y: 334, distance: 24.2
click at [558, 336] on textarea at bounding box center [461, 375] width 598 height 115
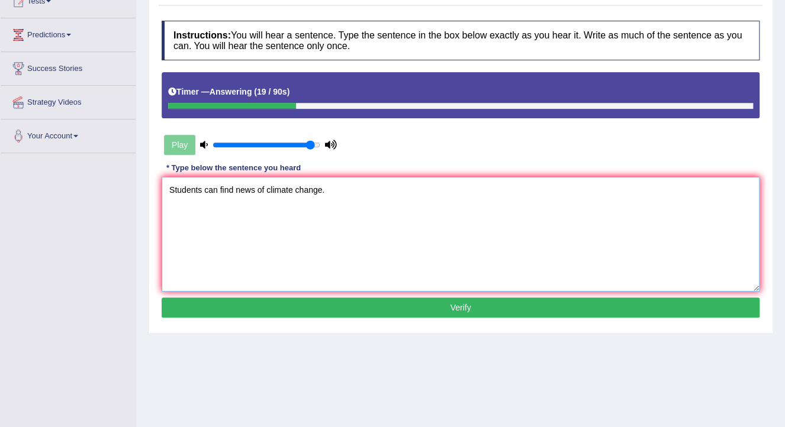
scroll to position [142, 0]
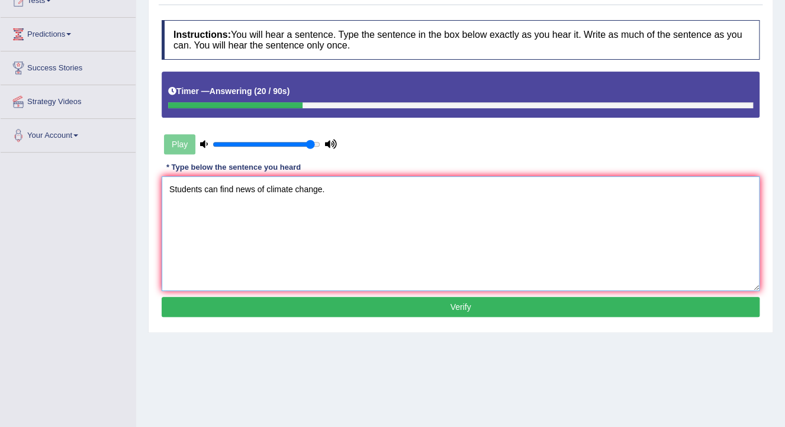
type textarea "Students can find news of climate change."
click at [298, 302] on button "Verify" at bounding box center [461, 307] width 598 height 20
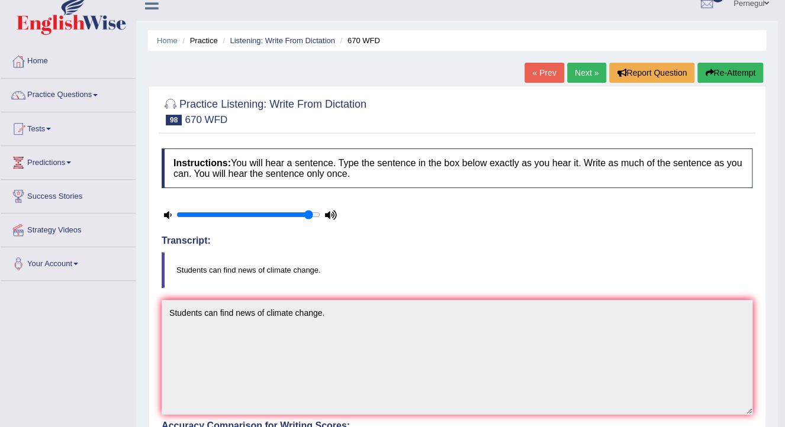
scroll to position [0, 0]
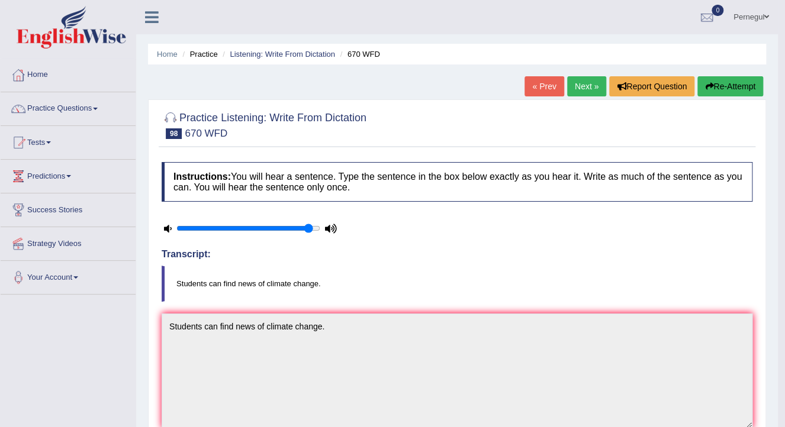
click at [578, 85] on link "Next »" at bounding box center [586, 86] width 39 height 20
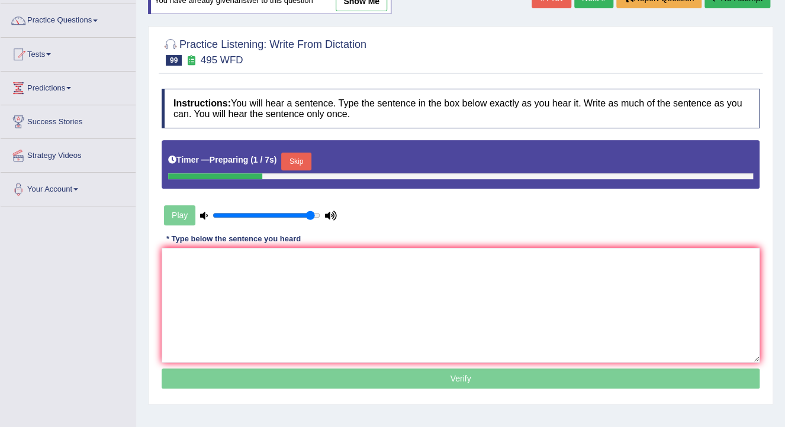
scroll to position [95, 0]
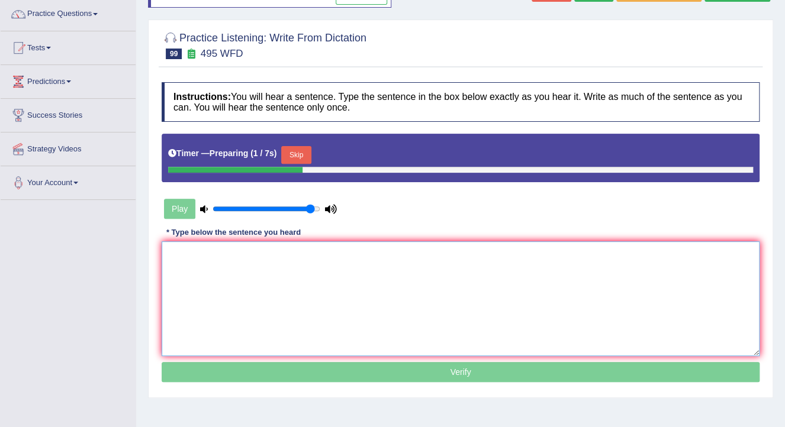
click at [356, 270] on textarea at bounding box center [461, 299] width 598 height 115
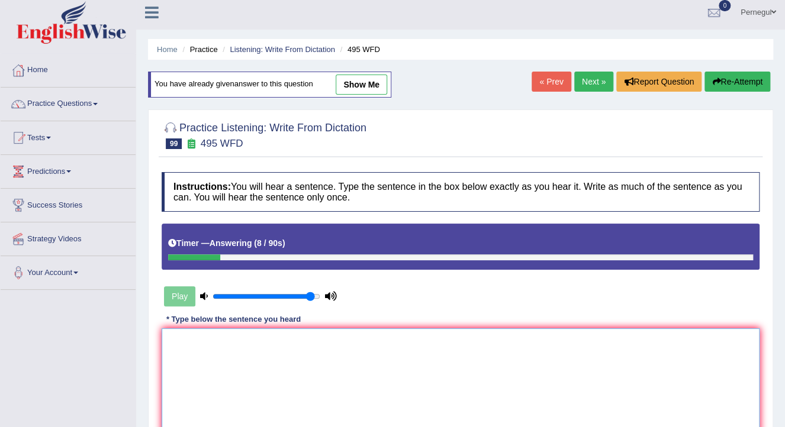
scroll to position [0, 0]
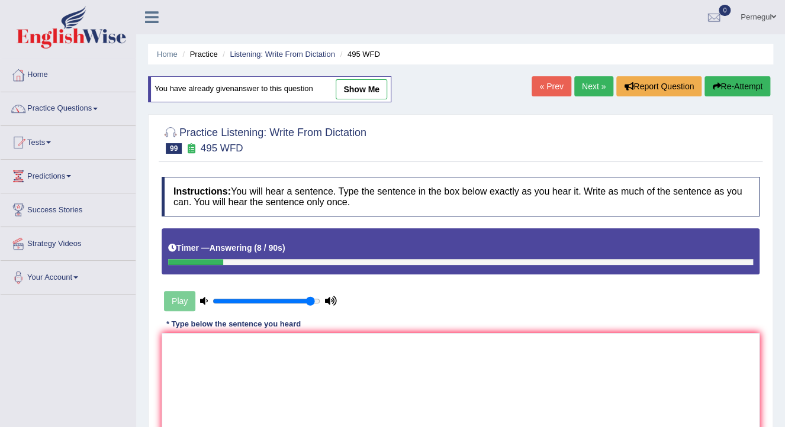
click at [755, 88] on button "Re-Attempt" at bounding box center [737, 86] width 66 height 20
drag, startPoint x: 731, startPoint y: 89, endPoint x: 736, endPoint y: 85, distance: 7.2
click at [731, 88] on button "Re-Attempt" at bounding box center [737, 86] width 66 height 20
click at [345, 387] on textarea at bounding box center [461, 390] width 598 height 115
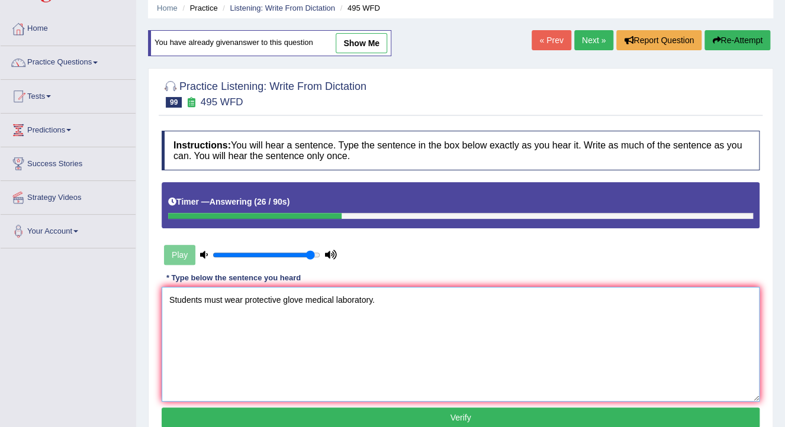
scroll to position [95, 0]
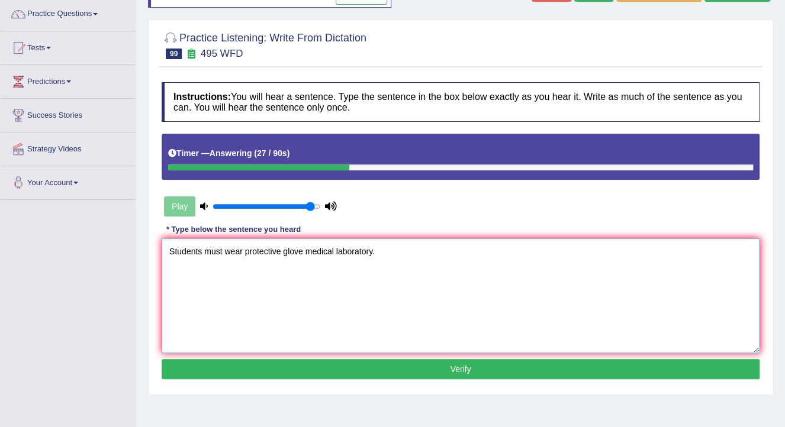
type textarea "Students must wear protective glove medical laboratory."
click at [364, 374] on button "Verify" at bounding box center [461, 369] width 598 height 20
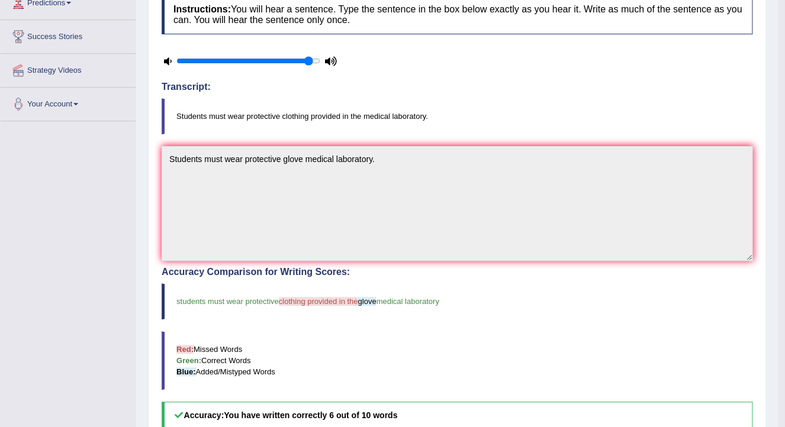
scroll to position [0, 0]
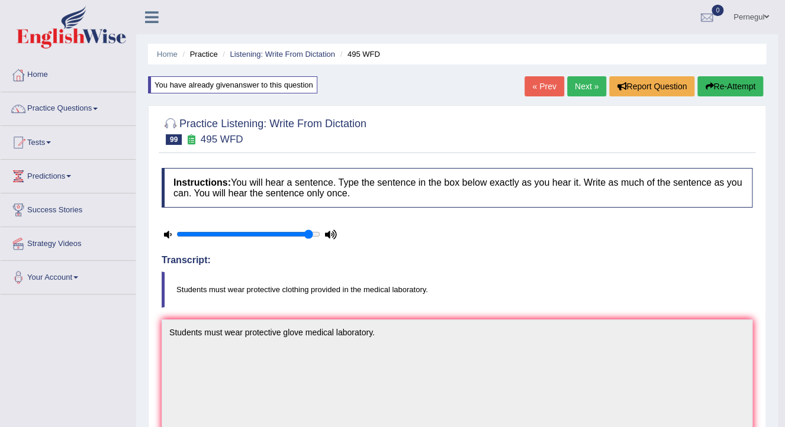
click at [577, 92] on link "Next »" at bounding box center [586, 86] width 39 height 20
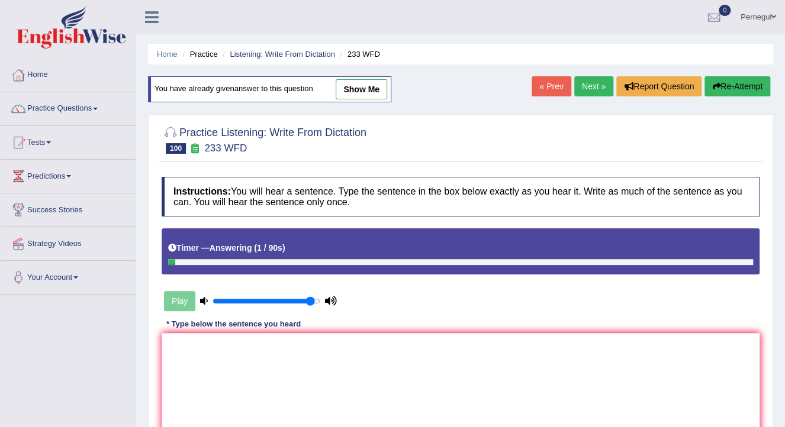
click at [723, 85] on button "Re-Attempt" at bounding box center [737, 86] width 66 height 20
click at [741, 83] on button "Re-Attempt" at bounding box center [737, 86] width 66 height 20
click at [748, 83] on button "Re-Attempt" at bounding box center [737, 86] width 66 height 20
click at [341, 362] on textarea at bounding box center [461, 390] width 598 height 115
type textarea "O"
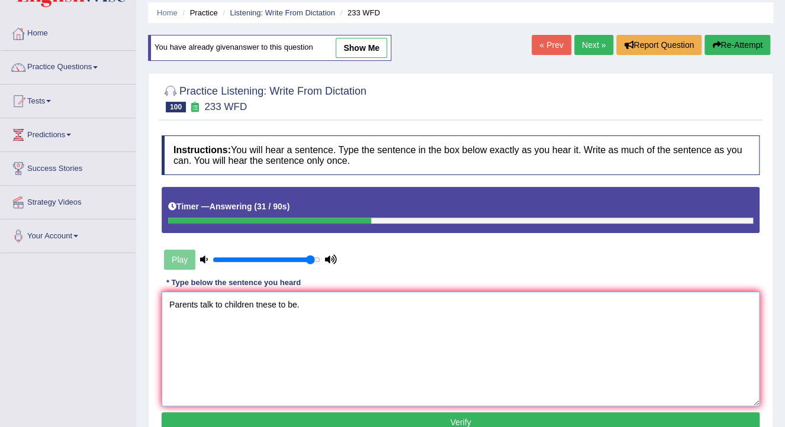
scroll to position [189, 0]
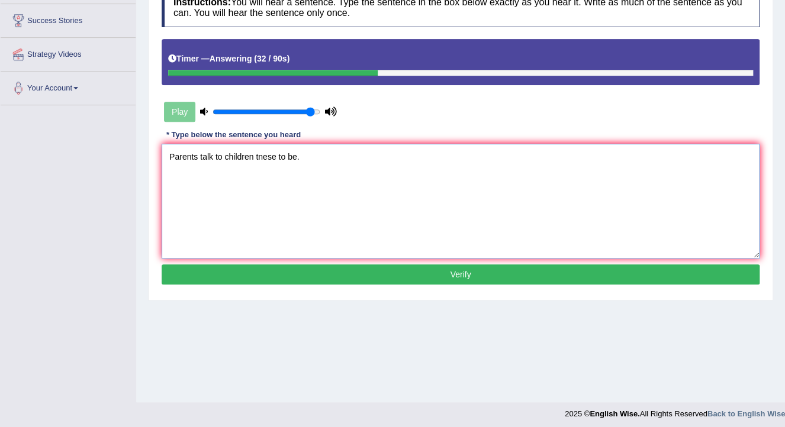
type textarea "Parents talk to children tnese to be."
click at [370, 278] on button "Verify" at bounding box center [461, 275] width 598 height 20
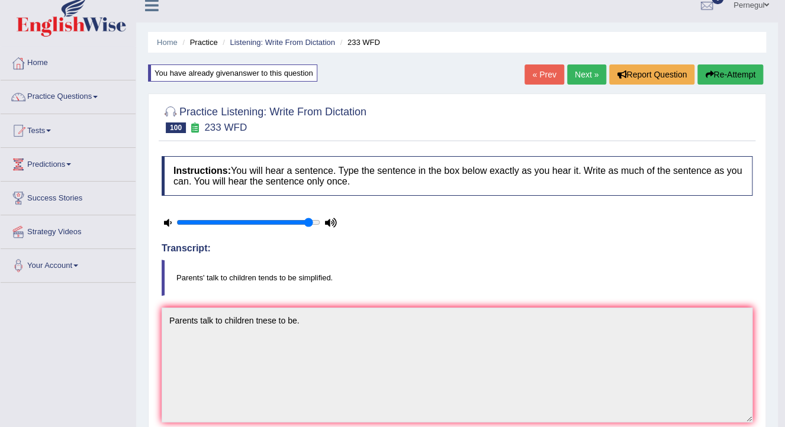
scroll to position [0, 0]
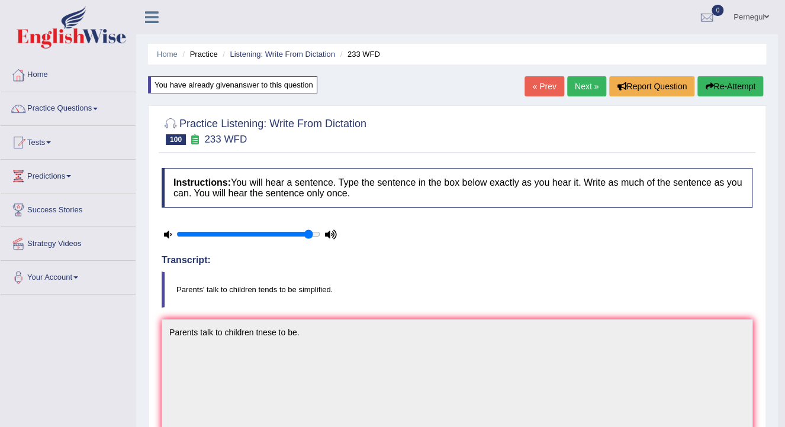
click at [589, 83] on link "Next »" at bounding box center [586, 86] width 39 height 20
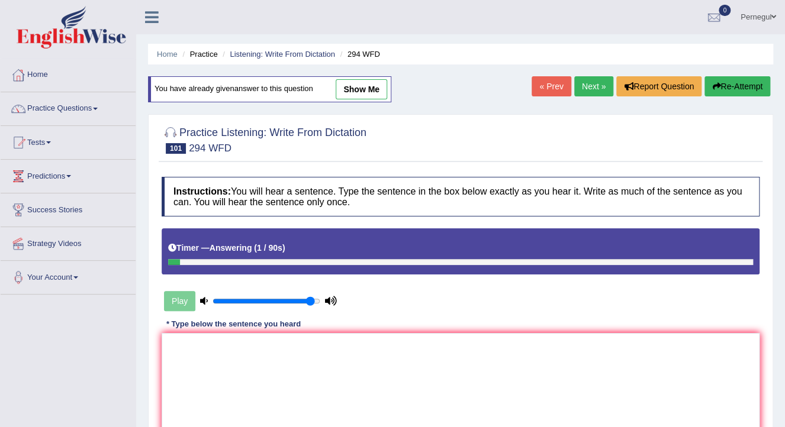
click at [728, 85] on button "Re-Attempt" at bounding box center [737, 86] width 66 height 20
click at [736, 90] on button "Re-Attempt" at bounding box center [737, 86] width 66 height 20
click at [735, 86] on button "Re-Attempt" at bounding box center [737, 86] width 66 height 20
click at [739, 91] on button "Re-Attempt" at bounding box center [737, 86] width 66 height 20
click at [745, 81] on button "Re-Attempt" at bounding box center [737, 86] width 66 height 20
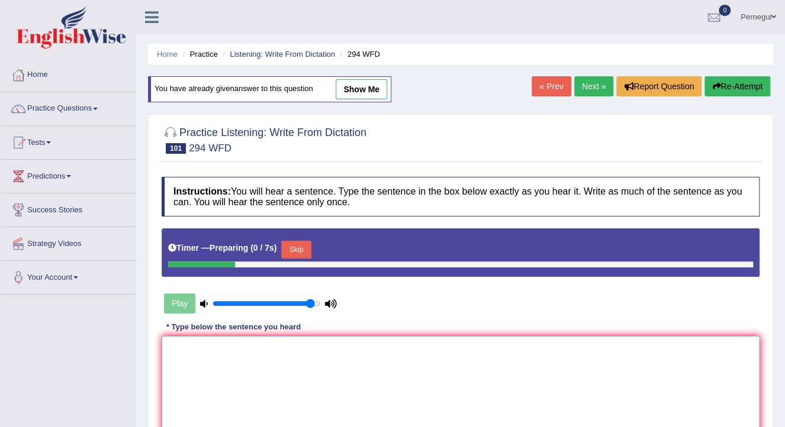
click at [553, 350] on textarea at bounding box center [461, 393] width 598 height 115
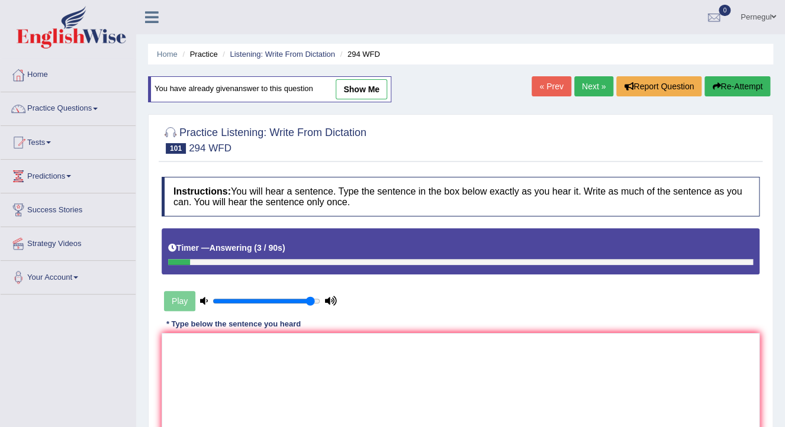
click at [722, 92] on button "Re-Attempt" at bounding box center [737, 86] width 66 height 20
click at [213, 395] on textarea at bounding box center [461, 390] width 598 height 115
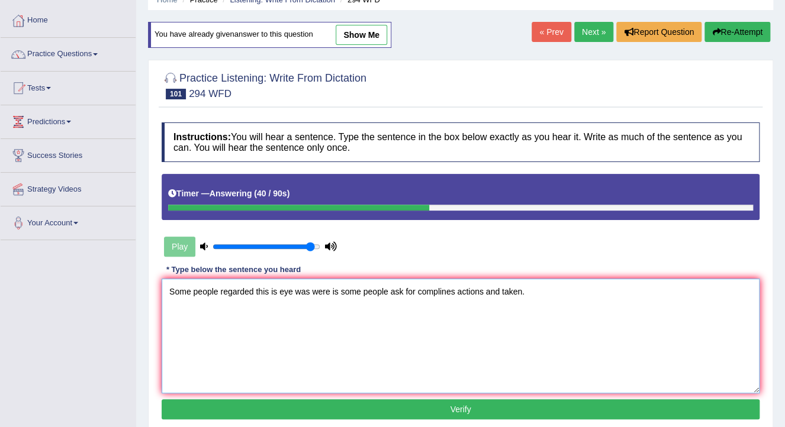
scroll to position [189, 0]
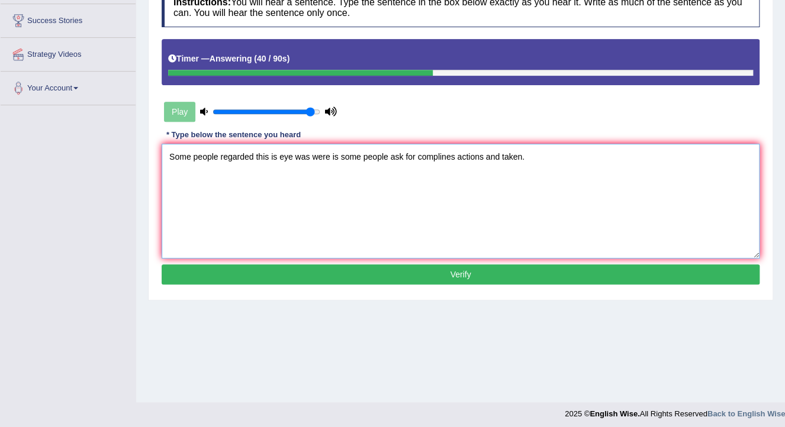
type textarea "Some people regarded this is eye was were is some people ask for complines acti…"
click at [286, 265] on button "Verify" at bounding box center [461, 275] width 598 height 20
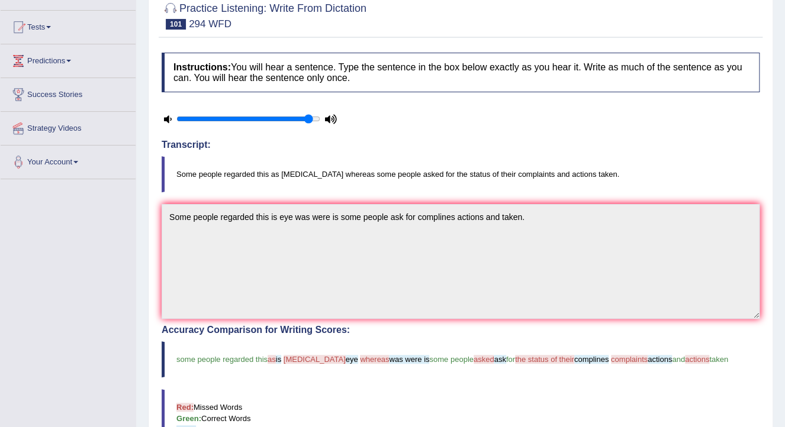
scroll to position [0, 0]
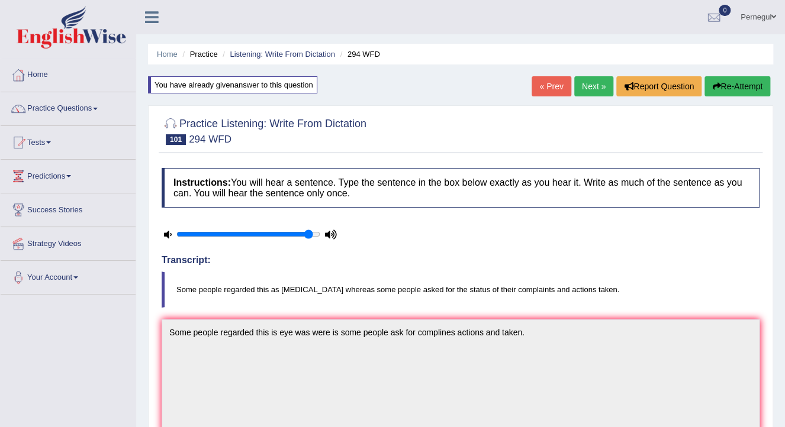
click at [599, 86] on link "Next »" at bounding box center [593, 86] width 39 height 20
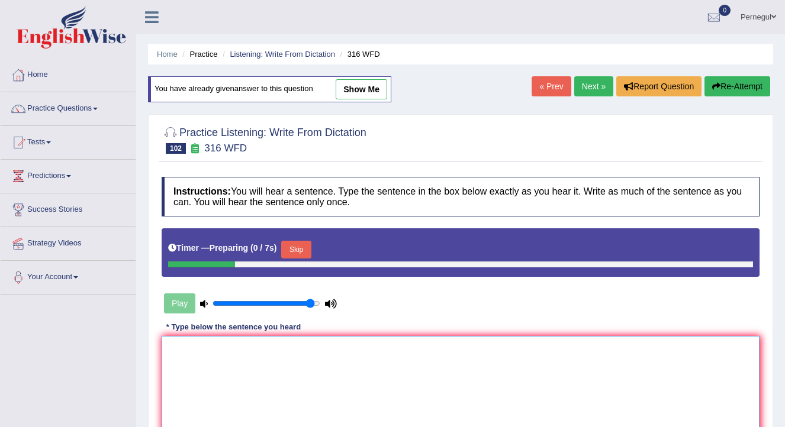
click at [221, 336] on textarea at bounding box center [461, 393] width 598 height 115
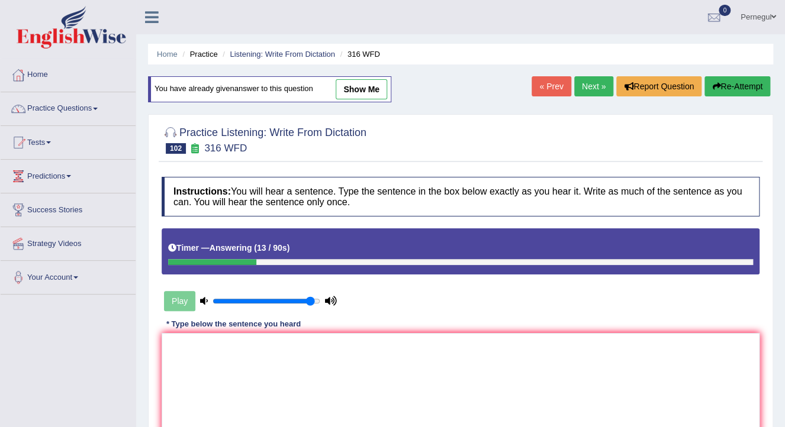
click at [742, 83] on button "Re-Attempt" at bounding box center [737, 86] width 66 height 20
click at [750, 88] on button "Re-Attempt" at bounding box center [737, 86] width 66 height 20
click at [238, 343] on textarea at bounding box center [461, 390] width 598 height 115
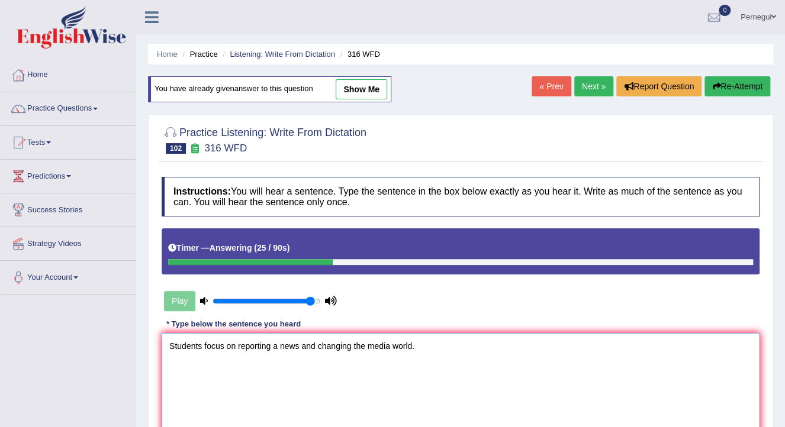
scroll to position [95, 0]
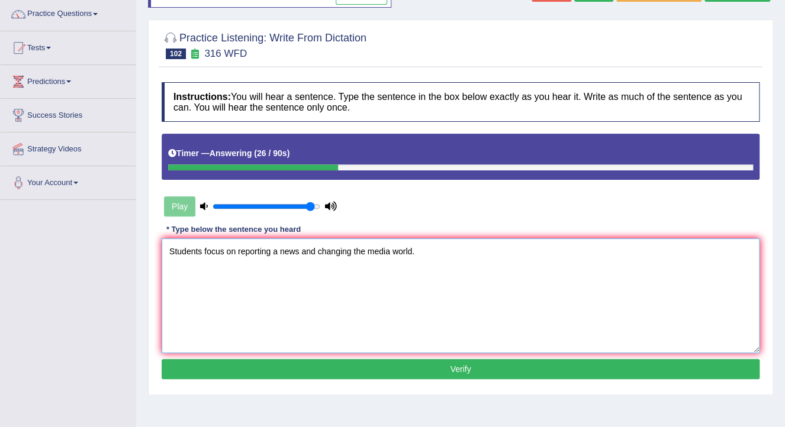
type textarea "Students focus on reporting a news and changing the media world."
click at [323, 367] on button "Verify" at bounding box center [461, 369] width 598 height 20
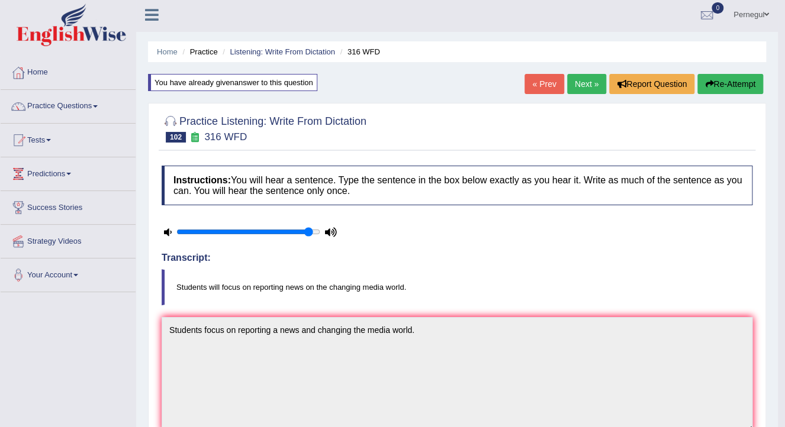
scroll to position [0, 0]
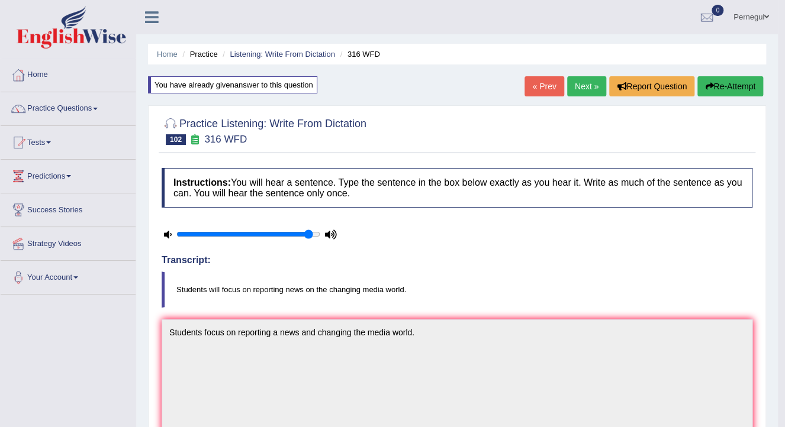
click at [725, 82] on button "Re-Attempt" at bounding box center [730, 86] width 66 height 20
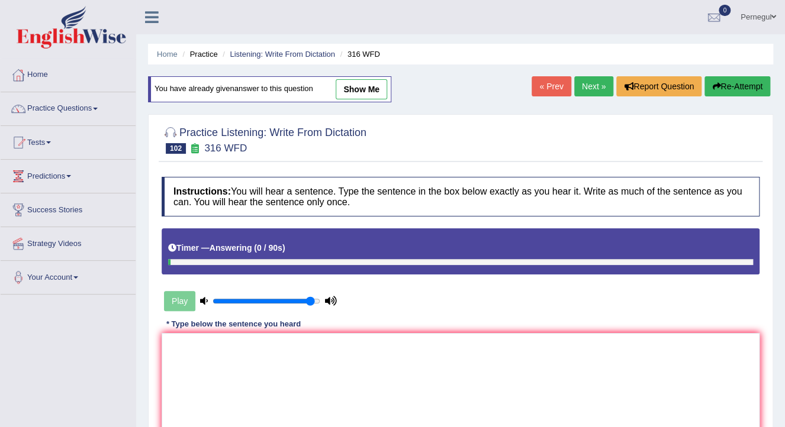
click at [587, 85] on link "Next »" at bounding box center [593, 86] width 39 height 20
click at [723, 79] on button "Re-Attempt" at bounding box center [737, 86] width 66 height 20
click at [350, 388] on textarea at bounding box center [461, 390] width 598 height 115
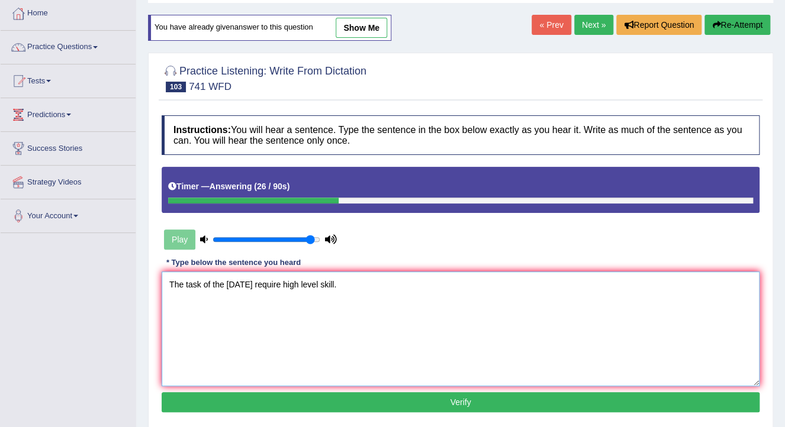
scroll to position [142, 0]
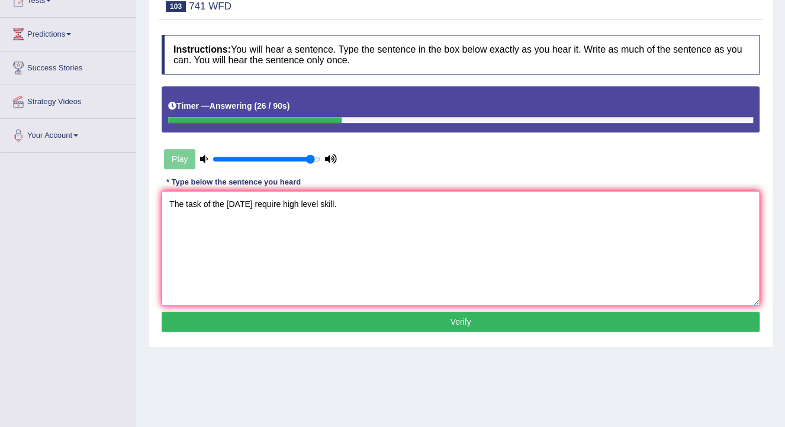
type textarea "The task of the tomorrow require high level skill."
click at [367, 312] on button "Verify" at bounding box center [461, 322] width 598 height 20
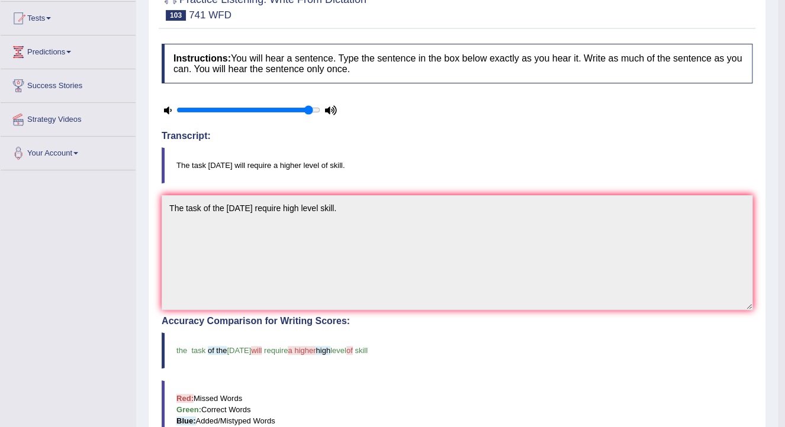
scroll to position [47, 0]
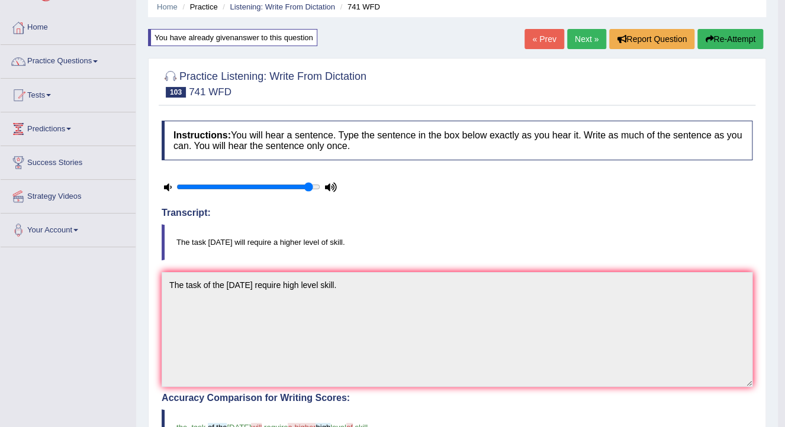
click at [718, 36] on button "Re-Attempt" at bounding box center [730, 39] width 66 height 20
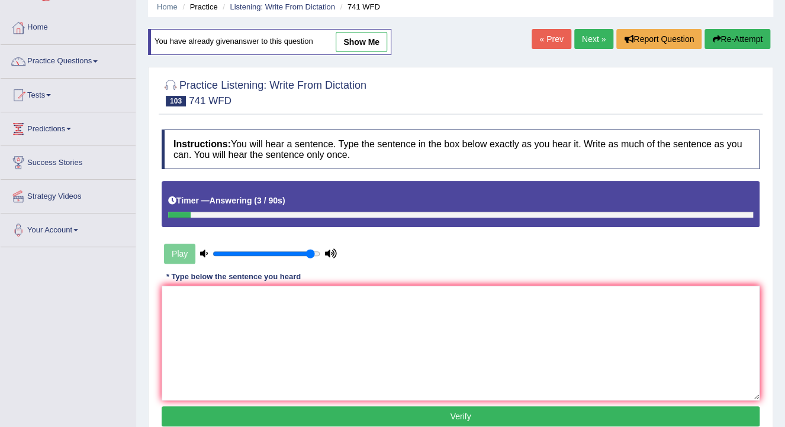
click at [591, 34] on link "Next »" at bounding box center [593, 39] width 39 height 20
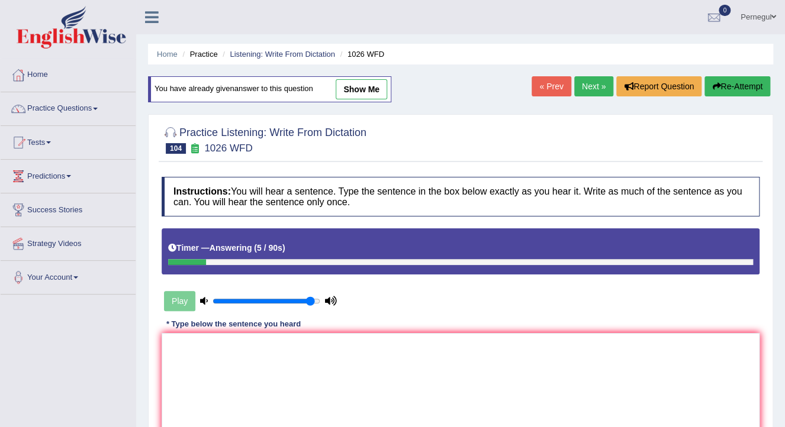
click at [731, 90] on button "Re-Attempt" at bounding box center [737, 86] width 66 height 20
click at [170, 358] on textarea at bounding box center [461, 390] width 598 height 115
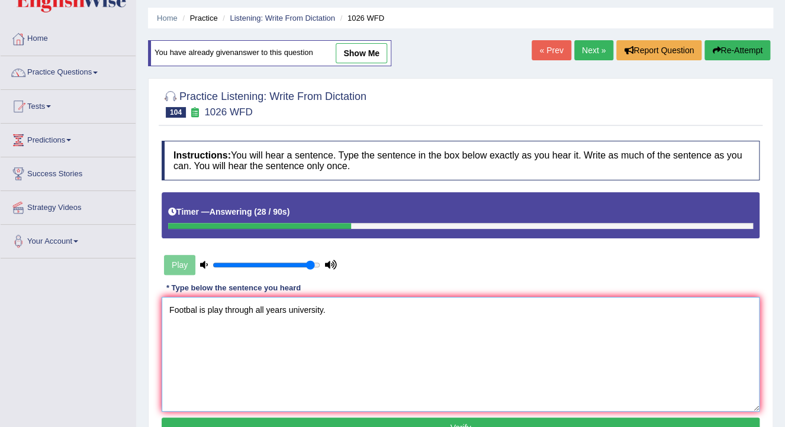
scroll to position [95, 0]
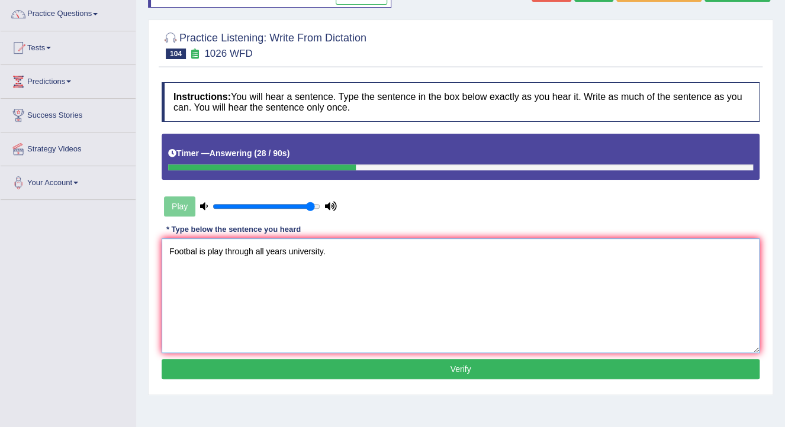
type textarea "Footbal is play through all years university."
click at [243, 374] on button "Verify" at bounding box center [461, 369] width 598 height 20
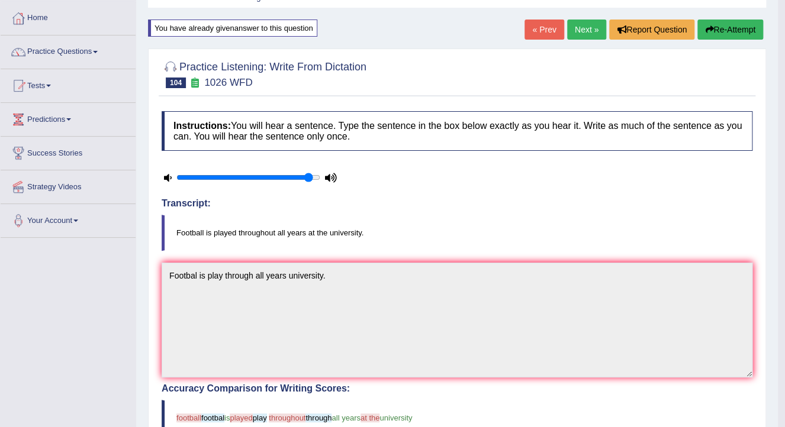
scroll to position [47, 0]
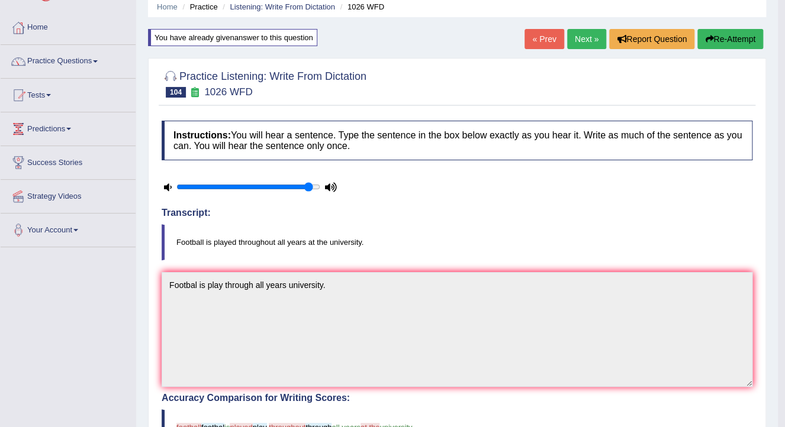
click at [592, 40] on link "Next »" at bounding box center [586, 39] width 39 height 20
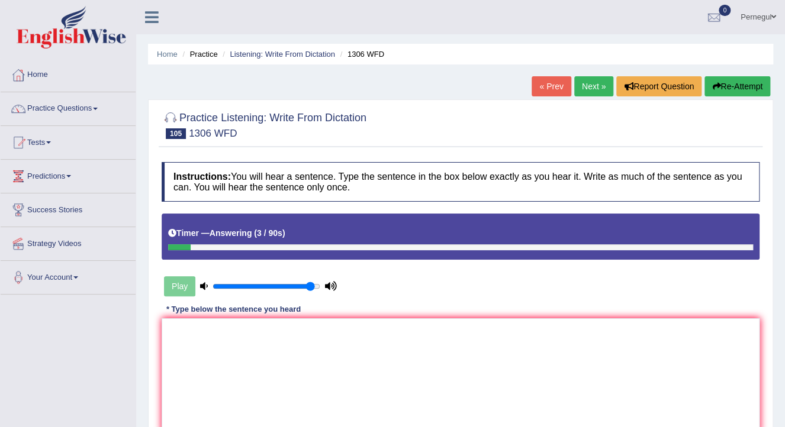
click at [739, 81] on button "Re-Attempt" at bounding box center [737, 86] width 66 height 20
click at [753, 88] on button "Re-Attempt" at bounding box center [737, 86] width 66 height 20
click at [195, 351] on textarea at bounding box center [461, 375] width 598 height 115
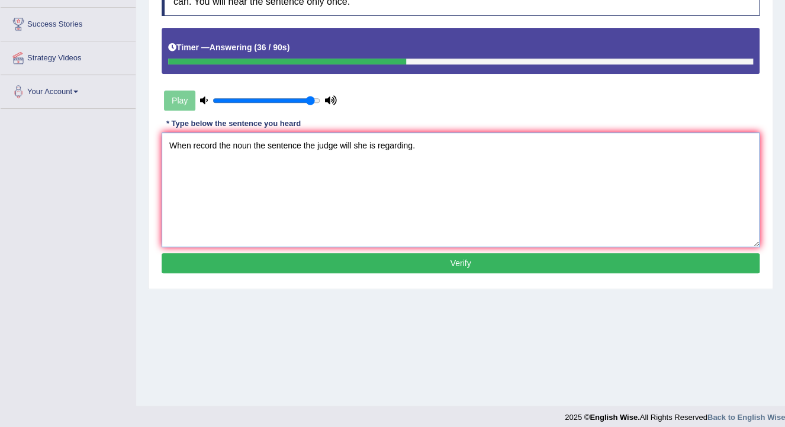
scroll to position [189, 0]
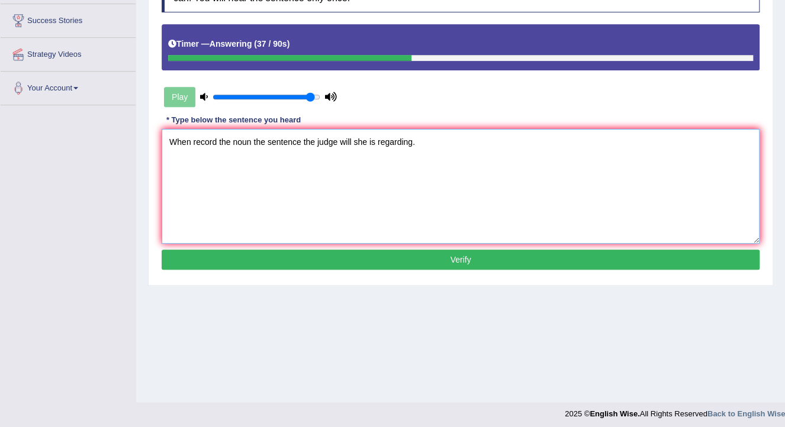
type textarea "When record the noun the sentence the judge will she is regarding."
click at [290, 260] on button "Verify" at bounding box center [461, 260] width 598 height 20
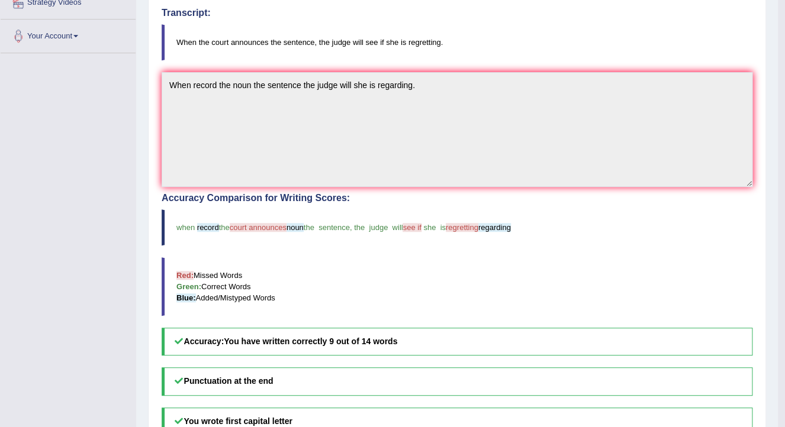
scroll to position [183, 0]
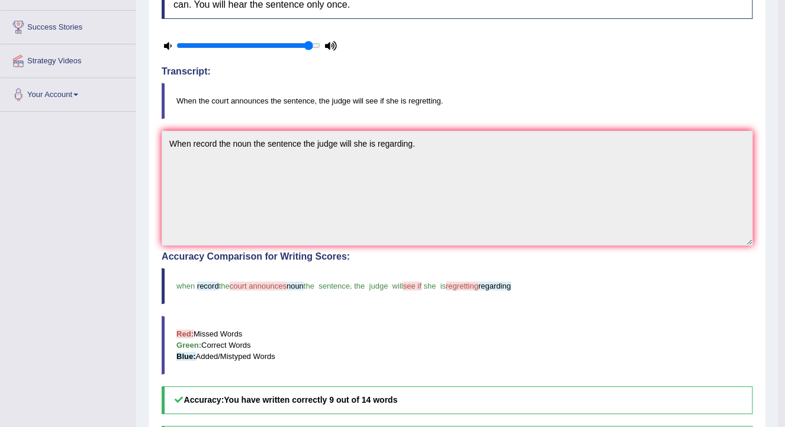
click at [105, 345] on div "Toggle navigation Home Practice Questions Speaking Practice Read Aloud Repeat S…" at bounding box center [389, 215] width 778 height 796
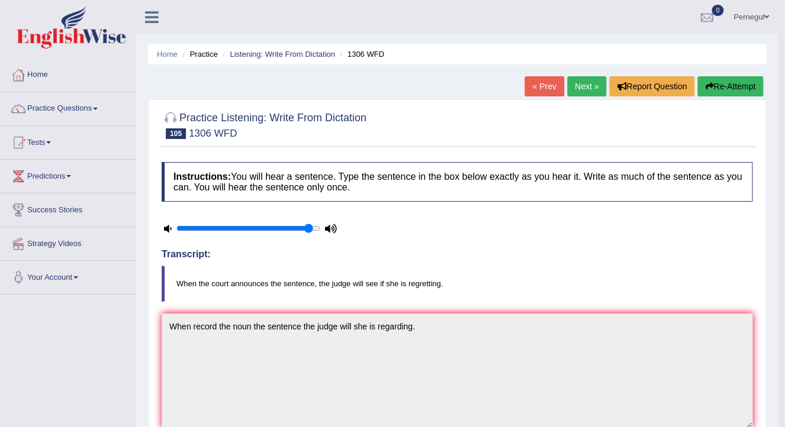
scroll to position [0, 0]
click at [582, 78] on link "Next »" at bounding box center [586, 86] width 39 height 20
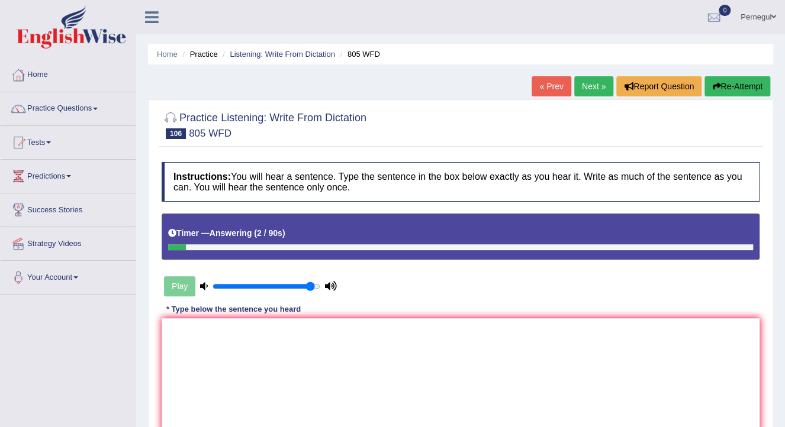
click at [745, 91] on button "Re-Attempt" at bounding box center [737, 86] width 66 height 20
click at [748, 91] on button "Re-Attempt" at bounding box center [737, 86] width 66 height 20
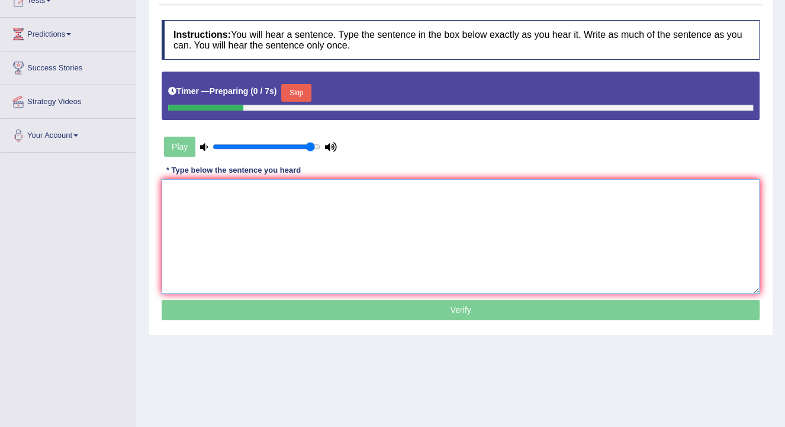
click at [451, 236] on textarea at bounding box center [461, 236] width 598 height 115
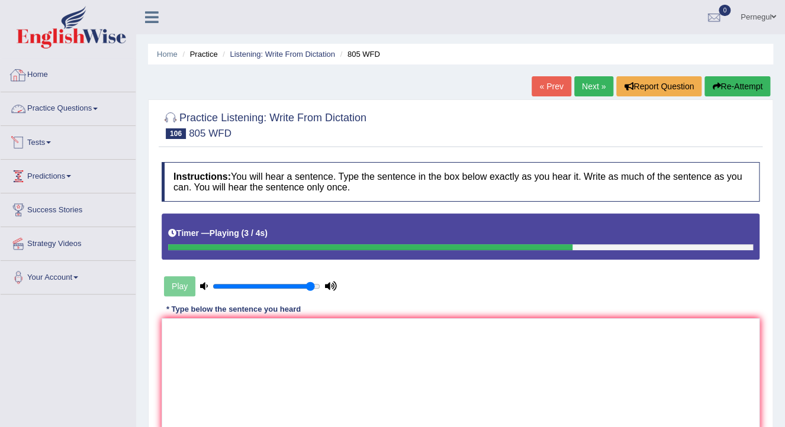
click at [32, 73] on link "Home" at bounding box center [68, 74] width 135 height 30
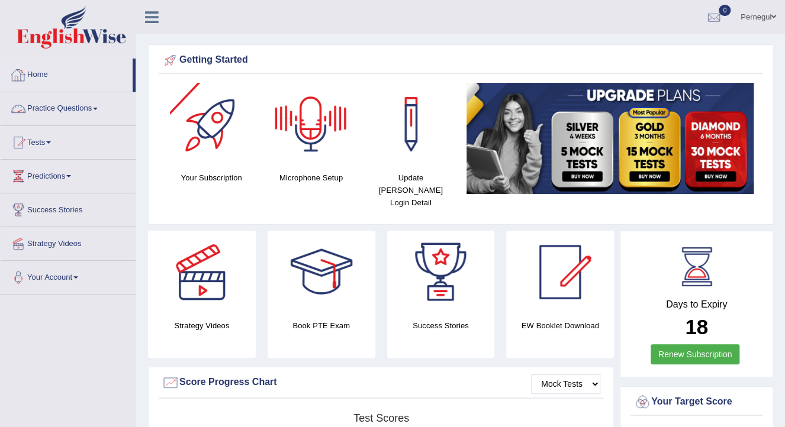
click at [37, 107] on link "Practice Questions" at bounding box center [68, 107] width 135 height 30
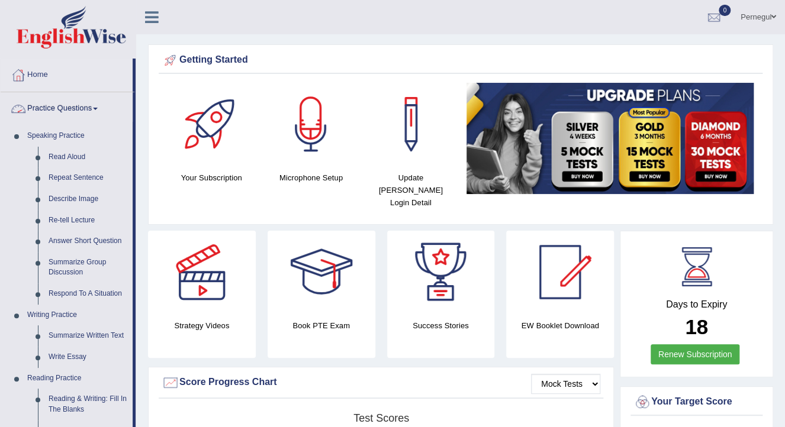
click at [64, 104] on link "Practice Questions" at bounding box center [67, 107] width 132 height 30
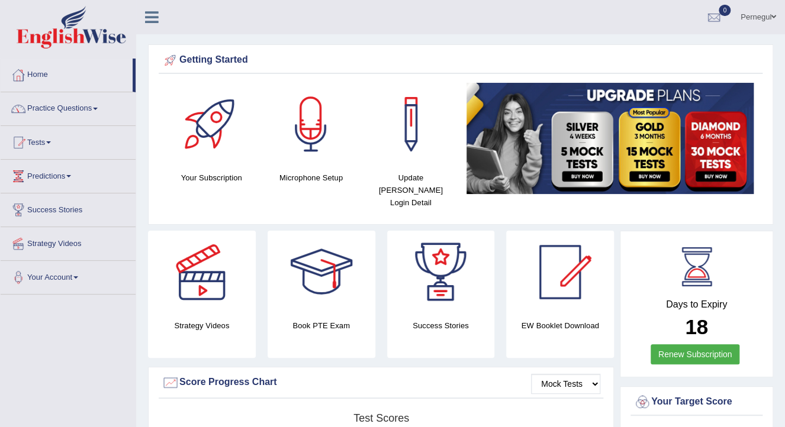
click at [59, 102] on link "Practice Questions" at bounding box center [68, 107] width 135 height 30
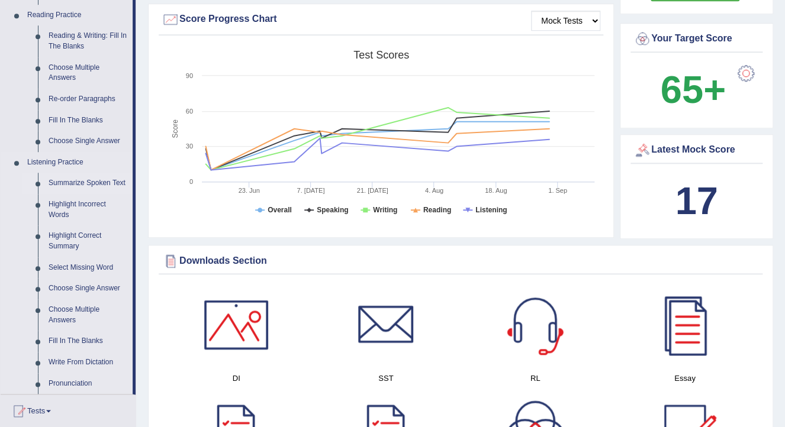
scroll to position [379, 0]
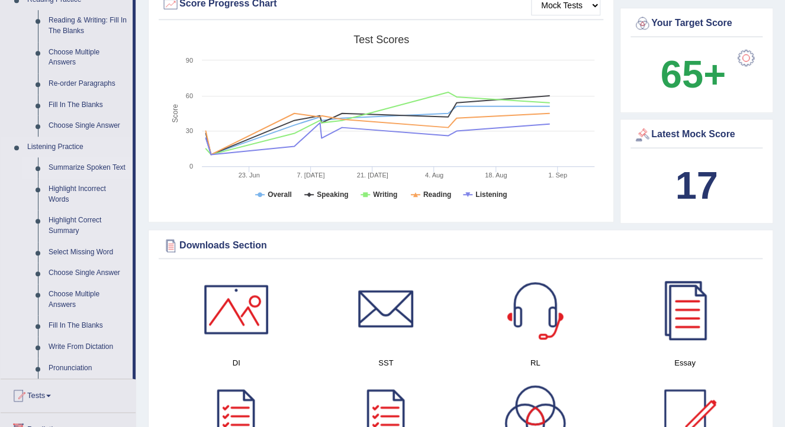
click at [80, 170] on link "Summarize Spoken Text" at bounding box center [87, 167] width 89 height 21
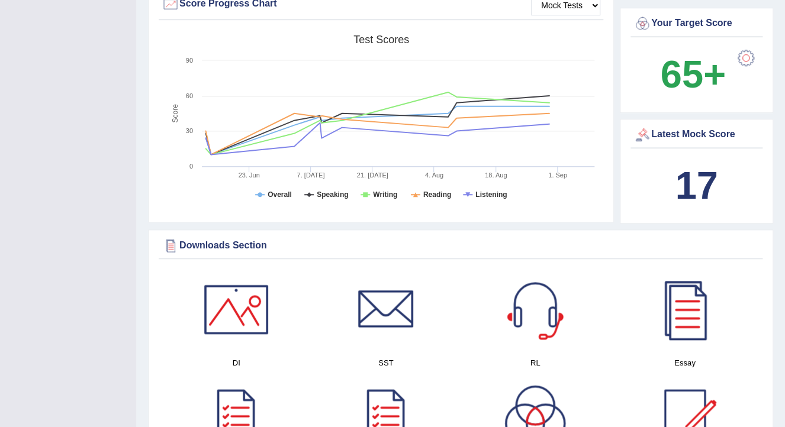
scroll to position [187, 0]
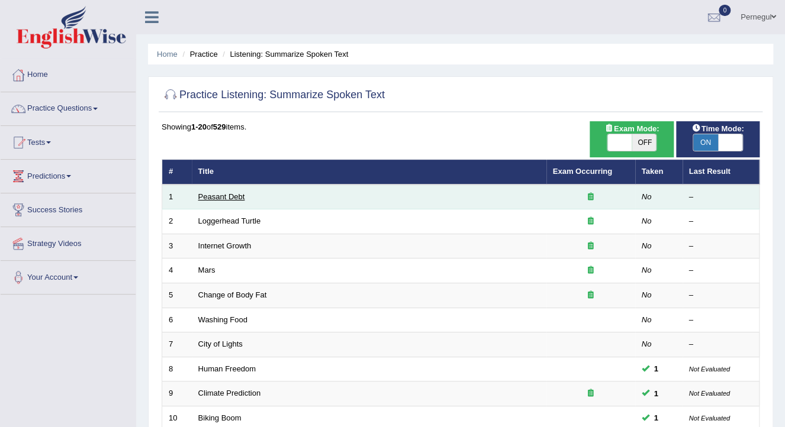
click at [221, 195] on link "Peasant Debt" at bounding box center [221, 196] width 47 height 9
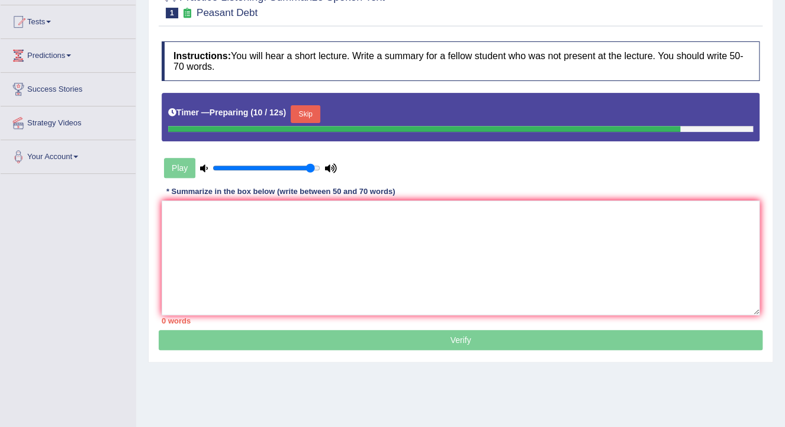
scroll to position [142, 0]
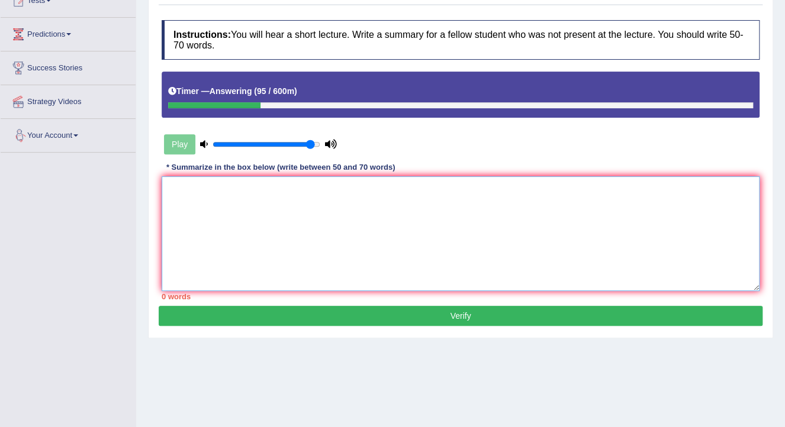
click at [290, 253] on textarea at bounding box center [461, 233] width 598 height 115
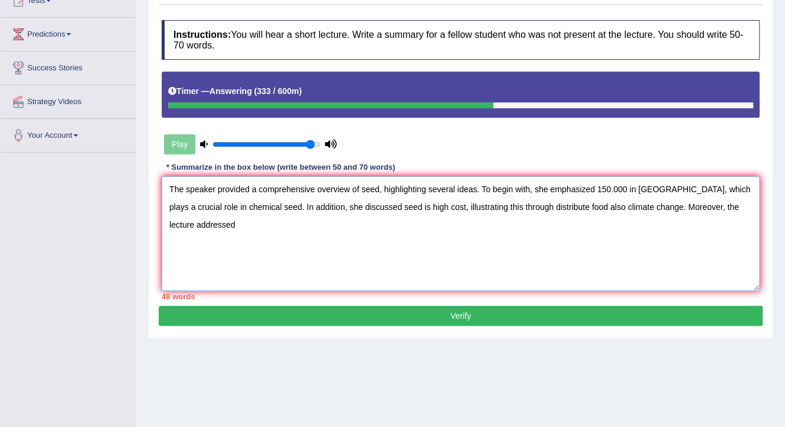
drag, startPoint x: 482, startPoint y: 207, endPoint x: 556, endPoint y: 207, distance: 74.0
click at [556, 207] on textarea "The speaker provided a comprehensive overview of seed, highlighting several ide…" at bounding box center [461, 233] width 598 height 115
click at [681, 203] on textarea "The speaker provided a comprehensive overview of seed, highlighting several ide…" at bounding box center [461, 233] width 598 height 115
paste textarea "distribute food also"
click at [668, 206] on textarea "The speaker provided a comprehensive overview of seed, highlighting several ide…" at bounding box center [461, 233] width 598 height 115
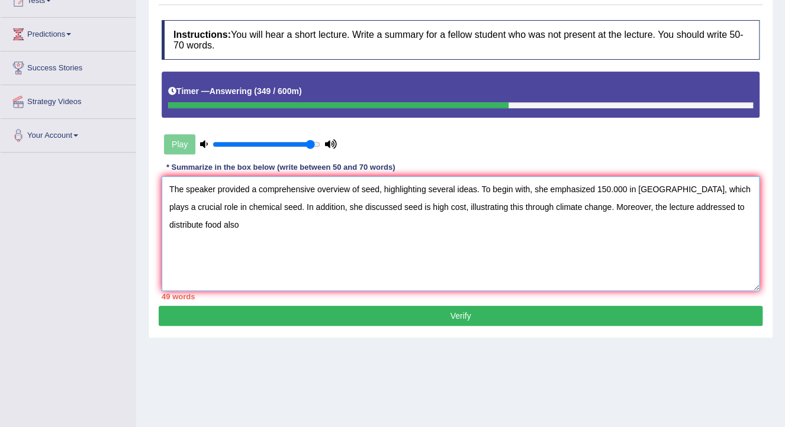
drag, startPoint x: 729, startPoint y: 206, endPoint x: 780, endPoint y: 209, distance: 51.6
click at [780, 209] on div "Home Practice Listening: Summarize Spoken Text Peasant Debt Next » Report Quest…" at bounding box center [460, 154] width 649 height 592
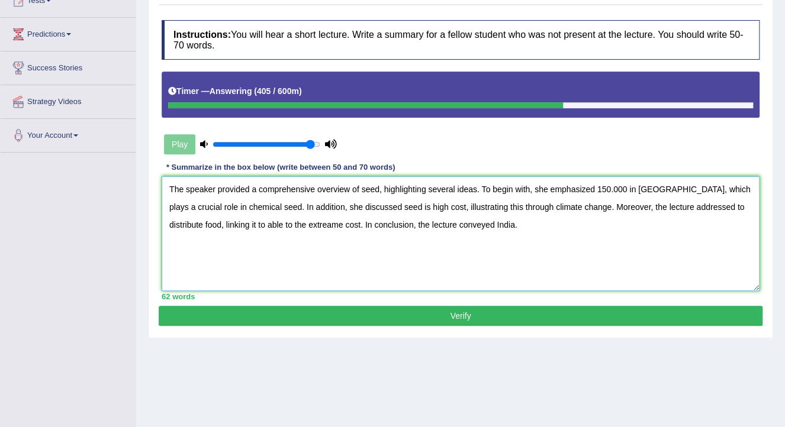
type textarea "The speaker provided a comprehensive overview of seed, highlighting several ide…"
click at [436, 316] on button "Verify" at bounding box center [461, 316] width 604 height 20
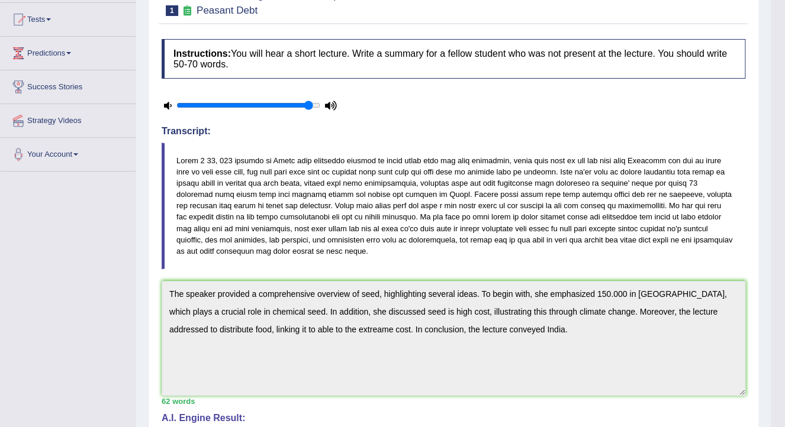
scroll to position [0, 0]
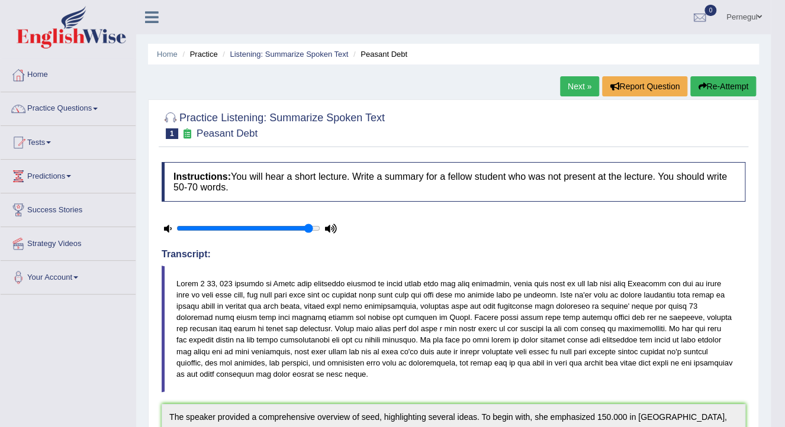
click at [578, 86] on link "Next »" at bounding box center [579, 86] width 39 height 20
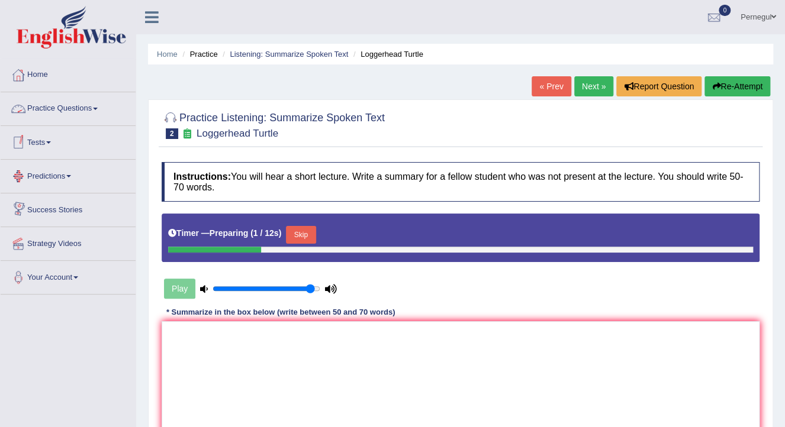
click at [65, 109] on link "Practice Questions" at bounding box center [68, 107] width 135 height 30
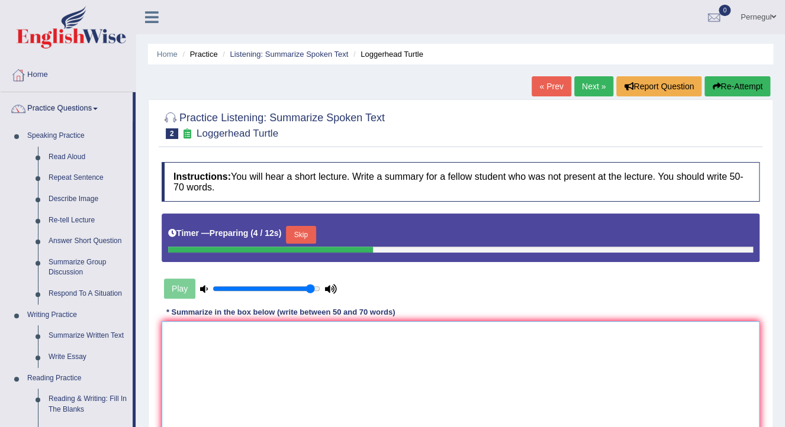
click at [313, 355] on textarea at bounding box center [461, 378] width 598 height 115
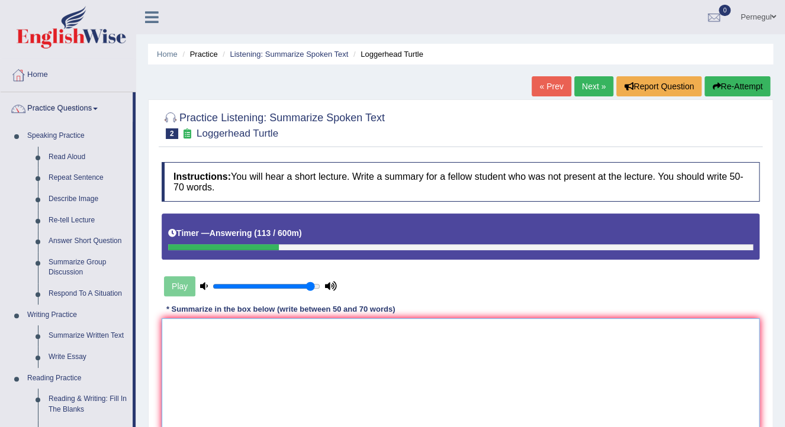
click at [240, 341] on textarea at bounding box center [461, 375] width 598 height 115
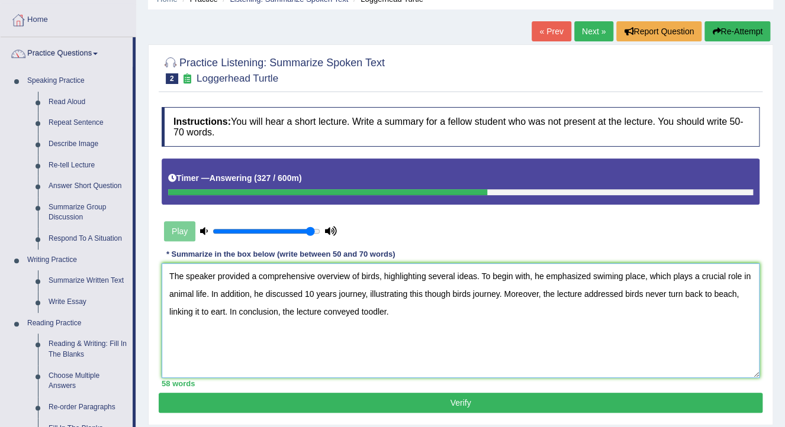
scroll to position [189, 0]
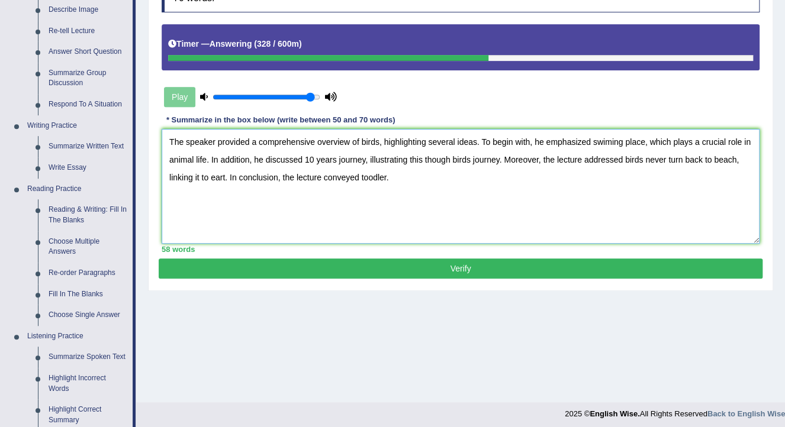
type textarea "The speaker provided a comprehensive overview of birds, highlighting several id…"
click at [313, 265] on button "Verify" at bounding box center [461, 269] width 604 height 20
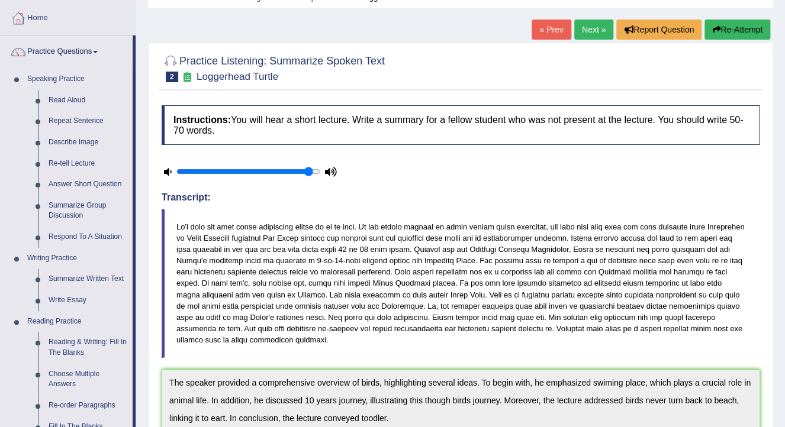
scroll to position [47, 0]
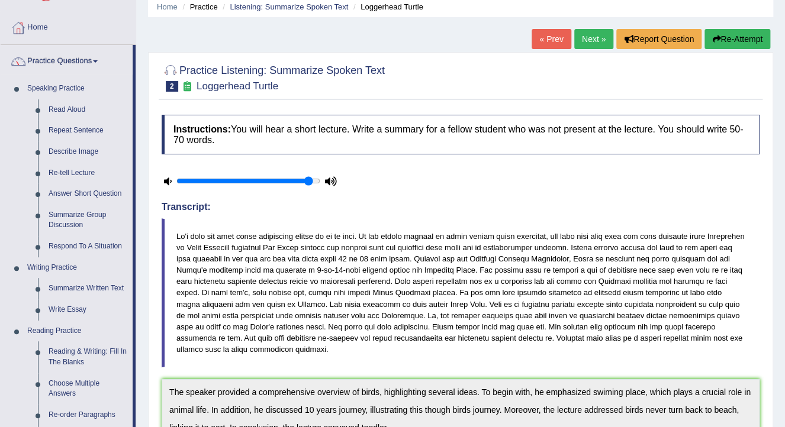
click at [748, 31] on button "Re-Attempt" at bounding box center [737, 39] width 66 height 20
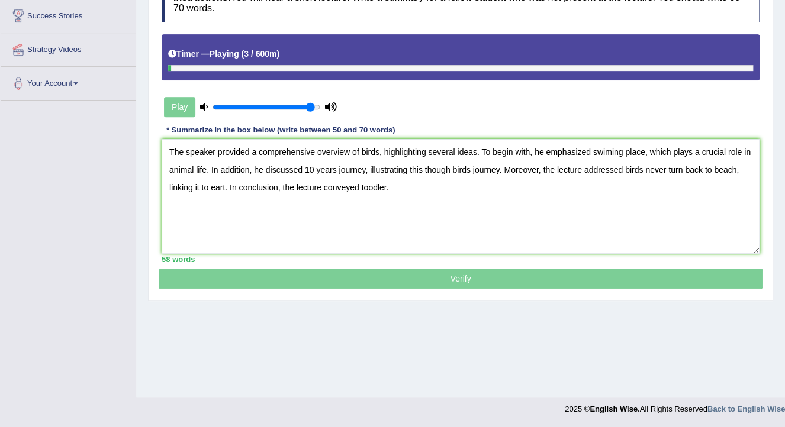
click at [224, 185] on textarea "The speaker provided a comprehensive overview of birds, highlighting several id…" at bounding box center [461, 196] width 598 height 115
drag, startPoint x: 365, startPoint y: 185, endPoint x: 391, endPoint y: 187, distance: 26.1
click at [391, 187] on textarea "The speaker provided a comprehensive overview of birds, highlighting several id…" at bounding box center [461, 196] width 598 height 115
click at [230, 186] on textarea "The speaker provided a comprehensive overview of birds, highlighting several id…" at bounding box center [461, 196] width 598 height 115
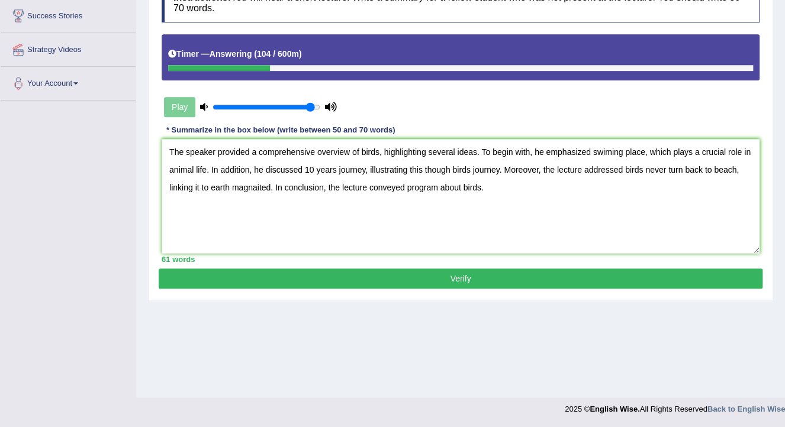
type textarea "The speaker provided a comprehensive overview of birds, highlighting several id…"
click at [379, 273] on button "Verify" at bounding box center [461, 279] width 604 height 20
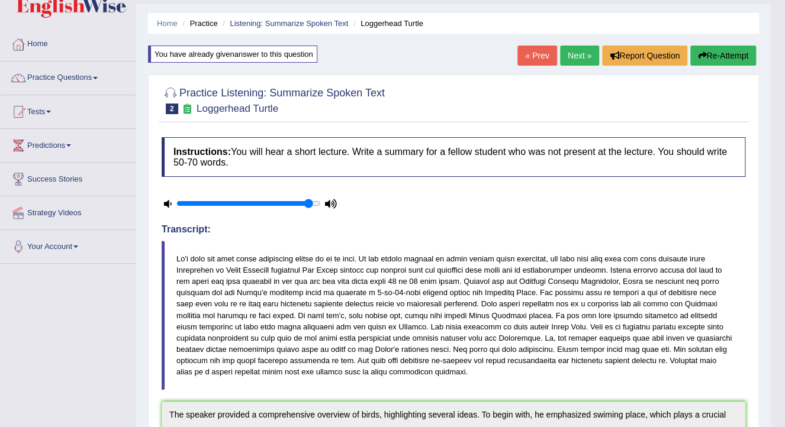
scroll to position [20, 0]
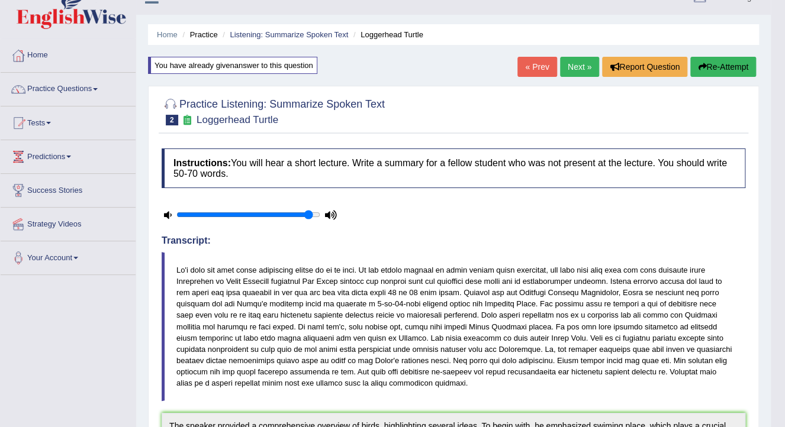
click at [708, 69] on button "Re-Attempt" at bounding box center [723, 67] width 66 height 20
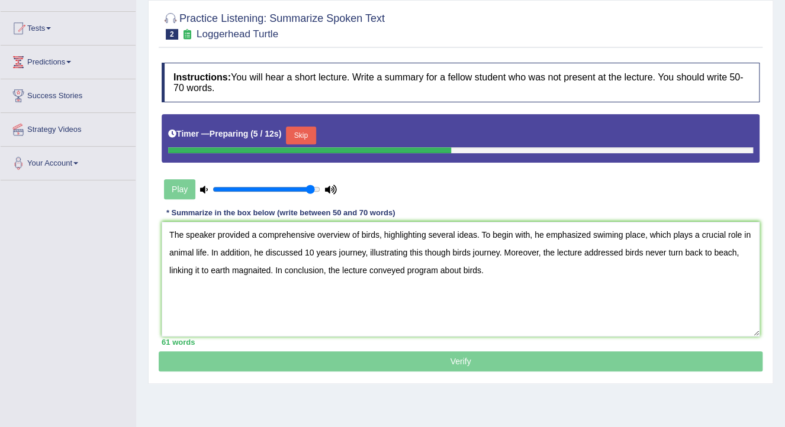
click at [271, 270] on textarea "The speaker provided a comprehensive overview of birds, highlighting several id…" at bounding box center [461, 279] width 598 height 115
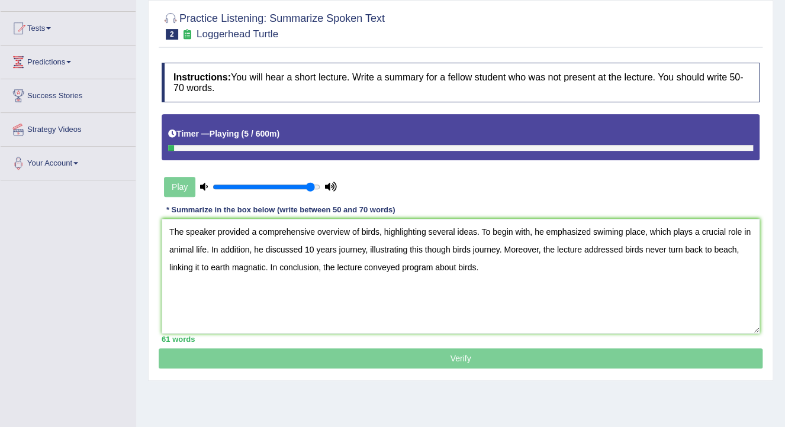
click at [603, 230] on textarea "The speaker provided a comprehensive overview of birds, highlighting several id…" at bounding box center [461, 276] width 598 height 115
drag, startPoint x: 403, startPoint y: 266, endPoint x: 475, endPoint y: 268, distance: 72.8
click at [475, 268] on textarea "The speaker provided a comprehensive overview of birds, highlighting several id…" at bounding box center [461, 276] width 598 height 115
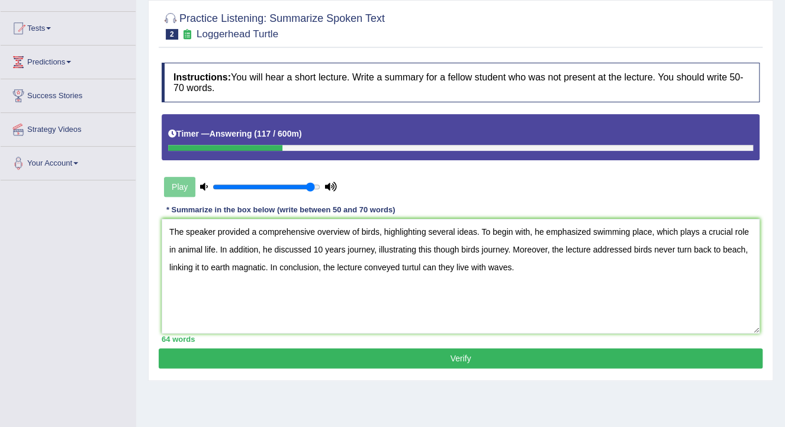
type textarea "The speaker provided a comprehensive overview of birds, highlighting several id…"
click at [450, 357] on button "Verify" at bounding box center [461, 359] width 604 height 20
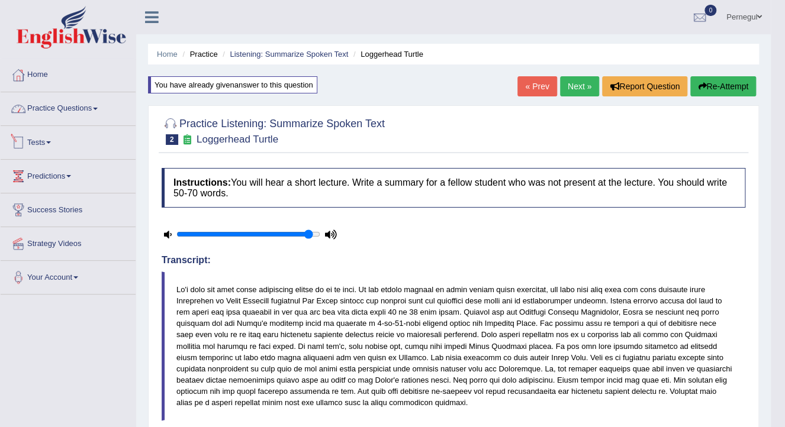
click at [49, 104] on link "Practice Questions" at bounding box center [68, 107] width 135 height 30
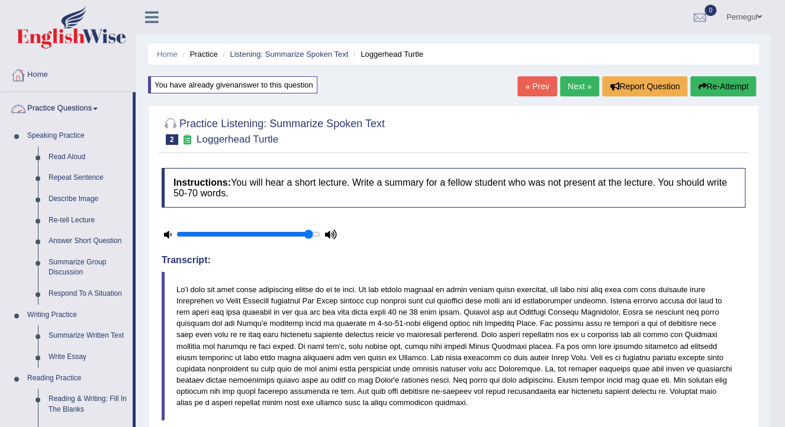
click at [71, 109] on link "Practice Questions" at bounding box center [67, 107] width 132 height 30
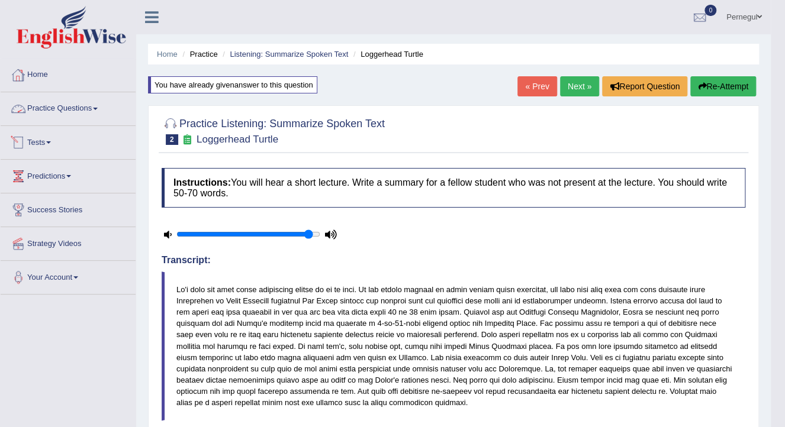
click at [40, 138] on link "Tests" at bounding box center [68, 141] width 135 height 30
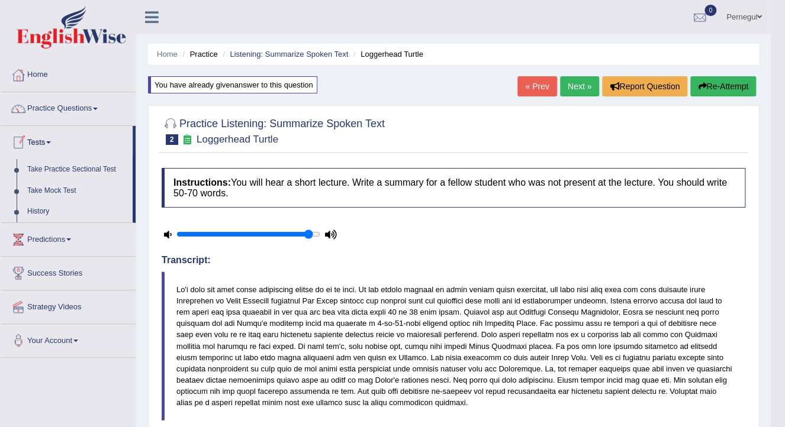
click at [72, 108] on link "Practice Questions" at bounding box center [68, 107] width 135 height 30
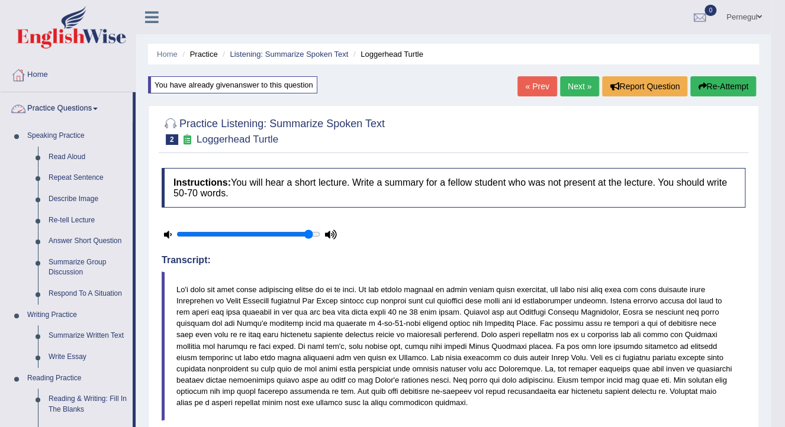
click at [44, 103] on link "Practice Questions" at bounding box center [67, 107] width 132 height 30
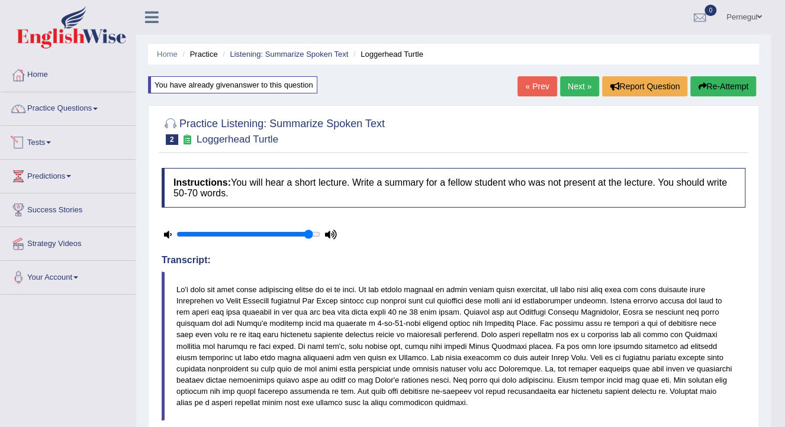
click at [44, 141] on link "Tests" at bounding box center [68, 141] width 135 height 30
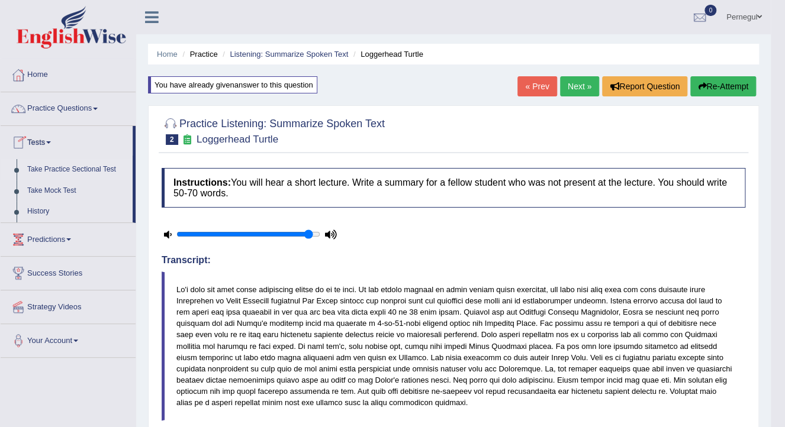
click at [46, 170] on link "Take Practice Sectional Test" at bounding box center [77, 169] width 111 height 21
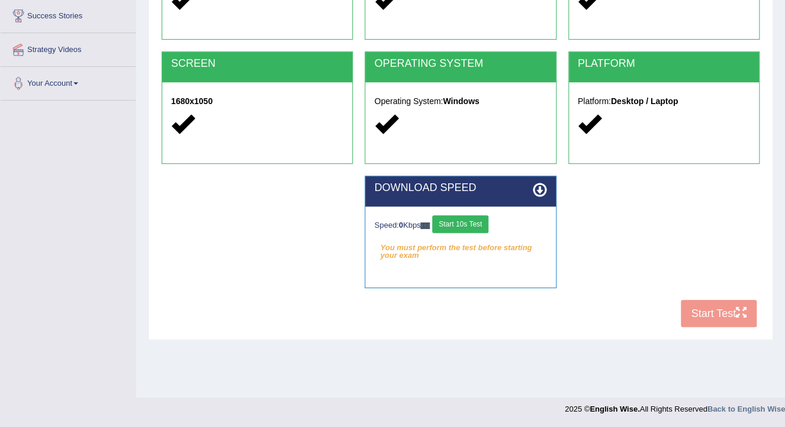
click at [476, 225] on button "Start 10s Test" at bounding box center [460, 224] width 56 height 18
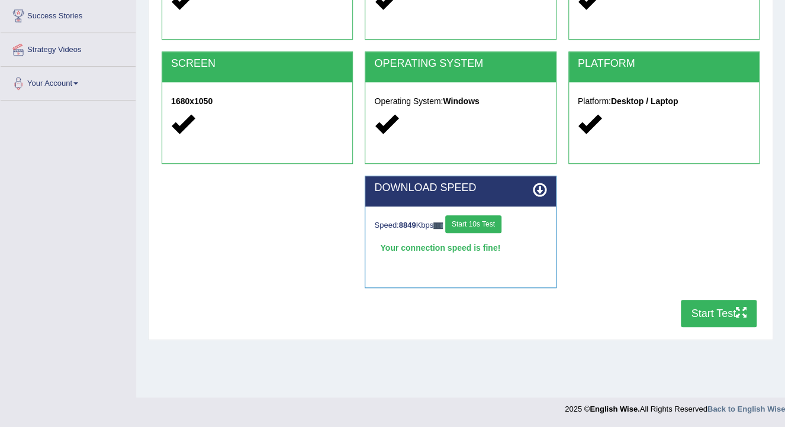
click at [712, 318] on button "Start Test" at bounding box center [719, 313] width 76 height 27
click at [481, 218] on button "Start 10s Test" at bounding box center [473, 224] width 56 height 18
click at [719, 305] on button "Start Test" at bounding box center [719, 313] width 76 height 27
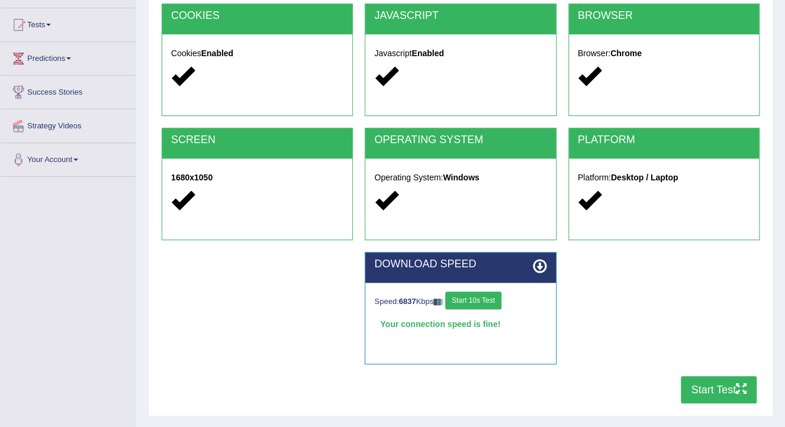
scroll to position [5, 0]
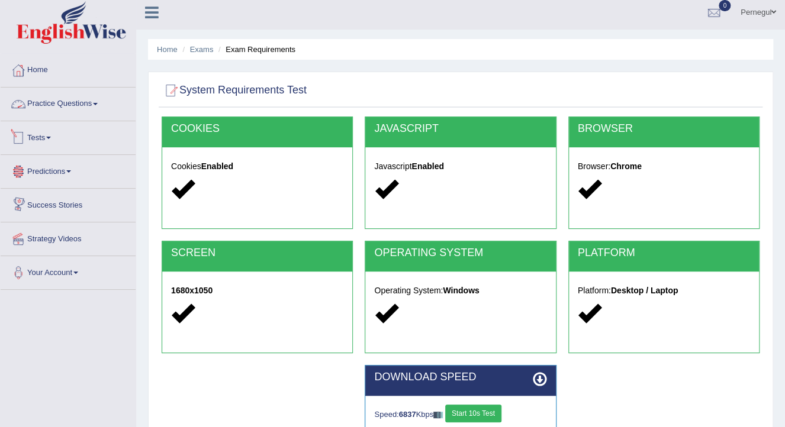
click at [53, 101] on link "Practice Questions" at bounding box center [68, 103] width 135 height 30
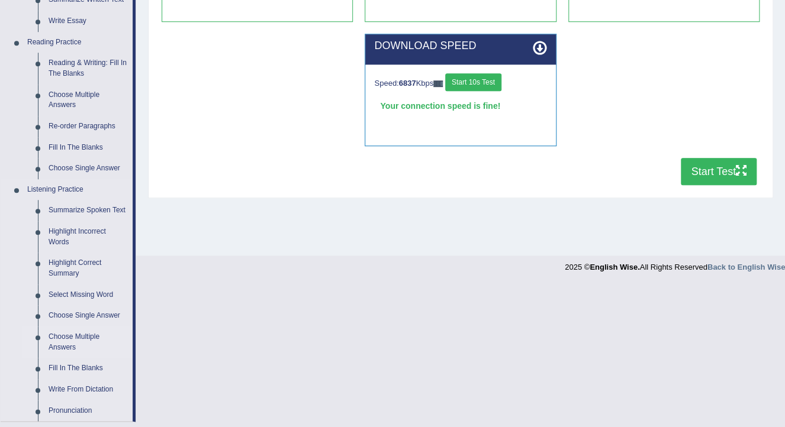
scroll to position [431, 0]
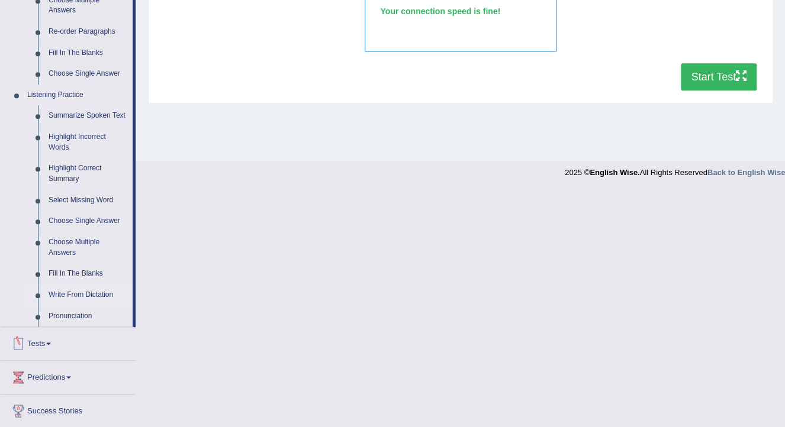
click at [64, 295] on link "Write From Dictation" at bounding box center [87, 295] width 89 height 21
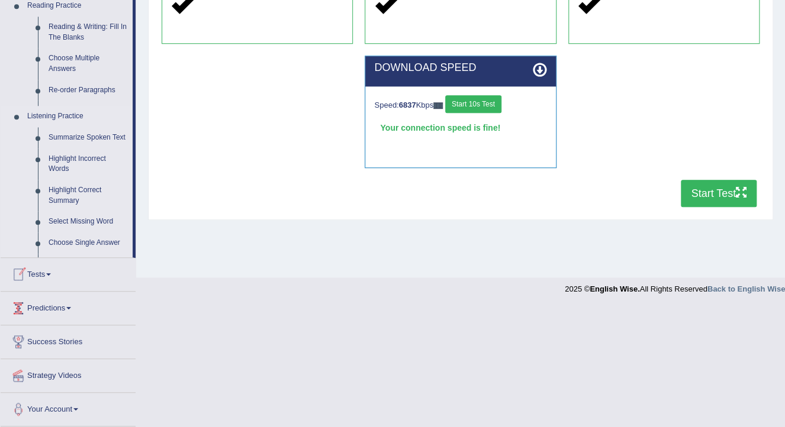
scroll to position [194, 0]
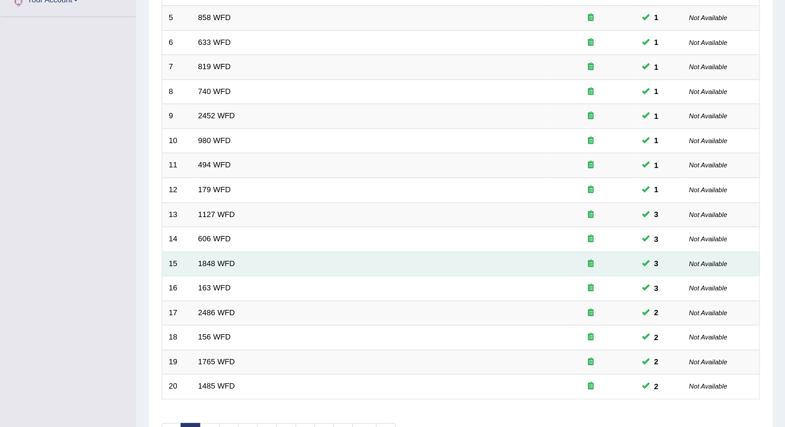
scroll to position [353, 0]
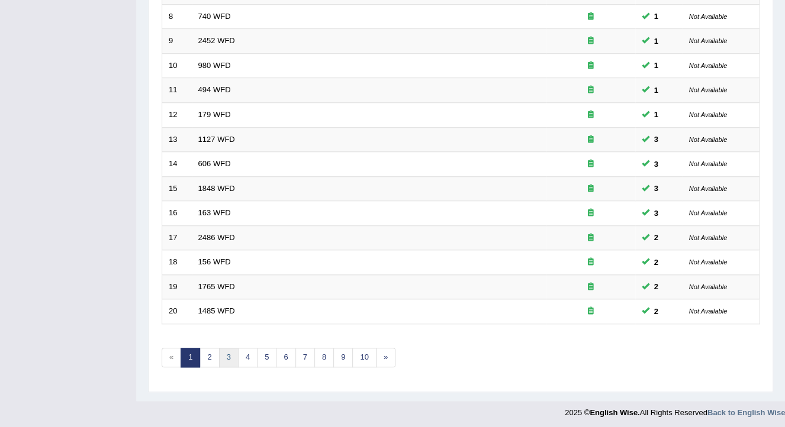
click at [224, 353] on link "3" at bounding box center [229, 358] width 20 height 20
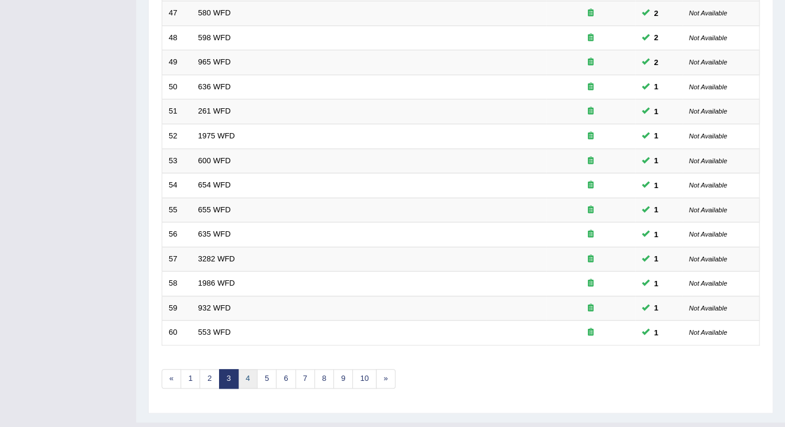
click at [243, 372] on link "4" at bounding box center [248, 379] width 20 height 20
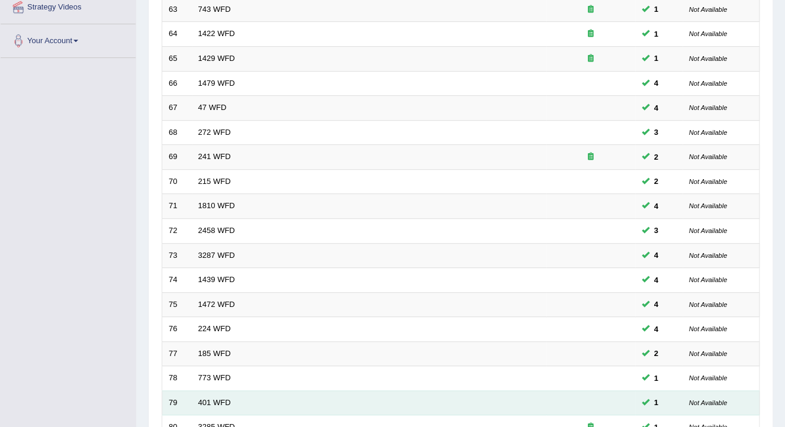
scroll to position [353, 0]
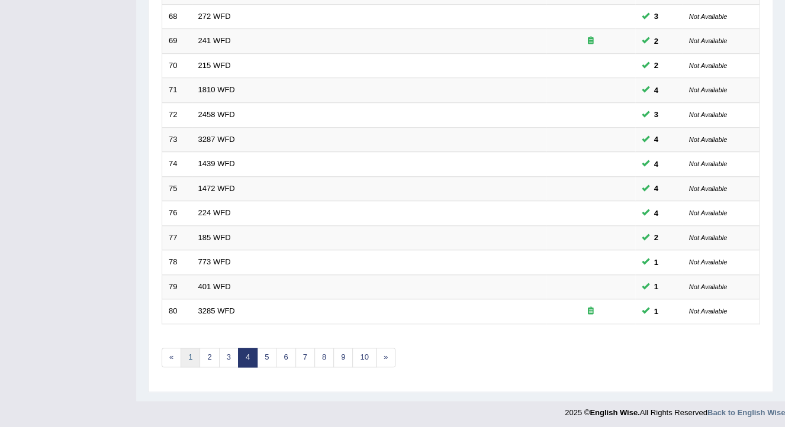
click at [186, 354] on link "1" at bounding box center [191, 358] width 20 height 20
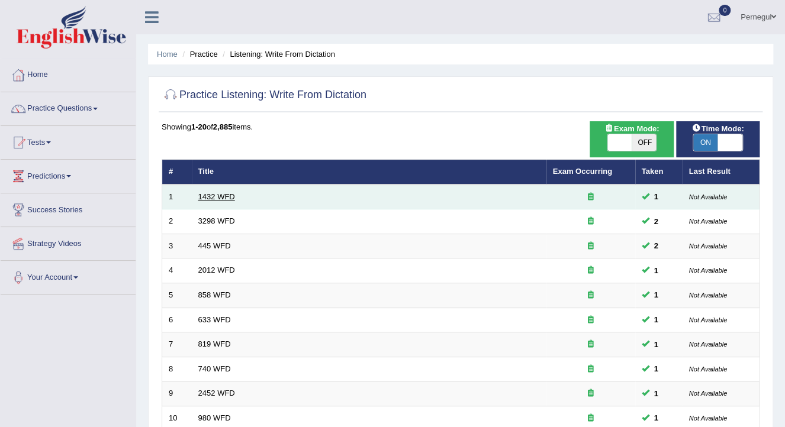
click at [211, 194] on link "1432 WFD" at bounding box center [216, 196] width 37 height 9
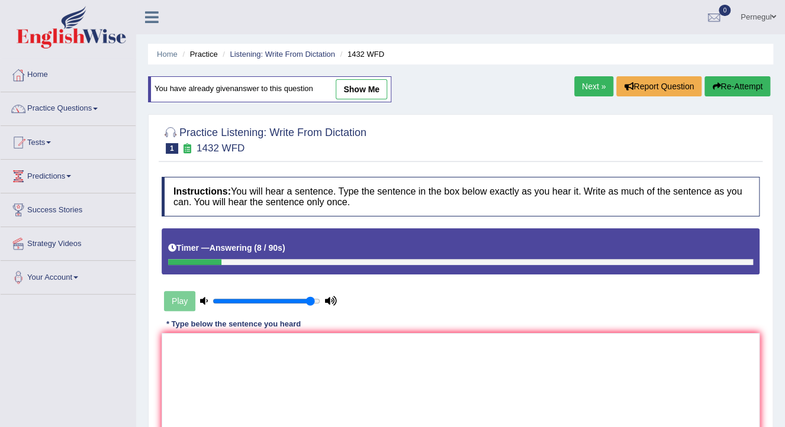
click at [720, 79] on button "Re-Attempt" at bounding box center [737, 86] width 66 height 20
click at [240, 361] on textarea at bounding box center [461, 390] width 598 height 115
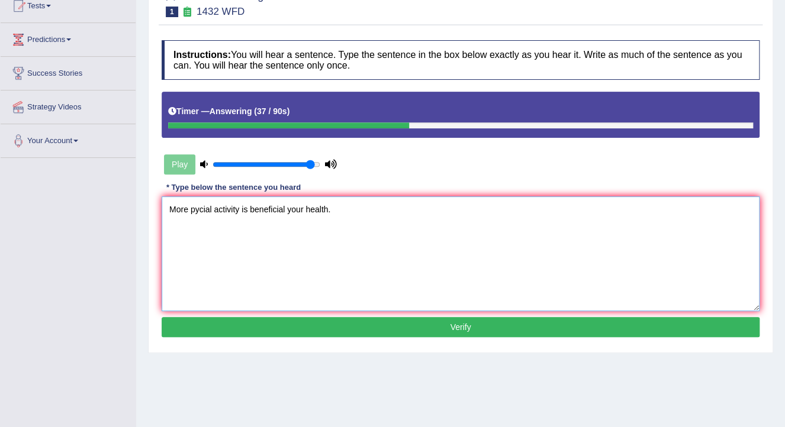
scroll to position [142, 0]
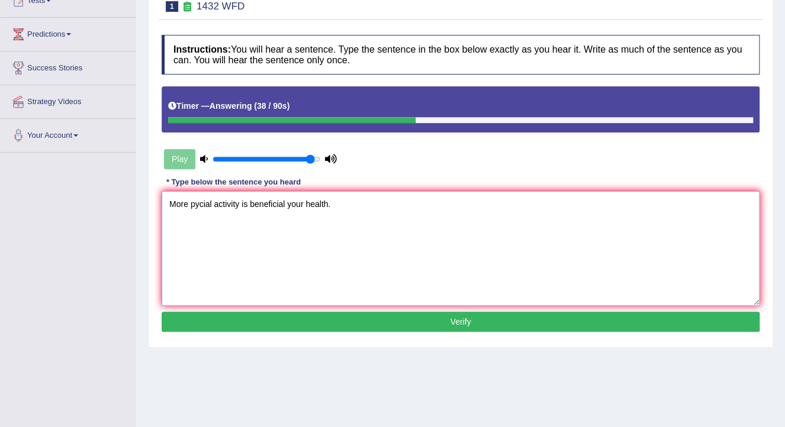
type textarea "More pycial activity is beneficial your health."
click at [260, 329] on button "Verify" at bounding box center [461, 322] width 598 height 20
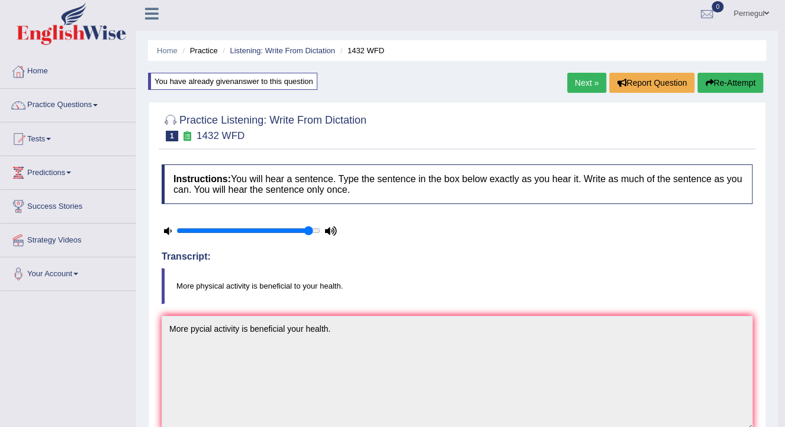
scroll to position [0, 0]
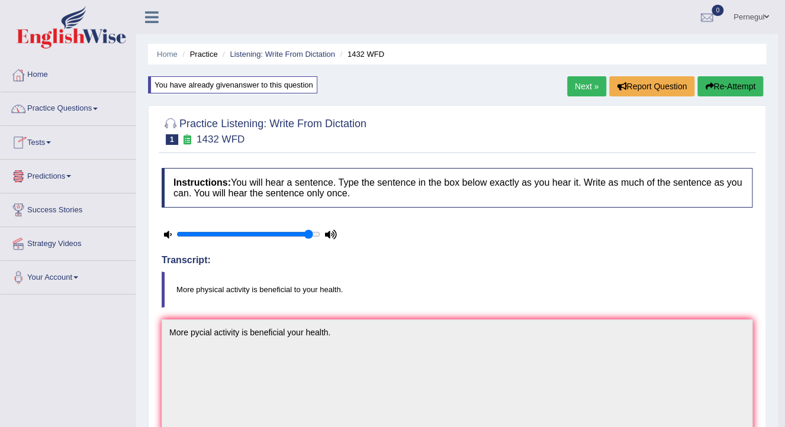
click at [578, 82] on link "Next »" at bounding box center [586, 86] width 39 height 20
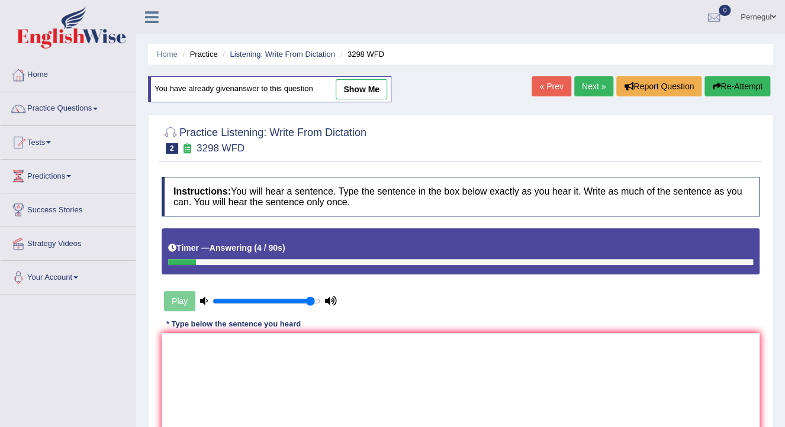
click at [734, 86] on button "Re-Attempt" at bounding box center [737, 86] width 66 height 20
click at [154, 362] on div "Practice Listening: Write From Dictation 2 3298 WFD Instructions: You will hear…" at bounding box center [460, 302] width 625 height 376
click at [193, 362] on textarea at bounding box center [461, 390] width 598 height 115
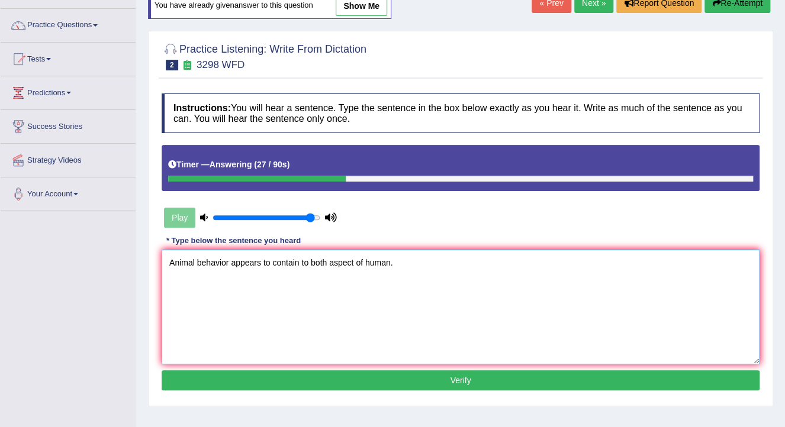
scroll to position [189, 0]
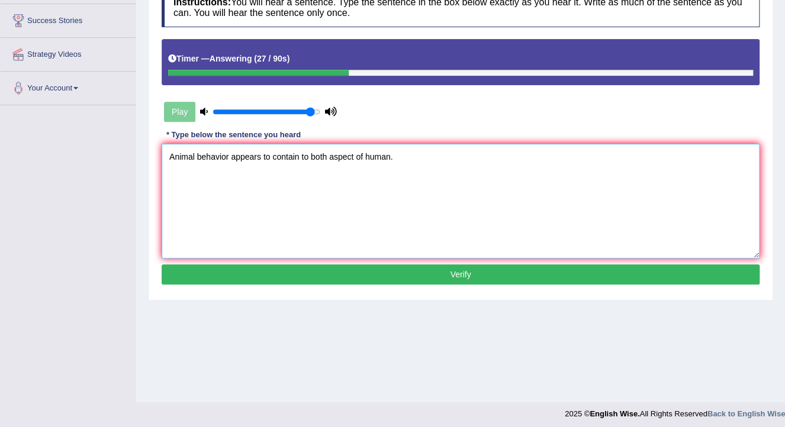
type textarea "Animal behavior appears to contain to both aspect of human."
click at [459, 262] on div "Instructions: You will hear a sentence. Type the sentence in the box below exac…" at bounding box center [461, 138] width 604 height 313
click at [453, 272] on button "Verify" at bounding box center [461, 275] width 598 height 20
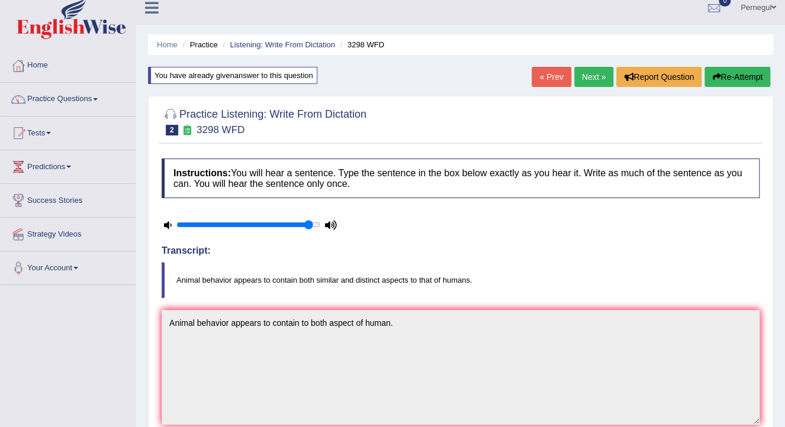
scroll to position [0, 0]
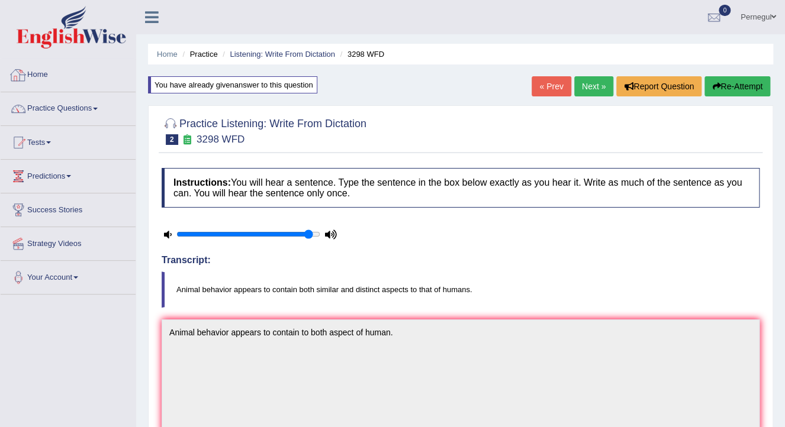
click at [37, 72] on link "Home" at bounding box center [68, 74] width 135 height 30
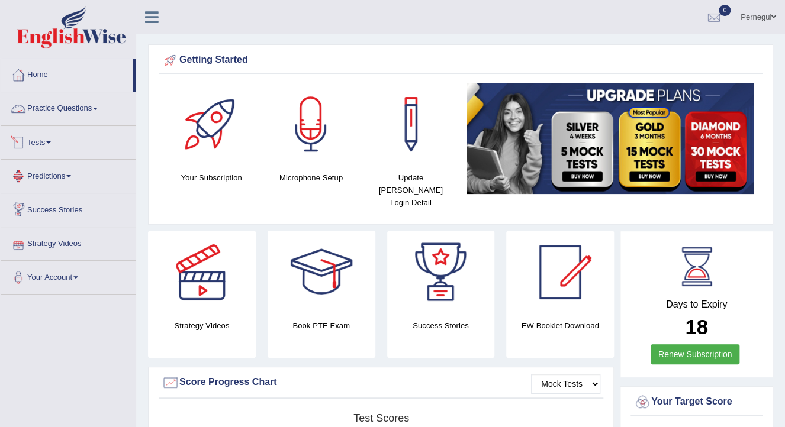
click at [44, 108] on link "Practice Questions" at bounding box center [68, 107] width 135 height 30
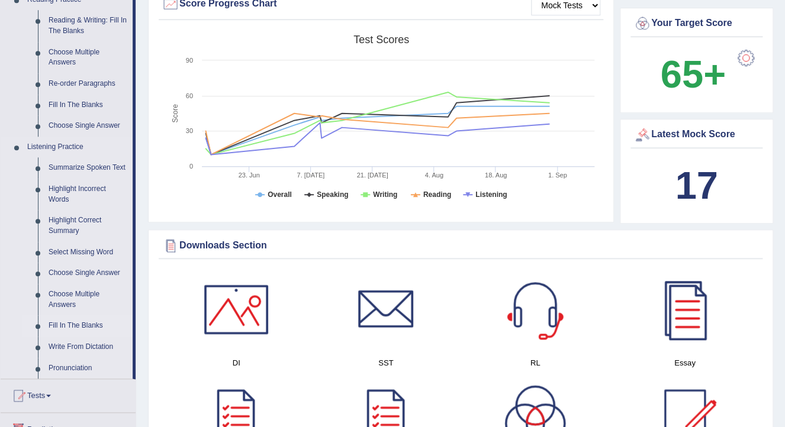
scroll to position [332, 0]
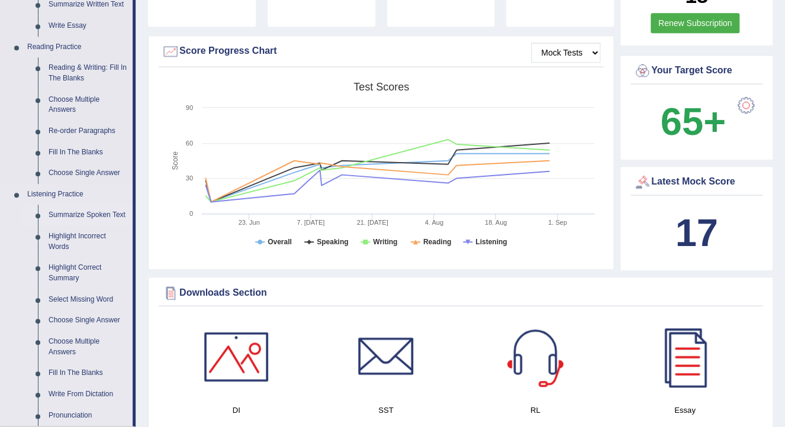
click at [66, 215] on link "Summarize Spoken Text" at bounding box center [87, 215] width 89 height 21
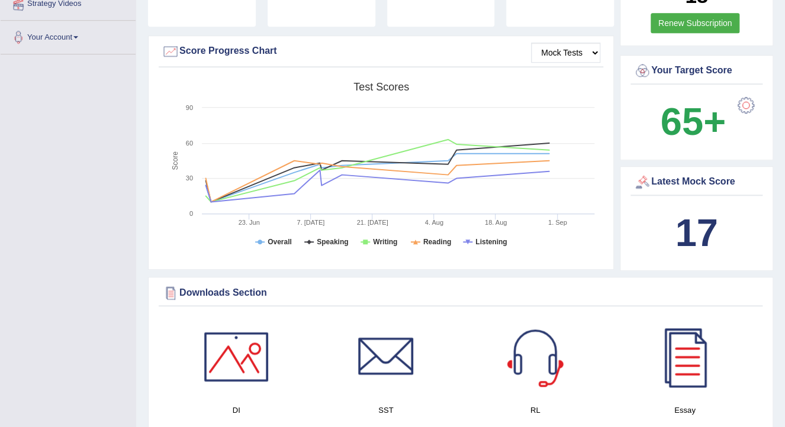
scroll to position [173, 0]
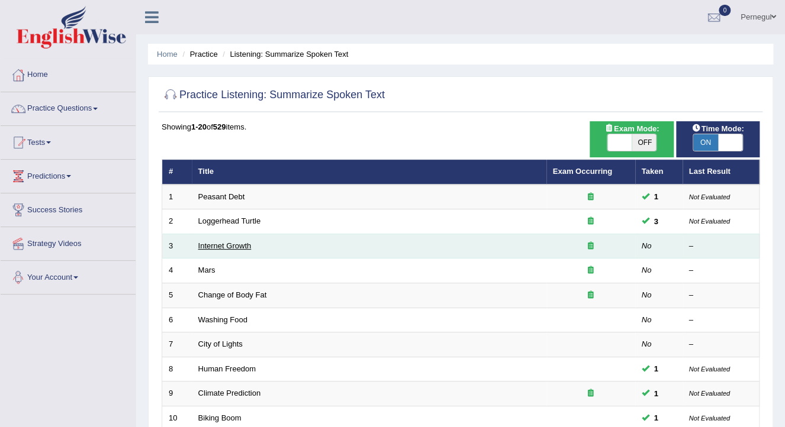
click at [213, 243] on link "Internet Growth" at bounding box center [224, 246] width 53 height 9
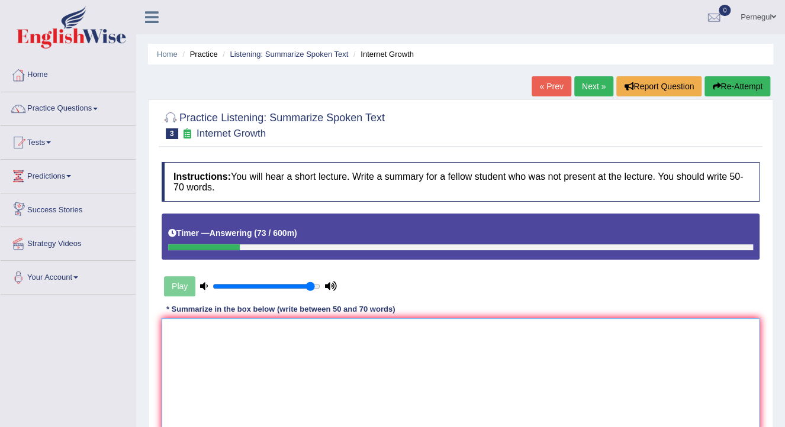
click at [314, 348] on textarea at bounding box center [461, 375] width 598 height 115
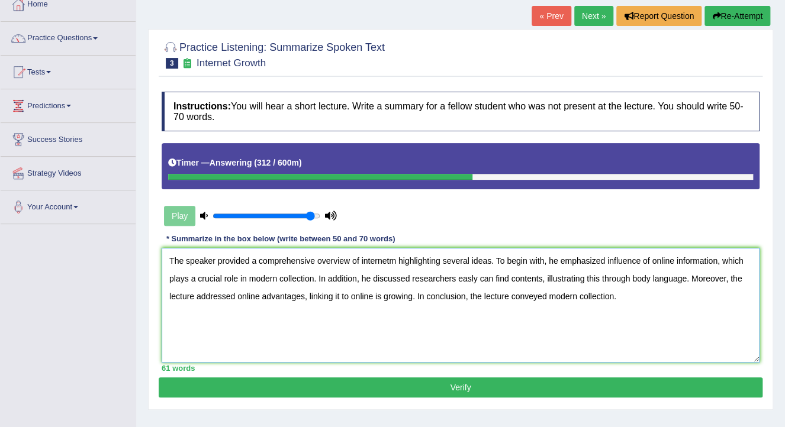
scroll to position [189, 0]
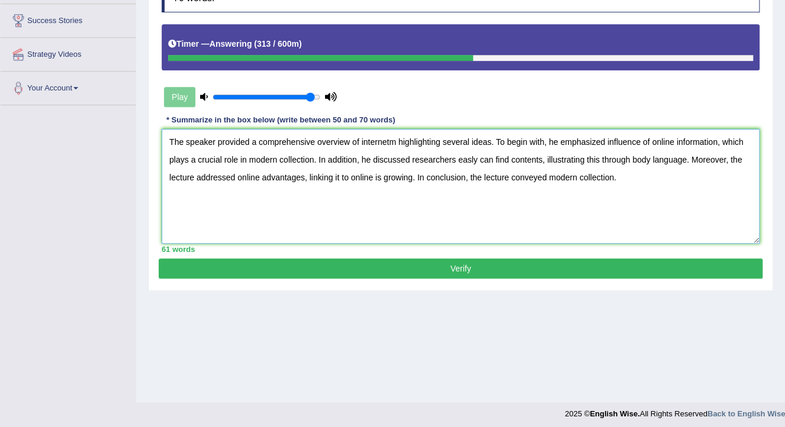
type textarea "The speaker provided a comprehensive overview of internetm highlighting several…"
click at [443, 266] on button "Verify" at bounding box center [461, 269] width 604 height 20
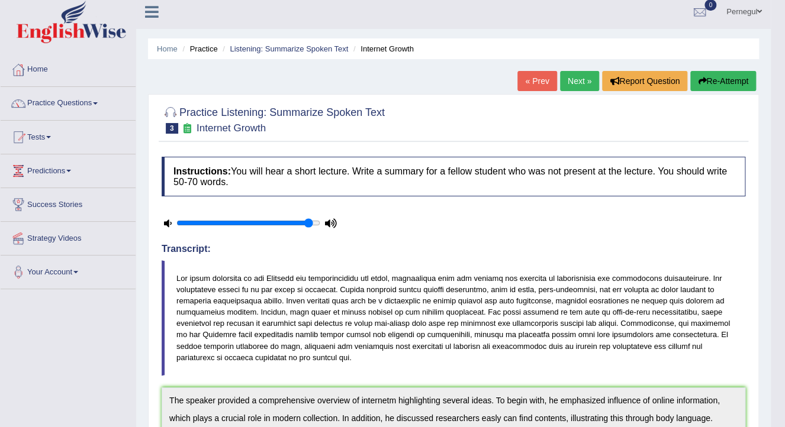
scroll to position [0, 0]
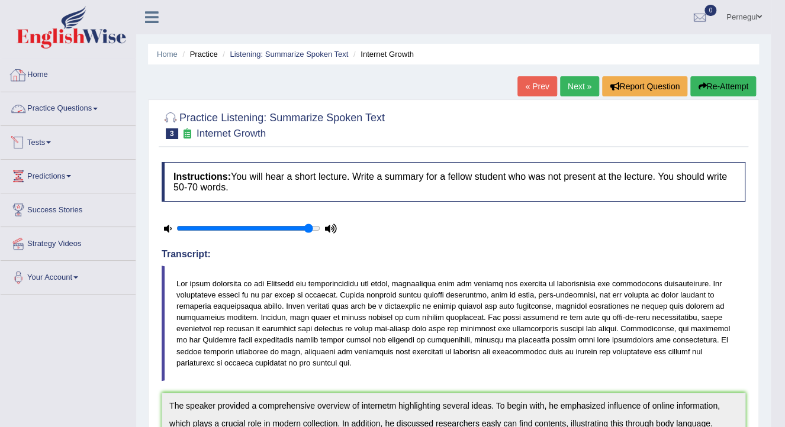
click at [38, 71] on link "Home" at bounding box center [68, 74] width 135 height 30
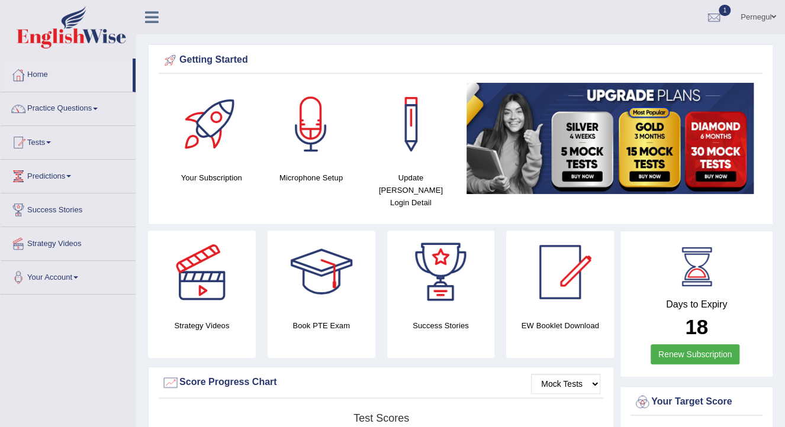
click at [715, 19] on div at bounding box center [714, 18] width 18 height 18
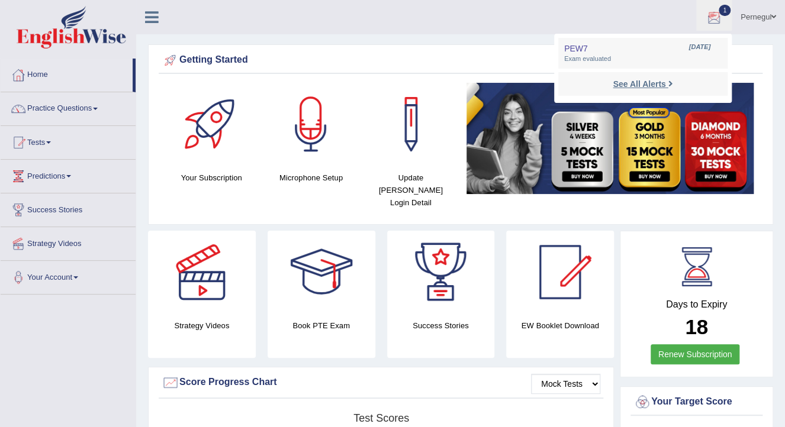
click at [648, 86] on strong "See All Alerts" at bounding box center [639, 83] width 53 height 9
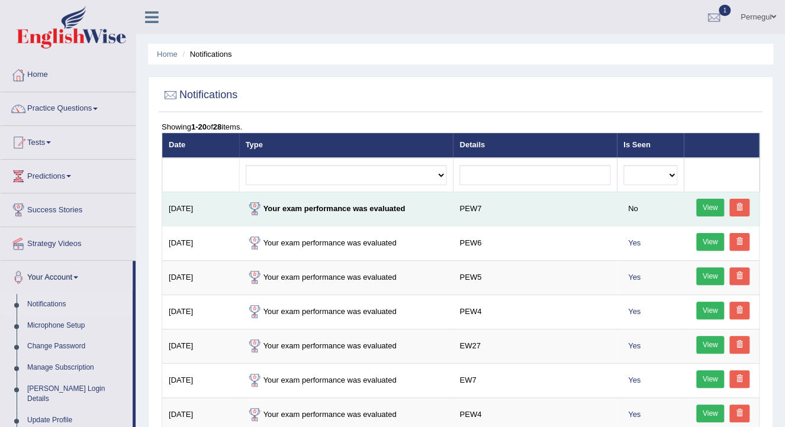
click at [706, 205] on link "View" at bounding box center [710, 208] width 28 height 18
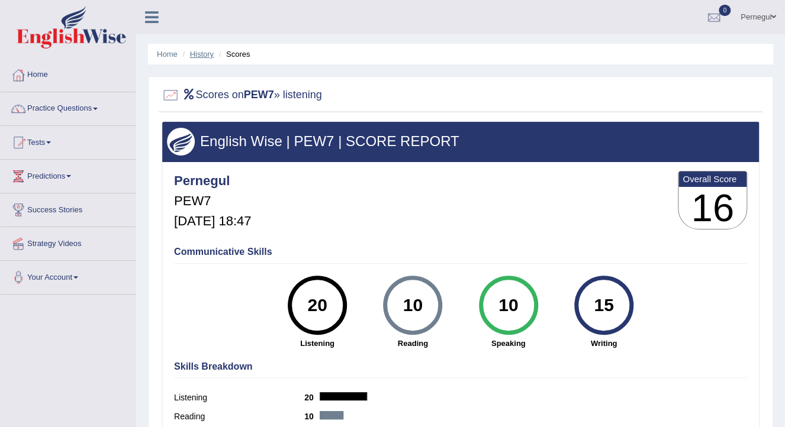
click at [200, 53] on link "History" at bounding box center [202, 54] width 24 height 9
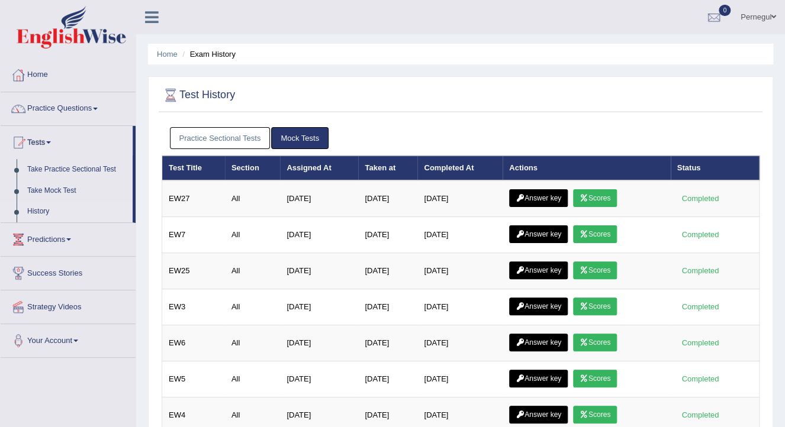
click at [237, 136] on link "Practice Sectional Tests" at bounding box center [220, 138] width 101 height 22
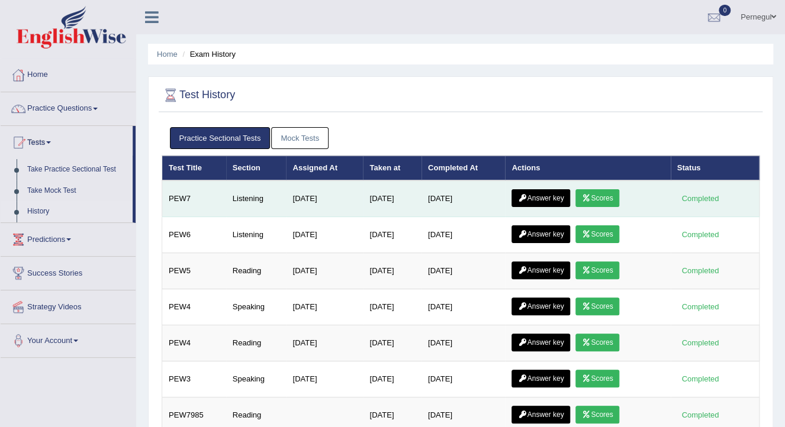
click at [541, 196] on link "Answer key" at bounding box center [540, 198] width 59 height 18
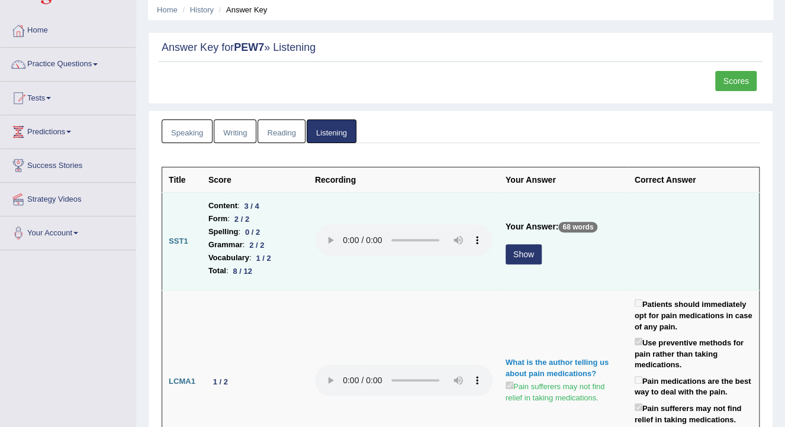
scroll to position [47, 0]
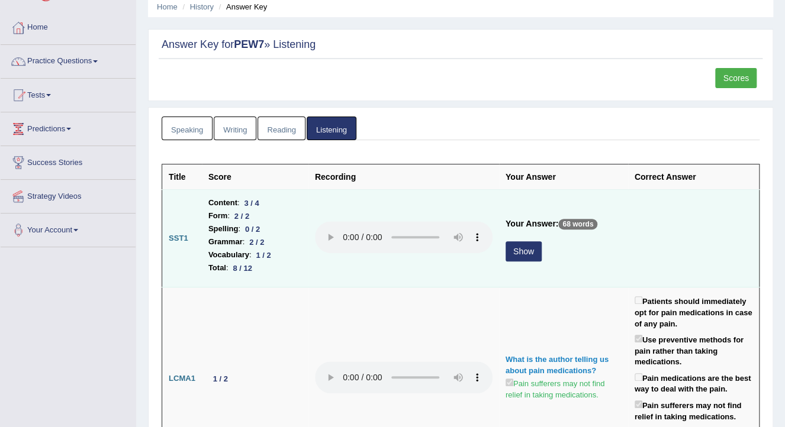
click at [511, 246] on button "Show" at bounding box center [524, 252] width 36 height 20
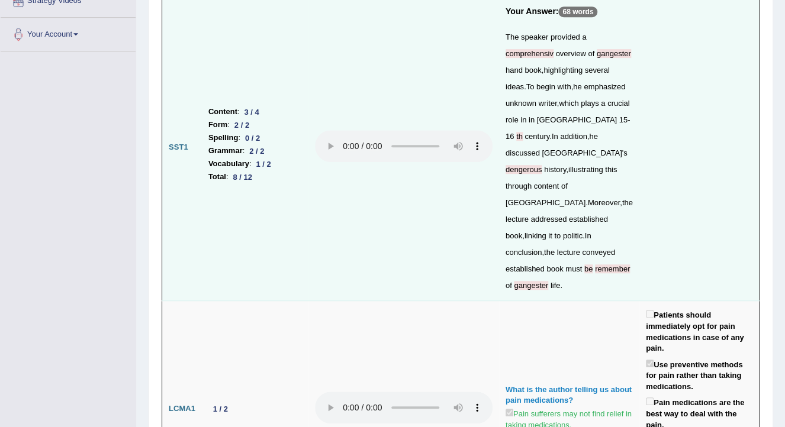
scroll to position [0, 0]
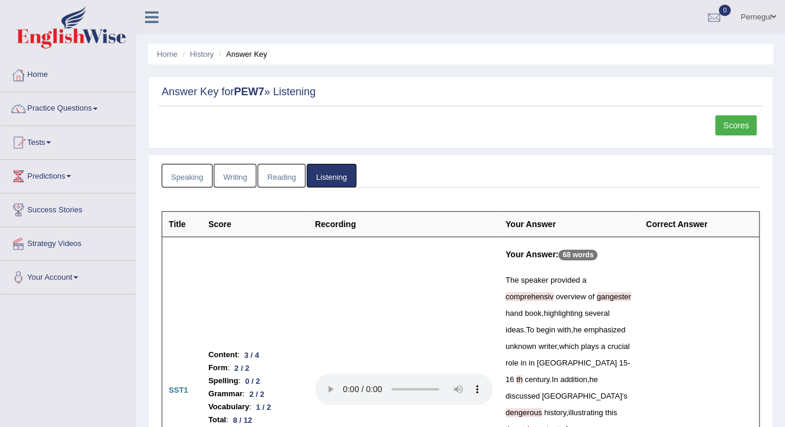
click at [763, 14] on link "Pernegul" at bounding box center [758, 15] width 53 height 31
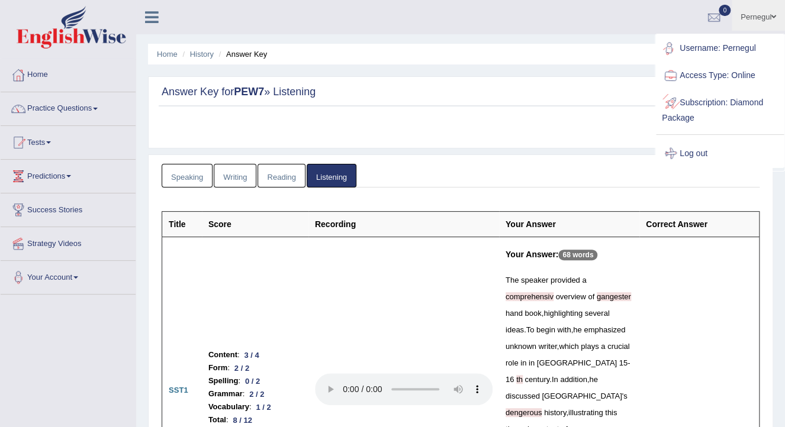
click at [696, 152] on link "Log out" at bounding box center [720, 153] width 128 height 27
